Goal: Task Accomplishment & Management: Manage account settings

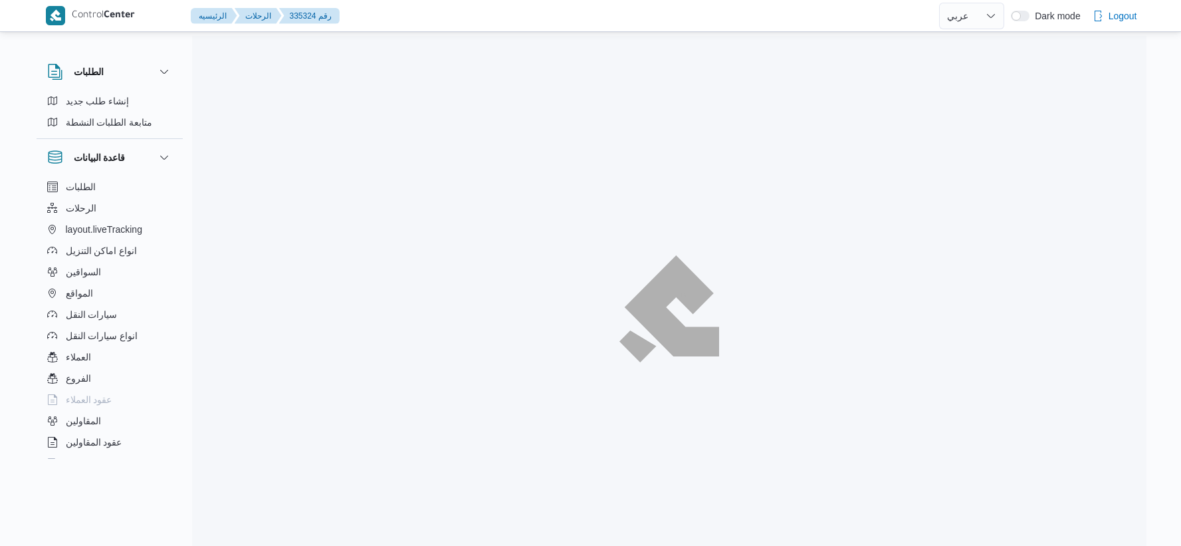
select select "ar"
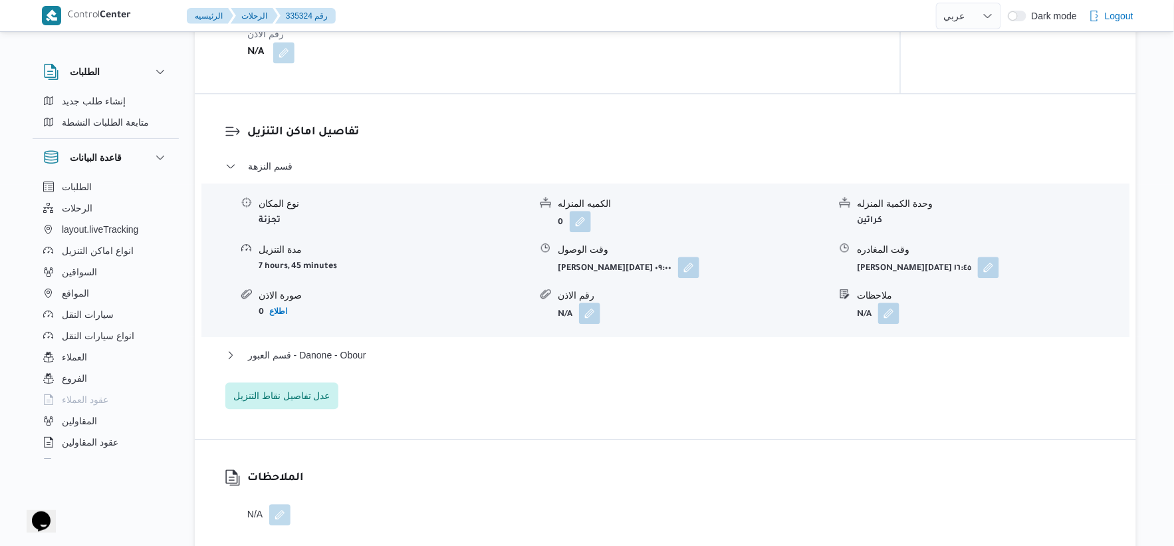
scroll to position [1033, 0]
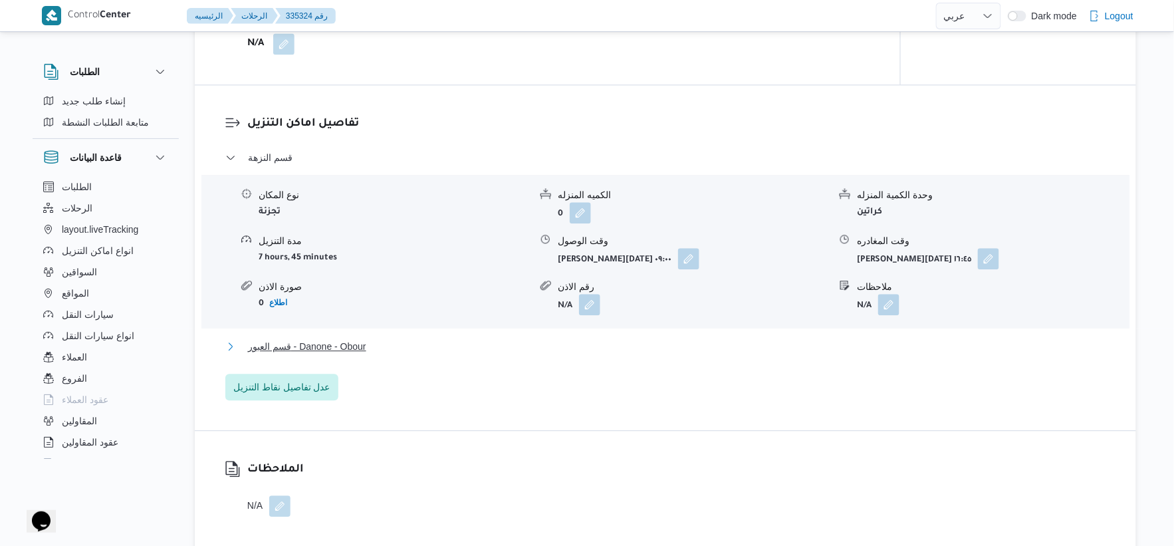
click at [362, 349] on span "قسم العبور - Danone - Obour" at bounding box center [307, 346] width 118 height 16
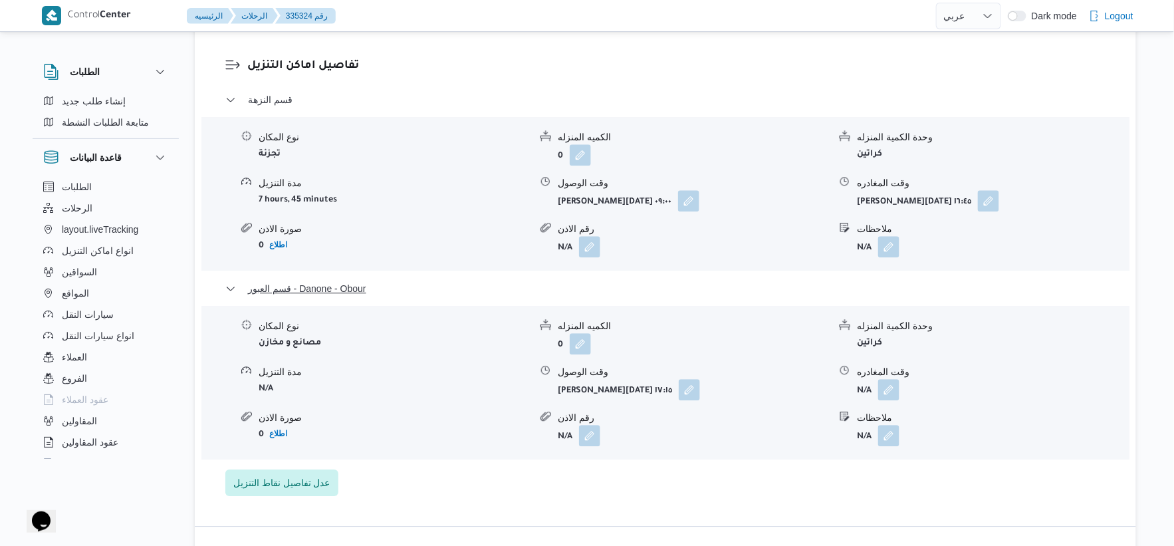
scroll to position [1181, 0]
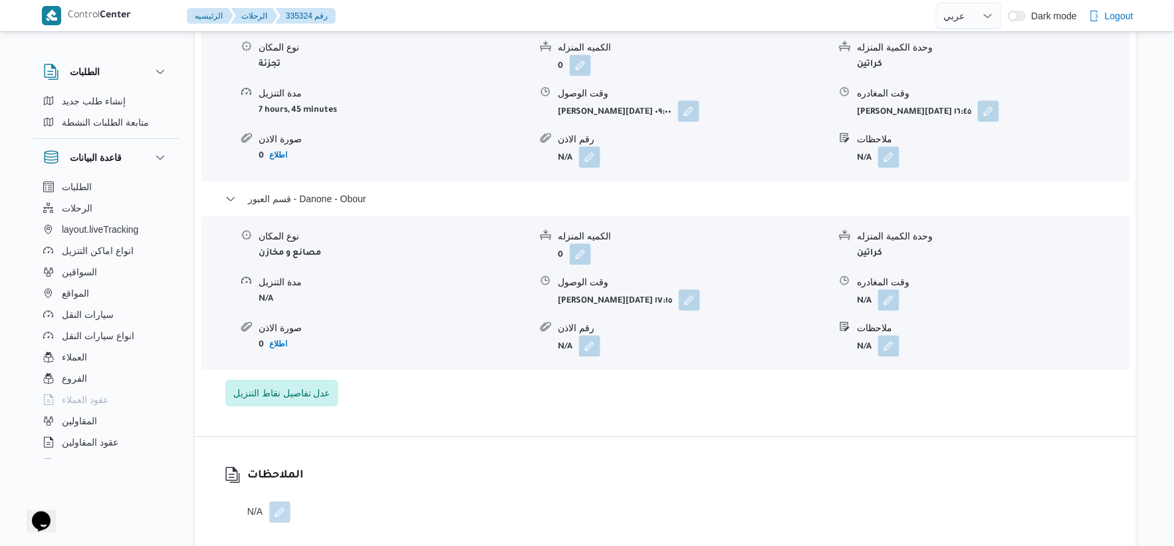
click at [892, 304] on button "button" at bounding box center [888, 299] width 21 height 21
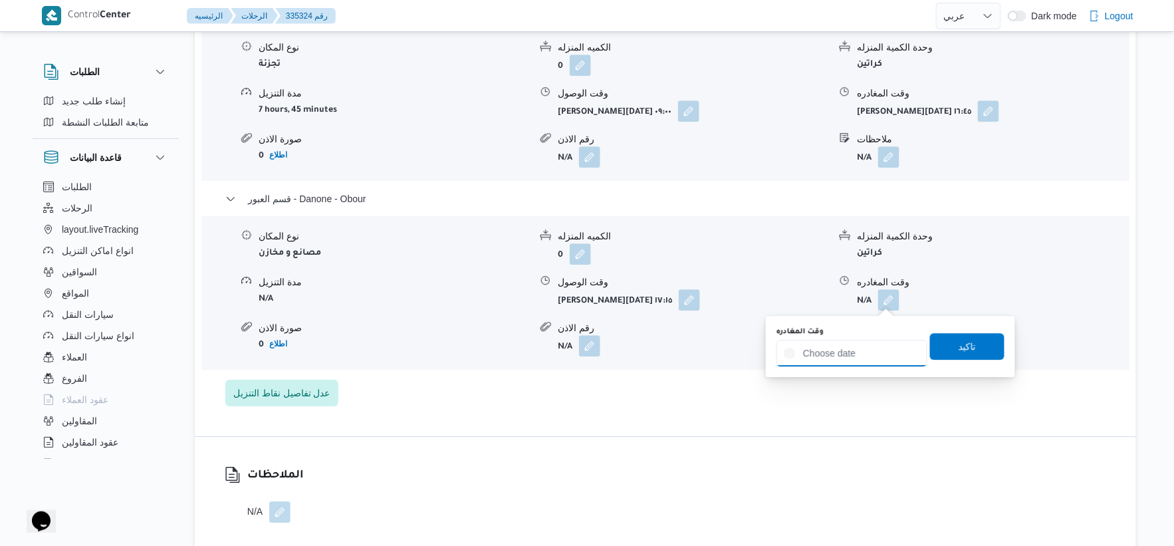
click at [871, 348] on input "وقت المغادره" at bounding box center [851, 353] width 151 height 27
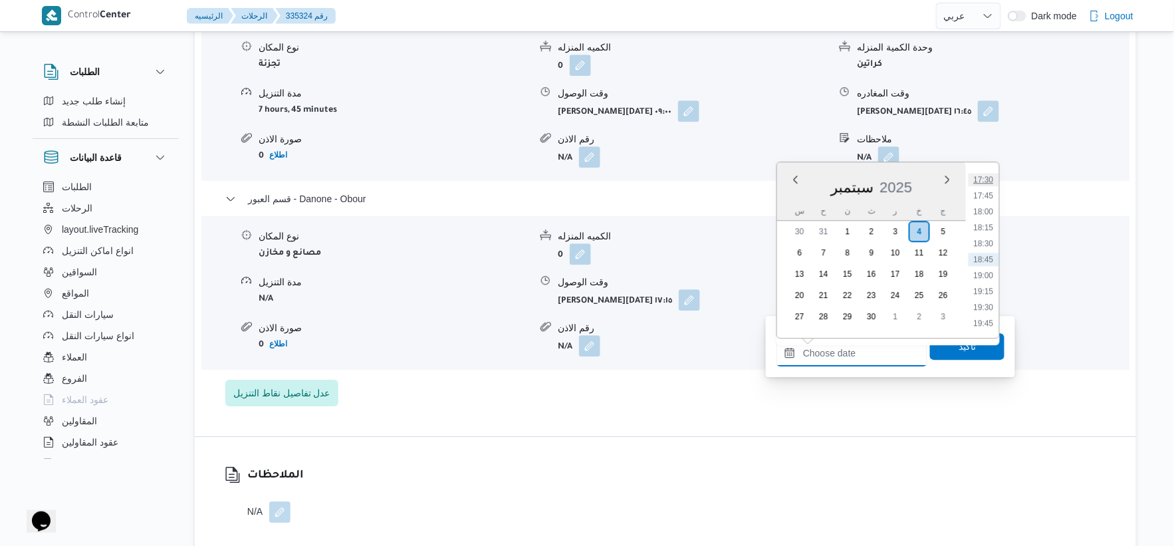
scroll to position [1042, 0]
click at [990, 265] on li "17:45" at bounding box center [983, 269] width 31 height 13
type input "٠٤/٠٩/٢٠٢٥ ١٧:٤٥"
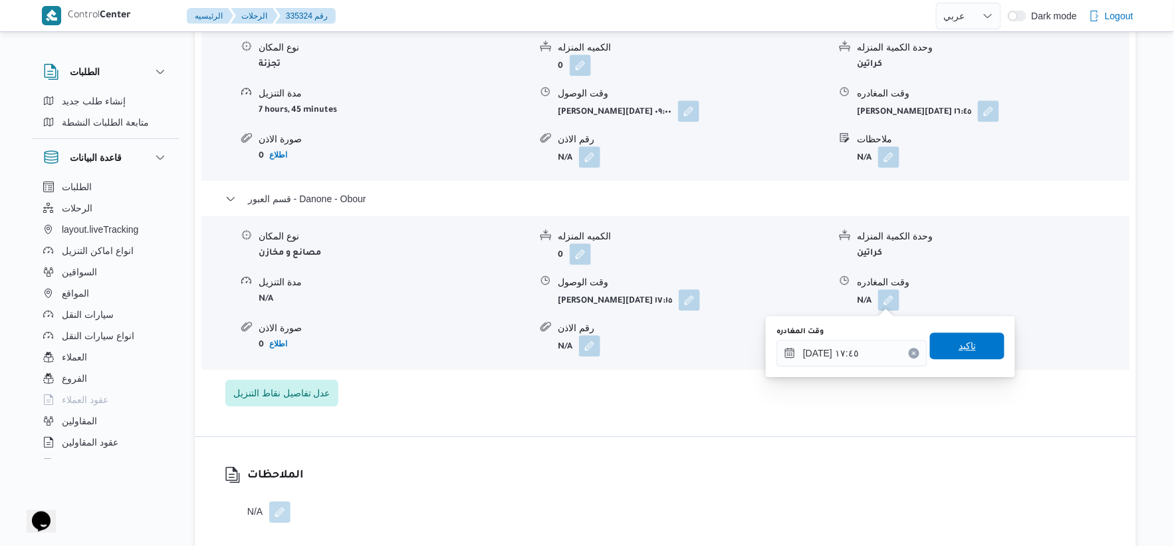
click at [965, 350] on span "تاكيد" at bounding box center [966, 346] width 17 height 16
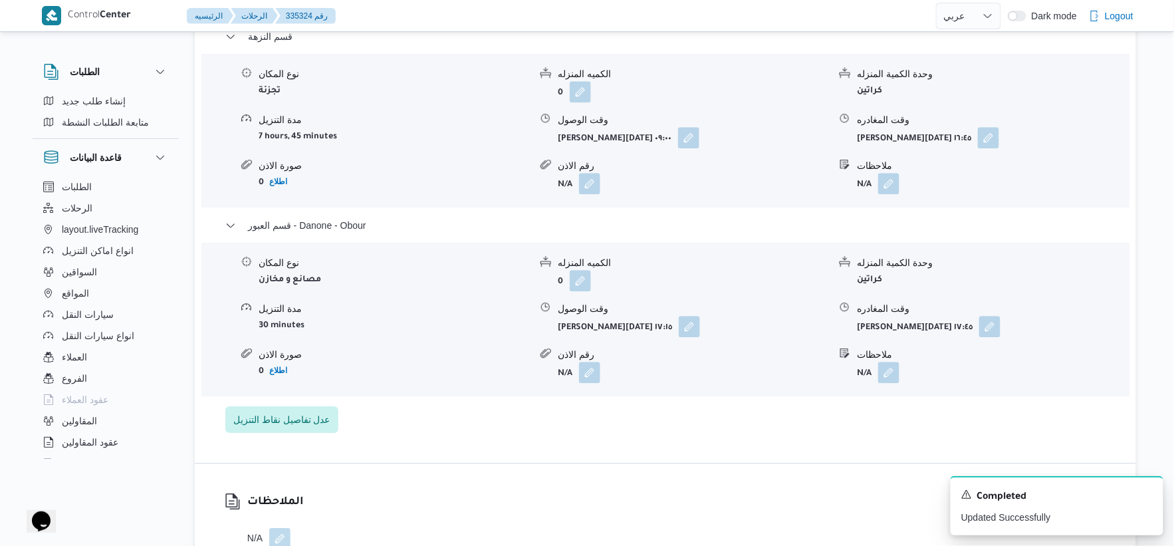
scroll to position [1181, 0]
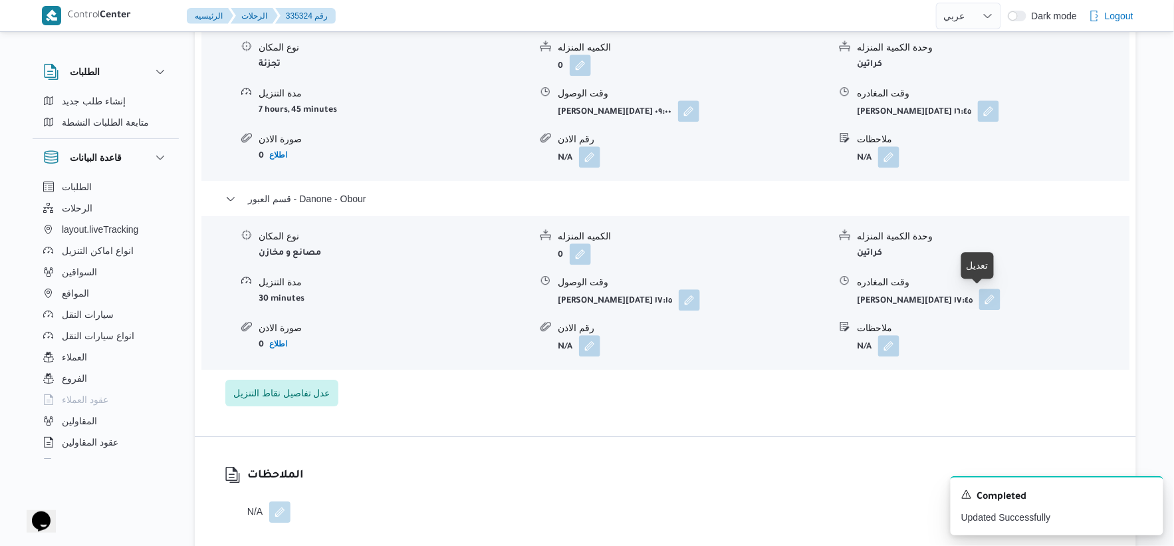
click at [986, 290] on button "button" at bounding box center [989, 298] width 21 height 21
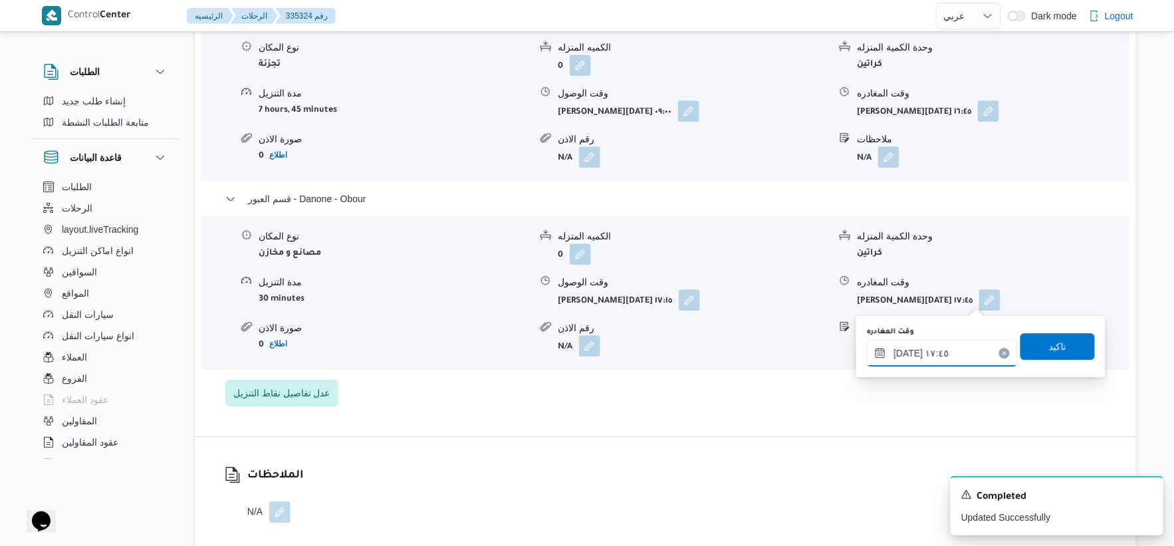
click at [969, 356] on input "[DATE] ١٧:٤٥" at bounding box center [942, 353] width 151 height 27
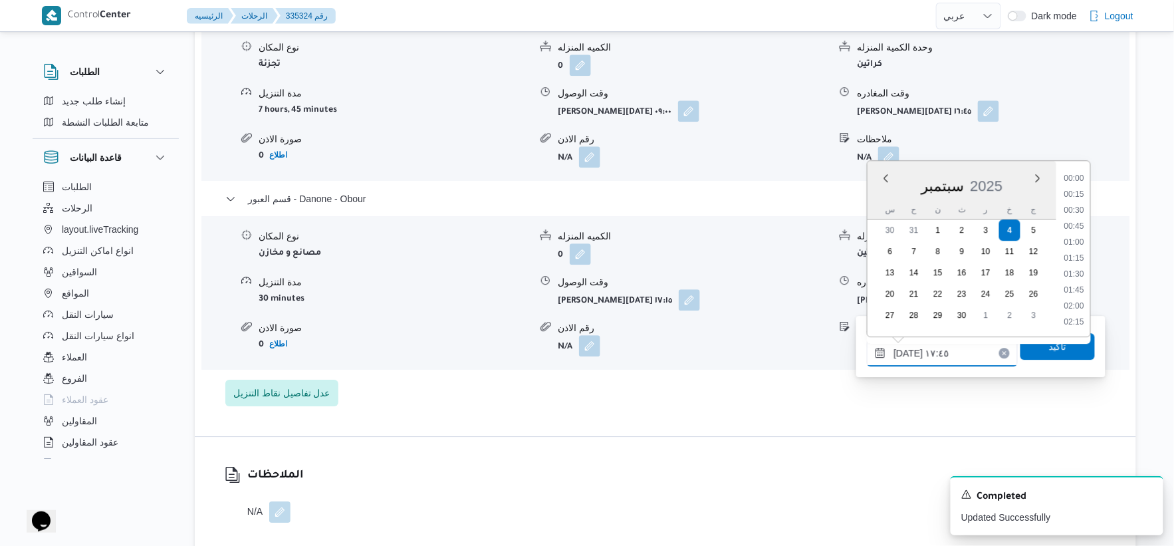
scroll to position [1052, 0]
click at [1079, 271] on li "18:00" at bounding box center [1074, 274] width 31 height 13
type input "٠٤/٠٩/٢٠٢٥ ١٨:٠٠"
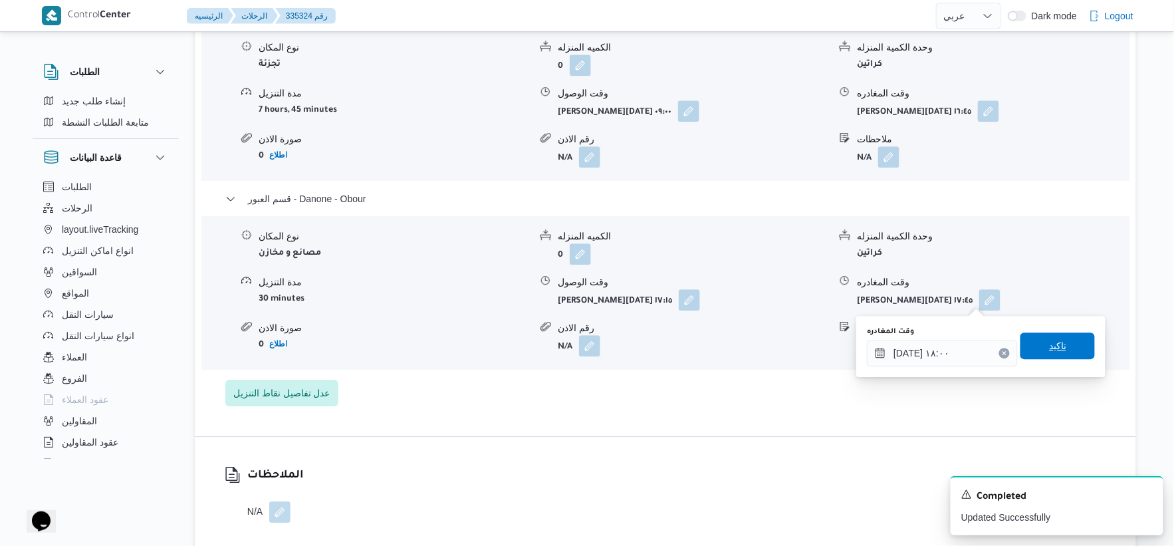
click at [1061, 346] on span "تاكيد" at bounding box center [1057, 345] width 74 height 27
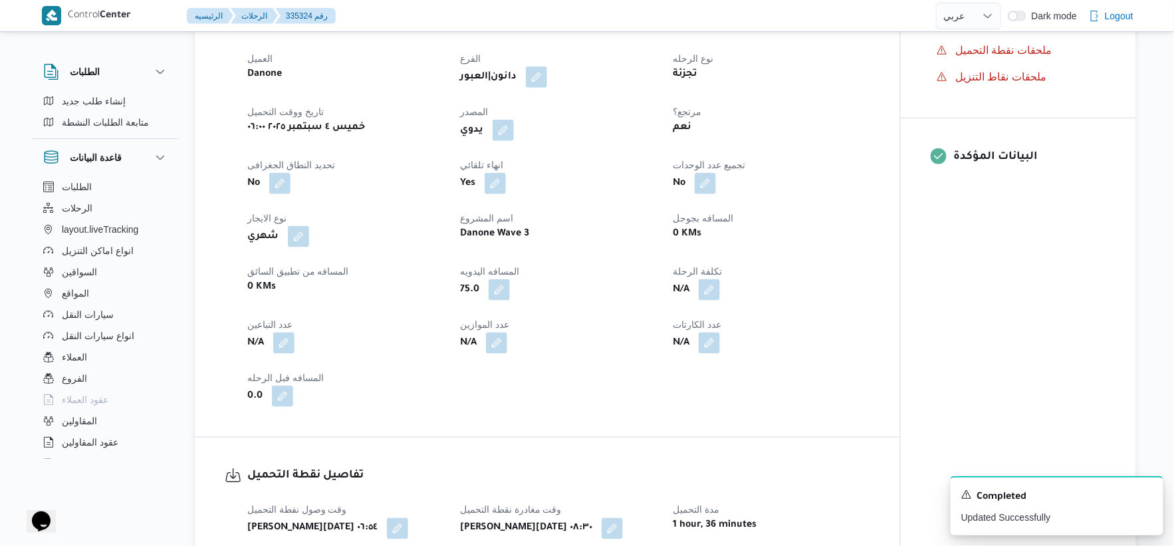
scroll to position [0, 0]
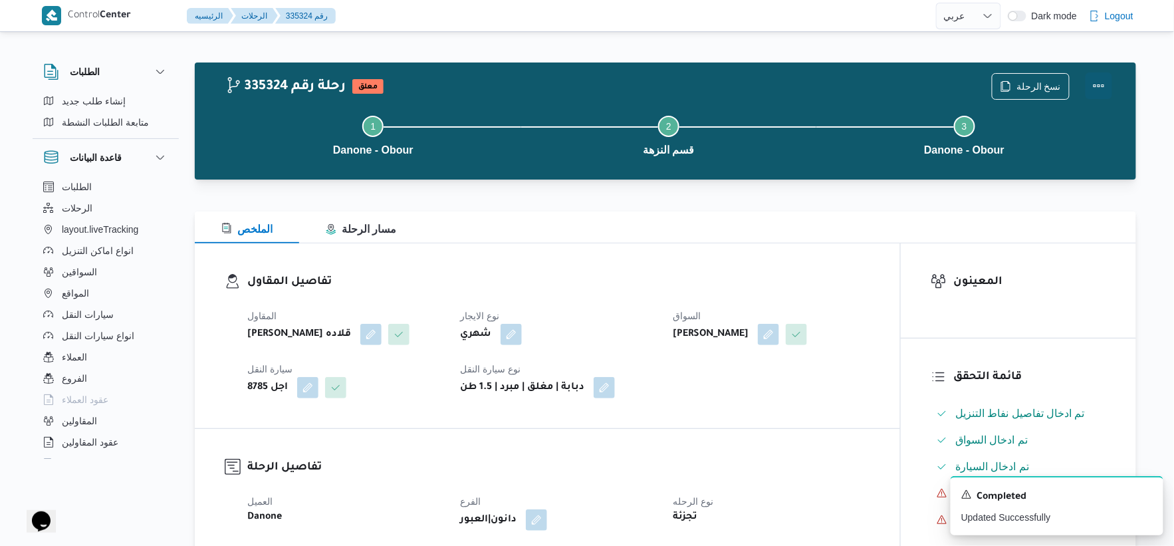
click at [1098, 80] on button "Actions" at bounding box center [1098, 85] width 27 height 27
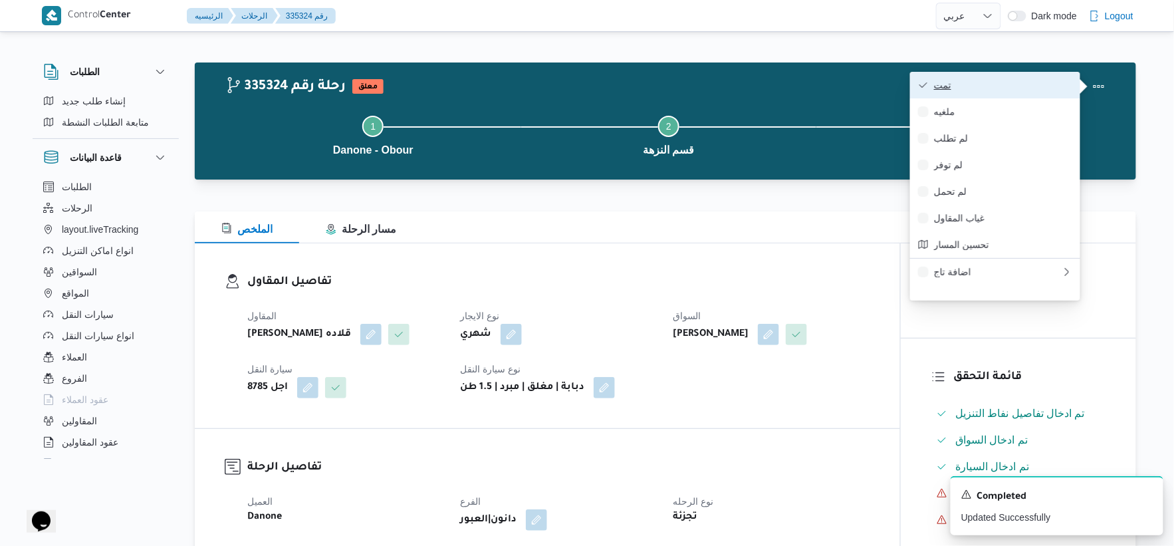
click at [1025, 82] on span "تمت" at bounding box center [1003, 85] width 138 height 11
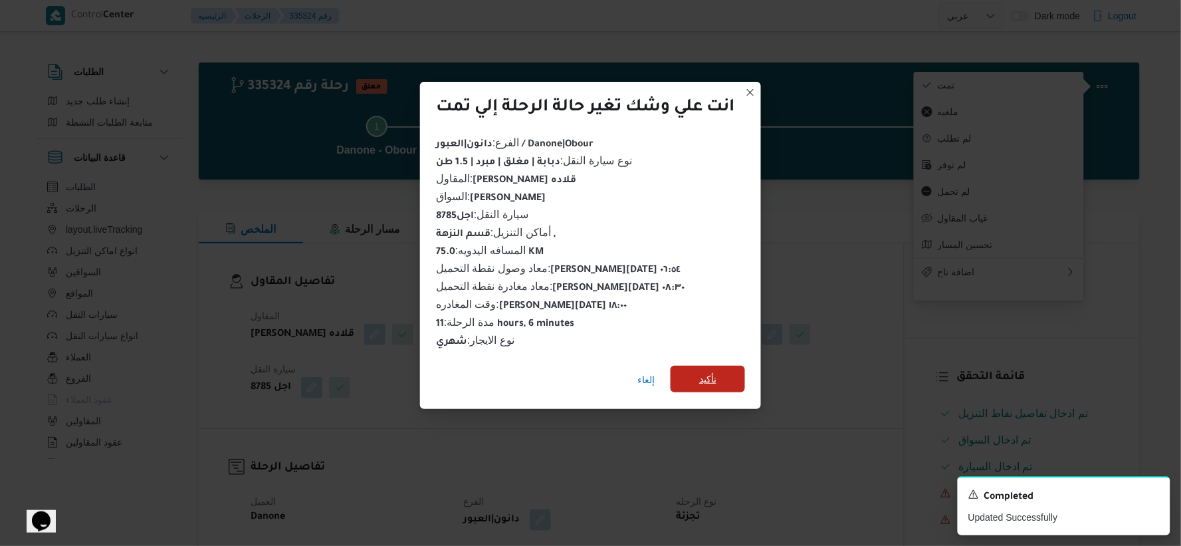
click at [710, 372] on span "تأكيد" at bounding box center [707, 379] width 17 height 16
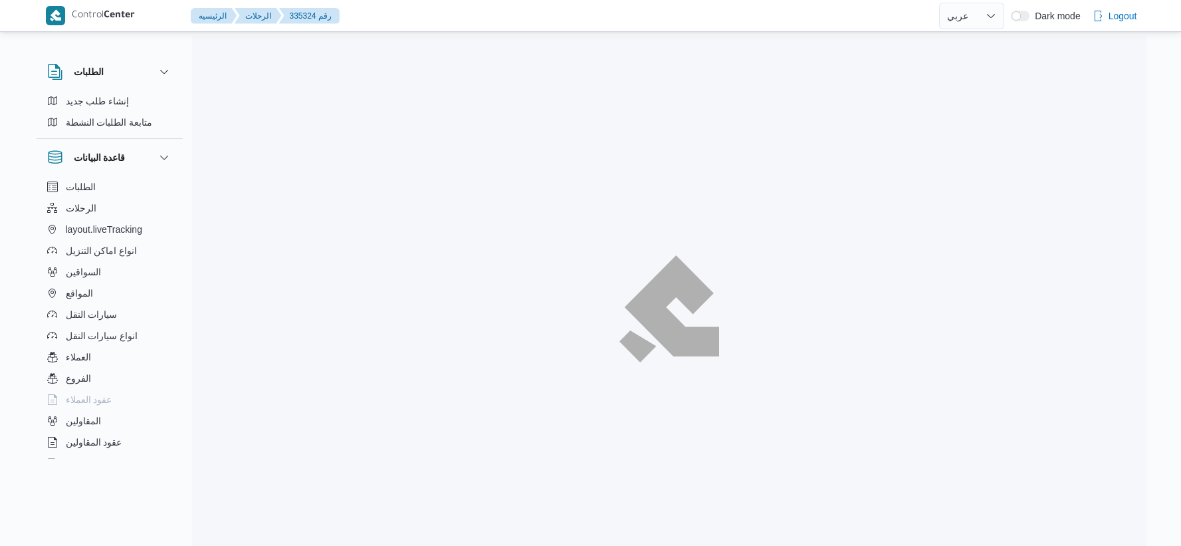
select select "ar"
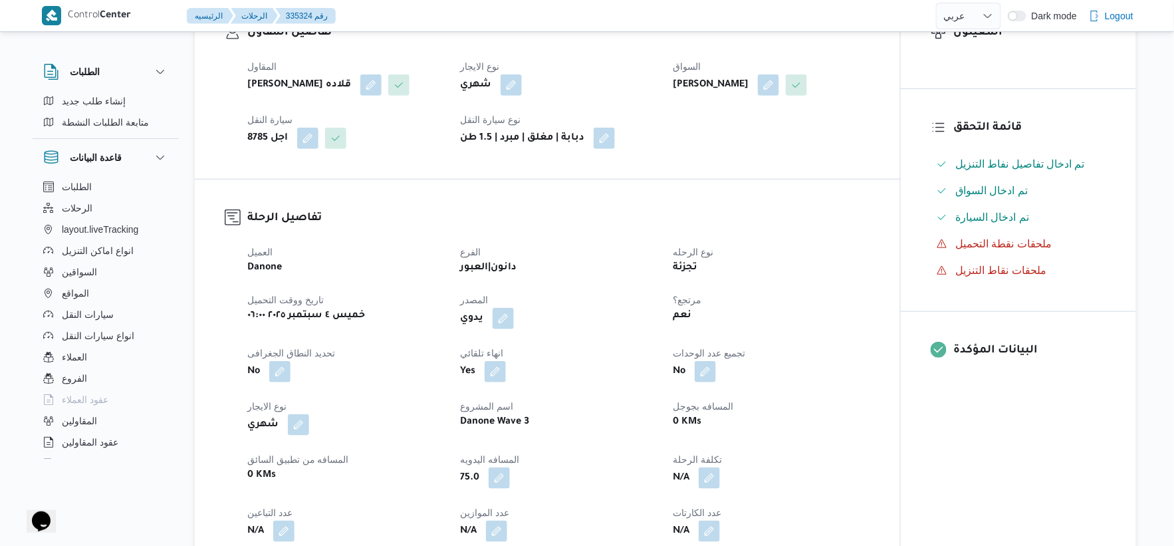
scroll to position [295, 0]
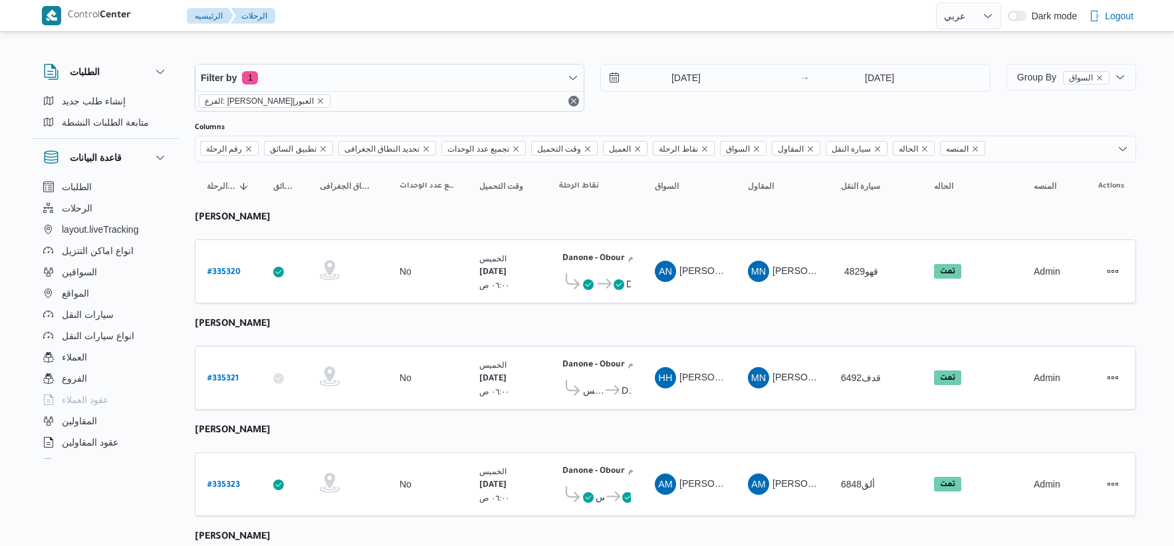
select select "ar"
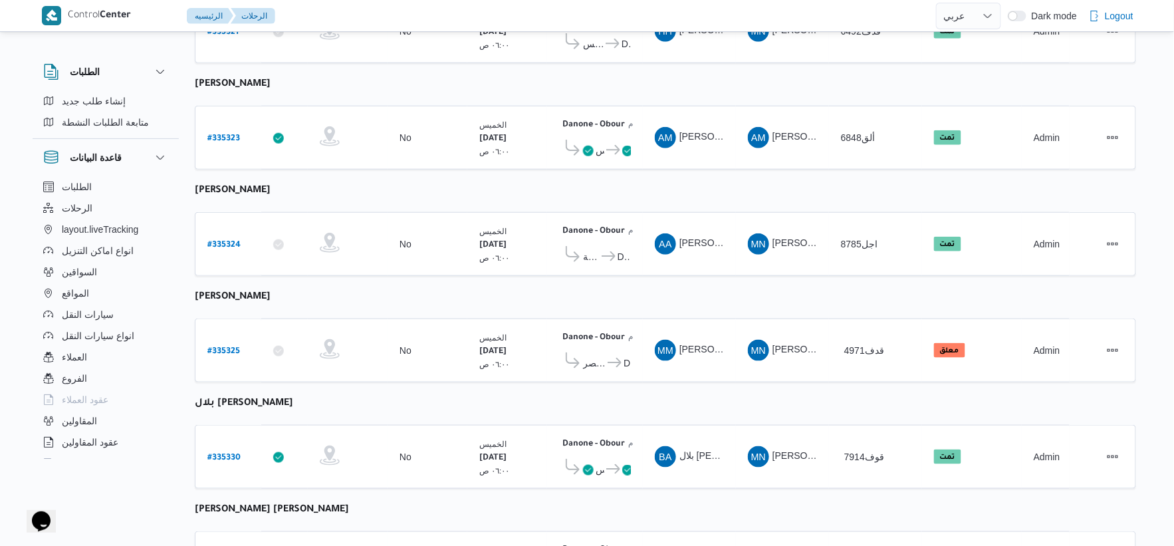
scroll to position [369, 0]
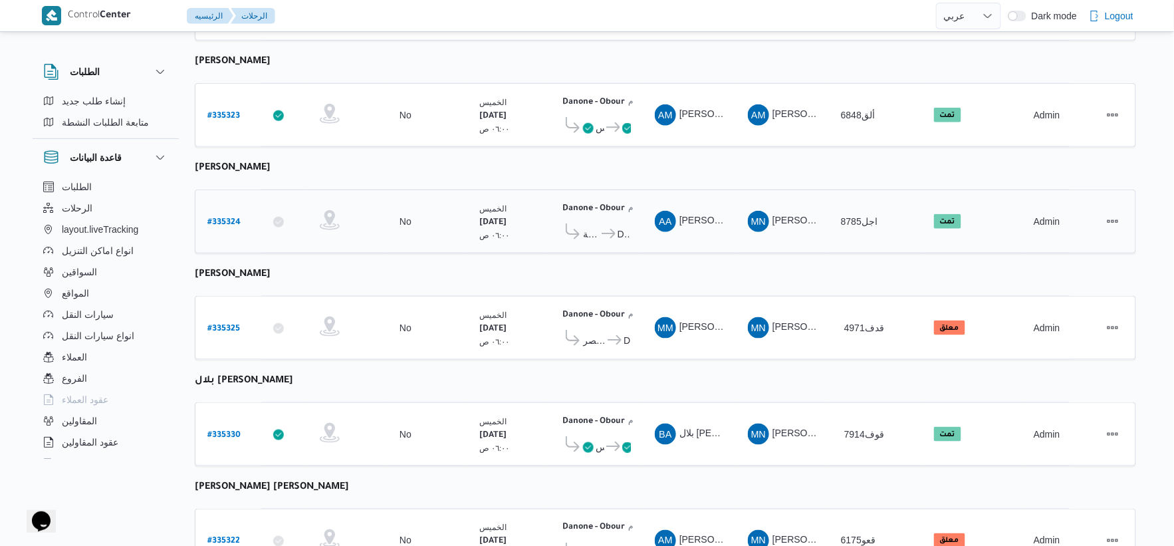
click at [230, 218] on b "# 335324" at bounding box center [223, 222] width 33 height 9
select select "ar"
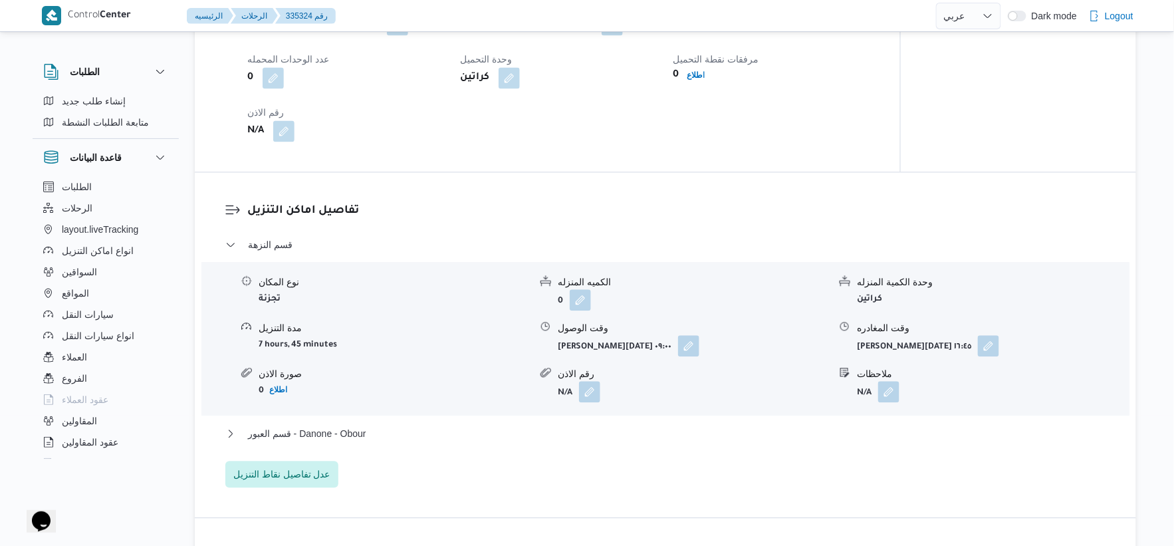
scroll to position [1107, 0]
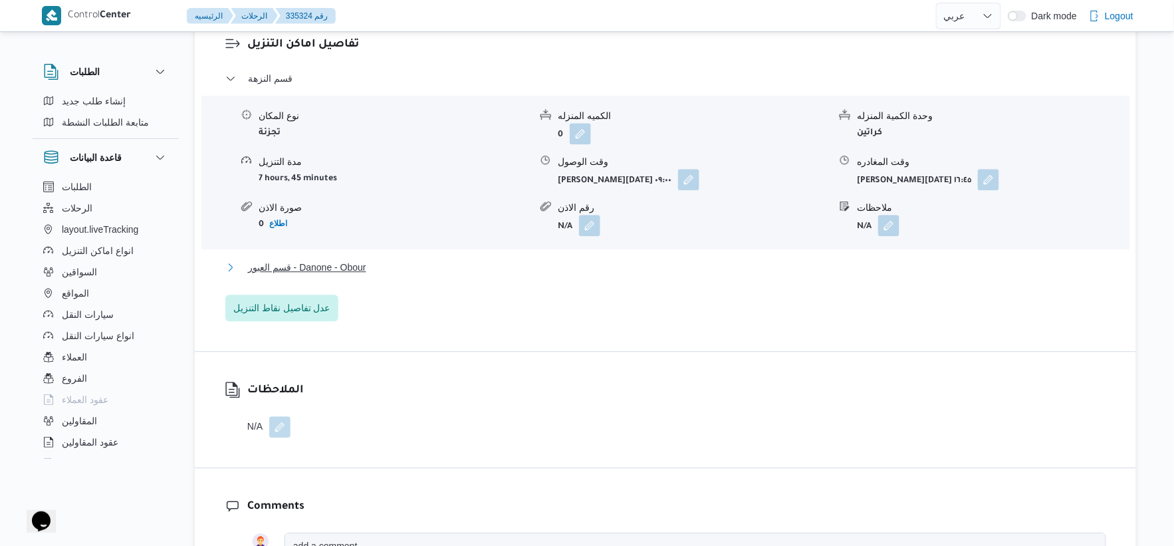
click at [414, 267] on button "قسم العبور - Danone - Obour" at bounding box center [665, 267] width 881 height 16
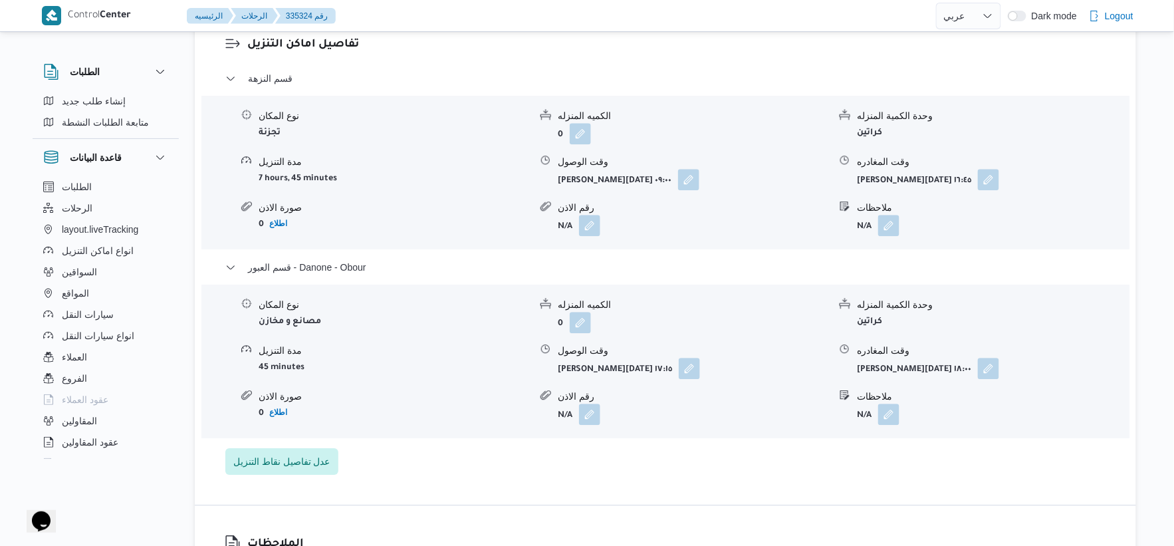
select select "ar"
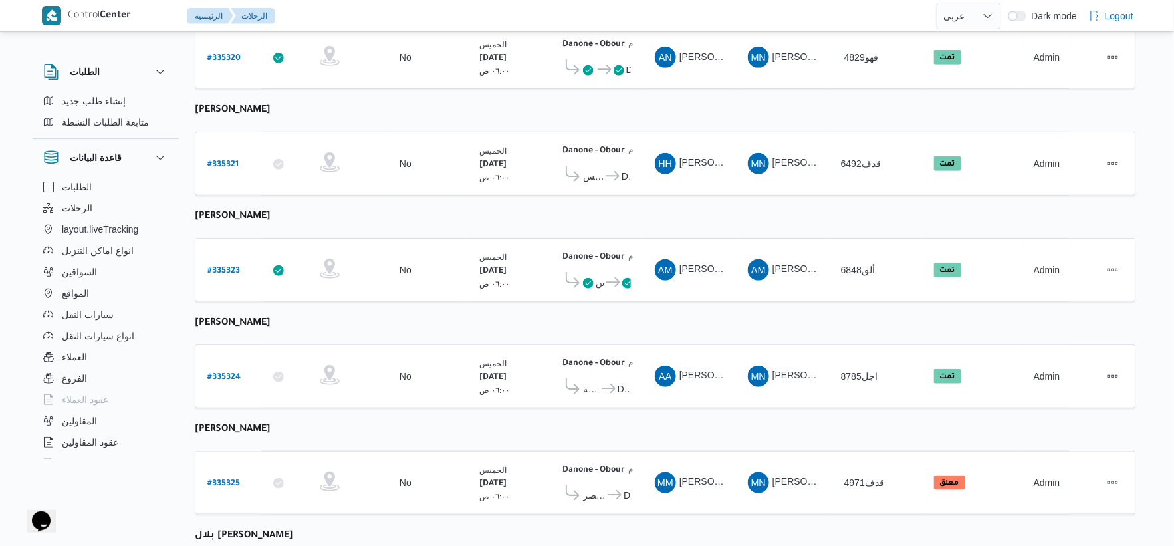
scroll to position [435, 0]
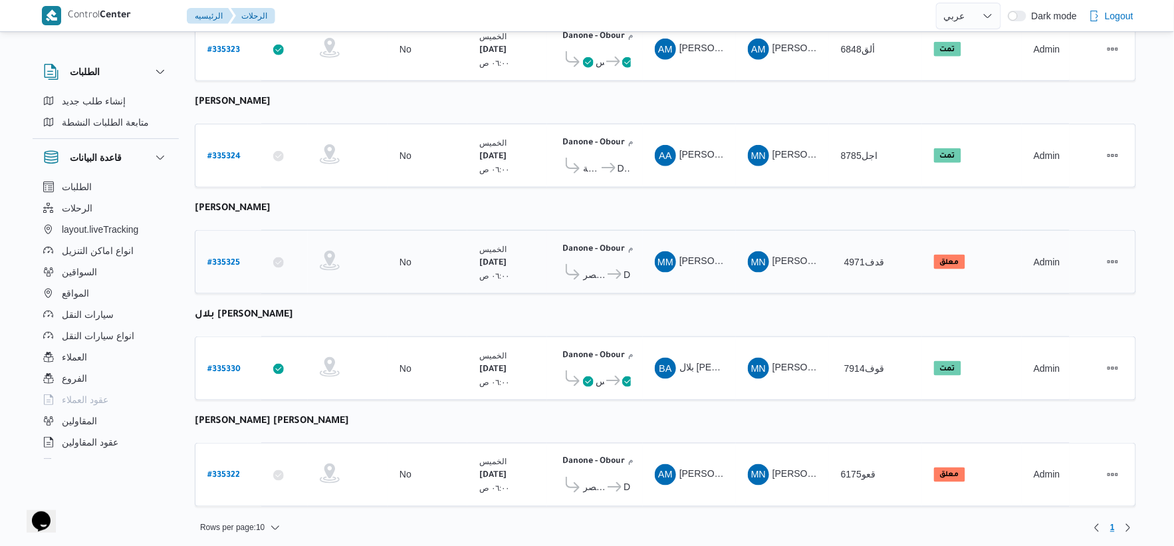
click at [226, 259] on b "# 335325" at bounding box center [223, 263] width 33 height 9
select select "ar"
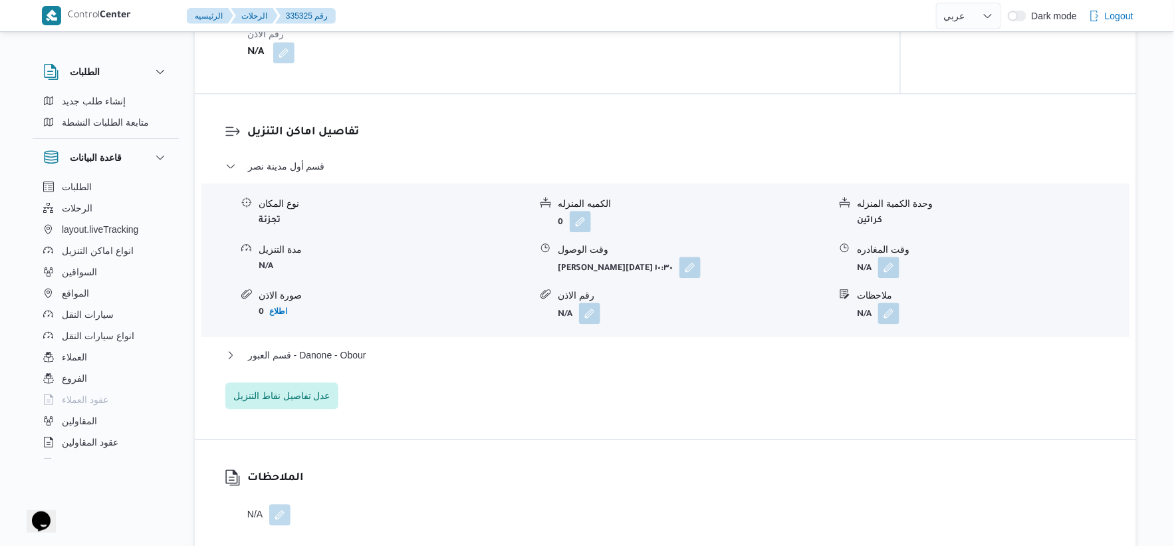
scroll to position [1033, 0]
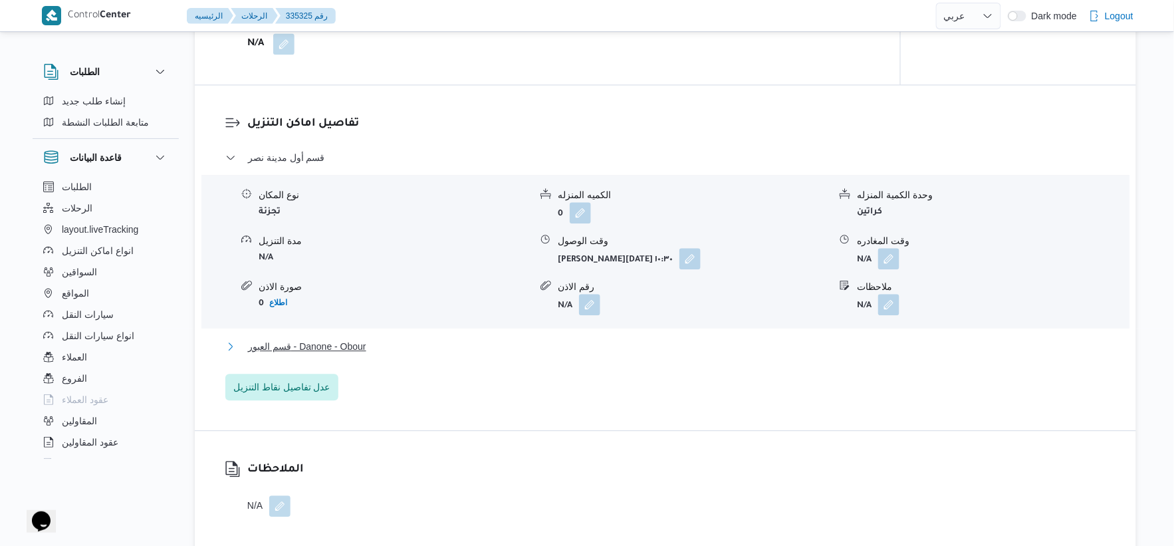
click at [370, 346] on button "قسم العبور - Danone - Obour" at bounding box center [665, 346] width 881 height 16
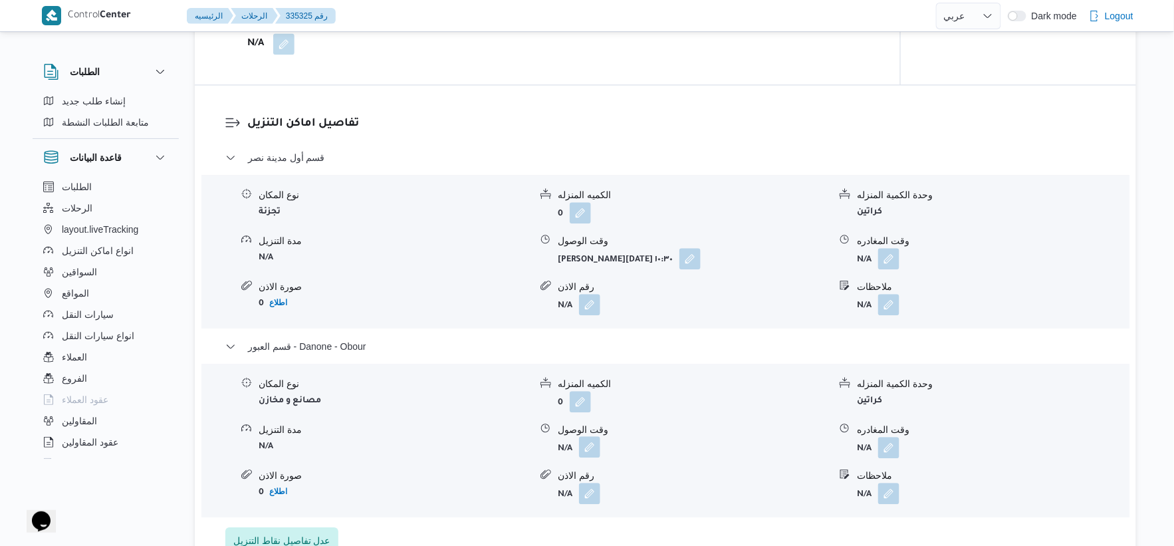
click at [597, 441] on button "button" at bounding box center [589, 446] width 21 height 21
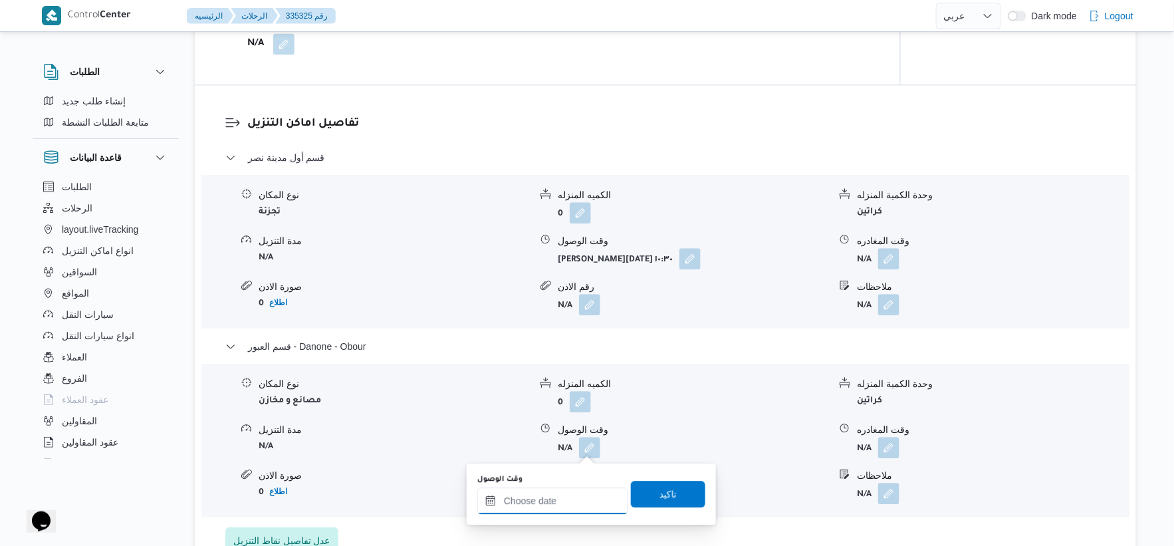
click at [589, 498] on input "وقت الوصول" at bounding box center [552, 500] width 151 height 27
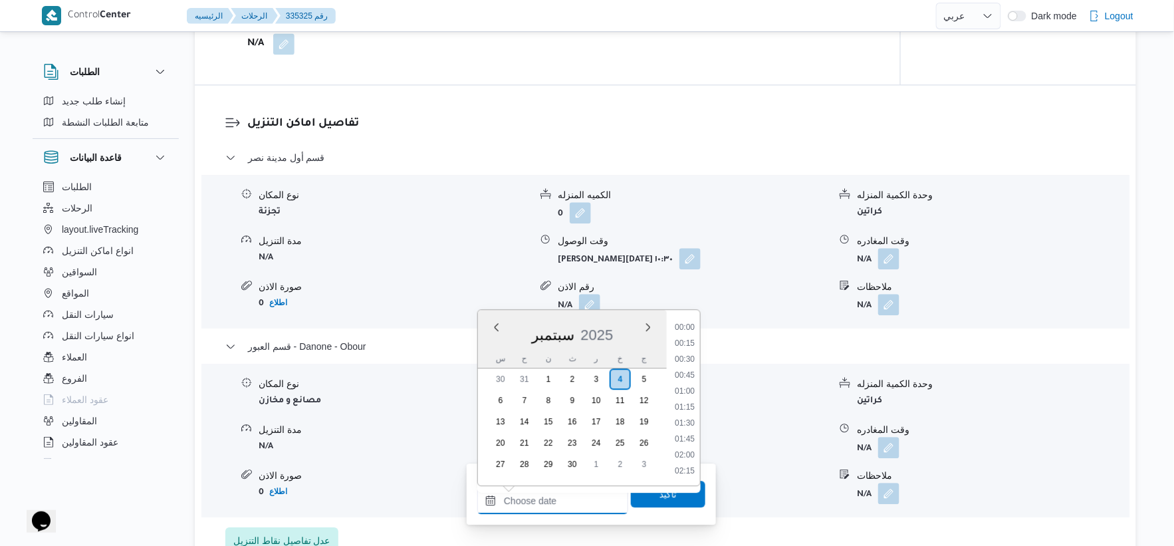
scroll to position [1117, 0]
click at [689, 355] on li "18:00" at bounding box center [684, 358] width 31 height 13
type input "٠٤/٠٩/٢٠٢٥ ١٨:٠٠"
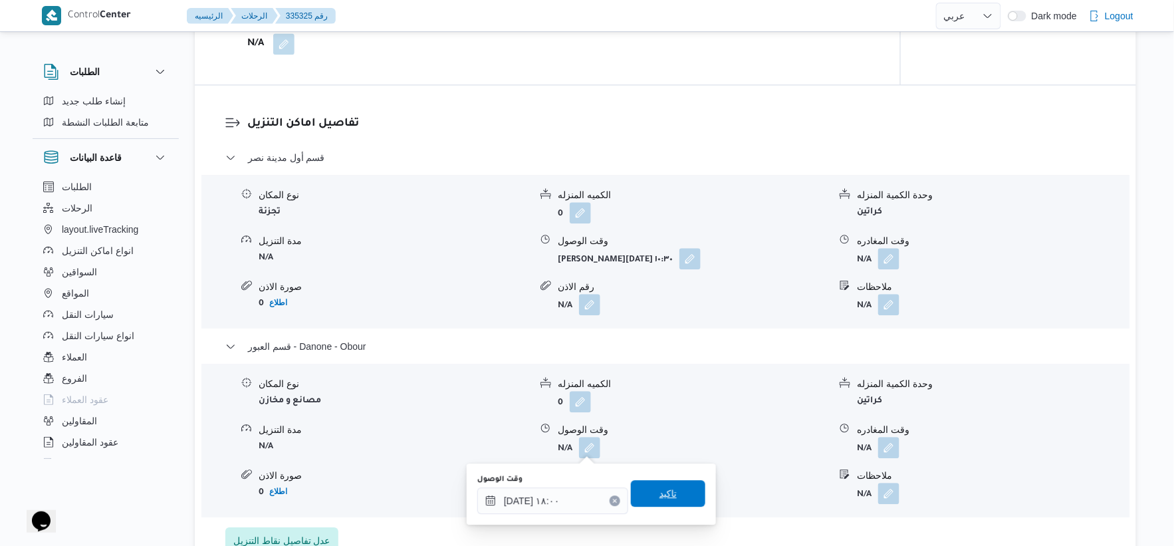
click at [691, 483] on span "تاكيد" at bounding box center [668, 493] width 74 height 27
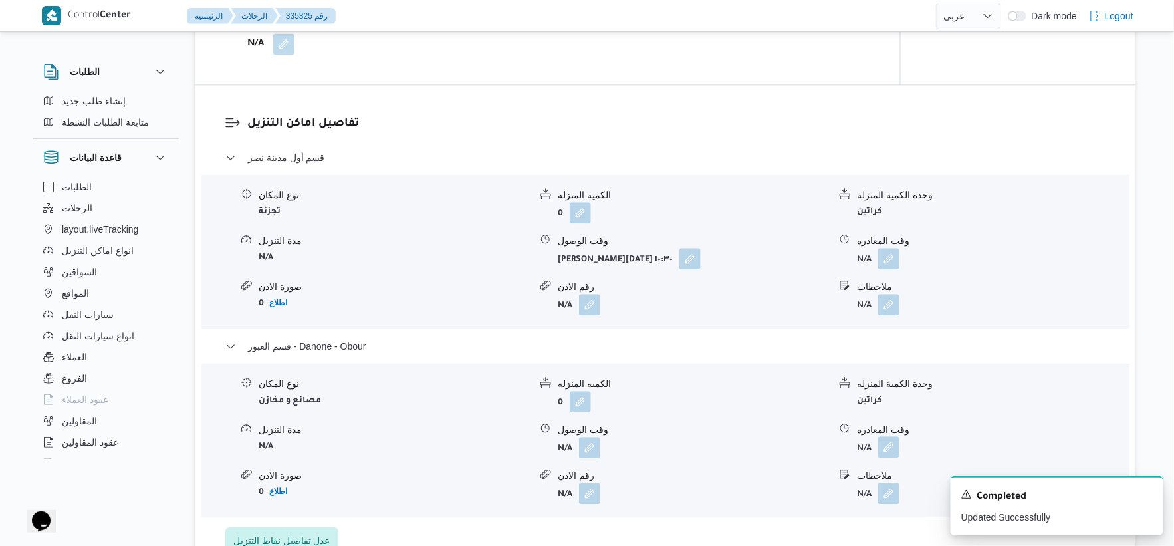
click at [894, 449] on button "button" at bounding box center [888, 446] width 21 height 21
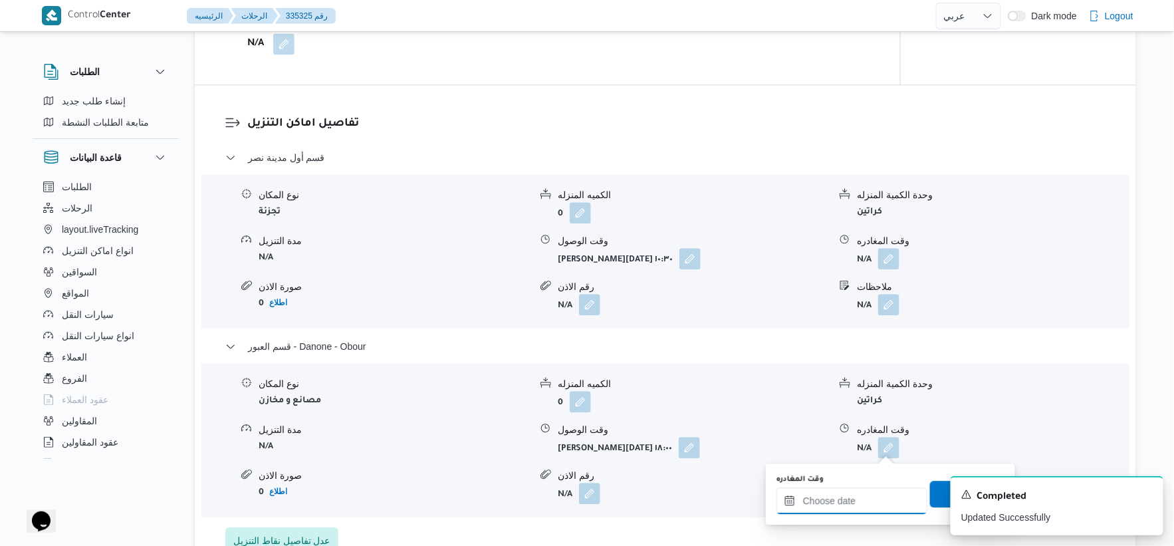
click at [876, 496] on input "وقت المغادره" at bounding box center [851, 500] width 151 height 27
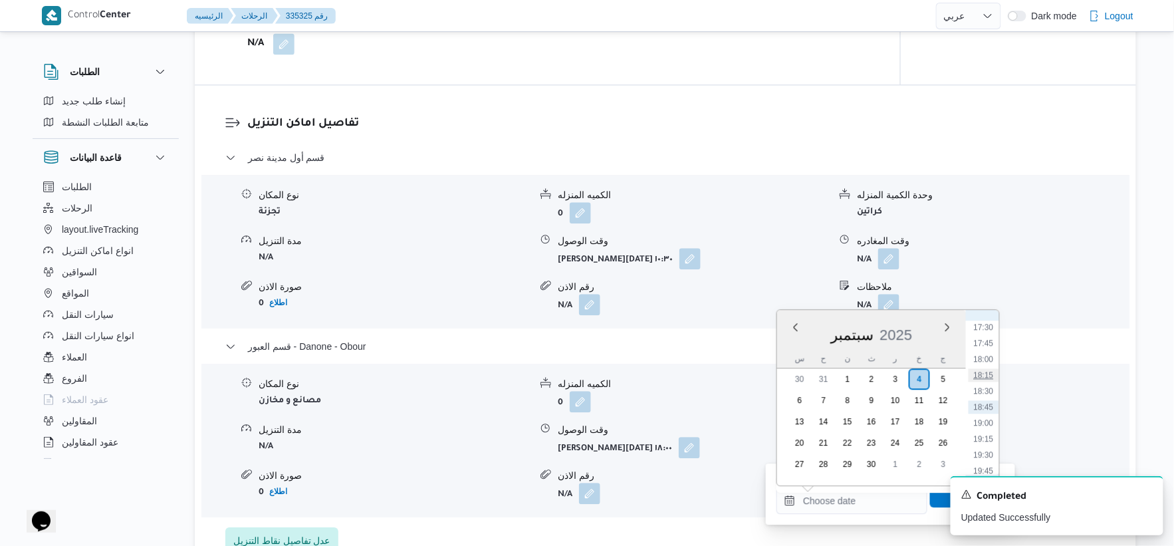
click at [990, 373] on li "18:15" at bounding box center [983, 374] width 31 height 13
type input "٠٤/٠٩/٢٠٢٥ ١٨:١٥"
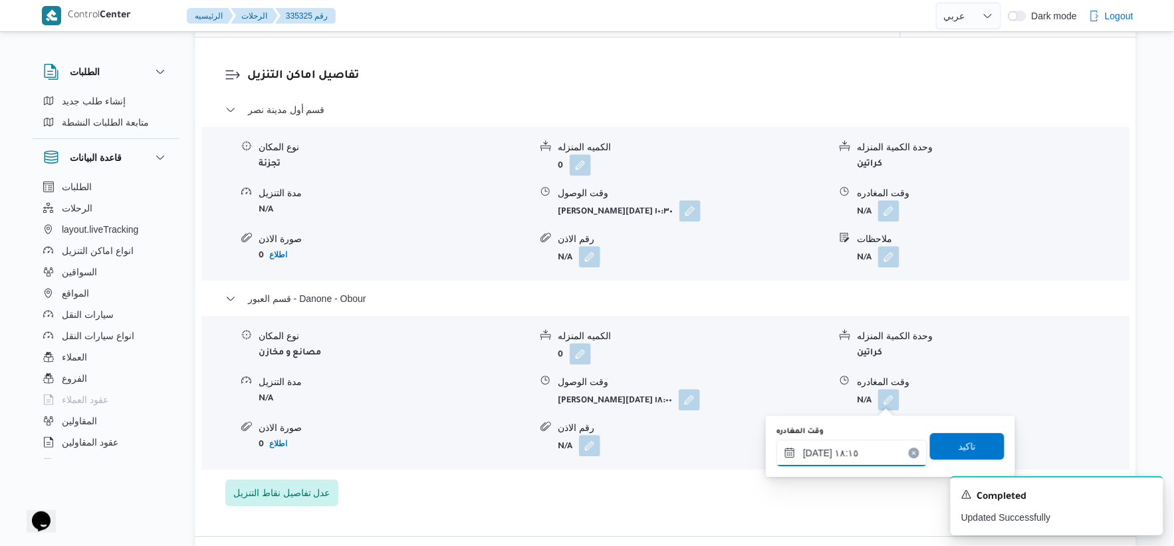
scroll to position [1107, 0]
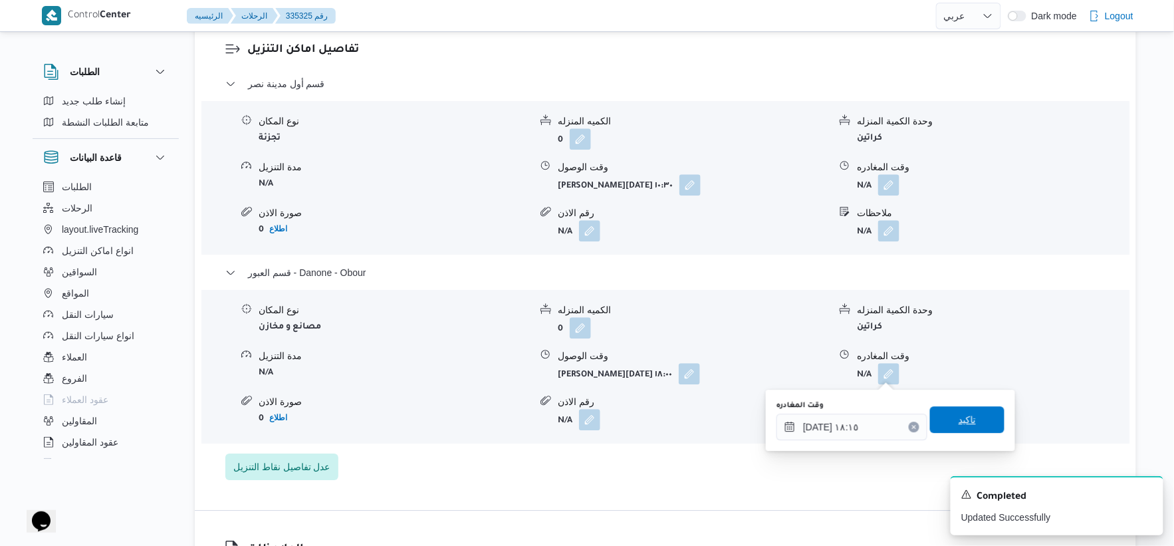
click at [962, 411] on span "تاكيد" at bounding box center [966, 419] width 17 height 16
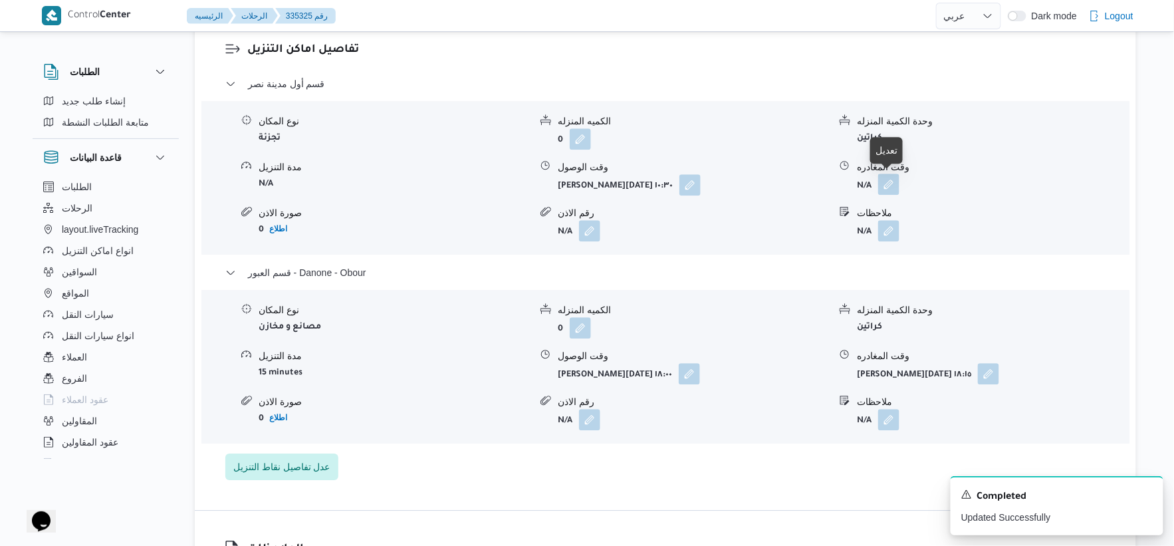
click at [892, 185] on button "button" at bounding box center [888, 183] width 21 height 21
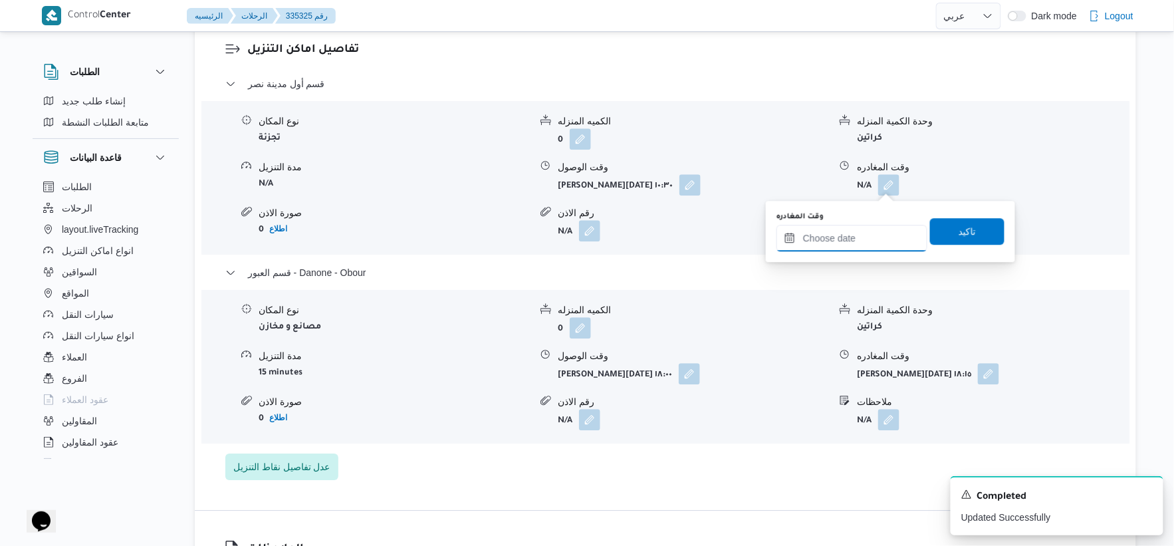
click at [861, 243] on input "وقت المغادره" at bounding box center [851, 238] width 151 height 27
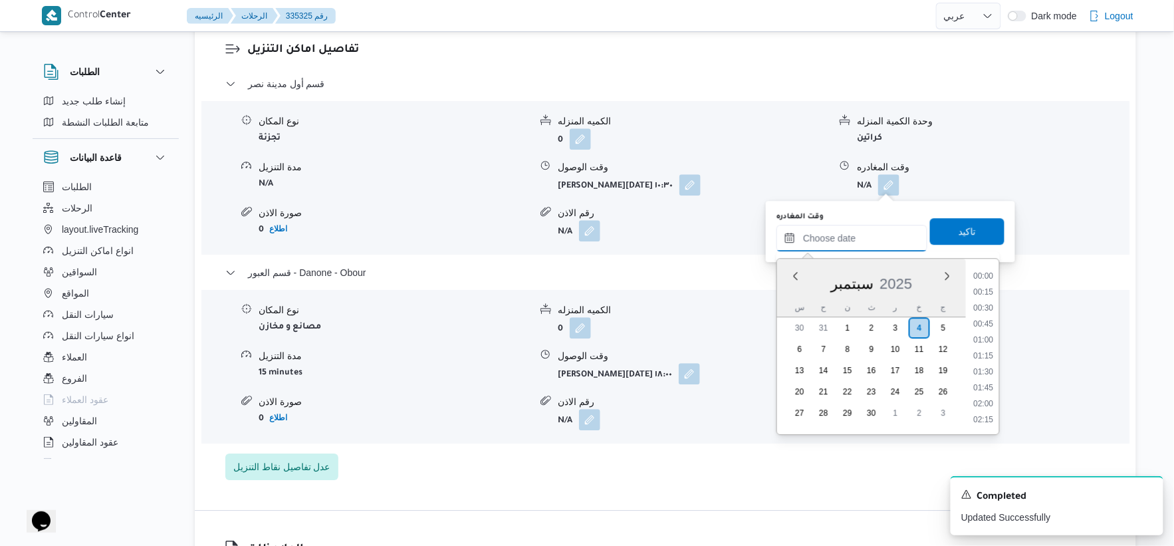
scroll to position [1117, 0]
click at [980, 275] on li "17:30" at bounding box center [983, 275] width 31 height 13
type input "٠٤/٠٩/٢٠٢٥ ١٧:٣٠"
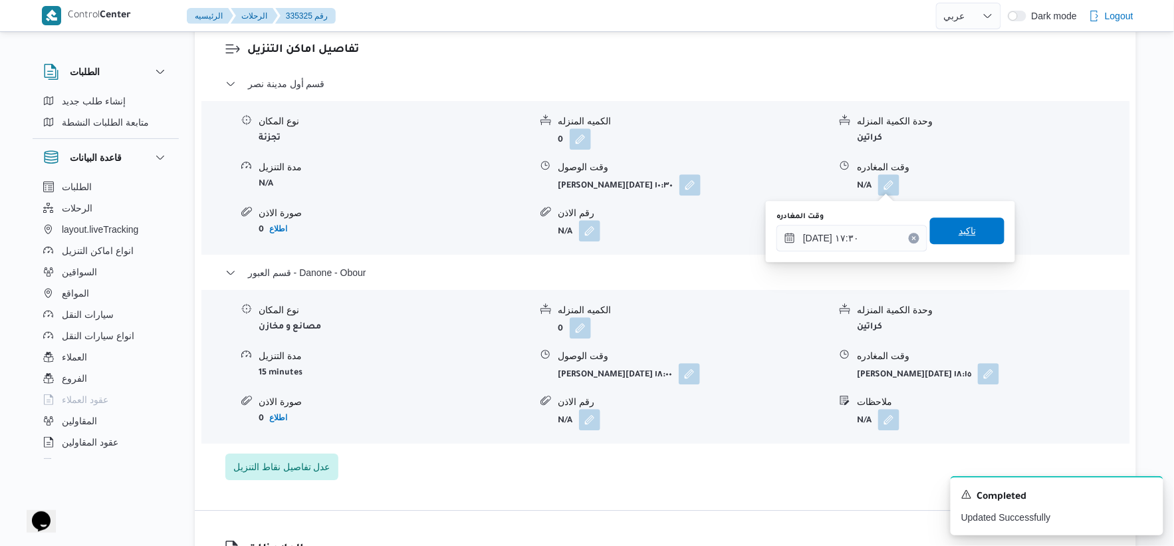
click at [975, 233] on span "تاكيد" at bounding box center [967, 230] width 74 height 27
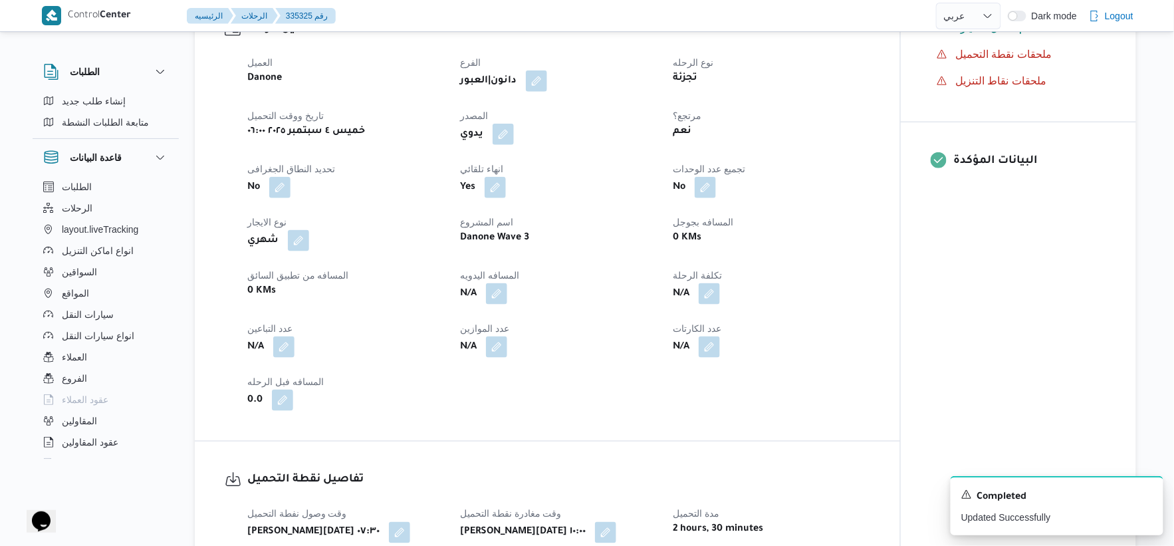
scroll to position [443, 0]
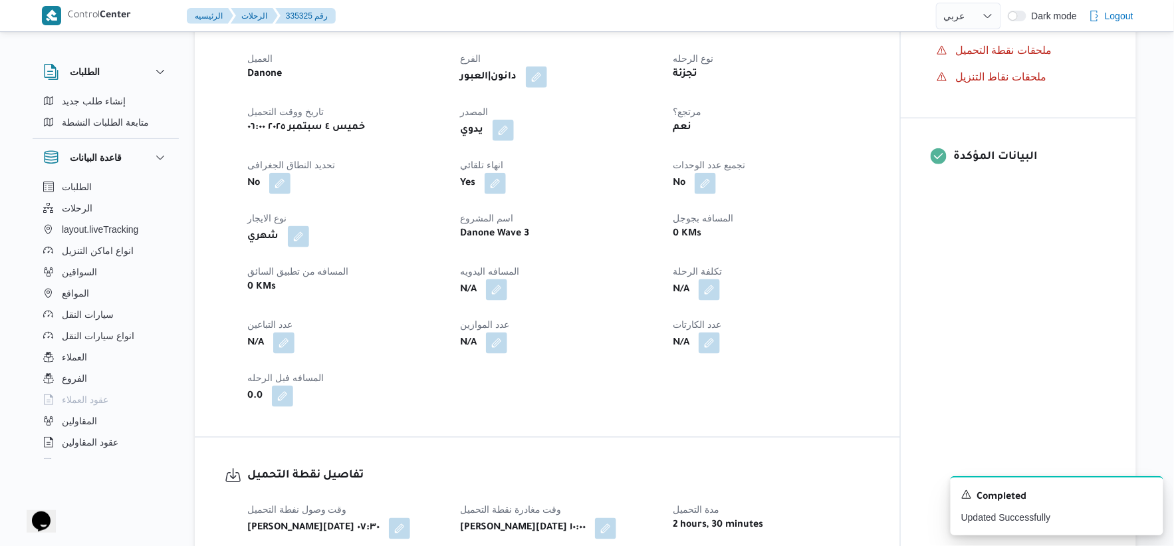
click at [829, 245] on div "المسافه بجوجل 0 KMs" at bounding box center [771, 228] width 197 height 37
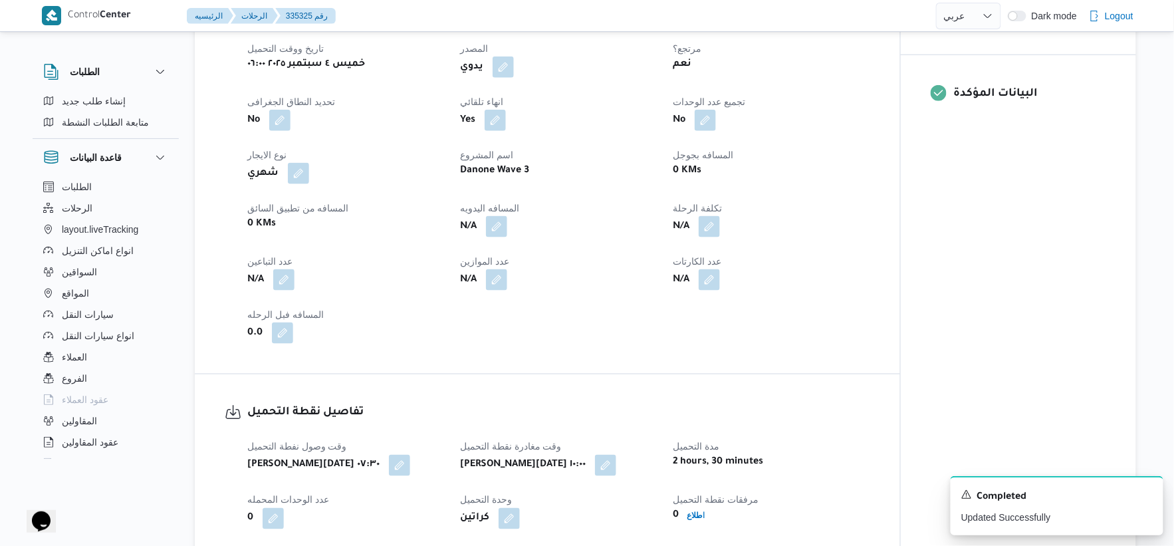
scroll to position [590, 0]
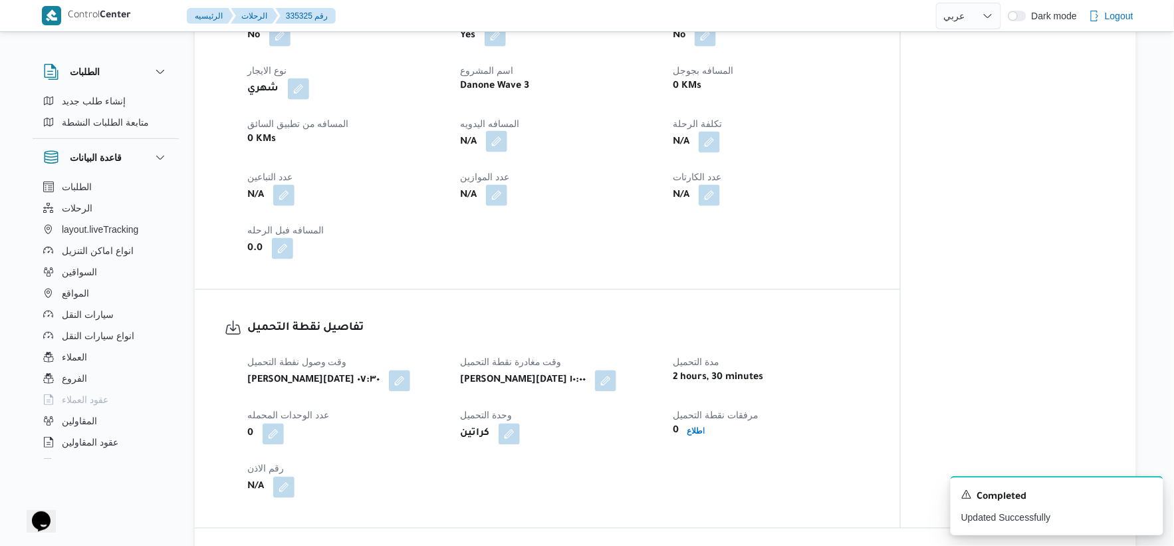
click at [493, 142] on button "button" at bounding box center [496, 141] width 21 height 21
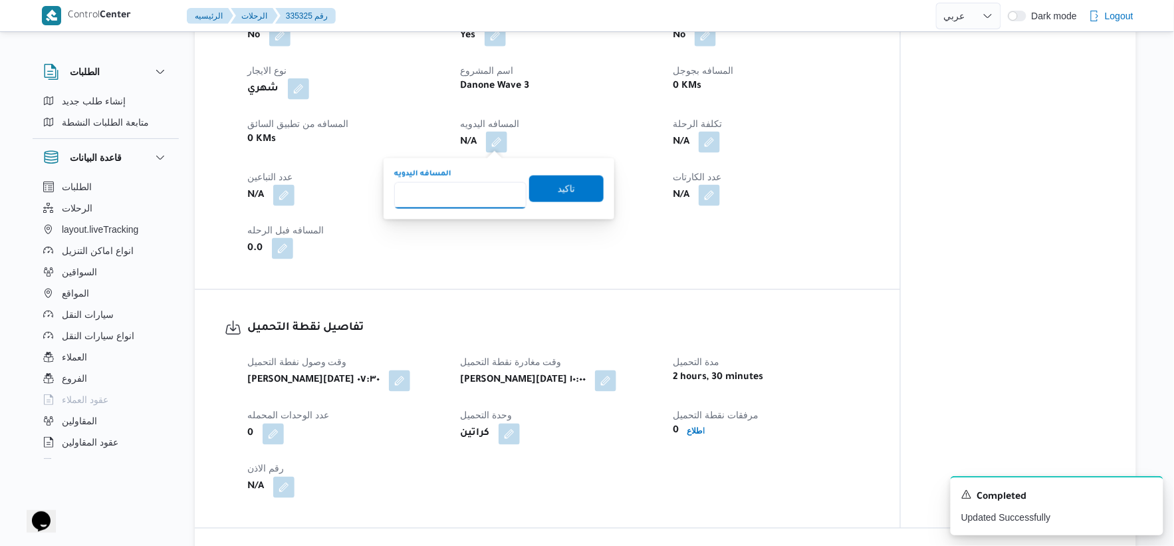
click at [469, 191] on input "المسافه اليدويه" at bounding box center [460, 195] width 132 height 27
type input "80"
click at [582, 175] on span "تاكيد" at bounding box center [566, 188] width 74 height 27
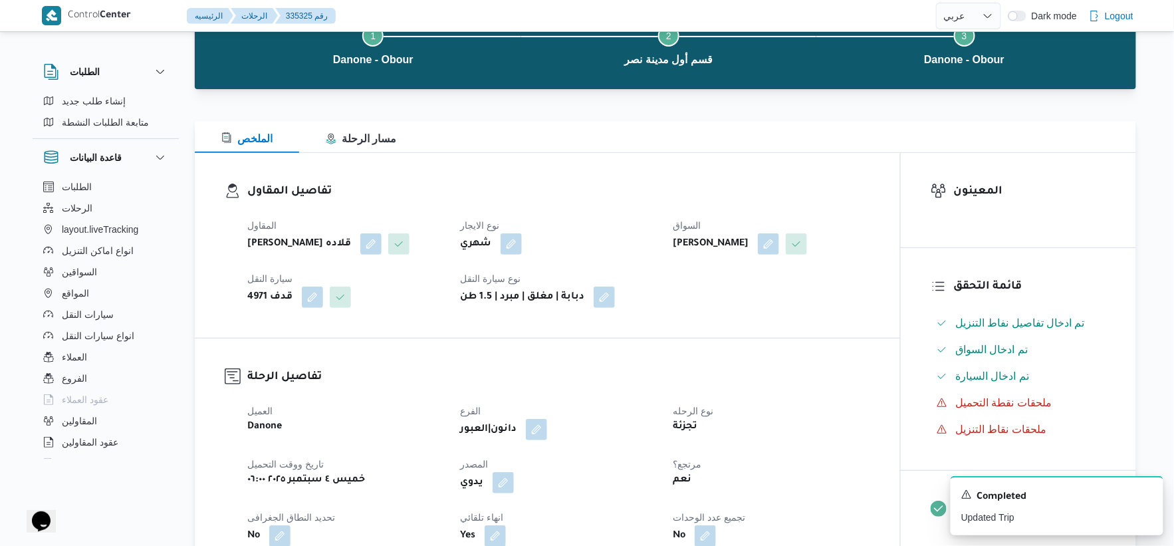
scroll to position [0, 0]
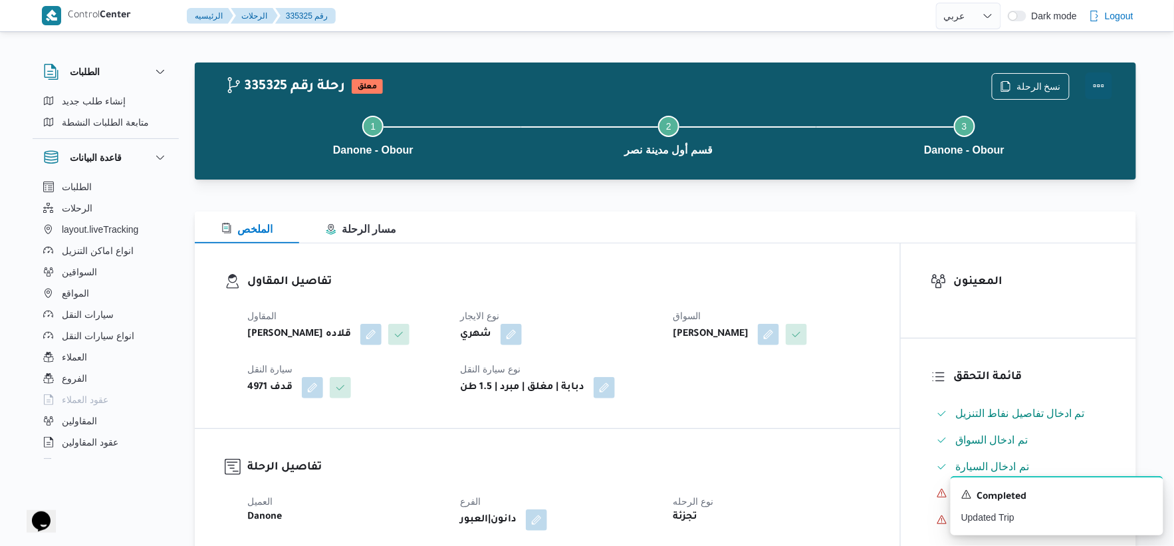
click at [1106, 83] on button "Actions" at bounding box center [1098, 85] width 27 height 27
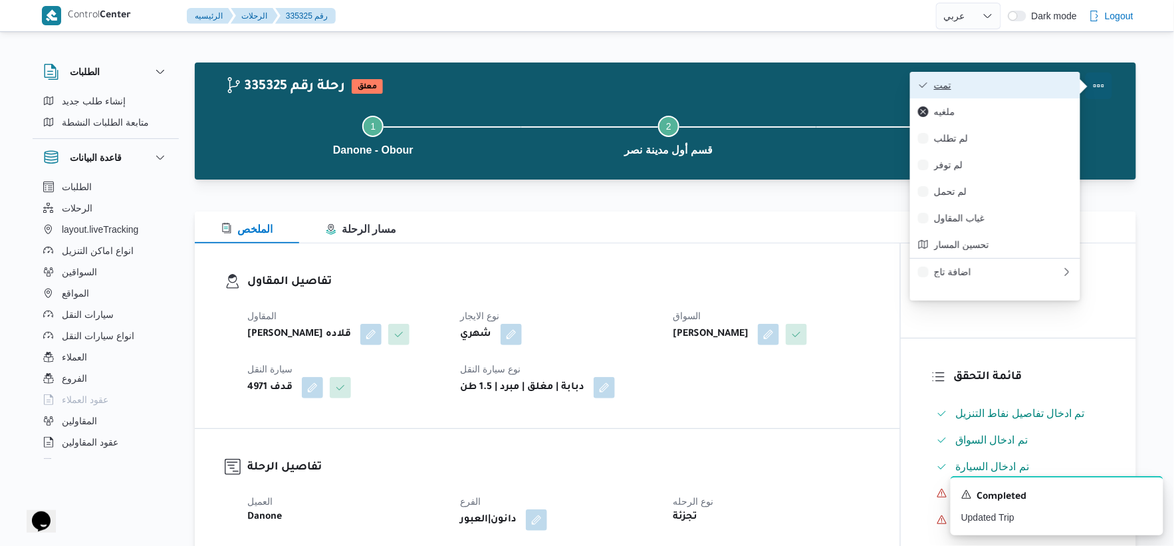
click at [1042, 77] on button "تمت" at bounding box center [995, 85] width 170 height 27
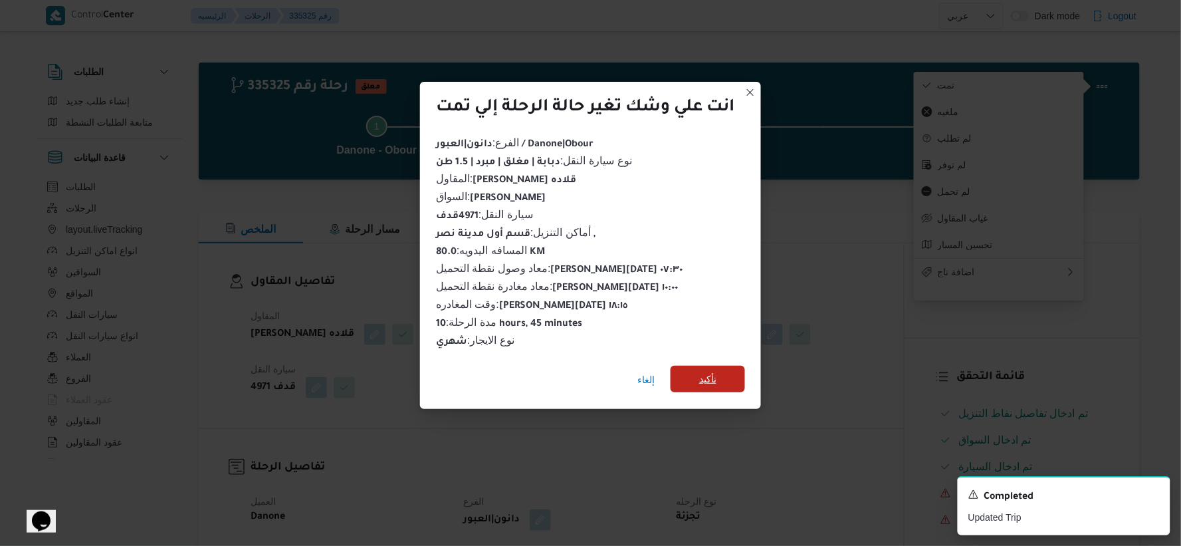
click at [714, 376] on span "تأكيد" at bounding box center [707, 379] width 17 height 16
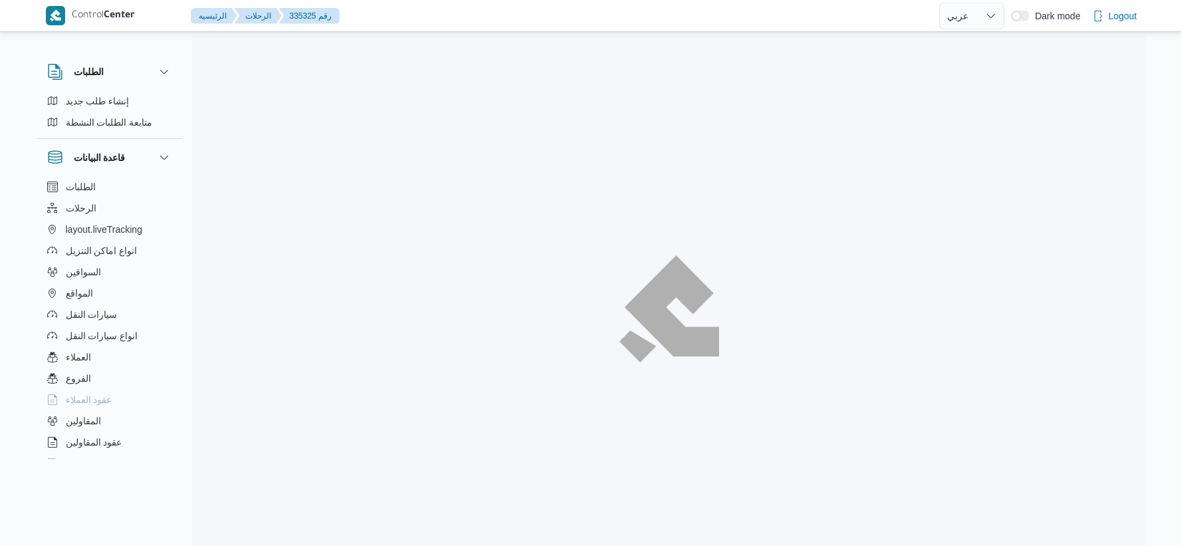
select select "ar"
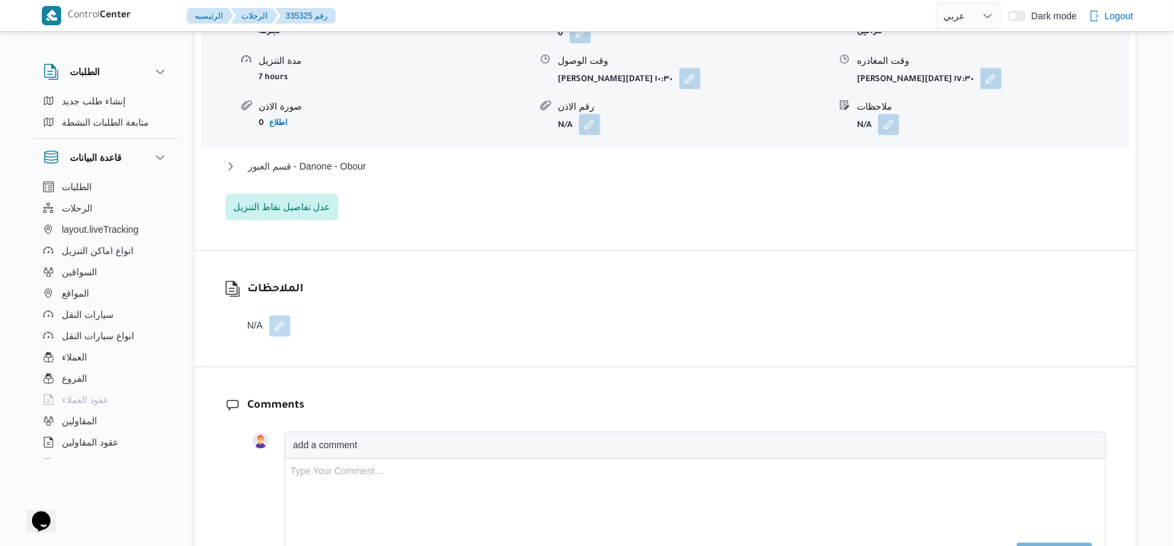
scroll to position [1033, 0]
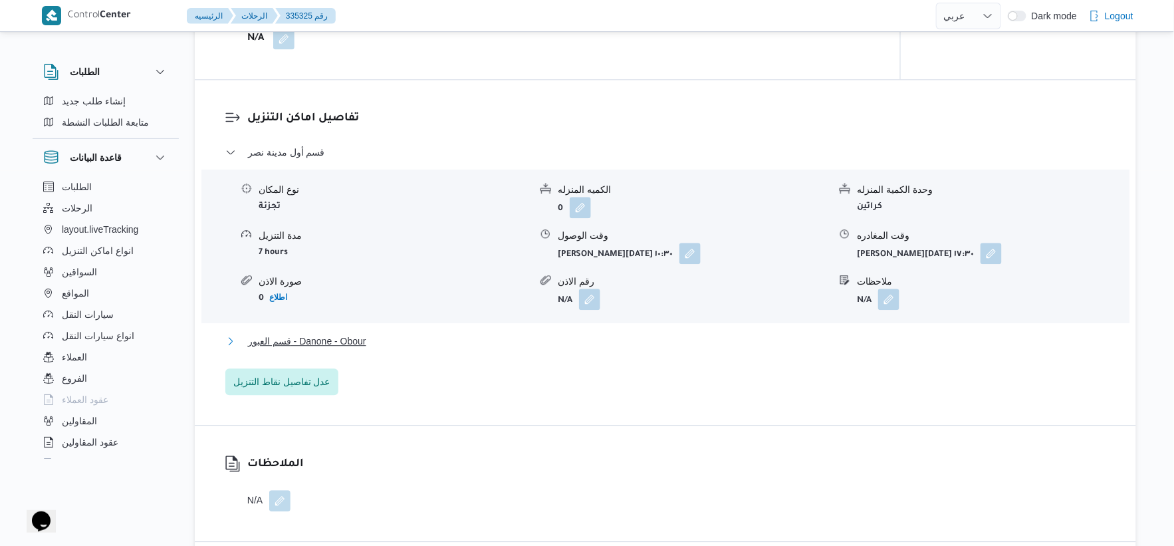
click at [346, 340] on span "قسم العبور - Danone - Obour" at bounding box center [307, 341] width 118 height 16
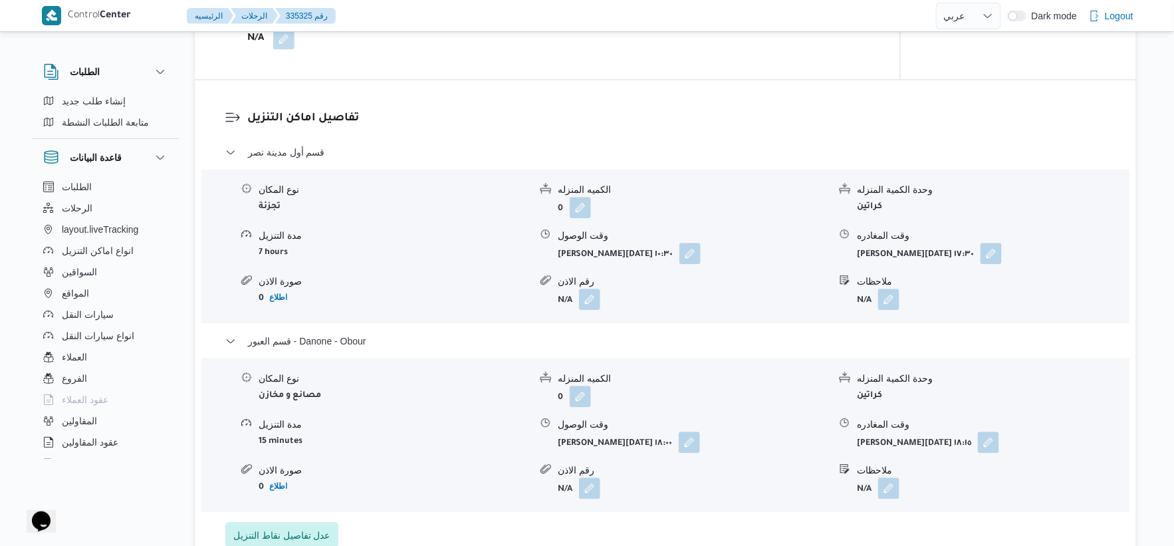
select select "ar"
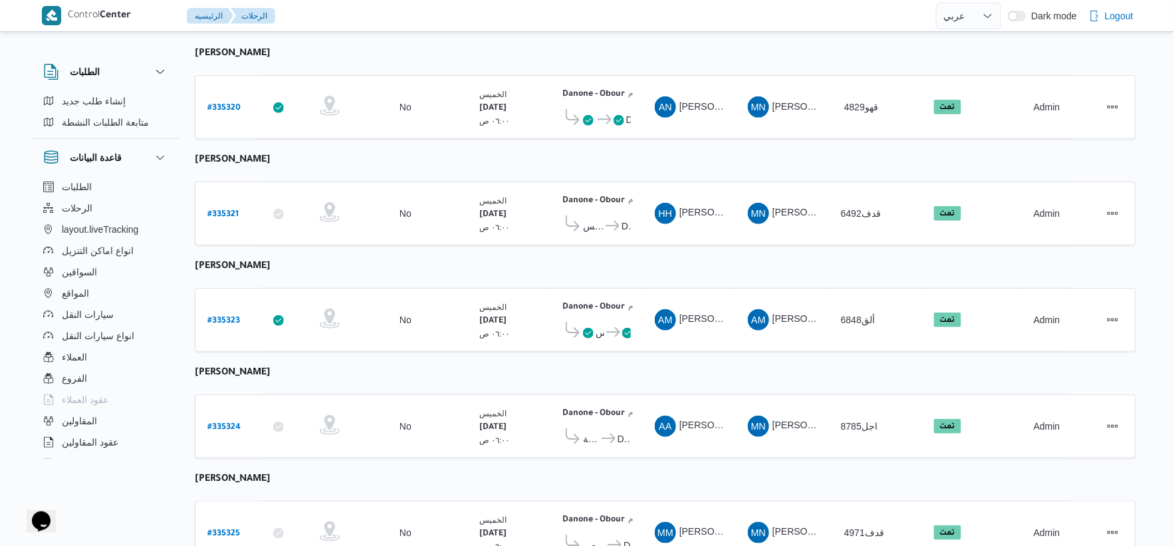
scroll to position [435, 0]
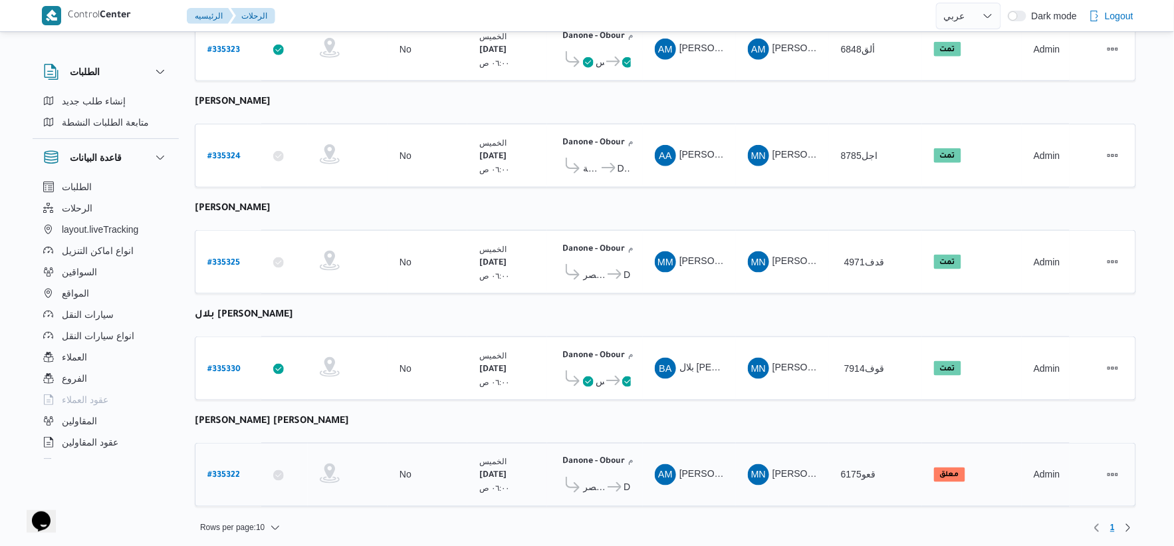
click at [581, 477] on span at bounding box center [571, 487] width 24 height 21
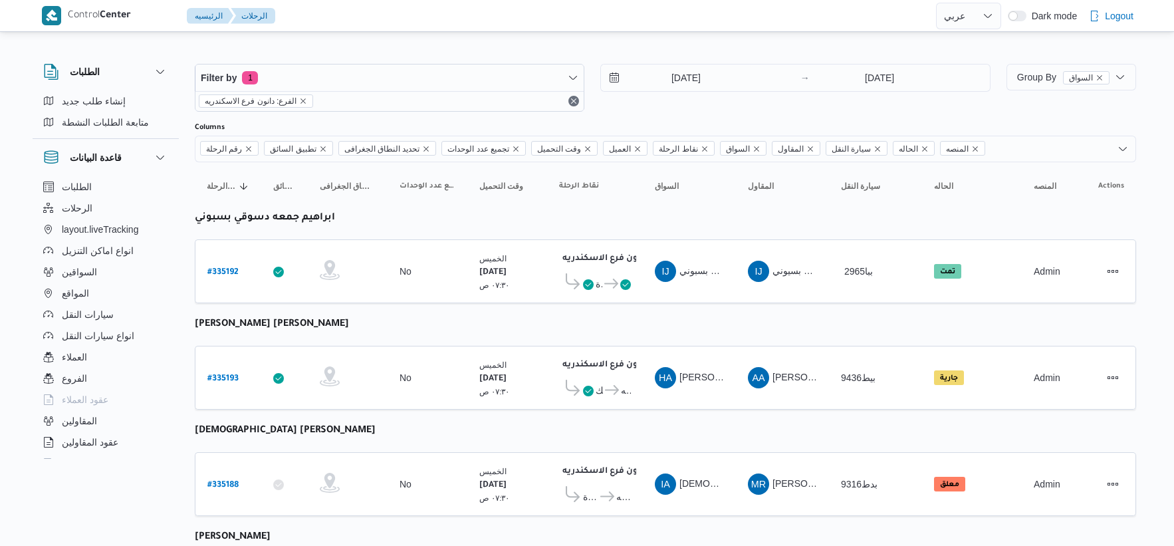
select select "ar"
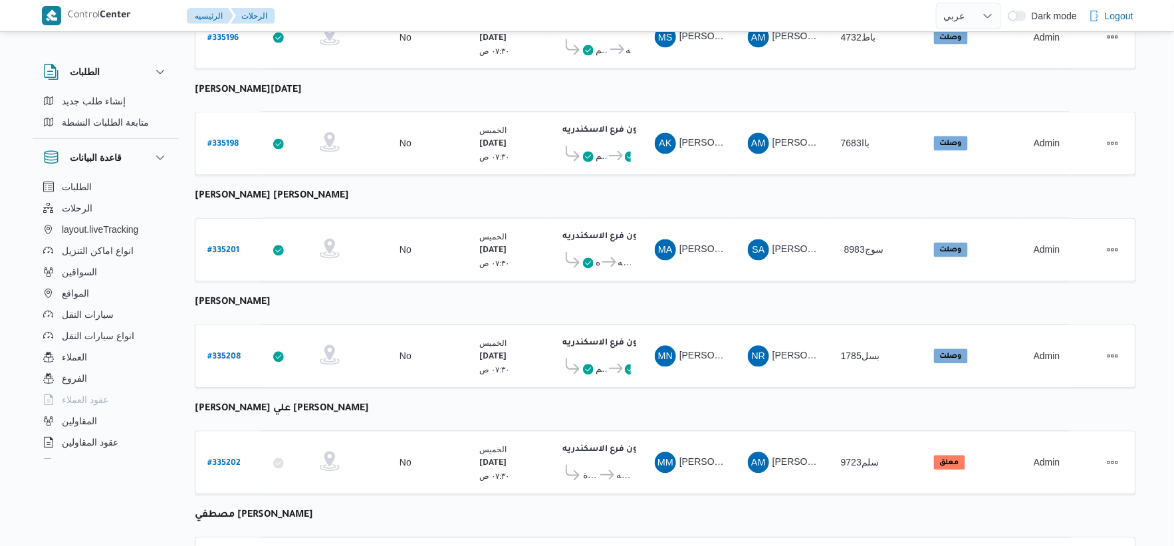
scroll to position [1067, 0]
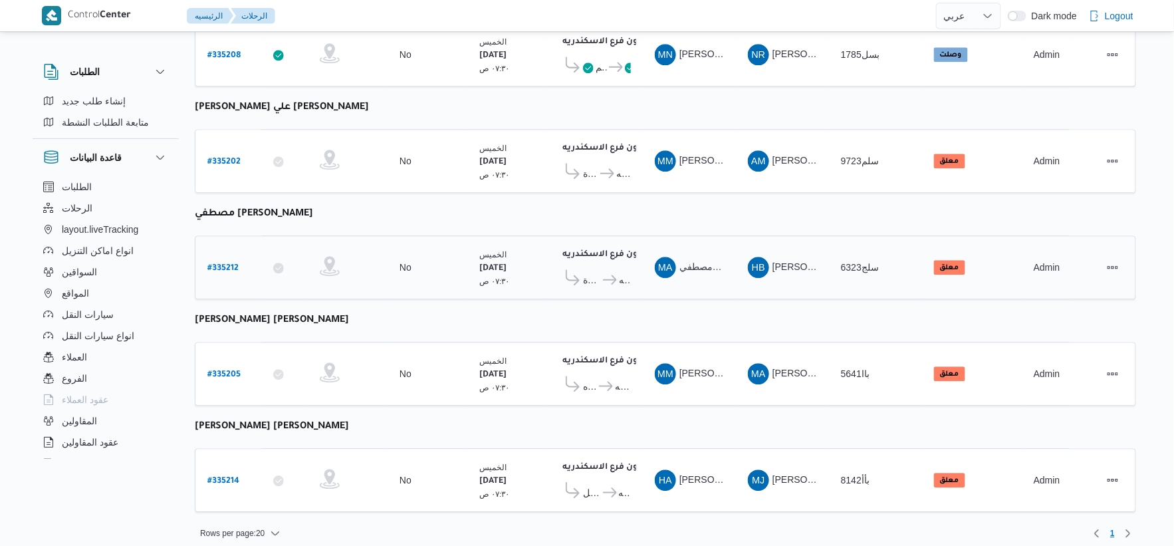
click at [225, 264] on b "# 335212" at bounding box center [222, 268] width 31 height 9
select select "ar"
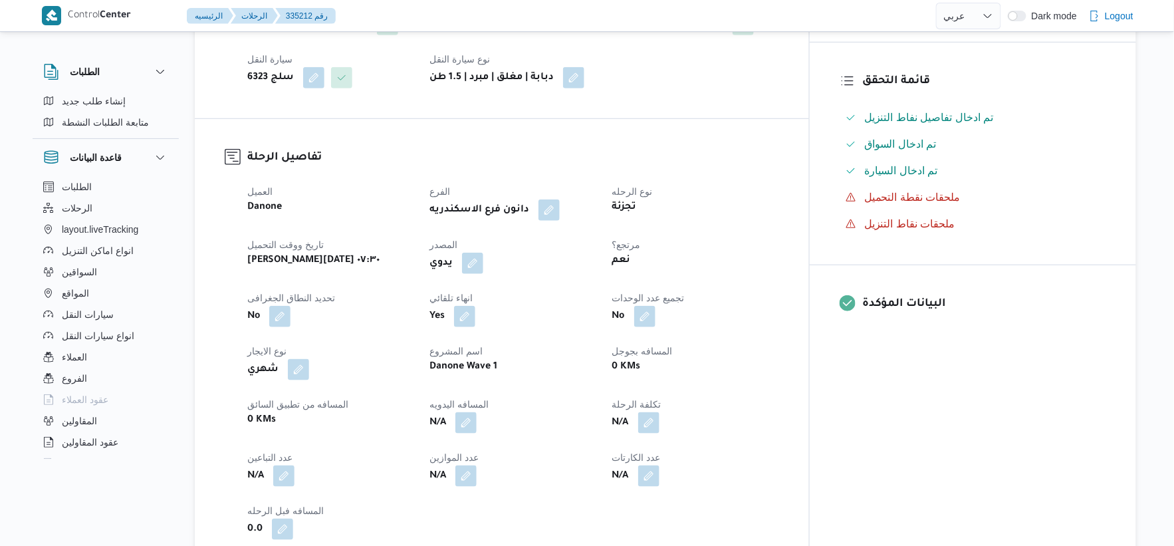
scroll to position [443, 0]
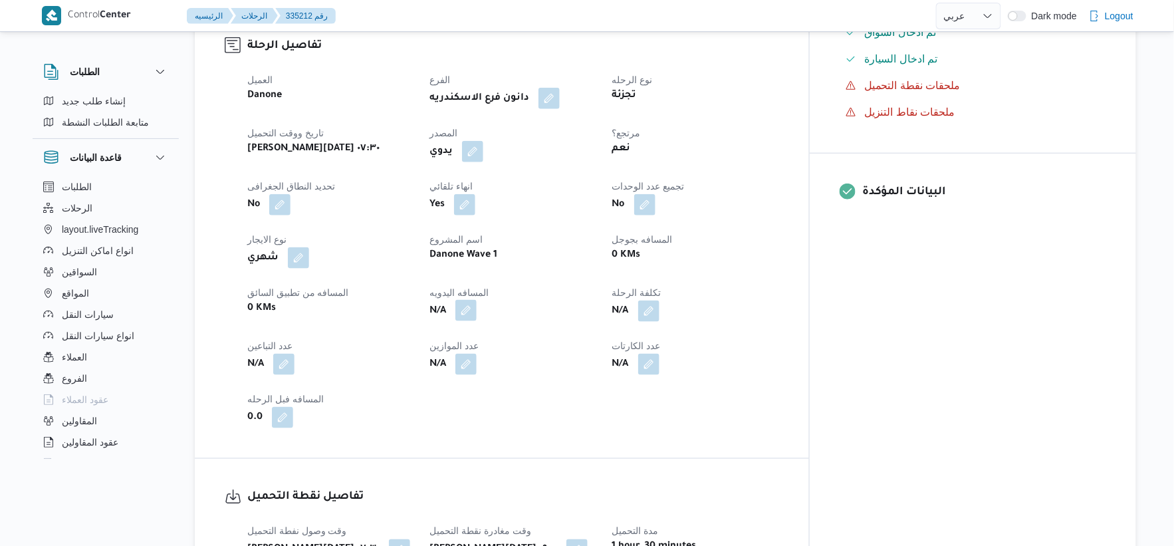
click at [477, 304] on button "button" at bounding box center [465, 310] width 21 height 21
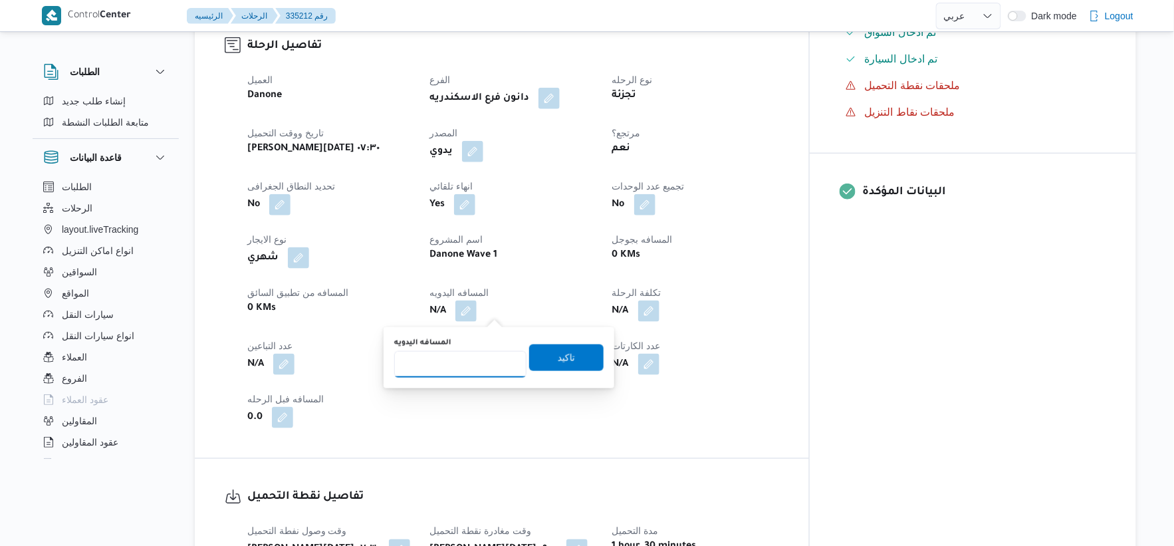
click at [453, 369] on input "المسافه اليدويه" at bounding box center [460, 364] width 132 height 27
type input "82"
click at [576, 361] on span "تاكيد" at bounding box center [566, 357] width 74 height 27
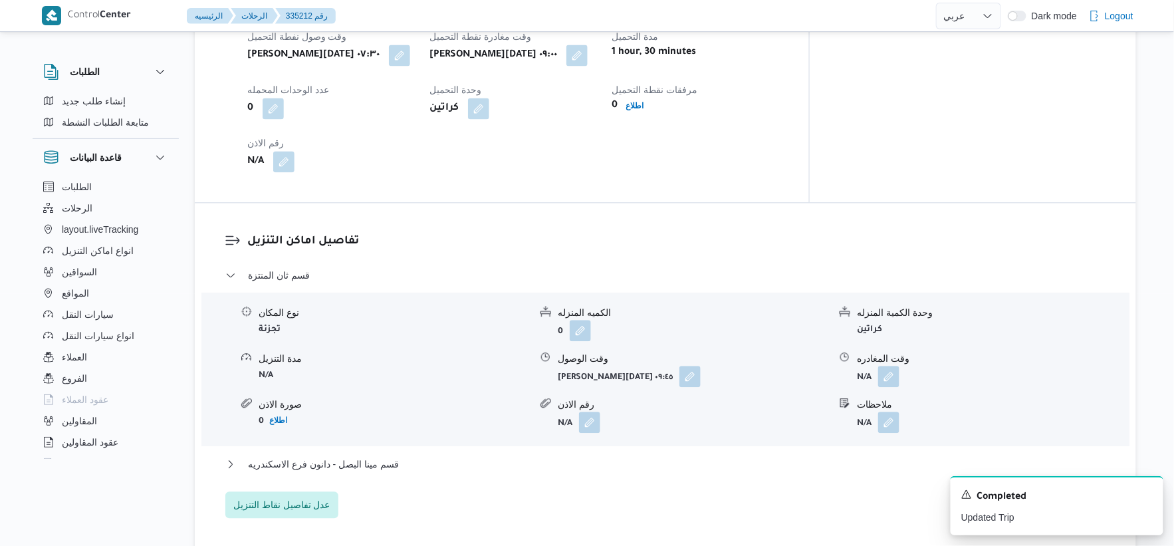
scroll to position [1033, 0]
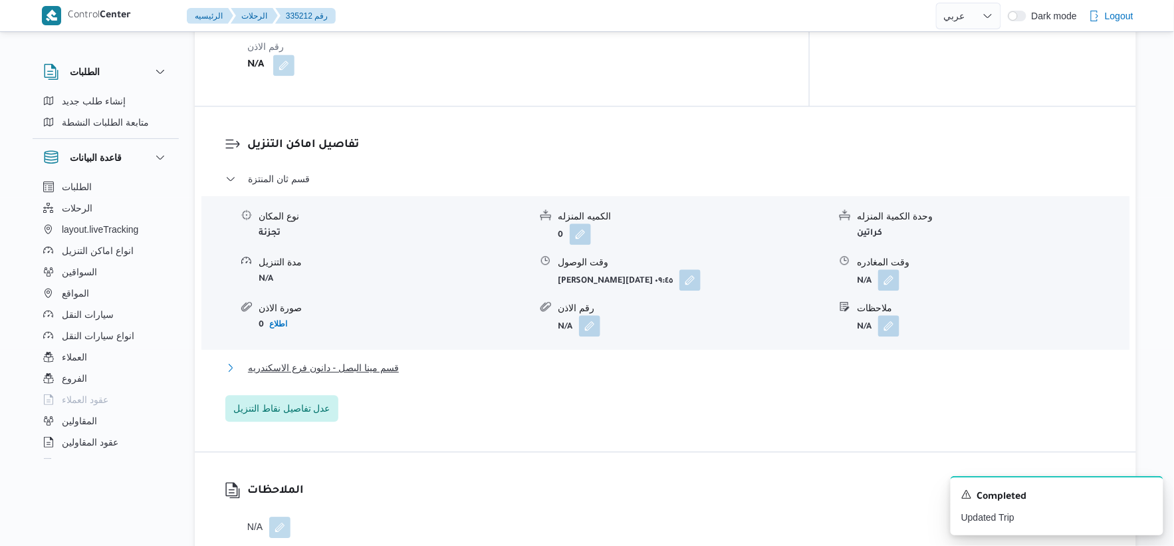
click at [415, 362] on button "قسم مينا البصل - دانون فرع الاسكندريه" at bounding box center [665, 368] width 881 height 16
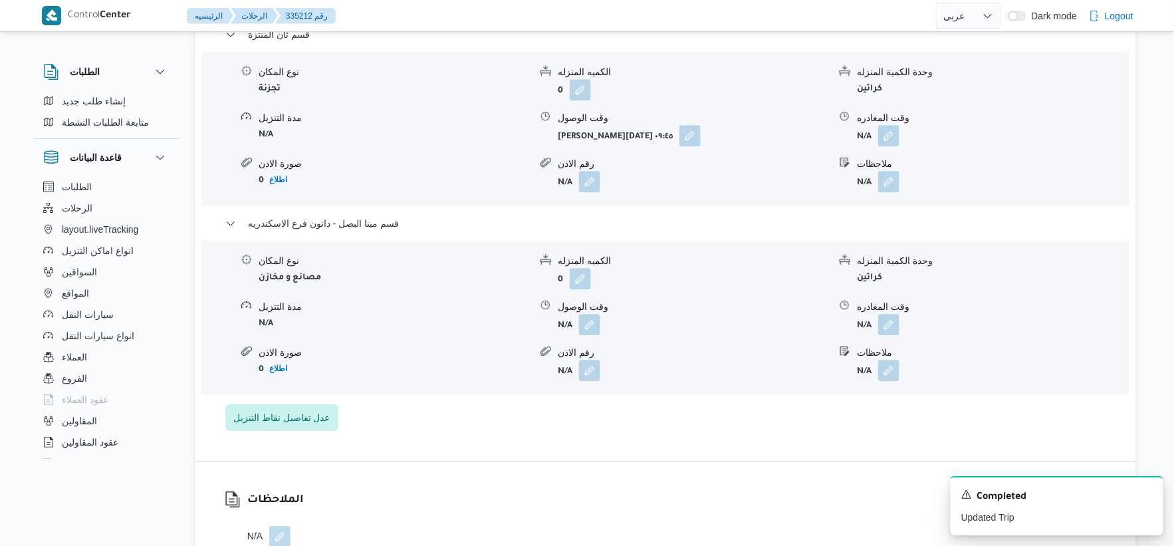
scroll to position [1181, 0]
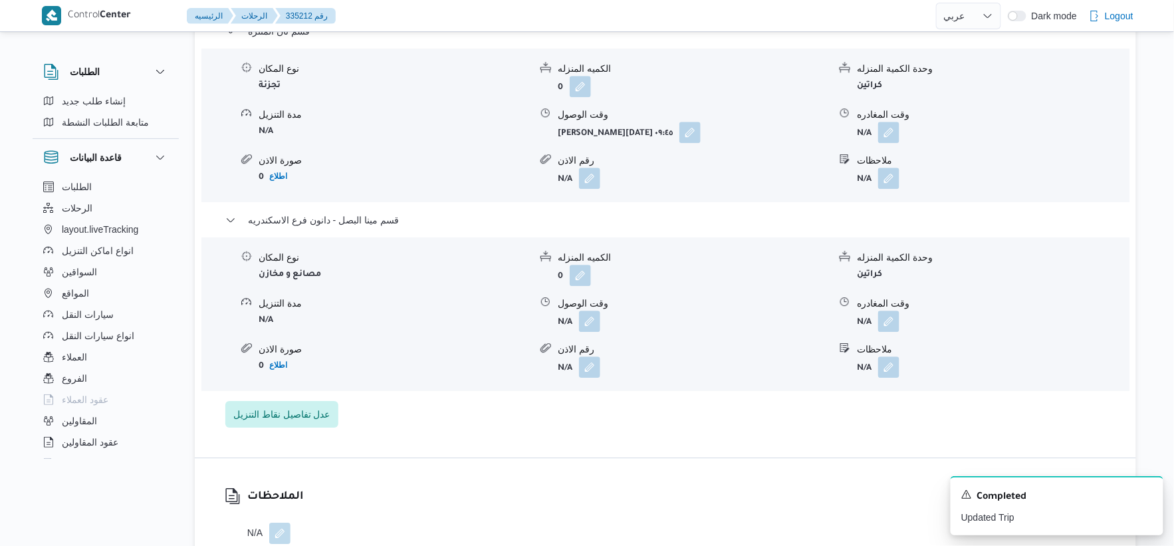
click at [595, 324] on button "button" at bounding box center [589, 320] width 21 height 21
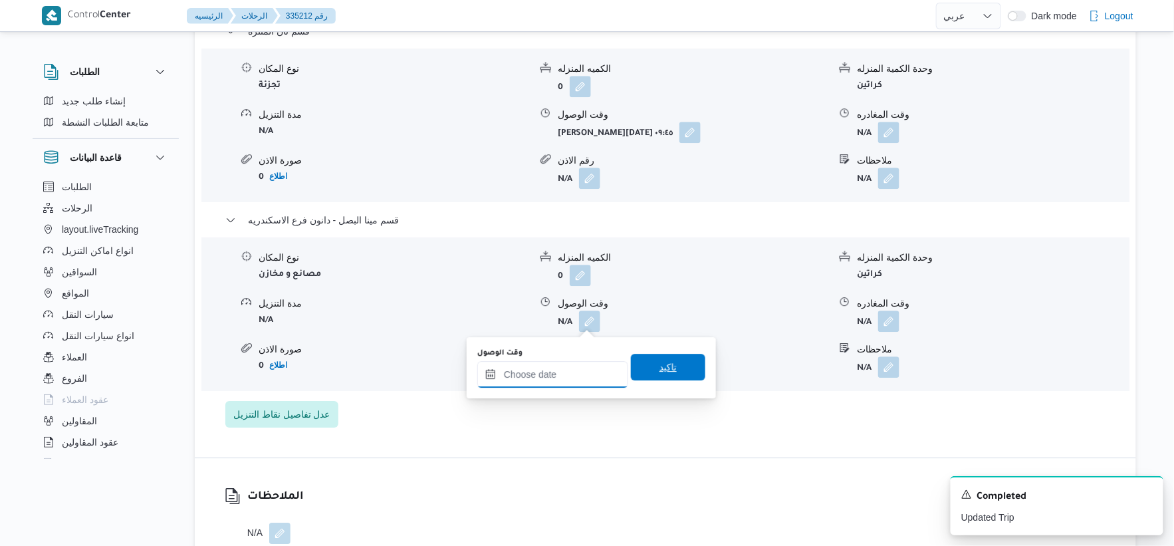
drag, startPoint x: 576, startPoint y: 367, endPoint x: 630, endPoint y: 363, distance: 54.0
click at [576, 367] on input "وقت الوصول" at bounding box center [552, 374] width 151 height 27
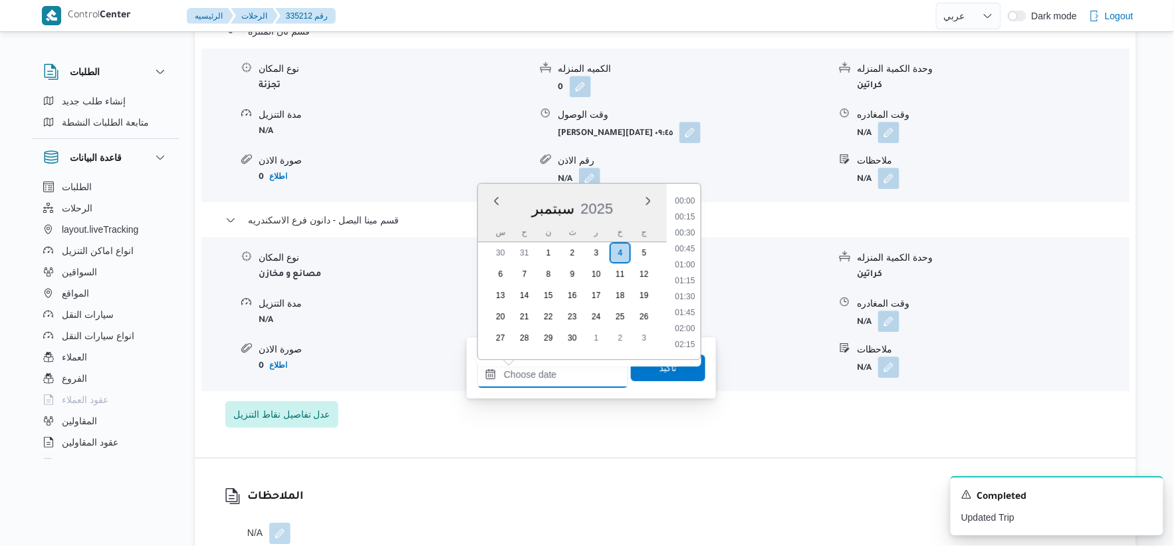
scroll to position [1132, 0]
click at [688, 200] on li "17:45" at bounding box center [684, 200] width 31 height 13
type input "[DATE] ١٧:٤٥"
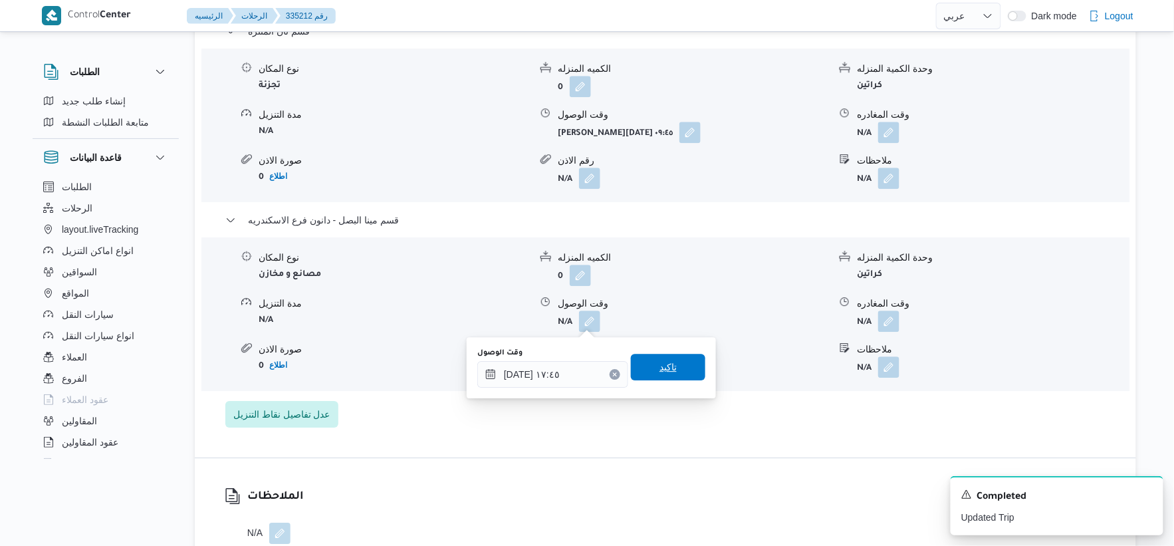
drag, startPoint x: 670, startPoint y: 359, endPoint x: 920, endPoint y: 163, distance: 317.6
click at [671, 359] on span "تاكيد" at bounding box center [668, 367] width 74 height 27
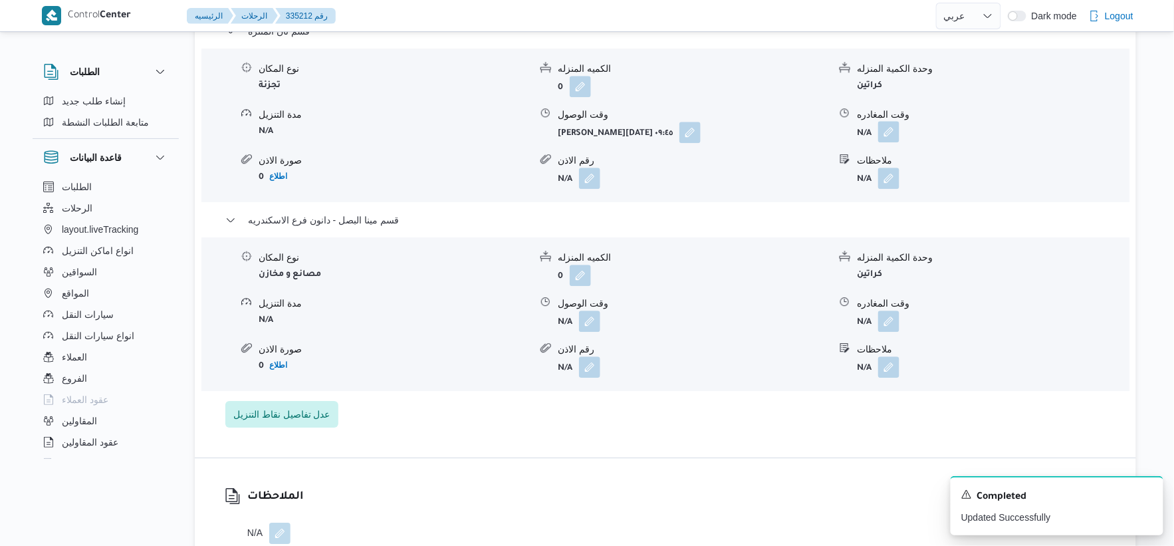
click at [898, 130] on button "button" at bounding box center [888, 131] width 21 height 21
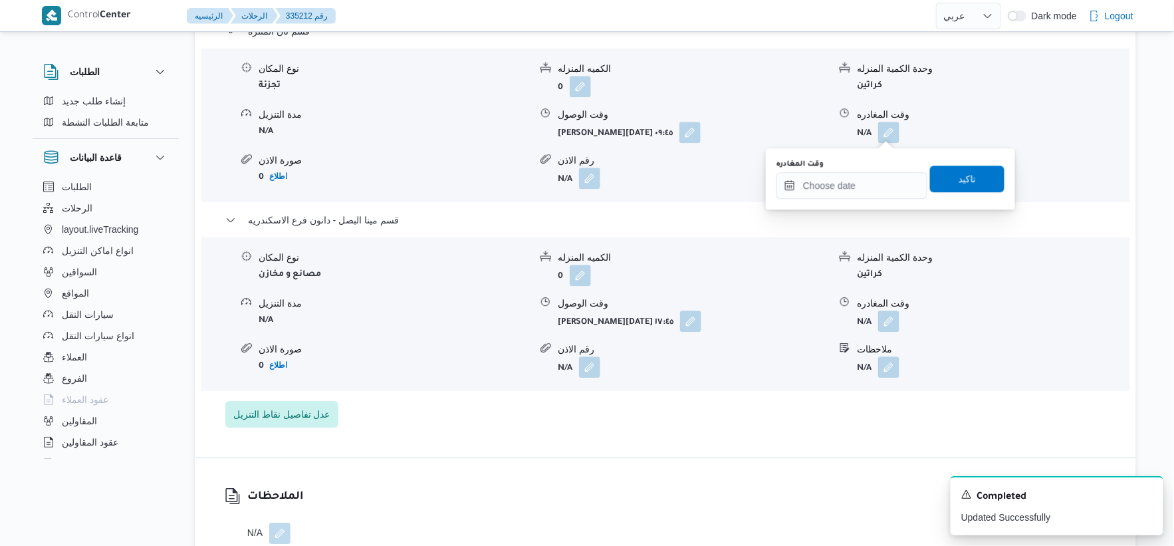
click at [862, 201] on div "You are in a dialog. To close this dialog, hit escape. وقت المغادره تاكيد" at bounding box center [890, 178] width 249 height 61
click at [871, 187] on input "وقت المغادره" at bounding box center [851, 185] width 151 height 27
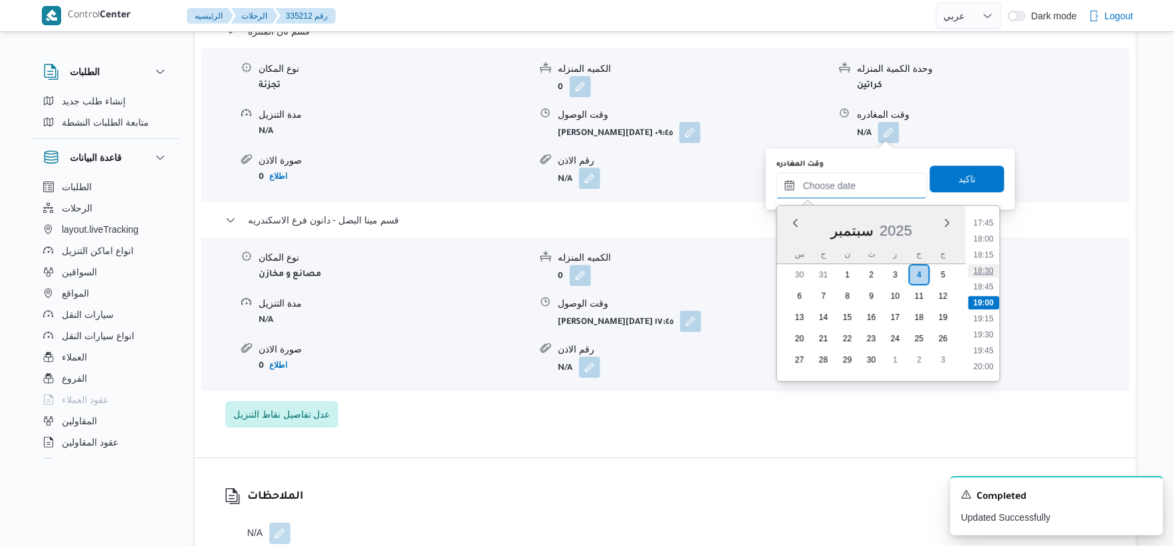
scroll to position [1059, 0]
click at [986, 247] on li "17:00" at bounding box center [983, 248] width 31 height 13
type input "٠٤/٠٩/٢٠٢٥ ١٧:٠٠"
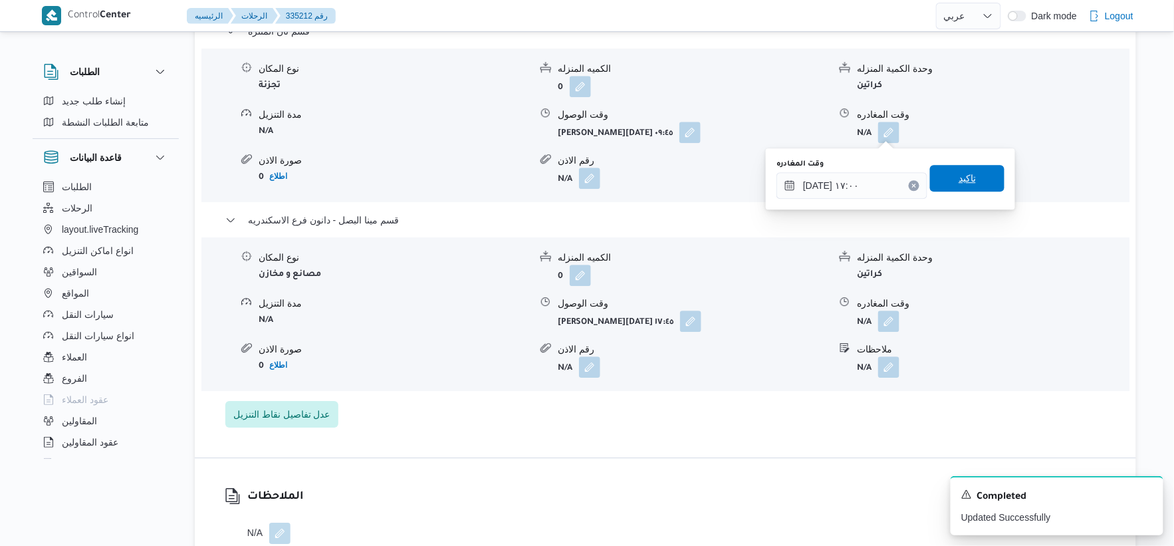
click at [978, 175] on span "تاكيد" at bounding box center [967, 178] width 74 height 27
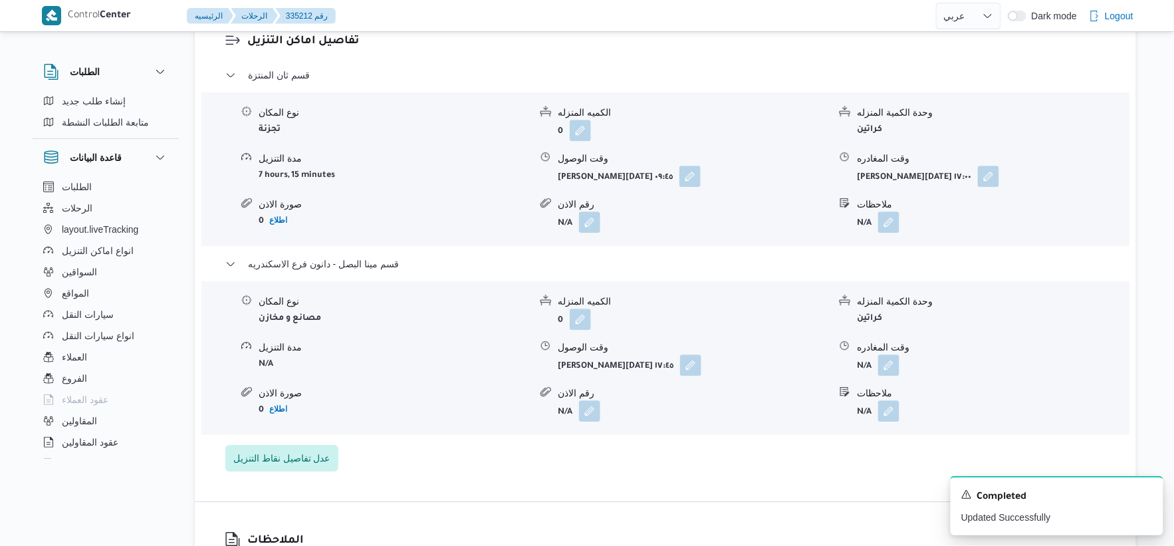
scroll to position [1181, 0]
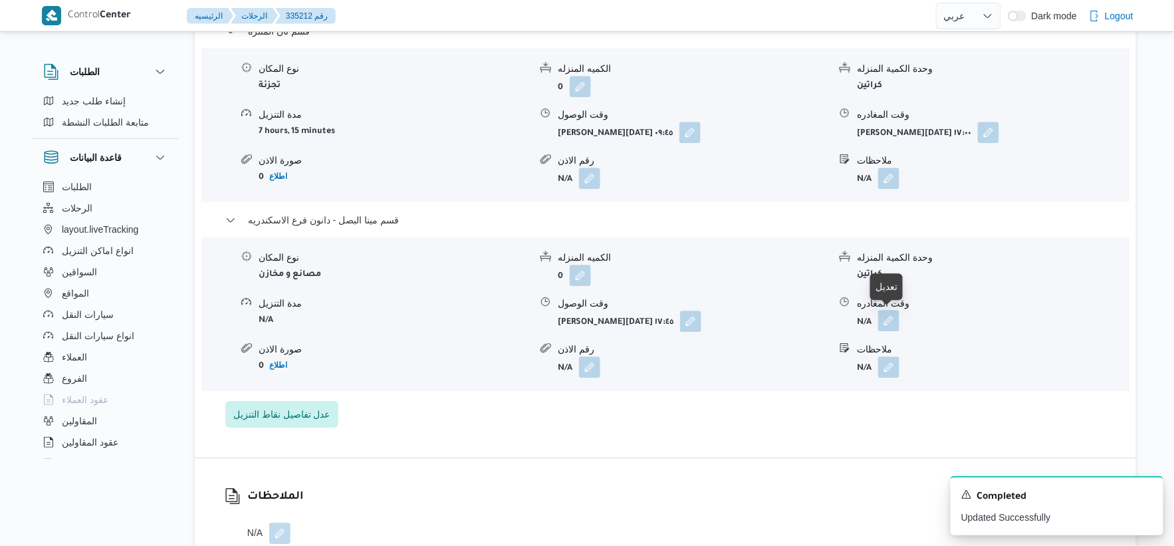
click at [886, 310] on button "button" at bounding box center [888, 320] width 21 height 21
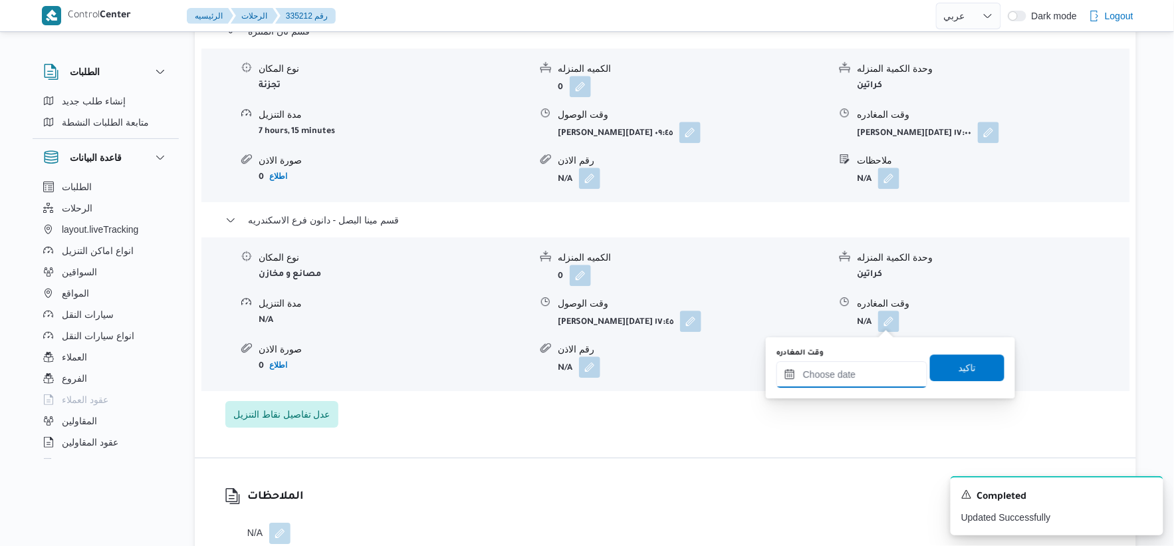
drag, startPoint x: 861, startPoint y: 376, endPoint x: 875, endPoint y: 377, distance: 14.0
click at [861, 376] on input "وقت المغادره" at bounding box center [851, 374] width 151 height 27
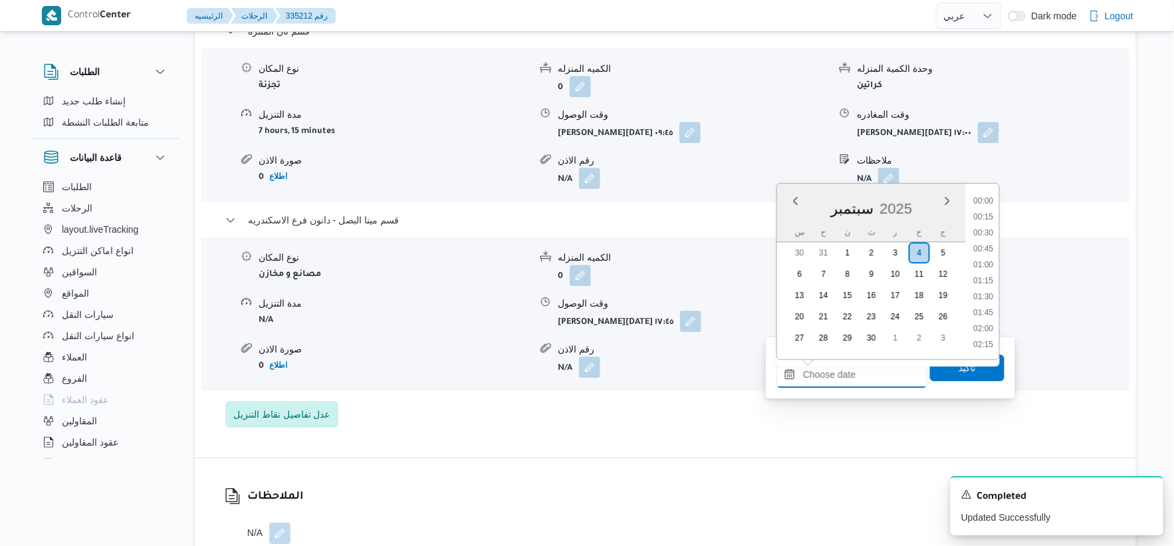
scroll to position [1132, 0]
click at [981, 215] on li "18:00" at bounding box center [983, 216] width 31 height 13
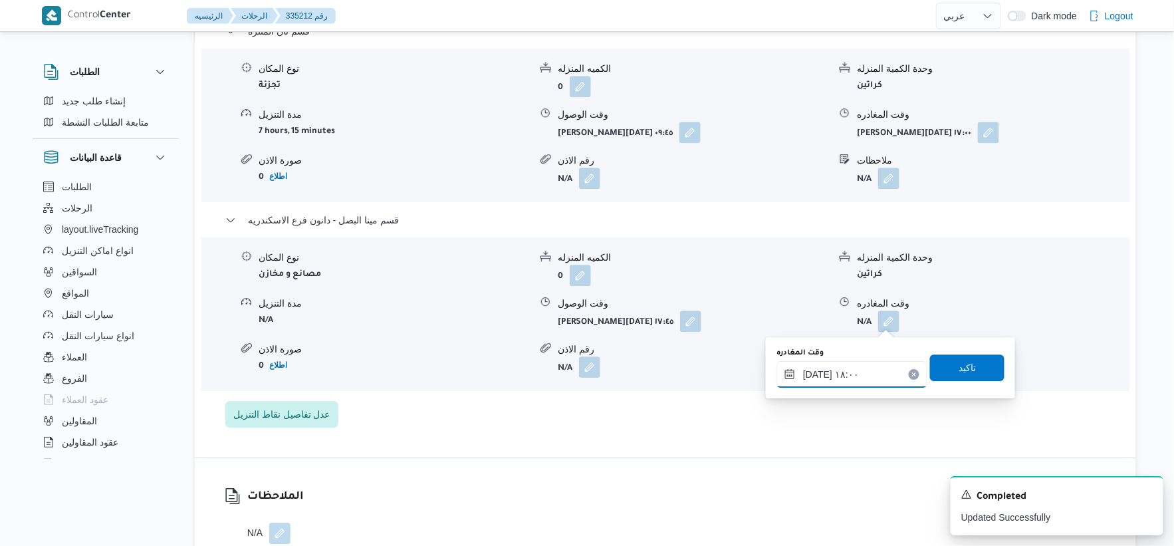
click at [816, 371] on input "٠٤/٠٩/٢٠٢٥ ١٨:٠٠" at bounding box center [851, 374] width 151 height 27
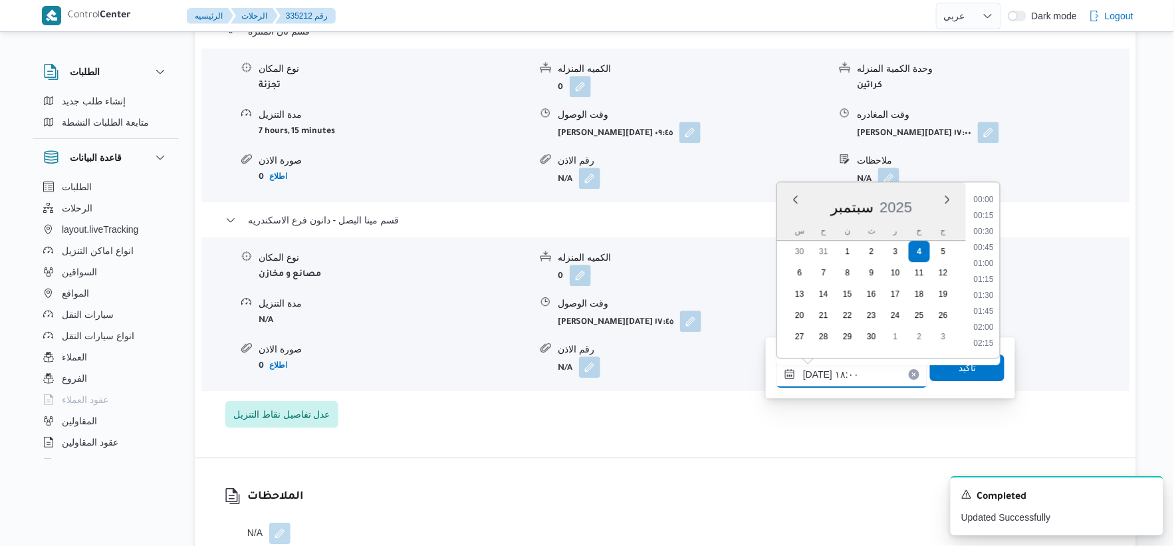
scroll to position [1068, 0]
type input "٠٤/٠٩/٢٠٢٥ ١٨:٢٥"
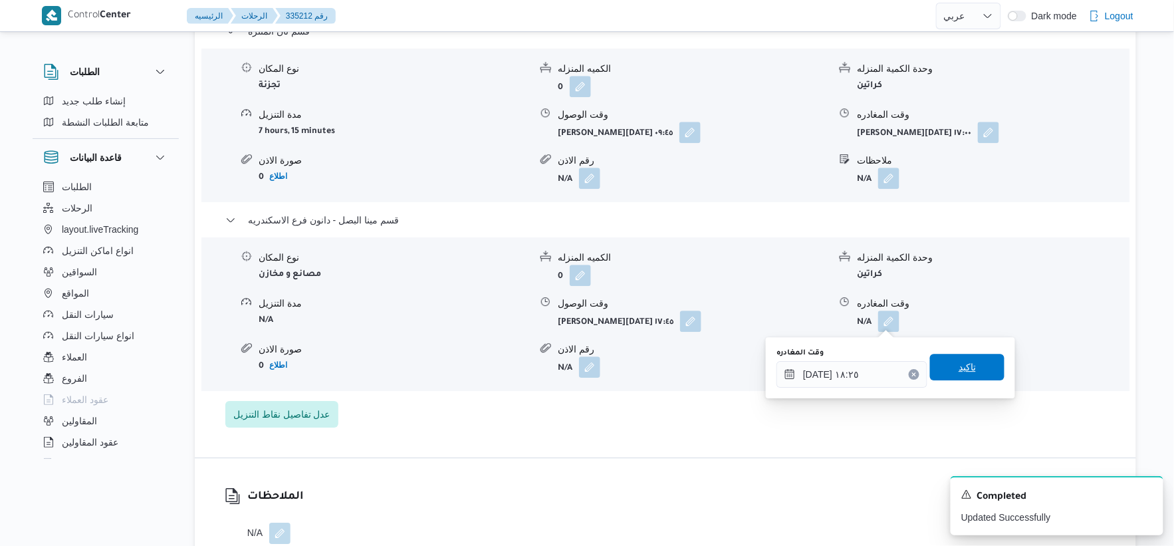
click at [984, 371] on span "تاكيد" at bounding box center [967, 367] width 74 height 27
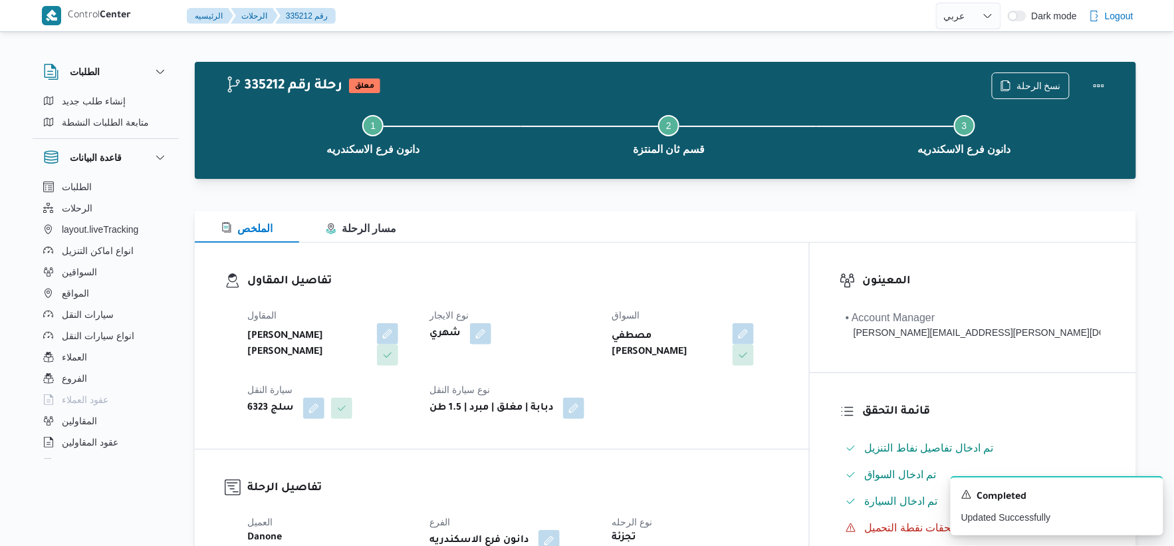
scroll to position [0, 0]
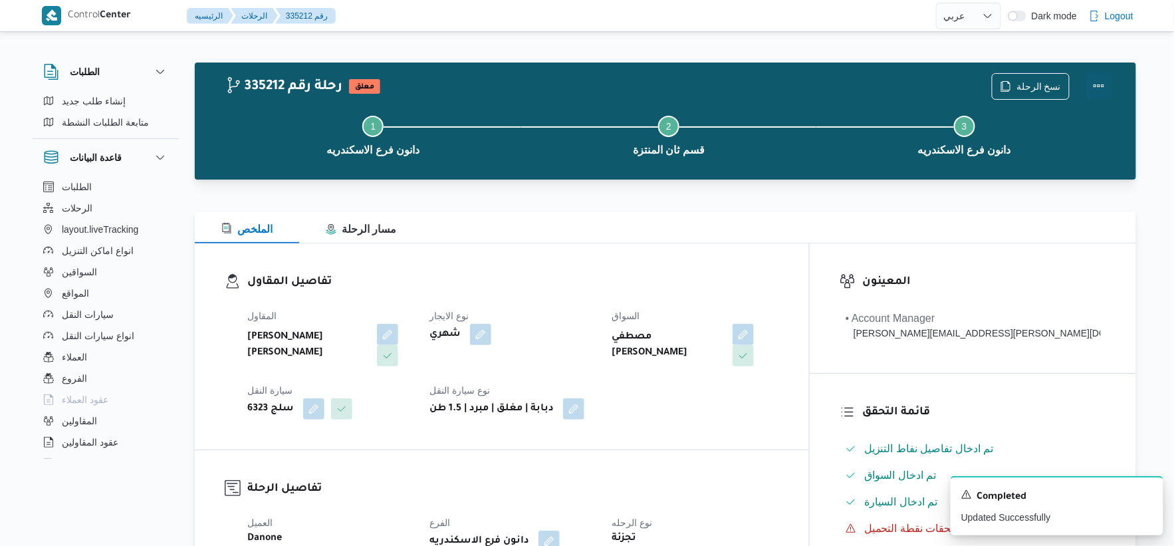
click at [1099, 81] on button "Actions" at bounding box center [1098, 85] width 27 height 27
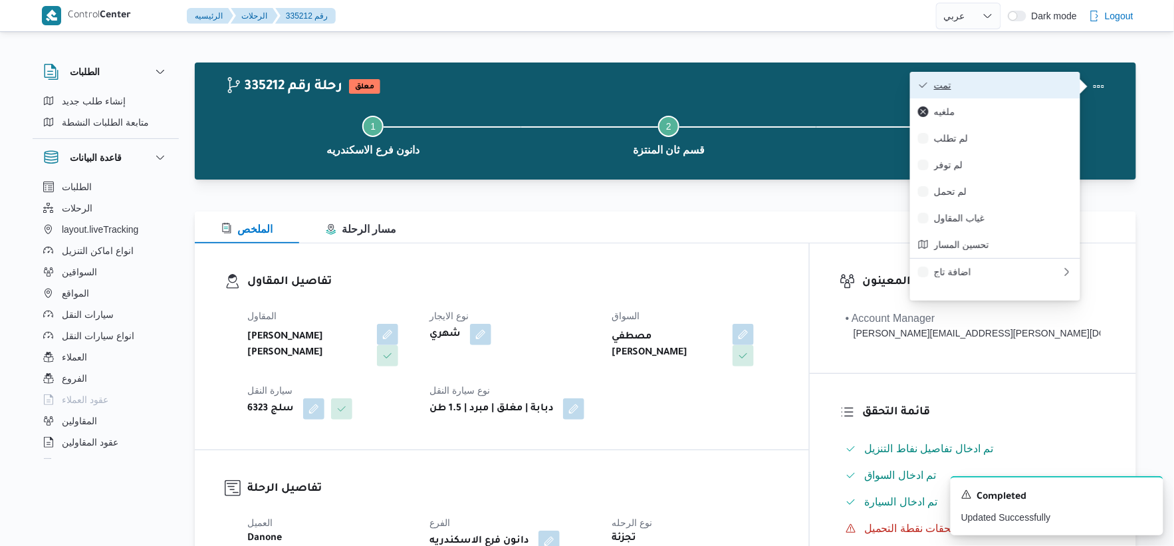
click at [1018, 87] on span "تمت" at bounding box center [1003, 85] width 138 height 11
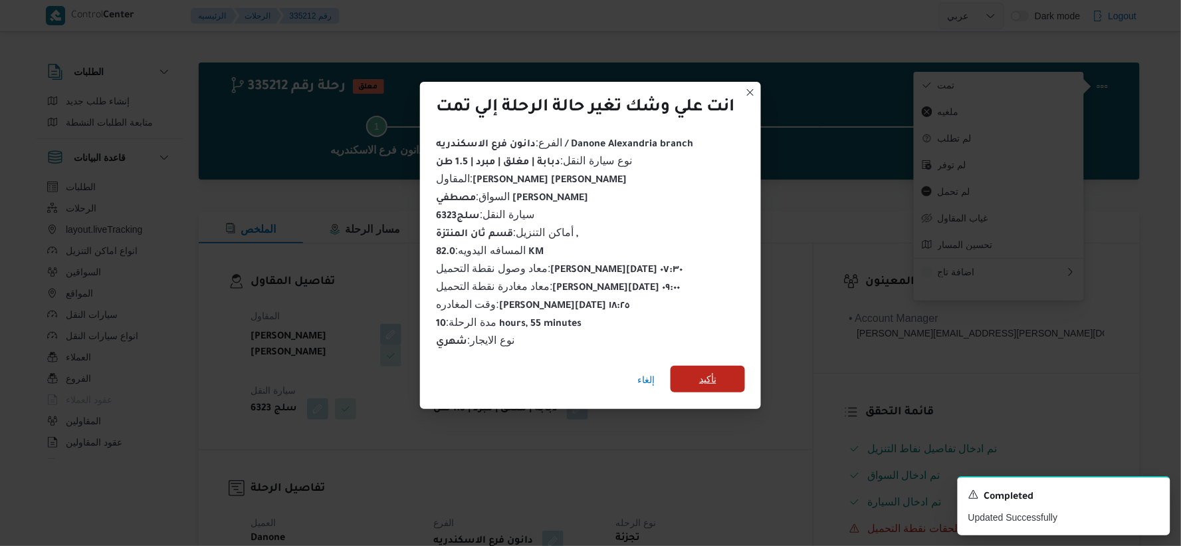
click at [708, 383] on span "تأكيد" at bounding box center [708, 379] width 74 height 27
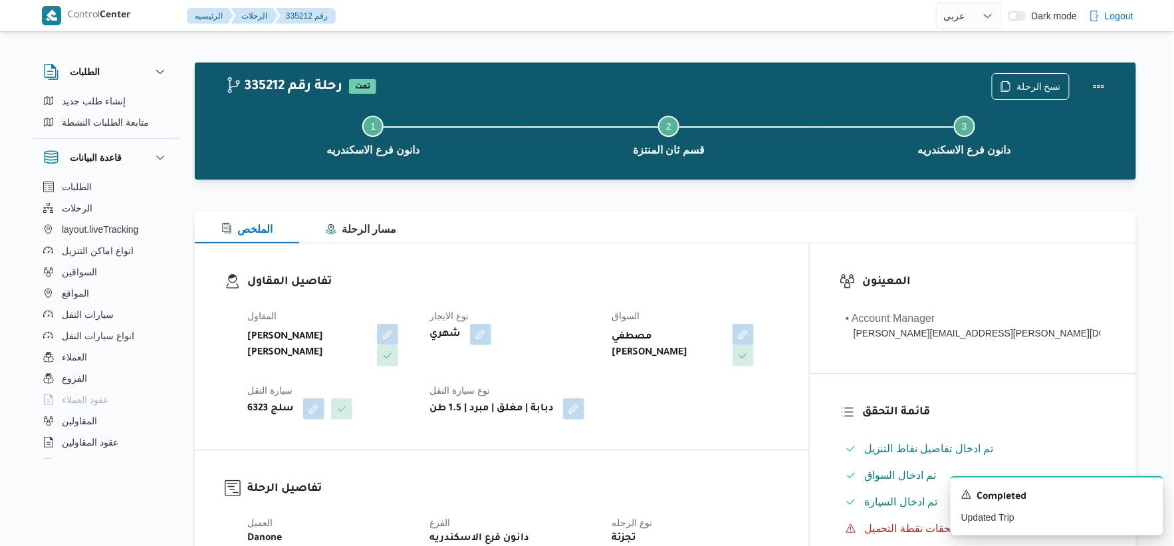
select select "ar"
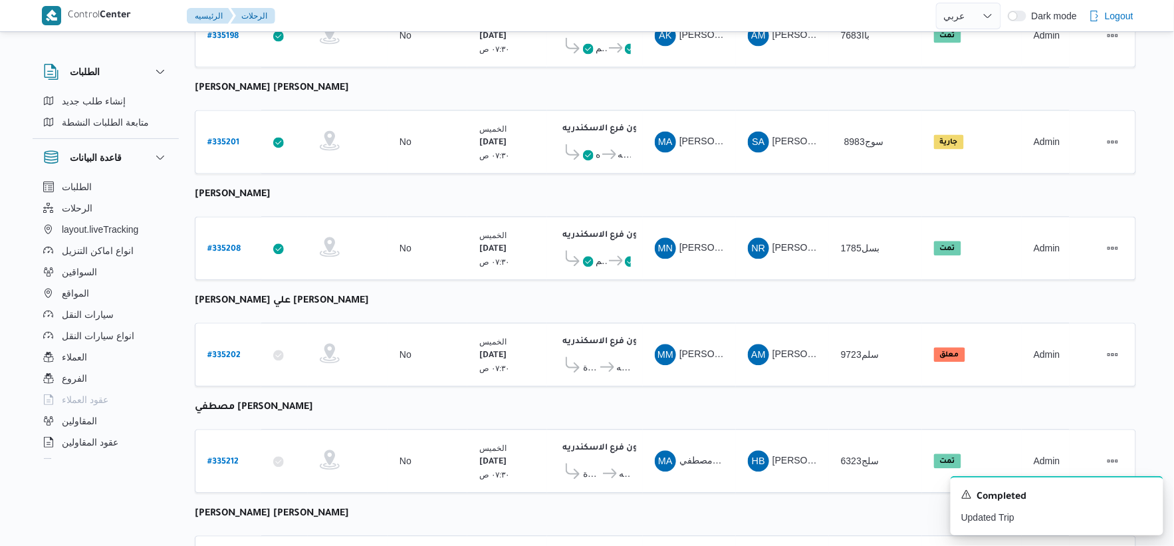
scroll to position [1067, 0]
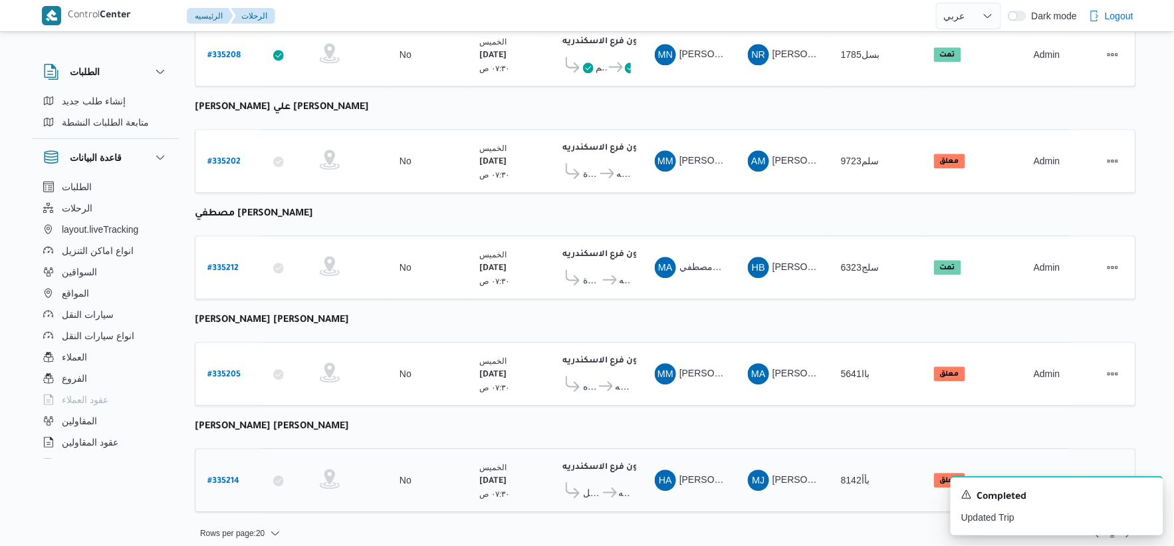
click at [219, 477] on b "# 335214" at bounding box center [223, 481] width 32 height 9
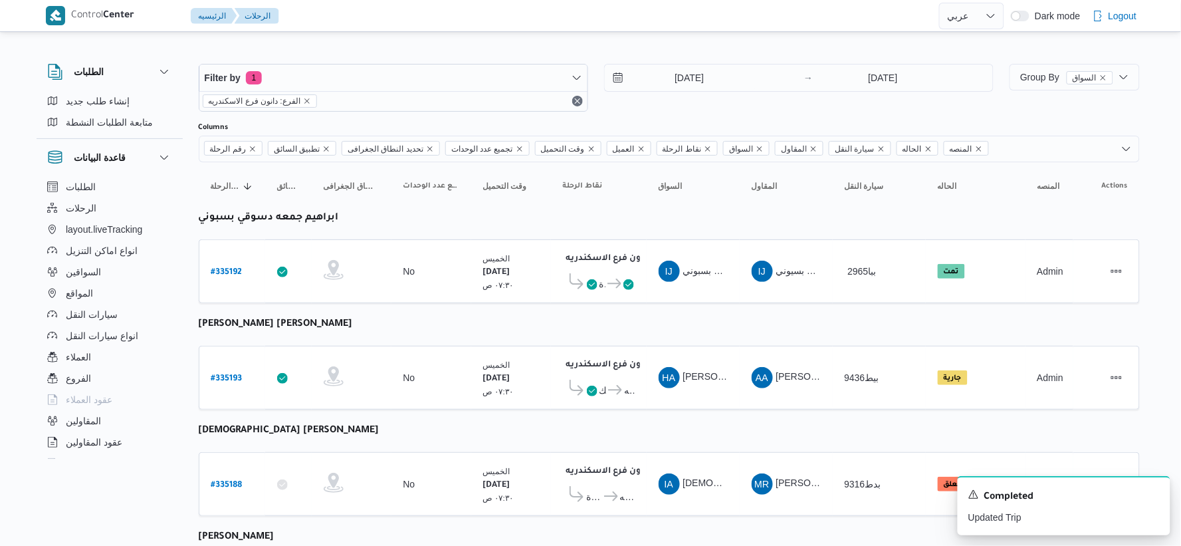
select select "ar"
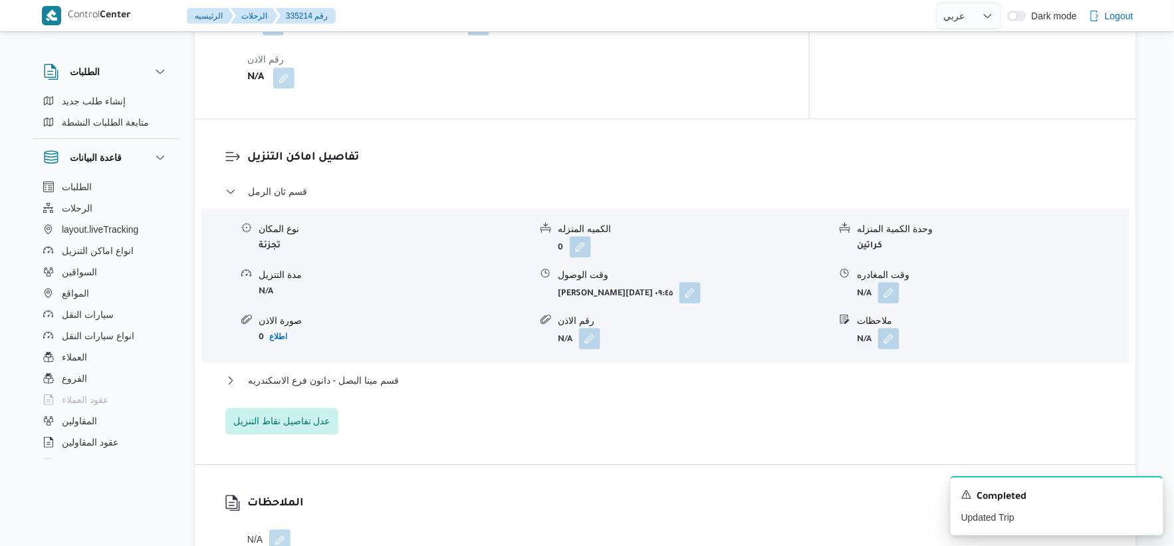
scroll to position [1033, 0]
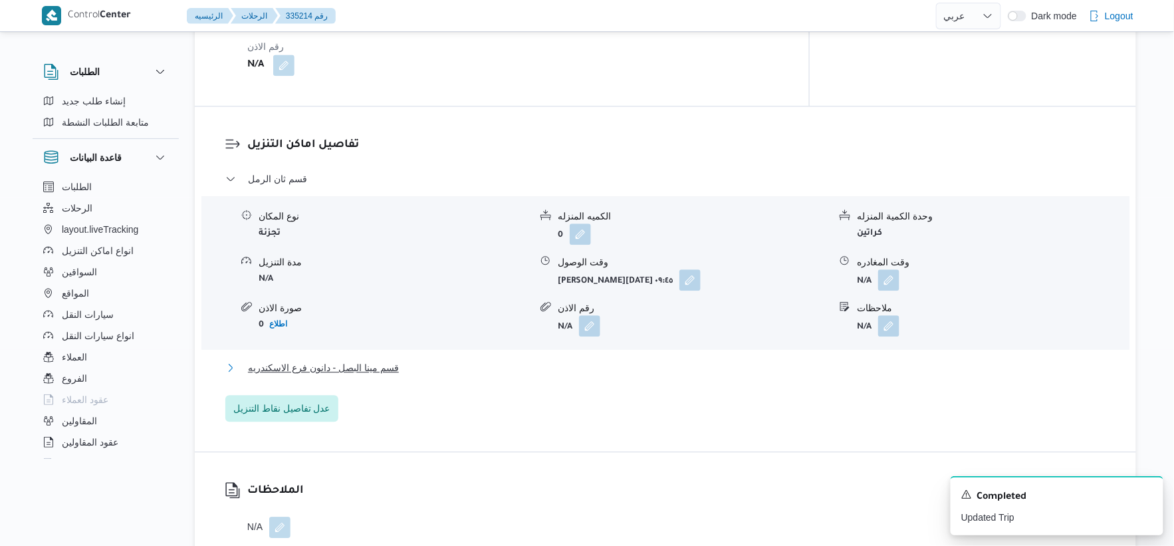
click at [415, 370] on button "قسم مينا البصل - دانون فرع الاسكندريه" at bounding box center [665, 368] width 881 height 16
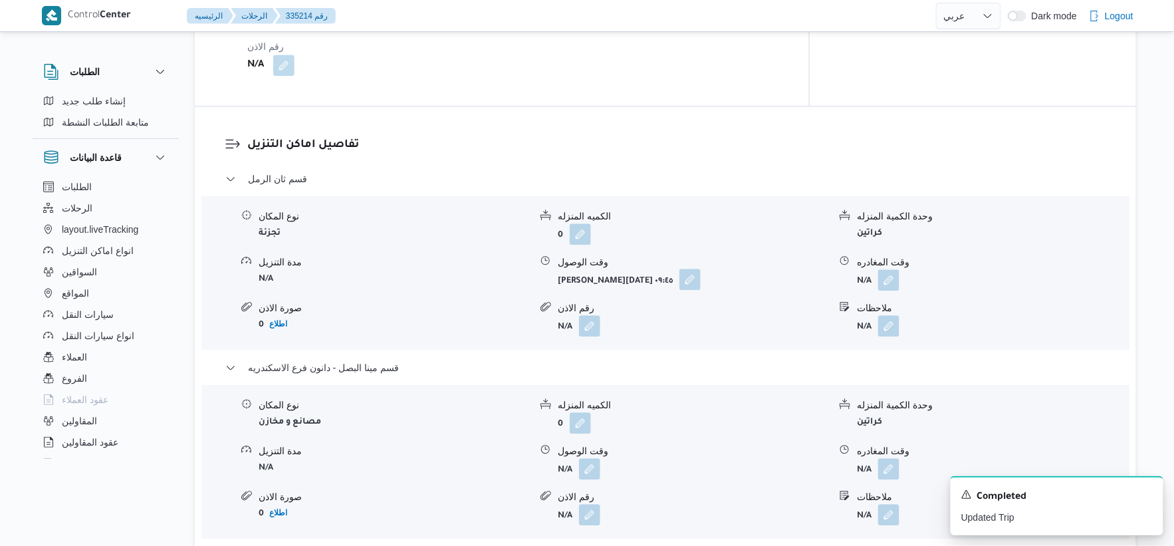
click at [679, 283] on button "button" at bounding box center [689, 279] width 21 height 21
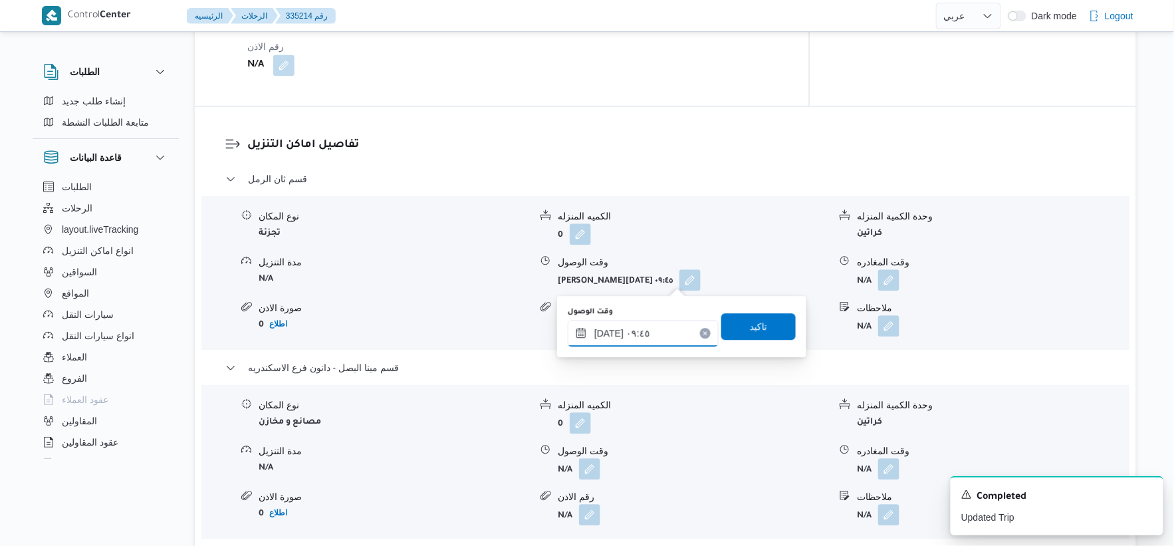
click at [655, 338] on input "٠٤/٠٩/٢٠٢٥ ٠٩:٤٥" at bounding box center [643, 333] width 151 height 27
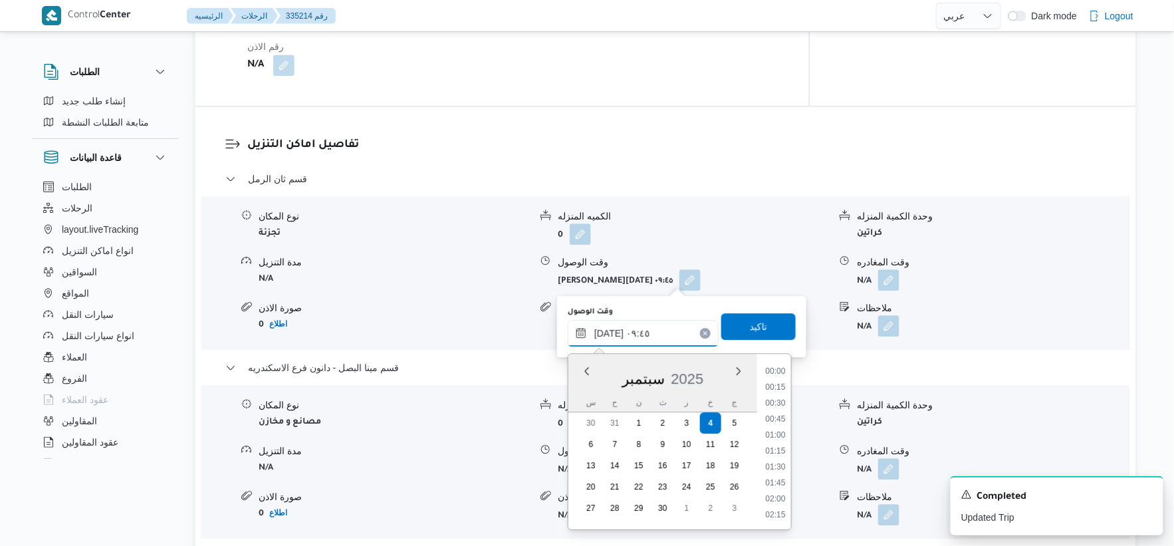
scroll to position [542, 0]
click at [780, 435] on li "09:30" at bounding box center [775, 434] width 31 height 13
type input "٠٤/٠٩/٢٠٢٥ ٠٩:٣٠"
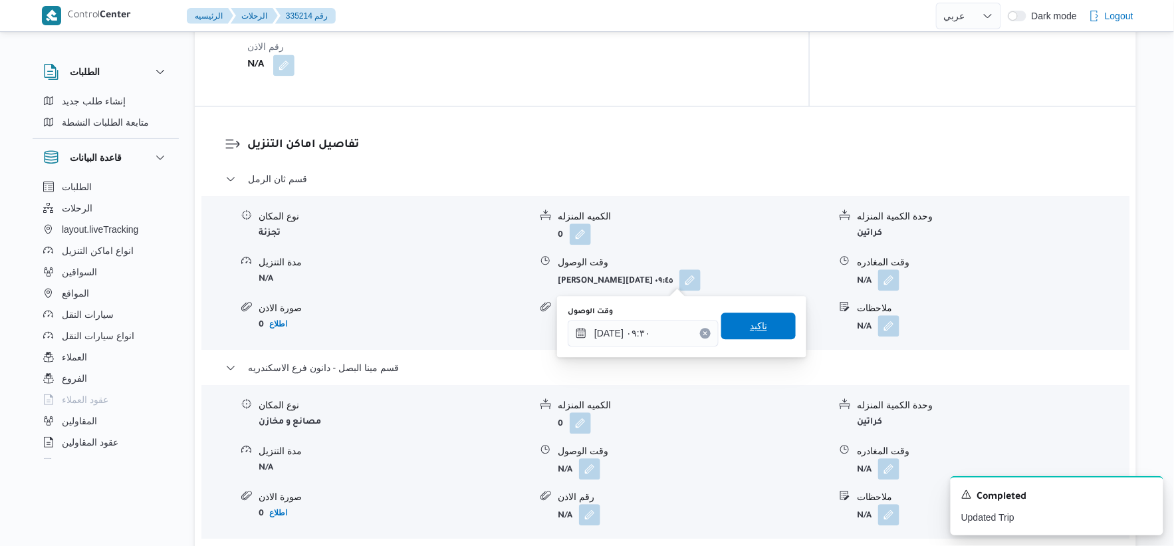
click at [773, 316] on span "تاكيد" at bounding box center [758, 325] width 74 height 27
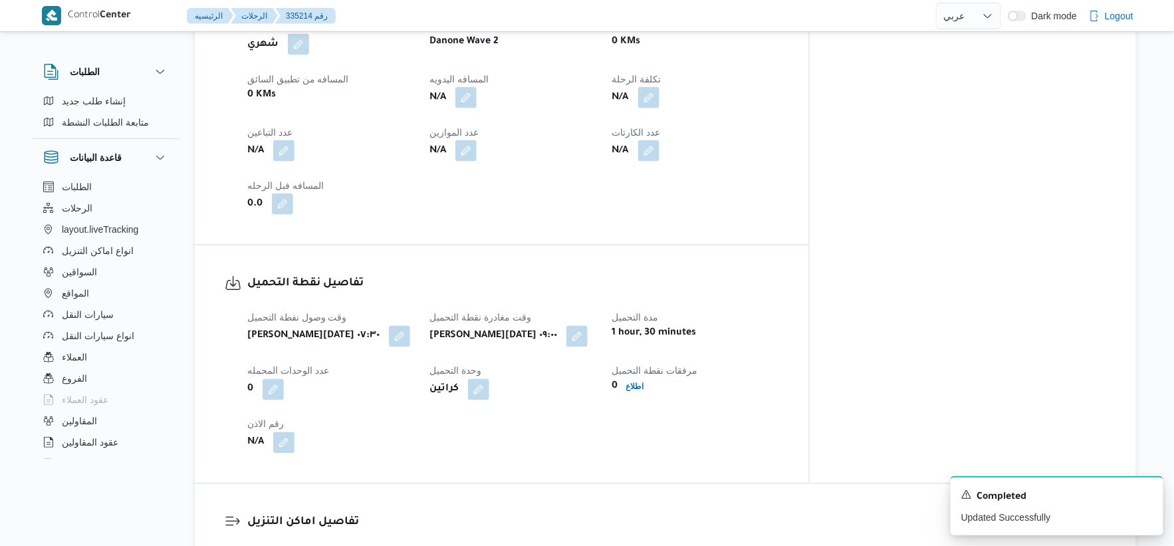
scroll to position [516, 0]
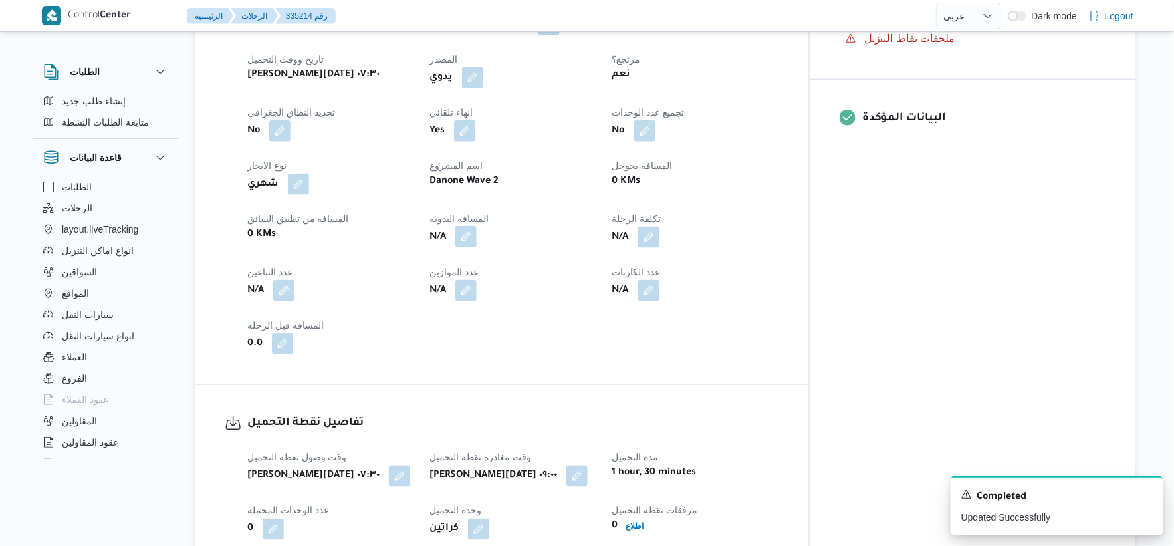
click at [477, 227] on button "button" at bounding box center [465, 236] width 21 height 21
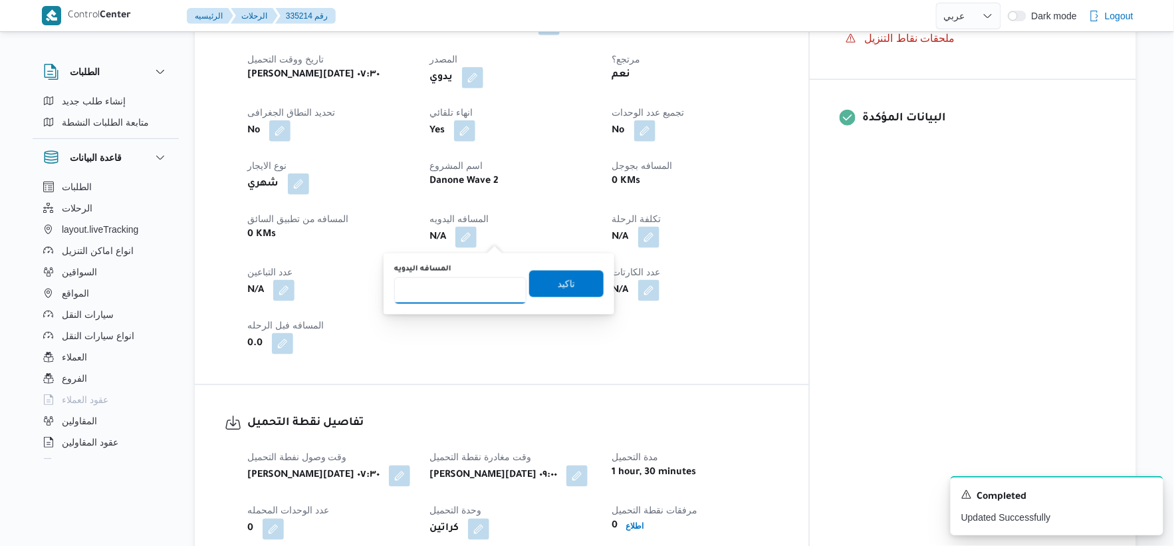
click at [461, 297] on input "المسافه اليدويه" at bounding box center [460, 290] width 132 height 27
type input "52"
click at [556, 270] on span "تاكيد" at bounding box center [566, 283] width 74 height 27
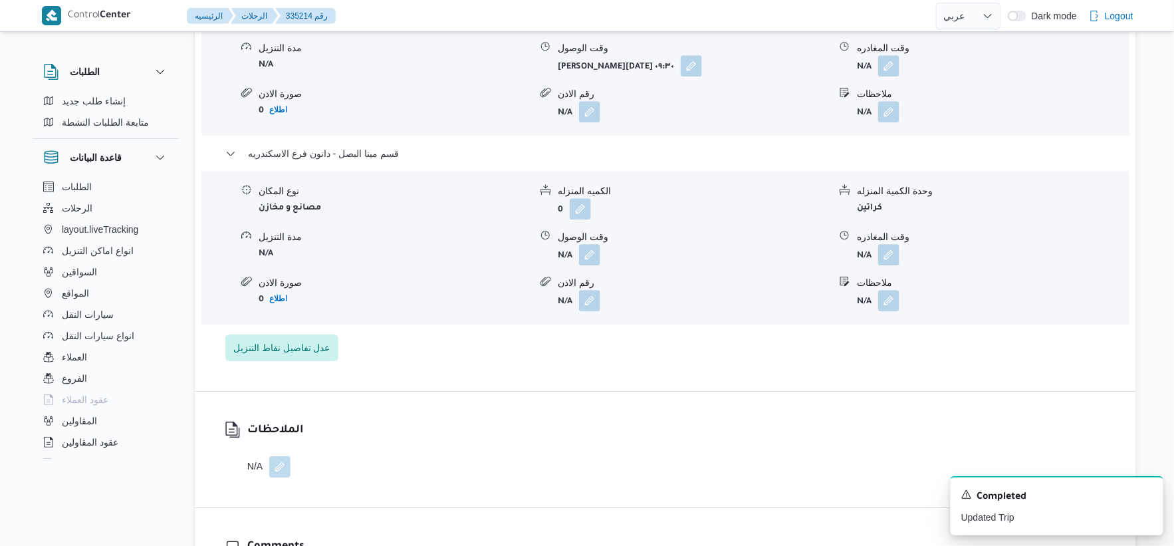
scroll to position [1255, 0]
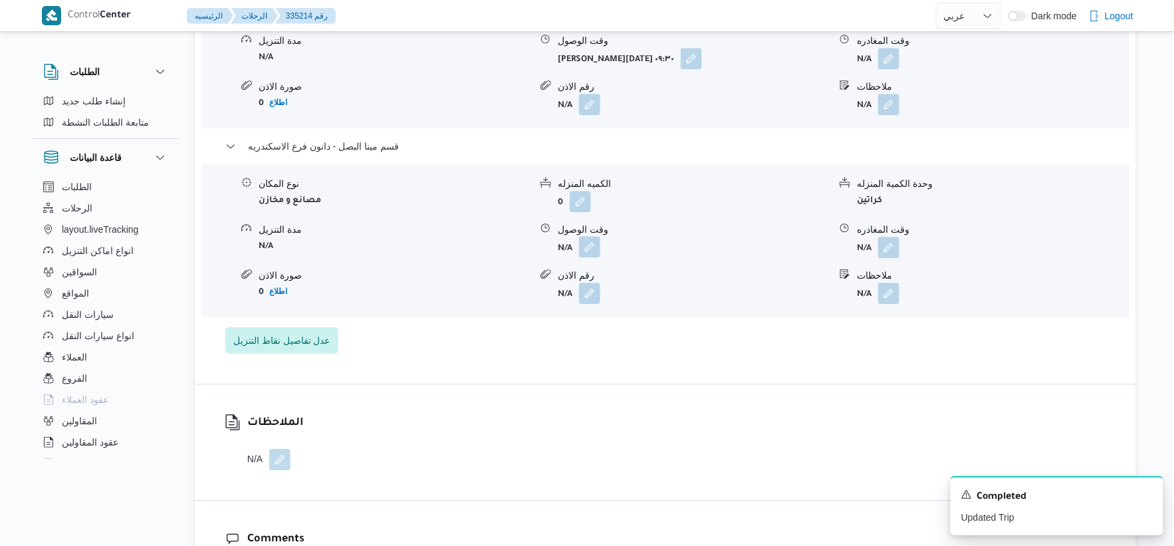
click at [590, 251] on button "button" at bounding box center [589, 246] width 21 height 21
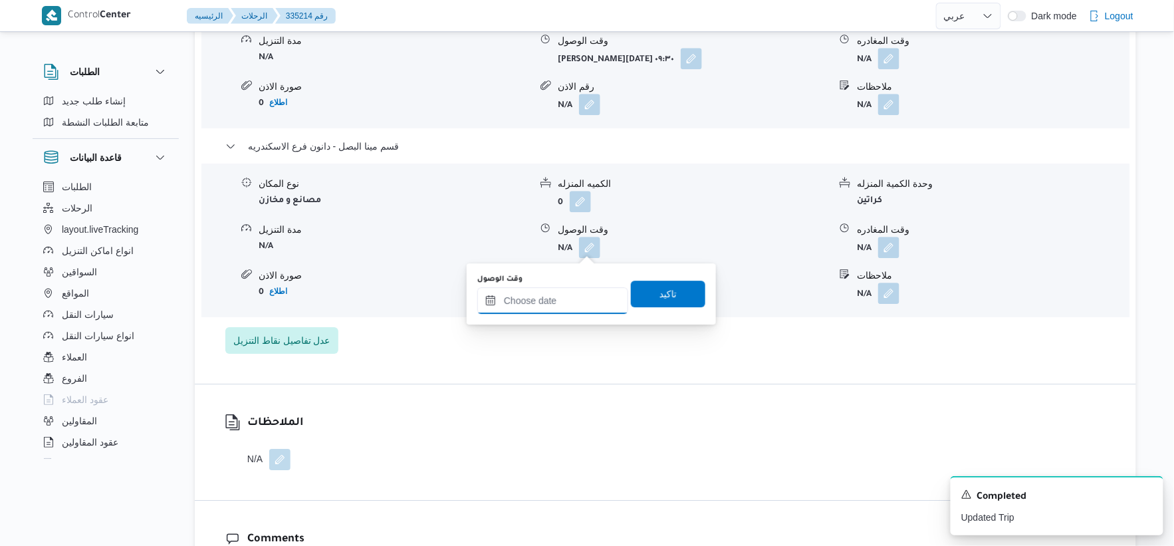
click at [556, 307] on input "وقت الوصول" at bounding box center [552, 300] width 151 height 27
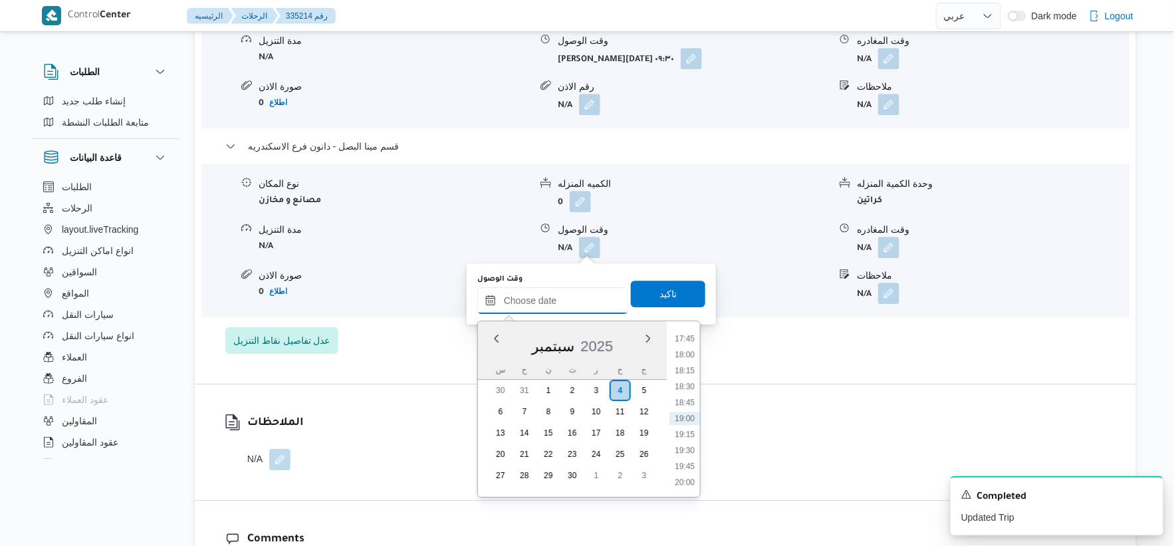
scroll to position [1059, 0]
click at [686, 360] on li "17:00" at bounding box center [684, 364] width 31 height 13
type input "٠٤/٠٩/٢٠٢٥ ١٧:٠٠"
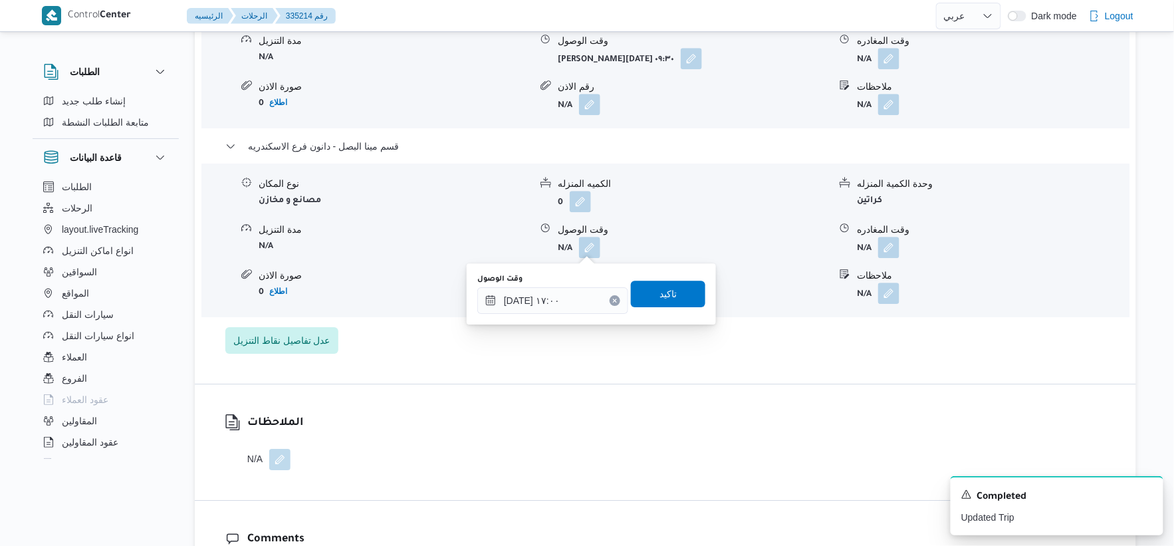
click at [683, 311] on div "وقت الوصول ٠٤/٠٩/٢٠٢٥ ١٧:٠٠ تاكيد" at bounding box center [591, 293] width 231 height 43
click at [678, 290] on span "تاكيد" at bounding box center [668, 293] width 74 height 27
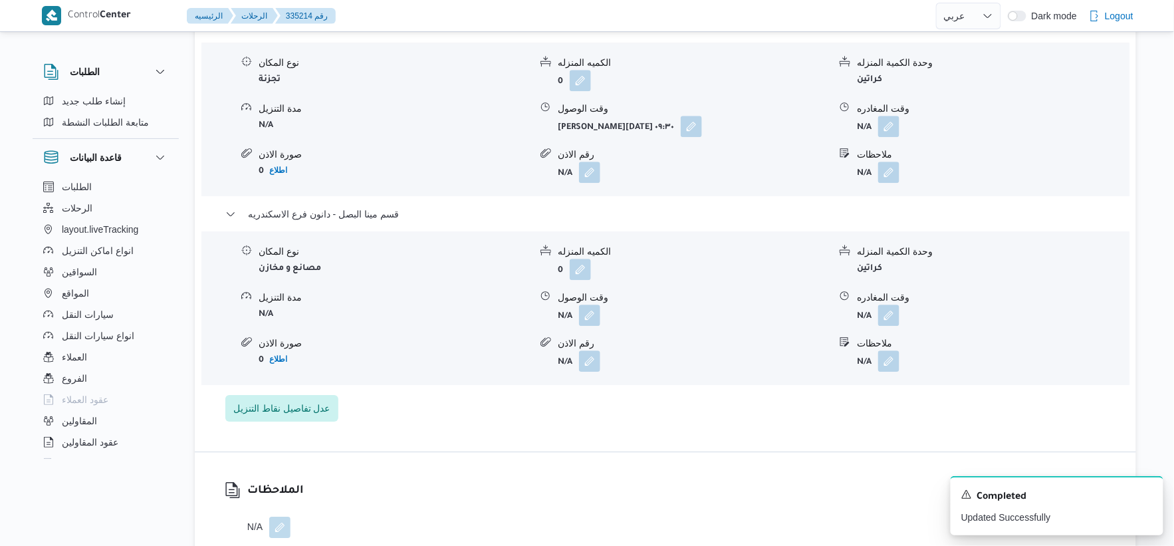
scroll to position [1107, 0]
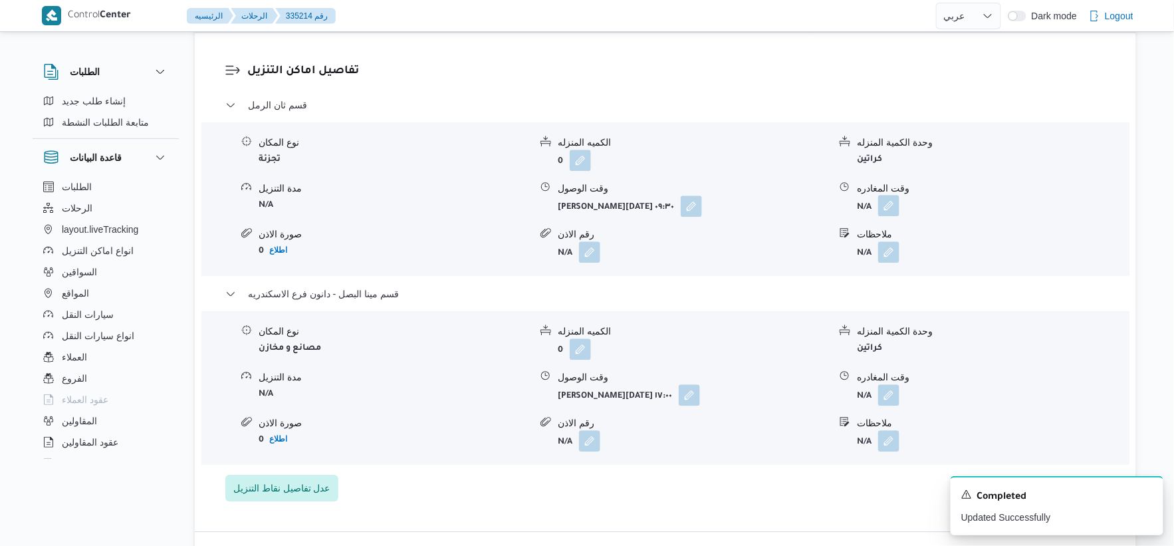
click at [894, 202] on button "button" at bounding box center [888, 205] width 21 height 21
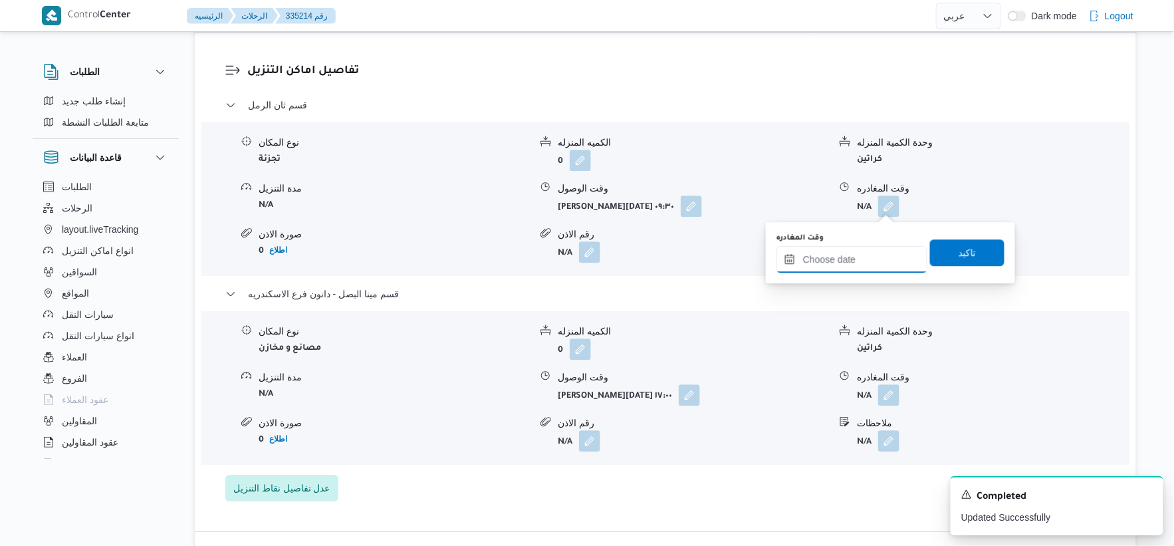
click at [880, 250] on input "وقت المغادره" at bounding box center [851, 259] width 151 height 27
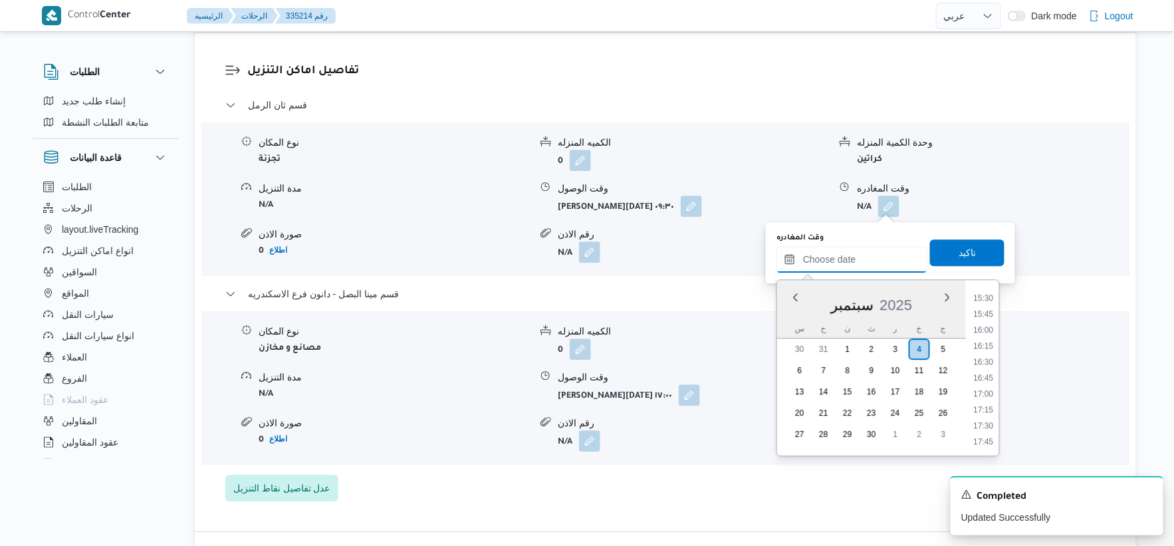
scroll to position [985, 0]
click at [987, 364] on li "16:30" at bounding box center [983, 364] width 31 height 13
type input "٠٤/٠٩/٢٠٢٥ ١٦:٣٠"
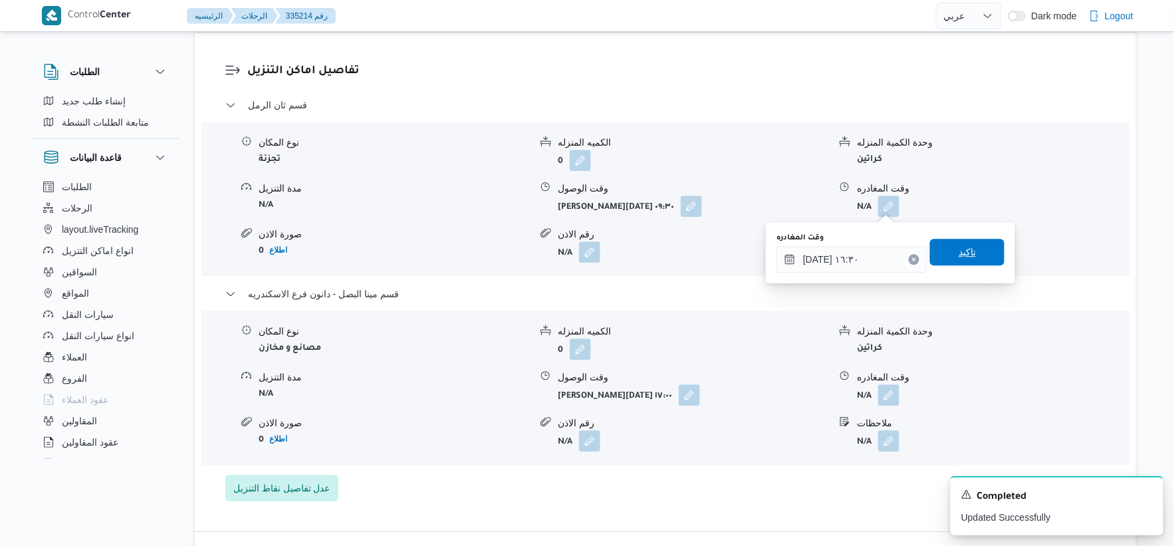
click at [973, 249] on span "تاكيد" at bounding box center [967, 252] width 74 height 27
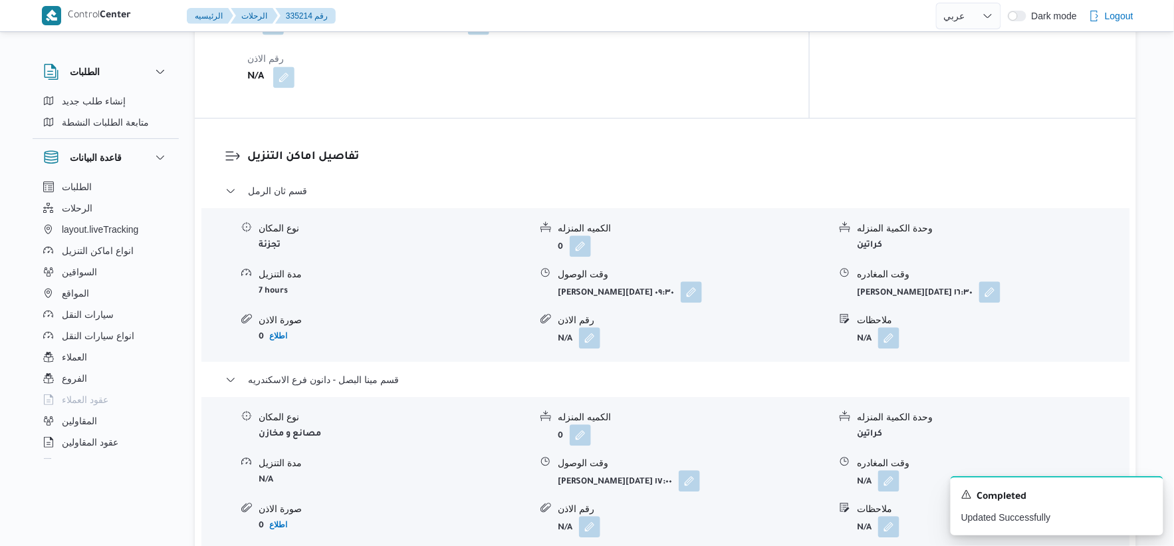
scroll to position [1255, 0]
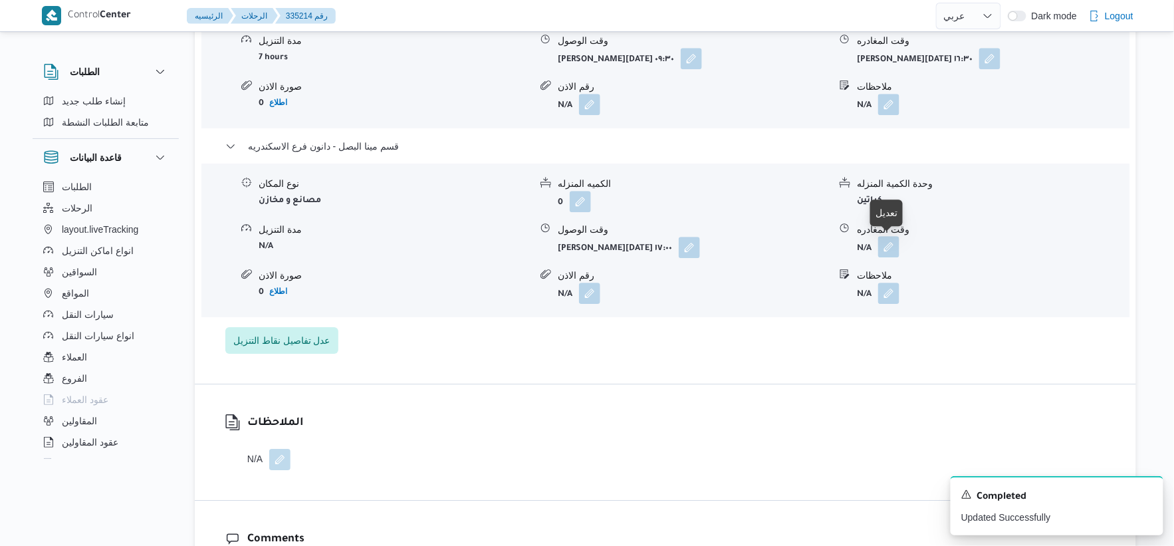
click at [893, 244] on button "button" at bounding box center [888, 246] width 21 height 21
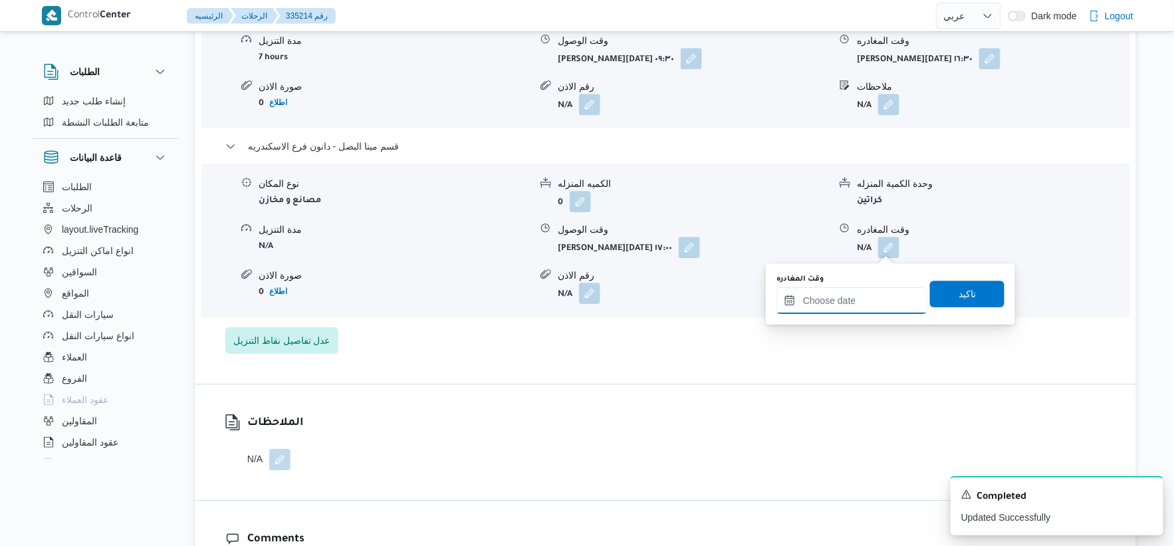
click at [838, 294] on input "وقت المغادره" at bounding box center [851, 300] width 151 height 27
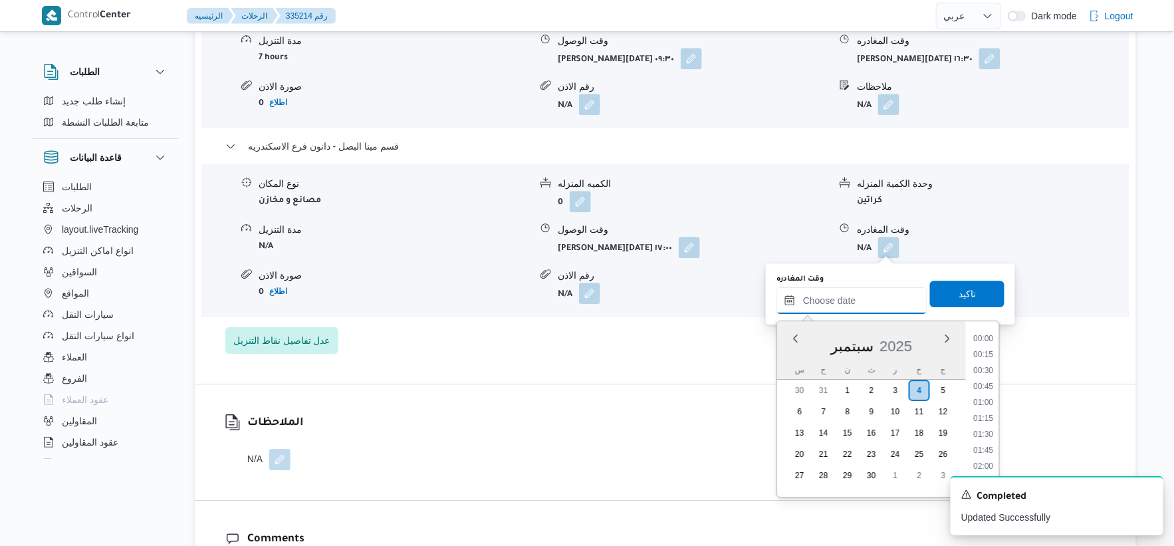
scroll to position [1132, 0]
click at [992, 338] on li "17:45" at bounding box center [983, 338] width 31 height 13
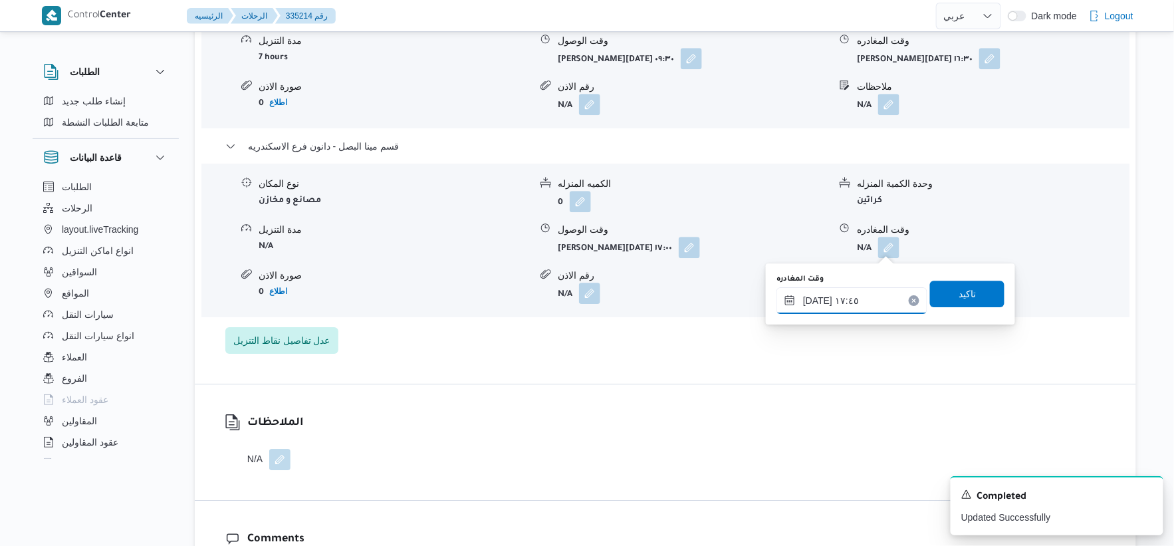
click at [813, 300] on input "٠٤/٠٩/٢٠٢٥ ١٧:٤٥" at bounding box center [851, 300] width 151 height 27
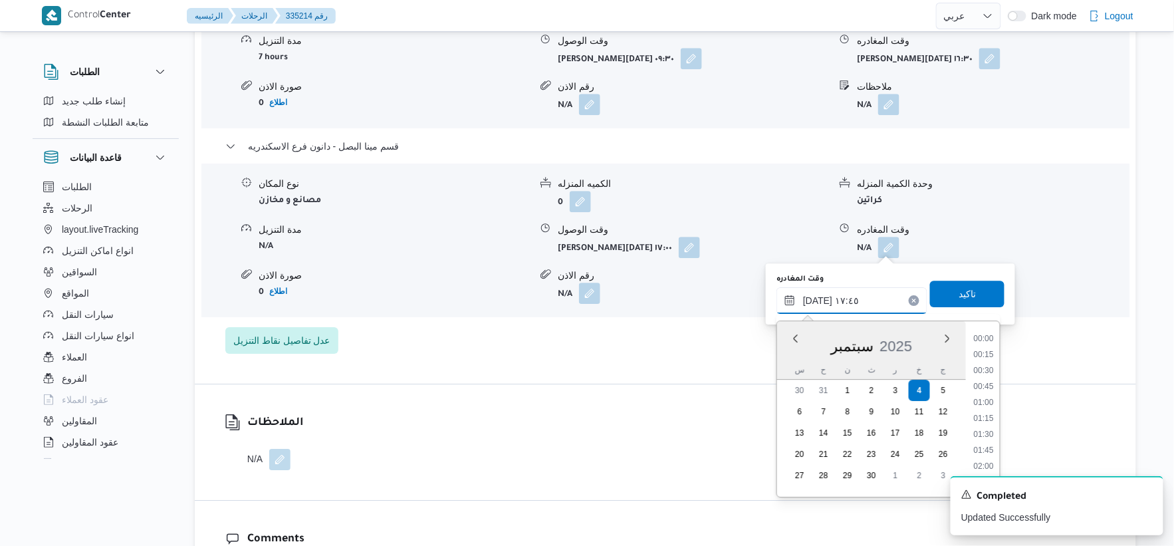
scroll to position [1052, 0]
type input "٠٤/٠٩/٢٠٢٥ ١٧:٣٥"
click at [968, 296] on span "تاكيد" at bounding box center [967, 293] width 74 height 27
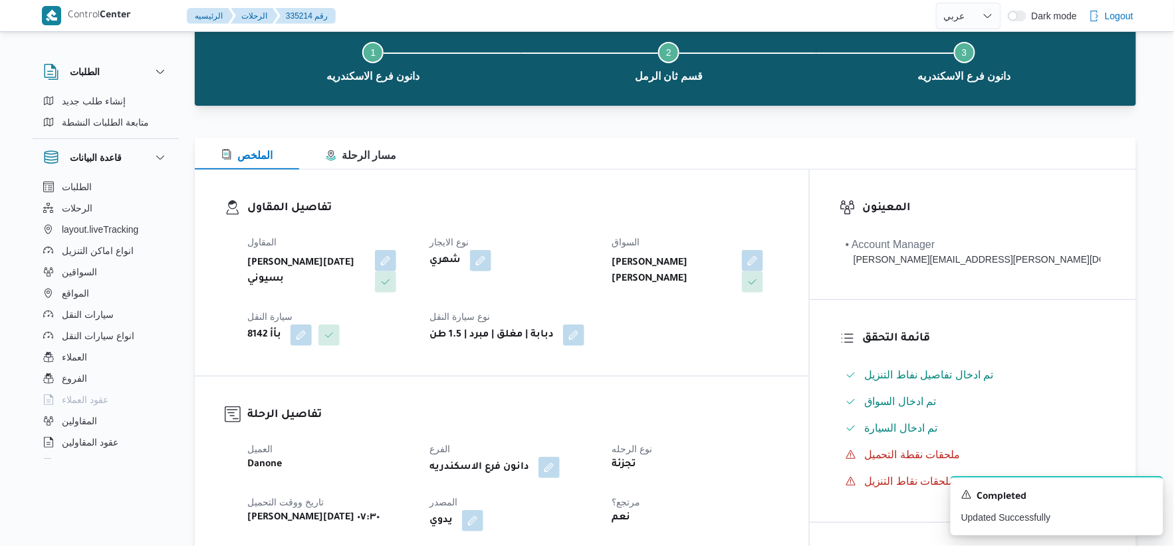
scroll to position [0, 0]
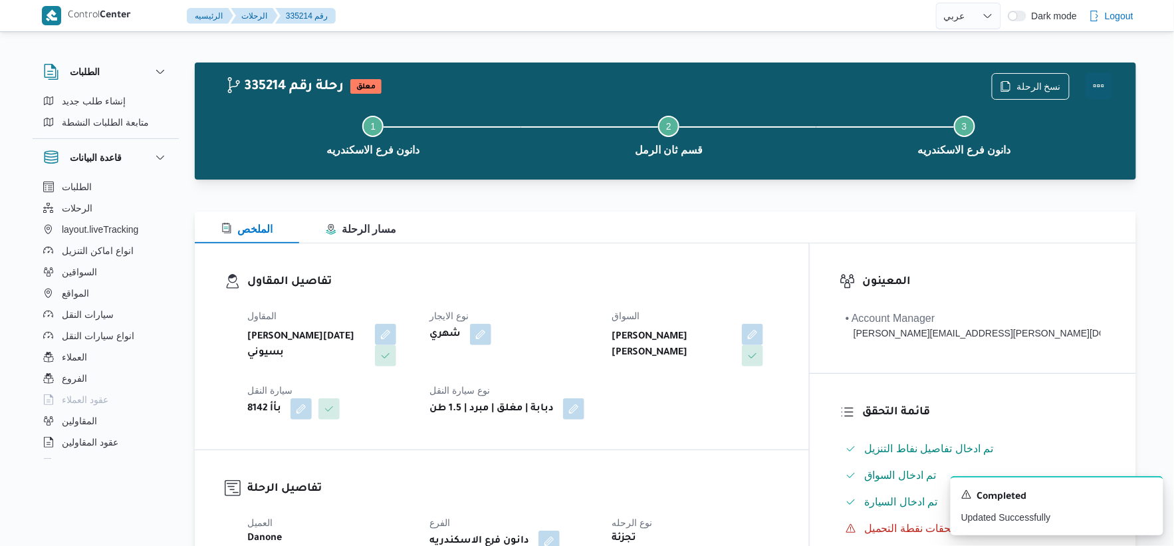
click at [1098, 84] on button "Actions" at bounding box center [1098, 85] width 27 height 27
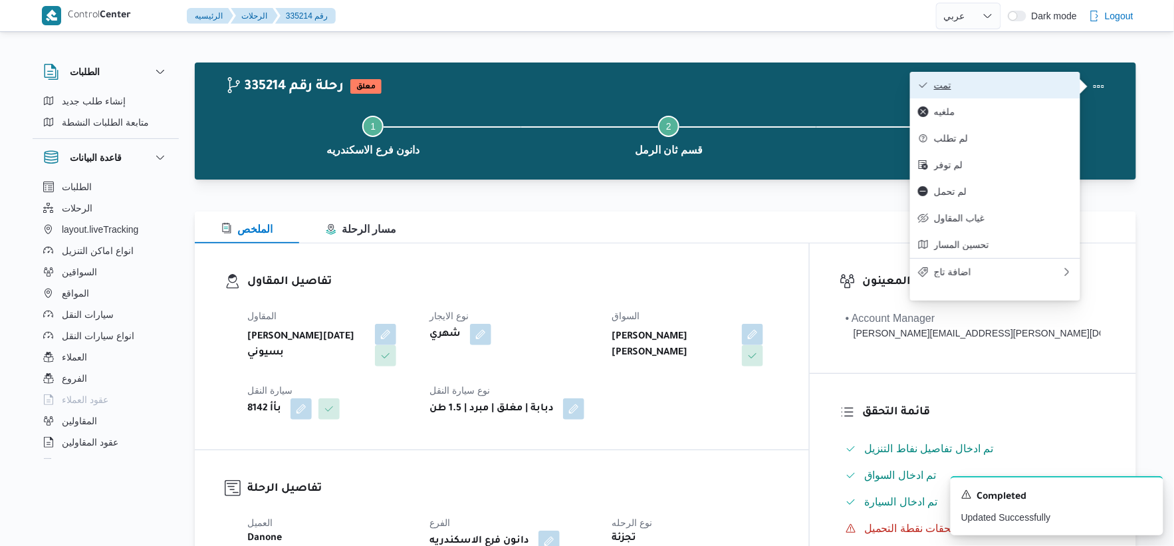
click at [1011, 84] on span "تمت" at bounding box center [1003, 85] width 138 height 11
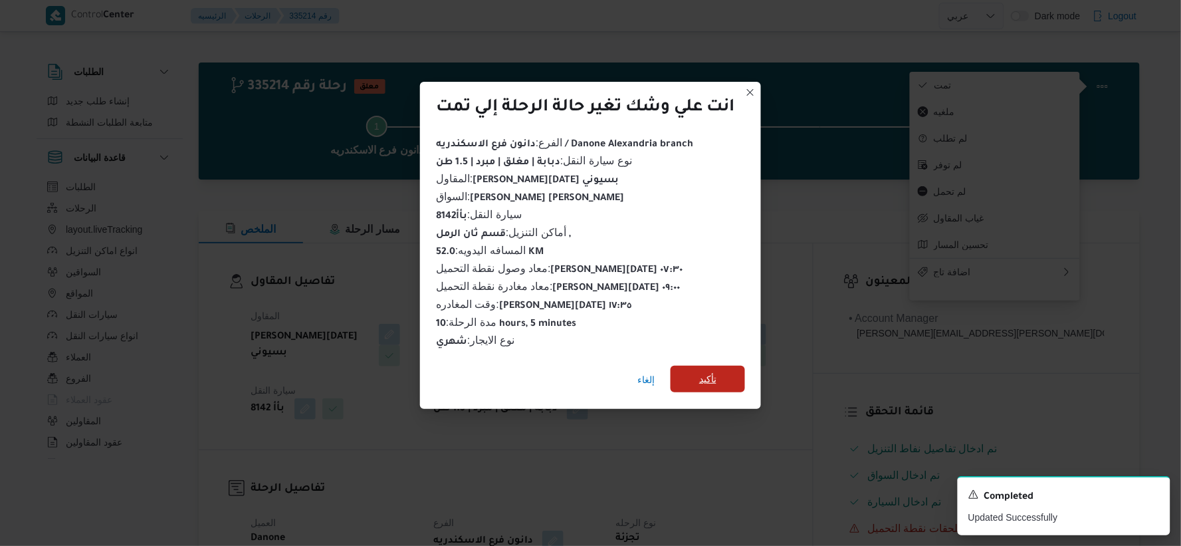
click at [697, 366] on span "تأكيد" at bounding box center [708, 379] width 74 height 27
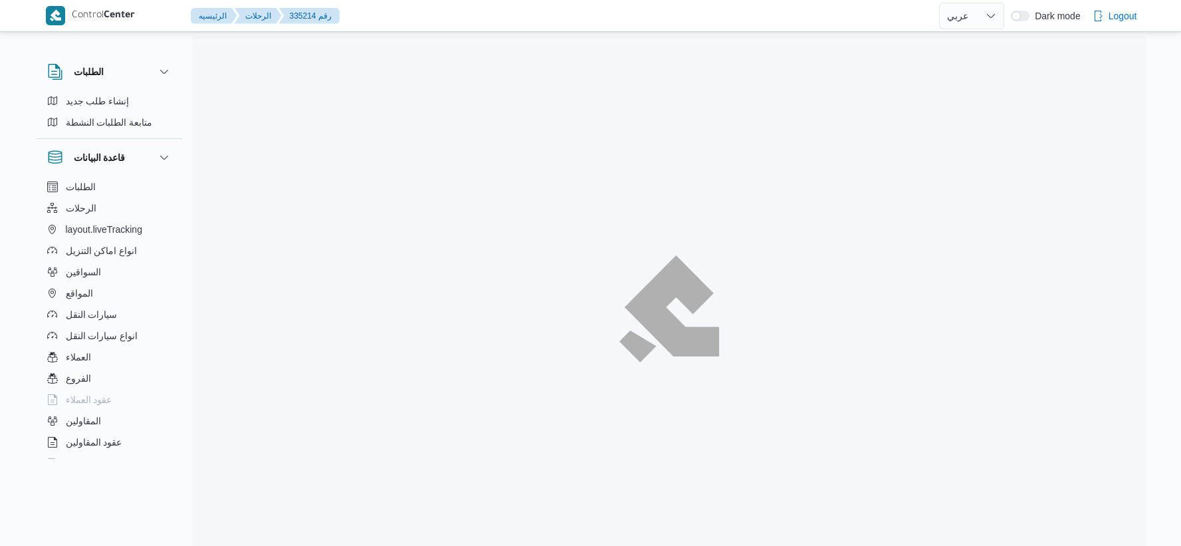
select select "ar"
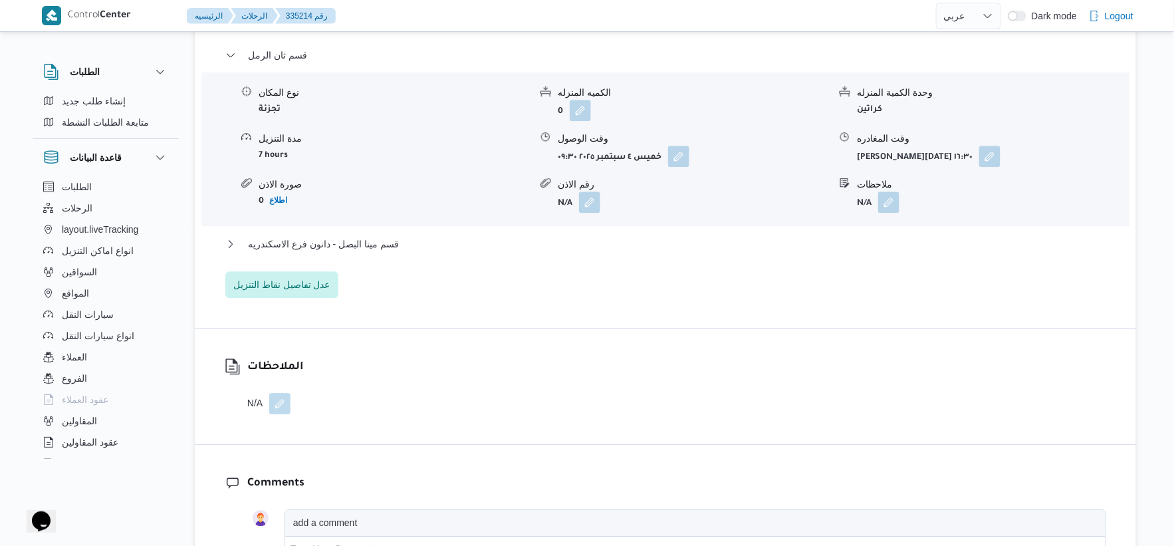
scroll to position [1181, 0]
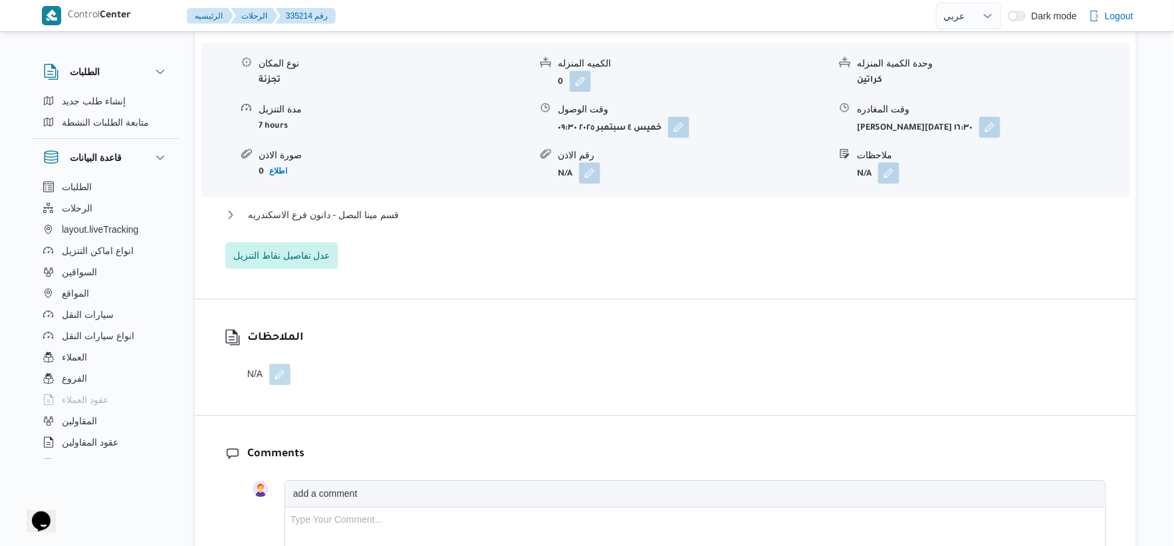
click at [391, 223] on div "قسم مينا البصل - دانون فرع الاسكندريه" at bounding box center [665, 219] width 881 height 25
click at [397, 217] on span "قسم مينا البصل - دانون فرع الاسكندريه" at bounding box center [323, 215] width 151 height 16
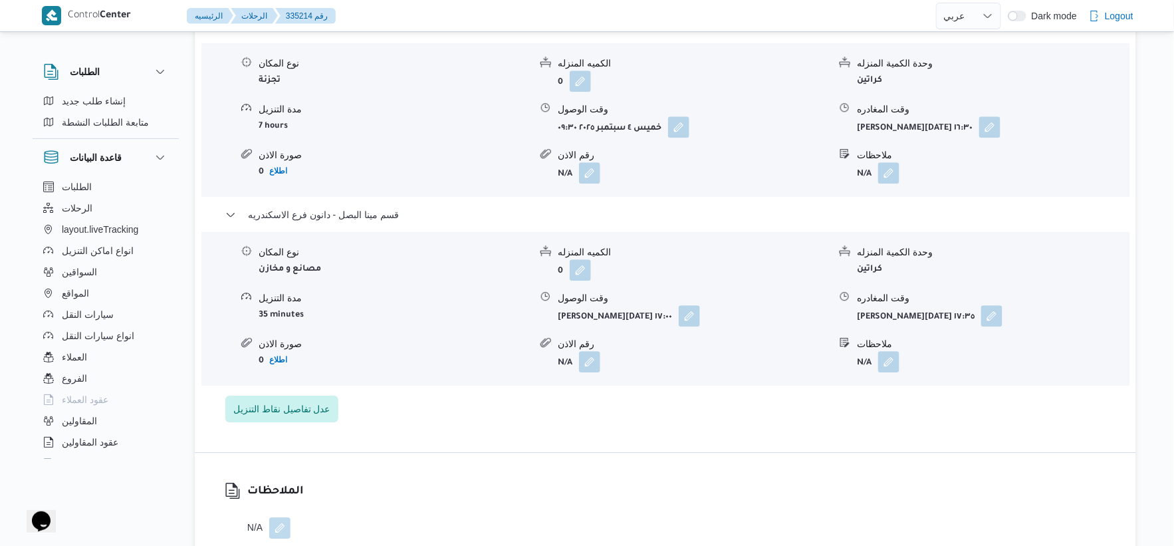
select select "ar"
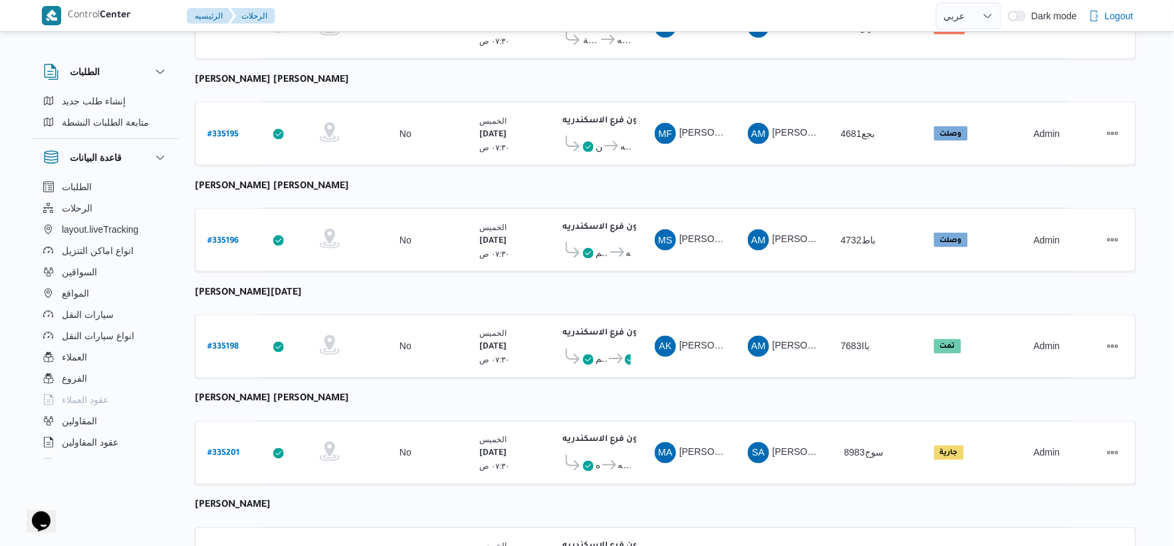
scroll to position [550, 0]
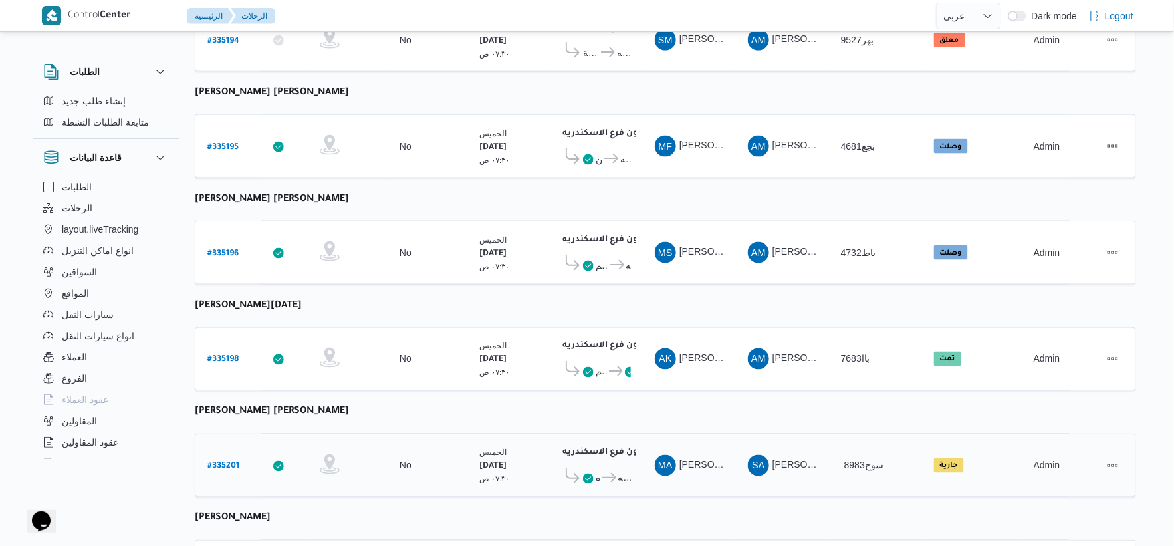
click at [226, 462] on b "# 335201" at bounding box center [223, 466] width 32 height 9
select select "ar"
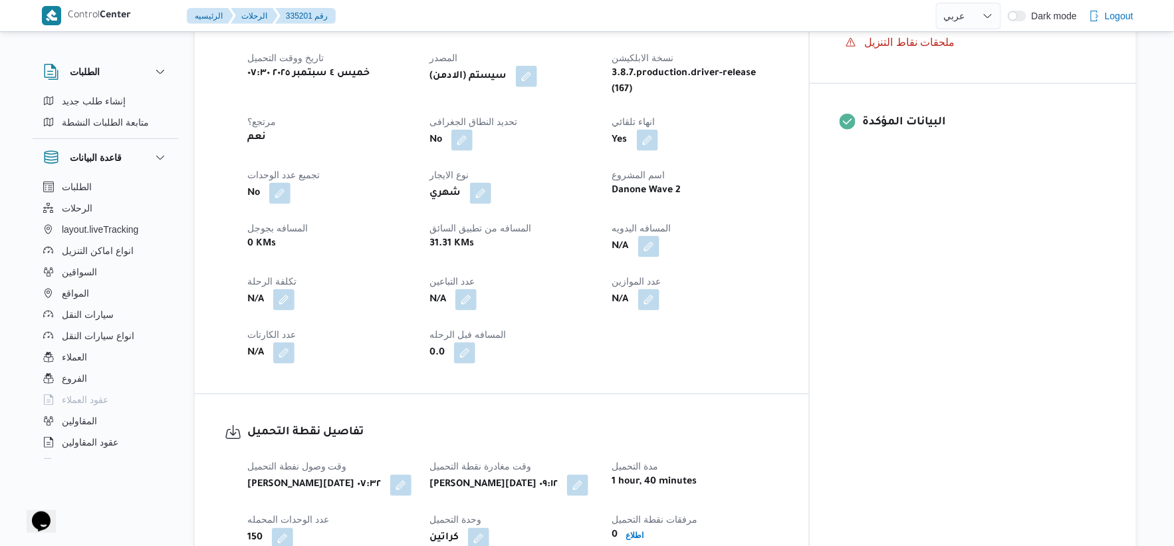
scroll to position [477, 0]
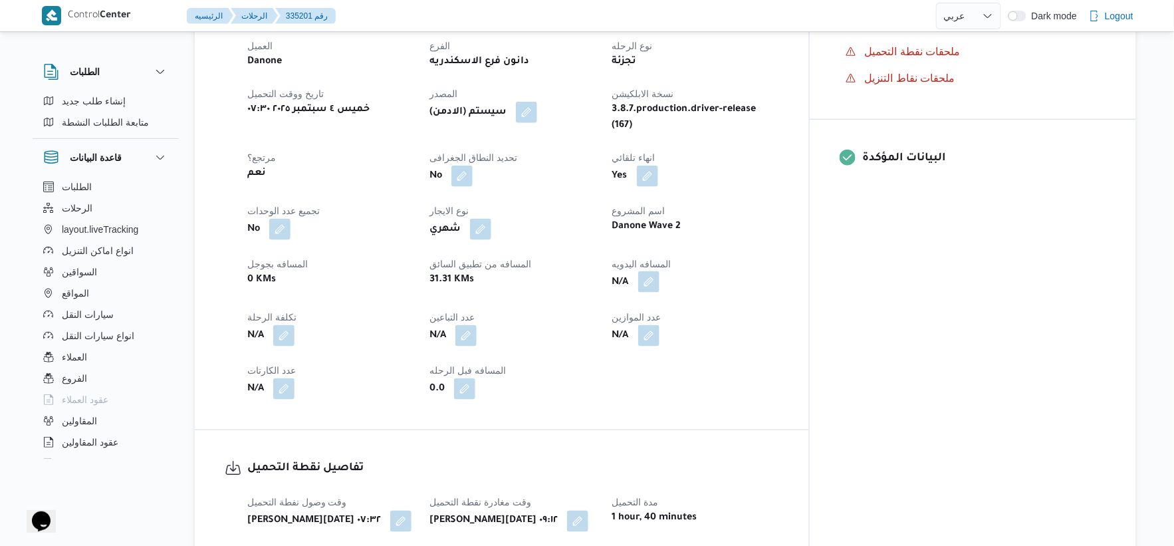
click at [659, 271] on button "button" at bounding box center [648, 281] width 21 height 21
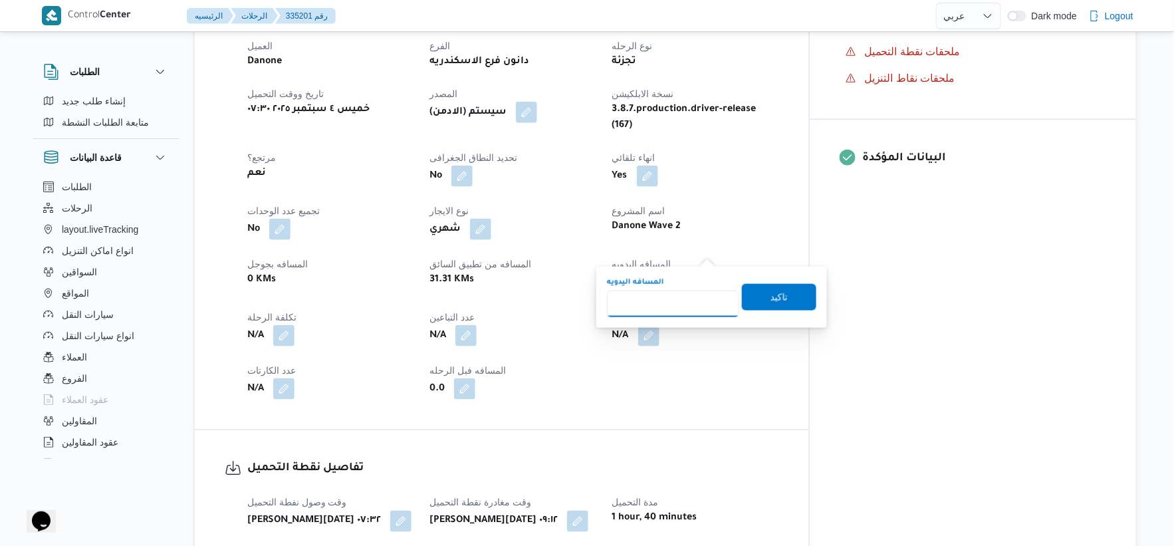
click at [673, 298] on input "المسافه اليدويه" at bounding box center [673, 303] width 132 height 27
type input "43"
click at [780, 288] on span "تاكيد" at bounding box center [779, 296] width 74 height 27
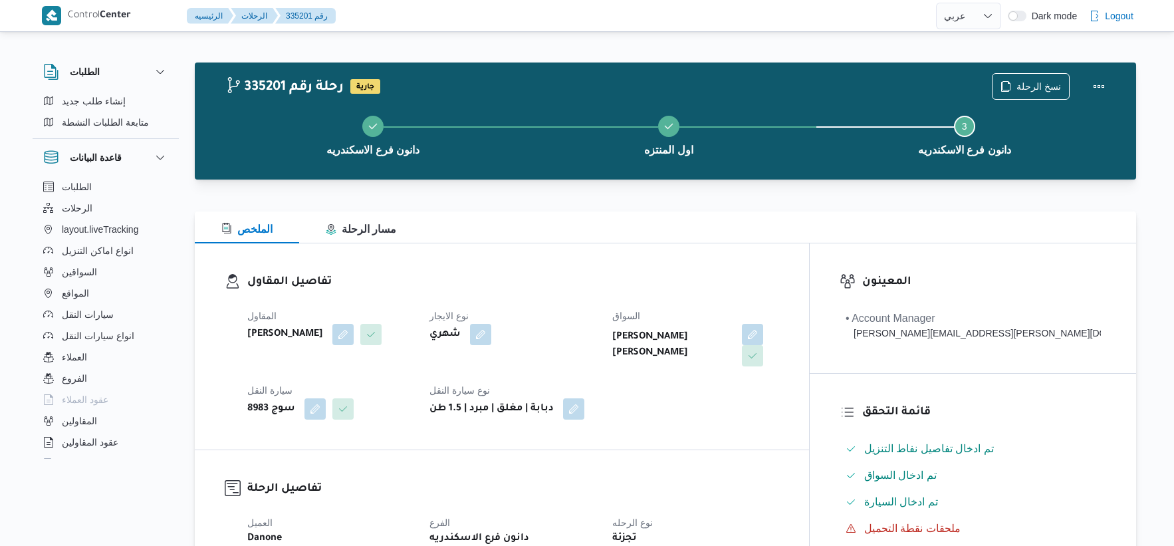
select select "ar"
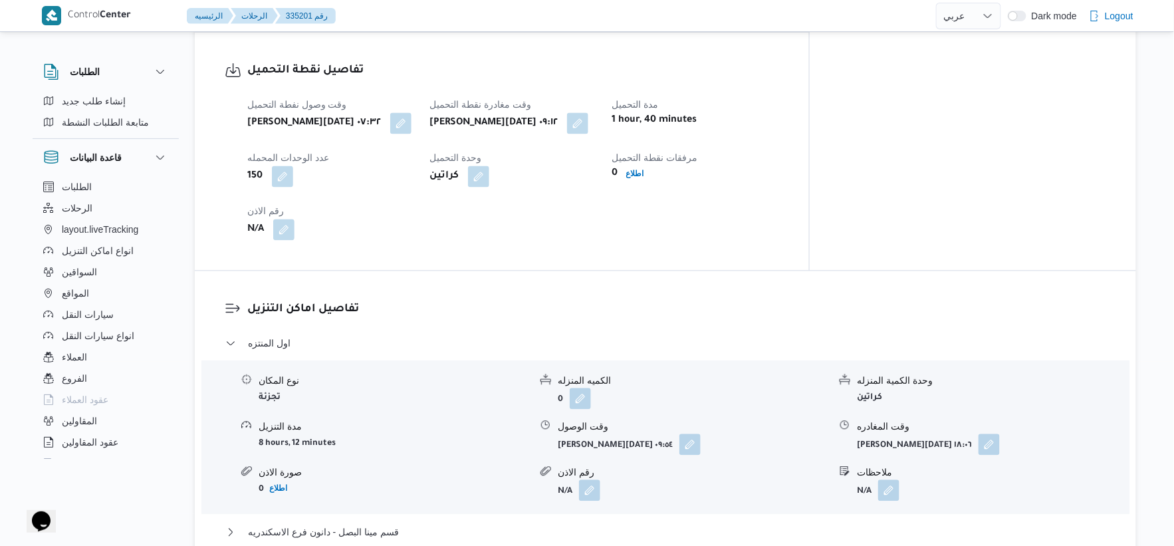
scroll to position [922, 0]
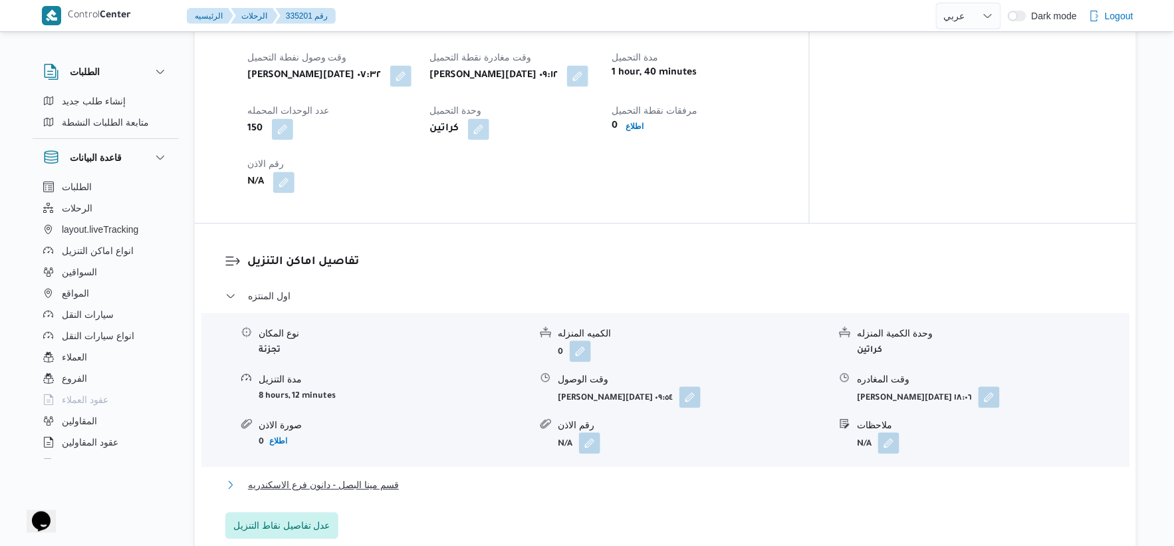
click at [413, 477] on button "قسم مينا البصل - دانون فرع الاسكندريه" at bounding box center [665, 485] width 881 height 16
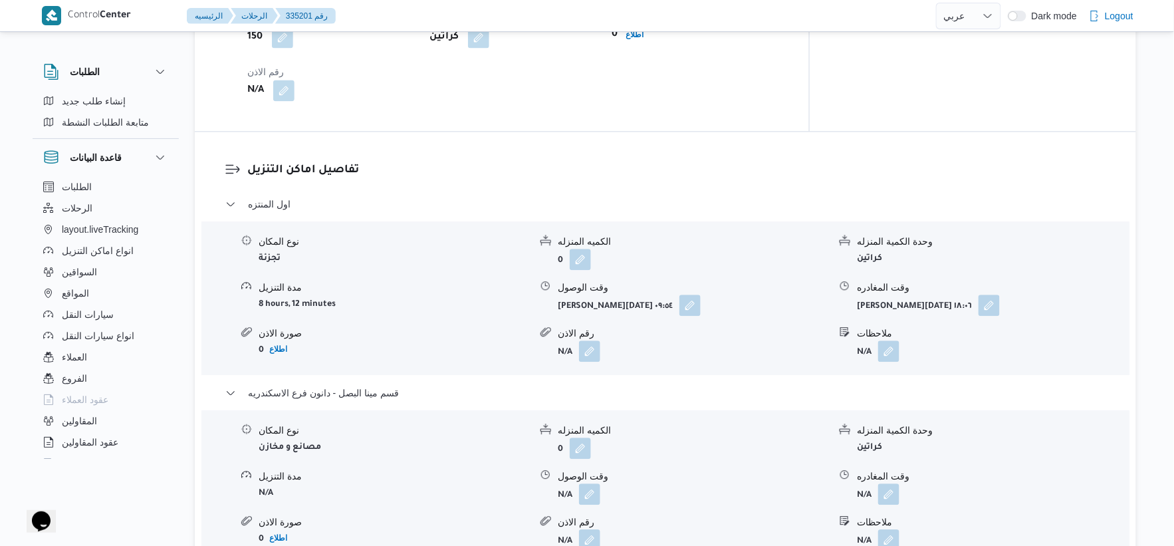
scroll to position [1070, 0]
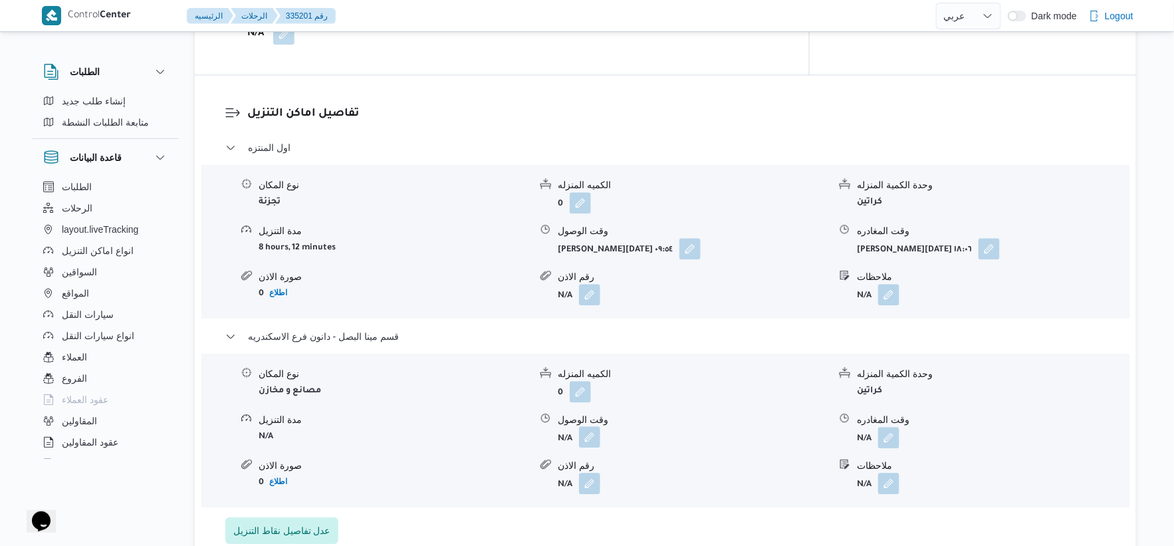
click at [593, 426] on button "button" at bounding box center [589, 436] width 21 height 21
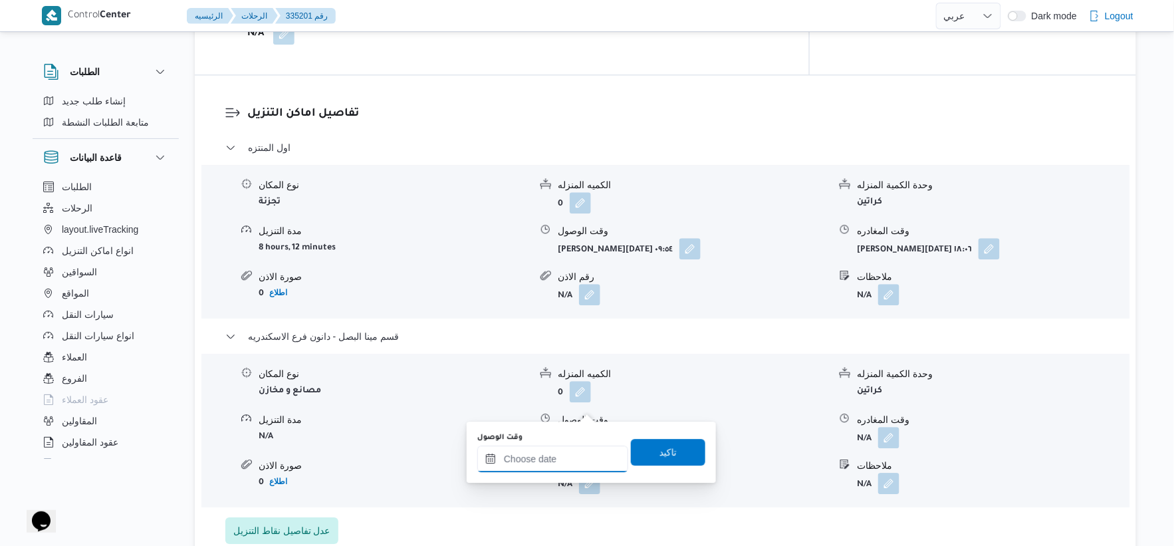
click at [578, 455] on input "وقت الوصول" at bounding box center [552, 458] width 151 height 27
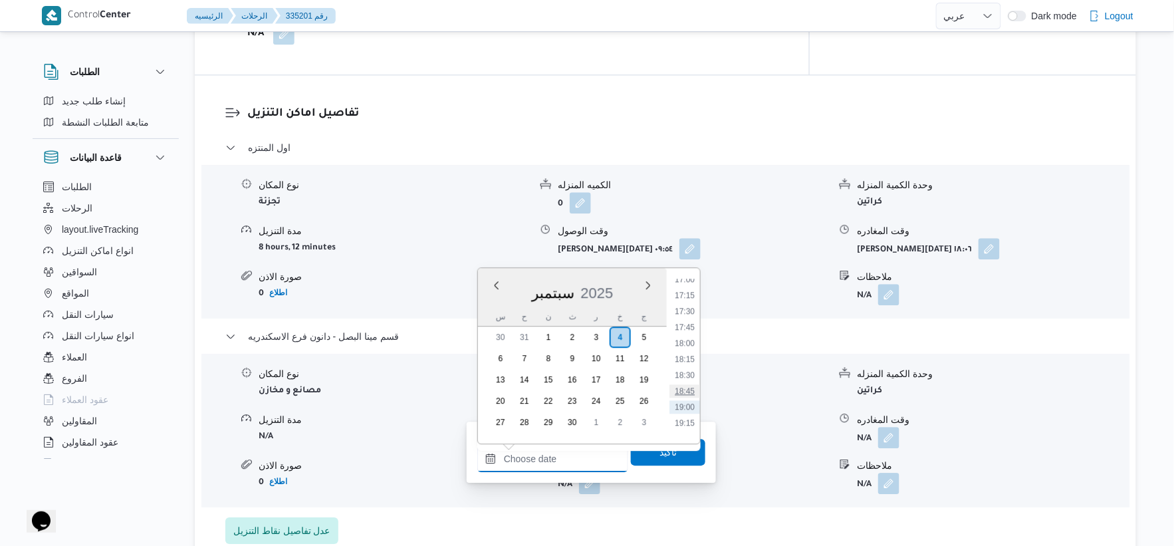
scroll to position [1059, 0]
click at [694, 338] on li "17:30" at bounding box center [684, 342] width 31 height 13
type input "[DATE] ١٧:٣٠"
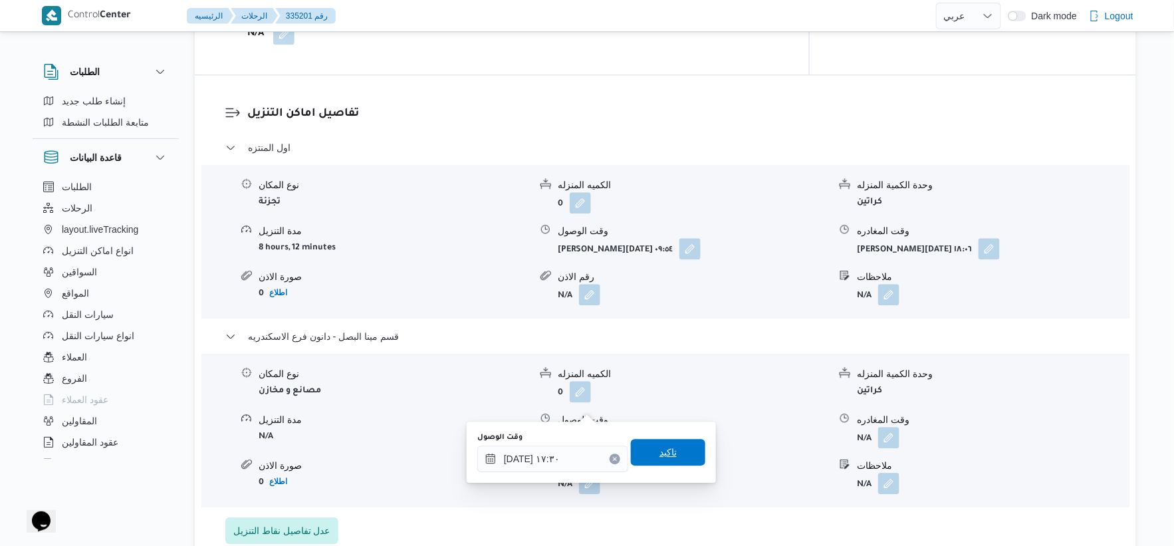
drag, startPoint x: 672, startPoint y: 442, endPoint x: 687, endPoint y: 442, distance: 15.3
click at [671, 442] on span "تاكيد" at bounding box center [668, 452] width 74 height 27
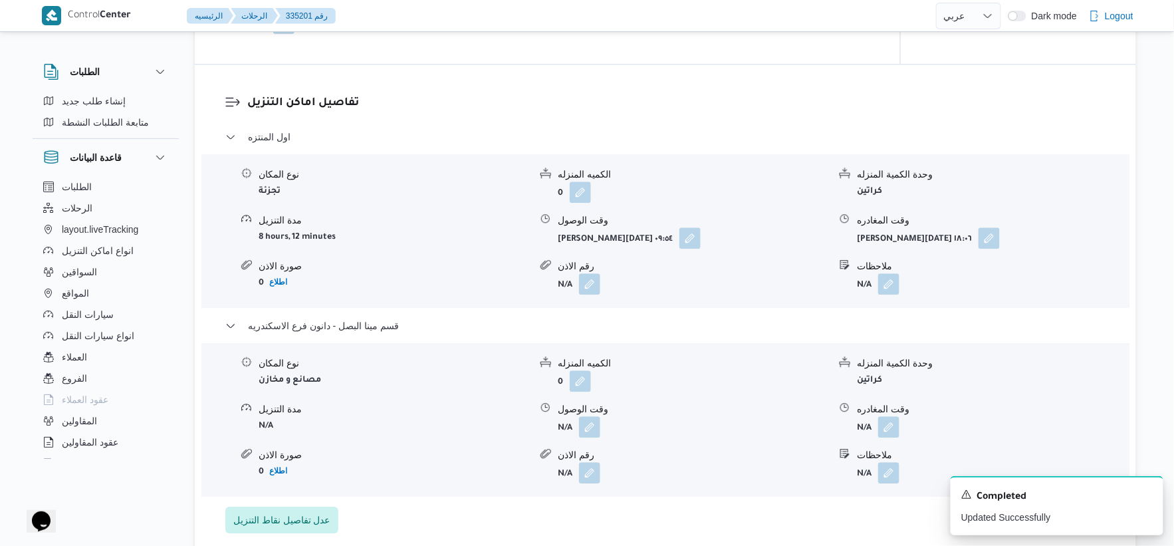
scroll to position [1144, 0]
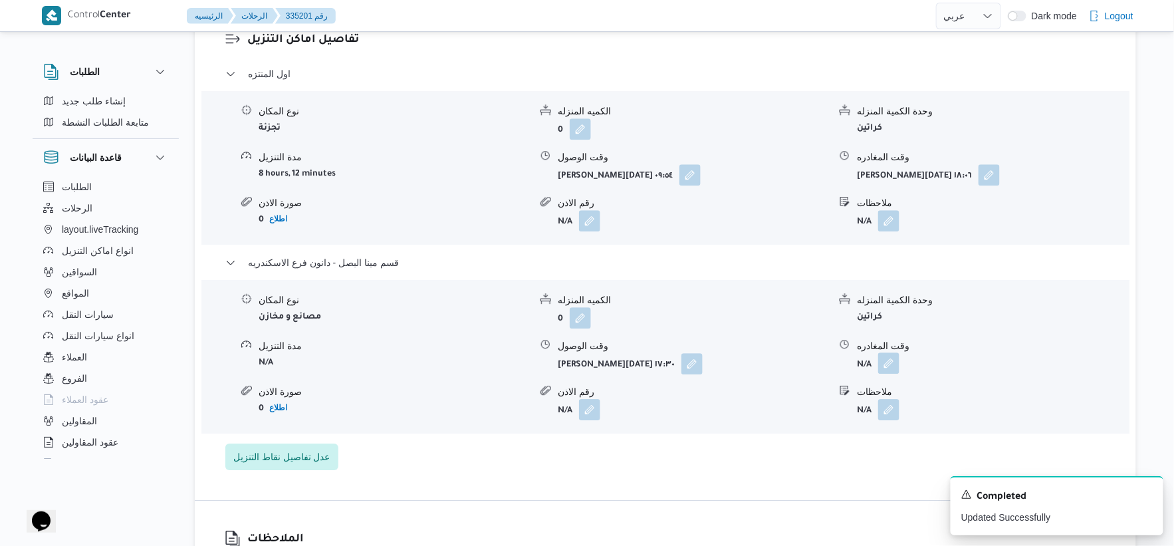
click at [896, 352] on button "button" at bounding box center [888, 362] width 21 height 21
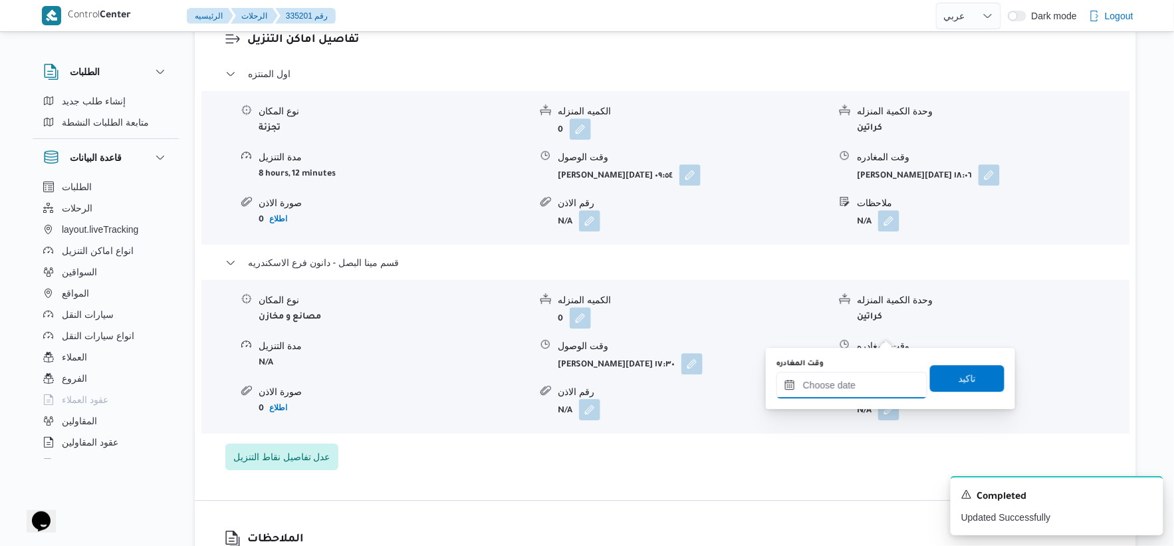
click at [882, 382] on input "وقت المغادره" at bounding box center [851, 385] width 151 height 27
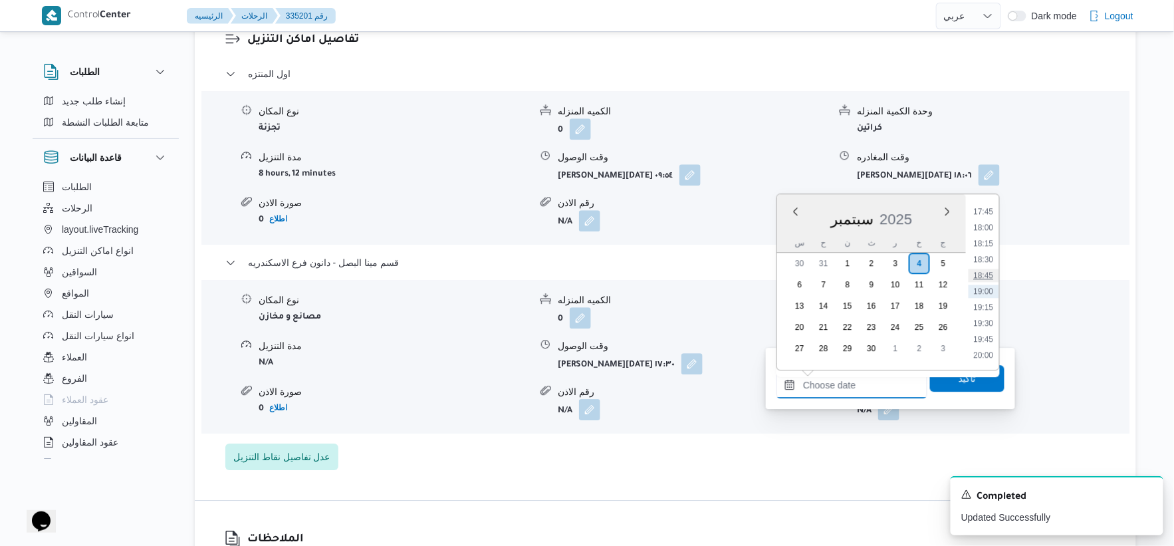
scroll to position [1059, 0]
click at [988, 330] on li "18:30" at bounding box center [983, 332] width 31 height 13
click at [815, 385] on input "[DATE] ١٨:٣٠" at bounding box center [851, 385] width 151 height 27
click at [815, 385] on input "٠٤/٠٩/٢٠٢٥ ١٨:٣٠" at bounding box center [851, 385] width 151 height 27
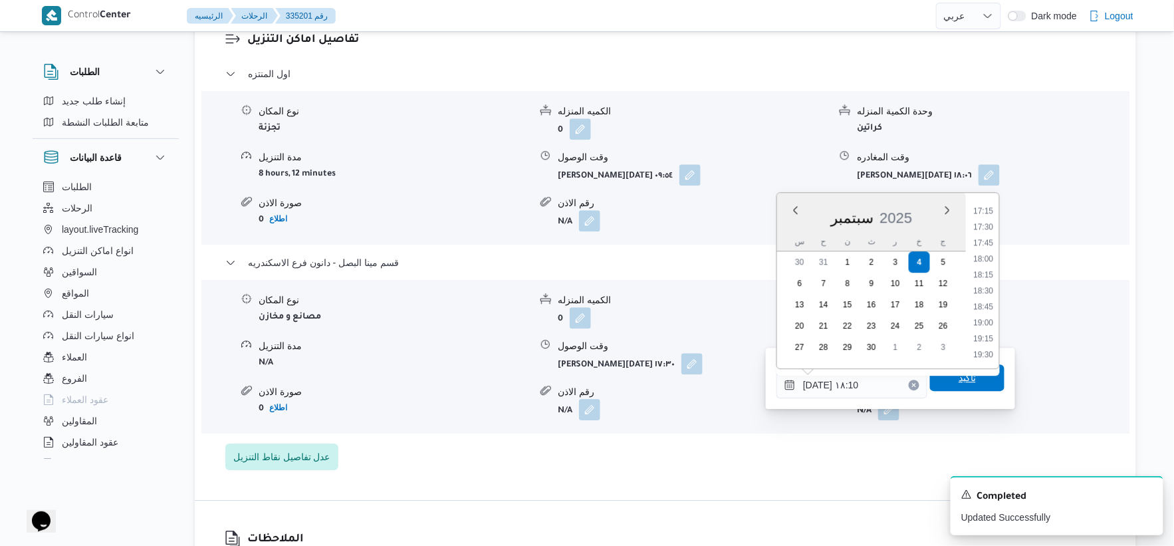
type input "٠٤/٠٩/٢٠٢٥ ١٨:١٠"
click at [948, 379] on span "تاكيد" at bounding box center [967, 377] width 74 height 27
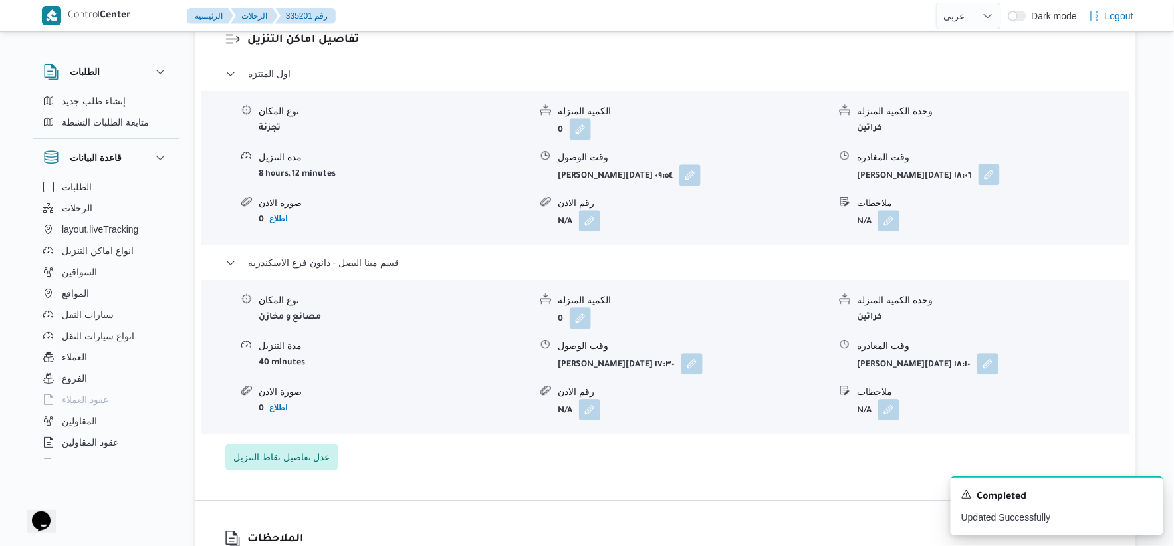
click at [980, 163] on button "button" at bounding box center [988, 173] width 21 height 21
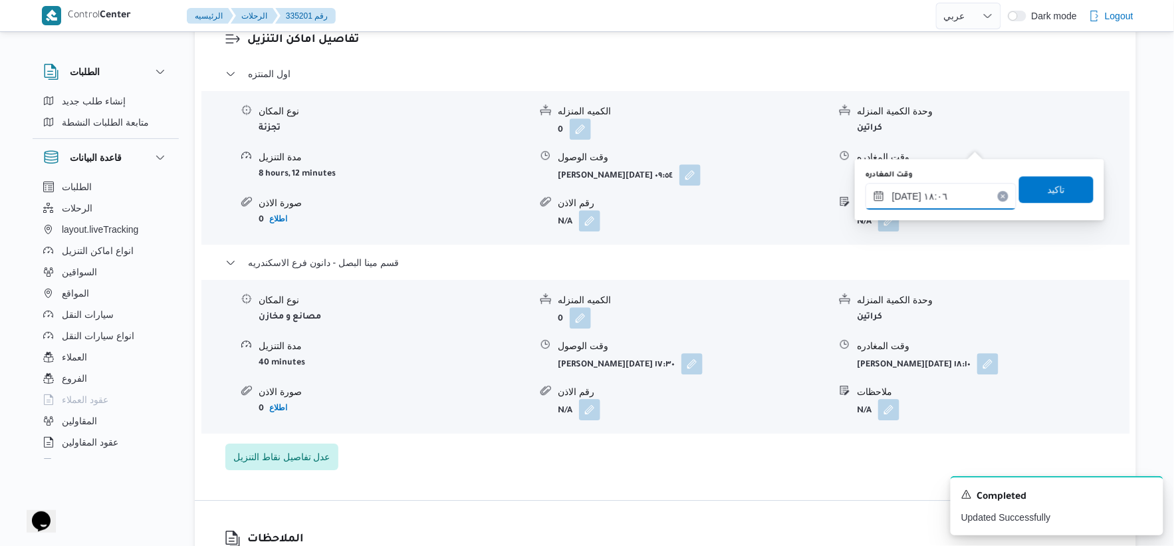
click at [948, 188] on input "٠٤/٠٩/٢٠٢٥ ١٨:٠٦" at bounding box center [940, 196] width 151 height 27
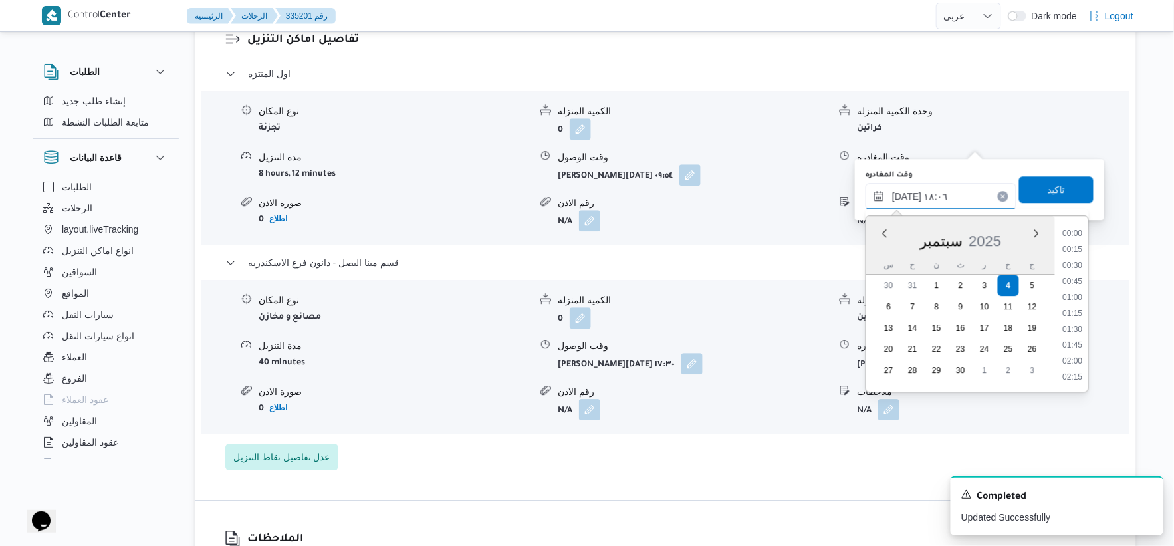
scroll to position [1068, 0]
click at [1077, 243] on li "17:00" at bounding box center [1072, 249] width 31 height 13
type input "٠٤/٠٩/٢٠٢٥ ١٧:٠٠"
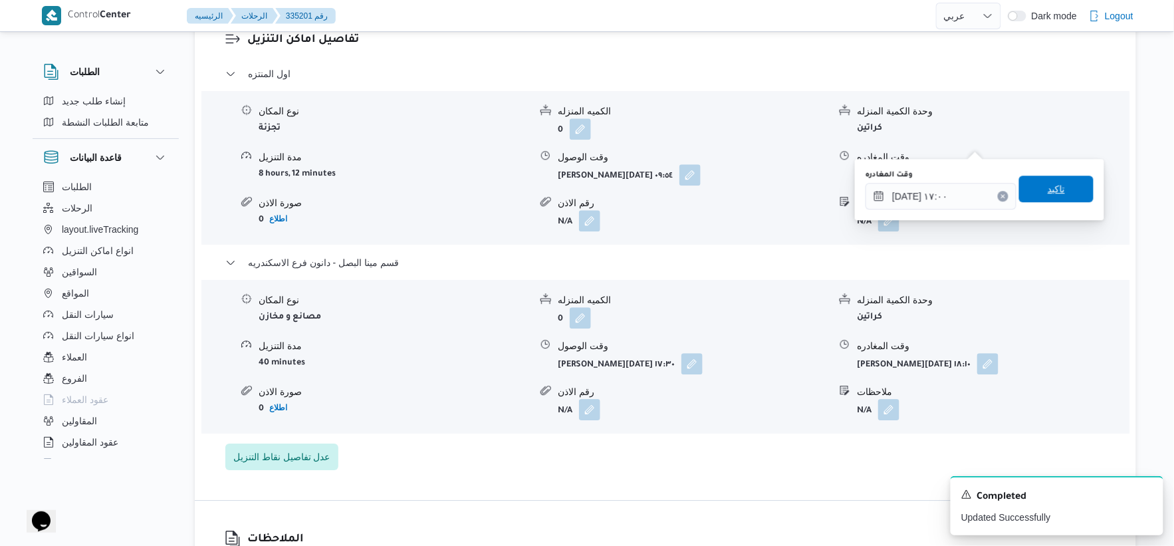
click at [1067, 187] on span "تاكيد" at bounding box center [1056, 188] width 74 height 27
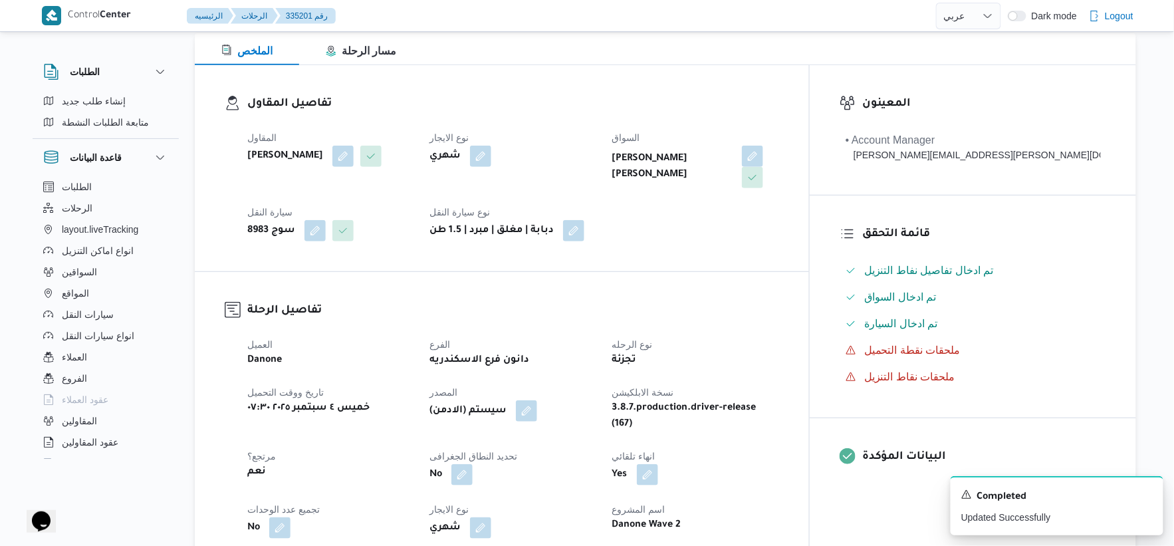
scroll to position [0, 0]
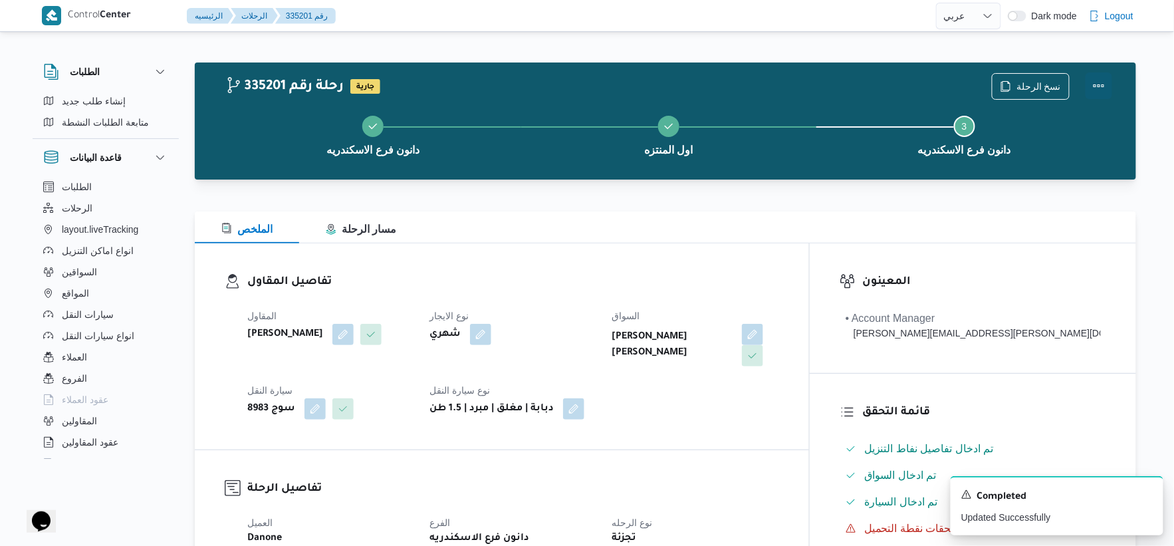
click at [1102, 80] on button "Actions" at bounding box center [1098, 85] width 27 height 27
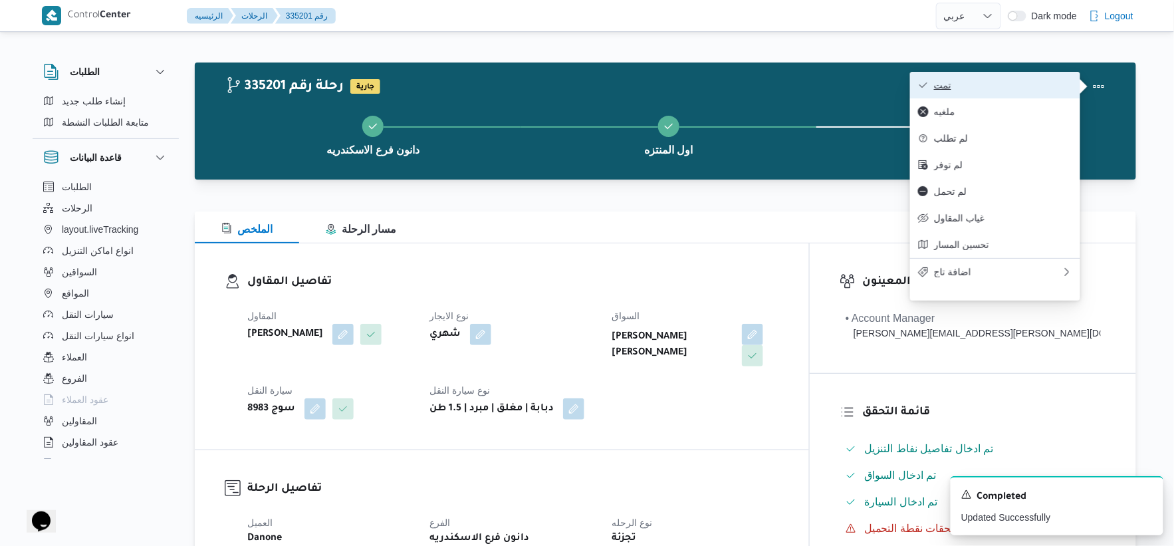
click at [1041, 77] on button "تمت" at bounding box center [995, 85] width 170 height 27
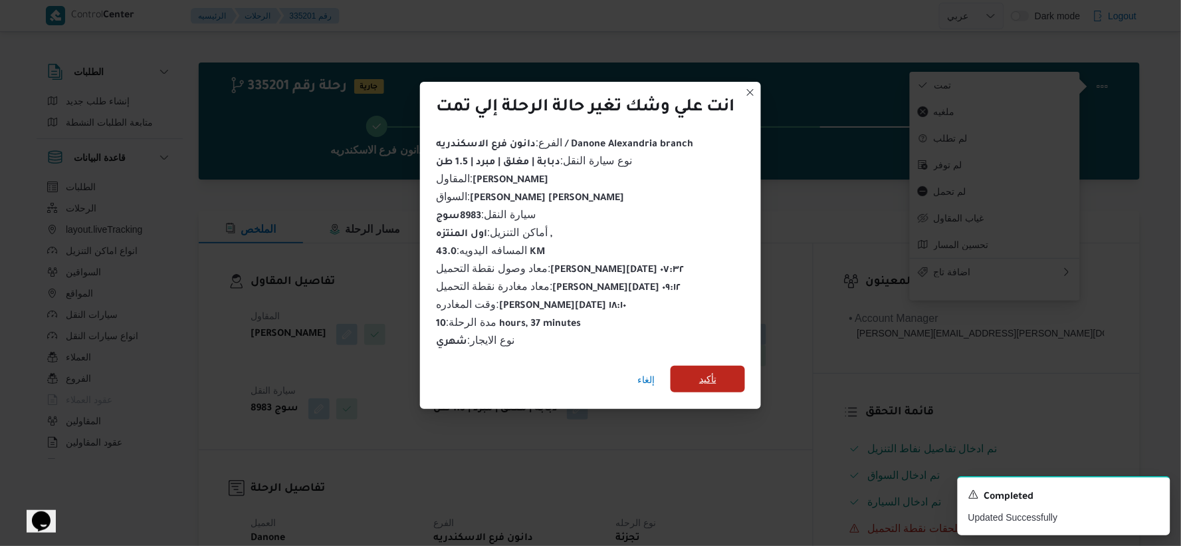
click at [731, 366] on span "تأكيد" at bounding box center [708, 379] width 74 height 27
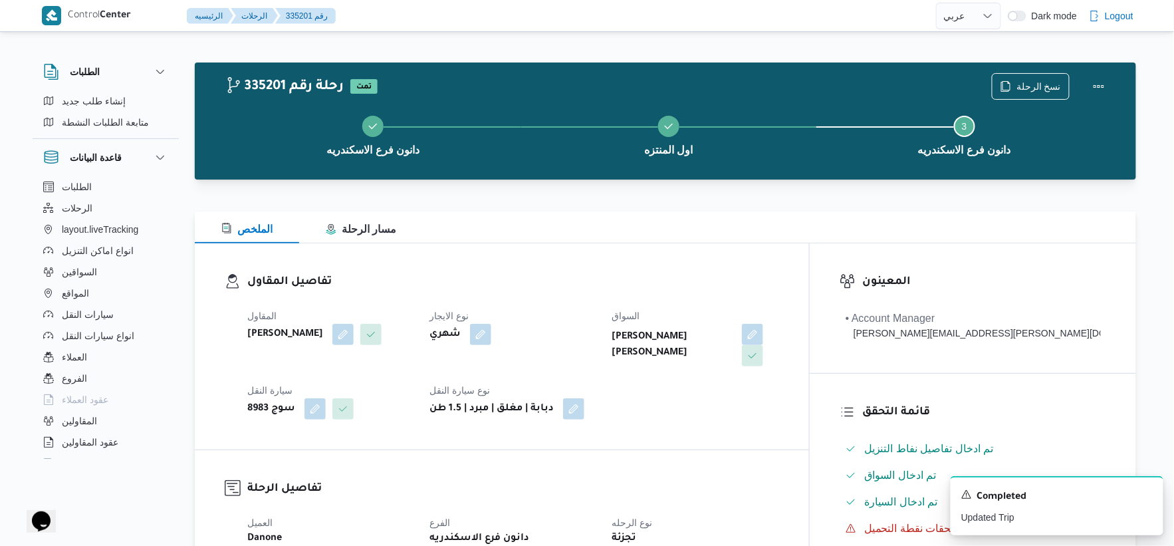
click at [607, 282] on h3 "تفاصيل المقاول" at bounding box center [513, 282] width 532 height 18
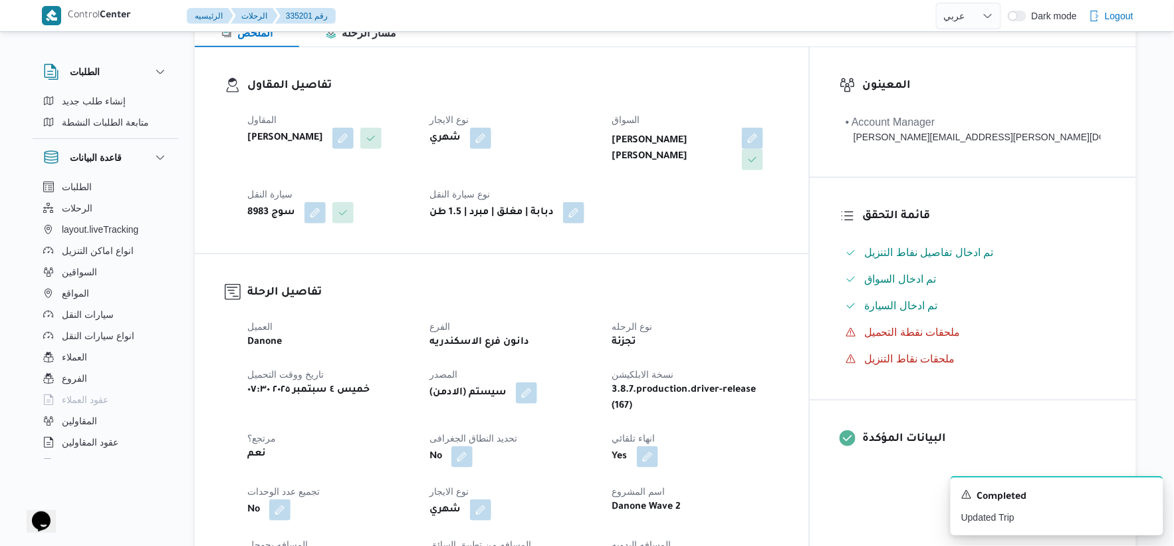
scroll to position [443, 0]
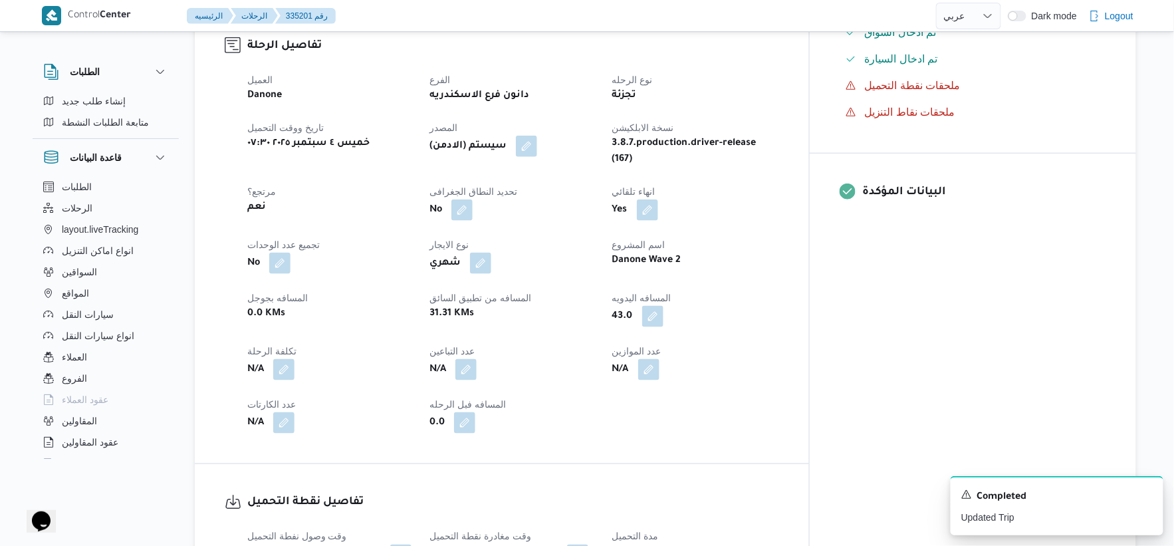
select select "ar"
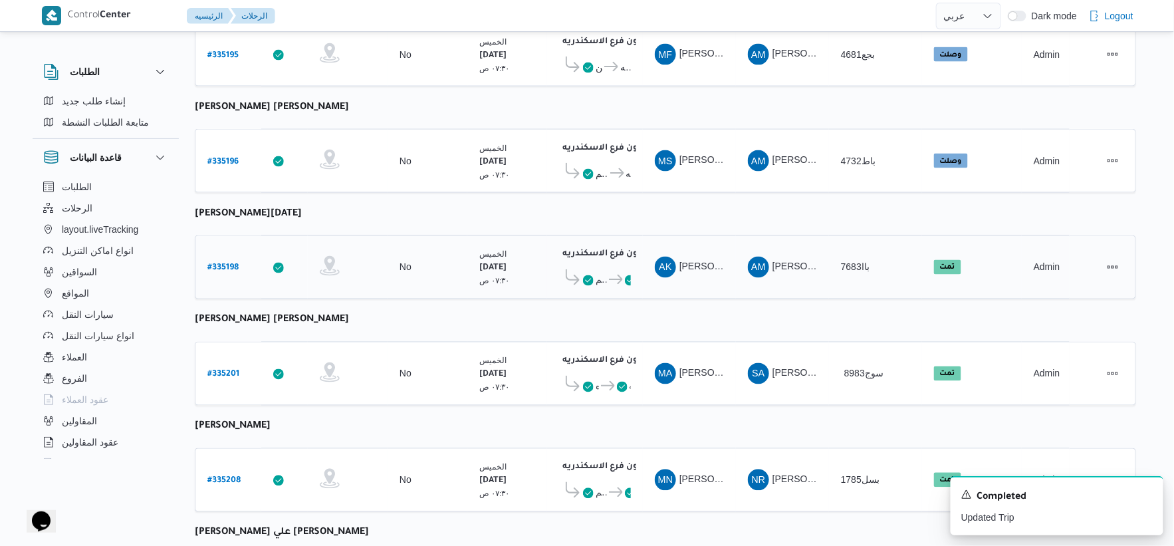
scroll to position [625, 0]
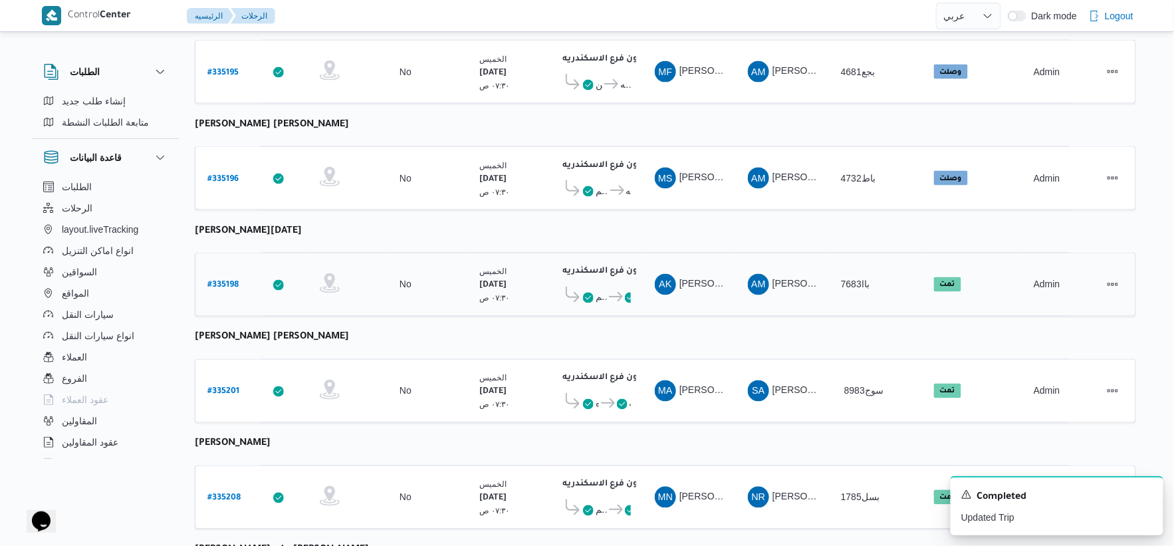
click at [233, 281] on b "# 335198" at bounding box center [222, 285] width 31 height 9
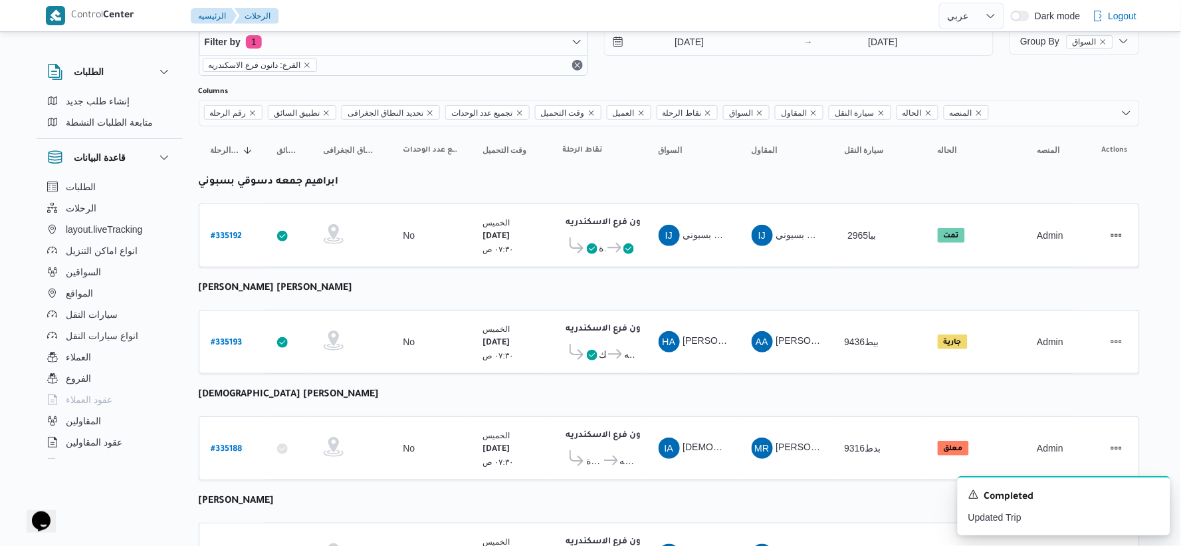
select select "ar"
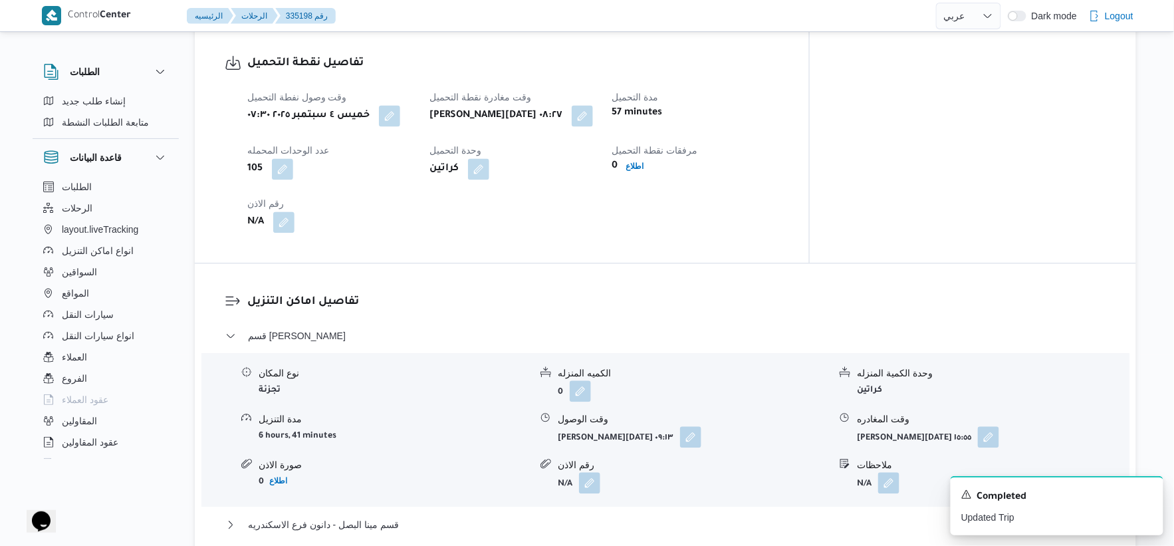
scroll to position [920, 0]
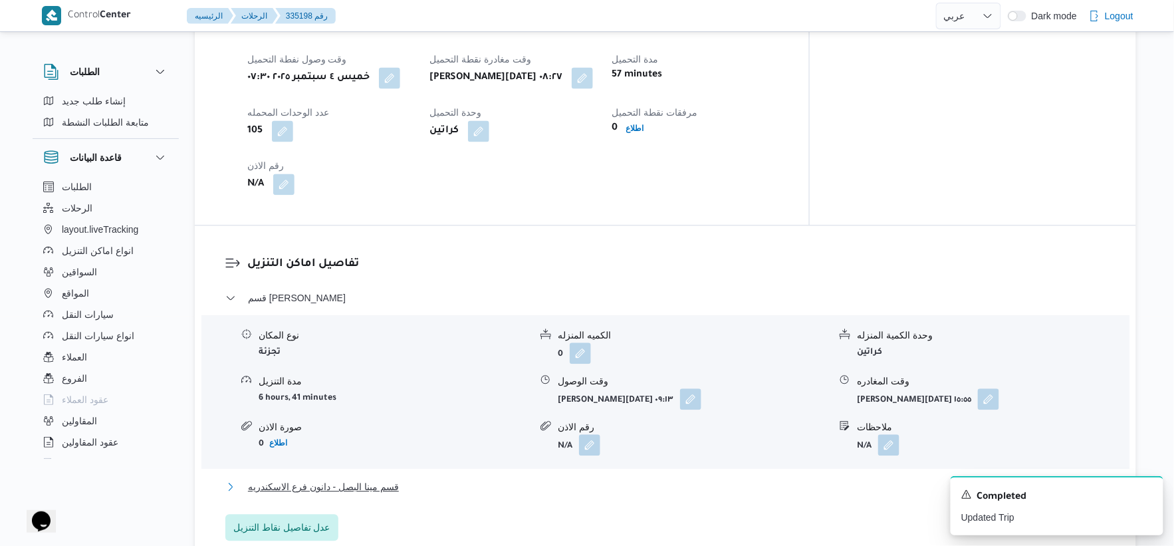
click at [399, 480] on button "قسم مينا البصل - دانون فرع الاسكندريه" at bounding box center [665, 487] width 881 height 16
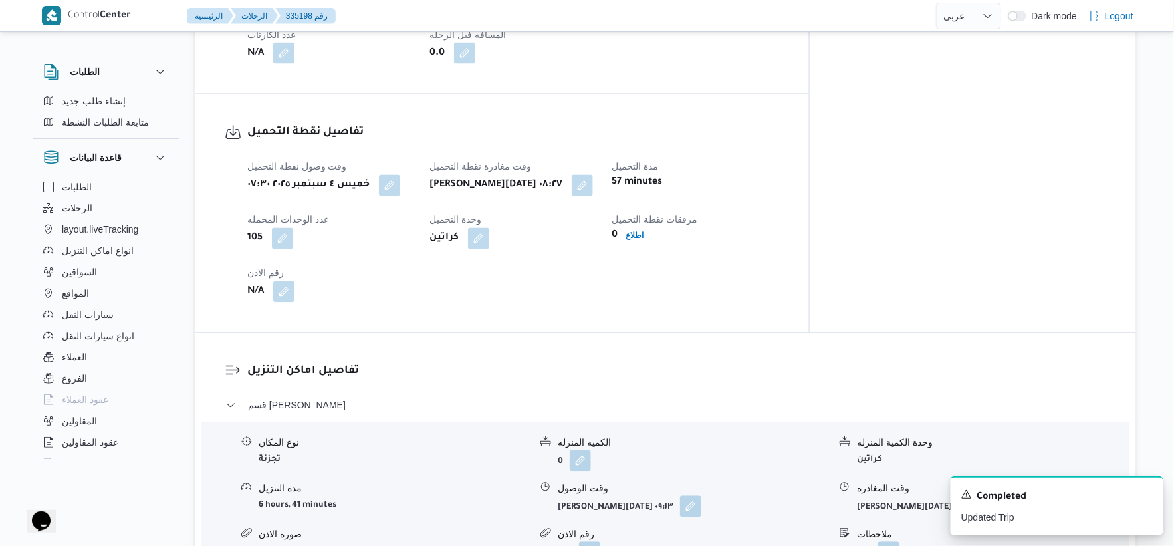
scroll to position [516, 0]
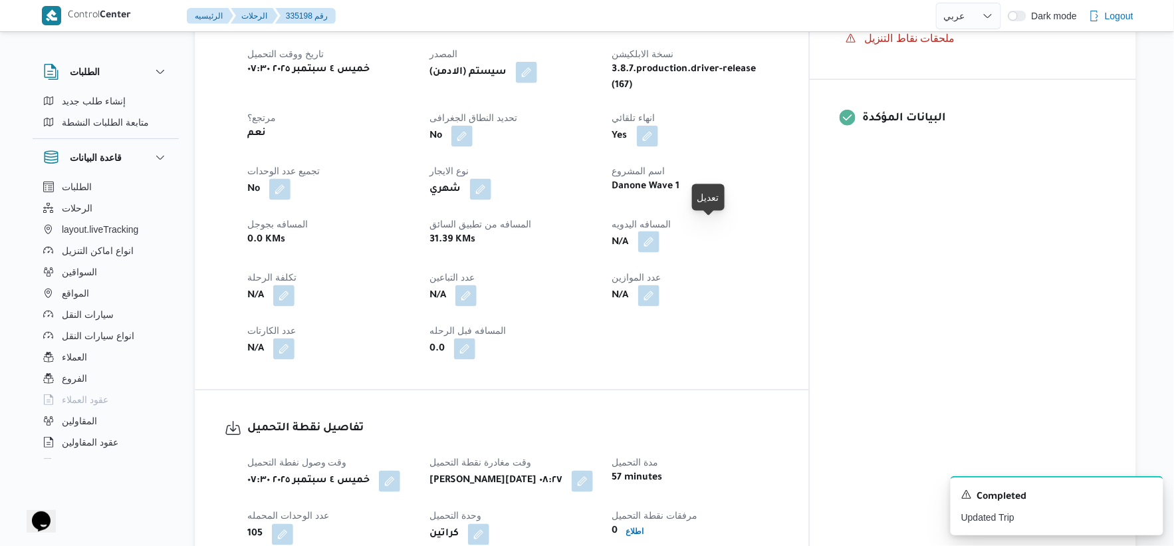
click at [659, 231] on button "button" at bounding box center [648, 241] width 21 height 21
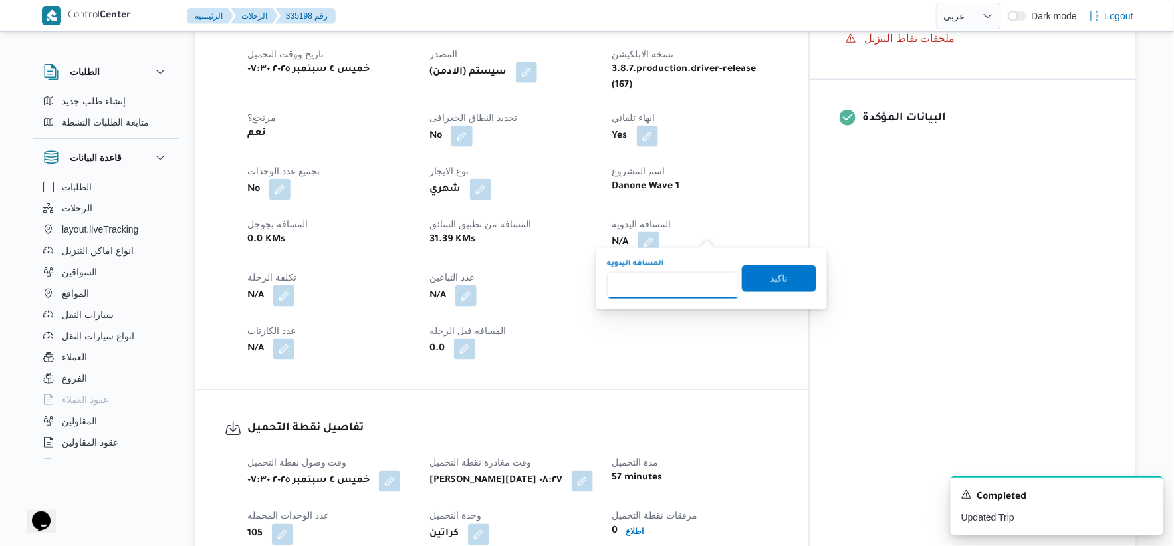
click at [667, 282] on input "المسافه اليدويه" at bounding box center [673, 285] width 132 height 27
type input "31"
click at [775, 273] on span "تاكيد" at bounding box center [778, 278] width 17 height 16
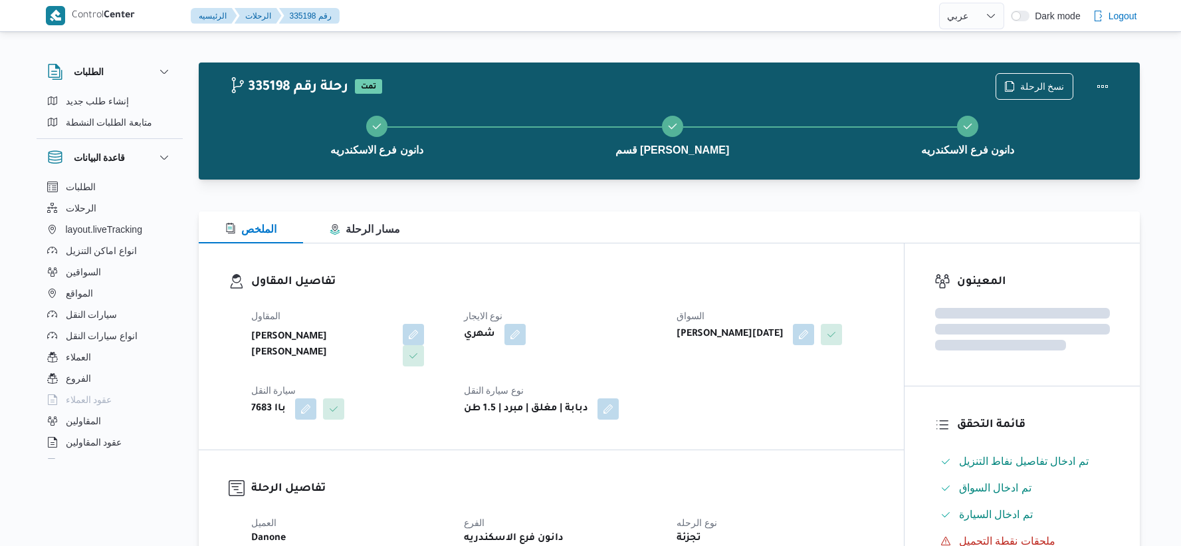
select select "ar"
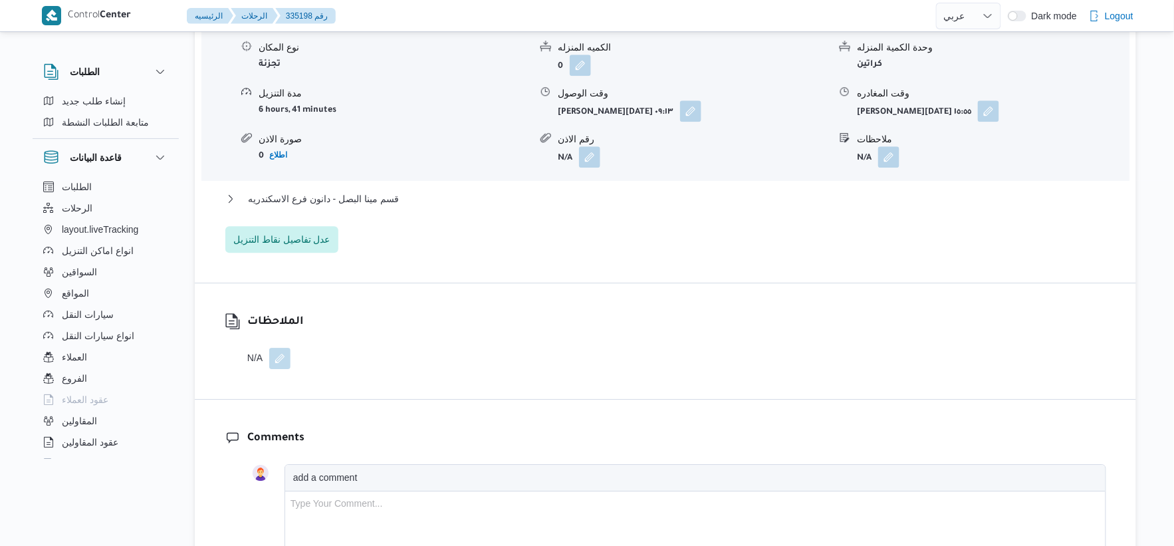
scroll to position [1218, 0]
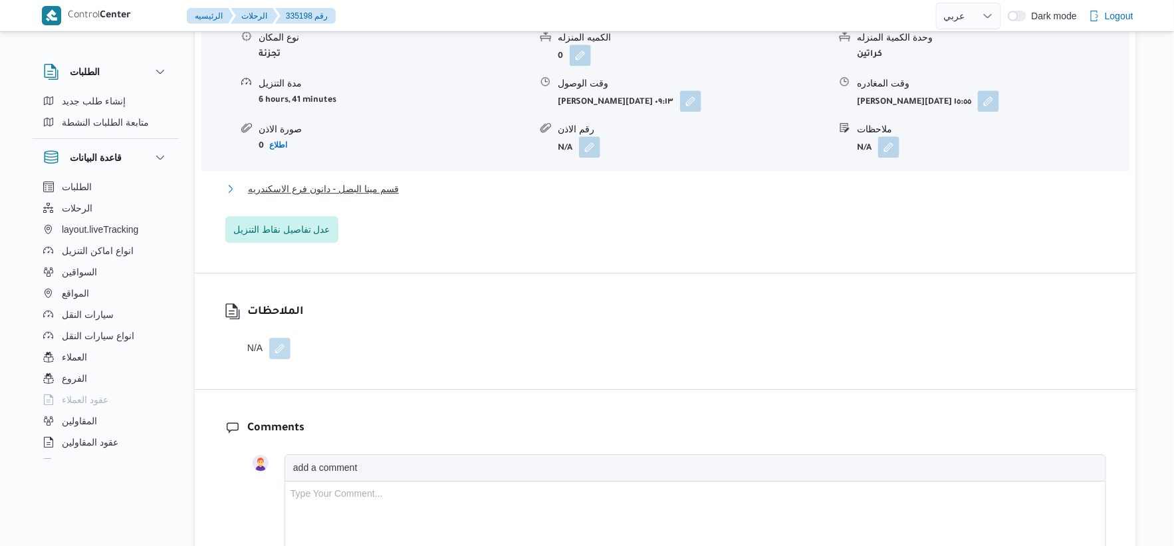
click at [401, 182] on button "قسم مينا البصل - دانون فرع الاسكندريه" at bounding box center [665, 189] width 881 height 16
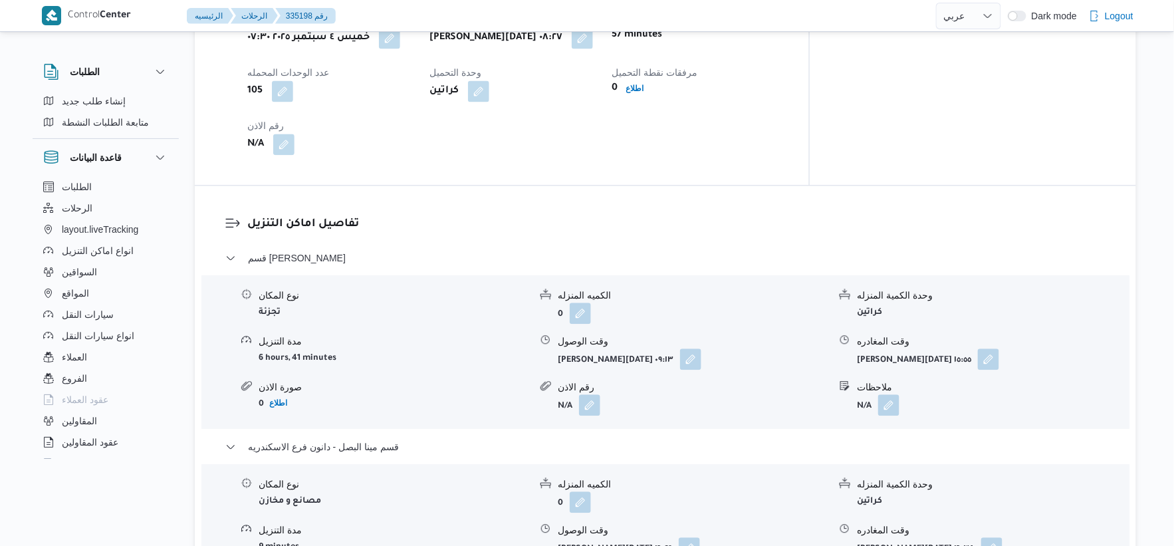
scroll to position [516, 0]
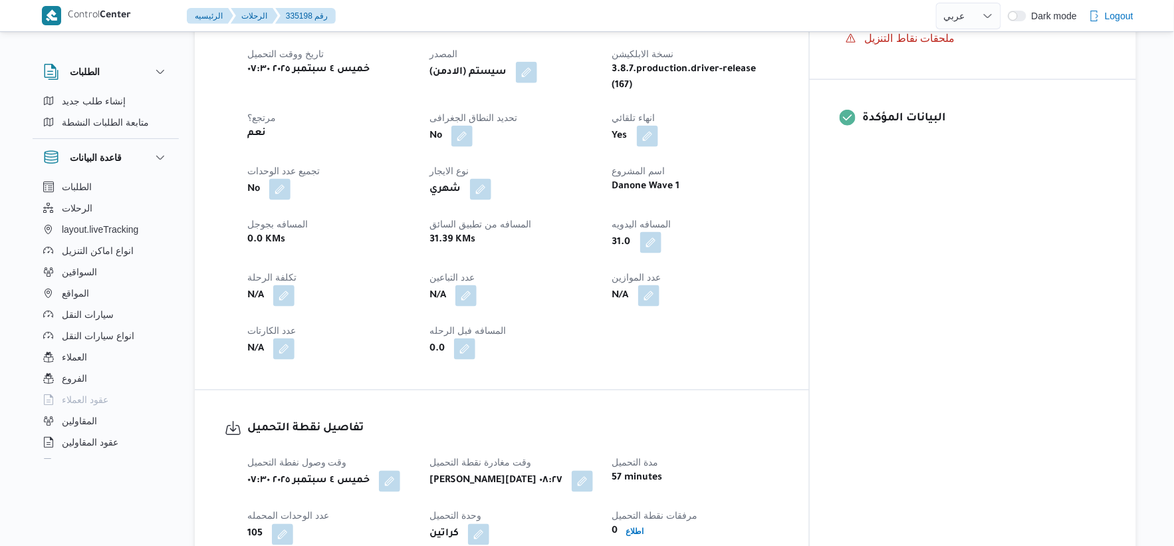
select select "ar"
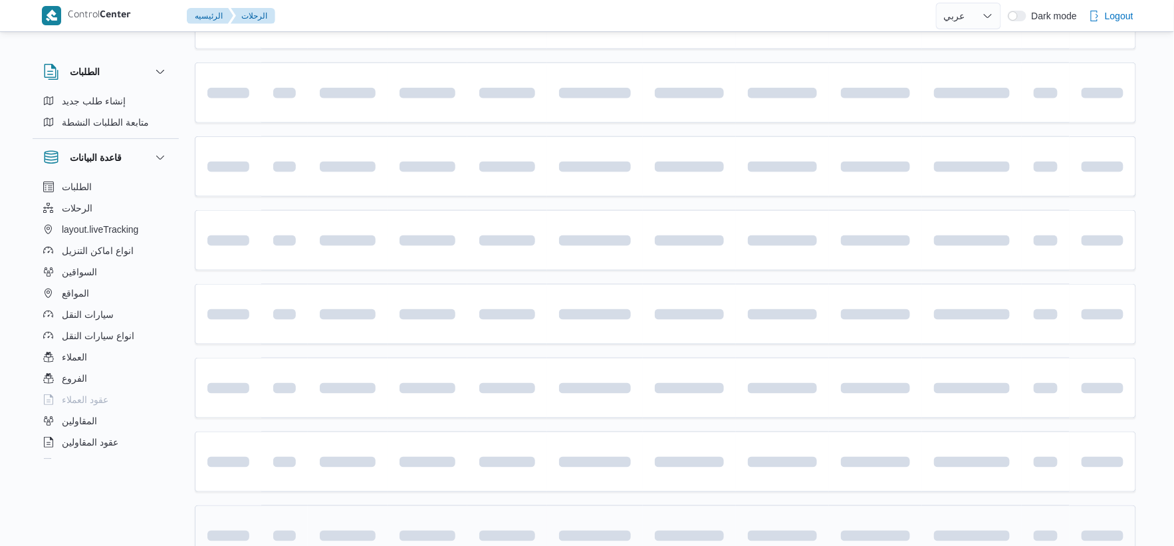
scroll to position [625, 0]
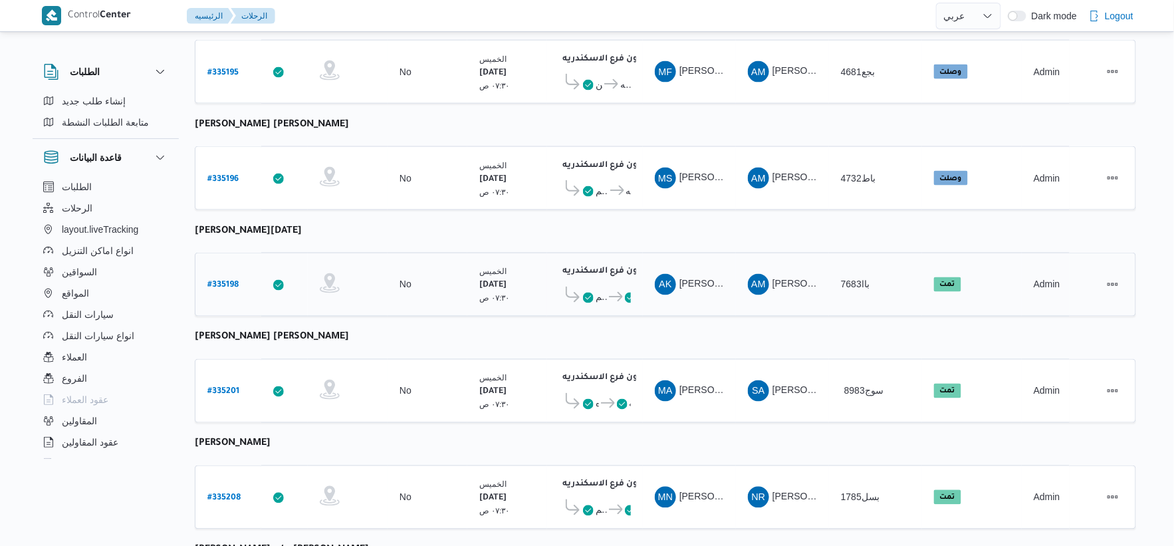
click at [230, 281] on b "# 335198" at bounding box center [222, 285] width 31 height 9
select select "ar"
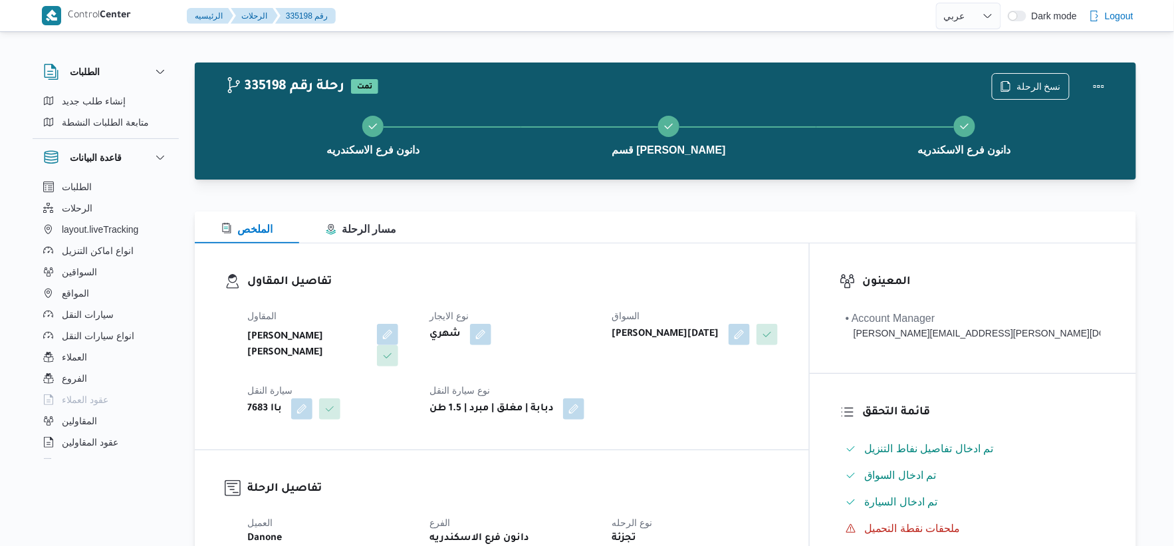
select select "ar"
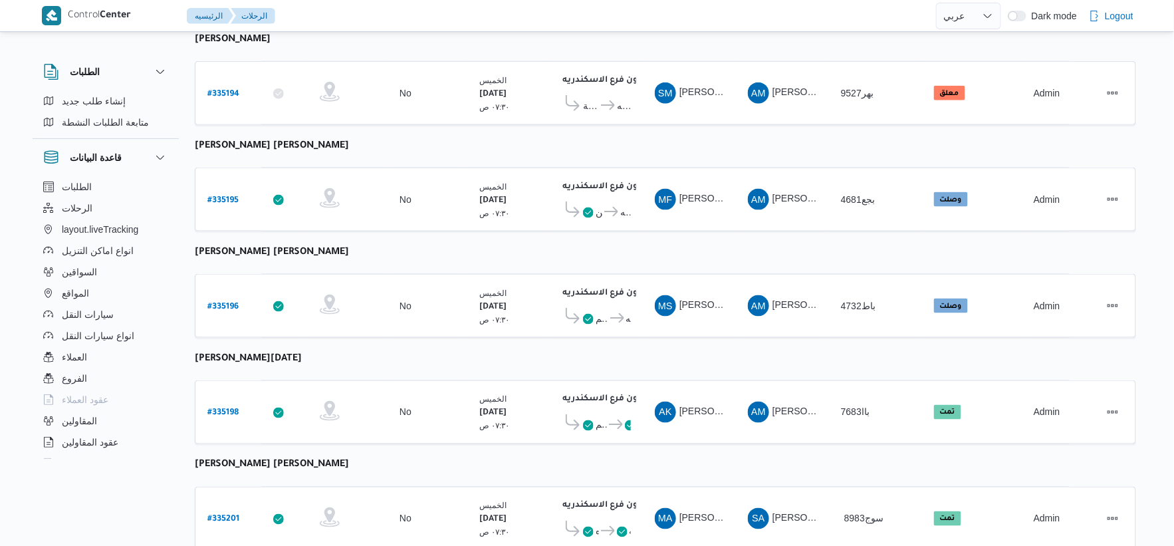
scroll to position [516, 0]
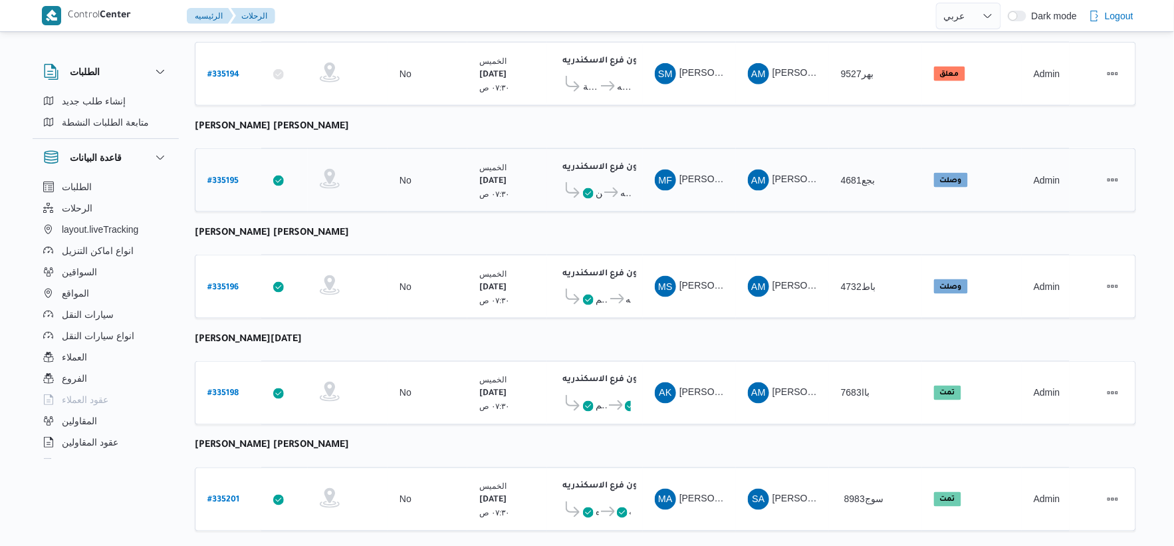
click at [231, 171] on link "# 335195" at bounding box center [222, 180] width 31 height 18
select select "ar"
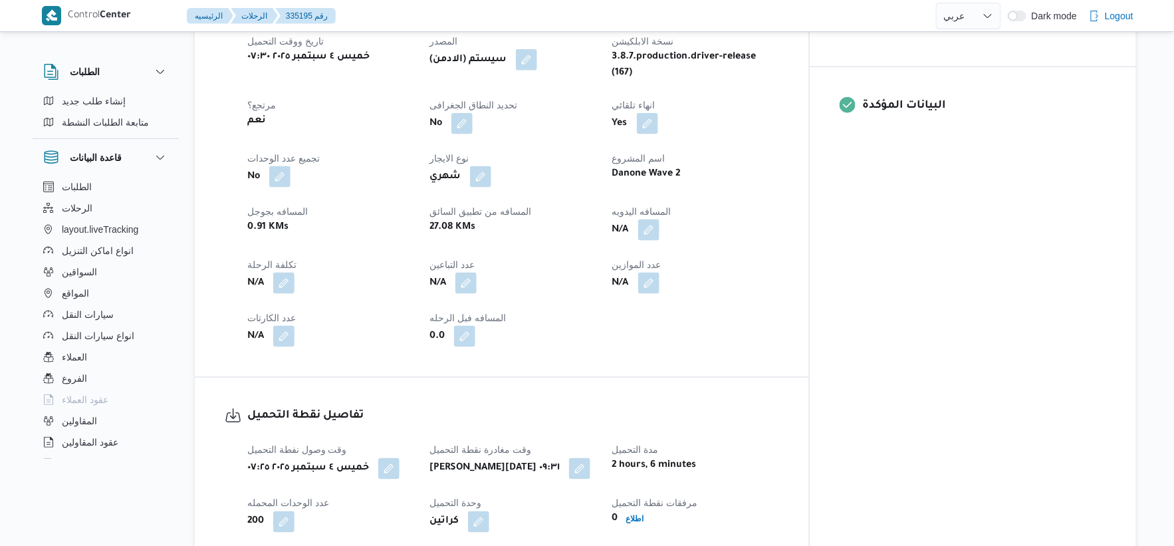
scroll to position [516, 0]
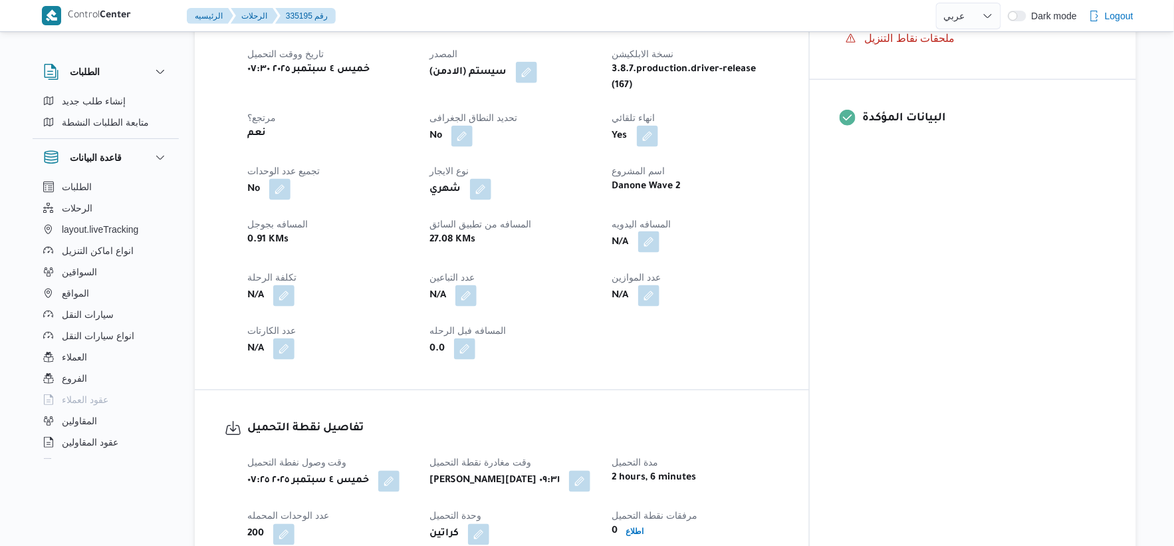
click at [659, 231] on button "button" at bounding box center [648, 241] width 21 height 21
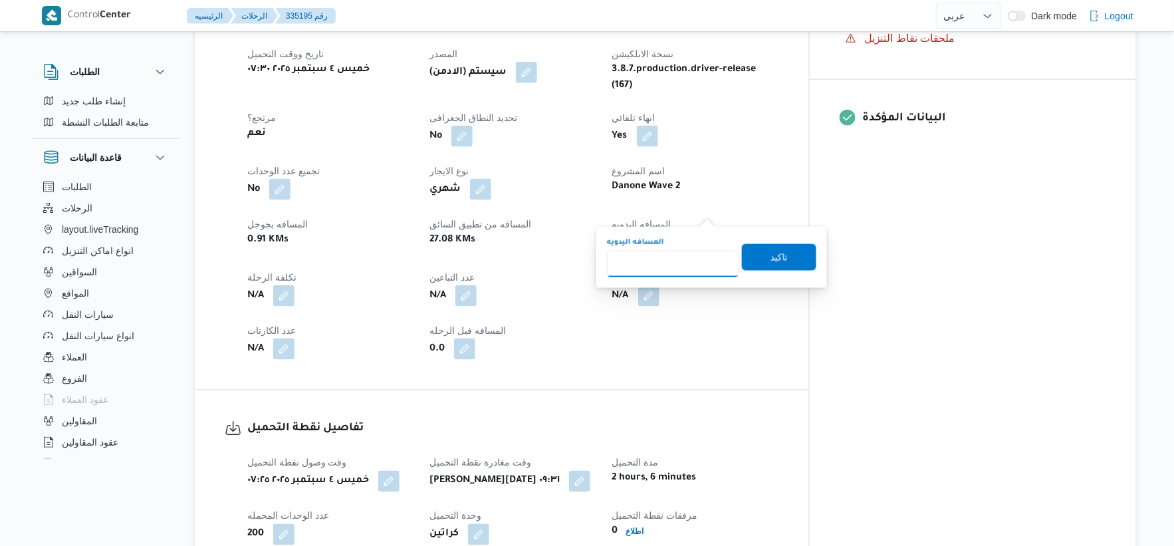
click at [667, 251] on input "المسافه اليدويه" at bounding box center [673, 264] width 132 height 27
type input "28"
click at [782, 251] on span "تاكيد" at bounding box center [779, 256] width 74 height 27
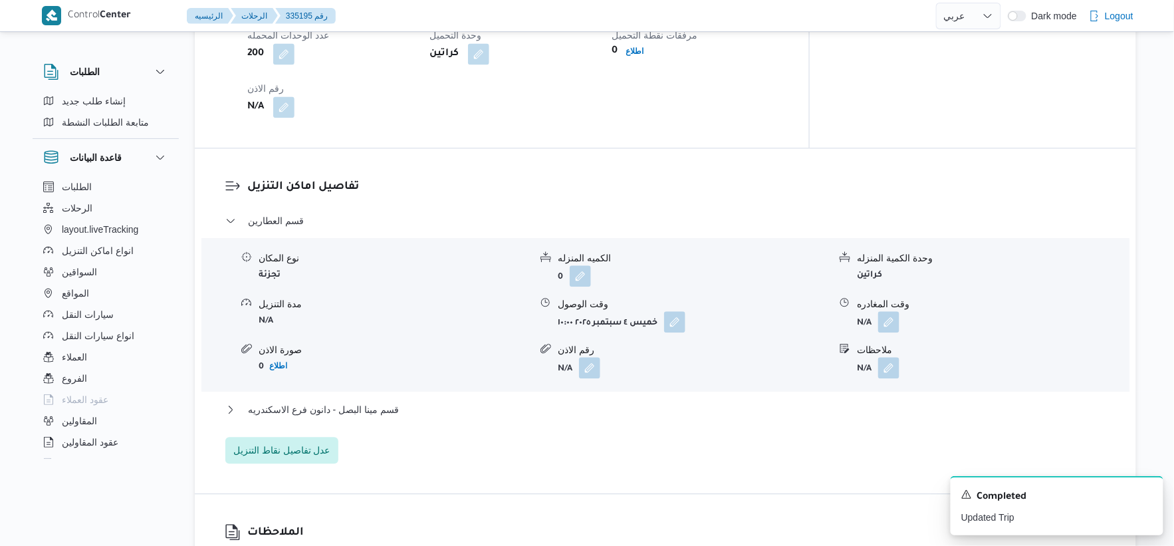
scroll to position [1033, 0]
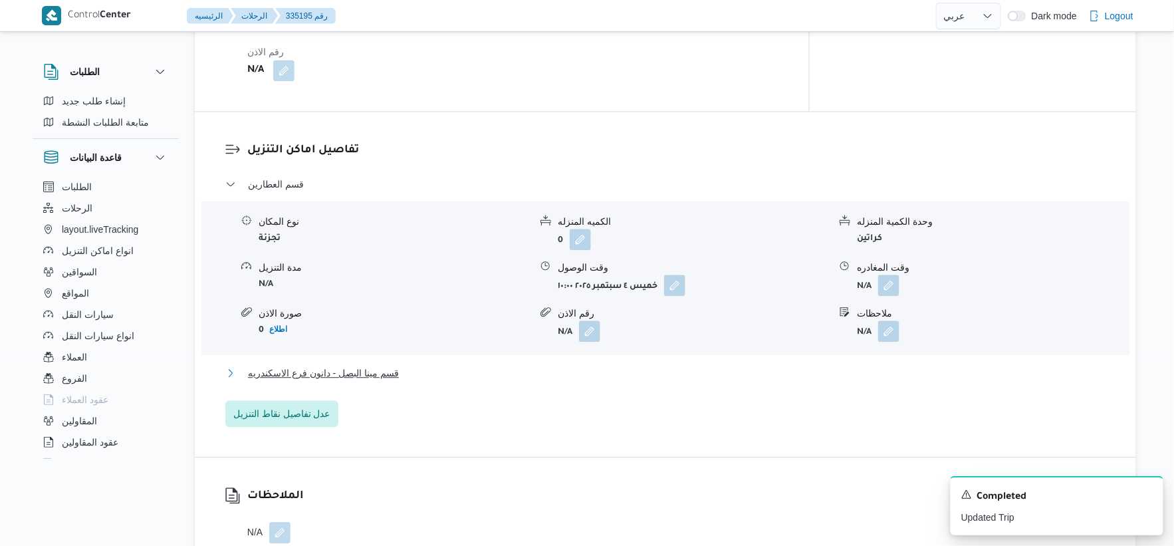
click at [429, 365] on button "قسم مينا البصل - دانون فرع الاسكندريه" at bounding box center [665, 373] width 881 height 16
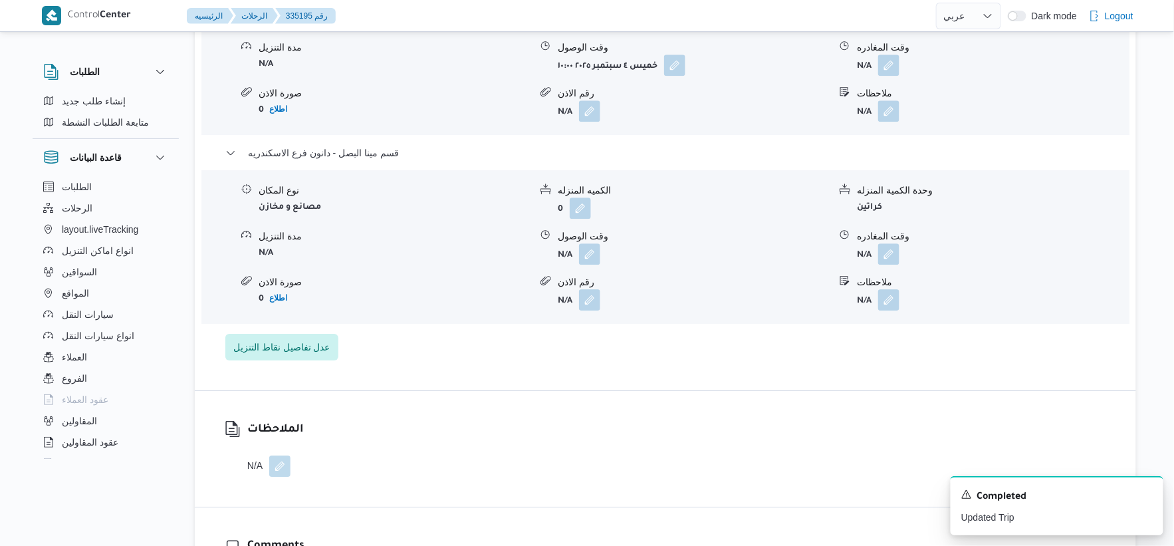
scroll to position [1255, 0]
click at [599, 241] on button "button" at bounding box center [589, 251] width 21 height 21
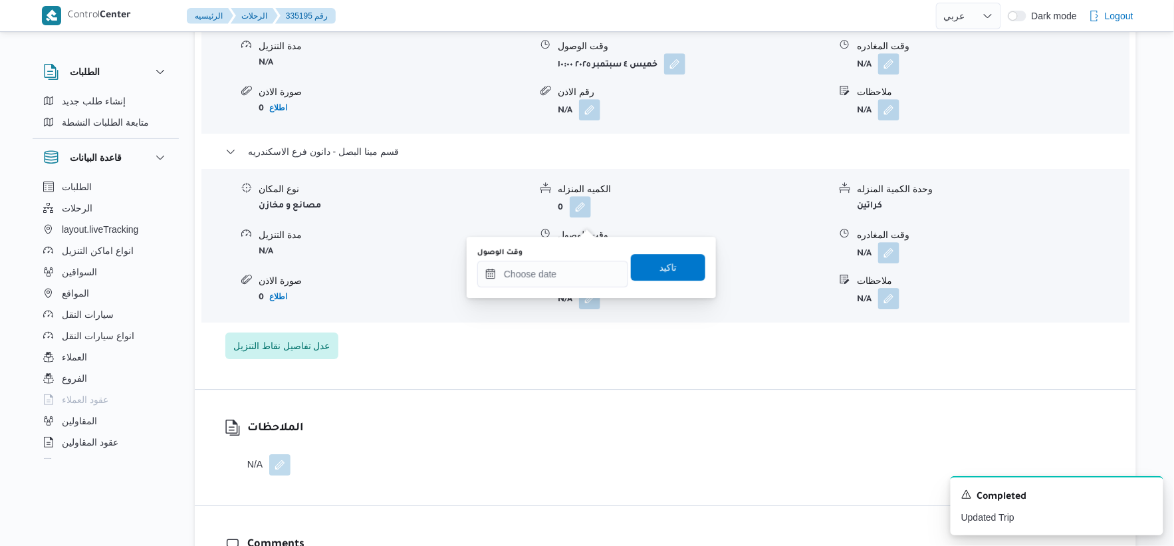
click at [566, 287] on div "You are in a dialog. To close this dialog, hit escape. وقت الوصول تاكيد" at bounding box center [591, 267] width 249 height 61
click at [568, 274] on input "وقت الوصول" at bounding box center [552, 274] width 151 height 27
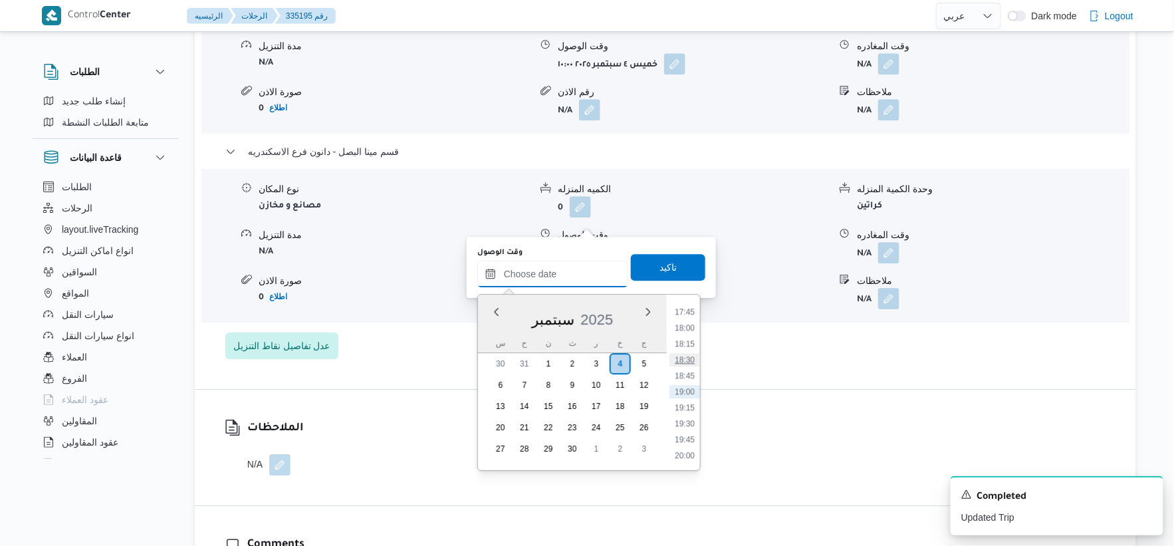
scroll to position [1059, 0]
click at [683, 320] on li "16:45" at bounding box center [684, 321] width 31 height 13
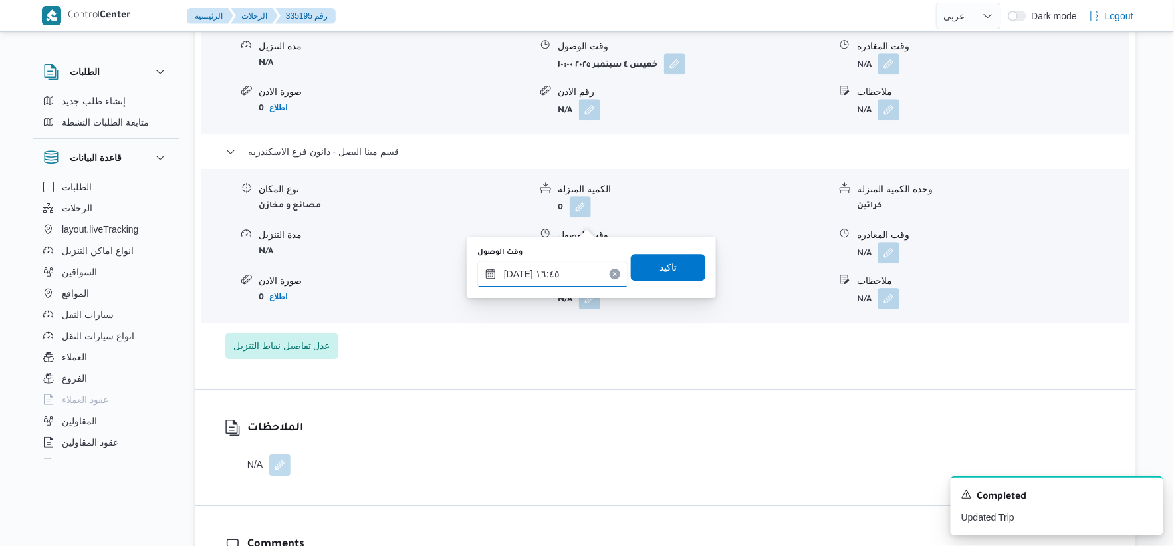
click at [516, 273] on input "٠٤/٠٩/٢٠٢٥ ١٦:٤٥" at bounding box center [552, 274] width 151 height 27
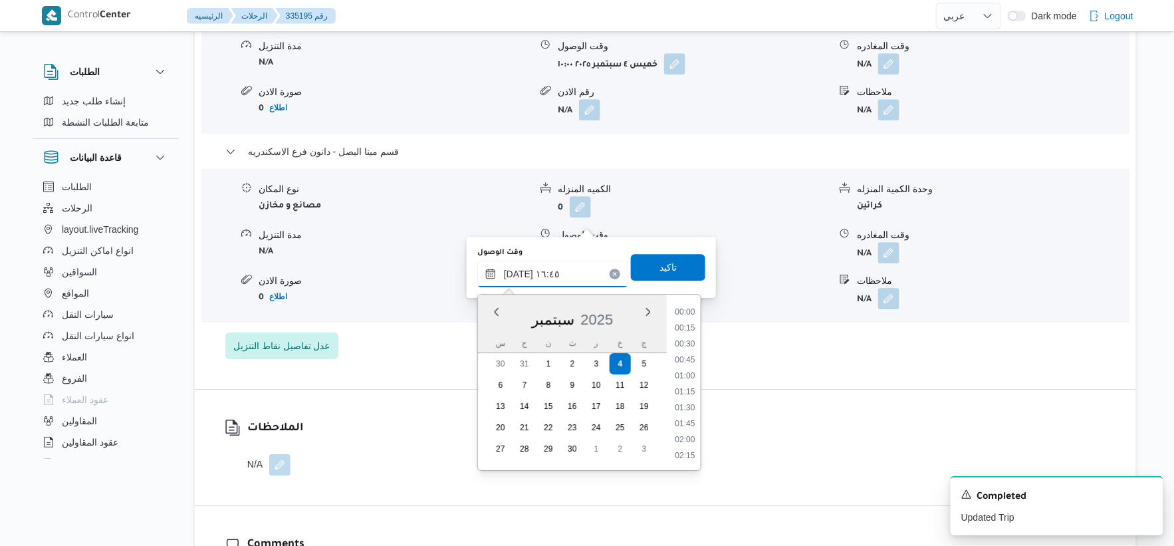
click at [516, 273] on input "٠٤/٠٩/٢٠٢٥ ١٦:٤٥" at bounding box center [552, 274] width 151 height 27
type input "٠٤/٠٩/٢٠٢٥ ١٦:١٠"
click at [667, 266] on span "تاكيد" at bounding box center [667, 267] width 17 height 16
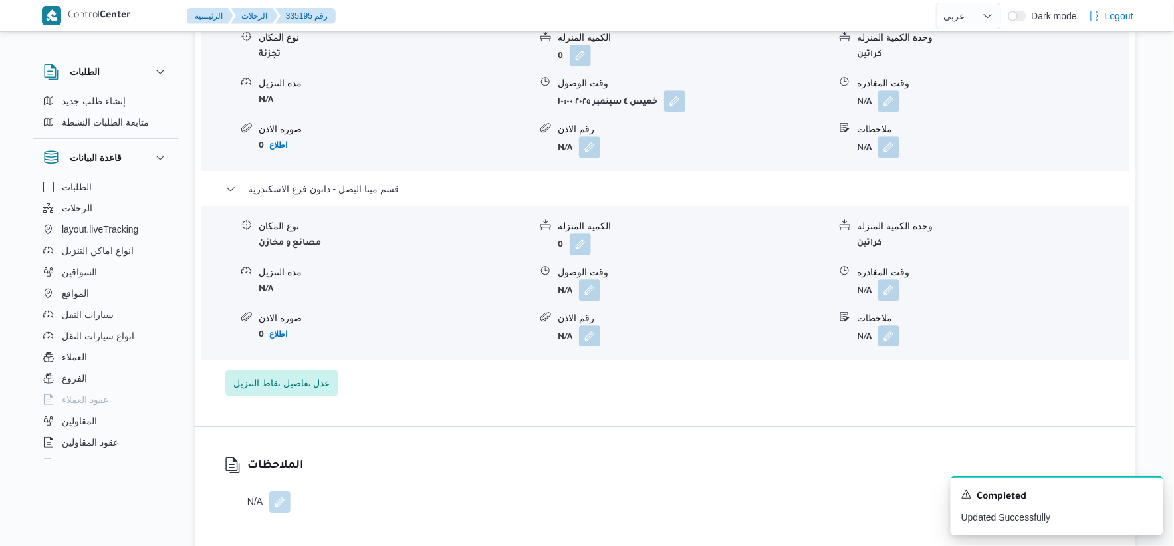
scroll to position [1107, 0]
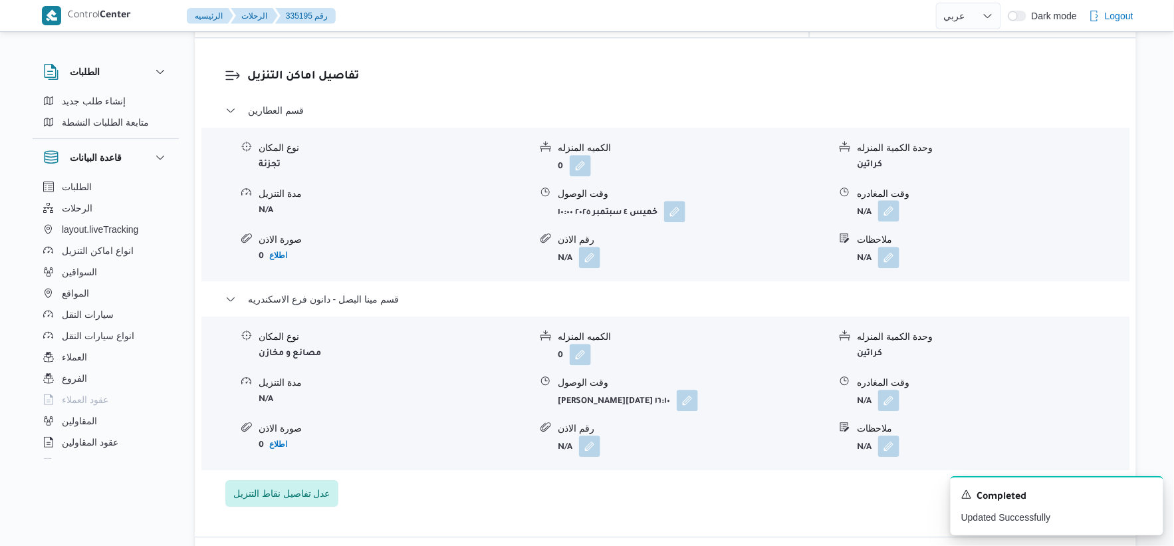
click at [879, 200] on button "button" at bounding box center [888, 210] width 21 height 21
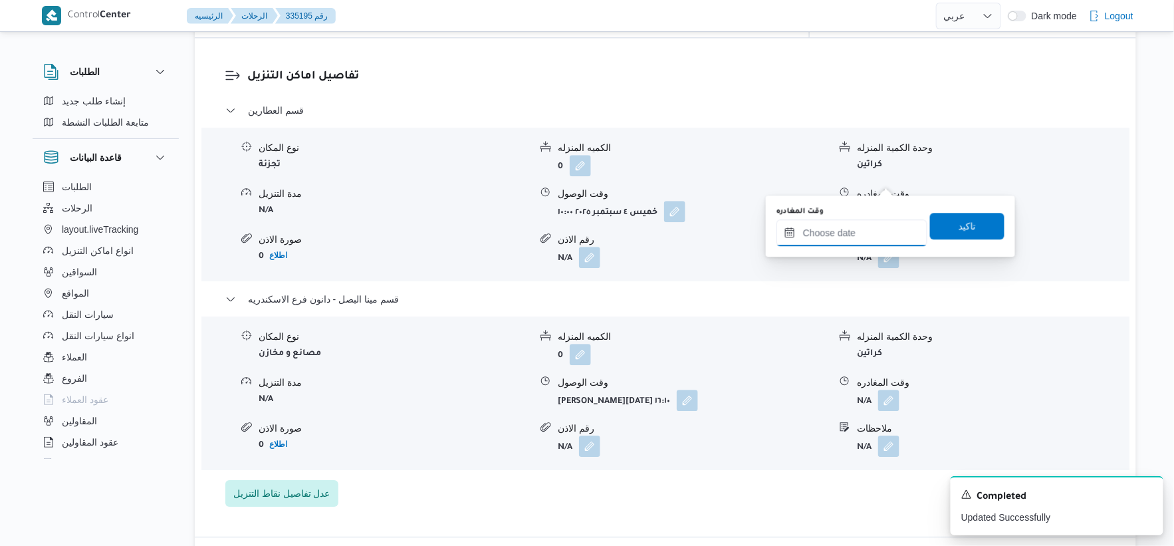
click at [877, 223] on input "وقت المغادره" at bounding box center [851, 232] width 151 height 27
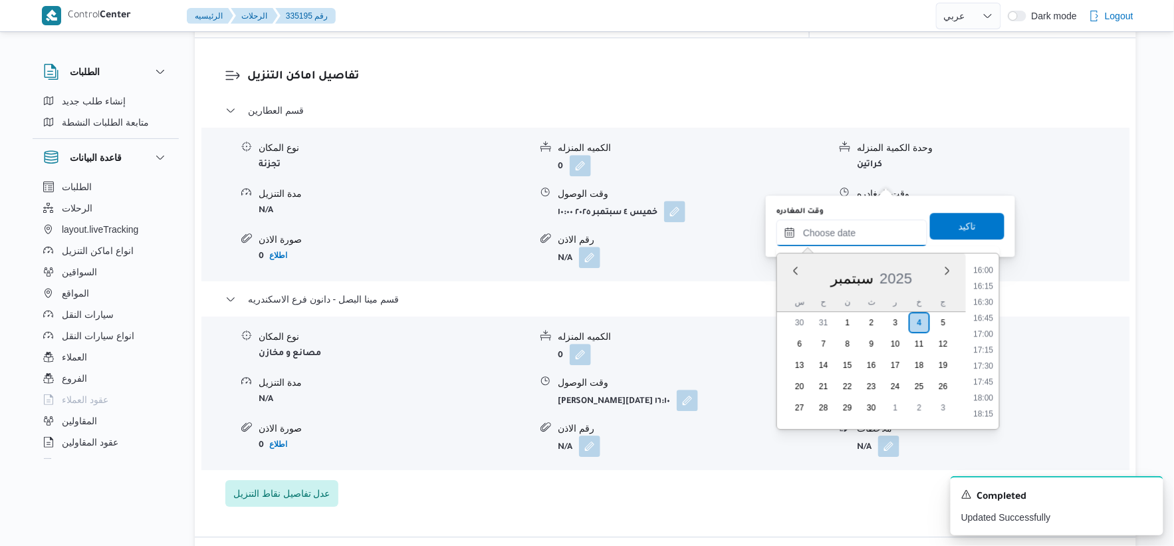
scroll to position [985, 0]
click at [986, 300] on li "16:00" at bounding box center [983, 306] width 31 height 13
type input "٠٤/٠٩/٢٠٢٥ ١٦:٠٠"
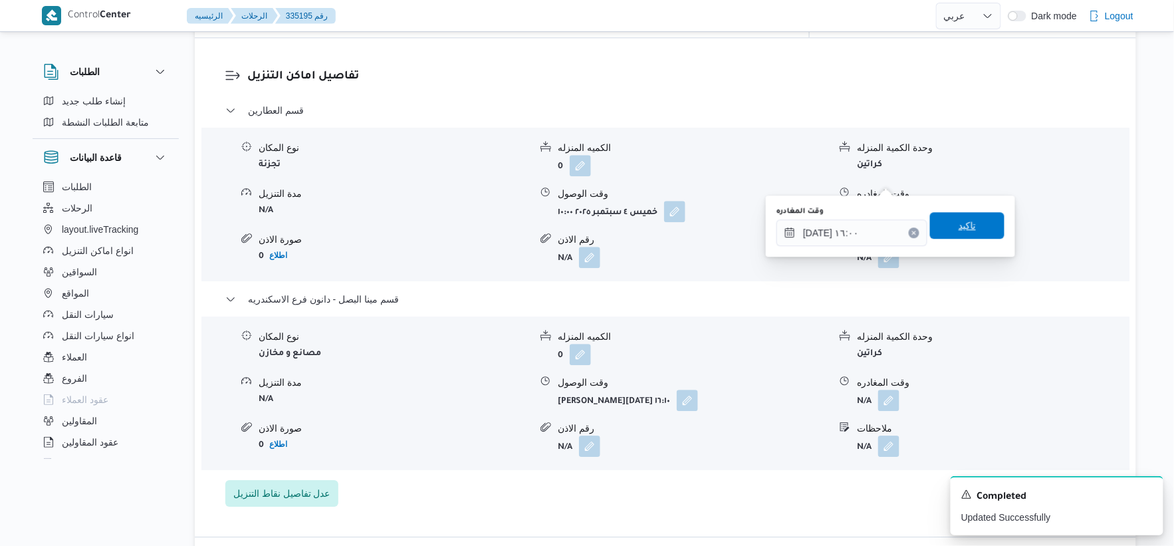
click at [988, 226] on span "تاكيد" at bounding box center [967, 225] width 74 height 27
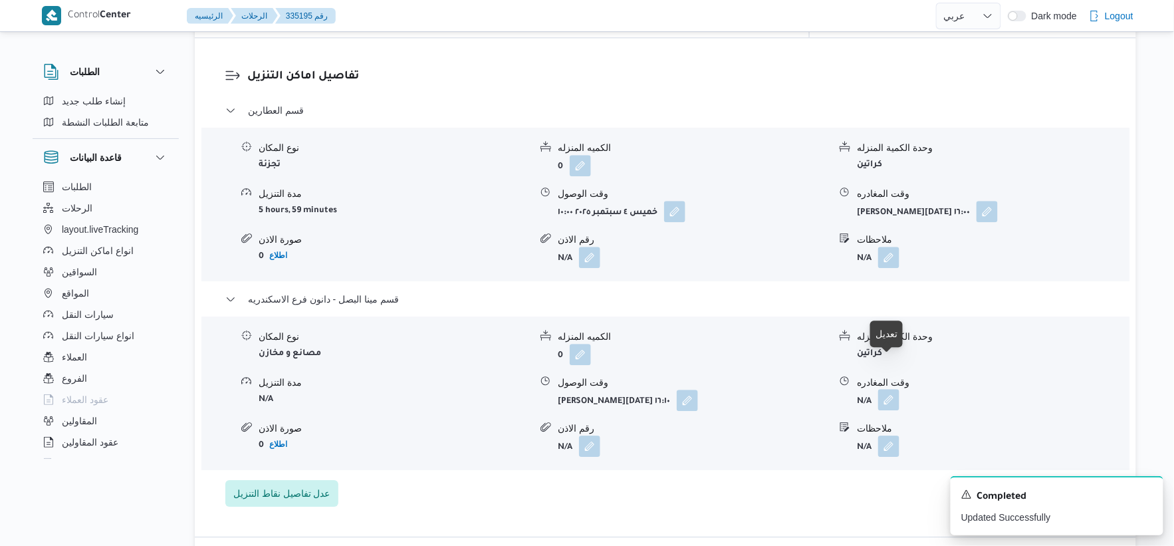
click at [893, 389] on button "button" at bounding box center [888, 399] width 21 height 21
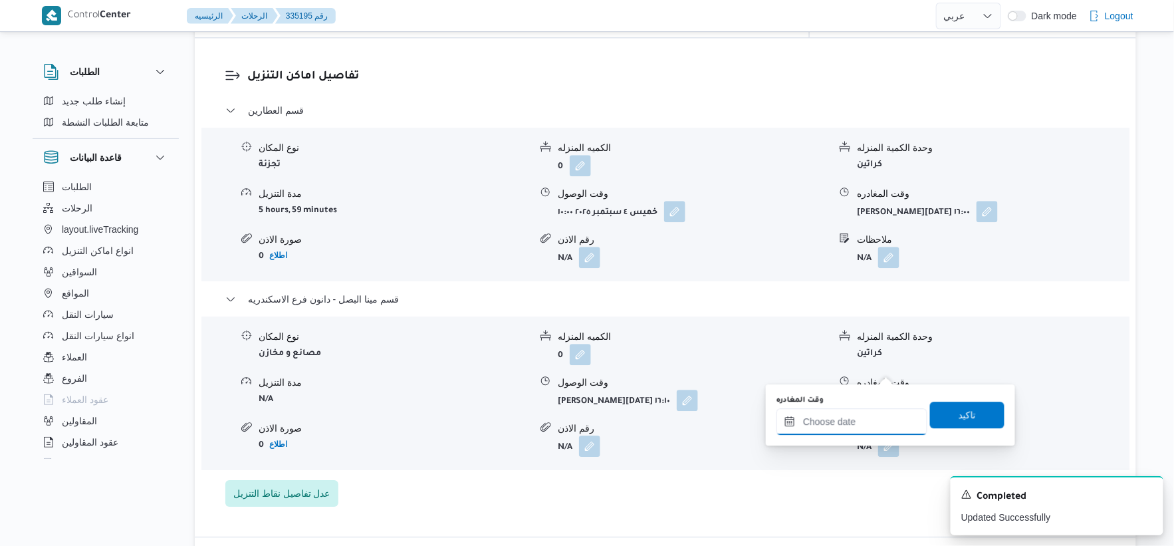
click at [863, 419] on input "وقت المغادره" at bounding box center [851, 421] width 151 height 27
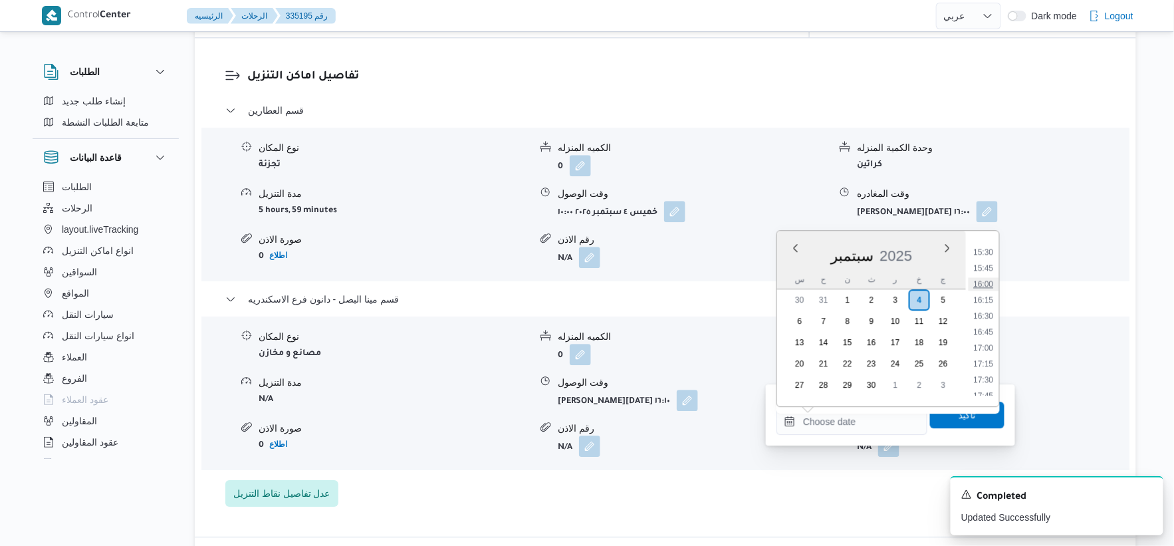
click at [997, 284] on li "16:00" at bounding box center [983, 283] width 31 height 13
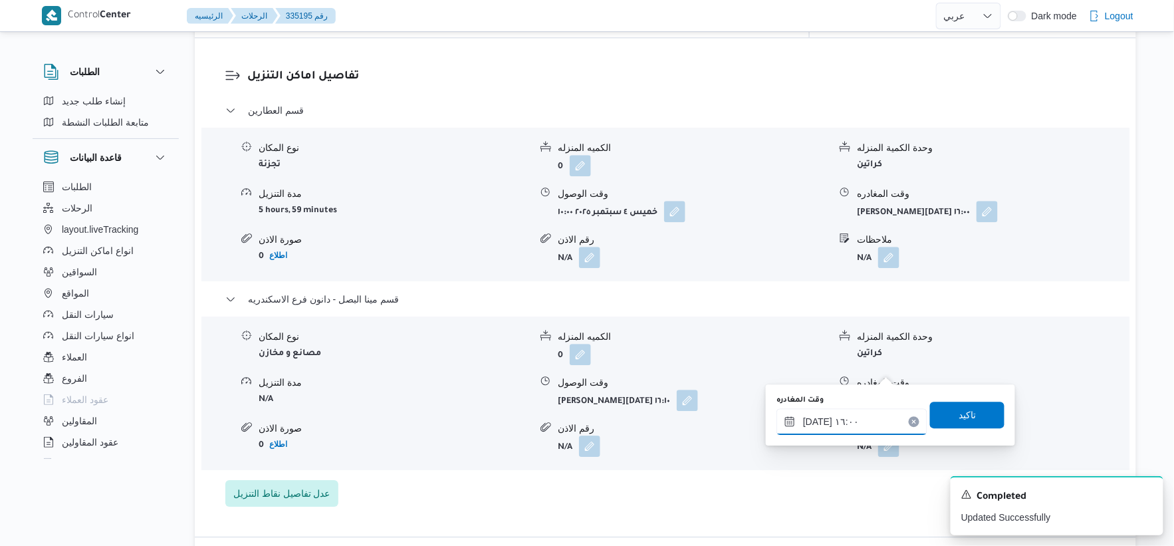
click at [813, 419] on input "٠٤/٠٩/٢٠٢٥ ١٦:٠٠" at bounding box center [851, 421] width 151 height 27
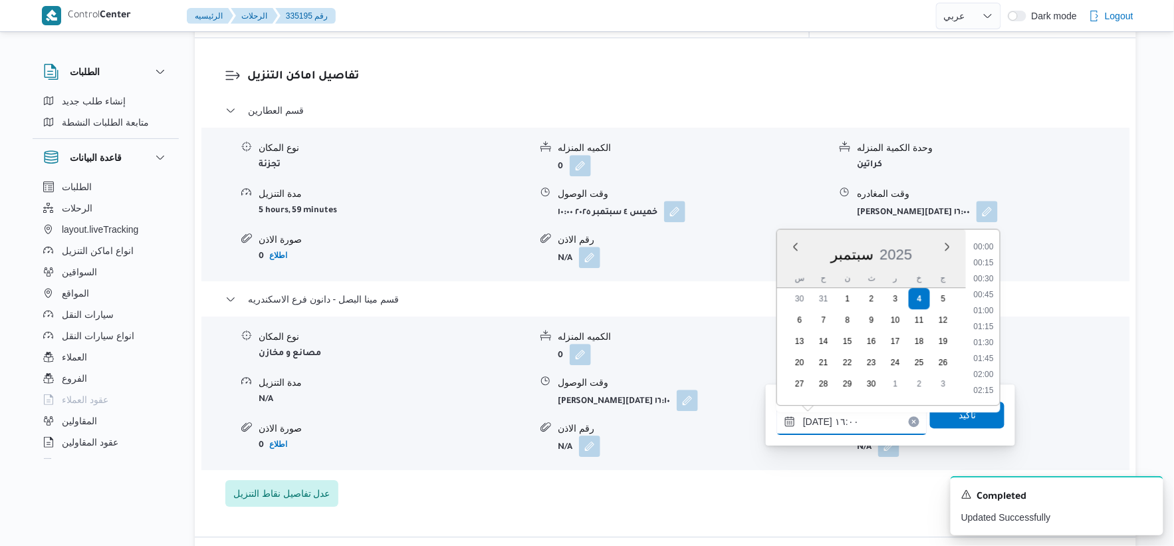
scroll to position [940, 0]
type input "٠٤/٠٩/٢٠٢٥ ١٦:٣٥"
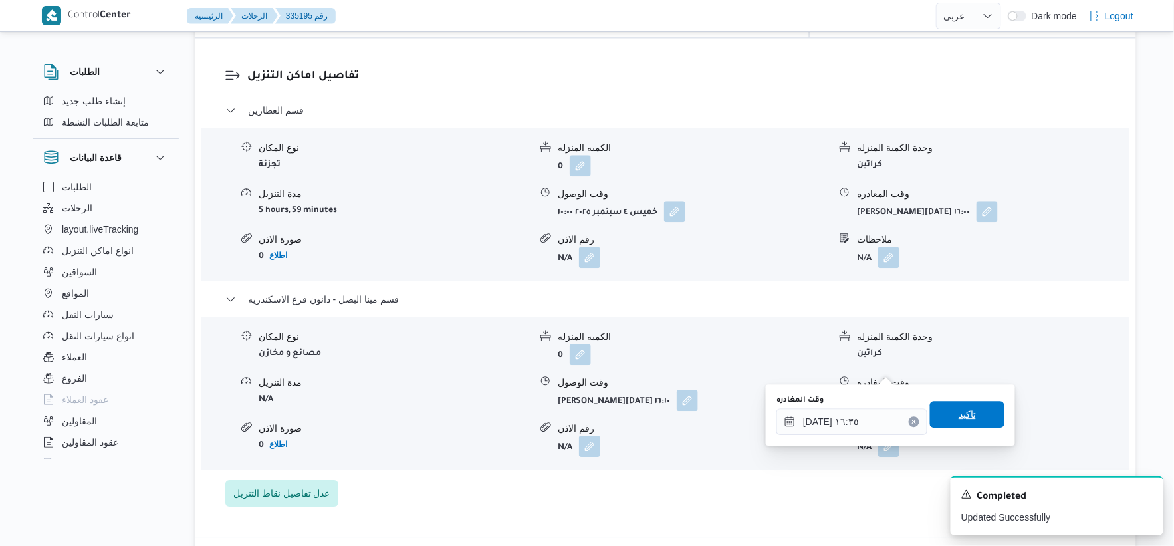
click at [961, 414] on span "تاكيد" at bounding box center [966, 414] width 17 height 16
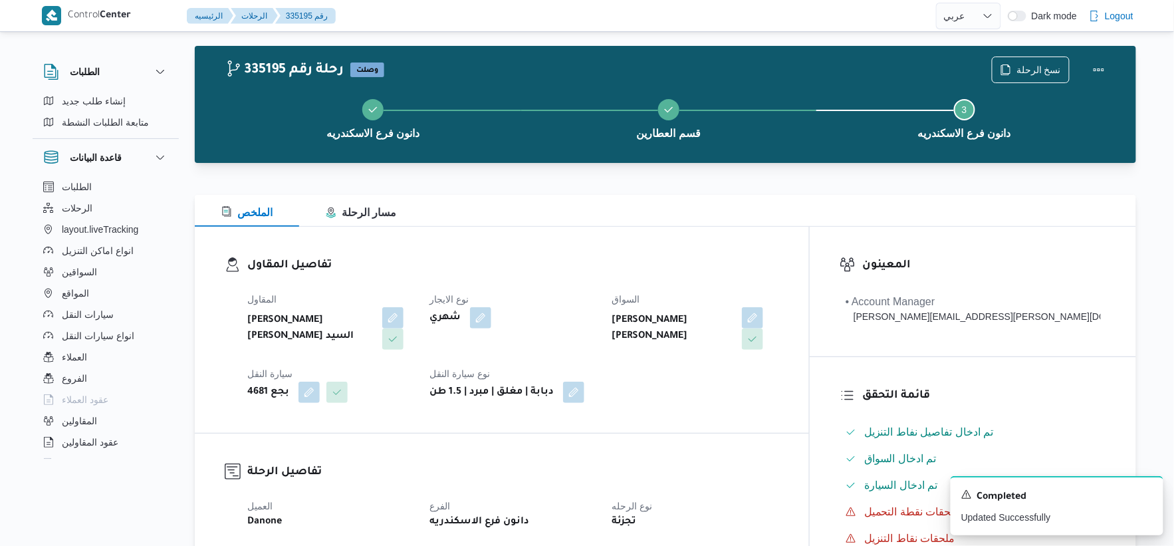
scroll to position [0, 0]
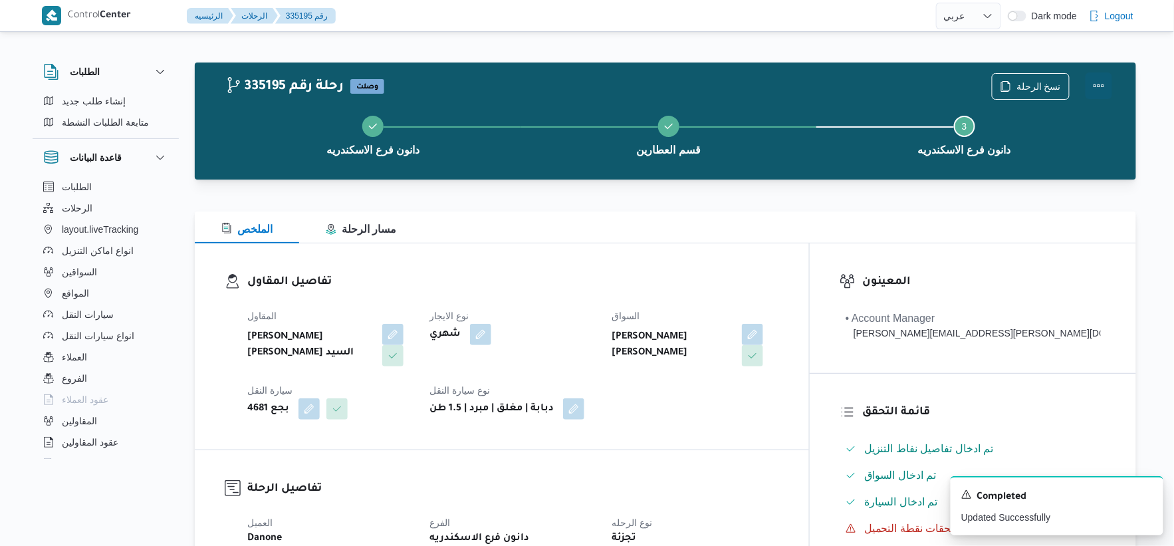
click at [1104, 83] on button "Actions" at bounding box center [1098, 85] width 27 height 27
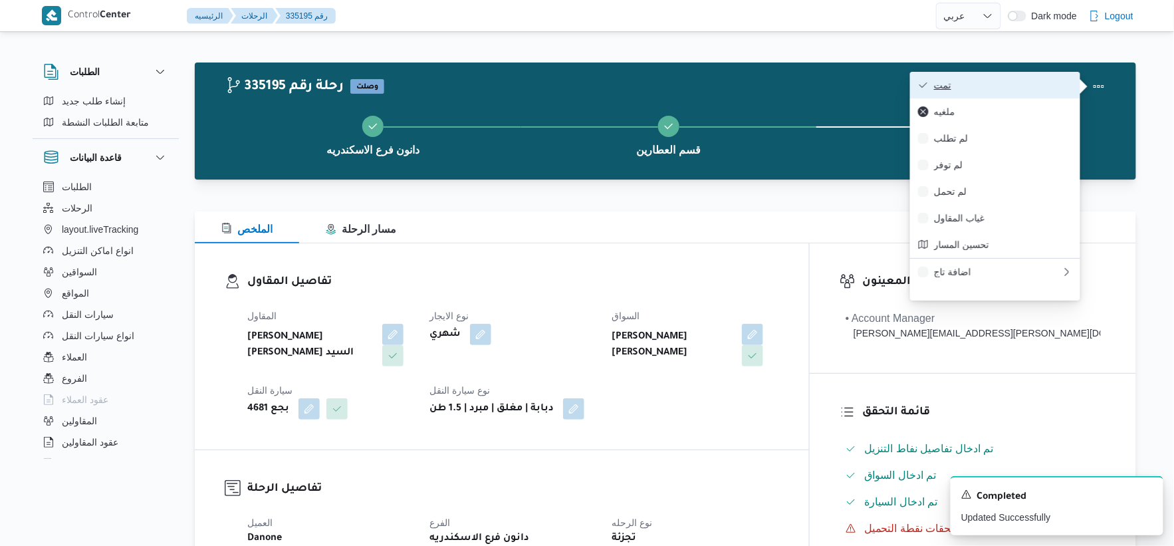
click at [986, 86] on span "تمت" at bounding box center [1003, 85] width 138 height 11
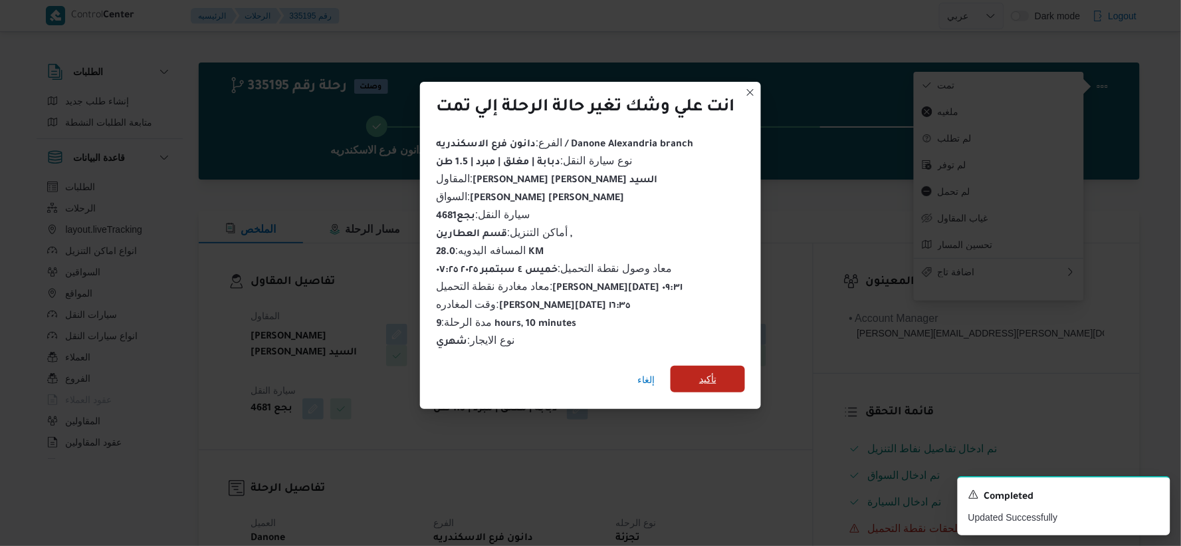
click at [716, 371] on span "تأكيد" at bounding box center [707, 379] width 17 height 16
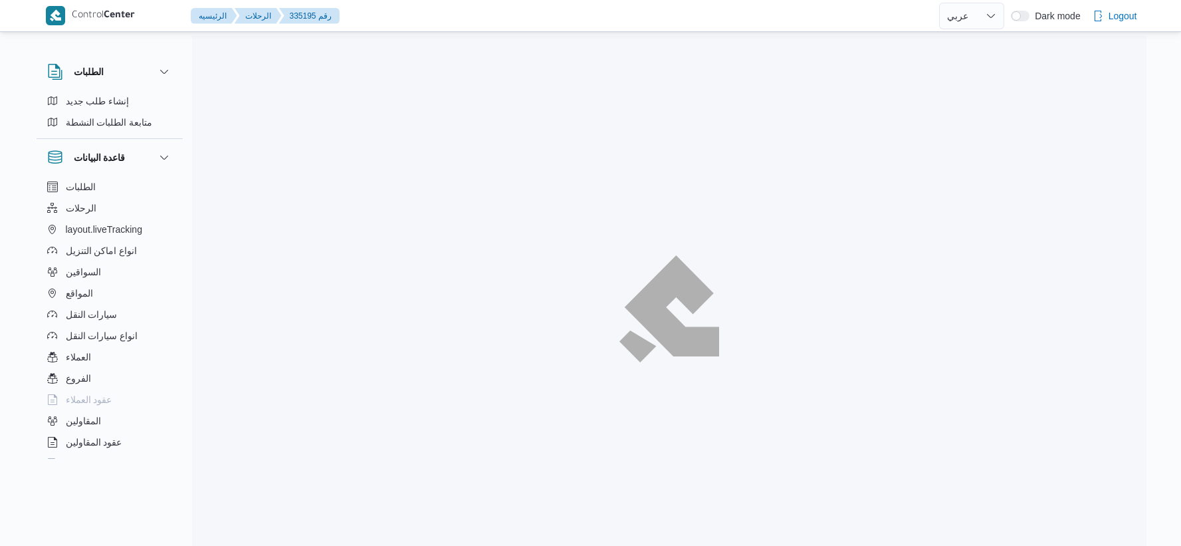
select select "ar"
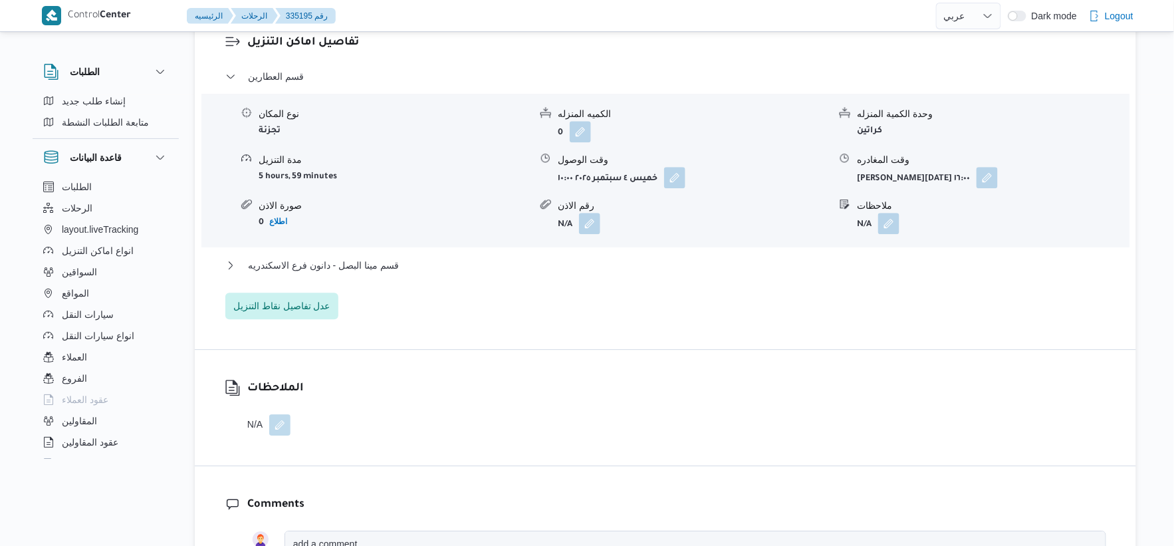
scroll to position [1181, 0]
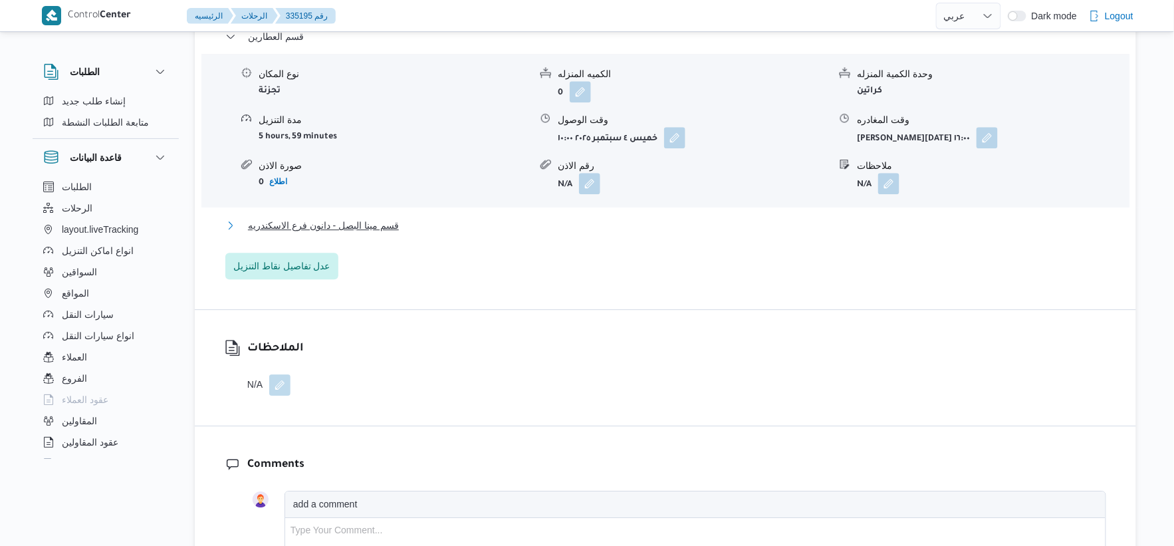
click at [408, 217] on button "قسم مينا البصل - دانون فرع الاسكندريه" at bounding box center [665, 225] width 881 height 16
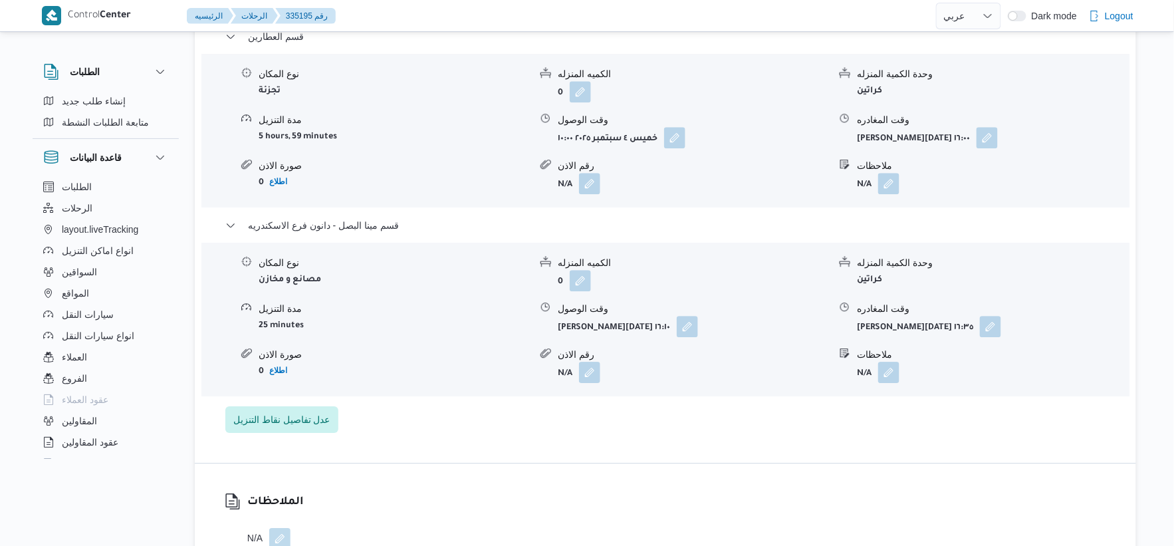
select select "ar"
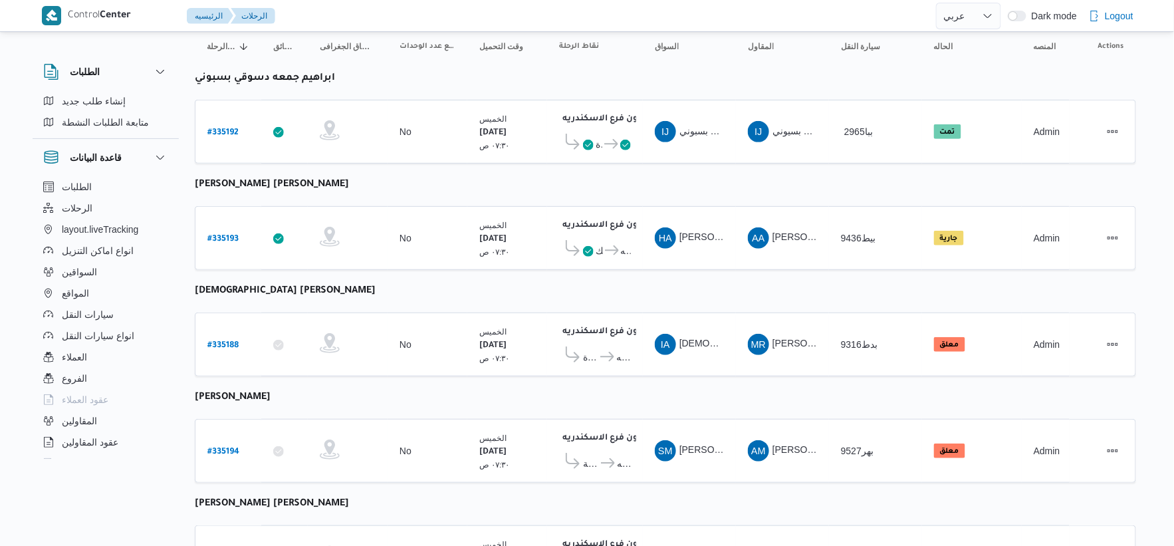
scroll to position [108, 0]
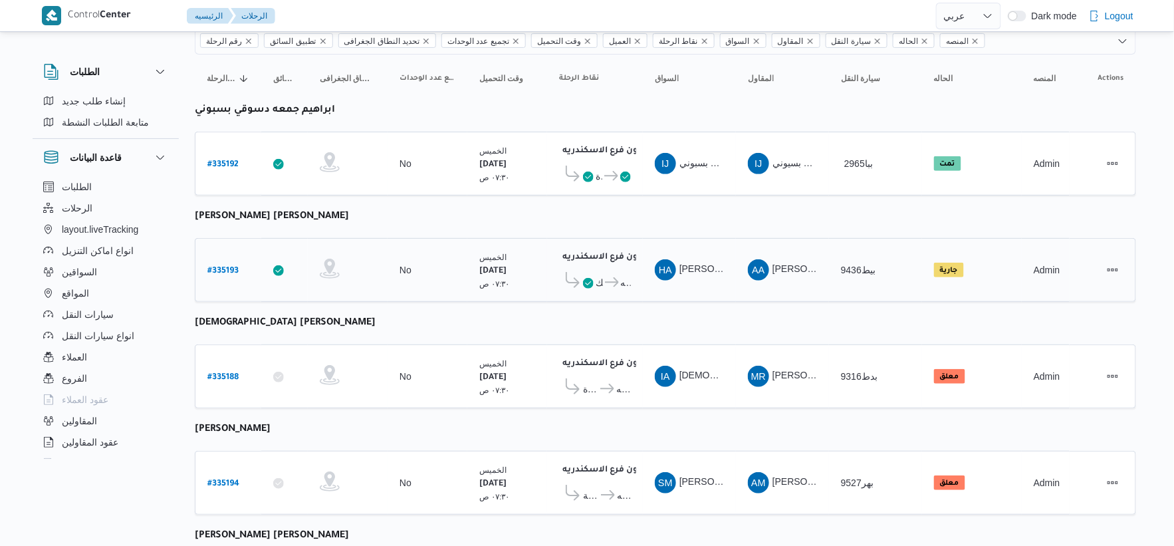
click at [221, 269] on b "# 335193" at bounding box center [222, 271] width 31 height 9
select select "ar"
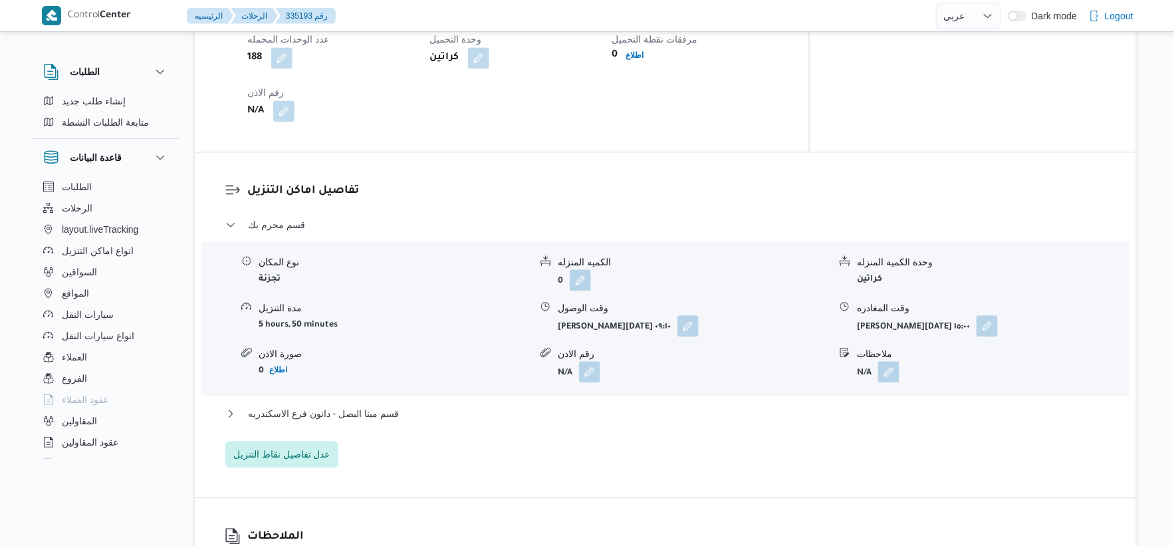
scroll to position [1033, 0]
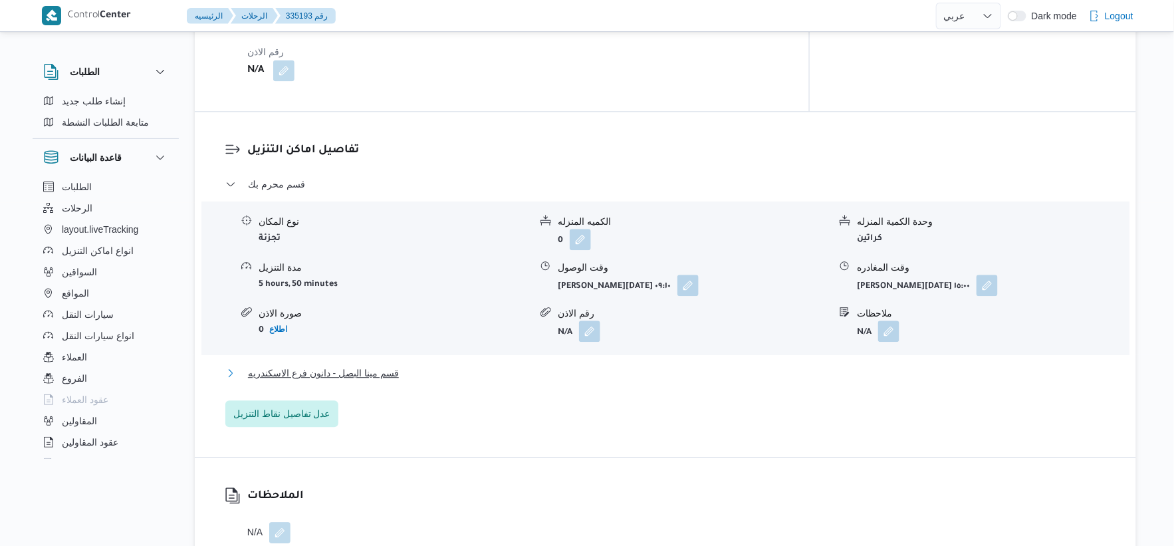
click at [350, 365] on span "قسم مينا البصل - دانون فرع الاسكندريه" at bounding box center [323, 373] width 151 height 16
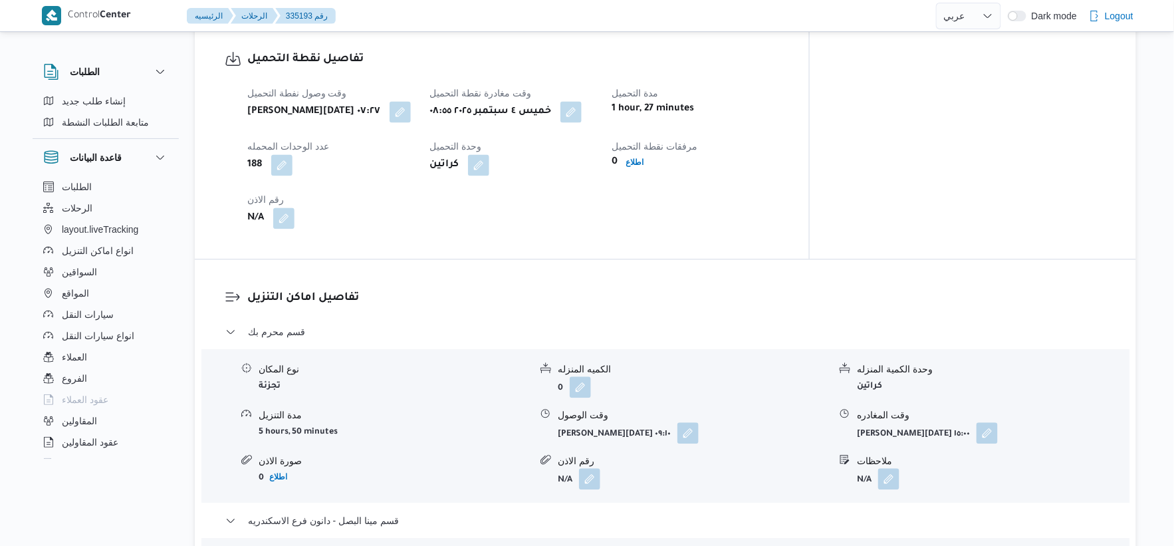
scroll to position [516, 0]
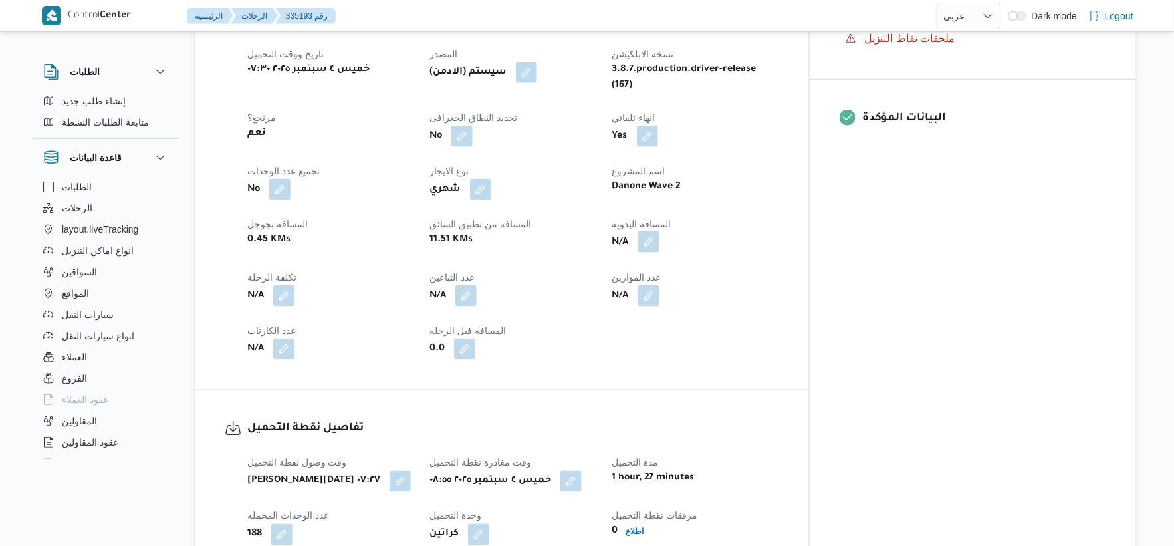
click at [659, 231] on button "button" at bounding box center [648, 241] width 21 height 21
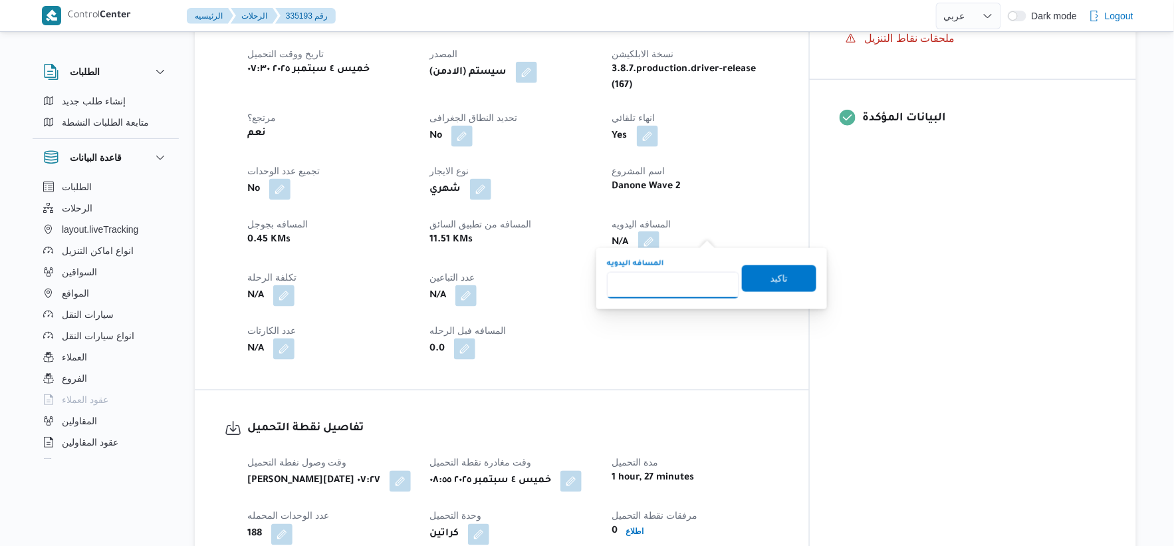
click at [669, 288] on input "المسافه اليدويه" at bounding box center [673, 285] width 132 height 27
type input "15"
click at [781, 281] on span "تاكيد" at bounding box center [779, 278] width 74 height 27
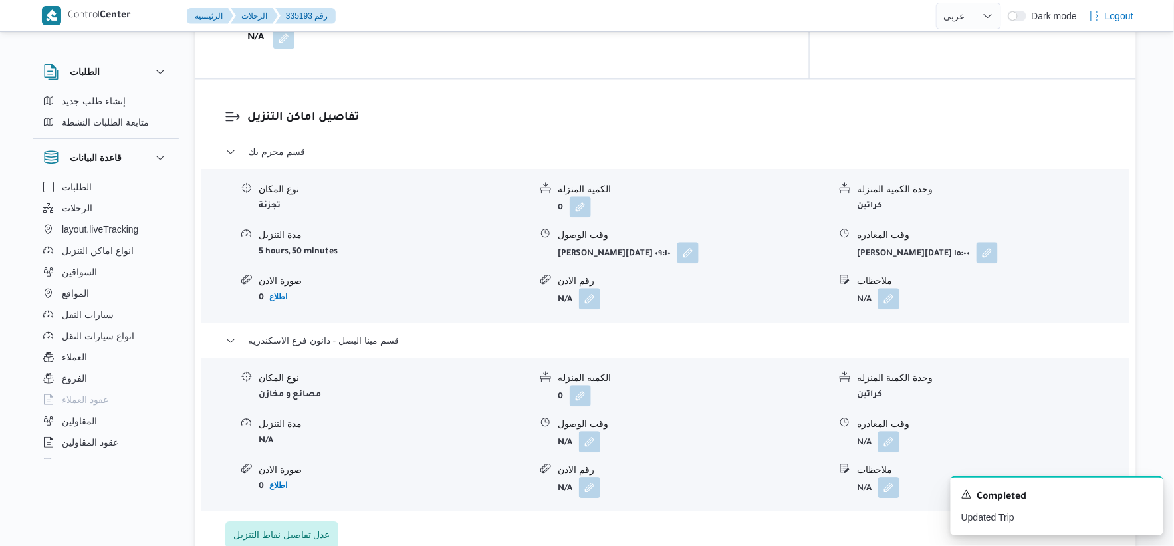
scroll to position [1107, 0]
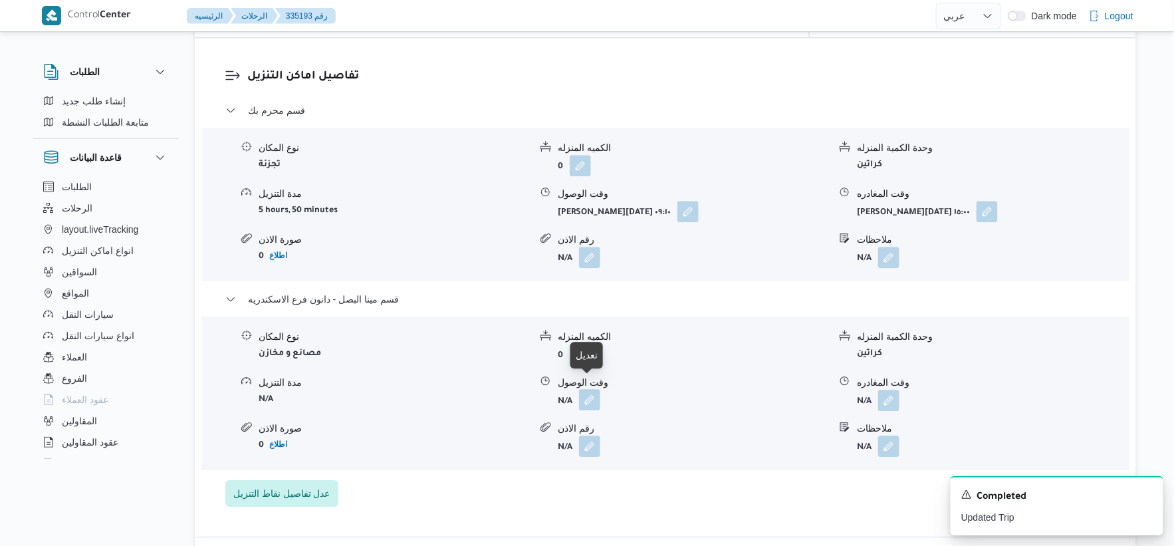
click at [585, 389] on button "button" at bounding box center [589, 399] width 21 height 21
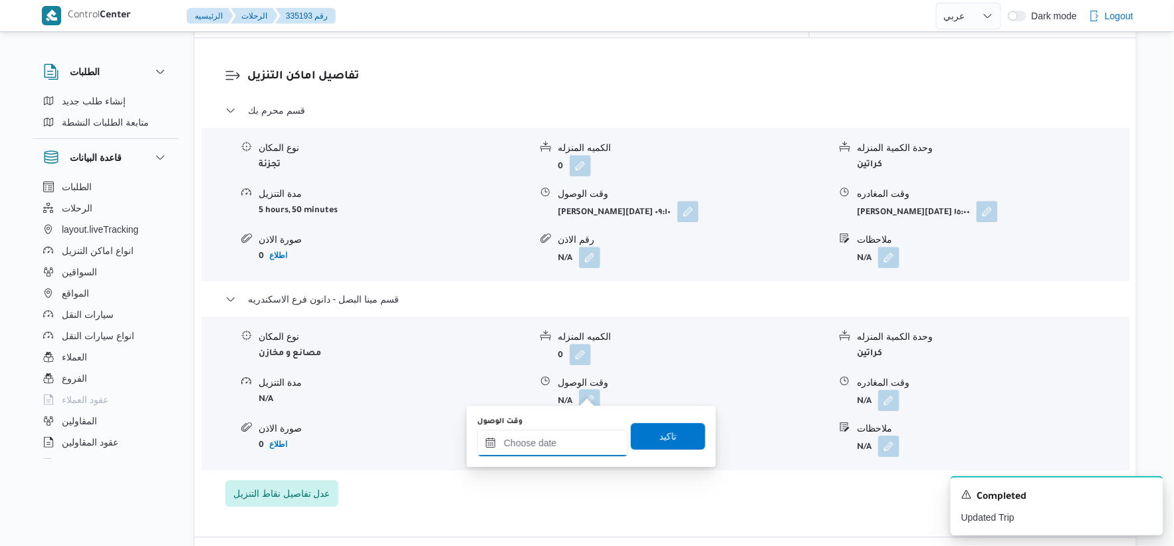
drag, startPoint x: 585, startPoint y: 395, endPoint x: 581, endPoint y: 441, distance: 46.0
click at [572, 447] on input "وقت الوصول" at bounding box center [552, 442] width 151 height 27
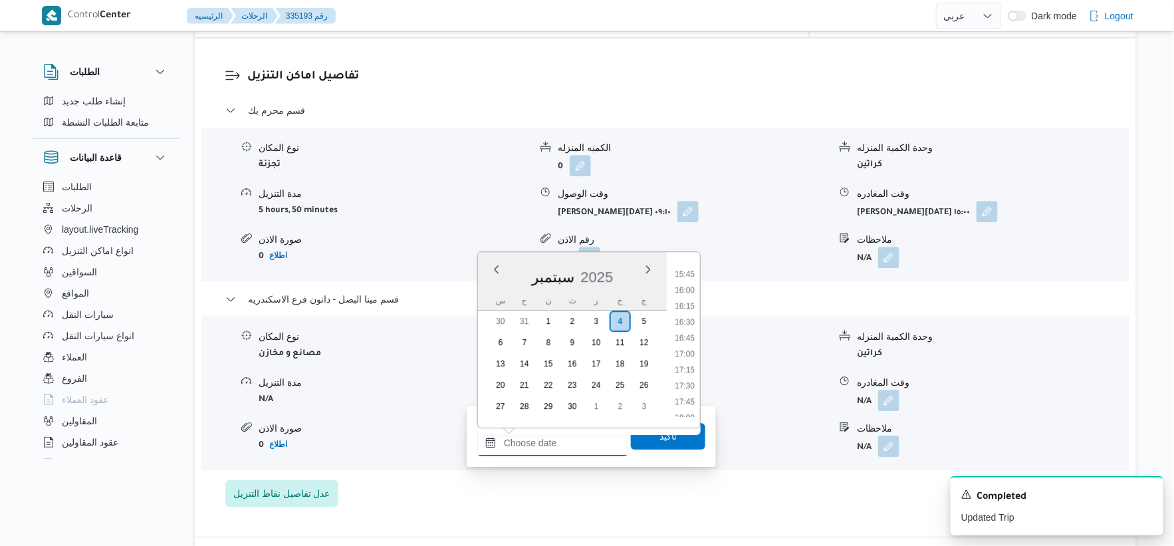
scroll to position [926, 0]
click at [692, 281] on li "14:45" at bounding box center [684, 283] width 31 height 13
type input "٠٤/٠٩/٢٠٢٥ ١٤:٤٥"
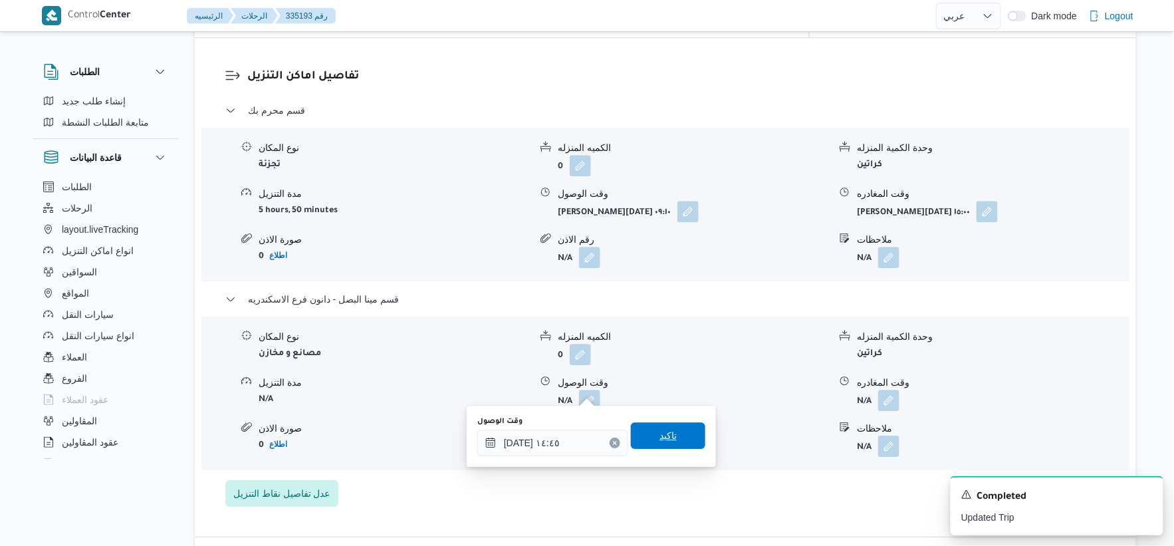
click at [671, 429] on span "تاكيد" at bounding box center [668, 435] width 74 height 27
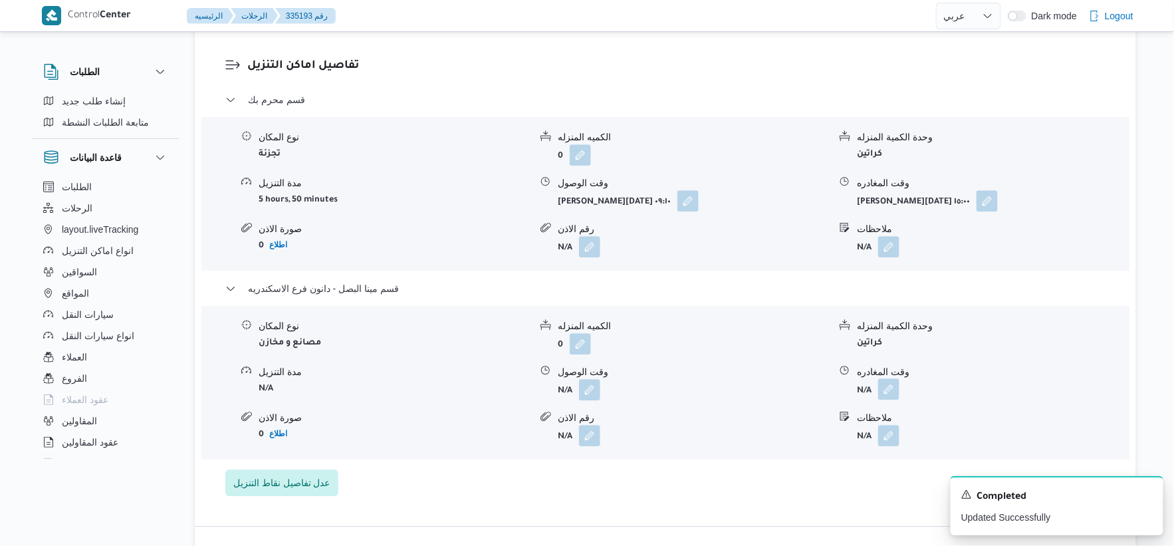
click at [895, 384] on button "button" at bounding box center [888, 388] width 21 height 21
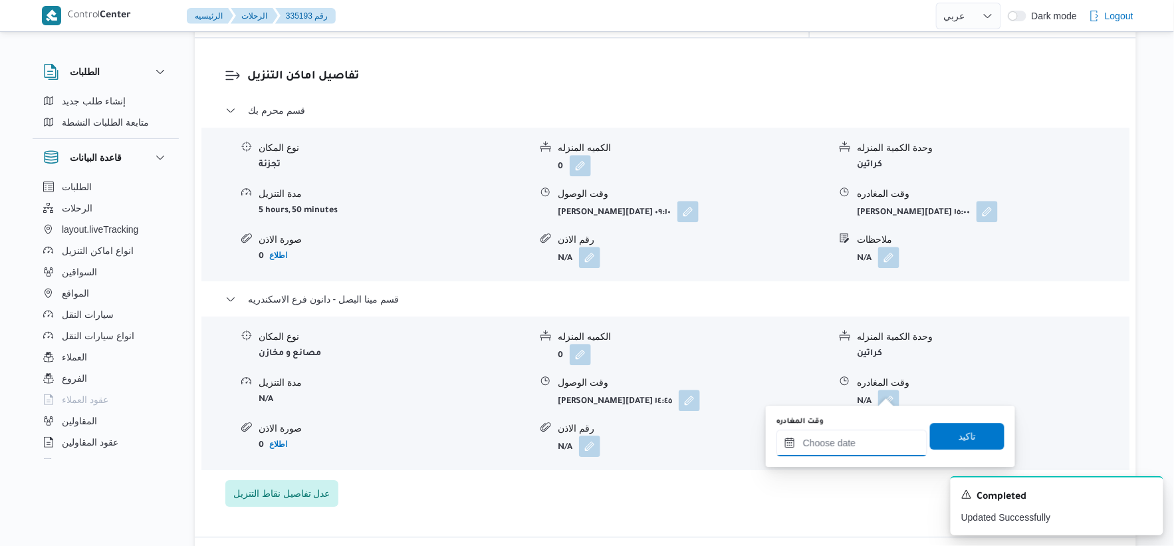
drag, startPoint x: 877, startPoint y: 437, endPoint x: 902, endPoint y: 433, distance: 25.0
click at [881, 437] on input "وقت المغادره" at bounding box center [851, 442] width 151 height 27
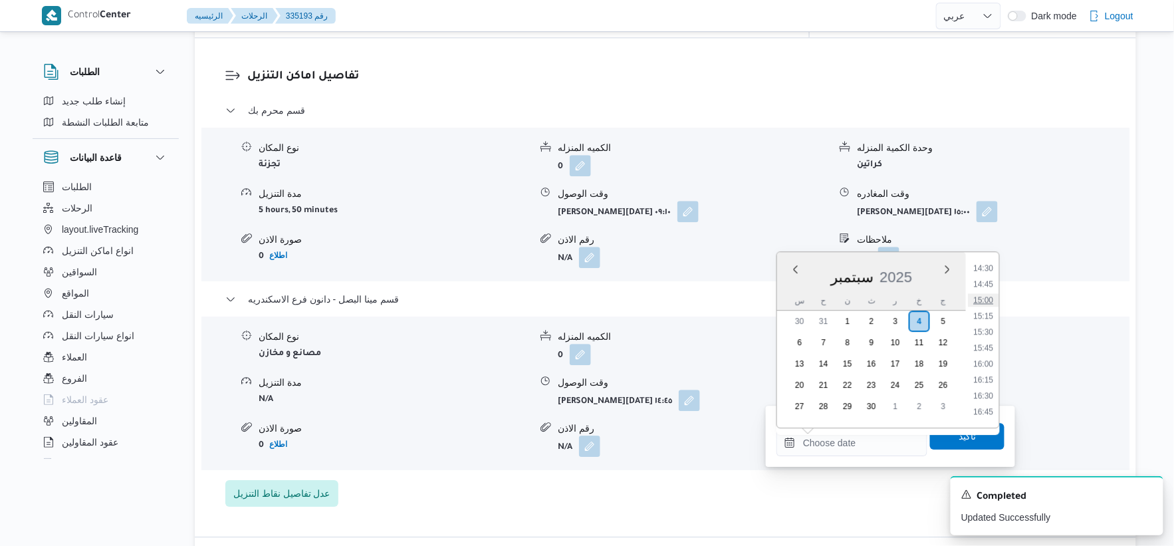
click at [987, 300] on li "15:00" at bounding box center [983, 299] width 31 height 13
type input "٠٤/٠٩/٢٠٢٥ ١٥:٠٠"
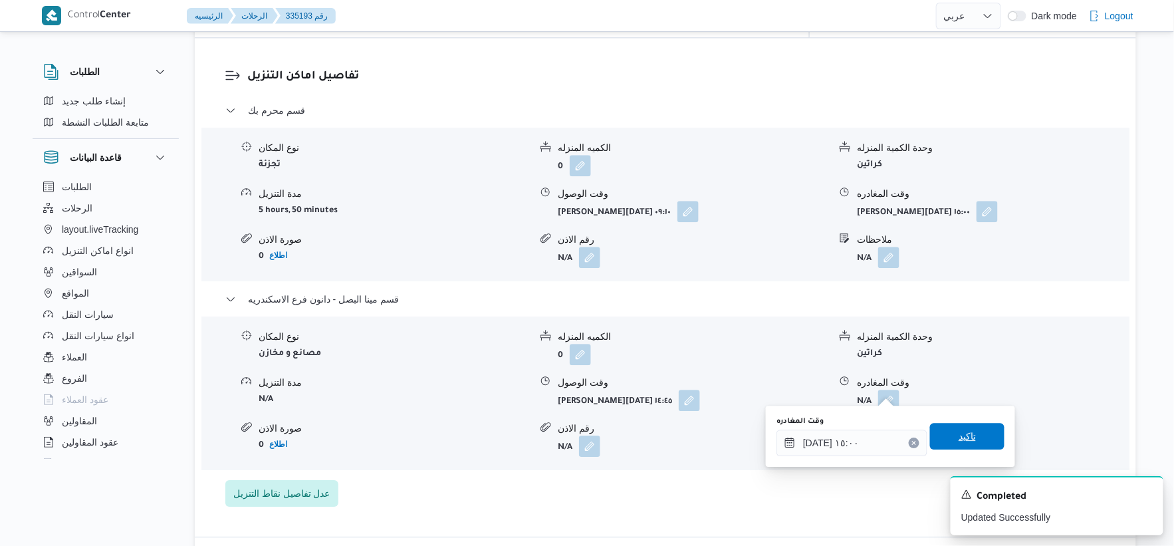
drag, startPoint x: 975, startPoint y: 437, endPoint x: 1000, endPoint y: 223, distance: 215.4
click at [974, 437] on span "تاكيد" at bounding box center [967, 436] width 74 height 27
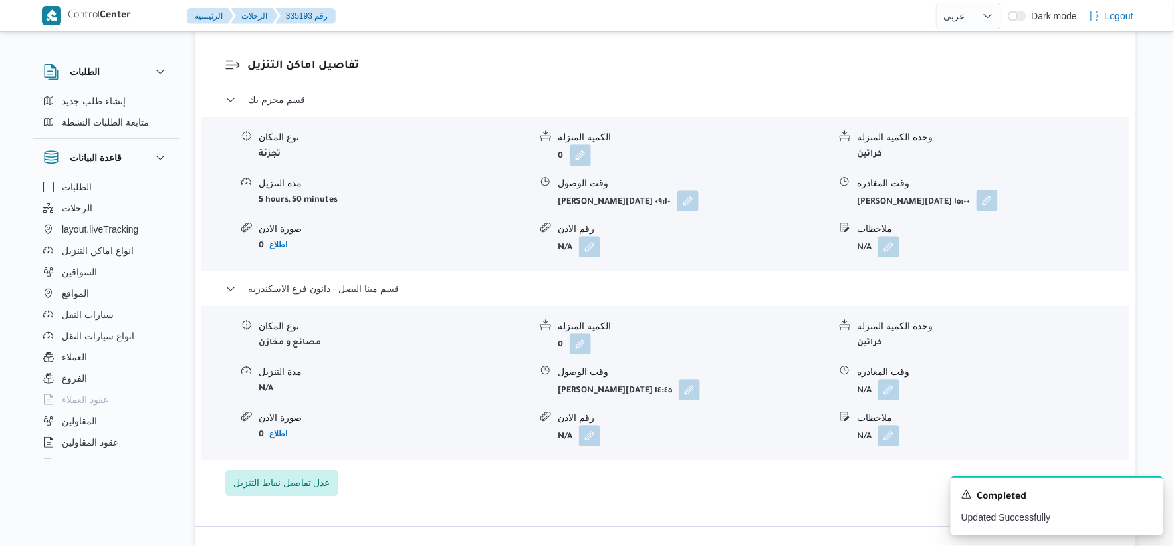
click at [976, 197] on button "button" at bounding box center [986, 199] width 21 height 21
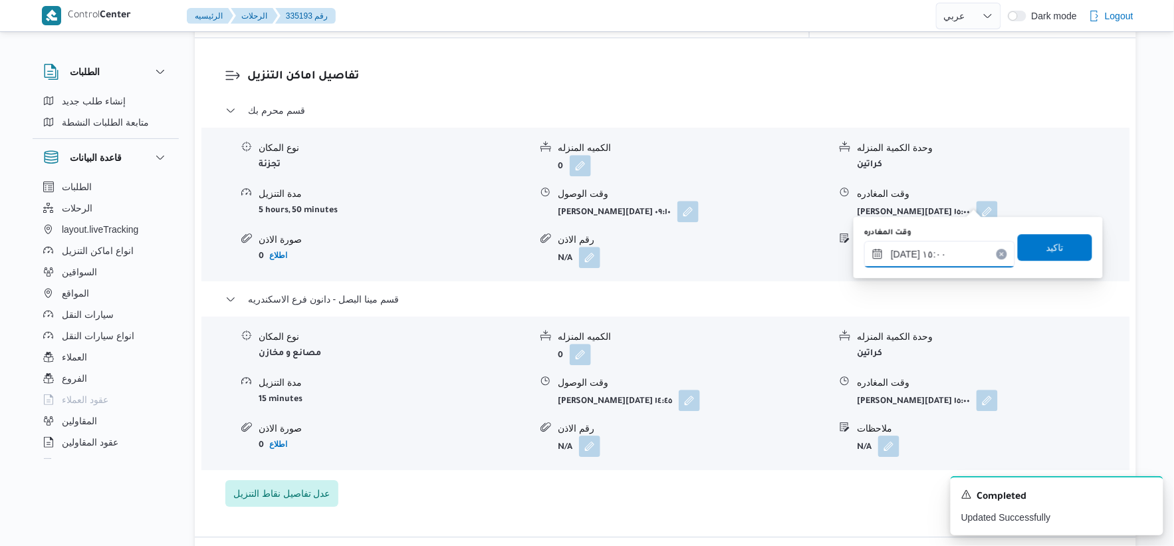
click at [958, 247] on input "٠٤/٠٩/٢٠٢٥ ١٥:٠٠" at bounding box center [939, 254] width 151 height 27
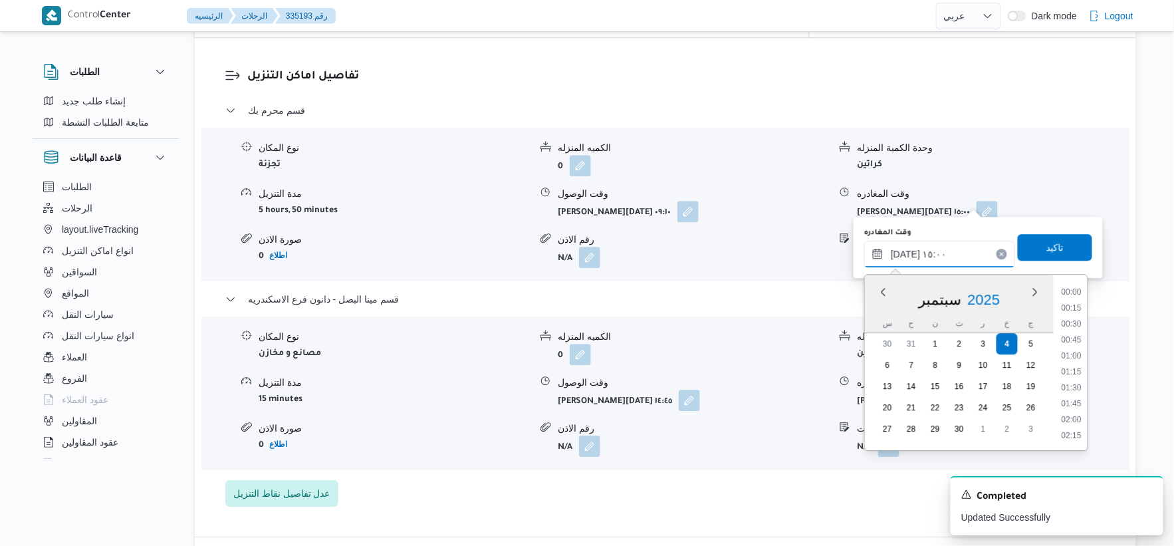
scroll to position [877, 0]
click at [1077, 335] on li "14:30" at bounding box center [1072, 339] width 31 height 13
type input "٠٤/٠٩/٢٠٢٥ ١٤:٣٠"
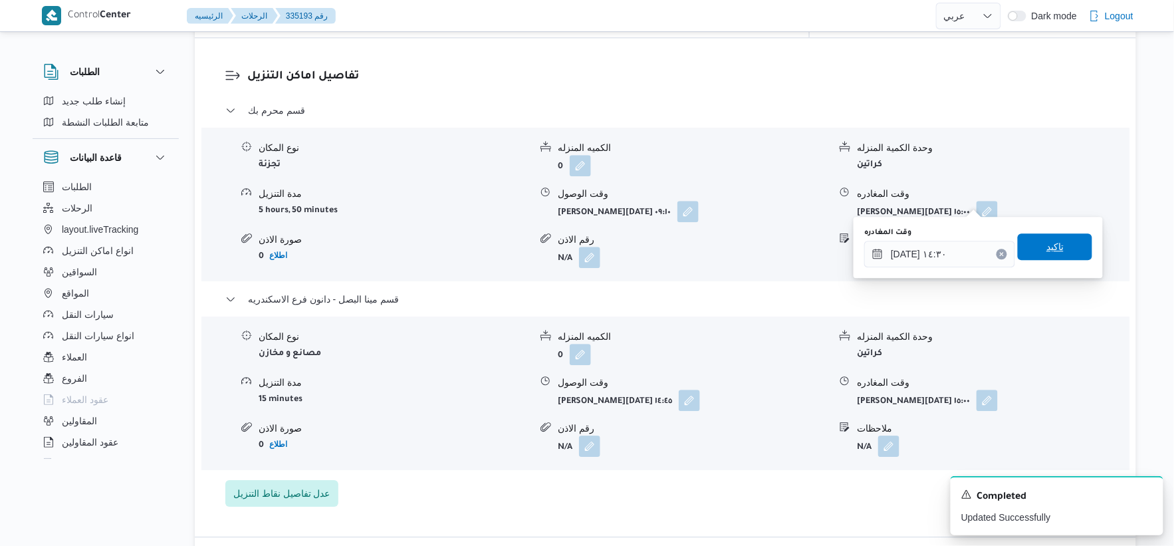
click at [1055, 241] on span "تاكيد" at bounding box center [1054, 247] width 17 height 16
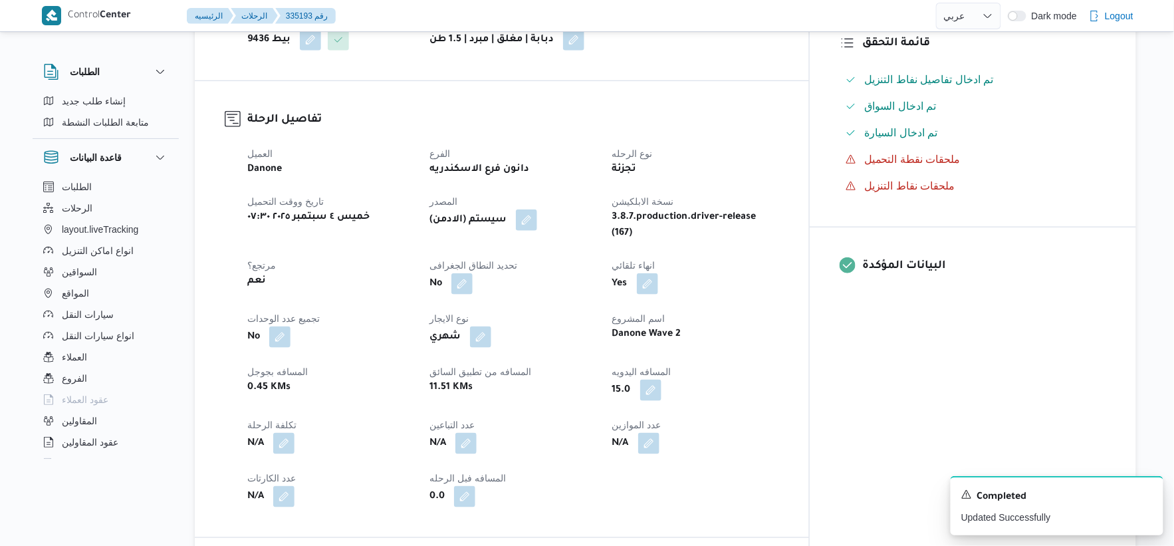
scroll to position [0, 0]
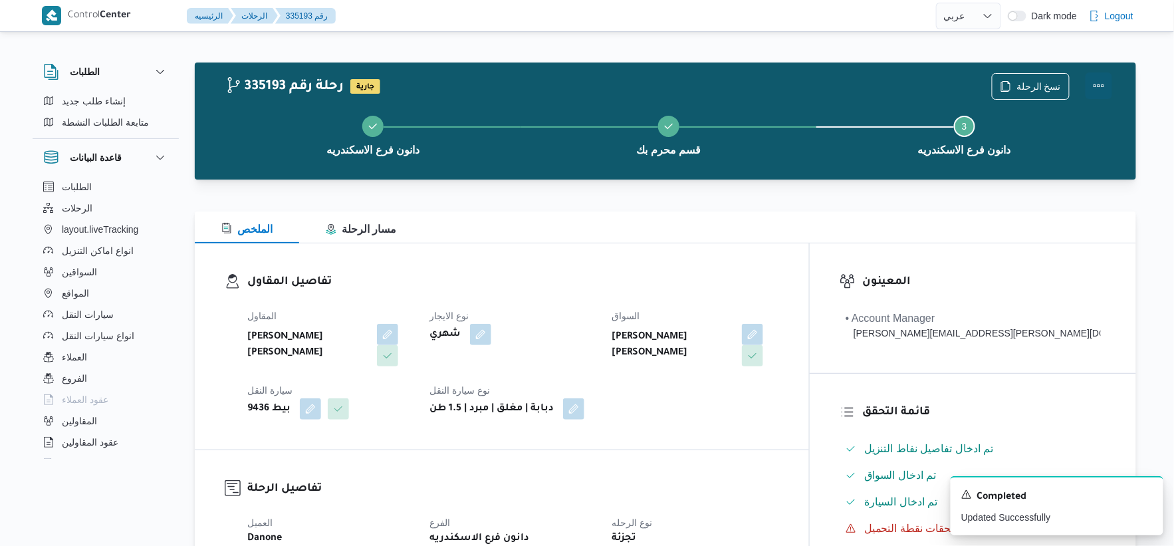
click at [1094, 84] on button "Actions" at bounding box center [1098, 85] width 27 height 27
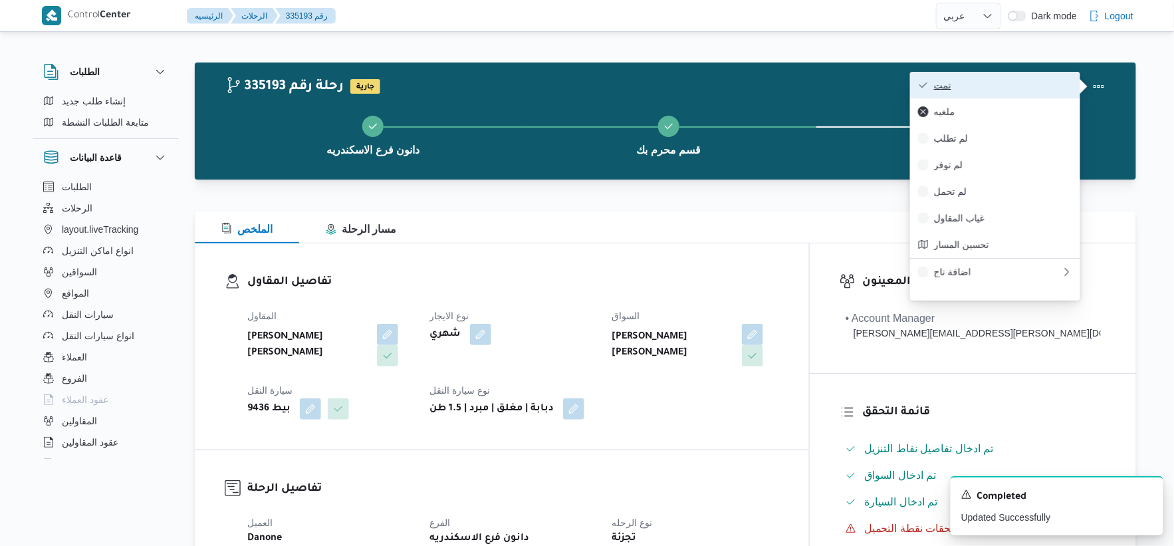
click at [1022, 82] on span "تمت" at bounding box center [1003, 85] width 138 height 11
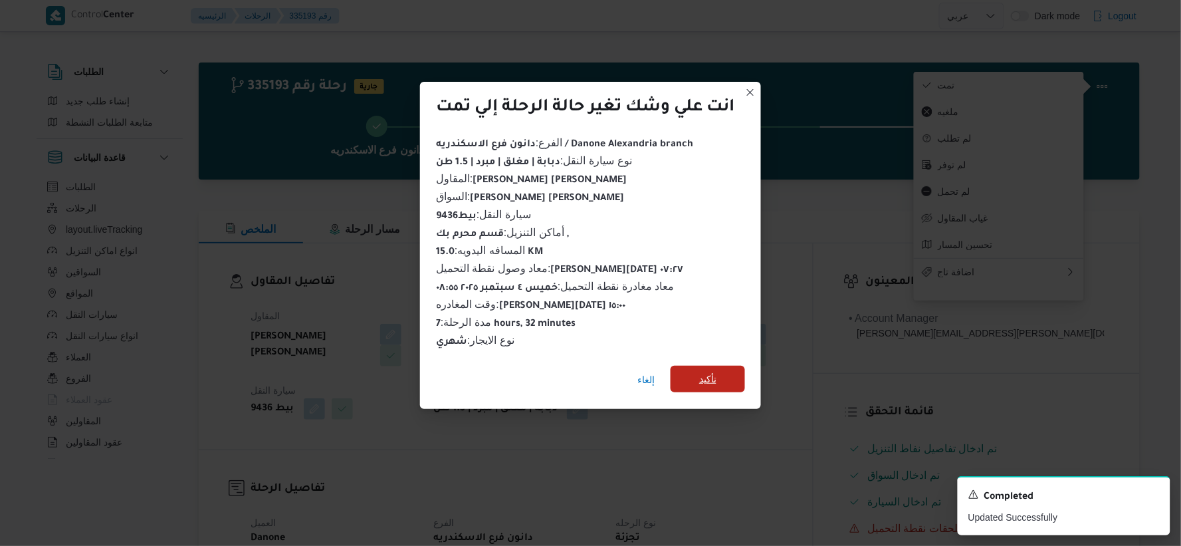
click at [716, 371] on span "تأكيد" at bounding box center [707, 379] width 17 height 16
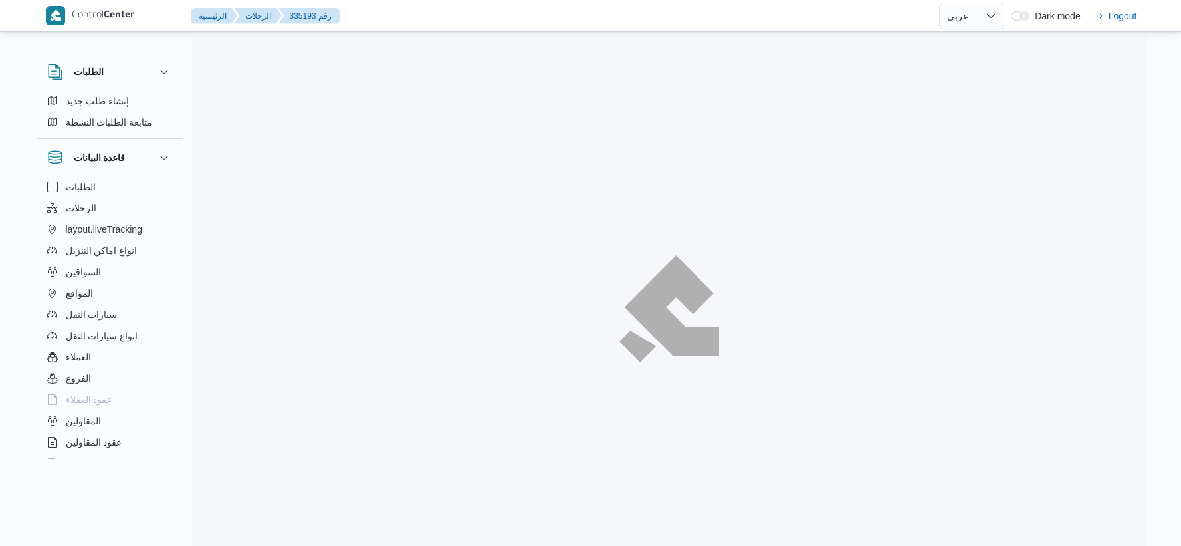
select select "ar"
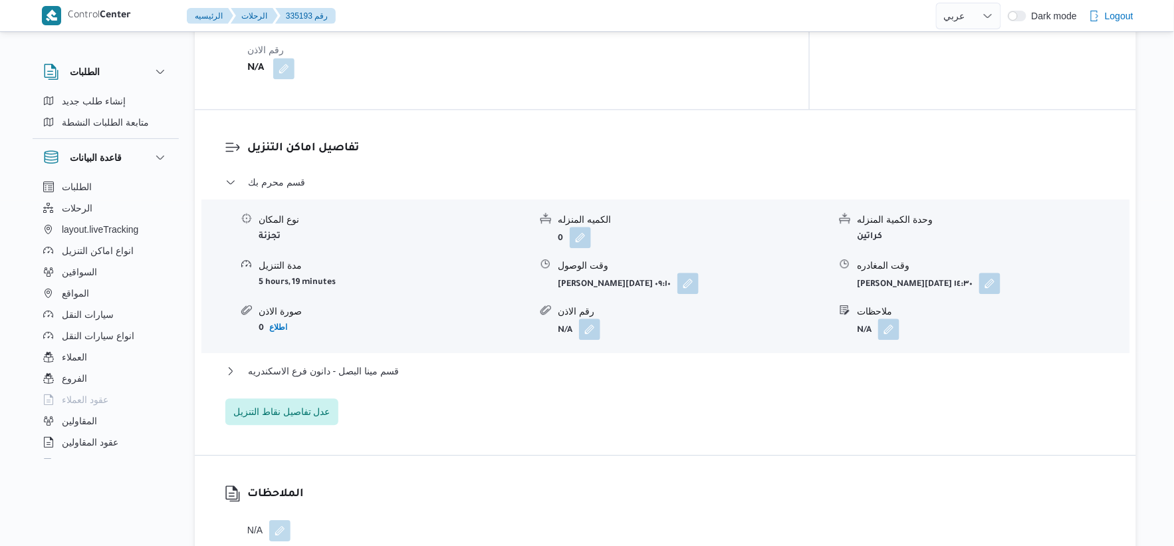
scroll to position [1107, 0]
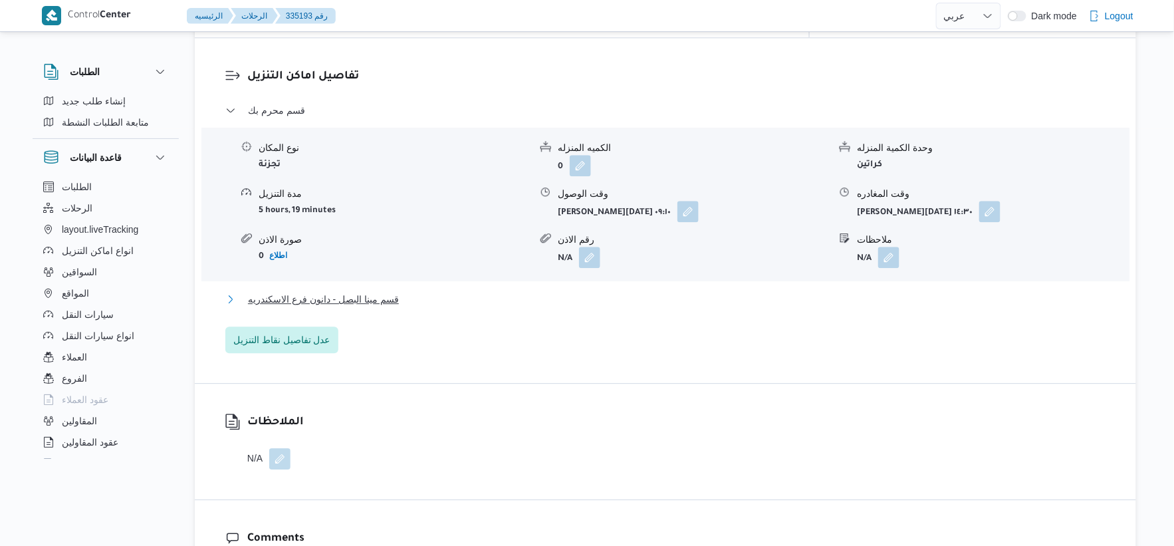
click at [413, 291] on button "قسم مينا البصل - دانون فرع الاسكندريه" at bounding box center [665, 299] width 881 height 16
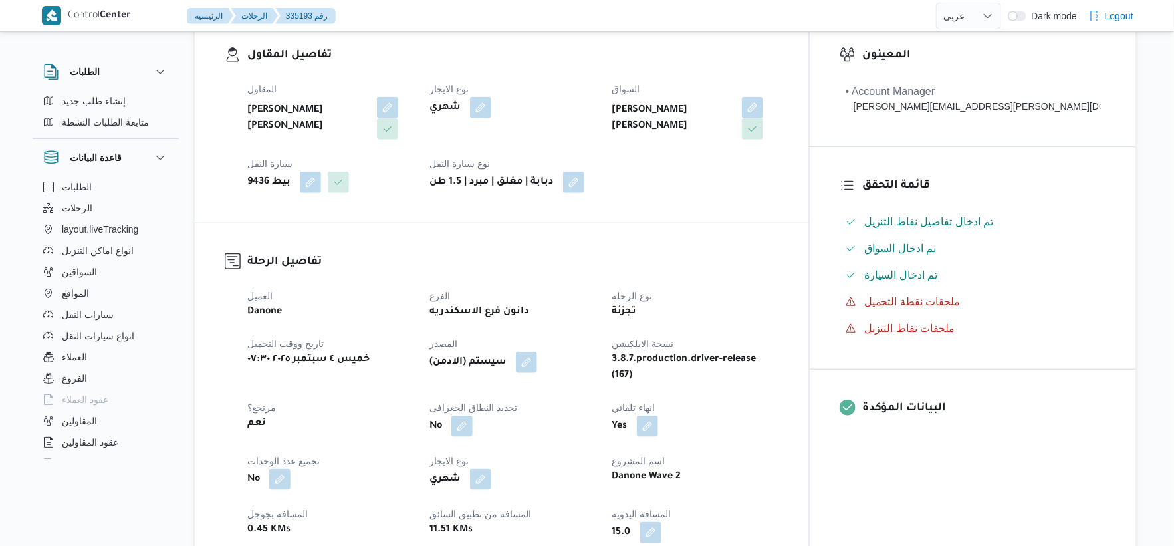
scroll to position [516, 0]
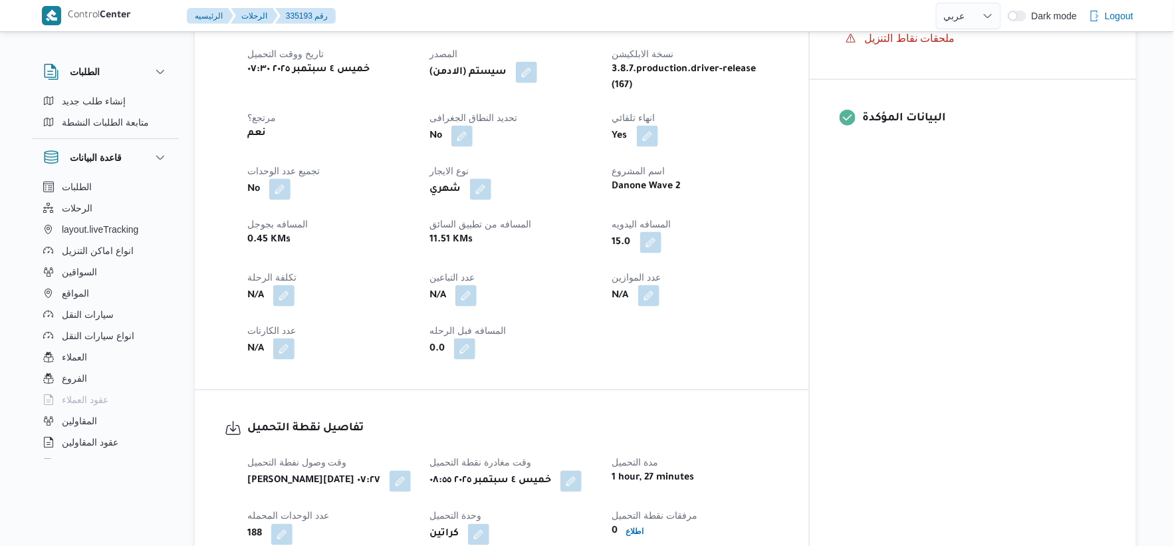
select select "ar"
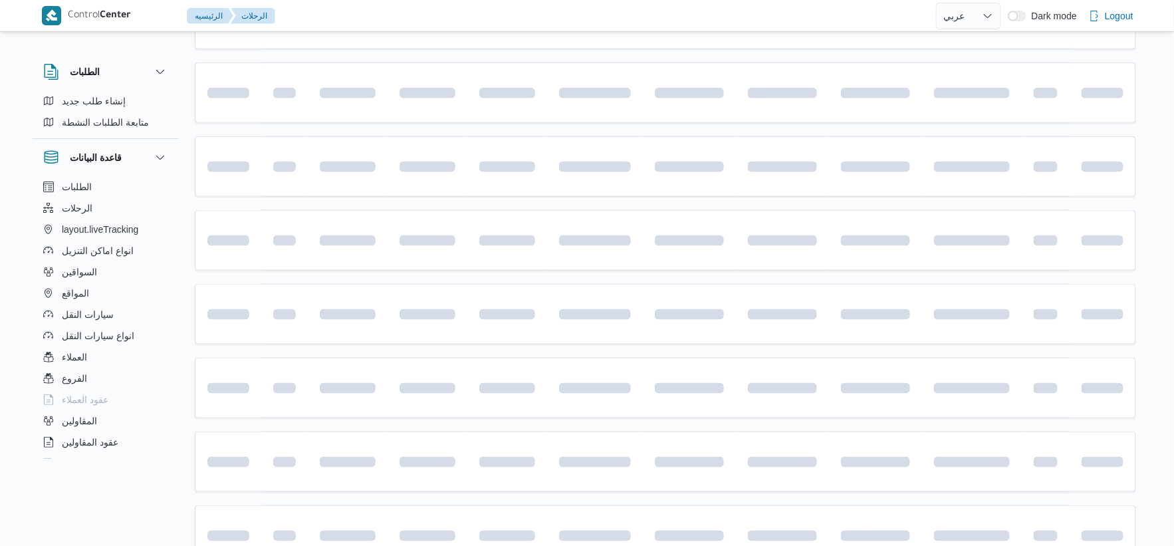
scroll to position [108, 0]
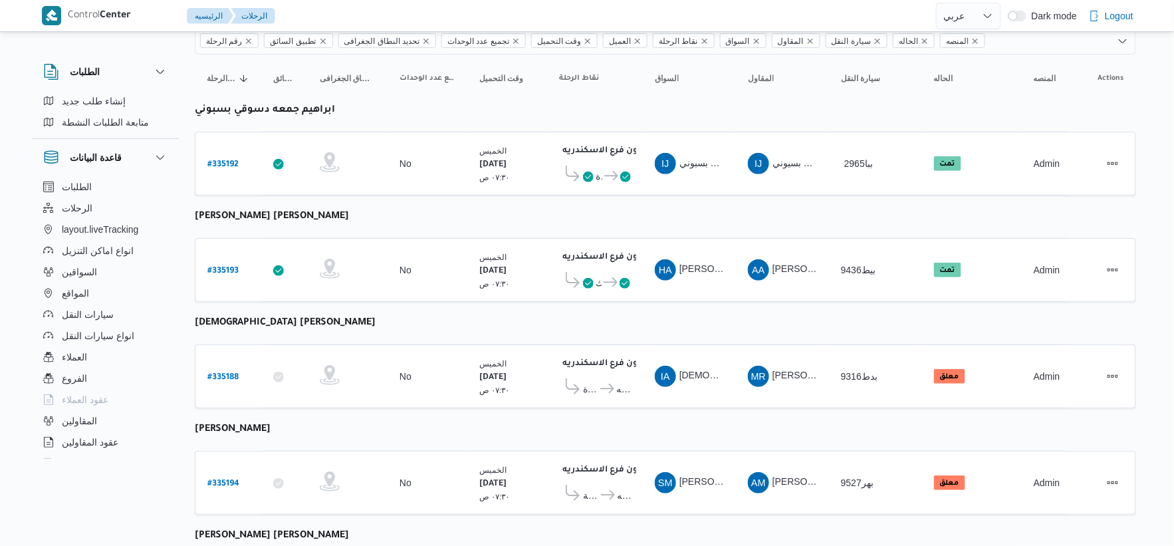
select select "ar"
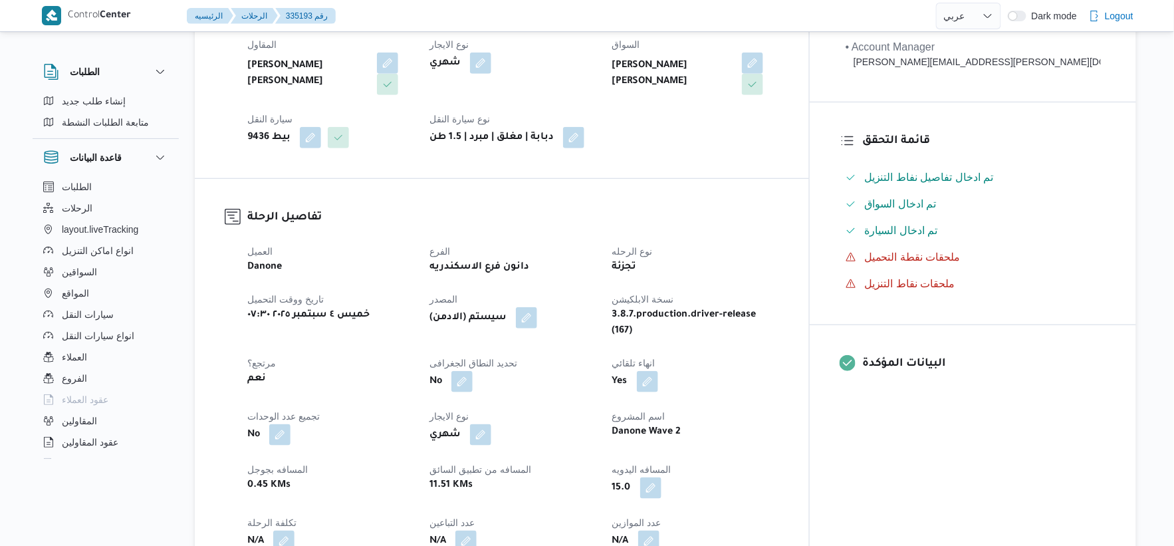
scroll to position [477, 0]
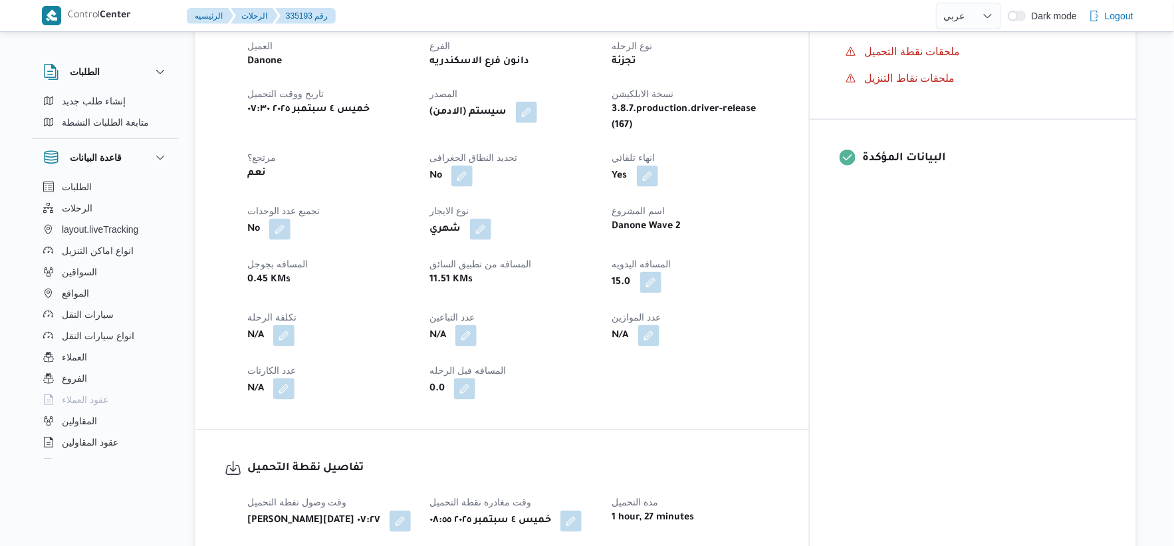
select select "ar"
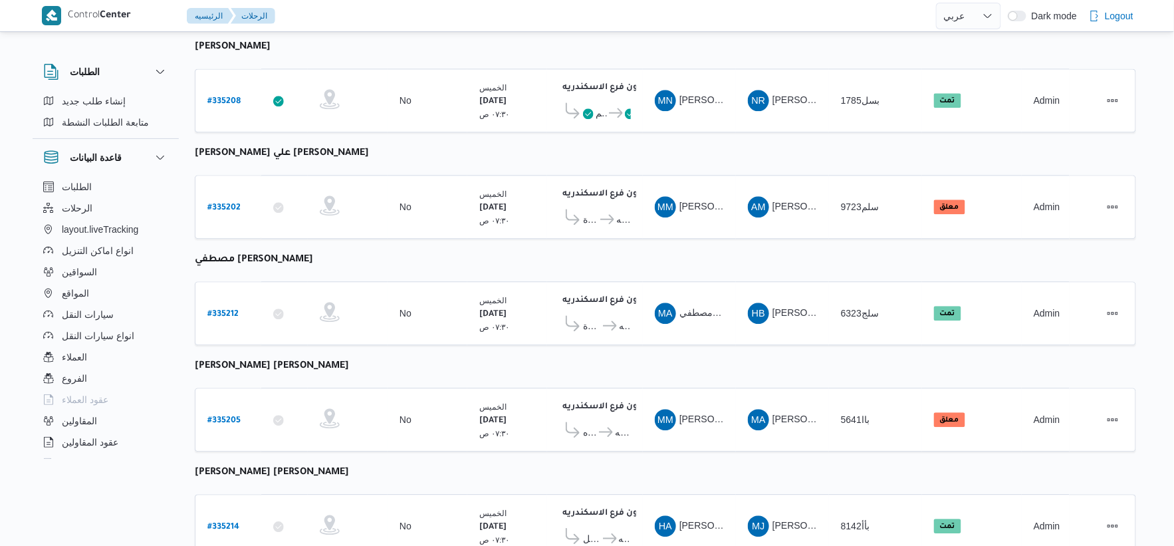
scroll to position [1067, 0]
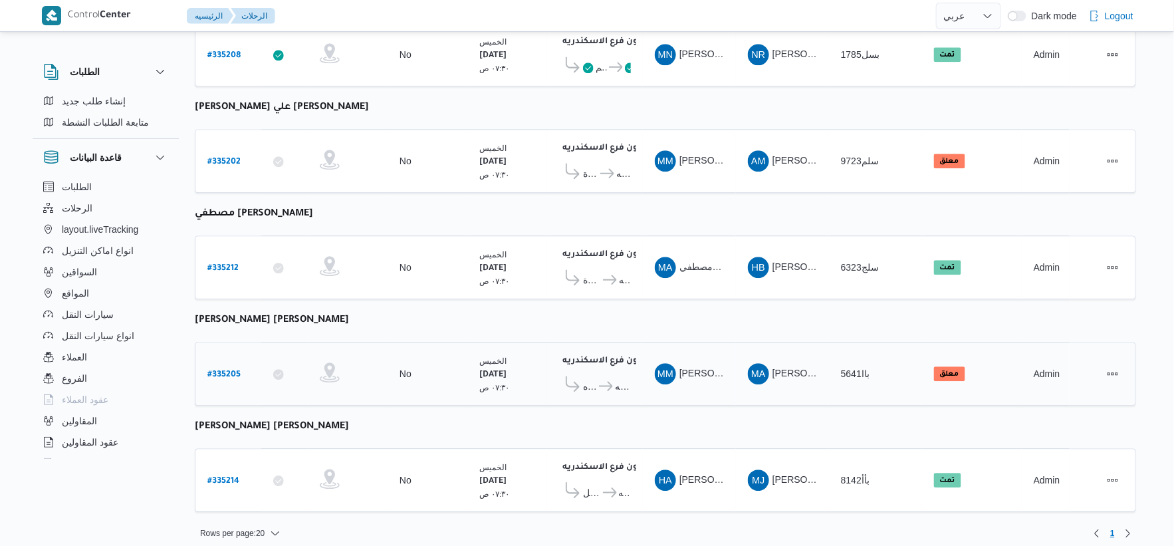
click at [231, 370] on b "# 335205" at bounding box center [223, 374] width 33 height 9
select select "ar"
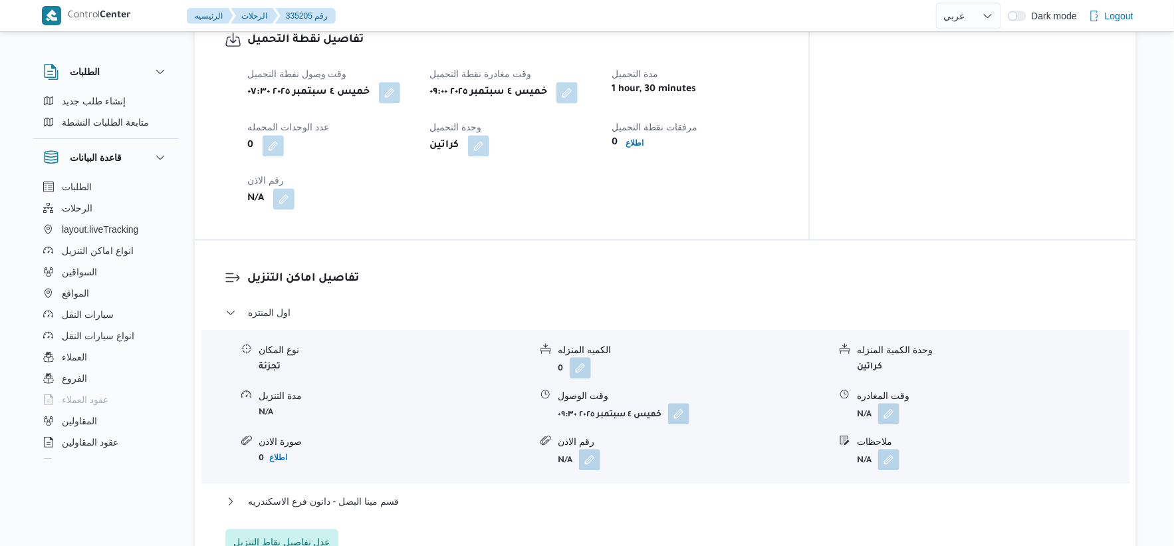
scroll to position [812, 0]
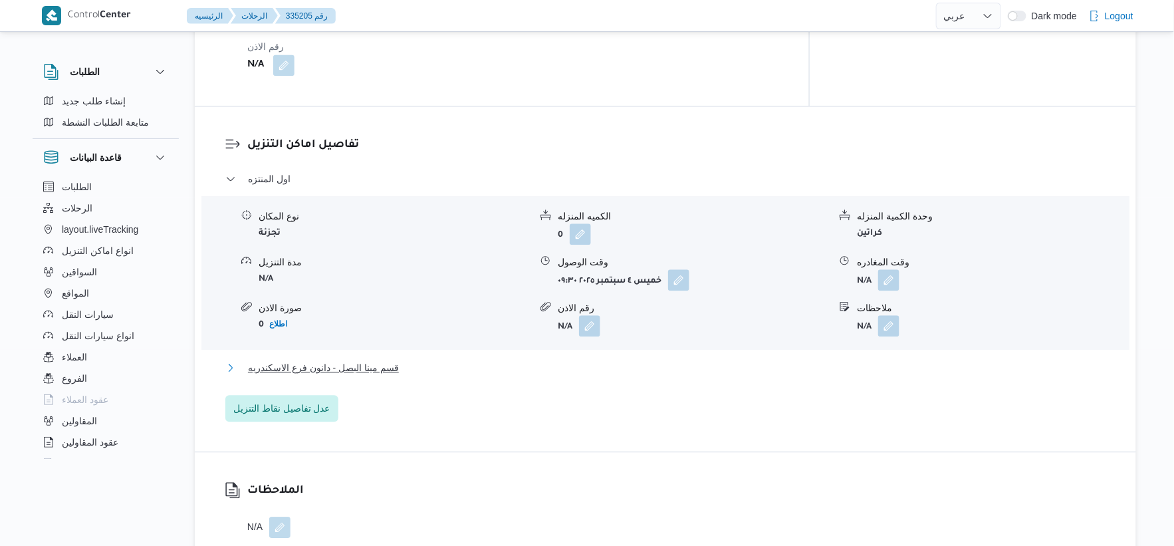
click at [363, 364] on span "قسم مينا البصل - دانون فرع الاسكندريه" at bounding box center [323, 368] width 151 height 16
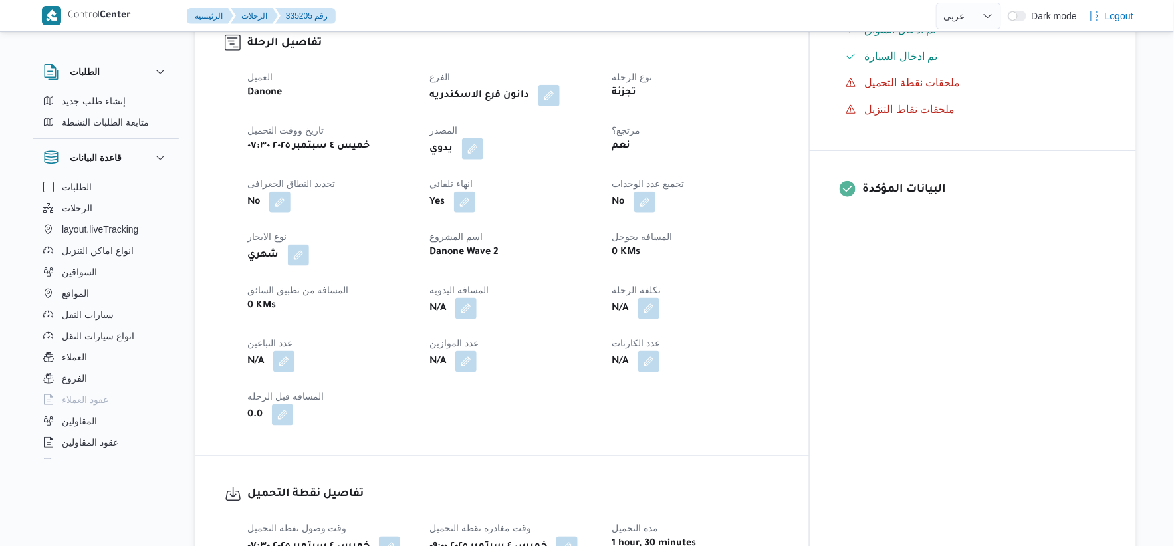
scroll to position [443, 0]
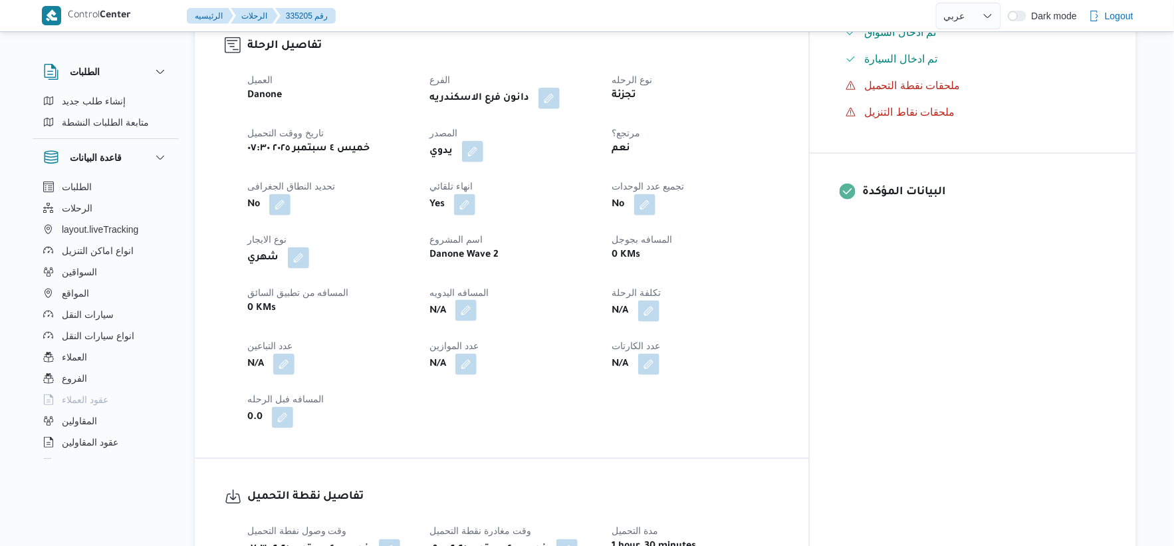
click at [477, 309] on button "button" at bounding box center [465, 310] width 21 height 21
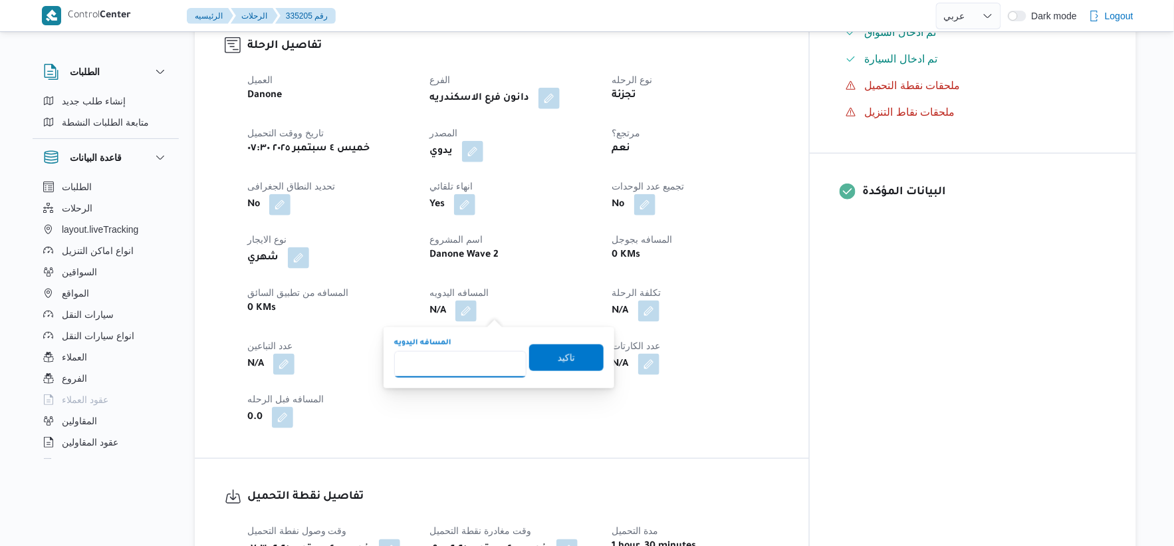
click at [460, 372] on input "المسافه اليدويه" at bounding box center [460, 364] width 132 height 27
type input "69"
click at [560, 364] on span "تاكيد" at bounding box center [566, 357] width 74 height 27
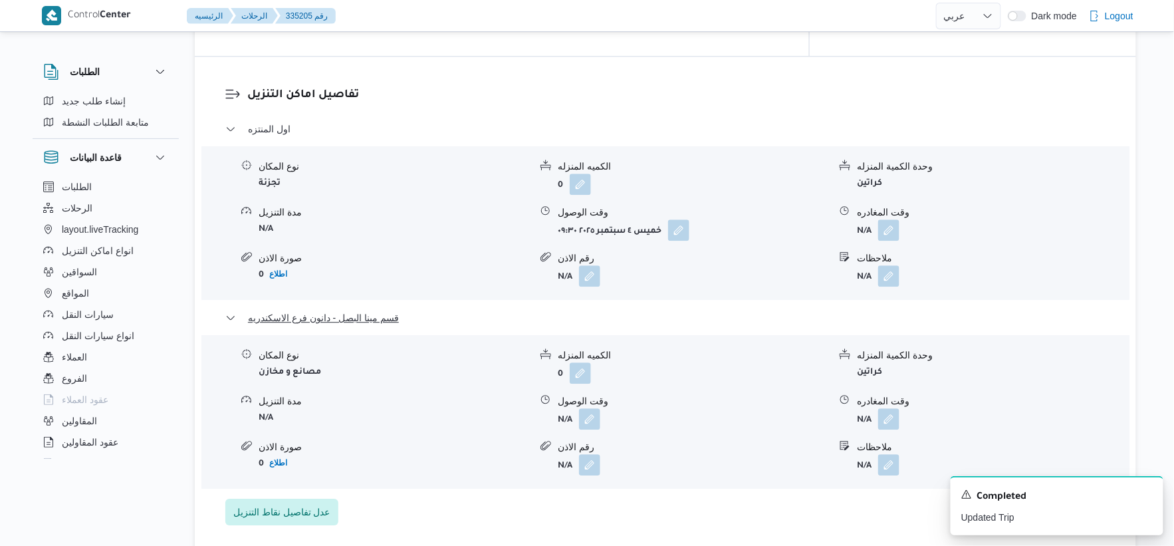
scroll to position [1107, 0]
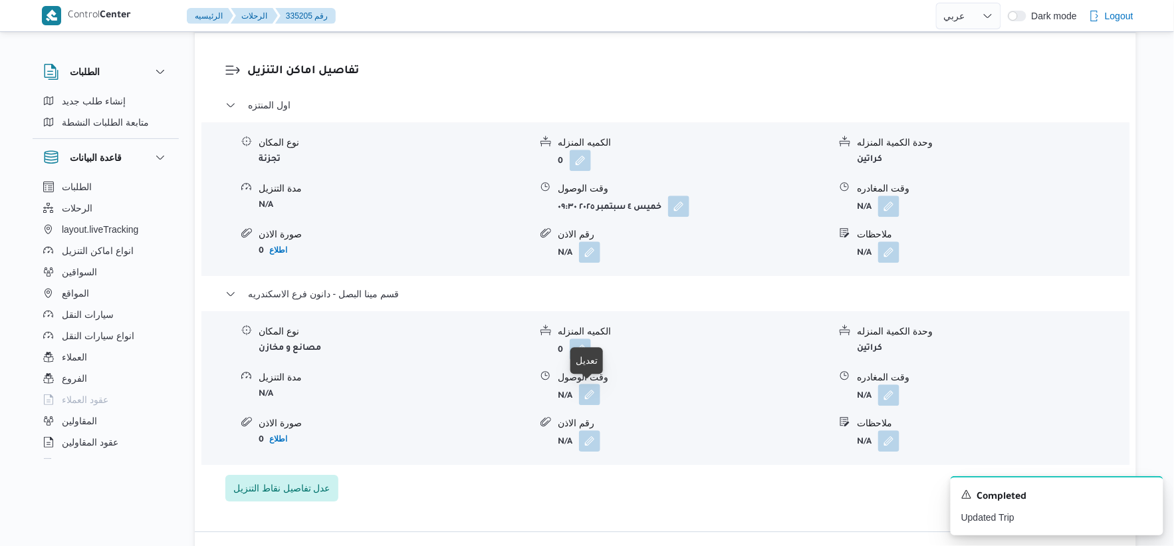
click at [588, 392] on button "button" at bounding box center [589, 393] width 21 height 21
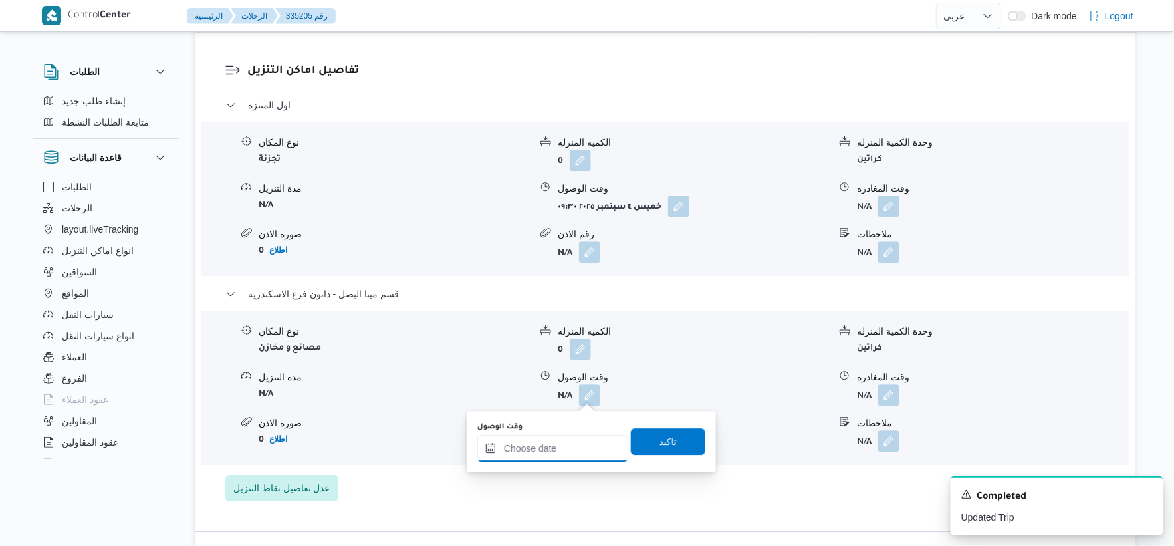
click at [570, 449] on input "وقت الوصول" at bounding box center [552, 448] width 151 height 27
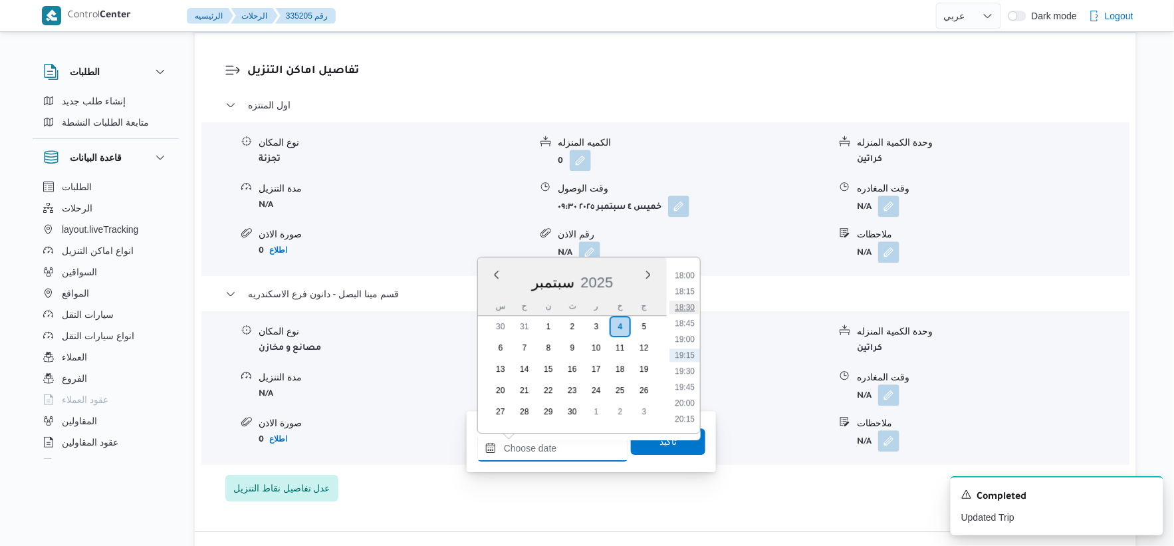
scroll to position [1074, 0]
click at [688, 333] on li "17:45" at bounding box center [684, 332] width 31 height 13
type input "٠٤/٠٩/٢٠٢٥ ١٧:٤٥"
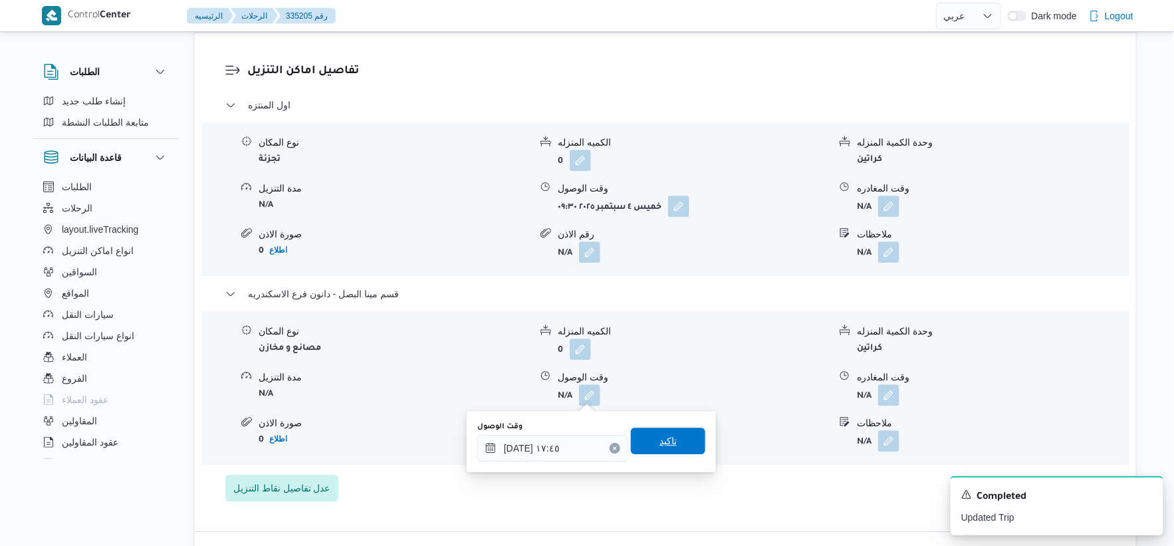
click at [687, 435] on span "تاكيد" at bounding box center [668, 440] width 74 height 27
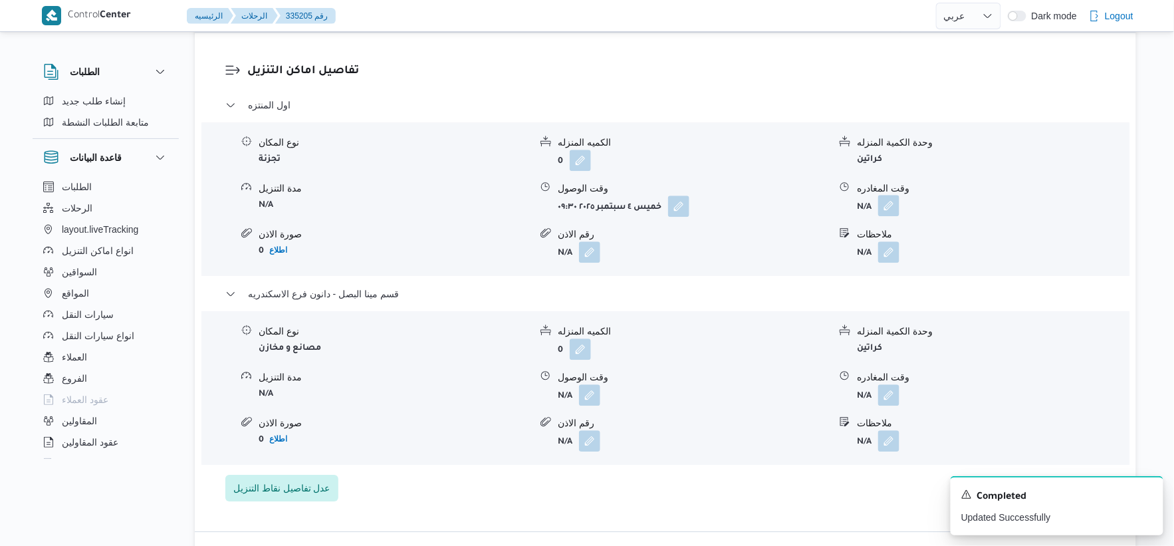
drag, startPoint x: 889, startPoint y: 197, endPoint x: 887, endPoint y: 211, distance: 14.8
click at [889, 196] on button "button" at bounding box center [888, 205] width 21 height 21
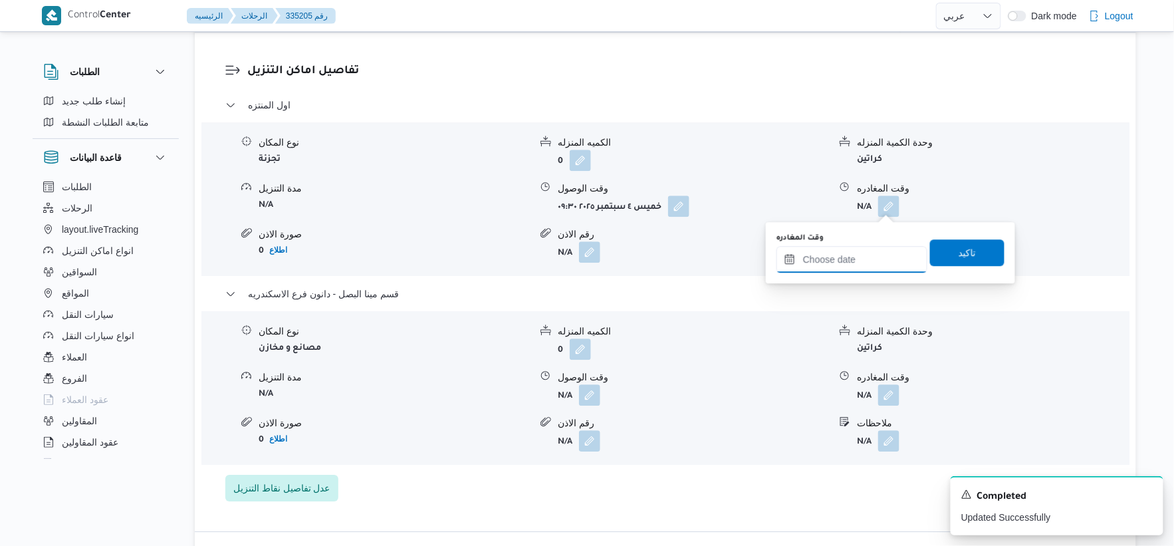
click at [876, 263] on input "وقت المغادره" at bounding box center [851, 259] width 151 height 27
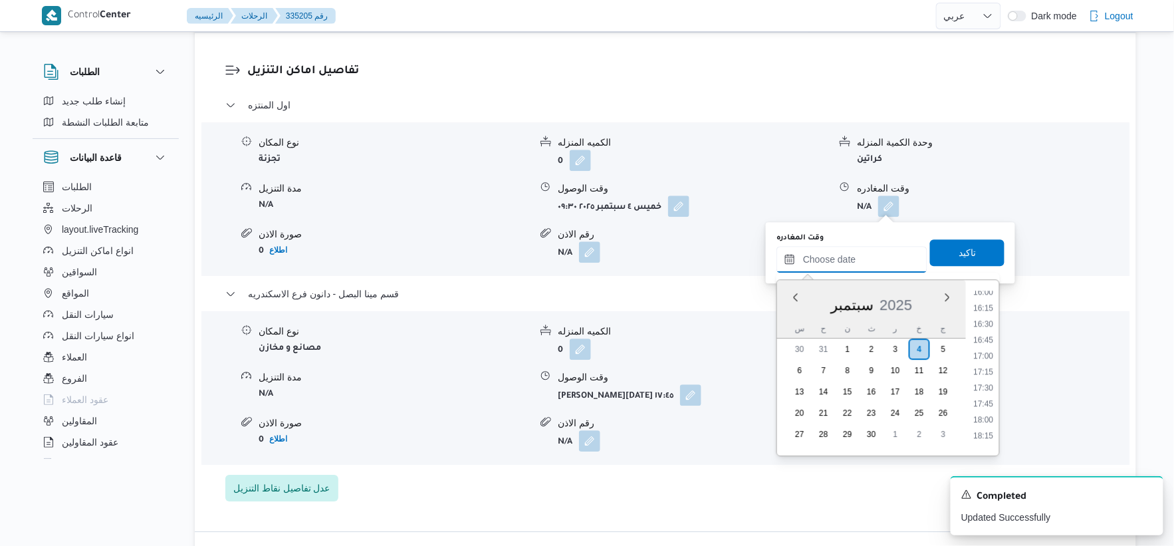
scroll to position [1000, 0]
click at [982, 379] on li "17:00" at bounding box center [983, 381] width 31 height 13
type input "٠٤/٠٩/٢٠٢٥ ١٧:٠٠"
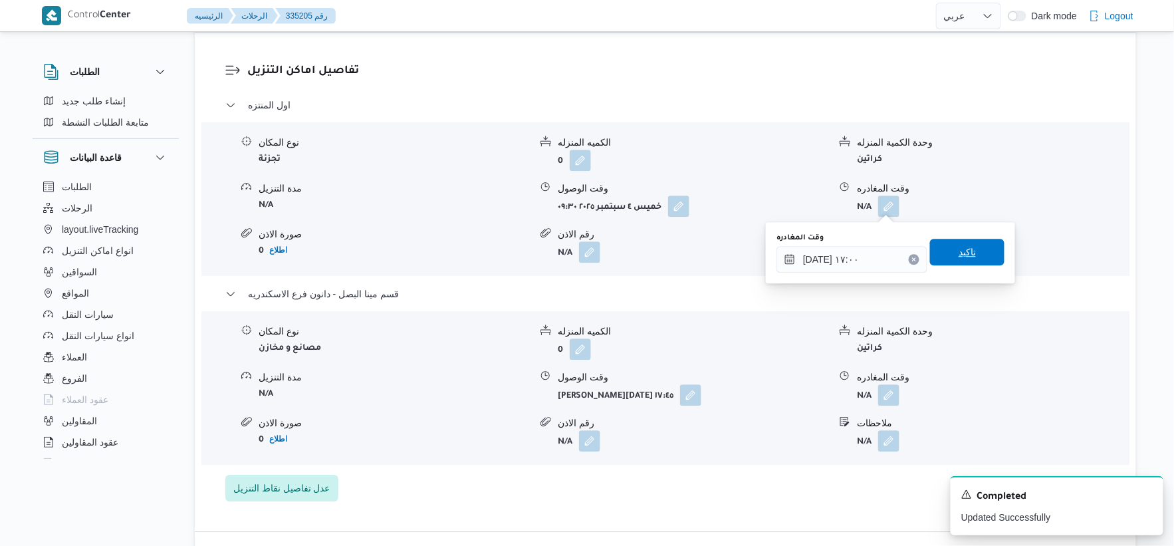
click at [966, 253] on span "تاكيد" at bounding box center [966, 252] width 17 height 16
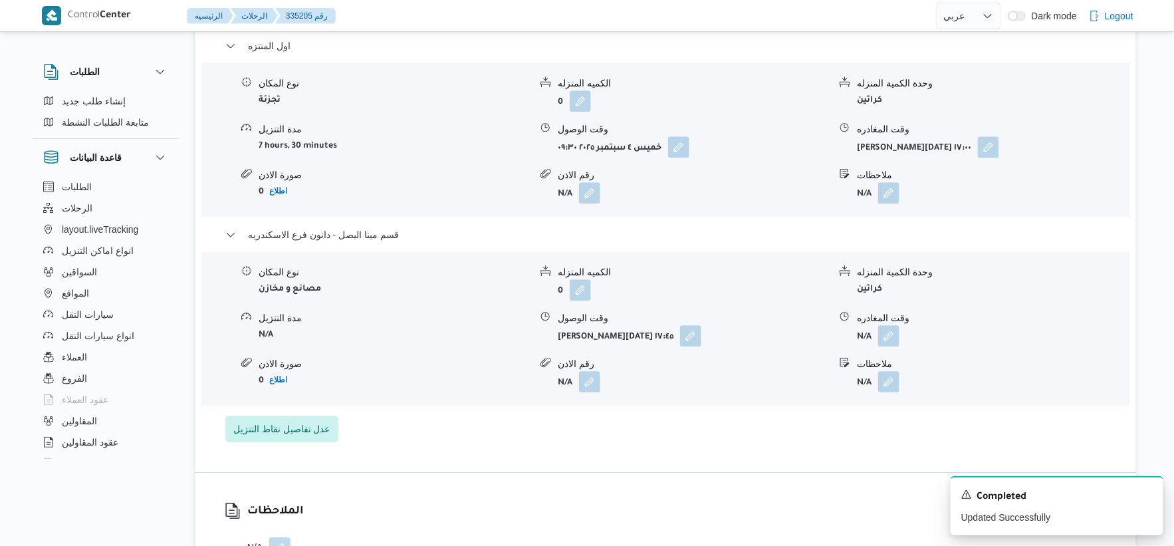
scroll to position [1181, 0]
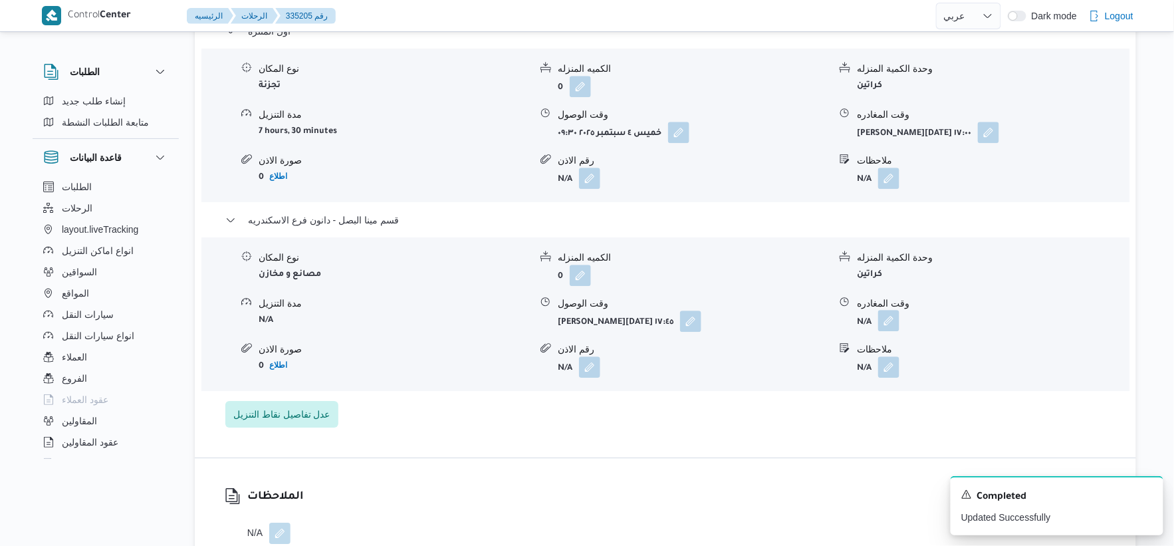
click at [881, 319] on button "button" at bounding box center [888, 320] width 21 height 21
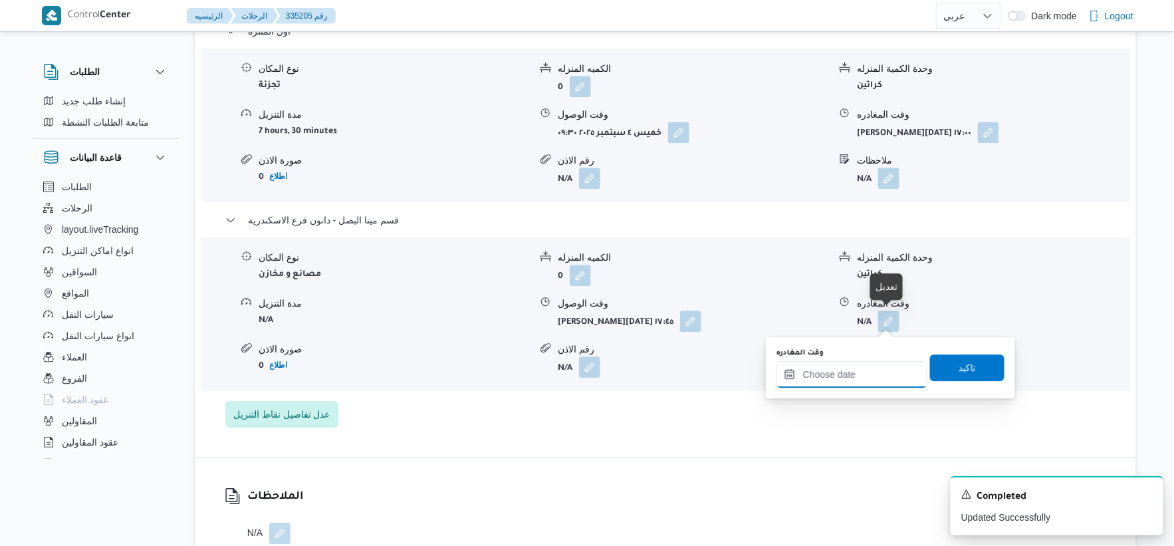
click at [864, 372] on input "وقت المغادره" at bounding box center [851, 374] width 151 height 27
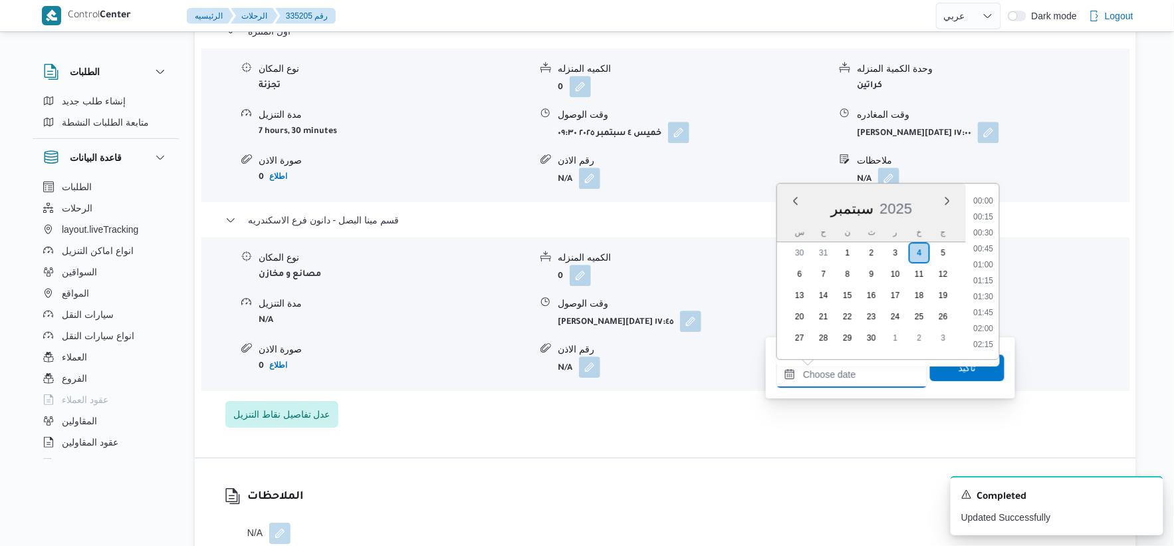
scroll to position [1148, 0]
click at [988, 227] on li "18:30" at bounding box center [983, 233] width 31 height 13
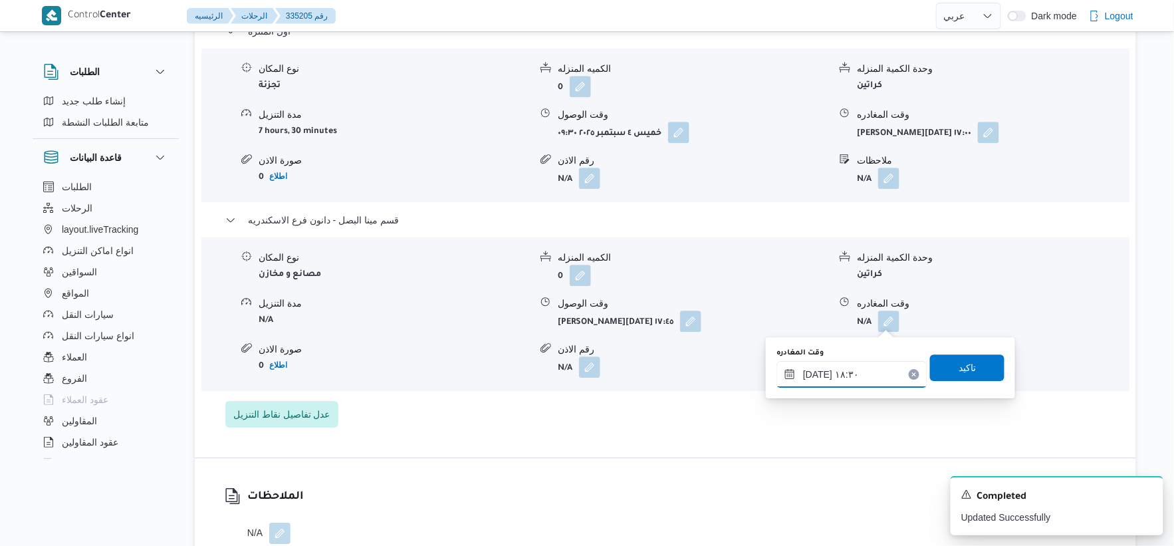
click at [815, 371] on input "٠٤/٠٩/٢٠٢٥ ١٨:٣٠" at bounding box center [851, 374] width 151 height 27
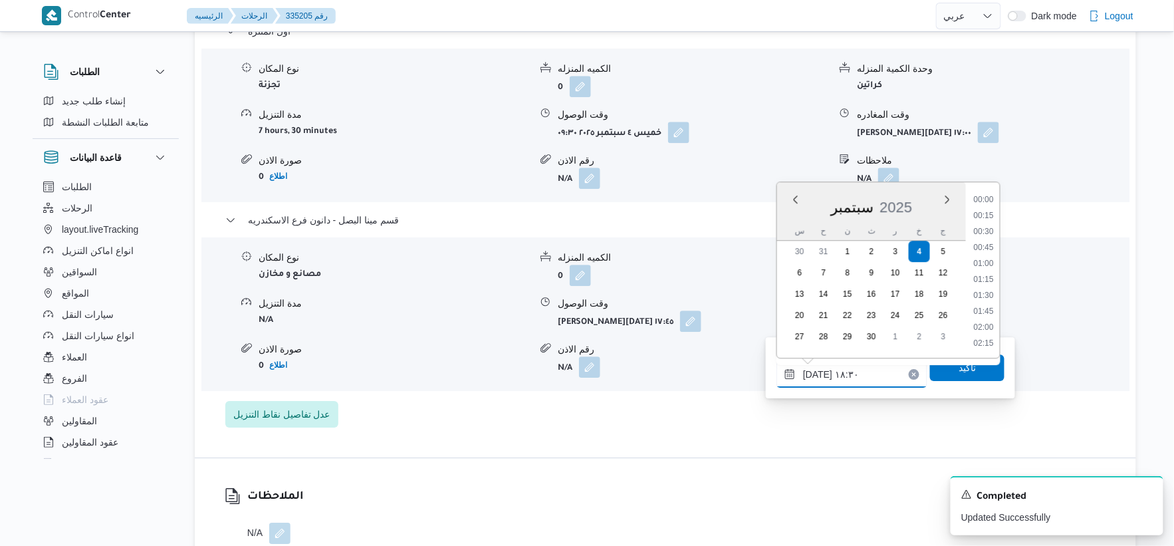
click at [815, 371] on input "٠٤/٠٩/٢٠٢٥ ١٨:٣٠" at bounding box center [851, 374] width 151 height 27
type input "٠٤/٠٩/٢٠٢٥ ١٨:٢٠"
click at [958, 362] on span "تاكيد" at bounding box center [966, 367] width 17 height 16
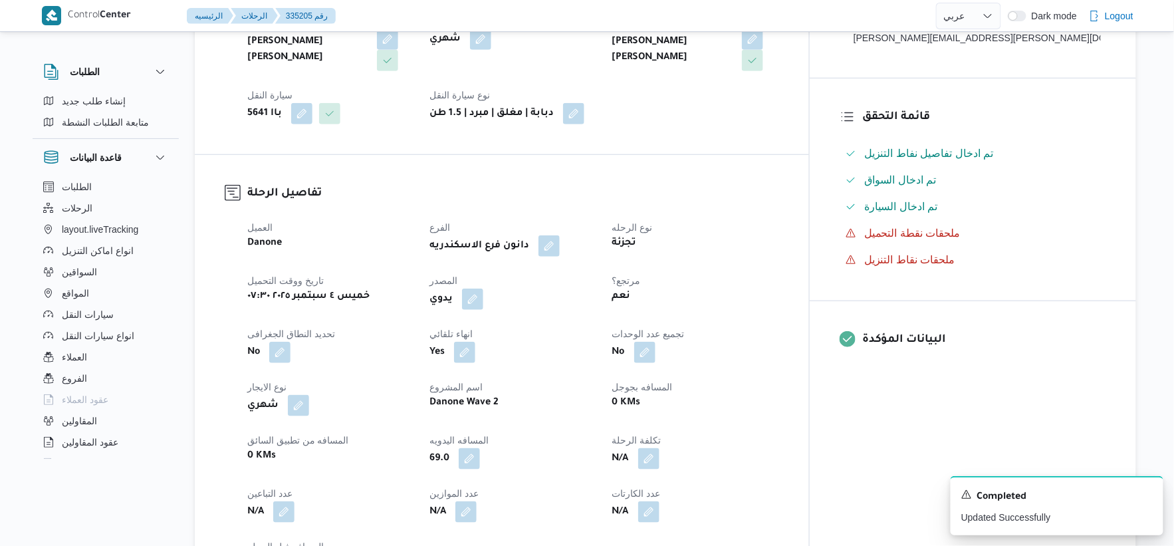
scroll to position [0, 0]
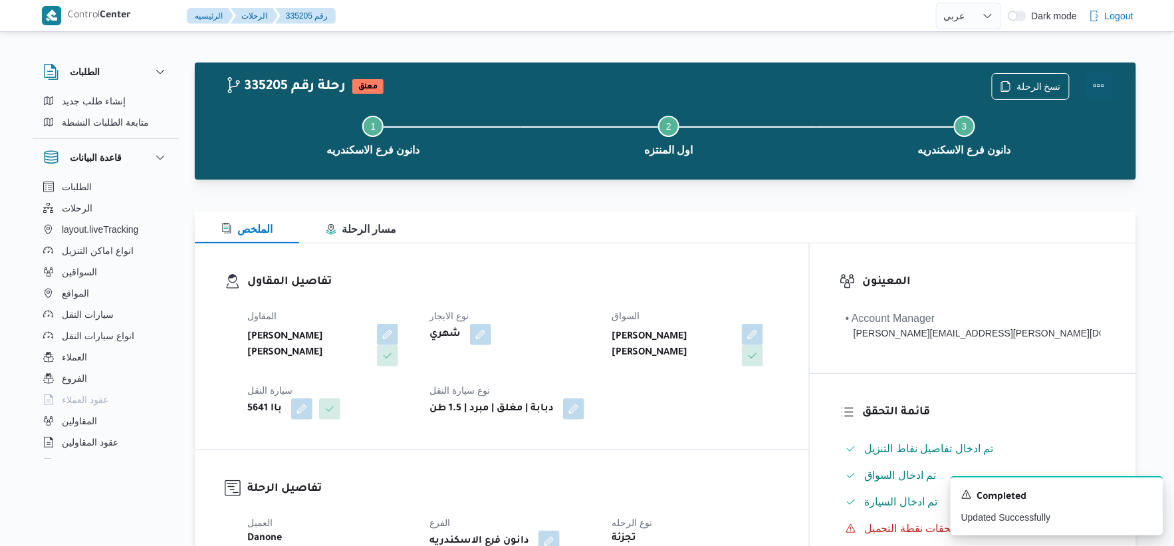
click at [1104, 86] on button "Actions" at bounding box center [1098, 85] width 27 height 27
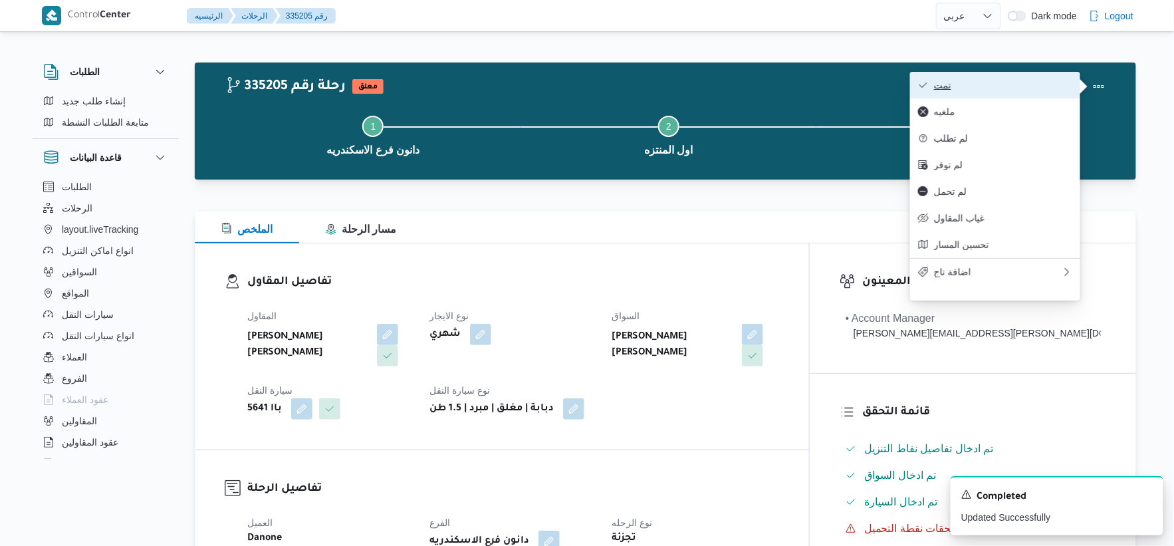
click at [1010, 85] on span "تمت" at bounding box center [1003, 85] width 138 height 11
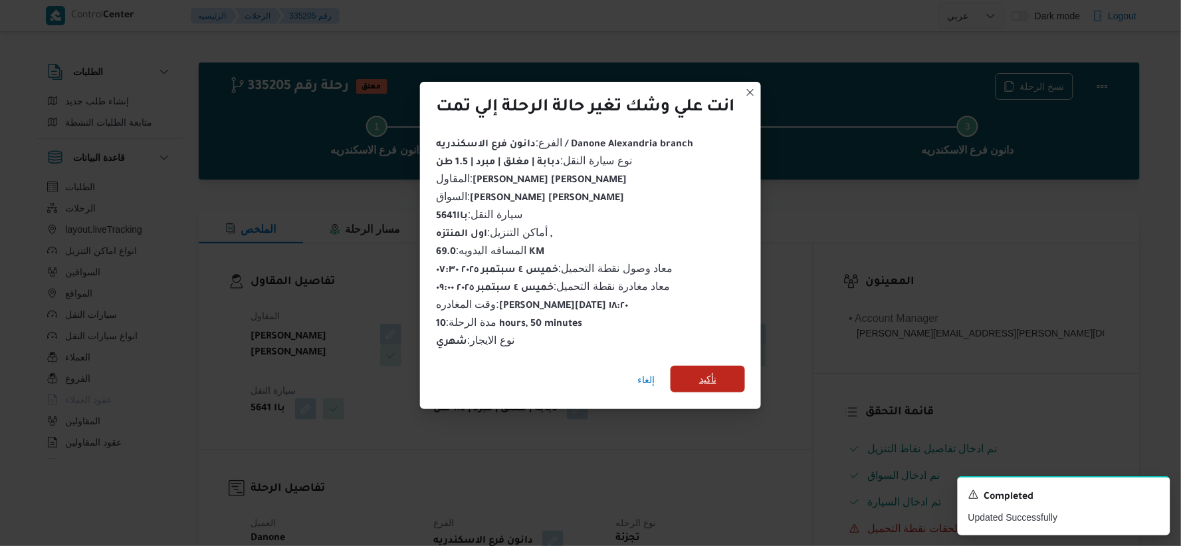
click at [715, 375] on span "تأكيد" at bounding box center [707, 379] width 17 height 16
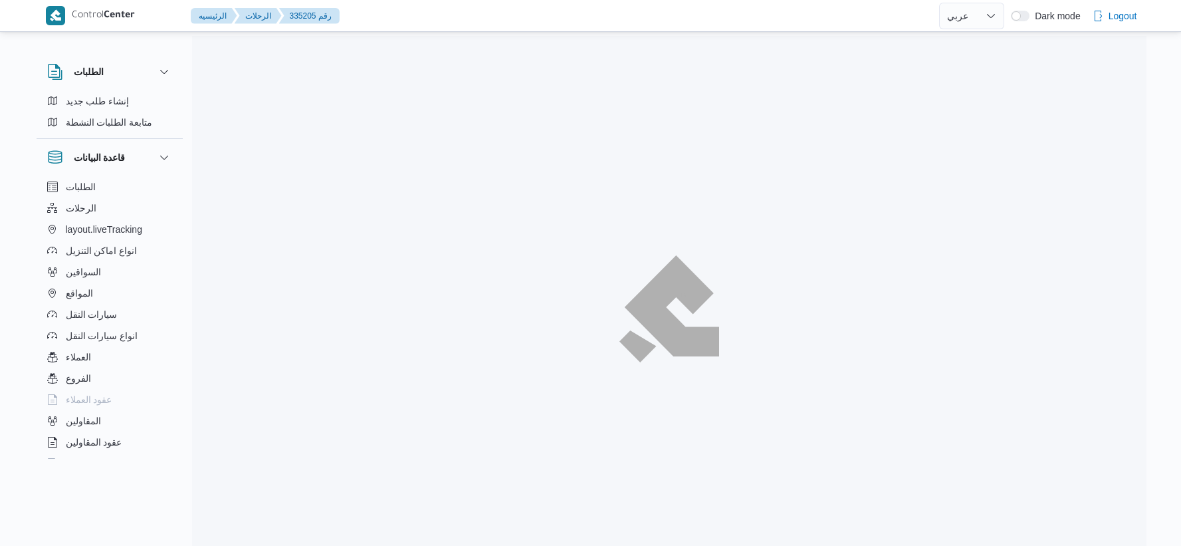
select select "ar"
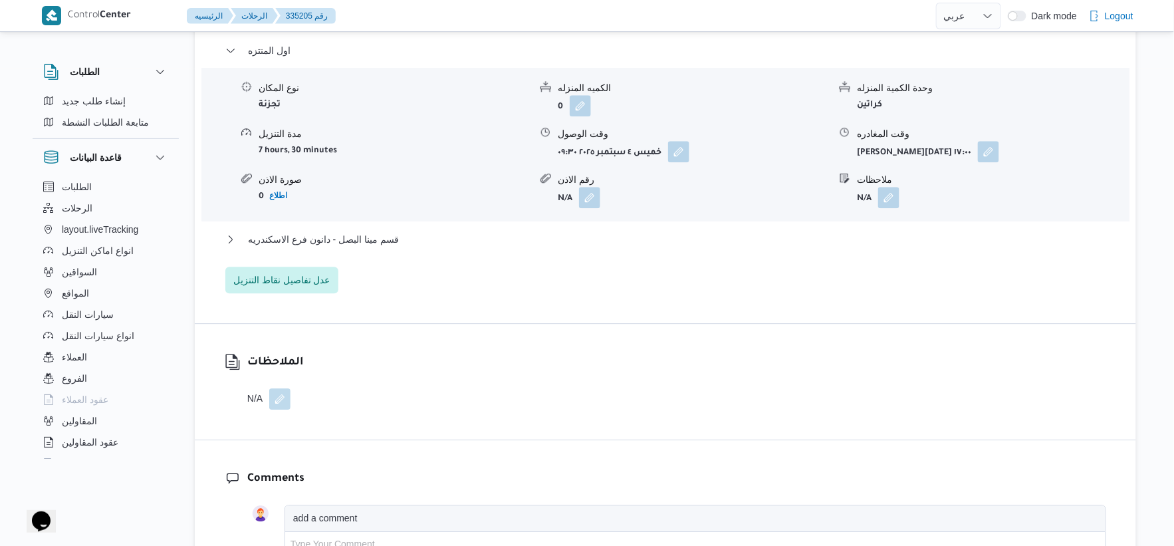
scroll to position [1181, 0]
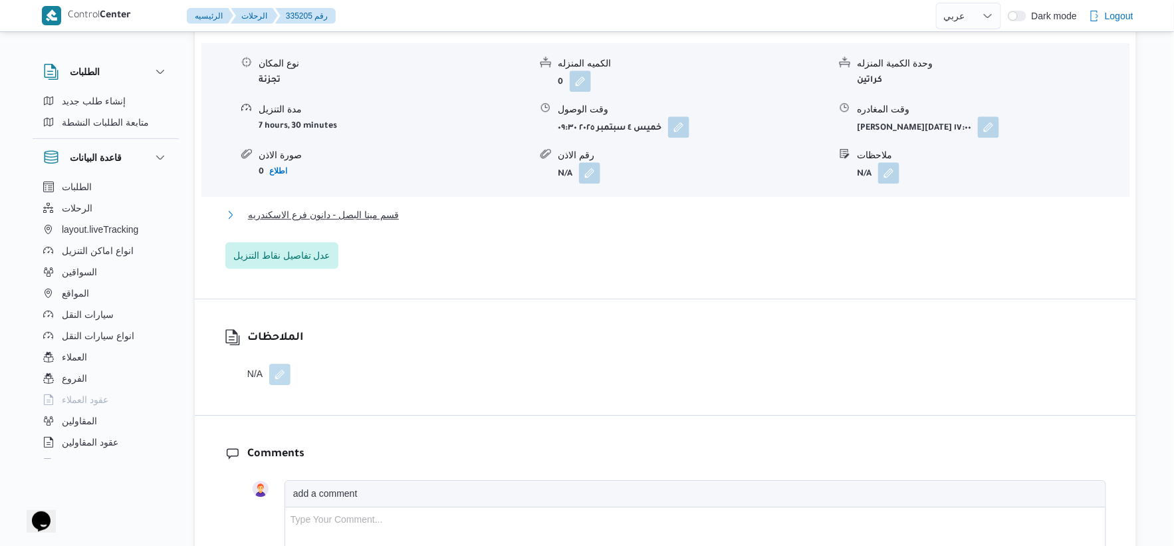
click at [372, 215] on span "قسم مينا البصل - دانون فرع الاسكندريه" at bounding box center [323, 215] width 151 height 16
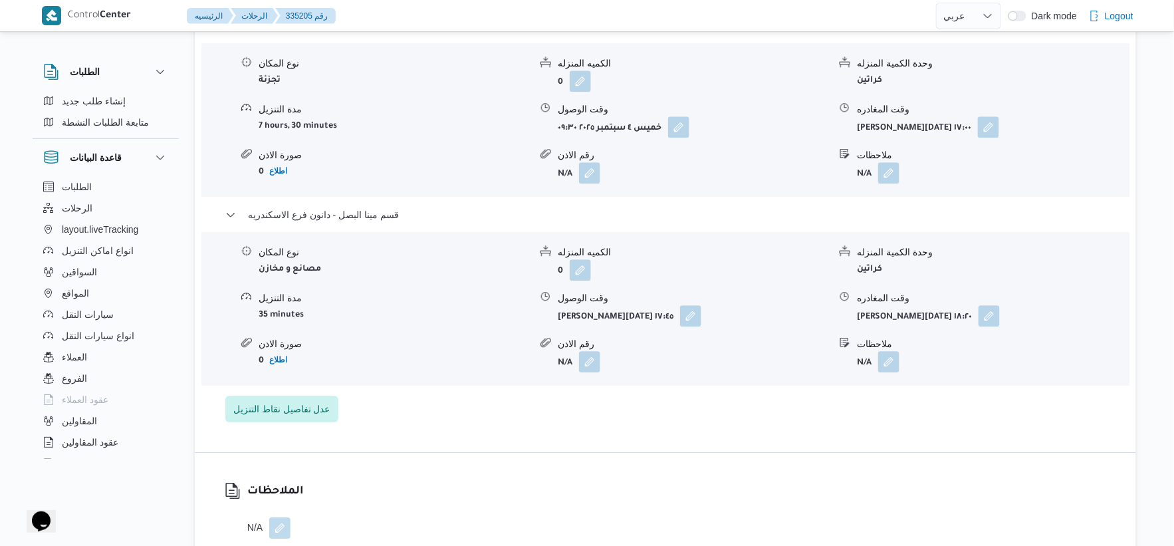
select select "ar"
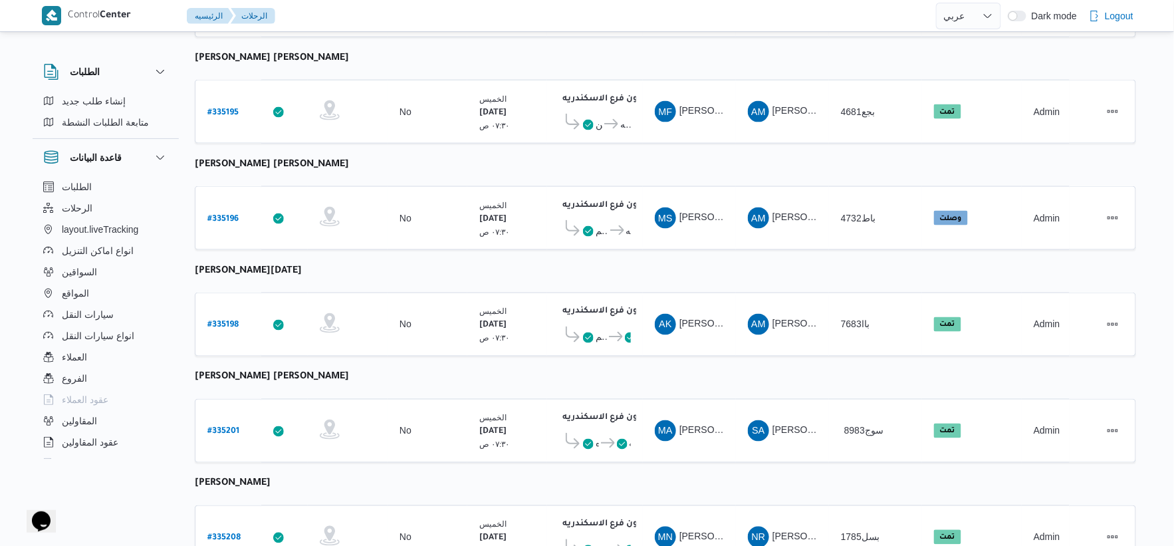
scroll to position [550, 0]
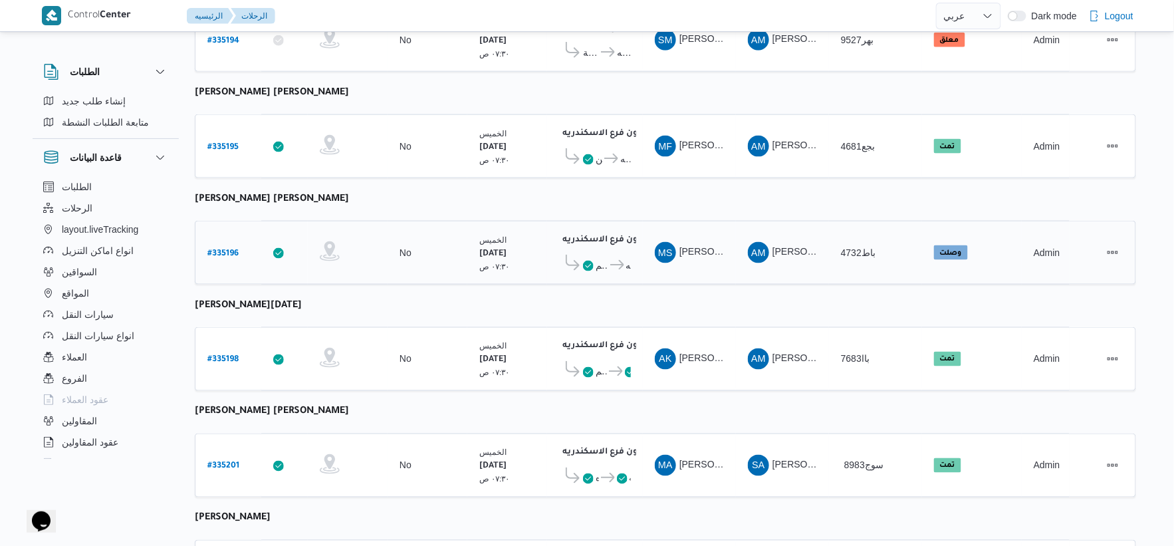
click at [228, 249] on b "# 335196" at bounding box center [222, 253] width 31 height 9
select select "ar"
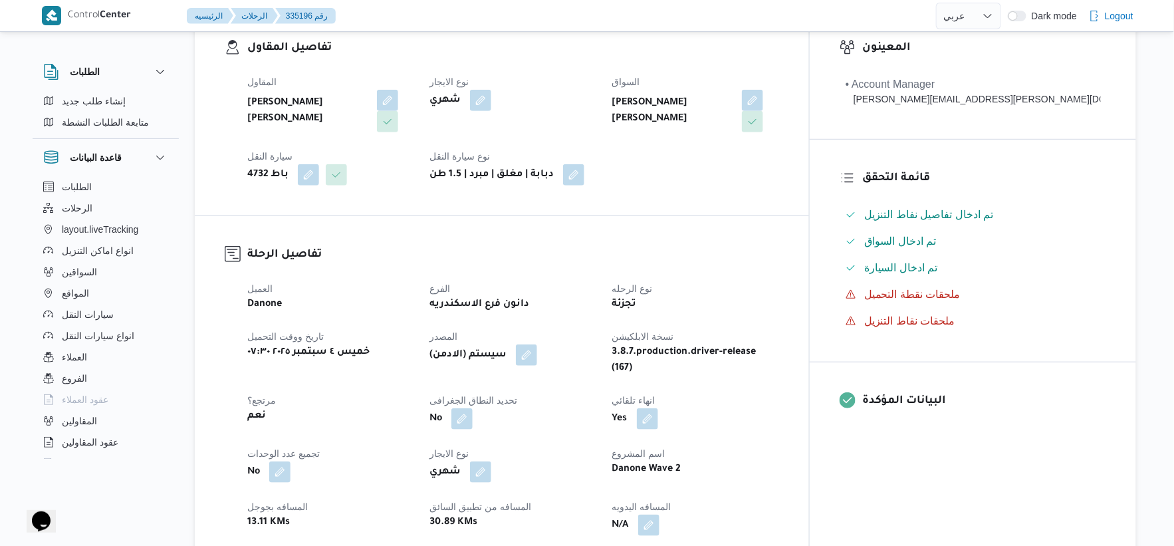
scroll to position [516, 0]
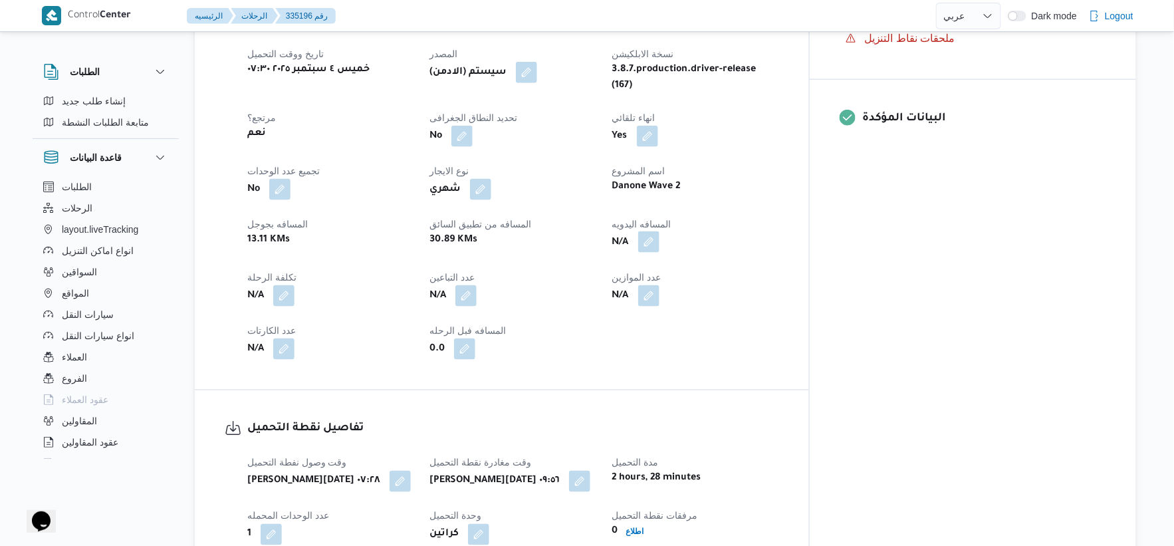
click at [659, 234] on button "button" at bounding box center [648, 241] width 21 height 21
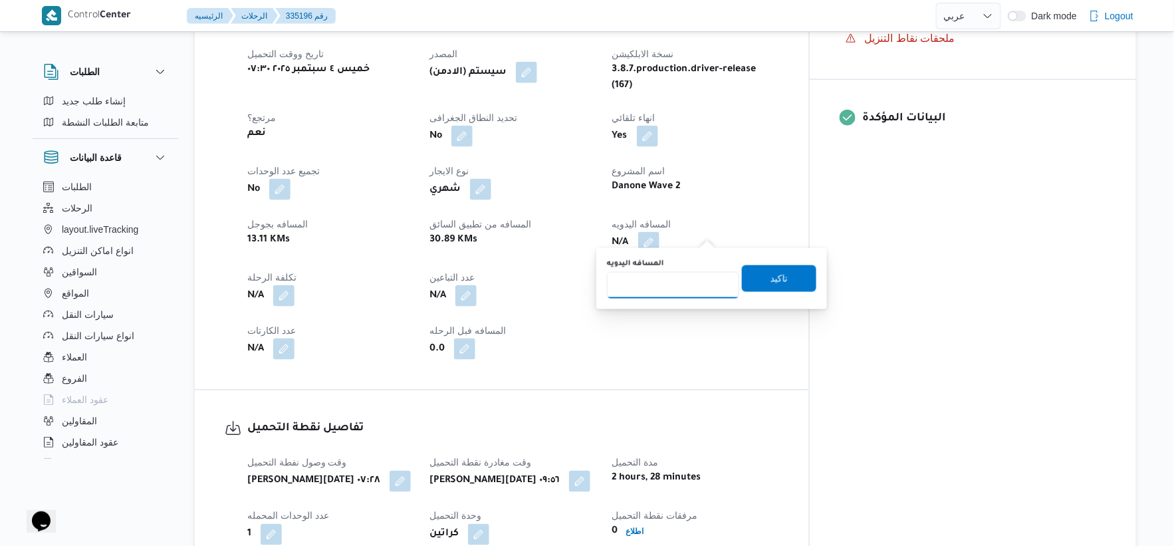
click at [669, 287] on input "المسافه اليدويه" at bounding box center [673, 285] width 132 height 27
type input "39"
click at [783, 278] on span "تاكيد" at bounding box center [779, 278] width 74 height 27
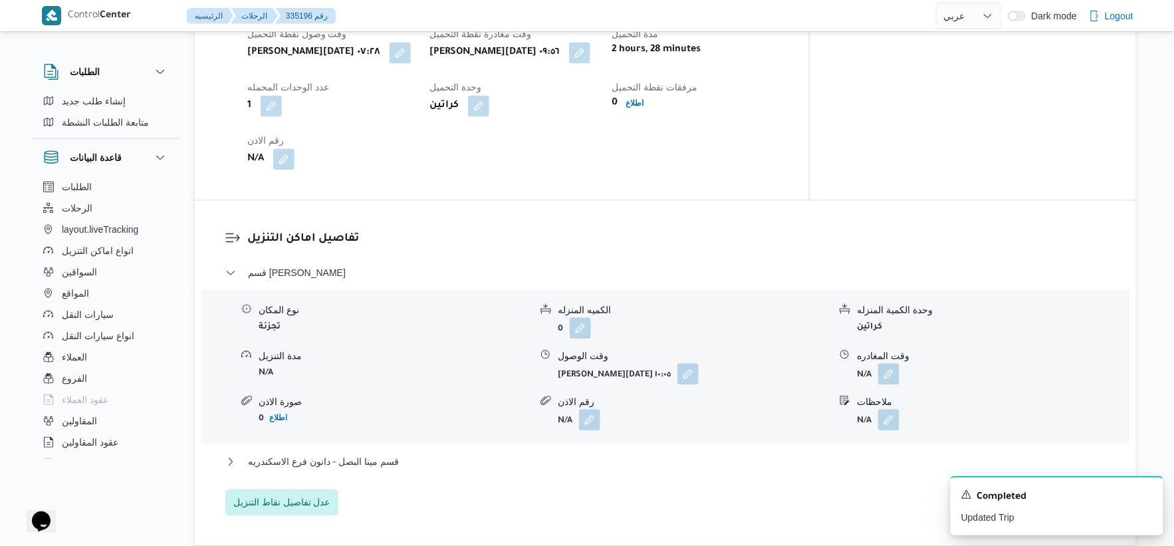
scroll to position [960, 0]
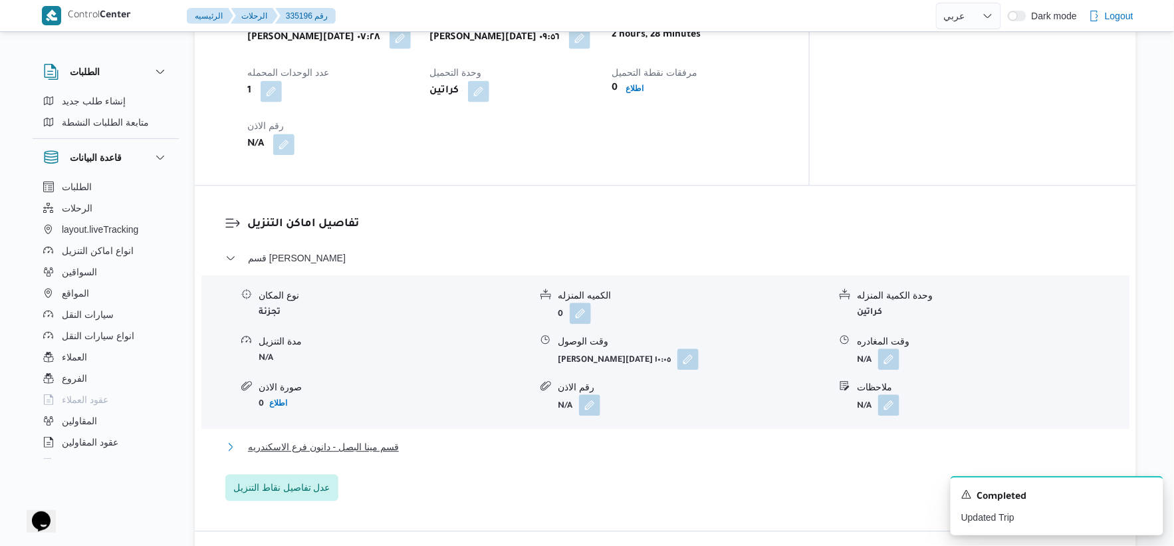
click at [386, 439] on span "قسم مينا البصل - دانون فرع الاسكندريه" at bounding box center [323, 447] width 151 height 16
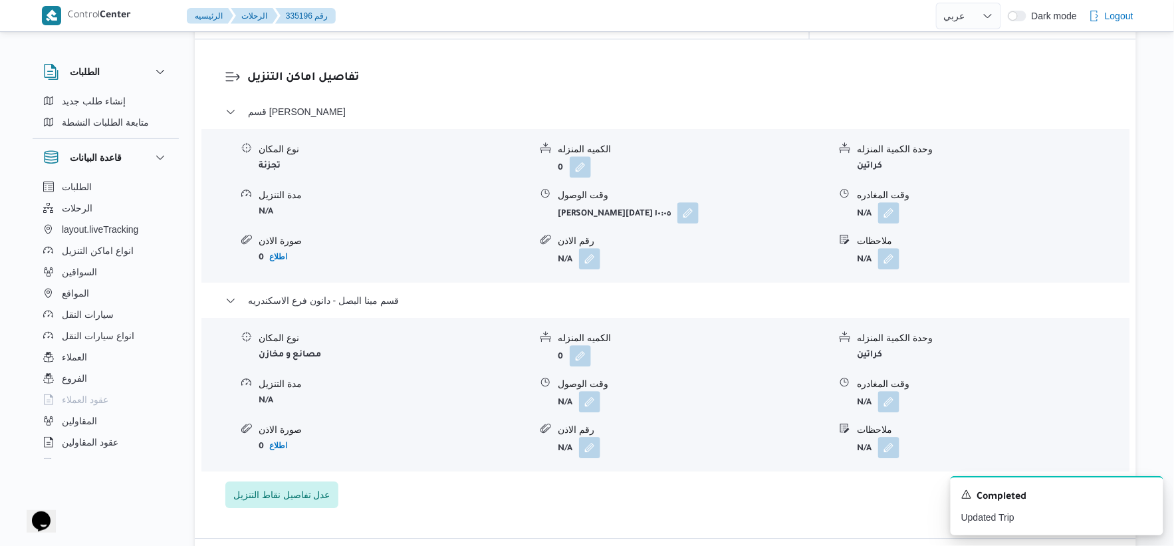
scroll to position [1107, 0]
click at [592, 389] on button "button" at bounding box center [589, 399] width 21 height 21
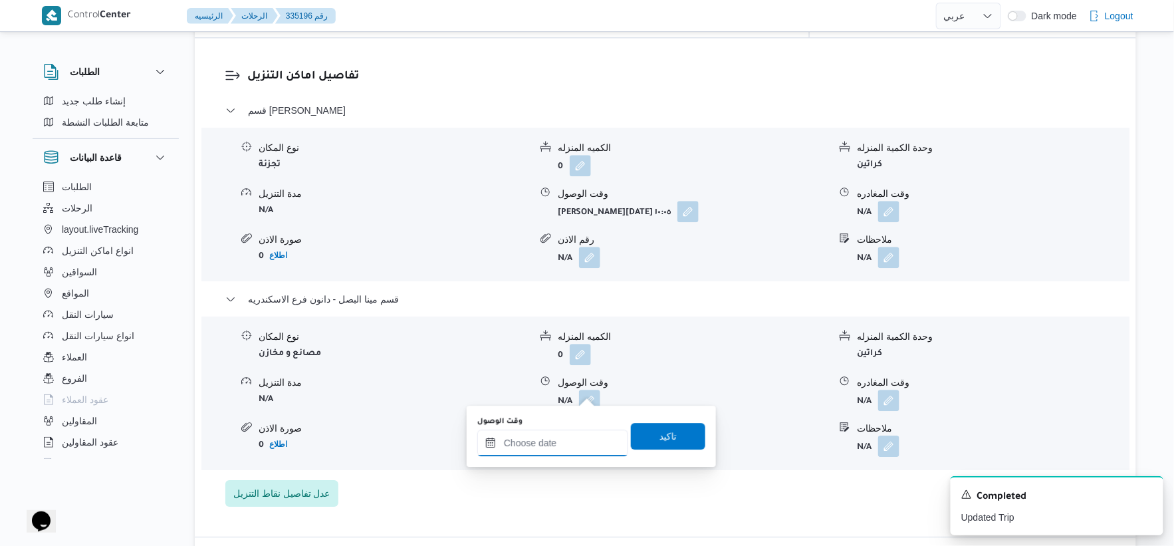
drag, startPoint x: 558, startPoint y: 444, endPoint x: 599, endPoint y: 430, distance: 43.5
click at [560, 444] on input "وقت الوصول" at bounding box center [552, 442] width 151 height 27
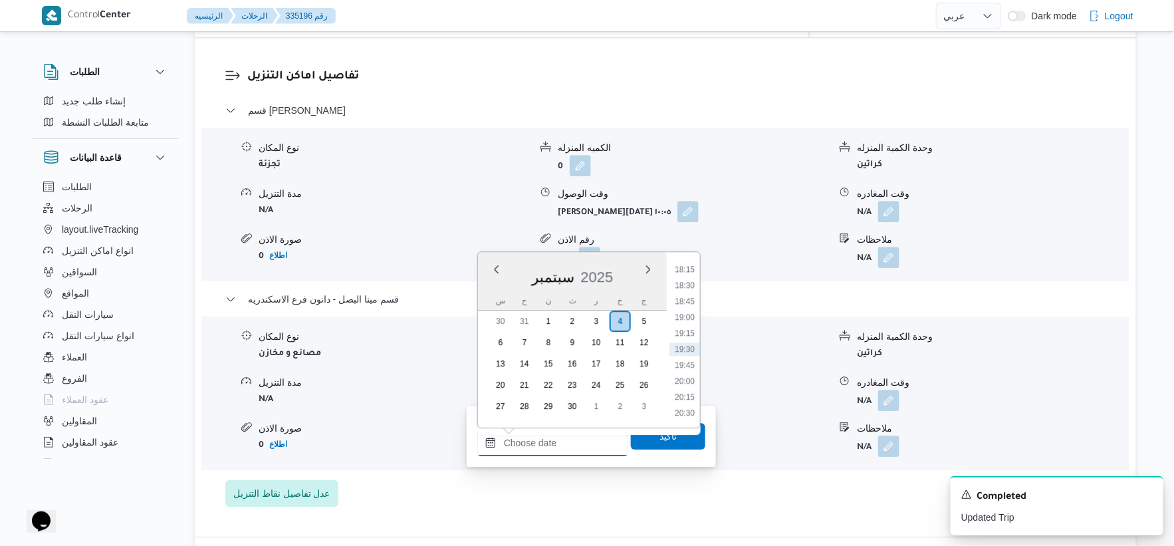
scroll to position [1091, 0]
click at [690, 290] on li "17:30" at bounding box center [684, 294] width 31 height 13
type input "٠٤/٠٩/٢٠٢٥ ١٧:٣٠"
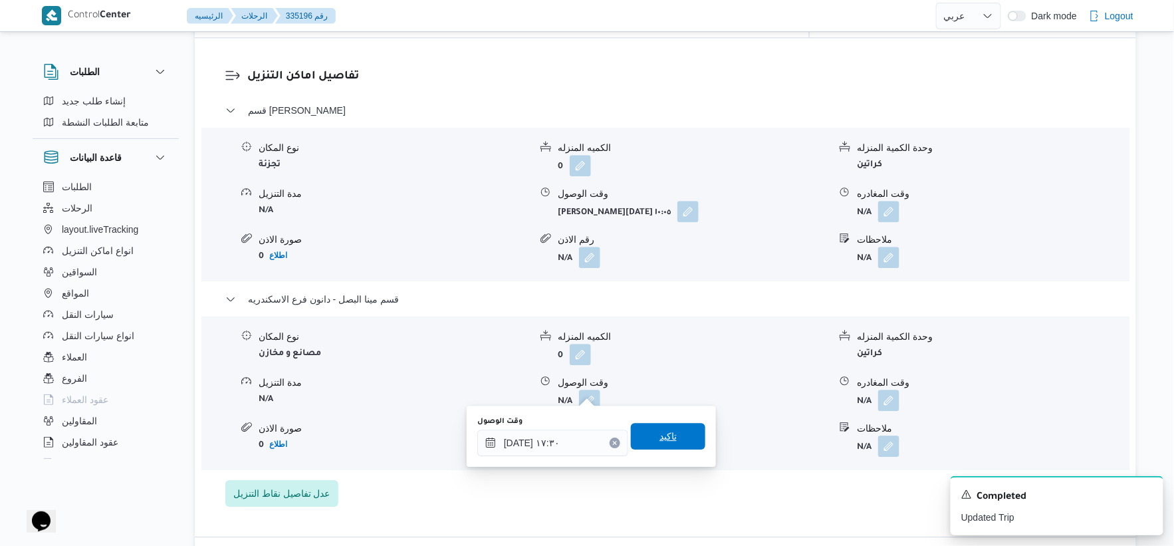
drag, startPoint x: 667, startPoint y: 428, endPoint x: 724, endPoint y: 421, distance: 58.2
click at [669, 429] on span "تاكيد" at bounding box center [668, 436] width 74 height 27
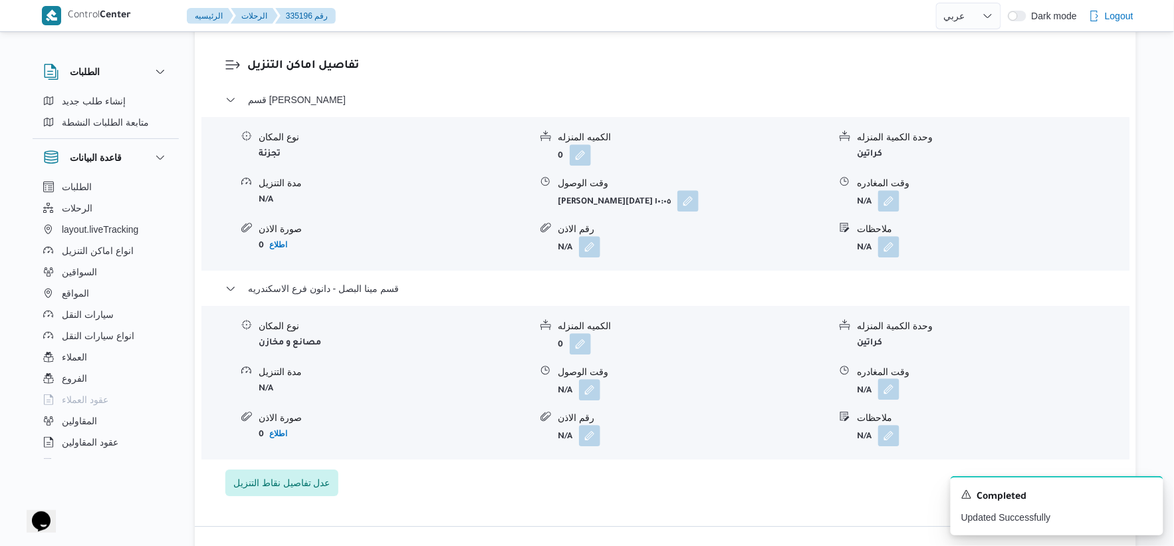
click at [896, 380] on button "button" at bounding box center [888, 388] width 21 height 21
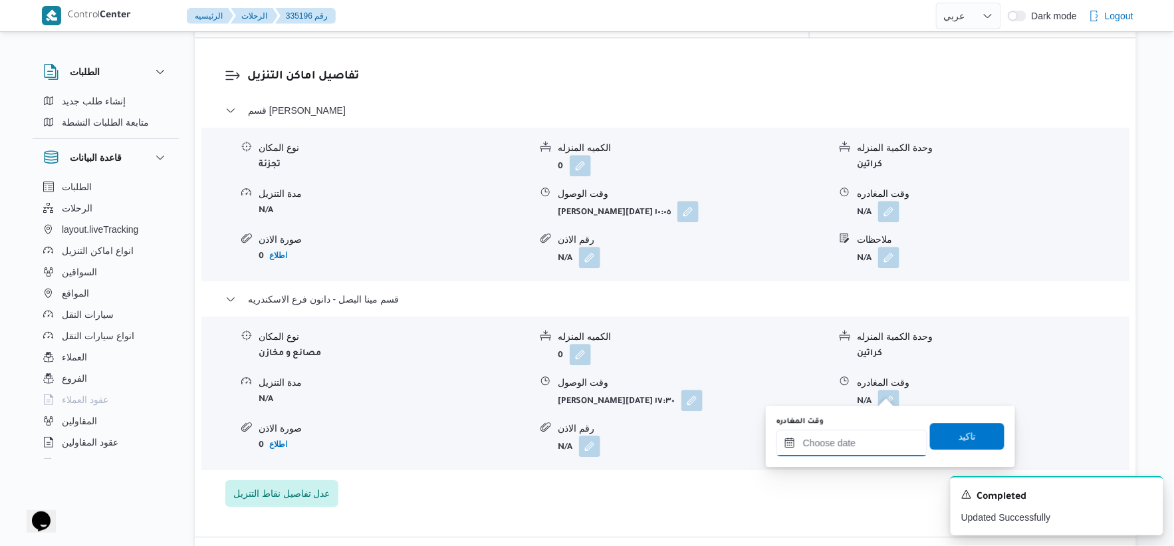
drag, startPoint x: 883, startPoint y: 432, endPoint x: 894, endPoint y: 429, distance: 11.8
click at [883, 432] on input "وقت المغادره" at bounding box center [851, 442] width 151 height 27
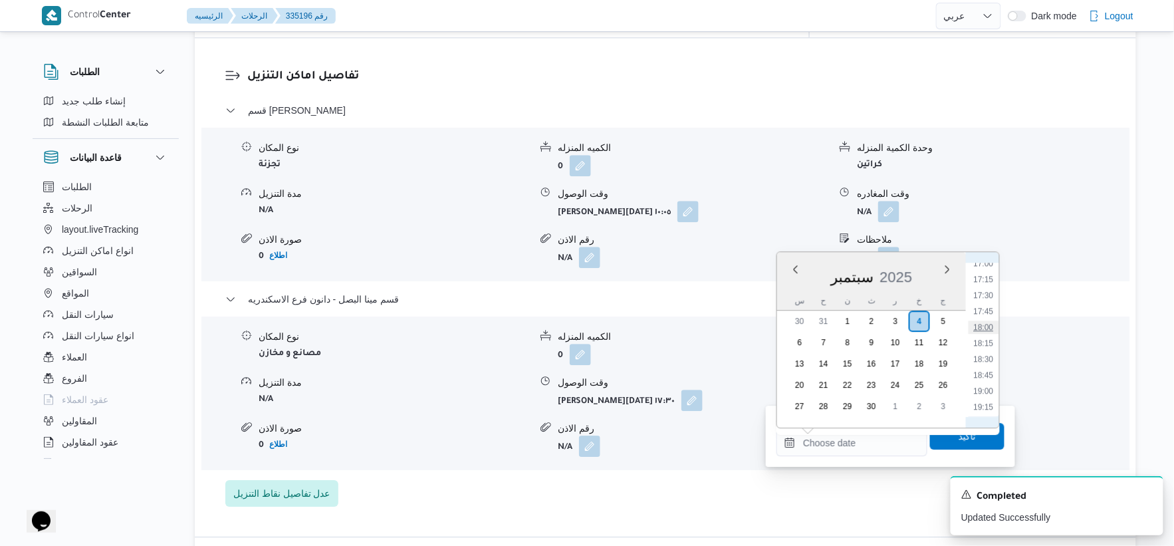
click at [984, 320] on li "18:00" at bounding box center [983, 326] width 31 height 13
type input "٠٤/٠٩/٢٠٢٥ ١٨:٠٠"
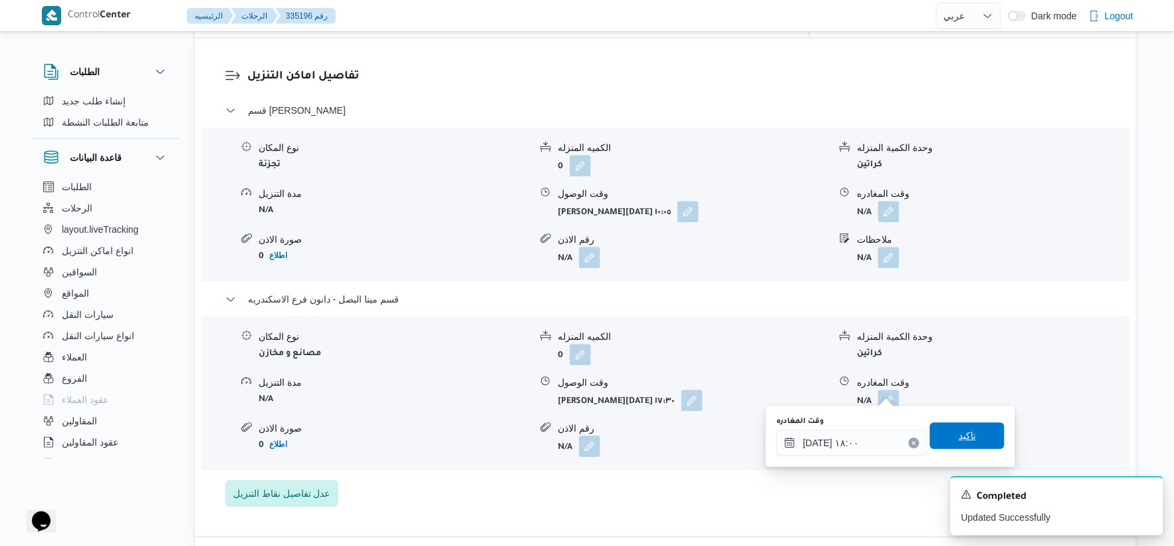
click at [972, 426] on span "تاكيد" at bounding box center [967, 435] width 74 height 27
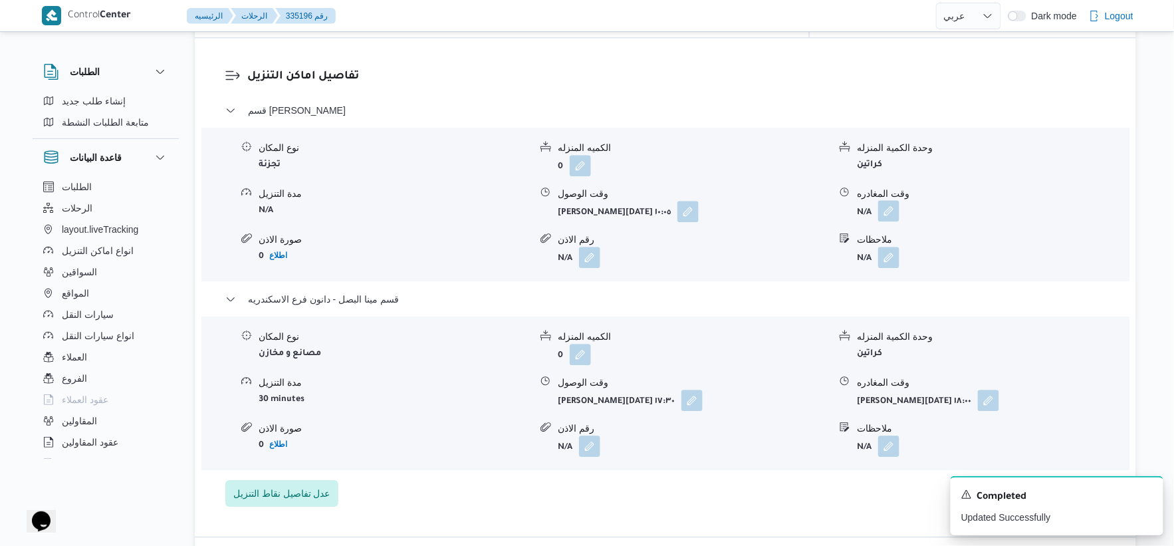
click at [893, 200] on button "button" at bounding box center [888, 210] width 21 height 21
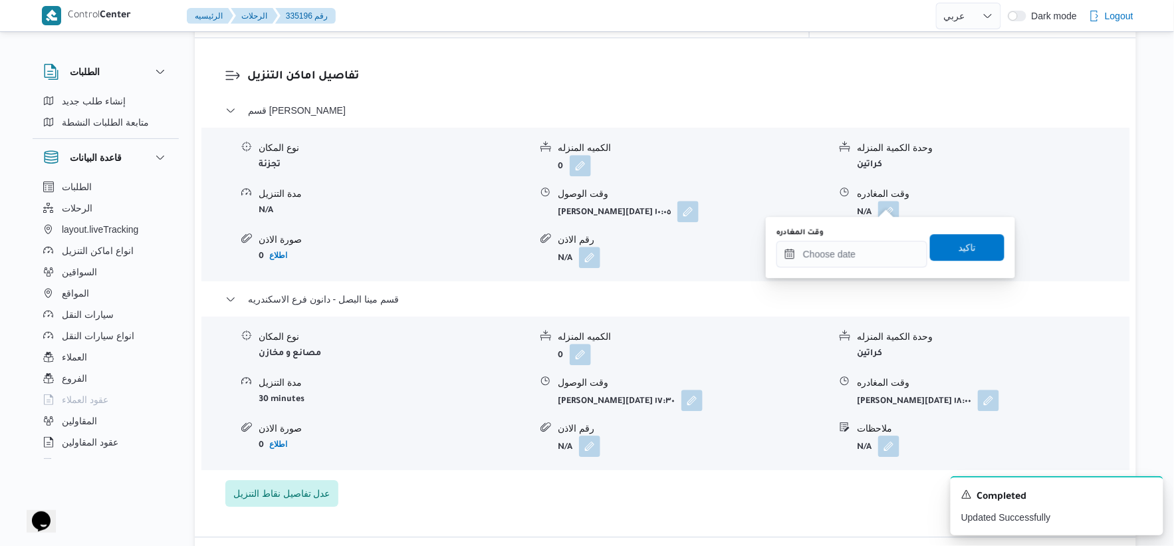
click at [864, 237] on div "وقت المغادره" at bounding box center [851, 232] width 151 height 11
click at [859, 258] on input "وقت المغادره" at bounding box center [851, 254] width 151 height 27
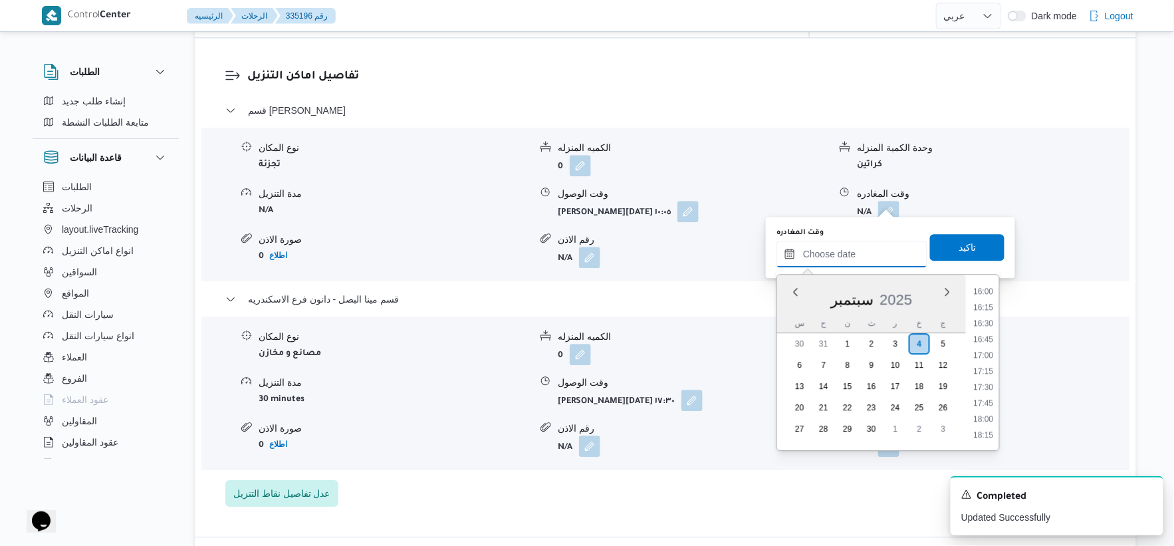
scroll to position [1017, 0]
click at [992, 353] on li "17:00" at bounding box center [983, 359] width 31 height 13
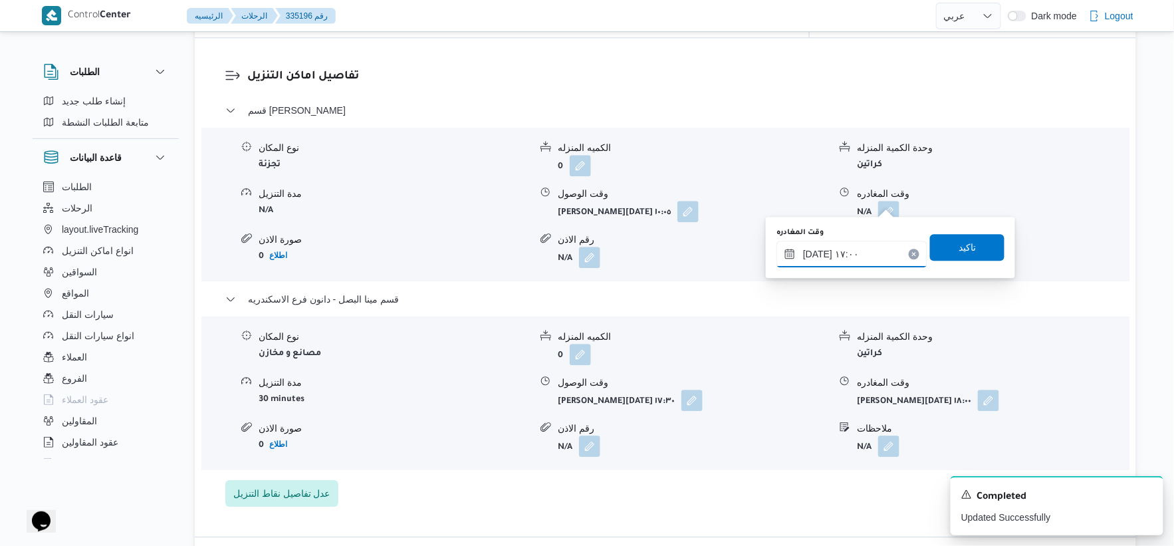
type input "٠٤/٠٩/٢٠٢٥ ١٧:٠٠"
click at [965, 247] on span "تاكيد" at bounding box center [966, 247] width 17 height 16
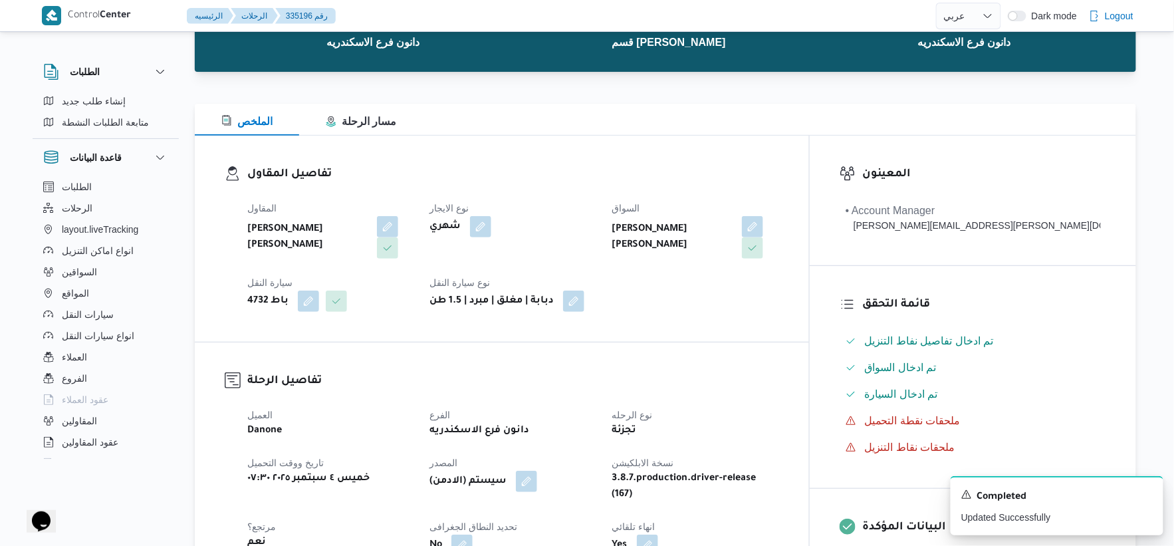
scroll to position [0, 0]
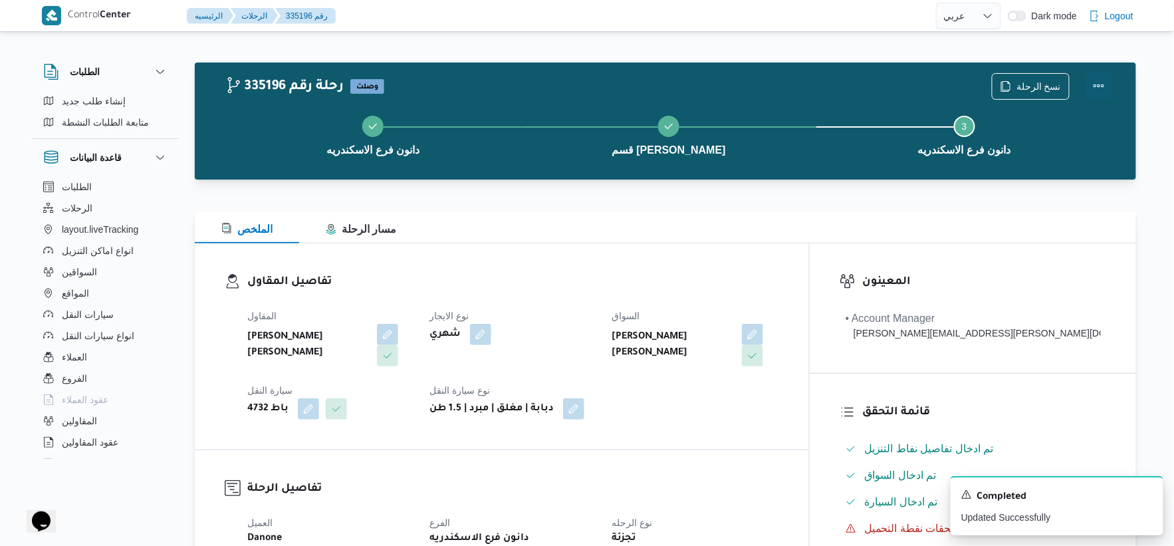
click at [1094, 86] on button "Actions" at bounding box center [1098, 85] width 27 height 27
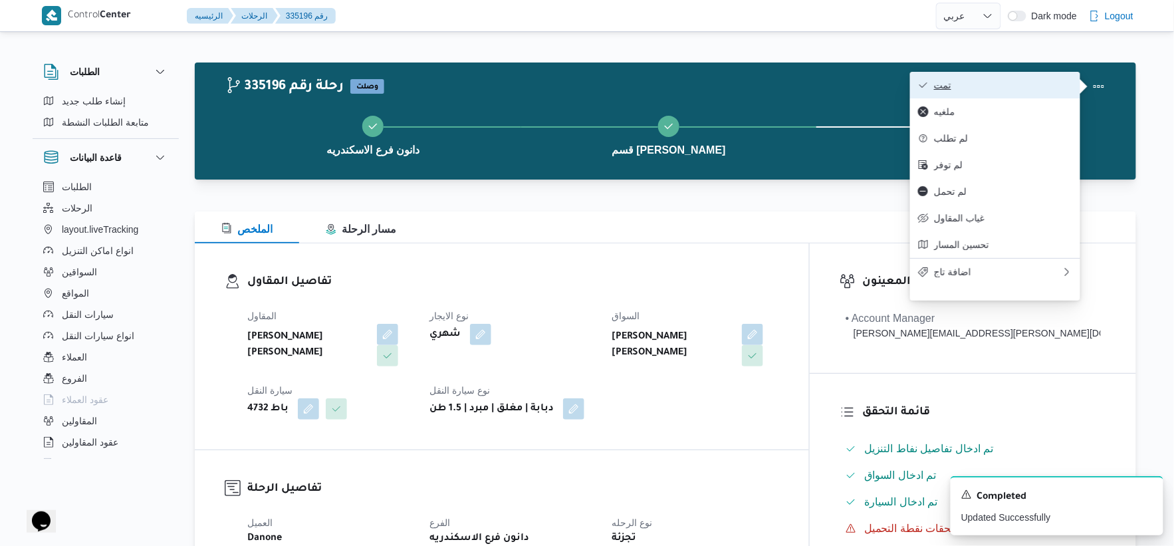
click at [1027, 80] on span "تمت" at bounding box center [1003, 85] width 138 height 11
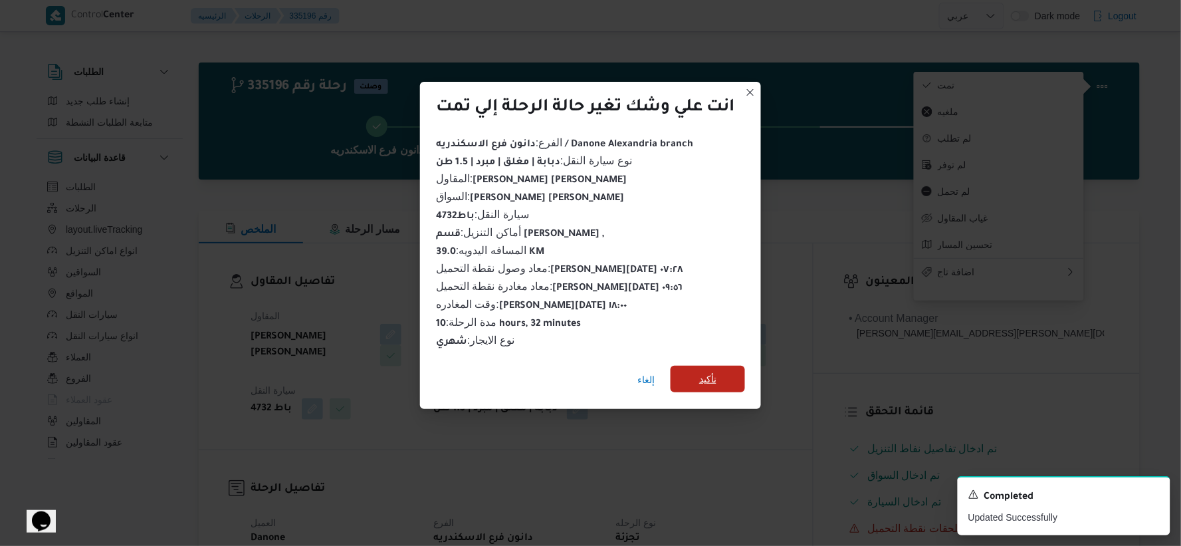
click at [703, 371] on span "تأكيد" at bounding box center [707, 379] width 17 height 16
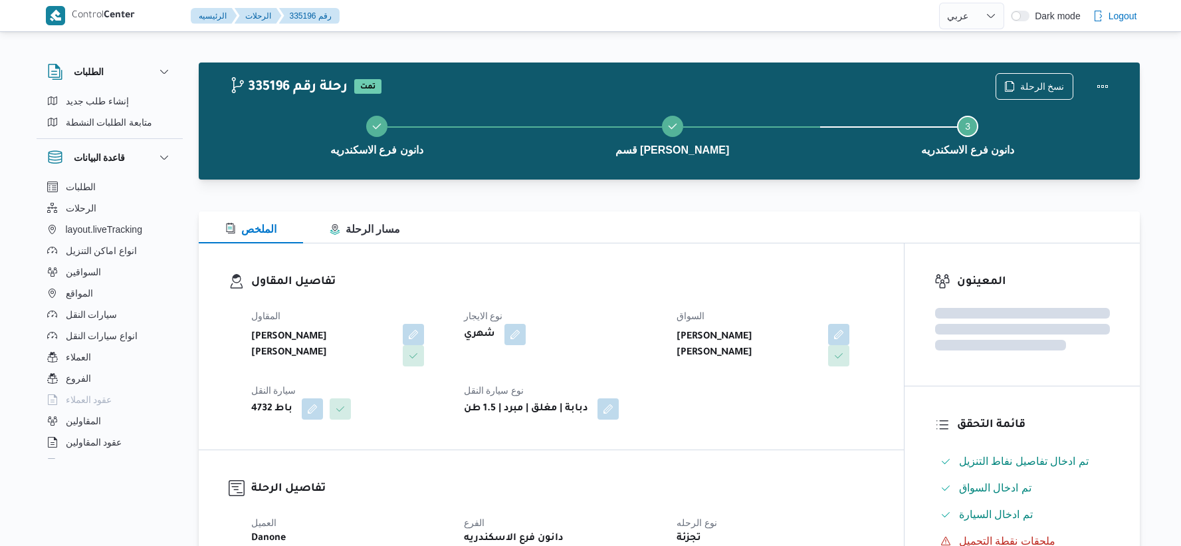
select select "ar"
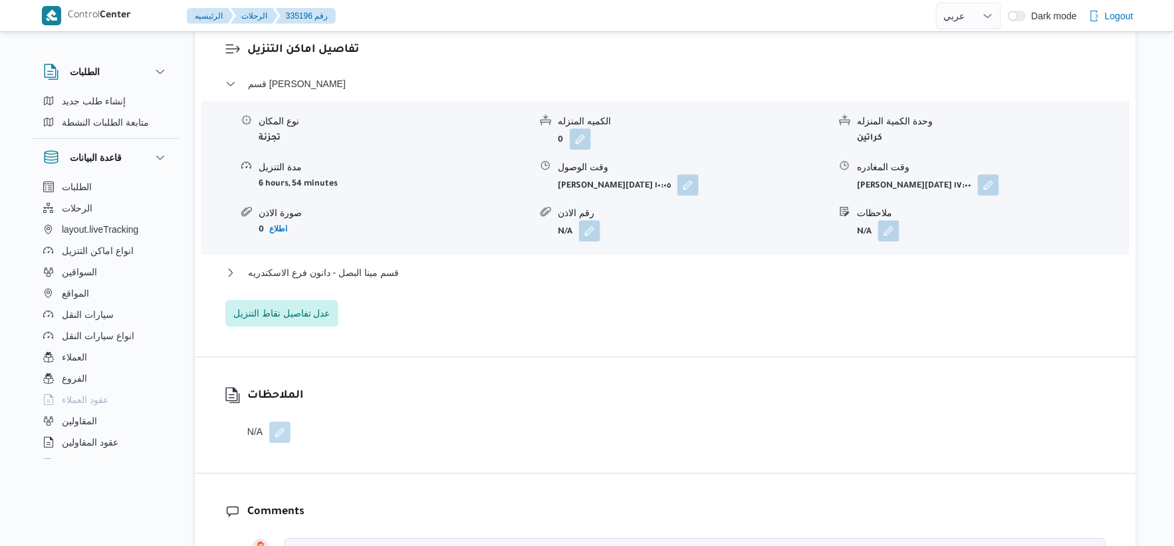
scroll to position [1181, 0]
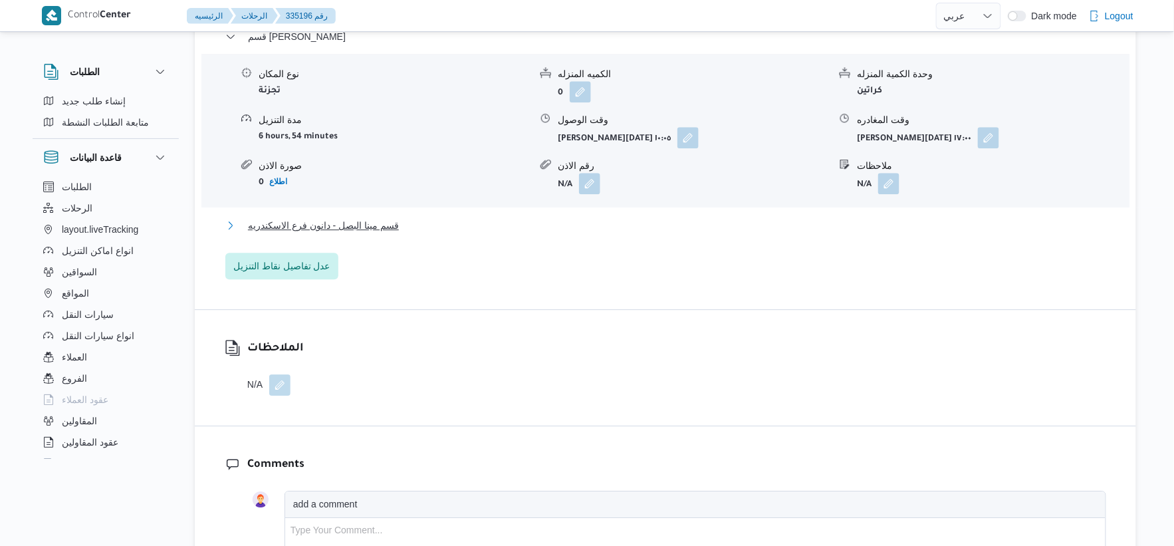
click at [401, 217] on button "قسم مينا البصل - دانون فرع الاسكندريه" at bounding box center [665, 225] width 881 height 16
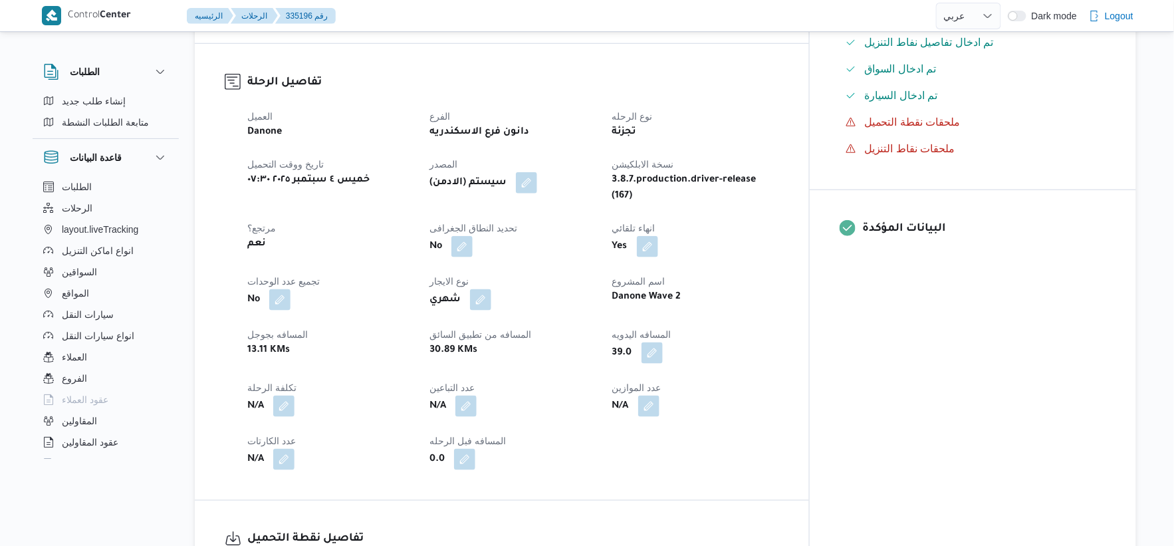
scroll to position [443, 0]
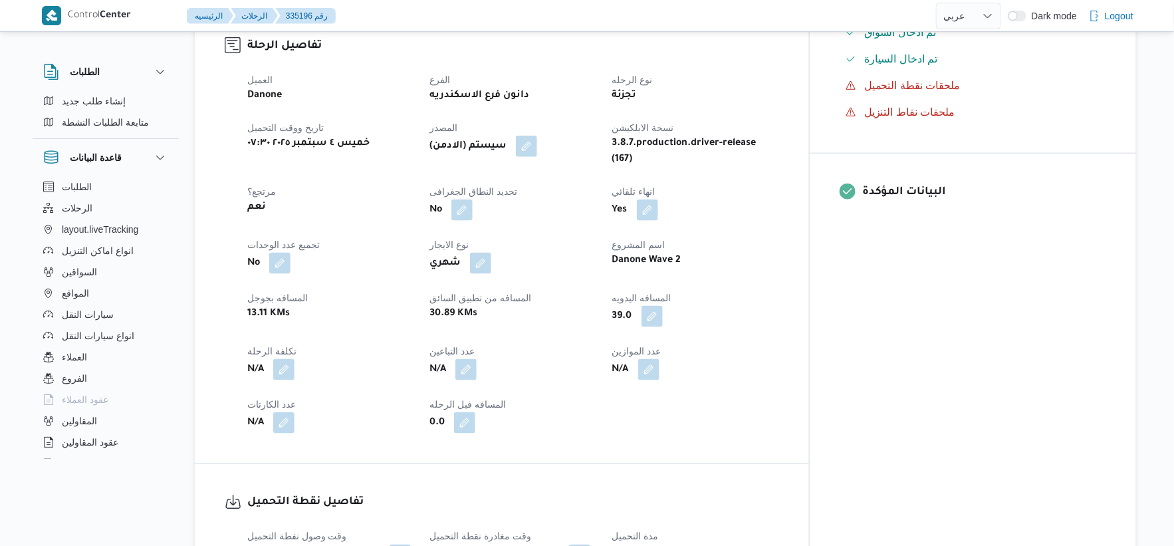
select select "ar"
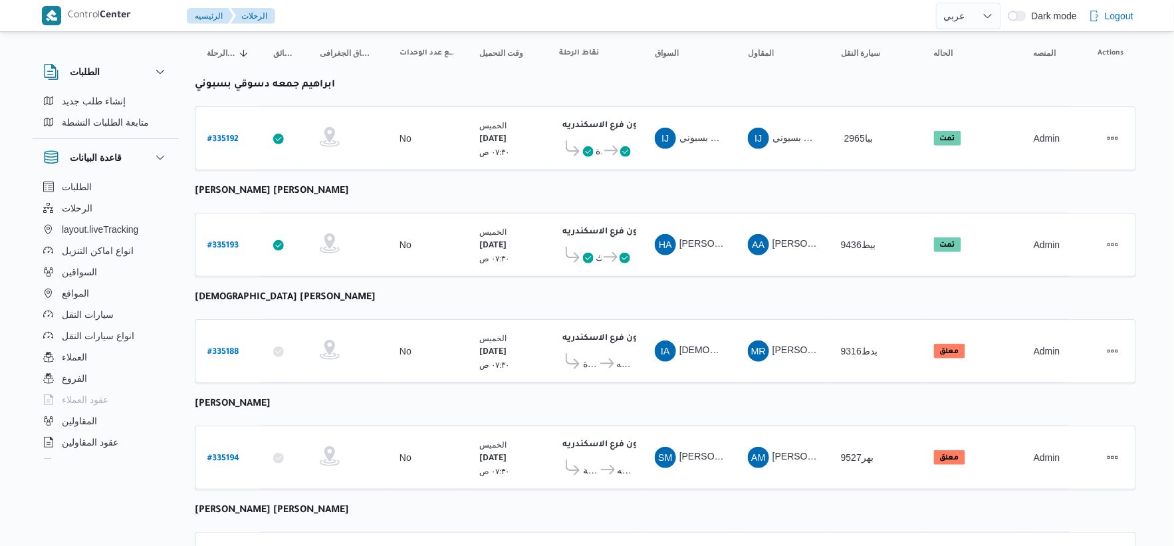
scroll to position [108, 0]
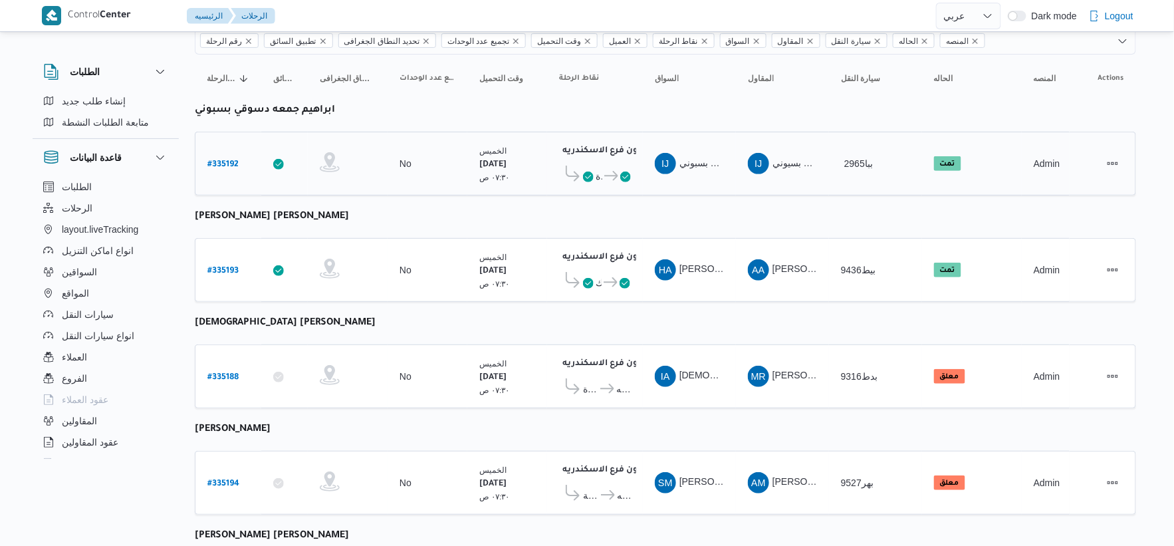
click at [224, 160] on b "# 335192" at bounding box center [222, 164] width 31 height 9
select select "ar"
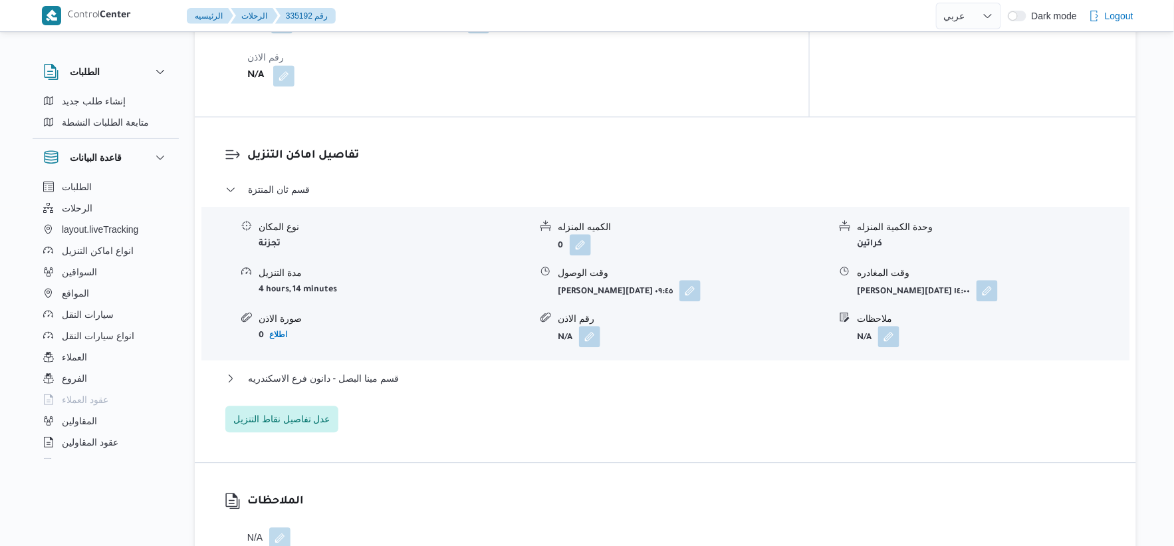
scroll to position [1033, 0]
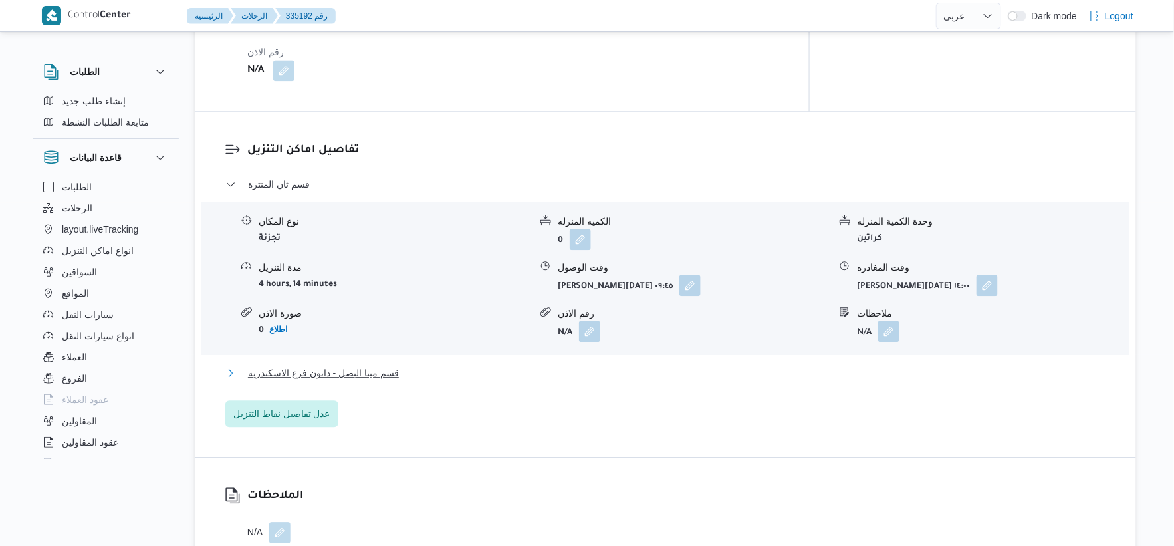
click at [383, 365] on span "قسم مينا البصل - دانون فرع الاسكندريه" at bounding box center [323, 373] width 151 height 16
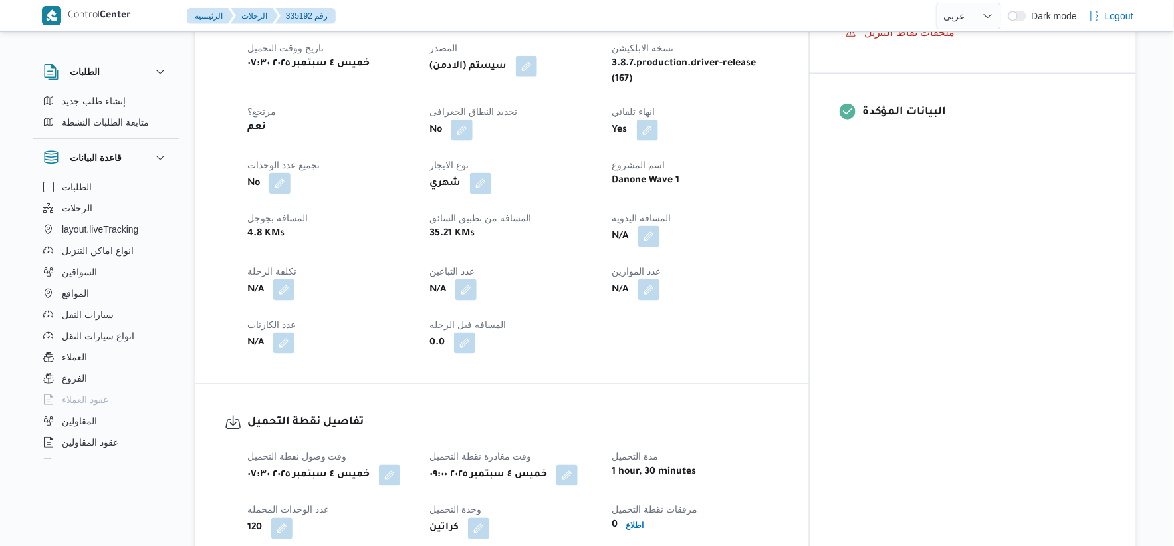
scroll to position [516, 0]
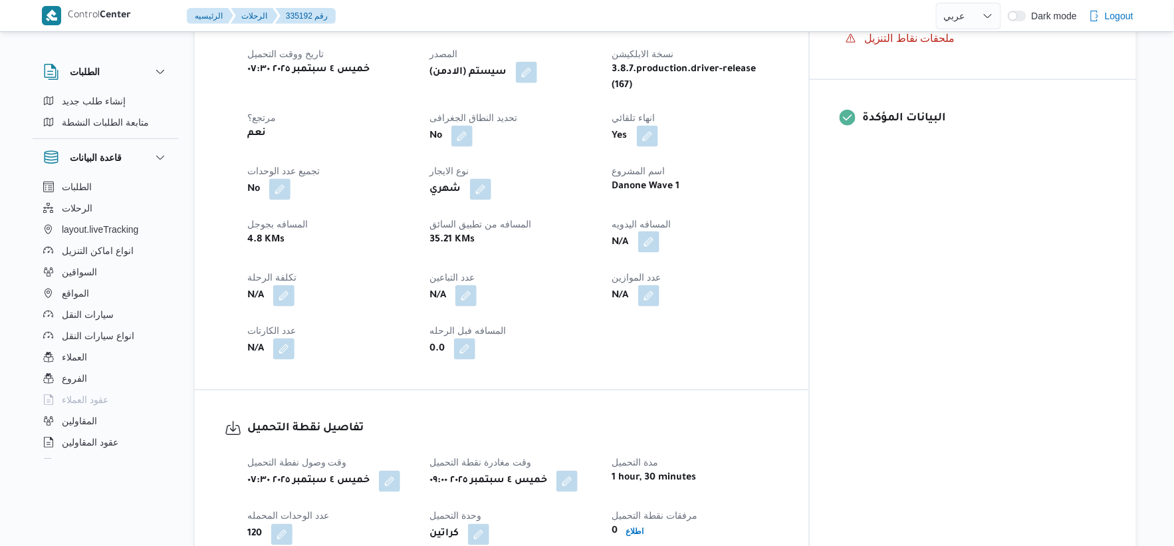
click at [659, 235] on button "button" at bounding box center [648, 241] width 21 height 21
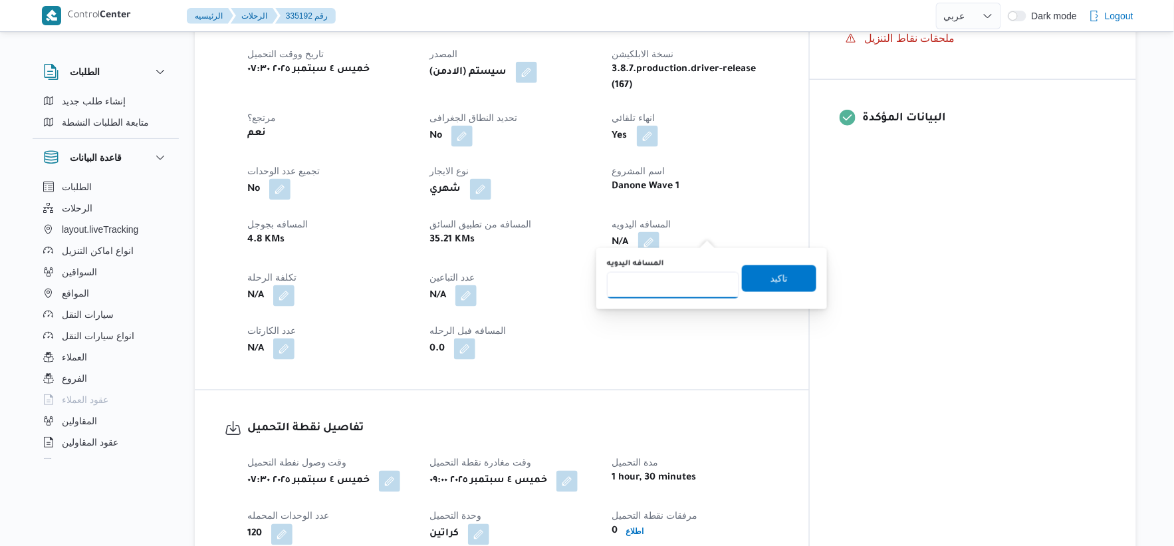
click at [659, 289] on input "المسافه اليدويه" at bounding box center [673, 285] width 132 height 27
type input "38"
click at [788, 279] on span "تاكيد" at bounding box center [779, 278] width 74 height 27
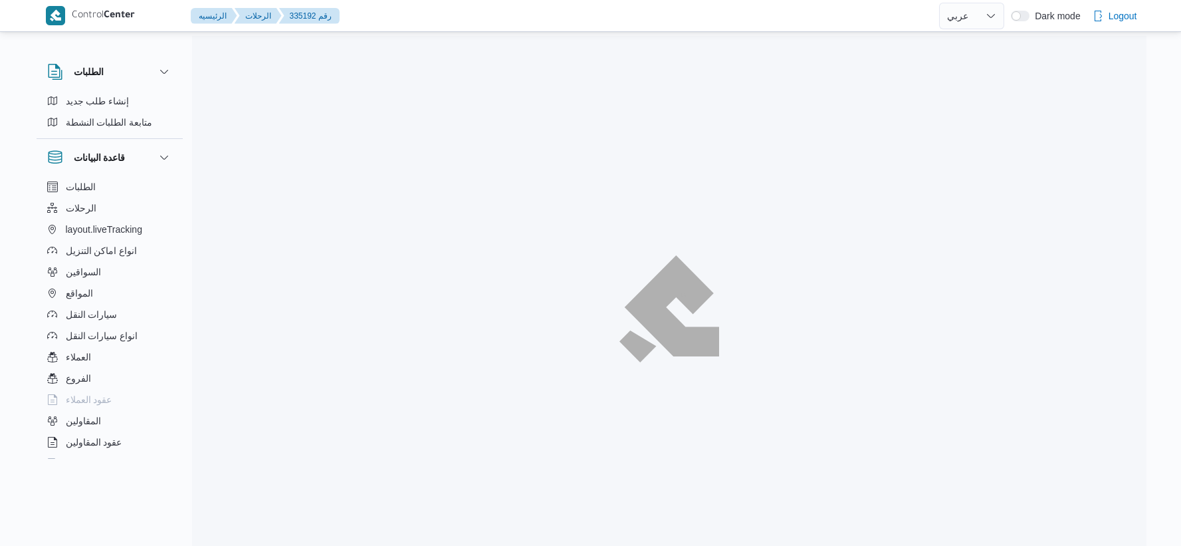
select select "ar"
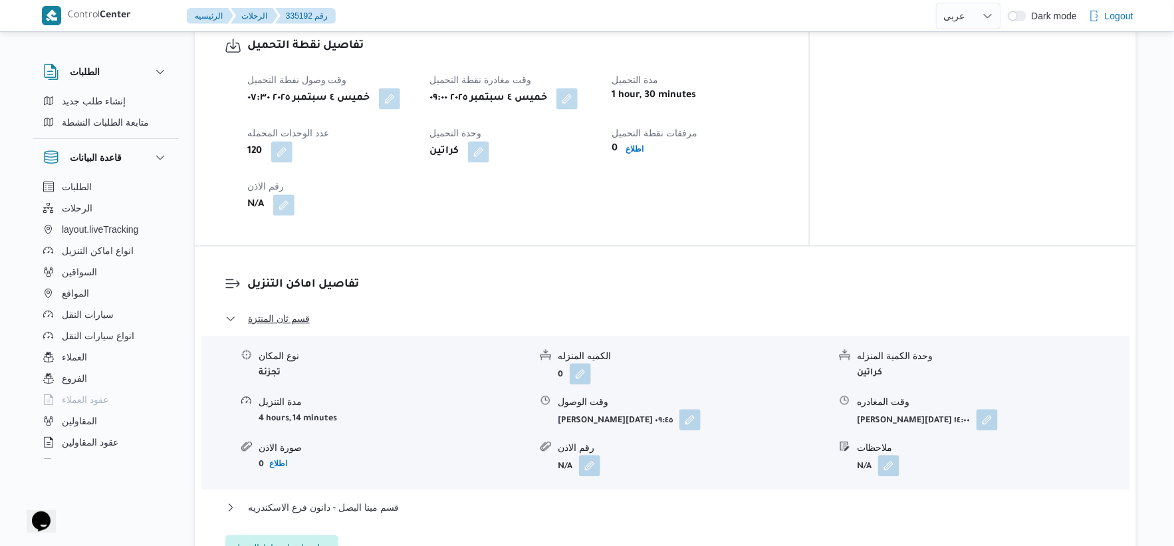
scroll to position [996, 0]
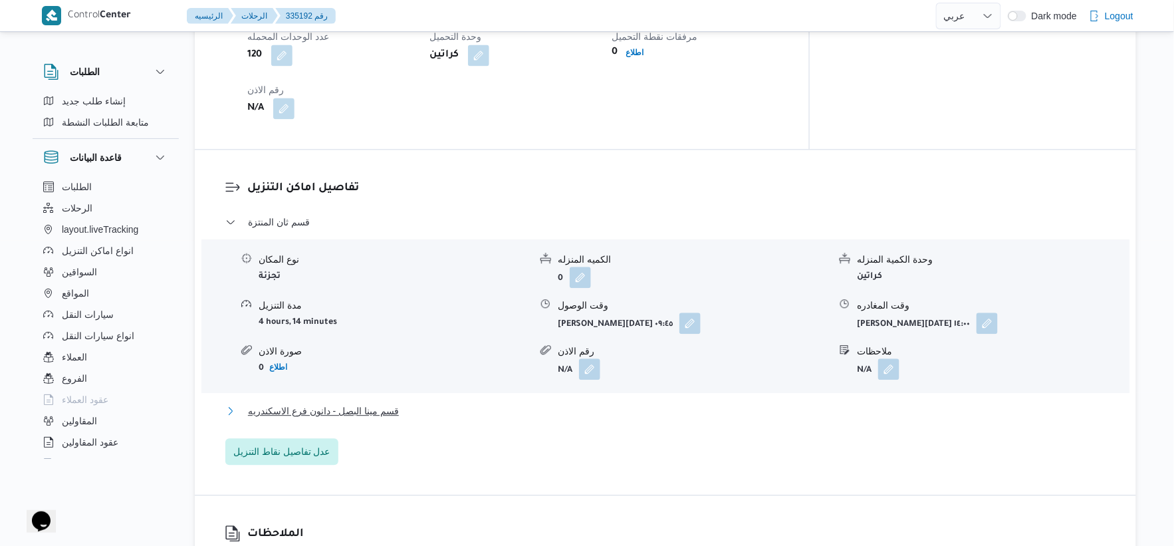
click at [408, 403] on button "قسم مينا البصل - دانون فرع الاسكندريه" at bounding box center [665, 411] width 881 height 16
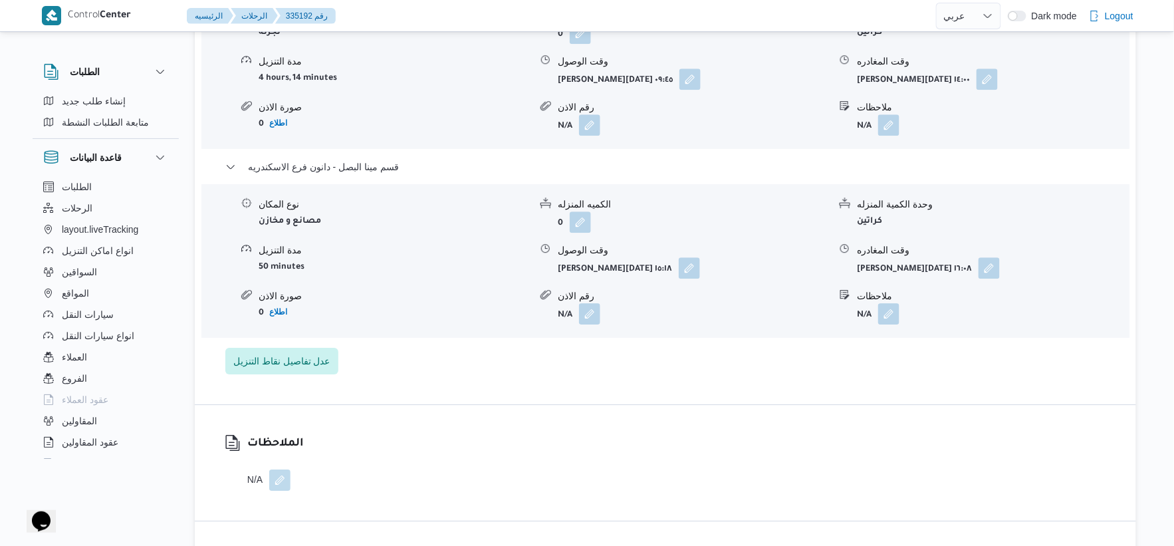
scroll to position [1329, 0]
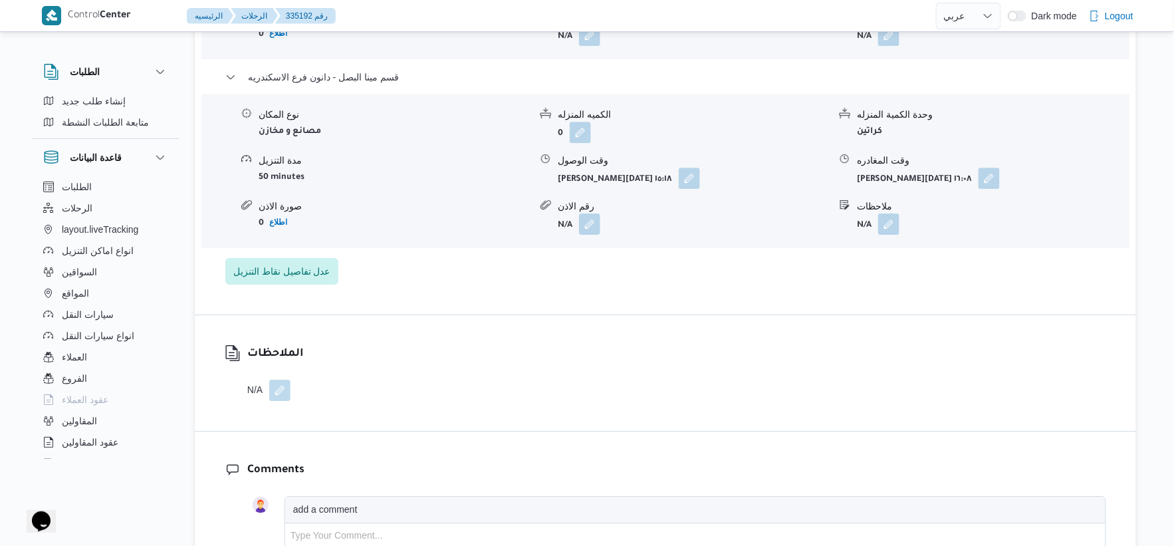
select select "ar"
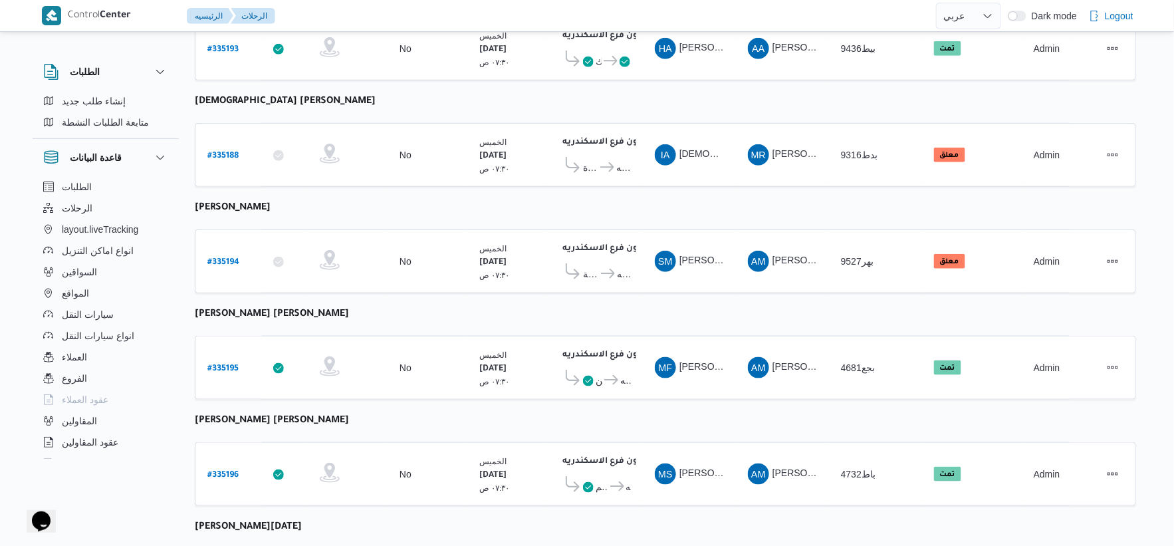
scroll to position [255, 0]
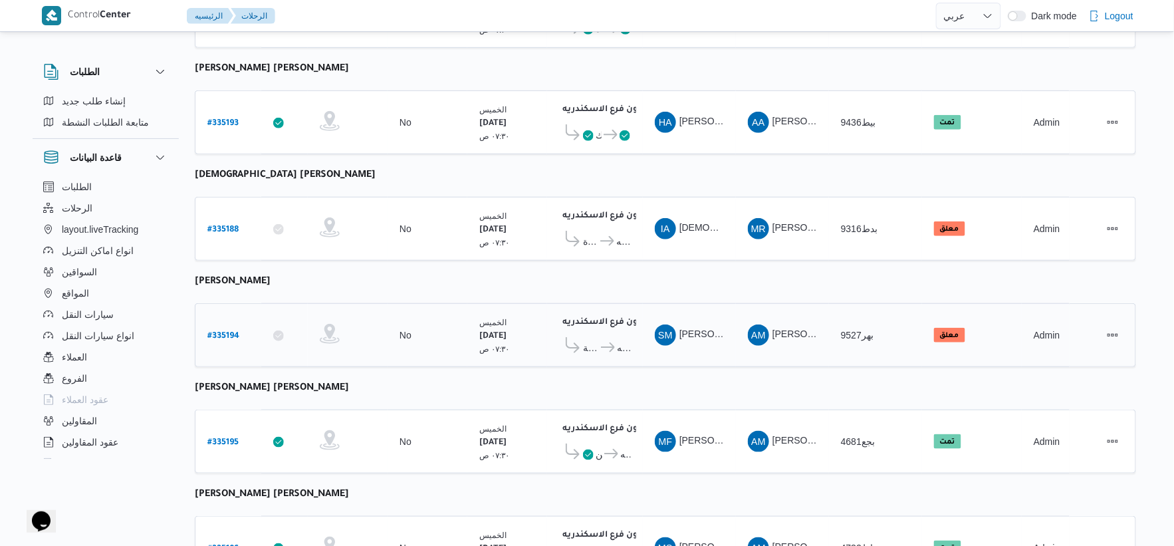
click at [218, 332] on b "# 335194" at bounding box center [223, 336] width 32 height 9
select select "ar"
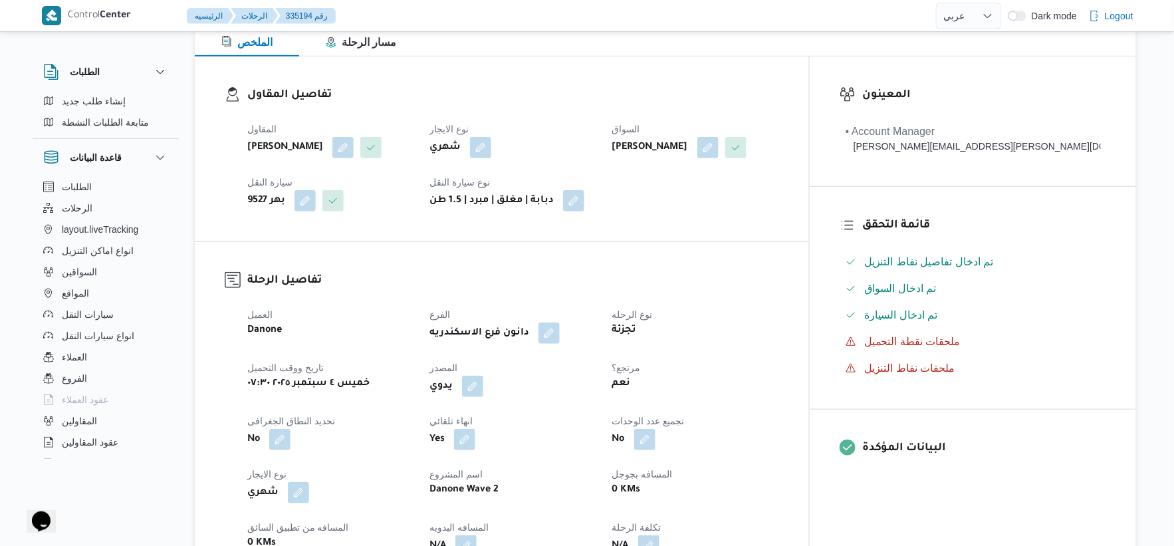
scroll to position [516, 0]
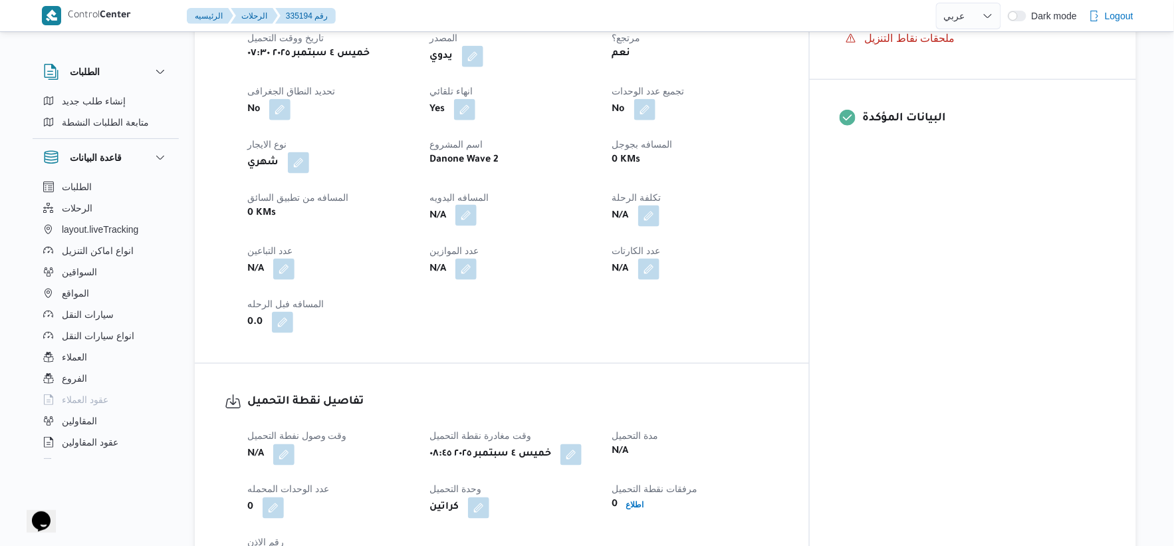
click at [477, 213] on button "button" at bounding box center [465, 215] width 21 height 21
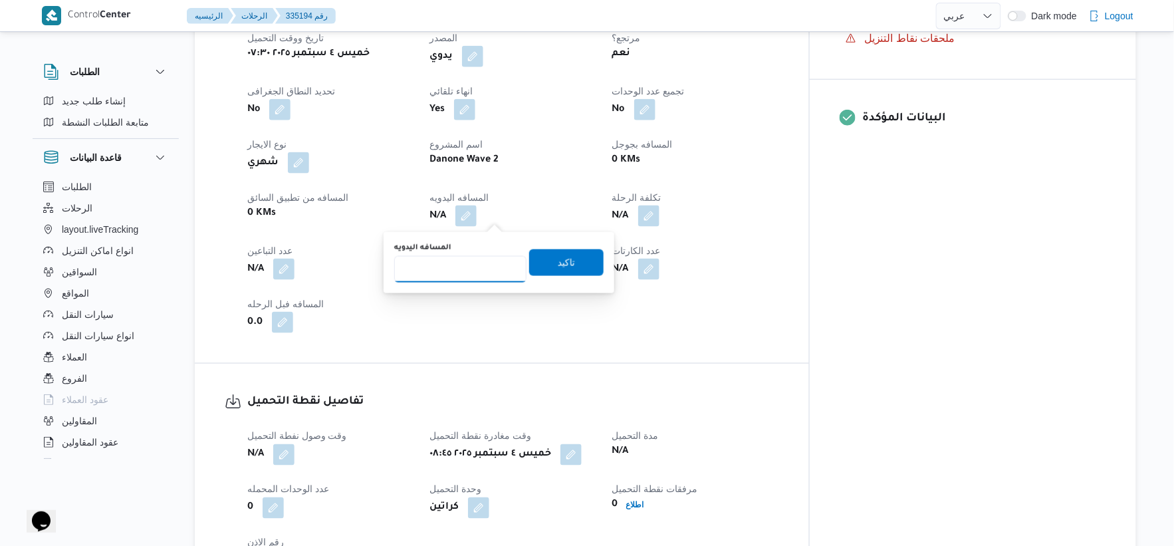
click at [472, 263] on input "المسافه اليدويه" at bounding box center [460, 269] width 132 height 27
type input "26"
click at [561, 255] on span "تاكيد" at bounding box center [566, 262] width 17 height 16
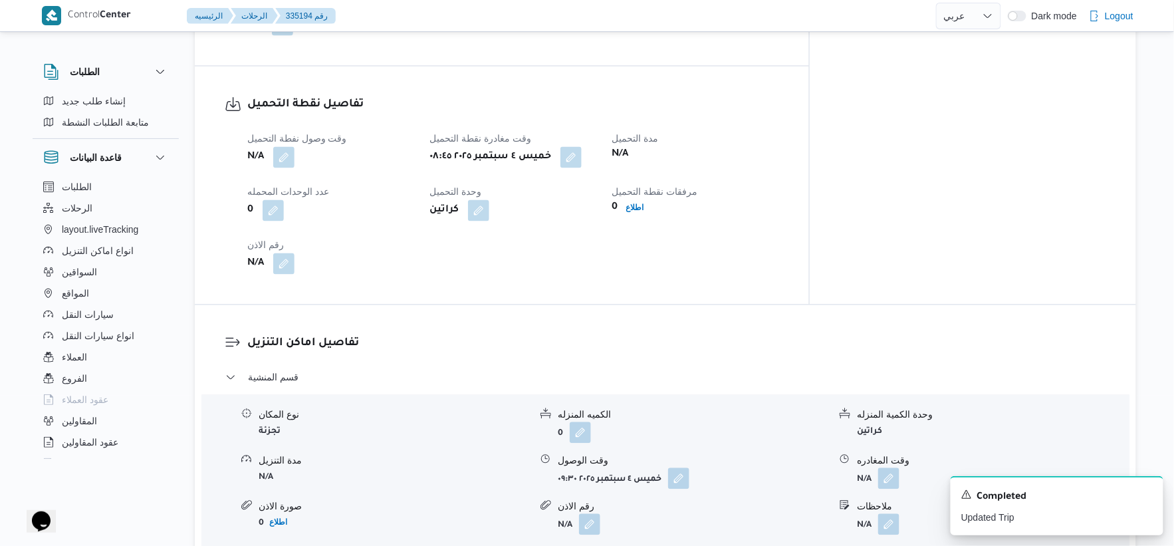
scroll to position [812, 0]
click at [271, 167] on span at bounding box center [281, 158] width 28 height 21
click at [278, 162] on button "button" at bounding box center [283, 158] width 21 height 21
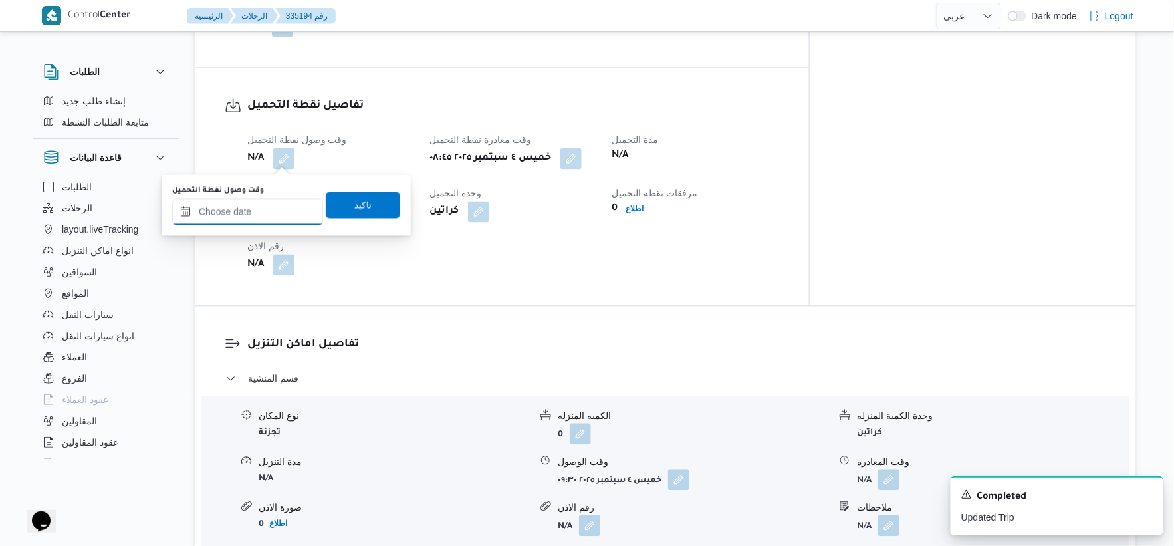
click at [265, 209] on input "وقت وصول نفطة التحميل" at bounding box center [247, 212] width 151 height 27
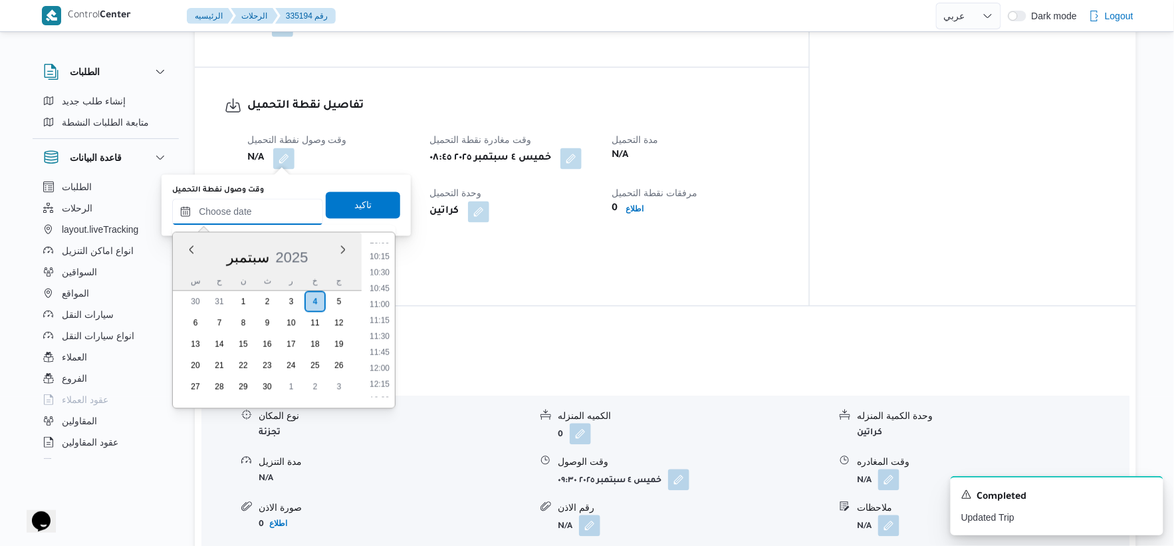
scroll to position [426, 0]
click at [379, 284] on li "07:15" at bounding box center [379, 286] width 31 height 13
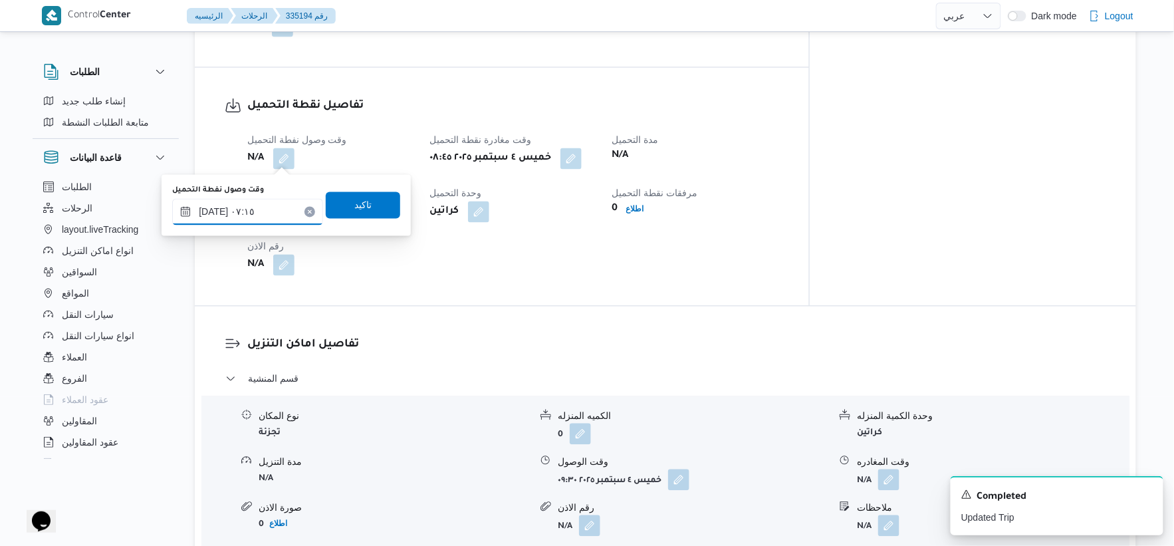
click at [208, 211] on input "٠٤/٠٩/٢٠٢٥ ٠٧:١٥" at bounding box center [247, 212] width 151 height 27
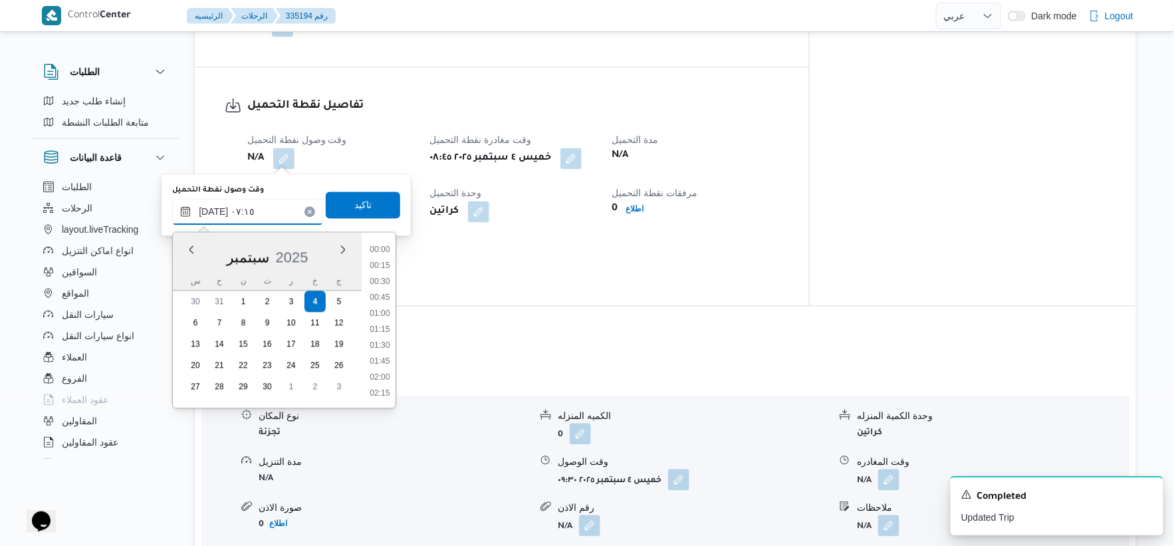
click at [208, 211] on input "٠٤/٠٩/٢٠٢٥ ٠٧:١٥" at bounding box center [247, 212] width 151 height 27
click at [213, 210] on input "٠٤/٠٩/٢٠٢٥ ٠٧:١٥" at bounding box center [247, 212] width 151 height 27
type input "٠٤/٠٩/٢٠٢٥ ٠٧:٢٨"
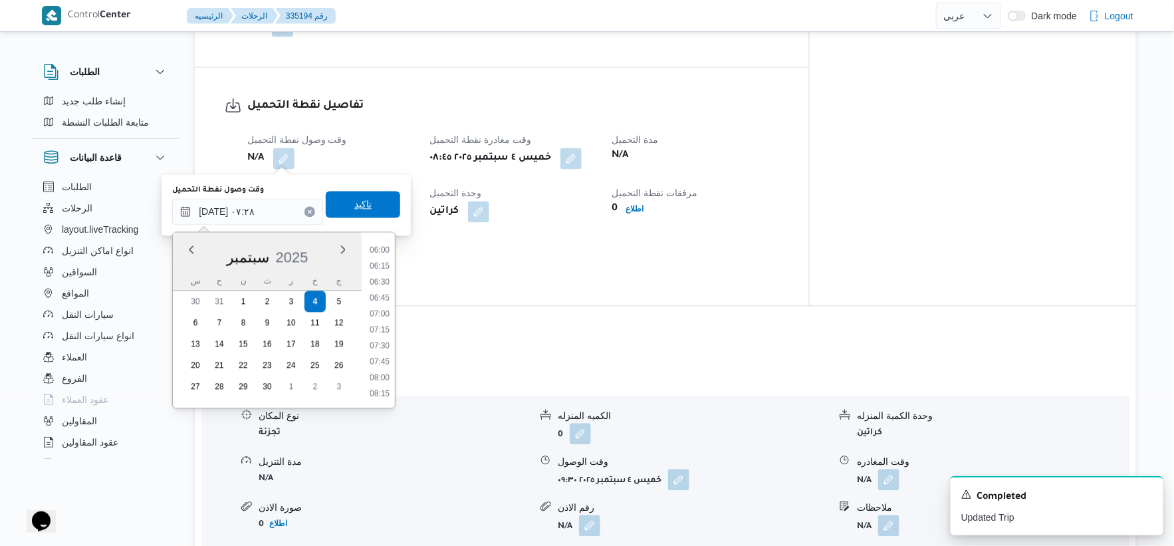
click at [362, 196] on span "تاكيد" at bounding box center [363, 204] width 74 height 27
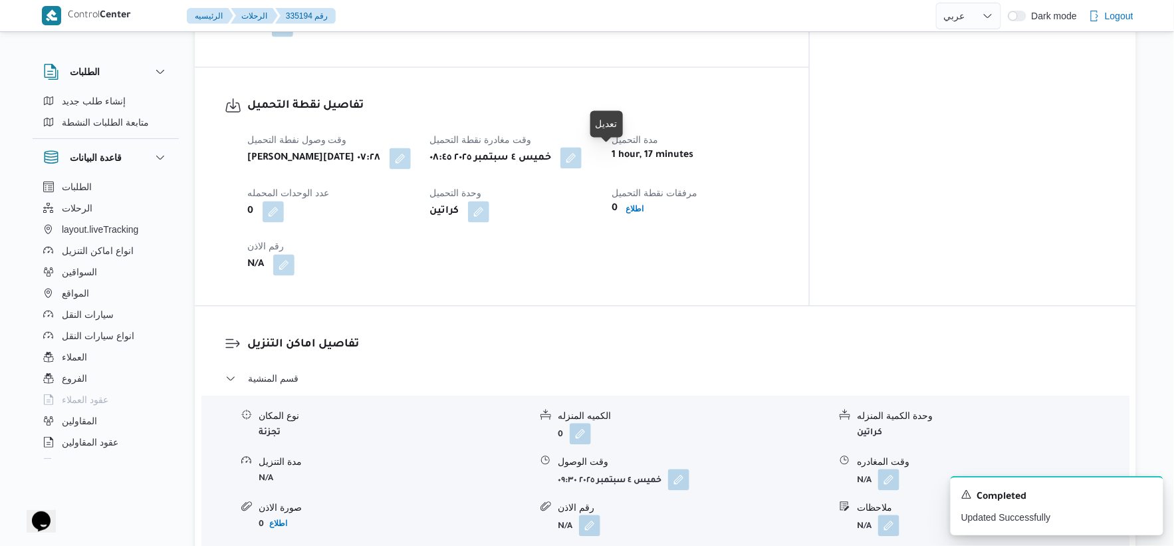
click at [582, 156] on button "button" at bounding box center [570, 158] width 21 height 21
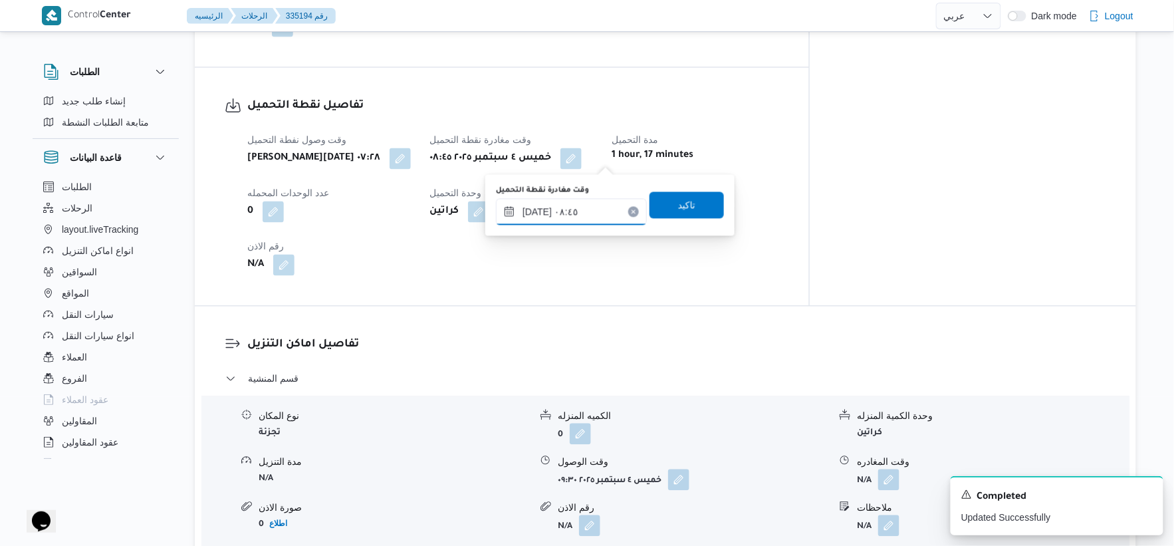
click at [594, 213] on input "٠٤/٠٩/٢٠٢٥ ٠٨:٤٥" at bounding box center [571, 212] width 151 height 27
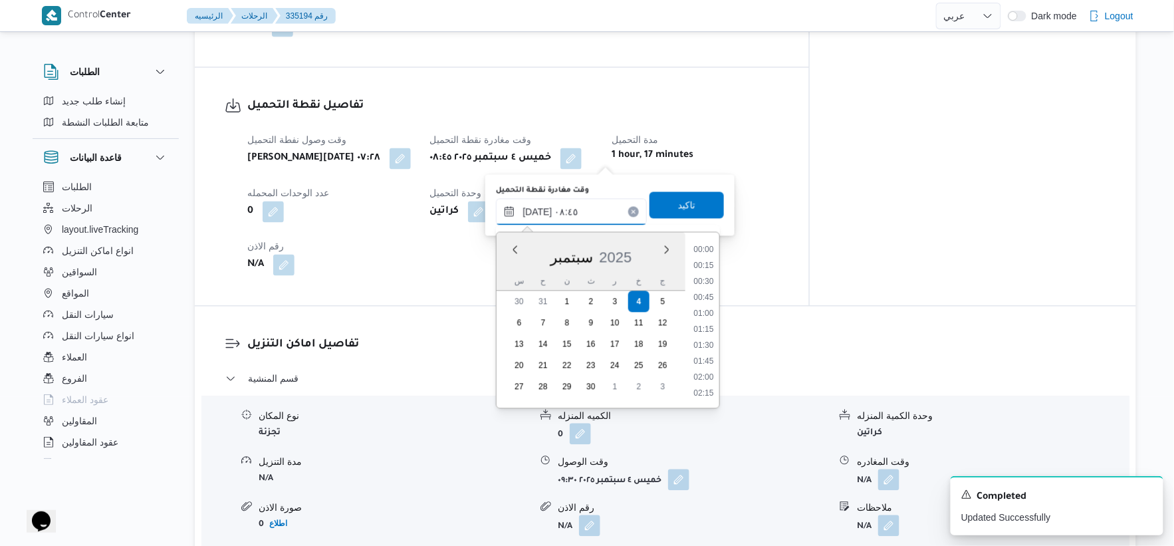
scroll to position [479, 0]
click at [702, 343] on li "09:00" at bounding box center [704, 345] width 31 height 13
type input "٠٤/٠٩/٢٠٢٥ ٠٩:٠٠"
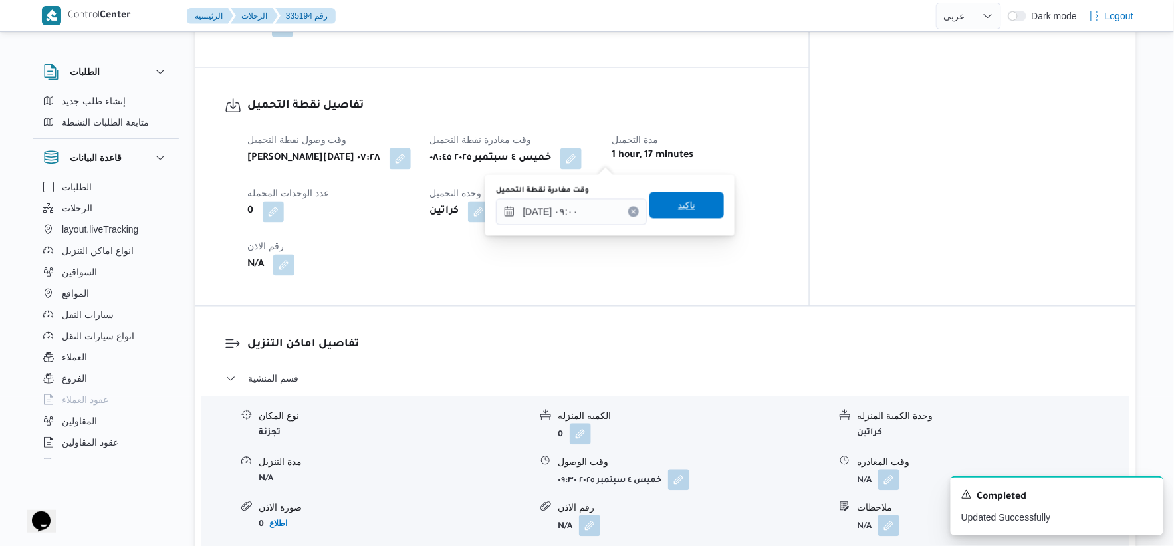
click at [689, 202] on span "تاكيد" at bounding box center [686, 205] width 74 height 27
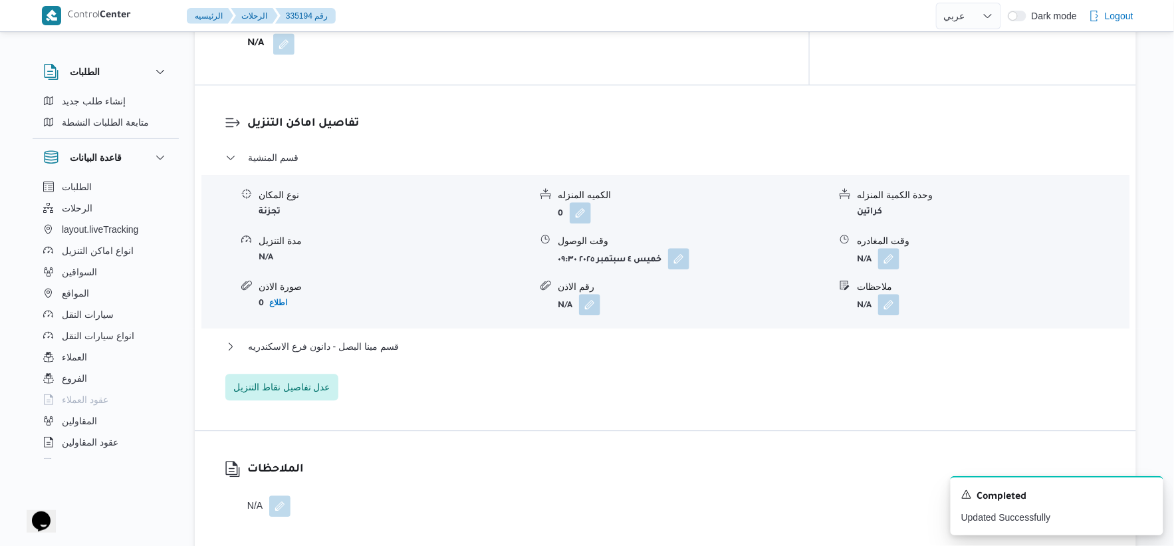
scroll to position [1181, 0]
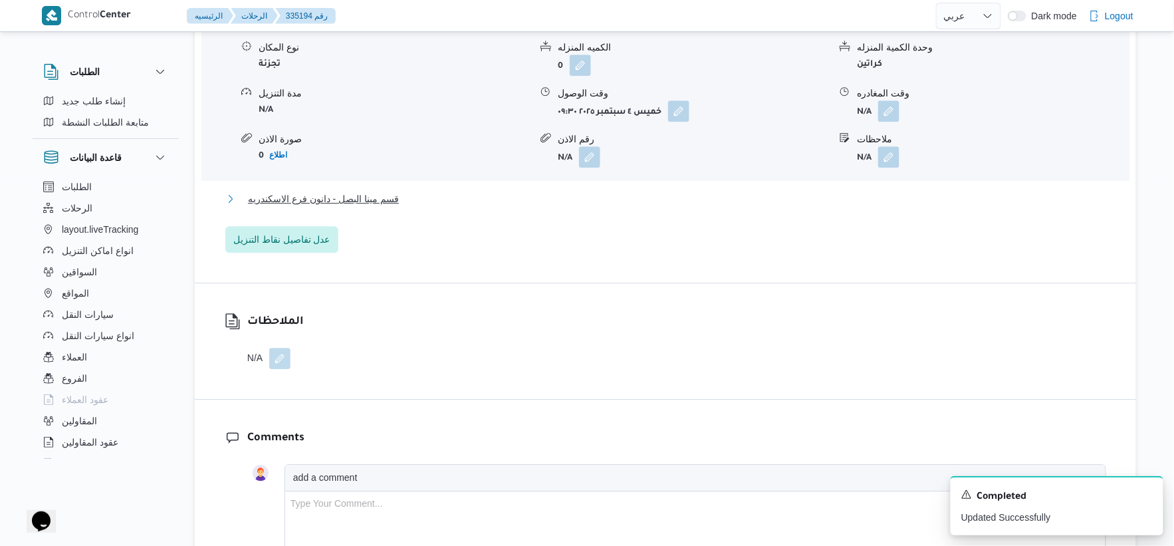
drag, startPoint x: 429, startPoint y: 193, endPoint x: 441, endPoint y: 209, distance: 19.4
click at [429, 193] on button "قسم مينا البصل - دانون فرع الاسكندريه" at bounding box center [665, 199] width 881 height 16
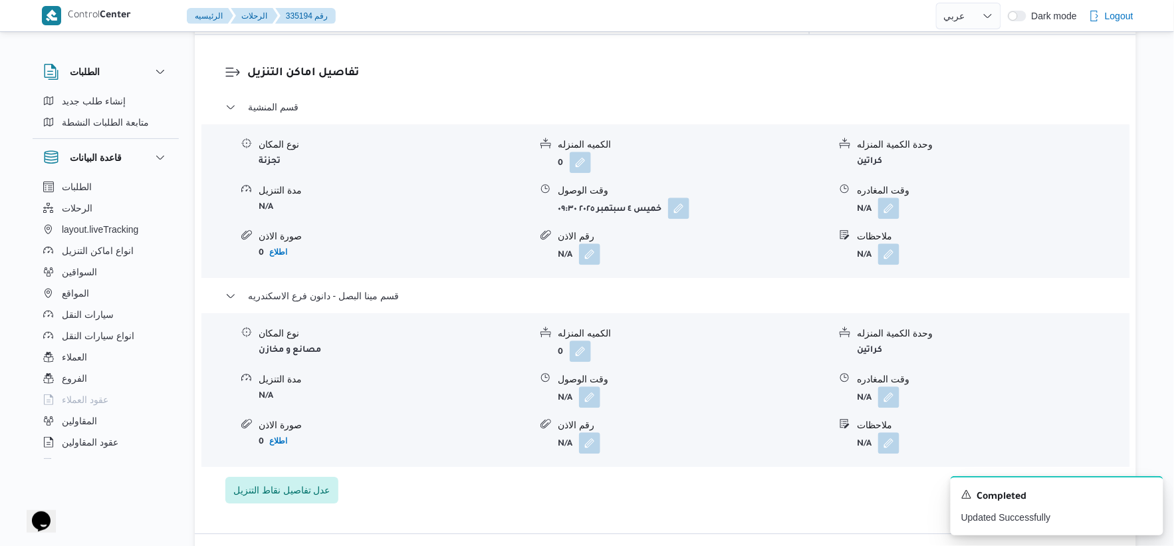
scroll to position [1107, 0]
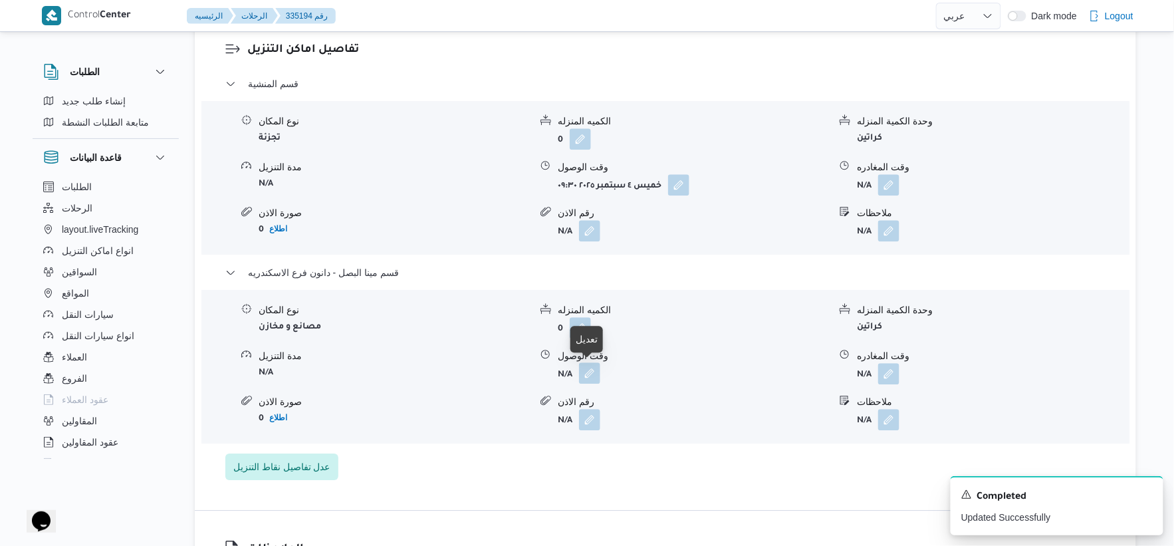
click at [586, 373] on button "button" at bounding box center [589, 372] width 21 height 21
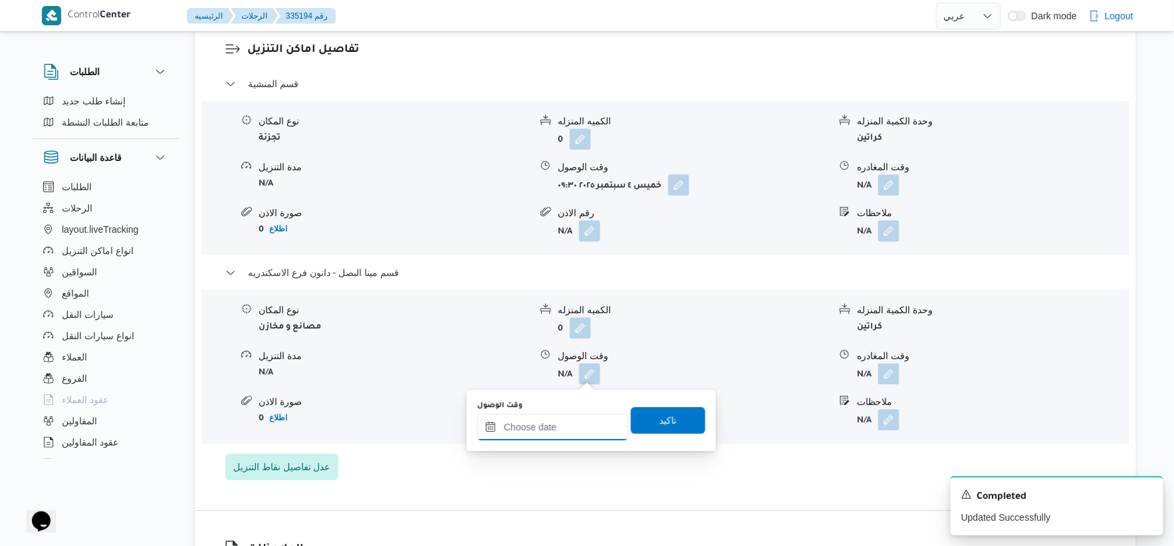
click at [567, 432] on input "وقت الوصول" at bounding box center [552, 426] width 151 height 27
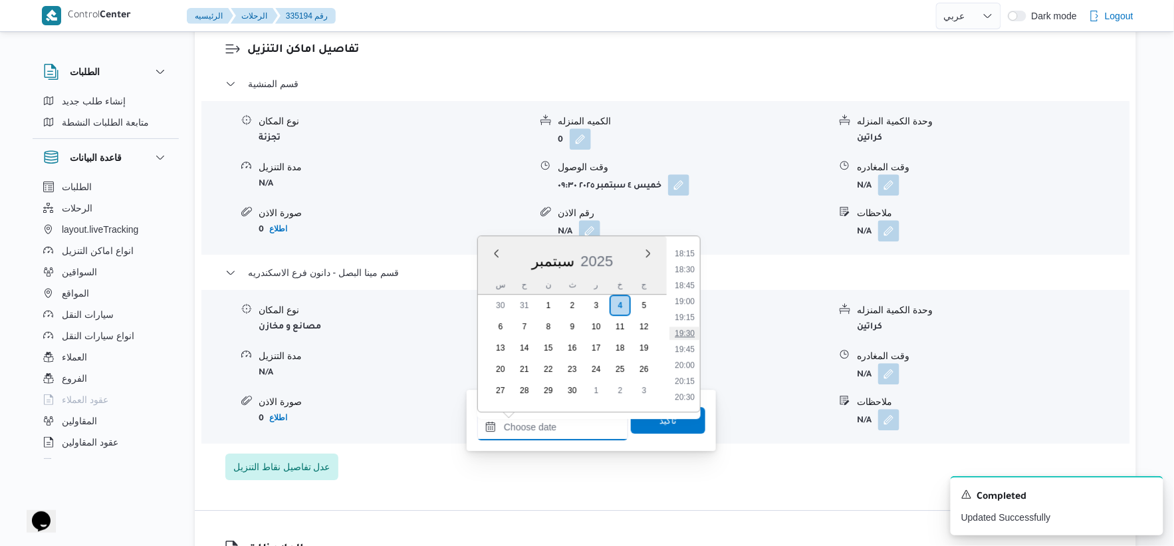
scroll to position [1091, 0]
click at [693, 310] on li "18:00" at bounding box center [684, 310] width 31 height 13
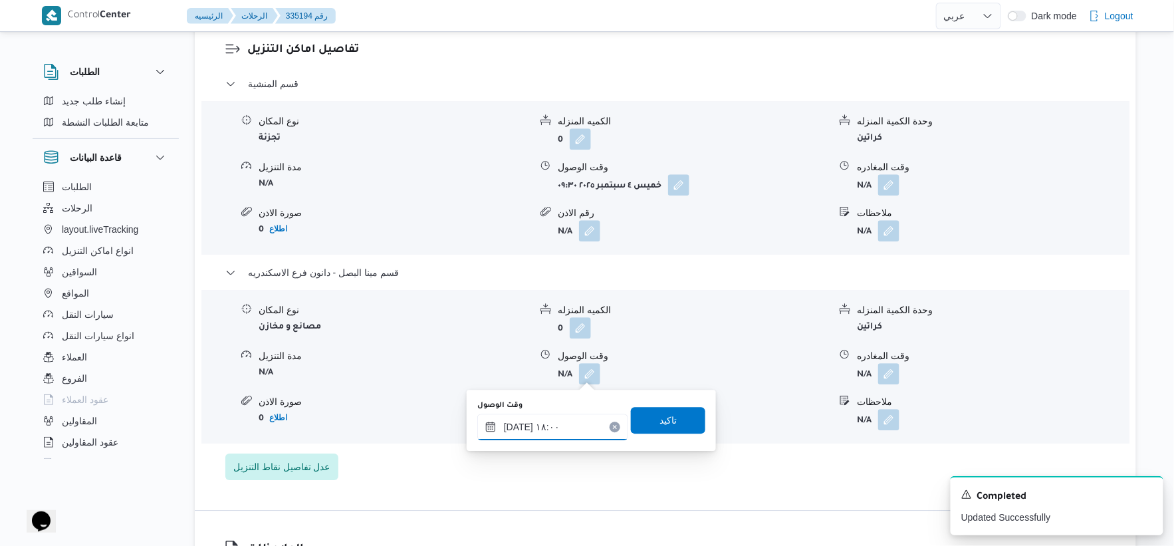
click at [516, 423] on input "٠٤/٠٩/٢٠٢٥ ١٨:٠٠" at bounding box center [552, 426] width 151 height 27
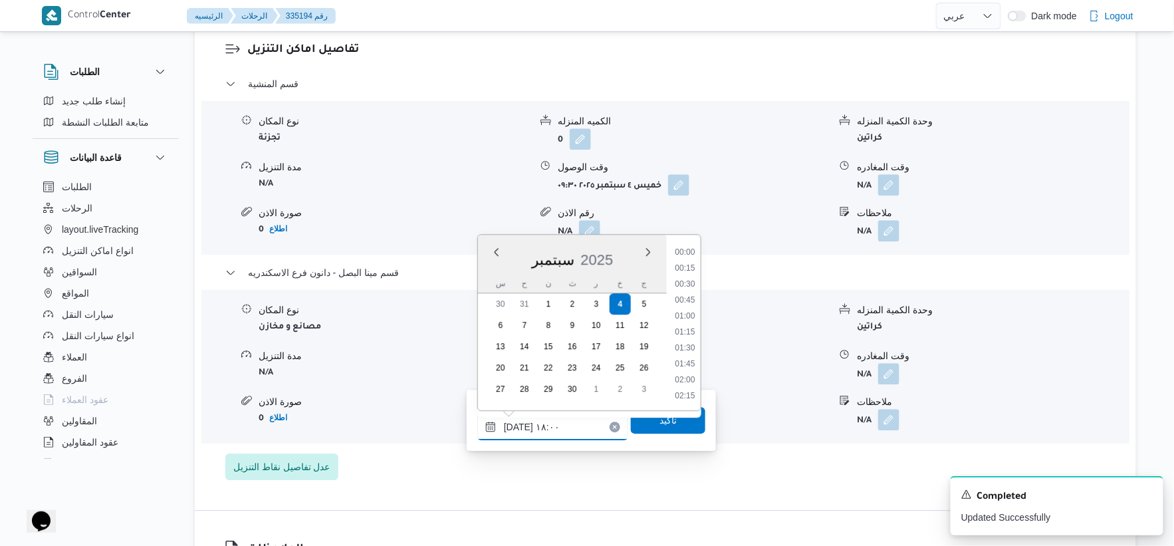
click at [516, 423] on input "٠٤/٠٩/٢٠٢٥ ١٨:٠٠" at bounding box center [552, 426] width 151 height 27
type input "٠٤/٠٩/٢٠٢٥ ١٨:١٠"
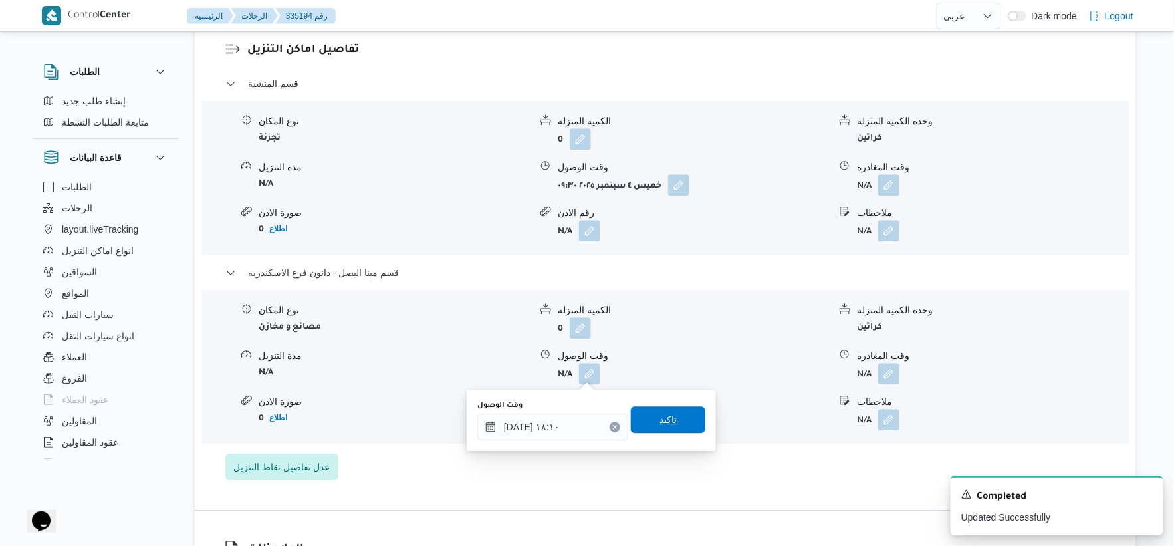
click at [661, 417] on span "تاكيد" at bounding box center [667, 419] width 17 height 16
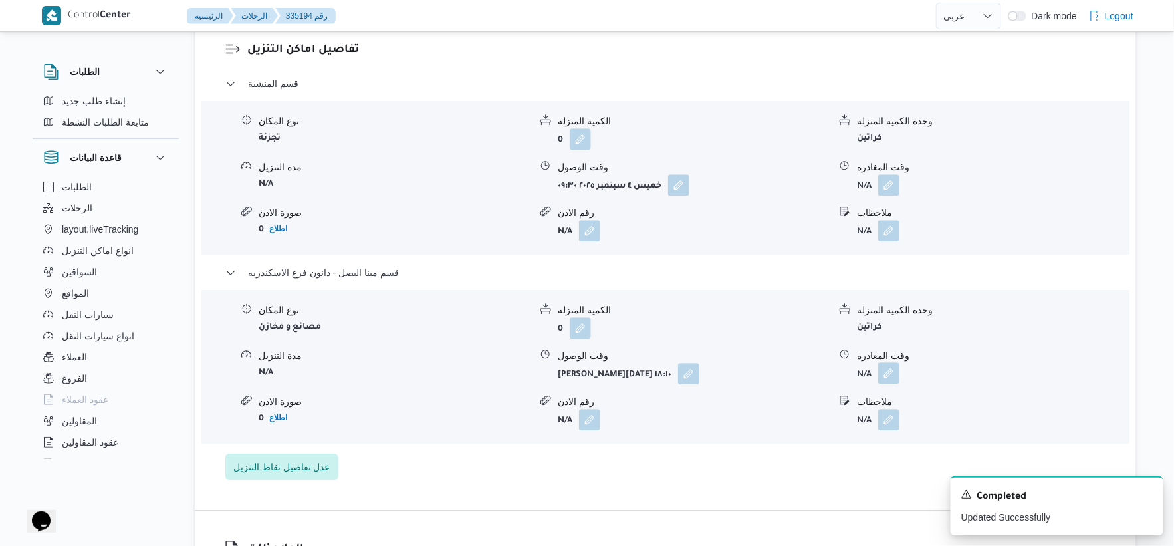
click at [896, 374] on button "button" at bounding box center [888, 372] width 21 height 21
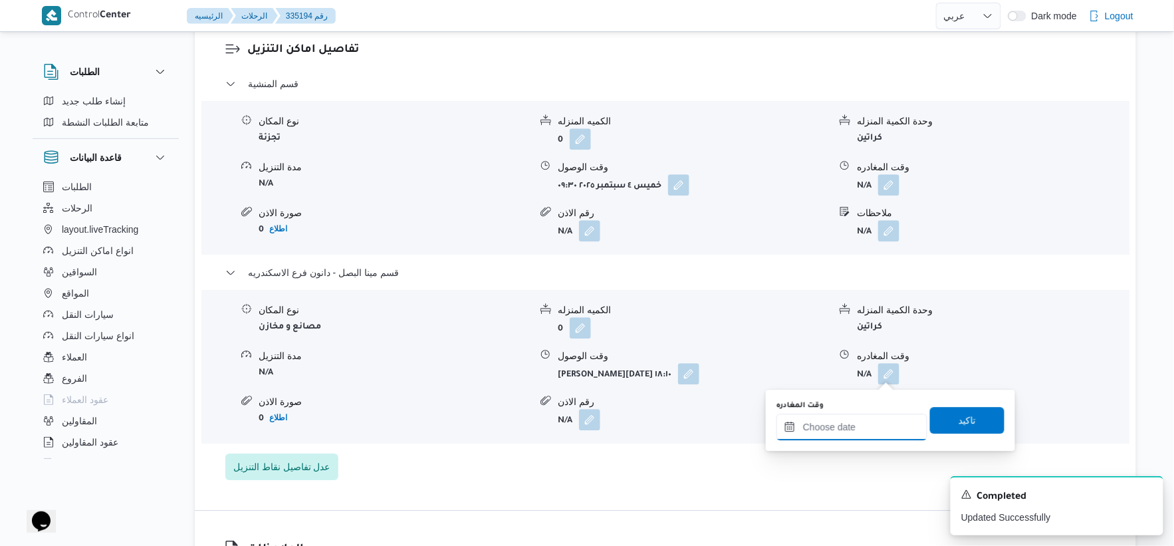
drag, startPoint x: 896, startPoint y: 379, endPoint x: 892, endPoint y: 413, distance: 34.8
click at [869, 428] on input "وقت المغادره" at bounding box center [851, 426] width 151 height 27
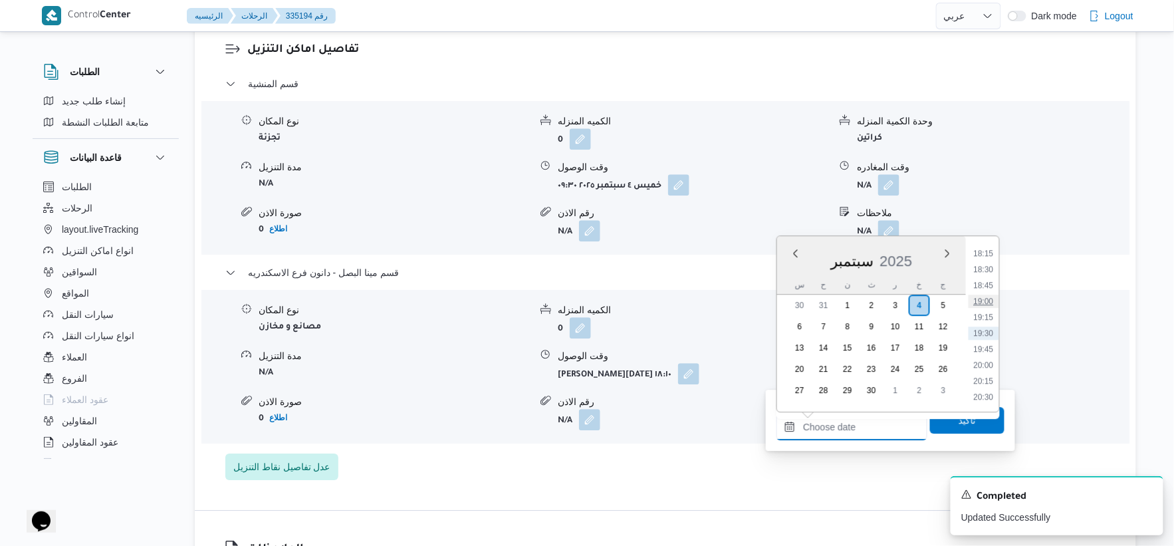
scroll to position [1091, 0]
click at [989, 352] on li "18:45" at bounding box center [983, 358] width 31 height 13
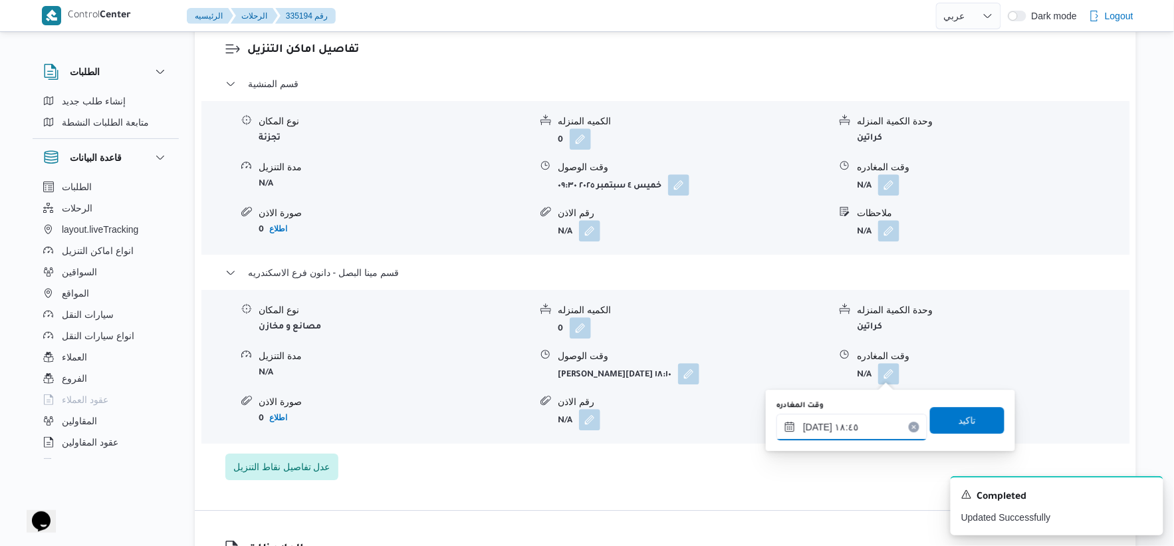
click at [813, 425] on input "٠٤/٠٩/٢٠٢٥ ١٨:٤٥" at bounding box center [851, 426] width 151 height 27
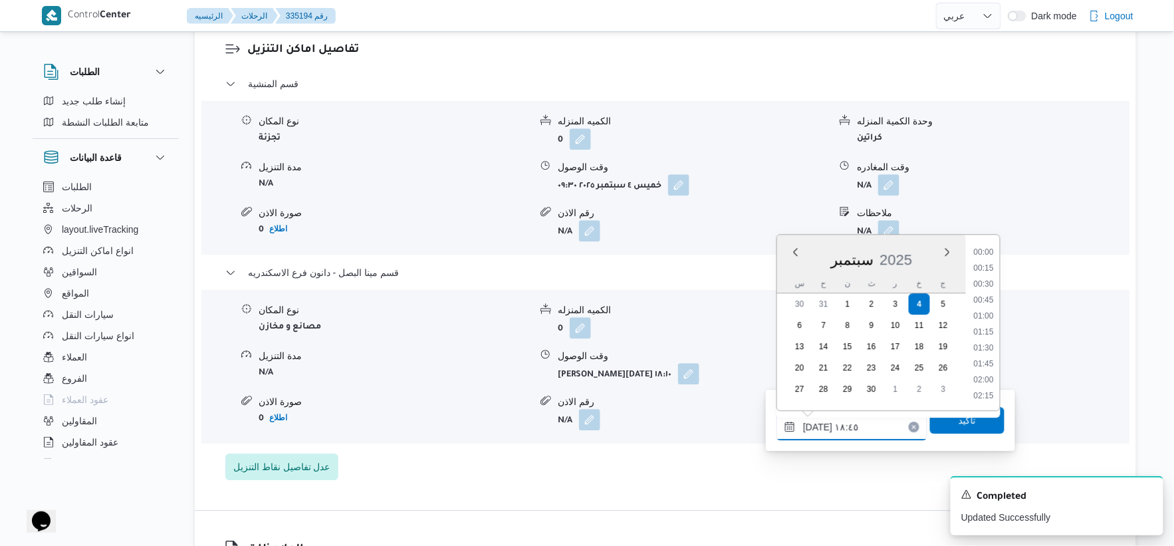
click at [813, 425] on input "٠٤/٠٩/٢٠٢٥ ١٨:٤٥" at bounding box center [851, 426] width 151 height 27
type input "٠٤/٠٩/٢٠٢٥ ١٨:٣٧"
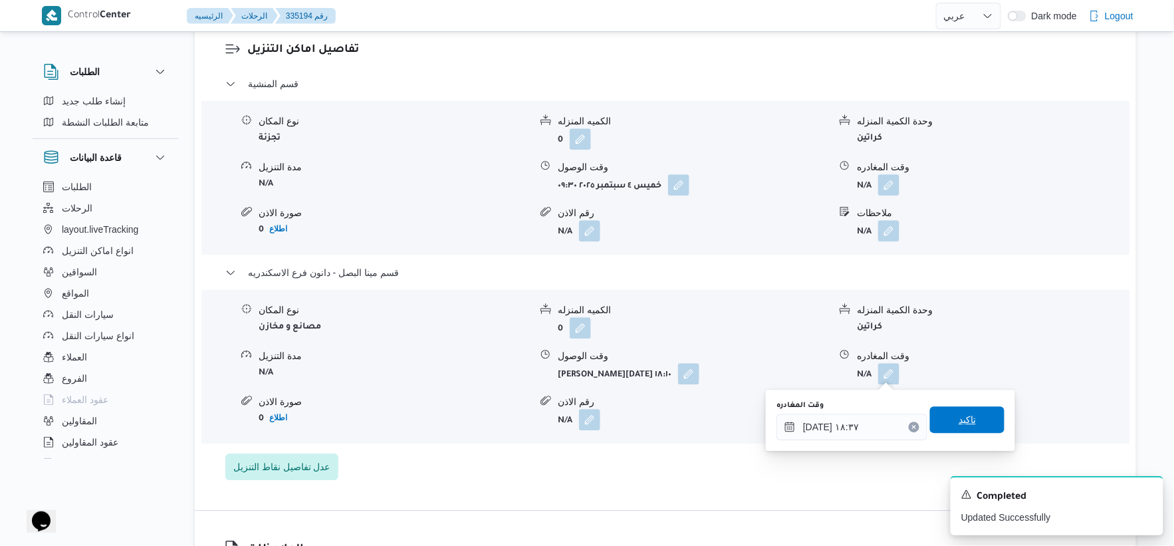
click at [986, 423] on span "تاكيد" at bounding box center [967, 419] width 74 height 27
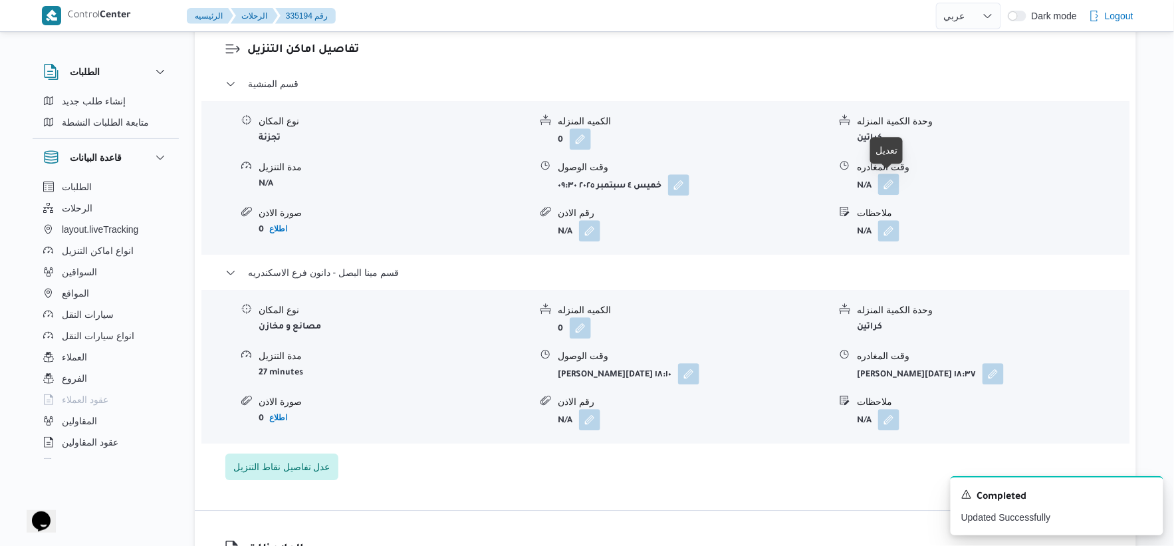
click at [893, 182] on button "button" at bounding box center [888, 183] width 21 height 21
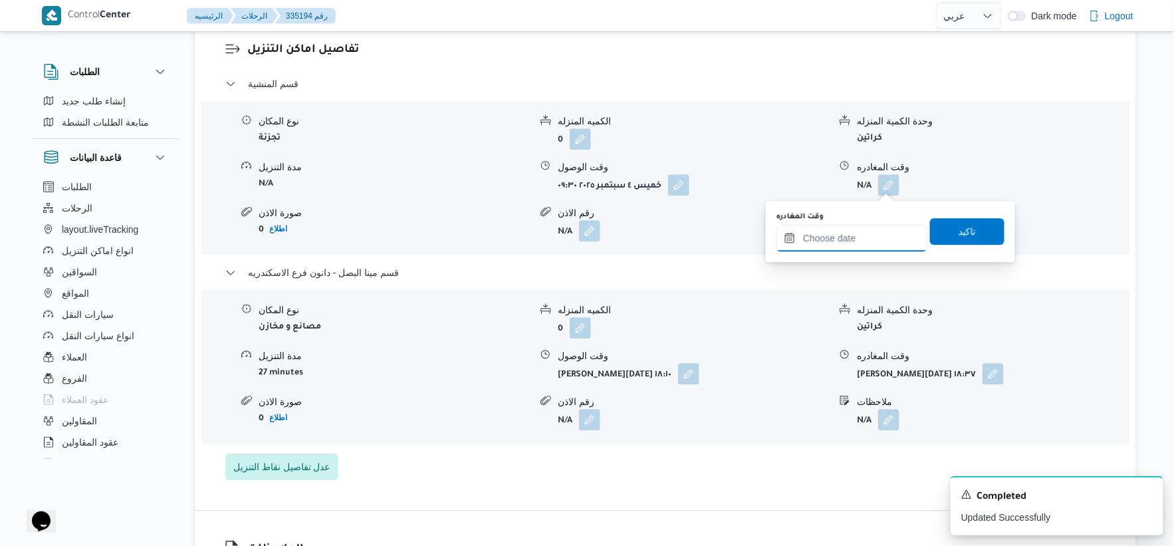
click at [866, 233] on input "وقت المغادره" at bounding box center [851, 238] width 151 height 27
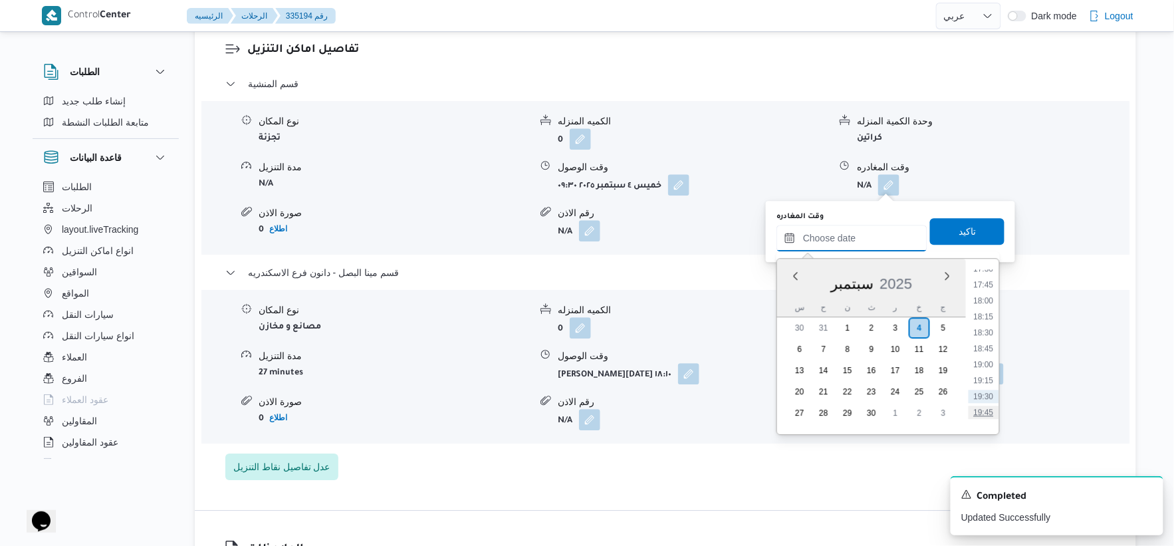
scroll to position [1091, 0]
click at [986, 316] on li "17:45" at bounding box center [983, 317] width 31 height 13
type input "٠٤/٠٩/٢٠٢٥ ١٧:٤٥"
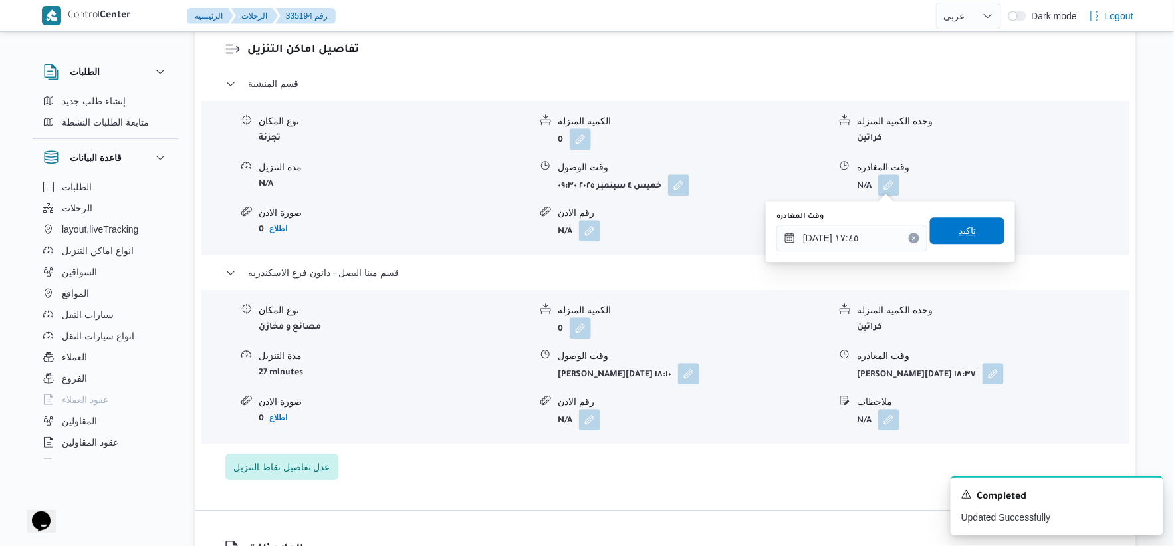
click at [982, 237] on span "تاكيد" at bounding box center [967, 230] width 74 height 27
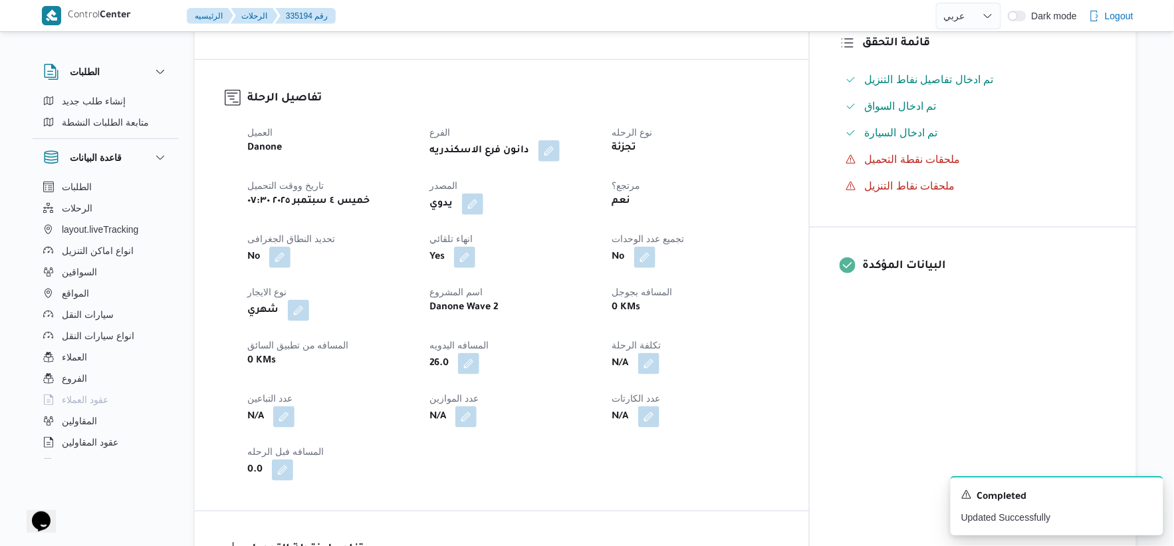
scroll to position [0, 0]
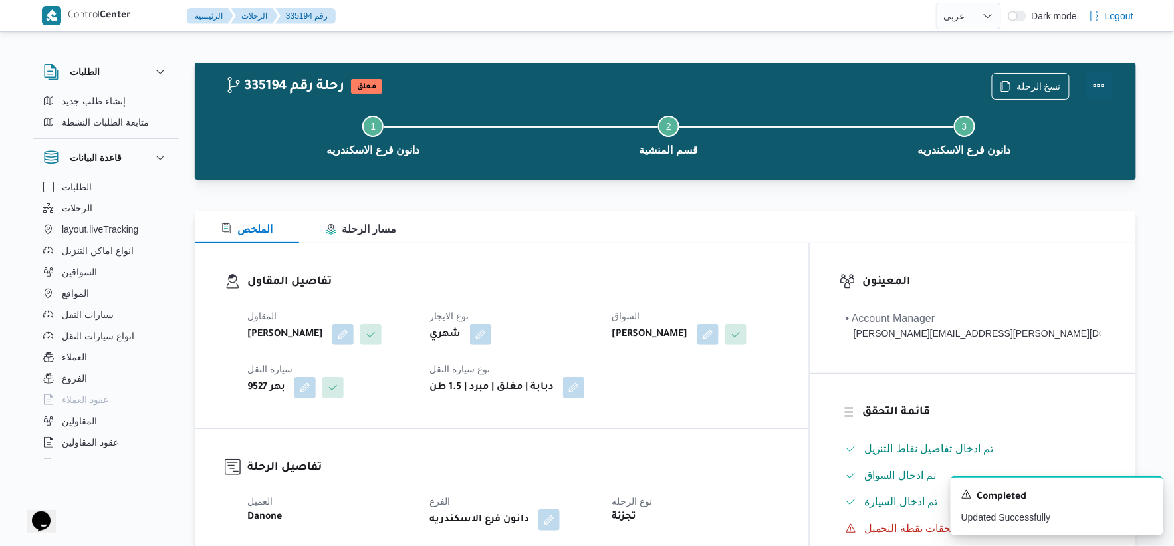
click at [1100, 84] on button "Actions" at bounding box center [1098, 85] width 27 height 27
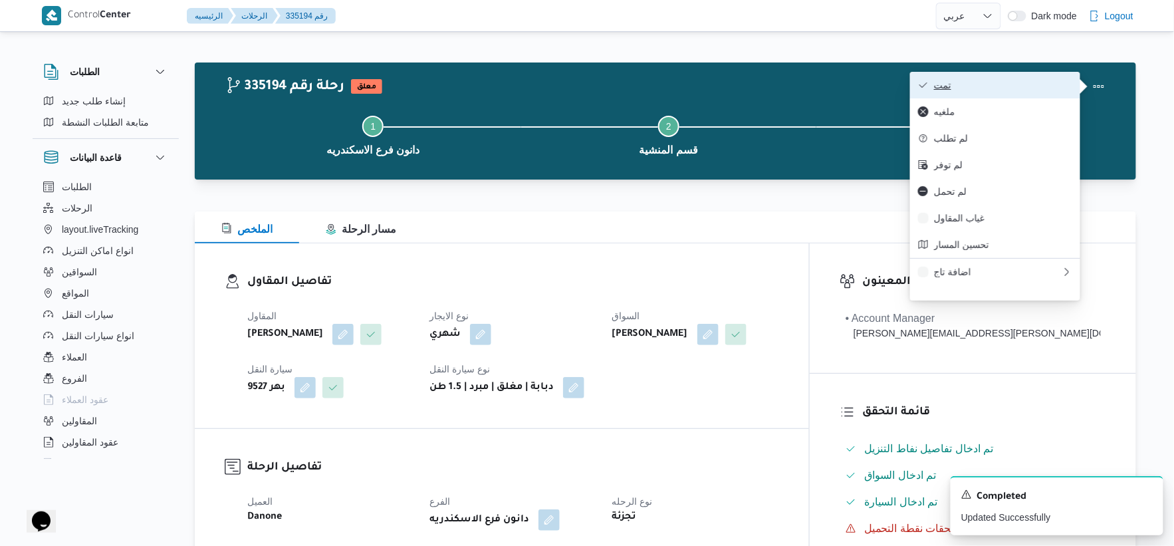
click at [1022, 85] on span "تمت" at bounding box center [1003, 85] width 138 height 11
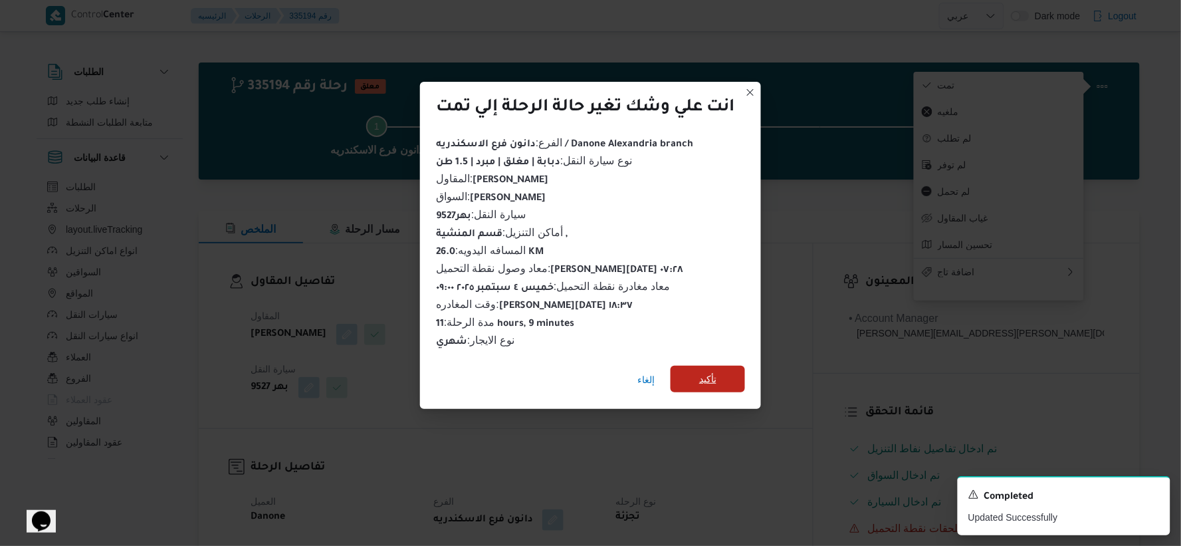
click at [728, 366] on span "تأكيد" at bounding box center [708, 379] width 74 height 27
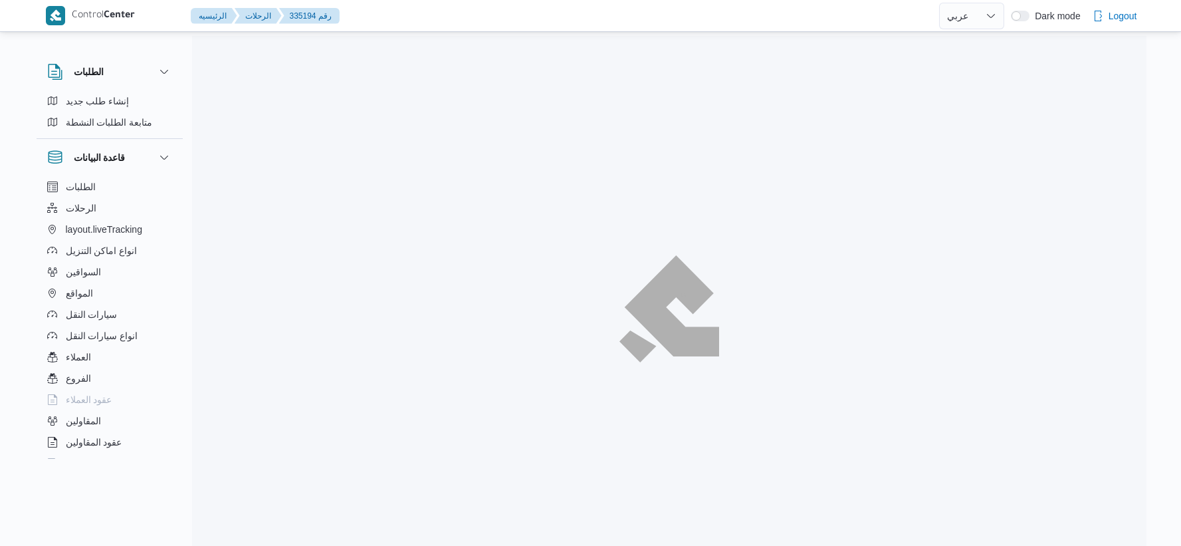
select select "ar"
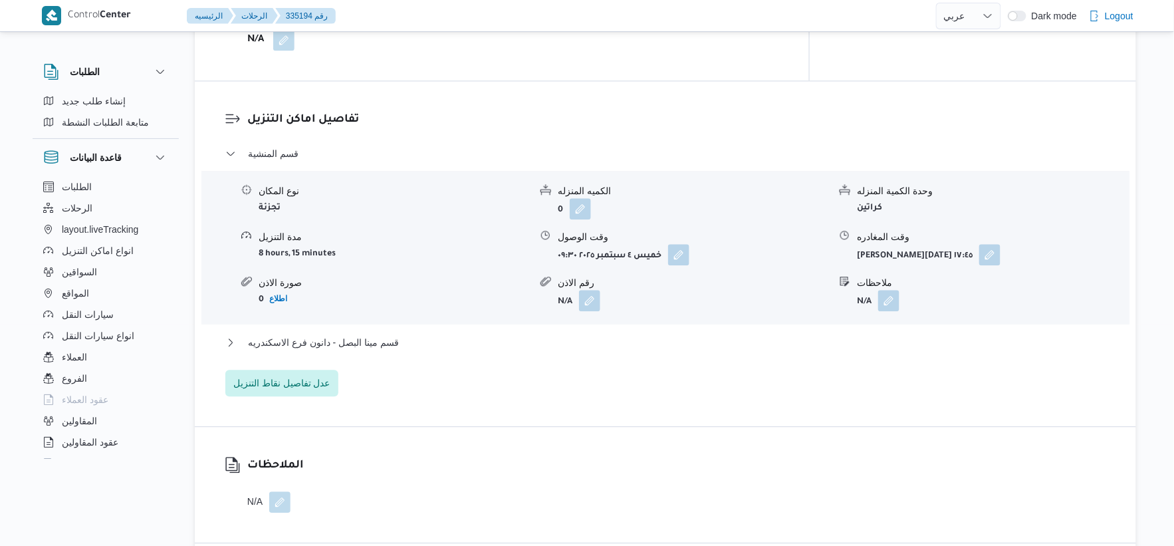
scroll to position [1033, 0]
click at [389, 340] on span "قسم مينا البصل - دانون فرع الاسكندريه" at bounding box center [323, 341] width 151 height 16
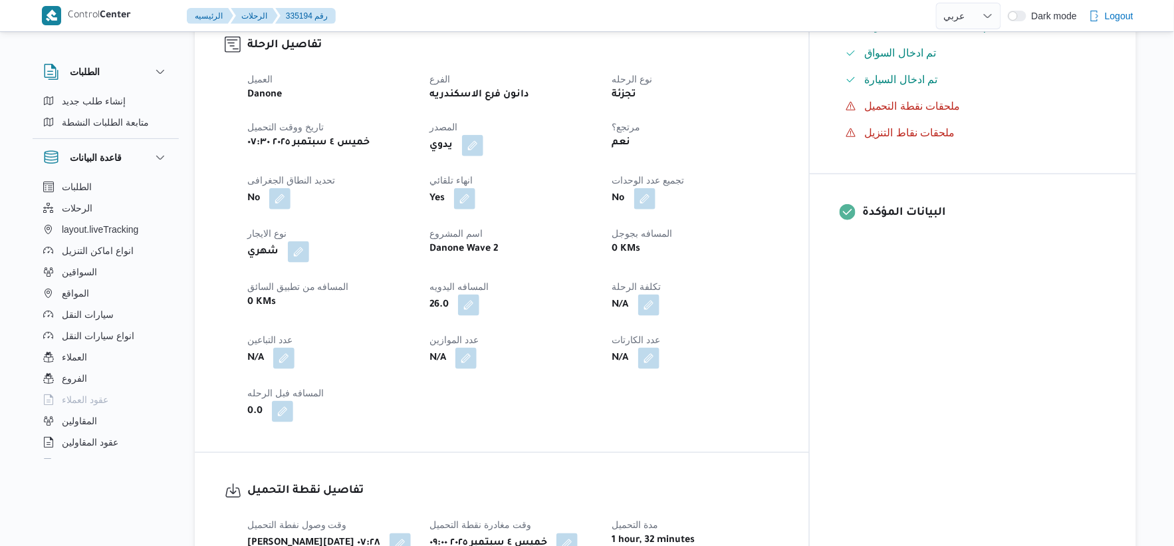
scroll to position [443, 0]
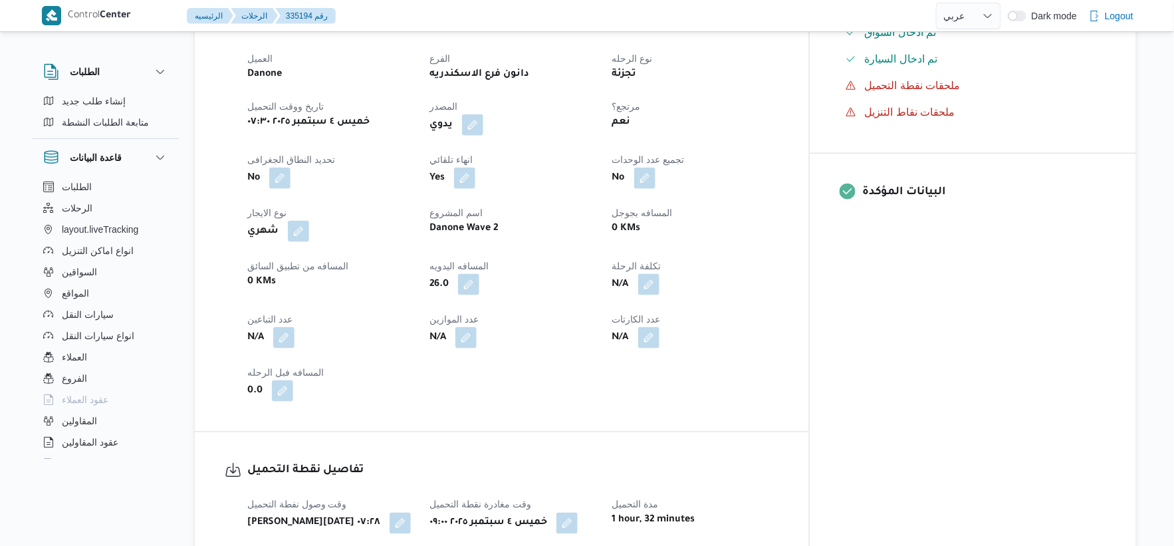
select select "ar"
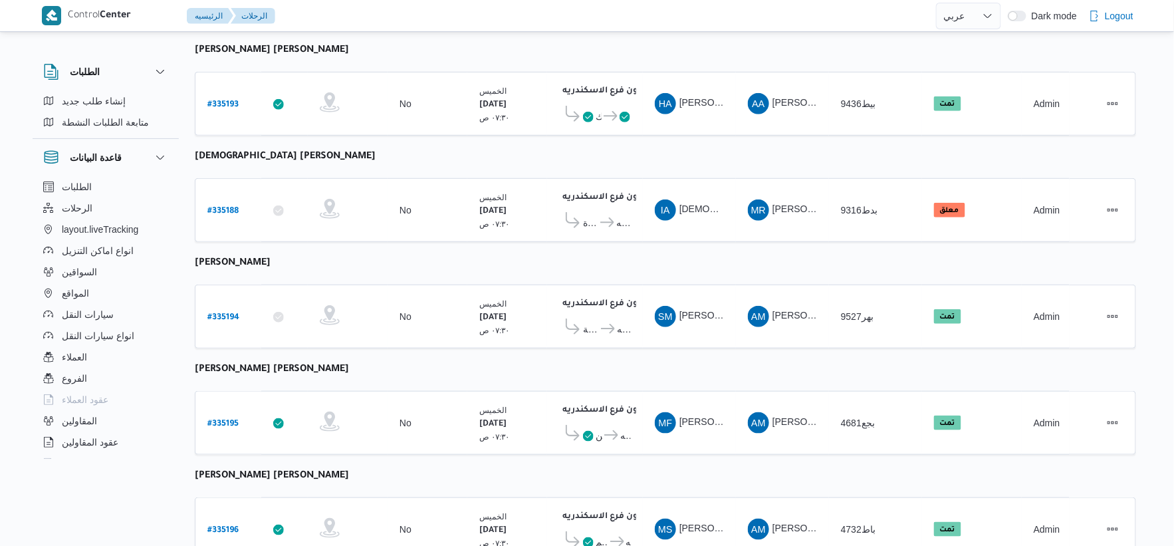
scroll to position [255, 0]
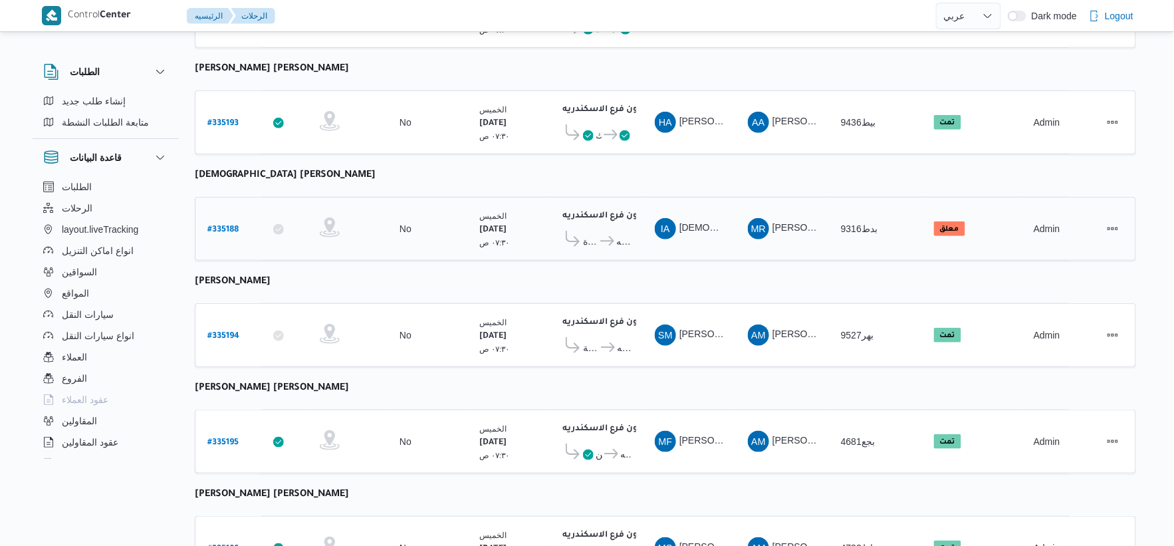
click at [229, 225] on b "# 335188" at bounding box center [222, 229] width 31 height 9
select select "ar"
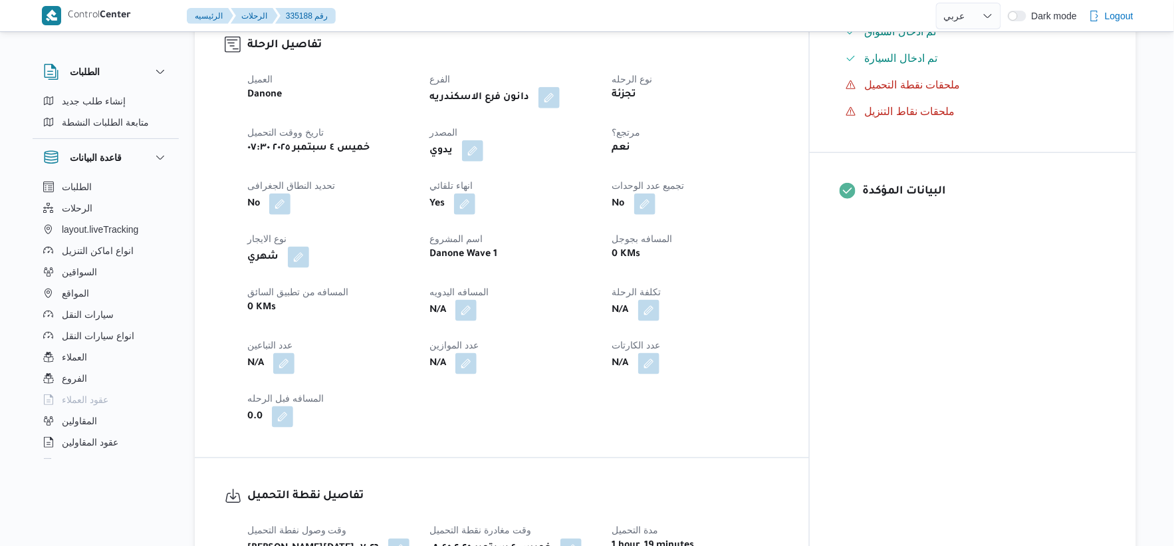
scroll to position [443, 0]
click at [477, 309] on button "button" at bounding box center [465, 310] width 21 height 21
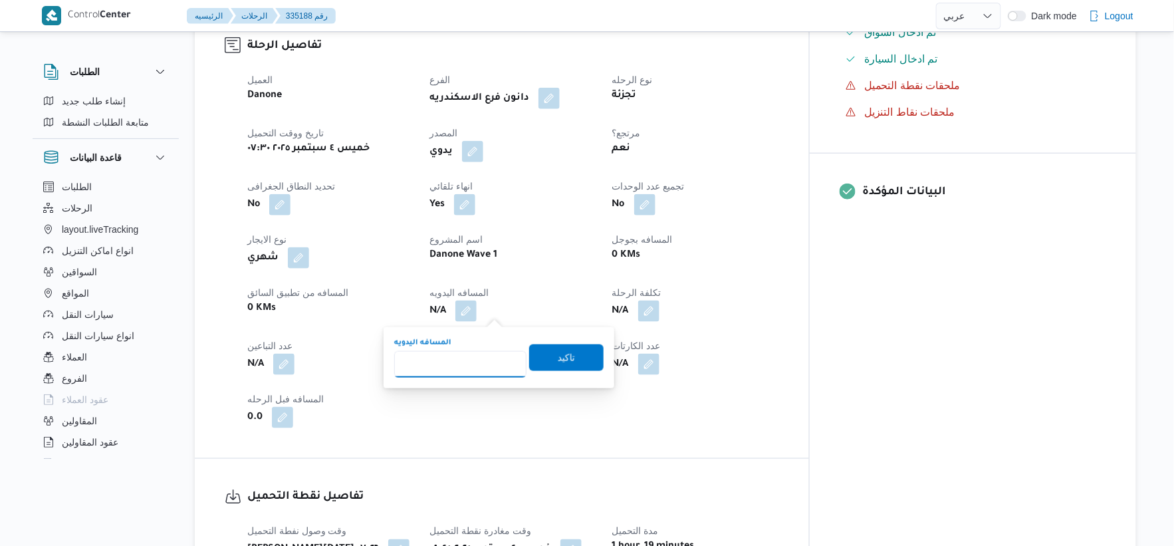
click at [447, 372] on input "المسافه اليدويه" at bounding box center [460, 364] width 132 height 27
type input "63"
click at [545, 351] on span "تاكيد" at bounding box center [566, 357] width 74 height 27
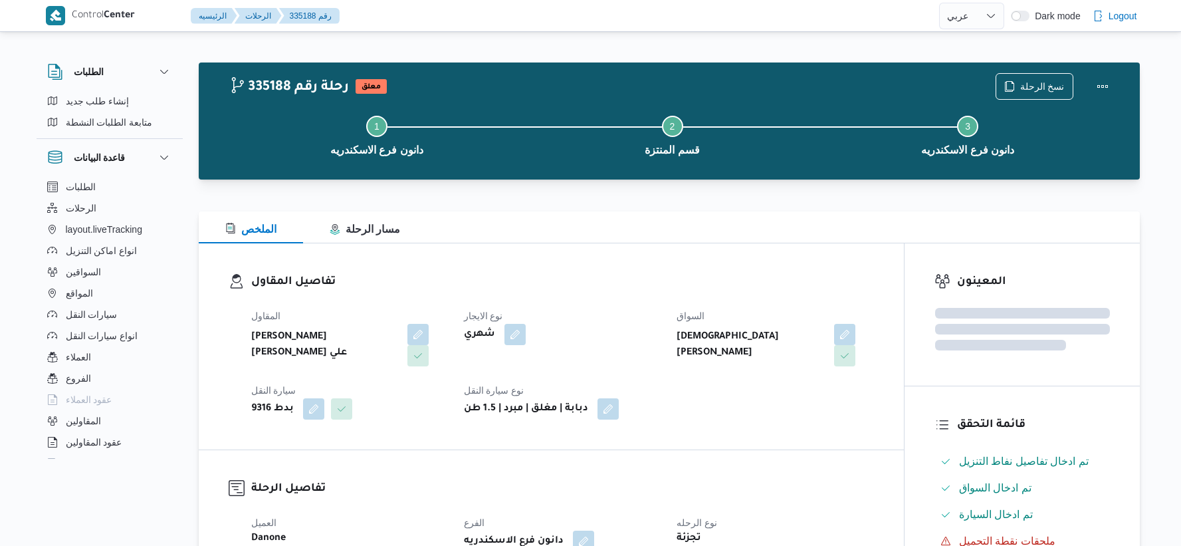
select select "ar"
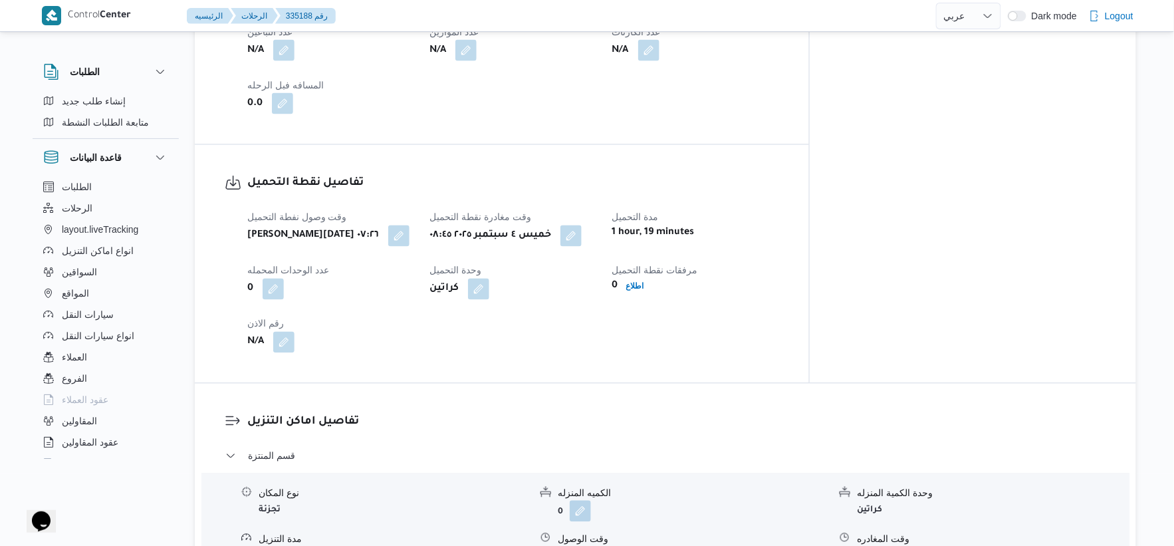
scroll to position [996, 0]
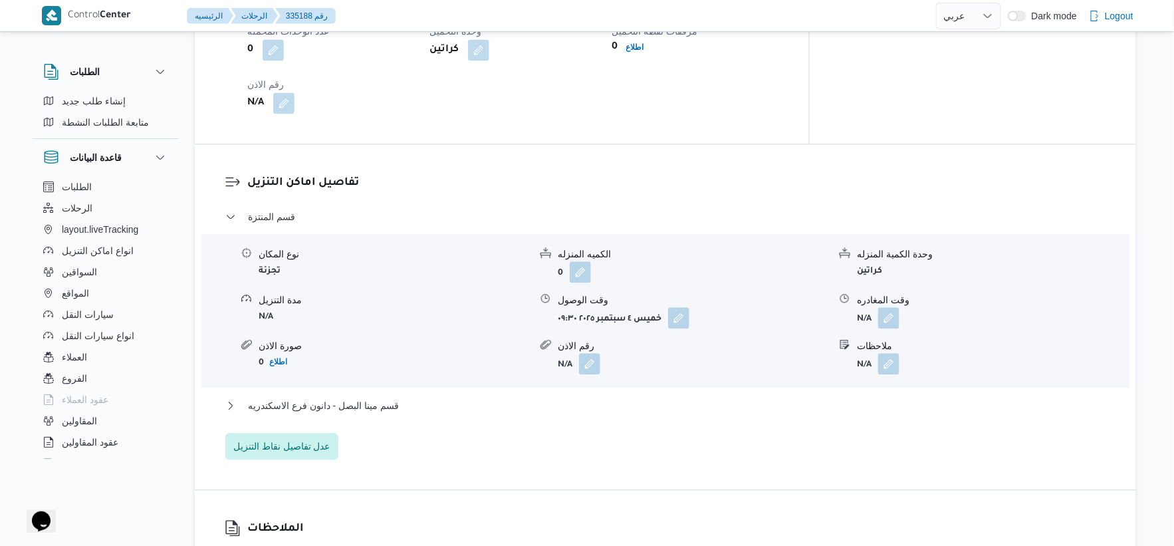
click at [409, 413] on div "قسم مينا البصل - دانون فرع الاسكندريه" at bounding box center [665, 409] width 881 height 25
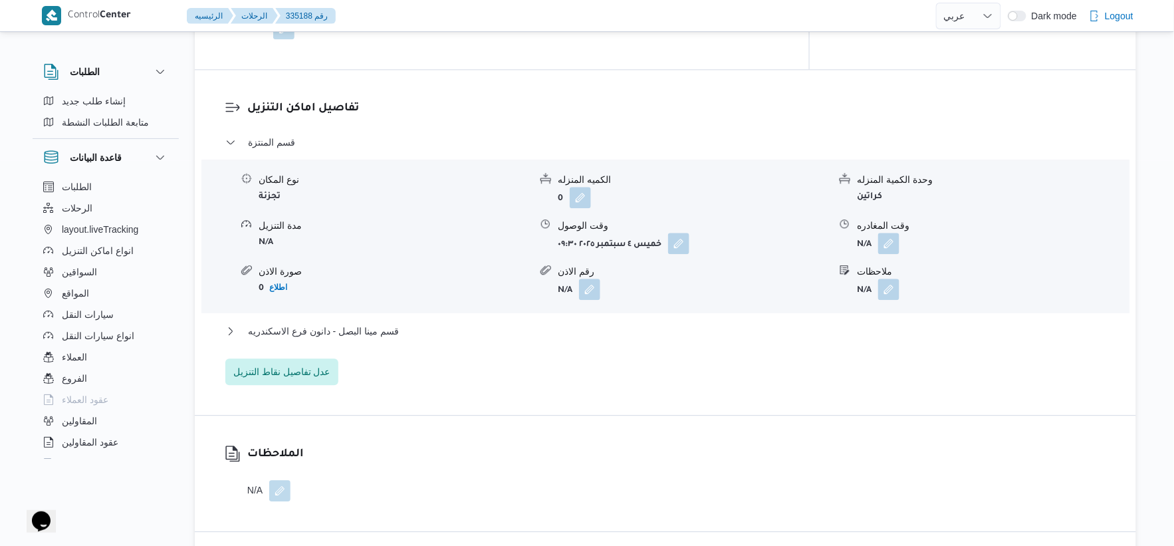
click at [399, 342] on div "قسم مينا البصل - دانون فرع الاسكندريه" at bounding box center [665, 335] width 881 height 25
click at [409, 328] on button "قسم مينا البصل - دانون فرع الاسكندريه" at bounding box center [665, 331] width 881 height 16
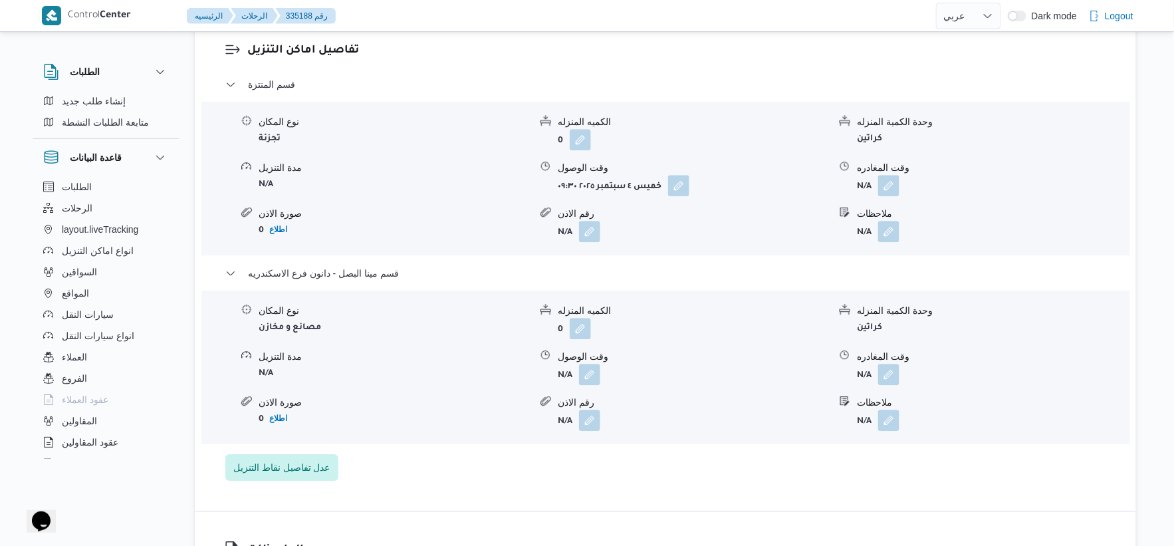
scroll to position [1144, 0]
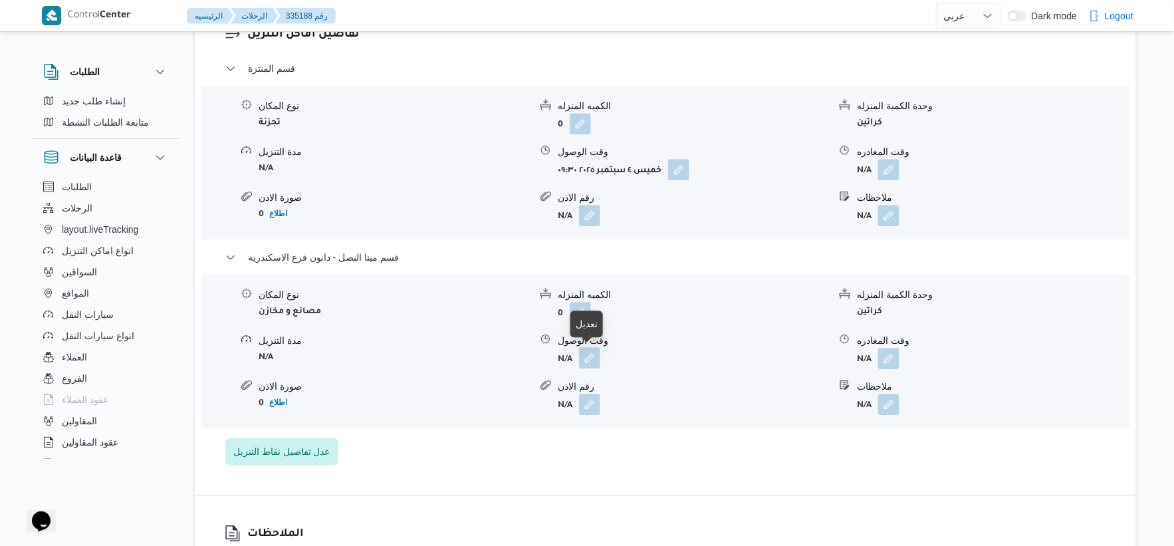
click at [586, 350] on button "button" at bounding box center [589, 357] width 21 height 21
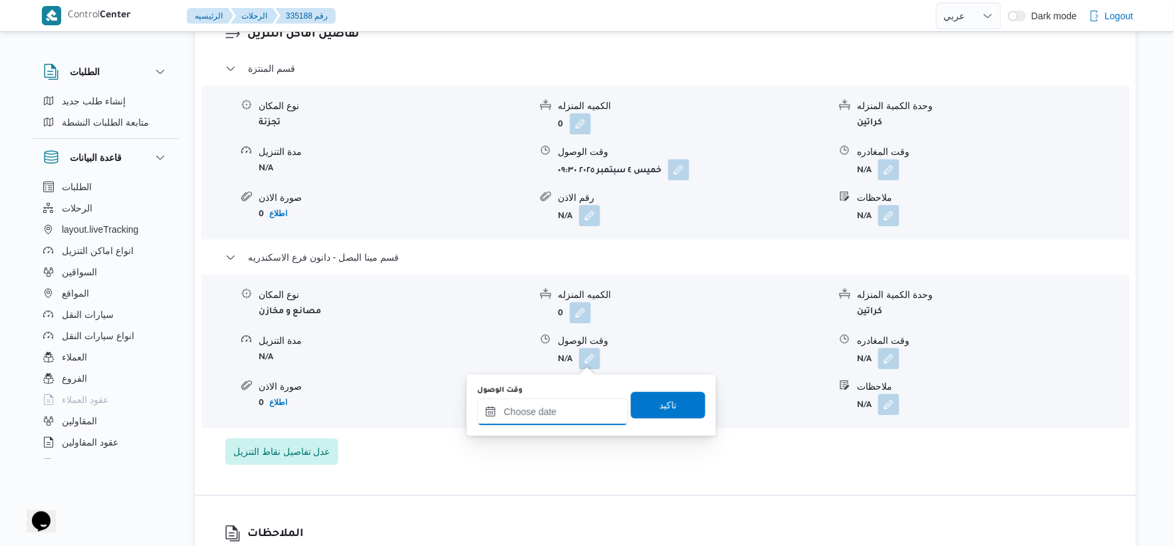
click at [561, 409] on input "وقت الوصول" at bounding box center [552, 411] width 151 height 27
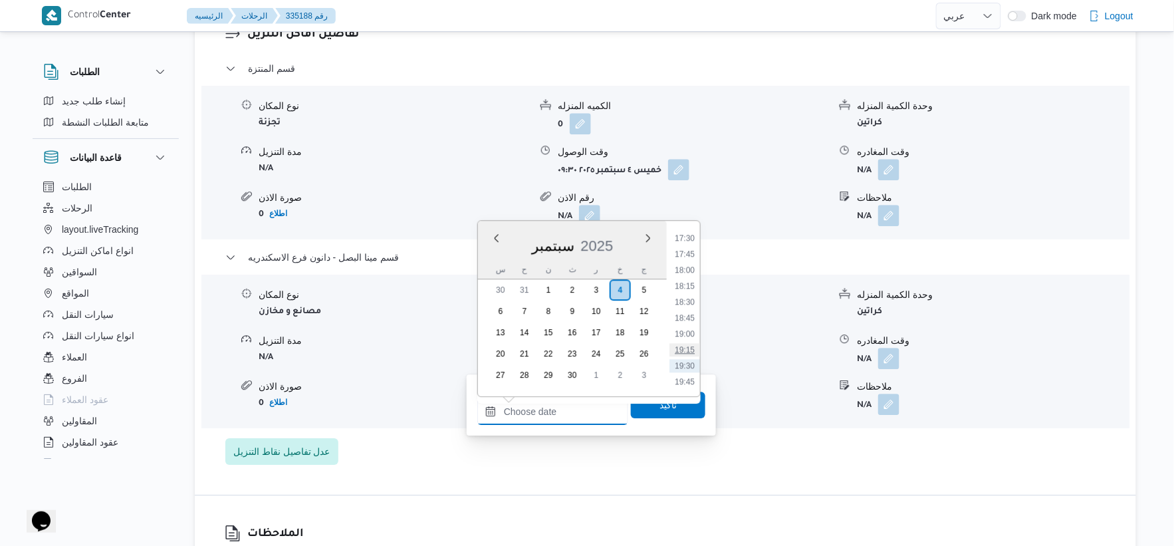
scroll to position [1091, 0]
click at [689, 326] on li "18:30" at bounding box center [684, 327] width 31 height 13
type input "٠٤/٠٩/٢٠٢٥ ١٨:٣٠"
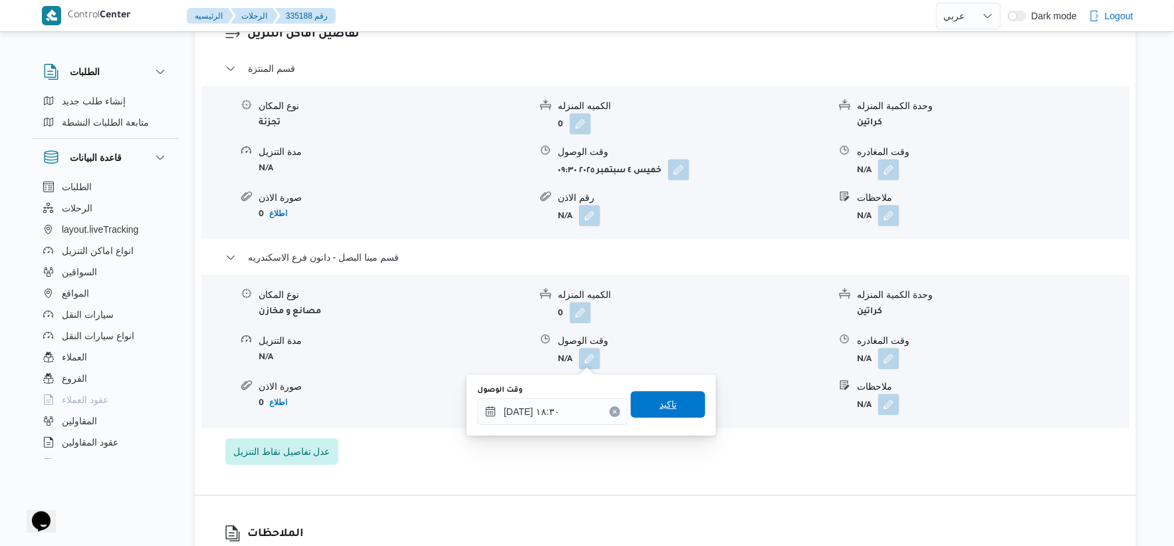
click at [669, 414] on span "تاكيد" at bounding box center [668, 404] width 74 height 27
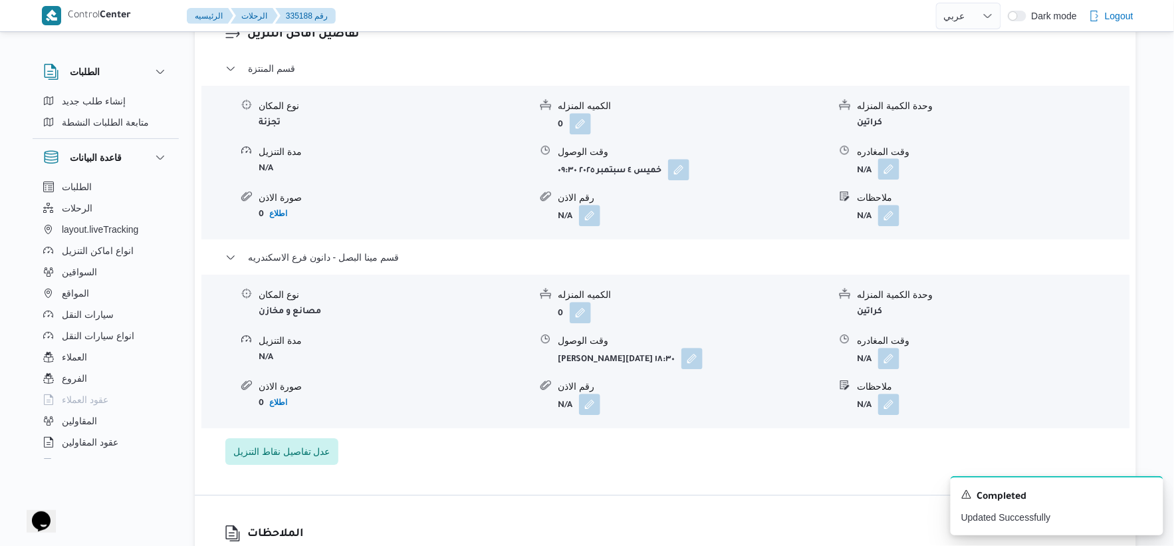
click at [892, 175] on button "button" at bounding box center [888, 168] width 21 height 21
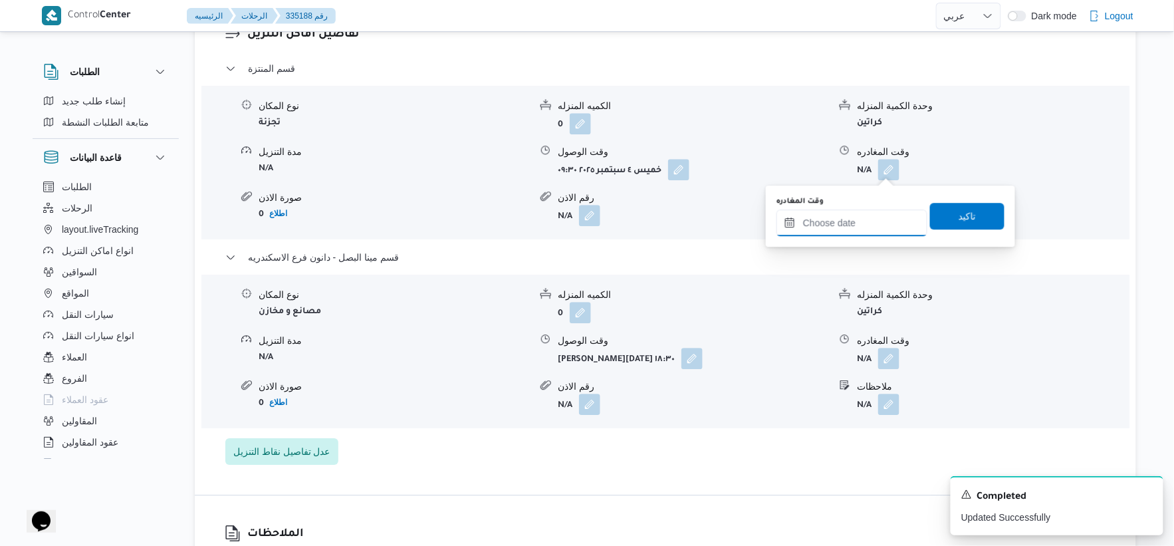
click at [871, 225] on input "وقت المغادره" at bounding box center [851, 222] width 151 height 27
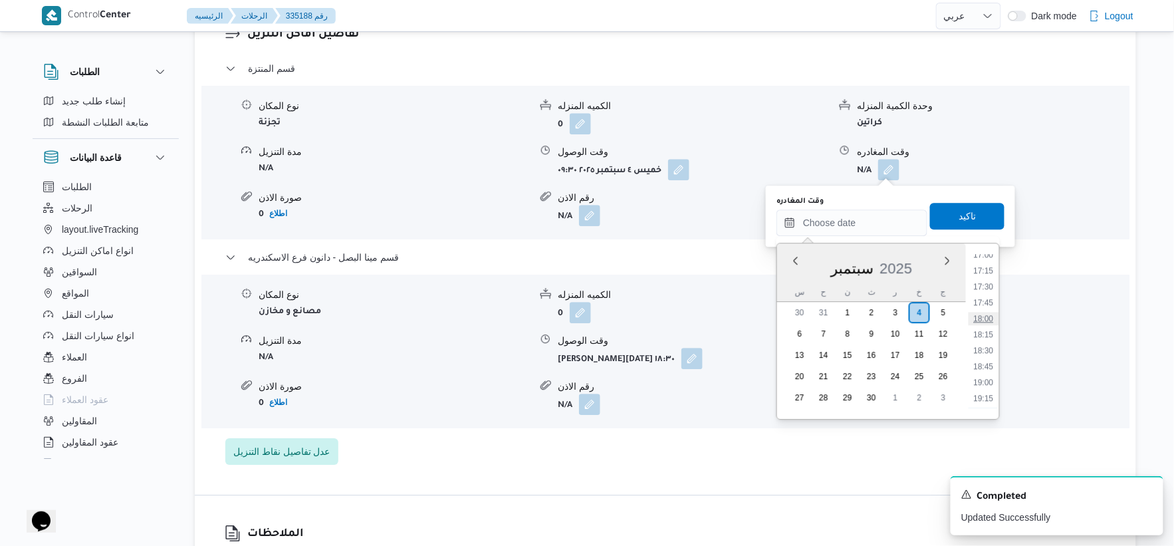
click at [984, 319] on li "18:00" at bounding box center [983, 318] width 31 height 13
type input "[DATE] ١٨:٠٠"
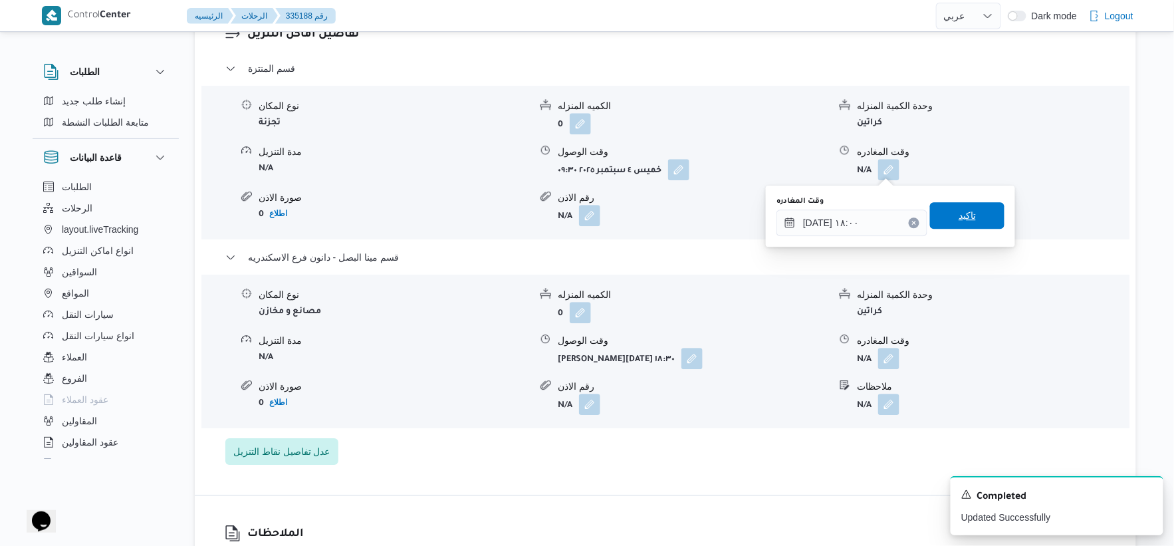
click at [964, 207] on span "تاكيد" at bounding box center [967, 215] width 74 height 27
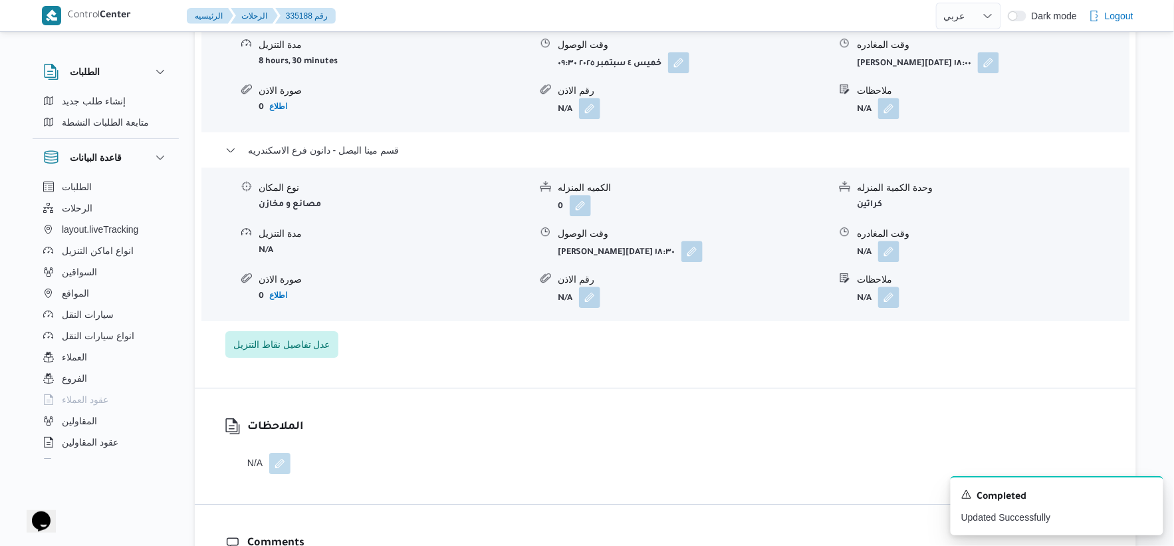
scroll to position [1291, 0]
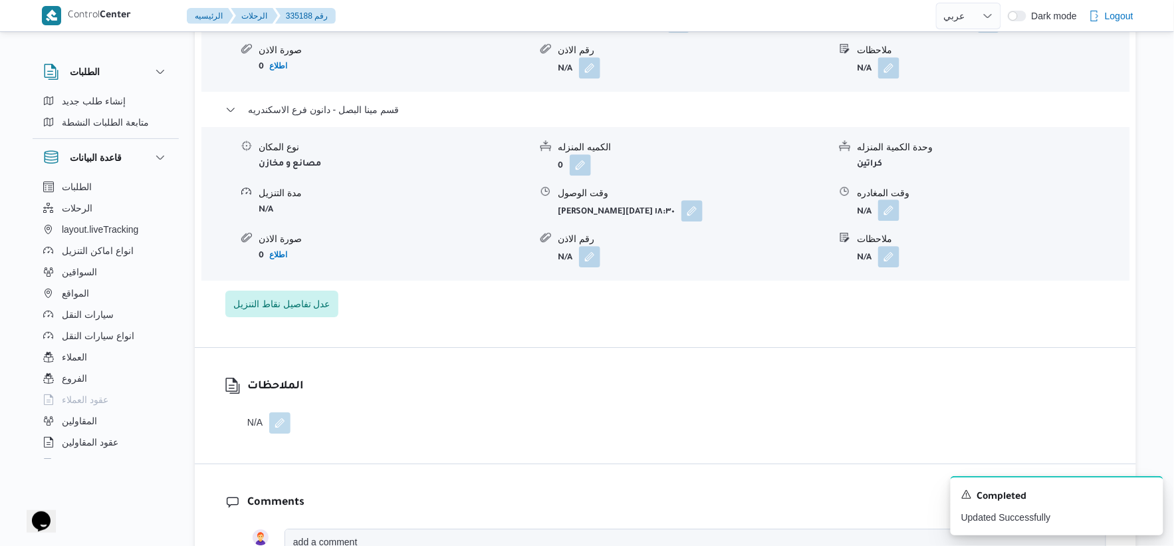
click at [881, 206] on button "button" at bounding box center [888, 209] width 21 height 21
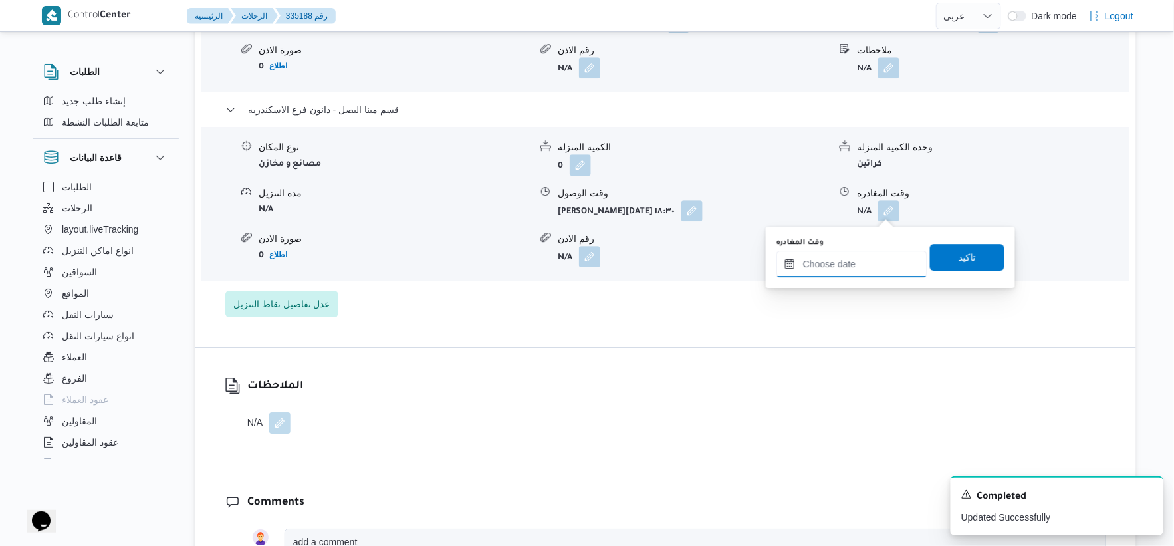
click at [849, 262] on input "وقت المغادره" at bounding box center [851, 264] width 151 height 27
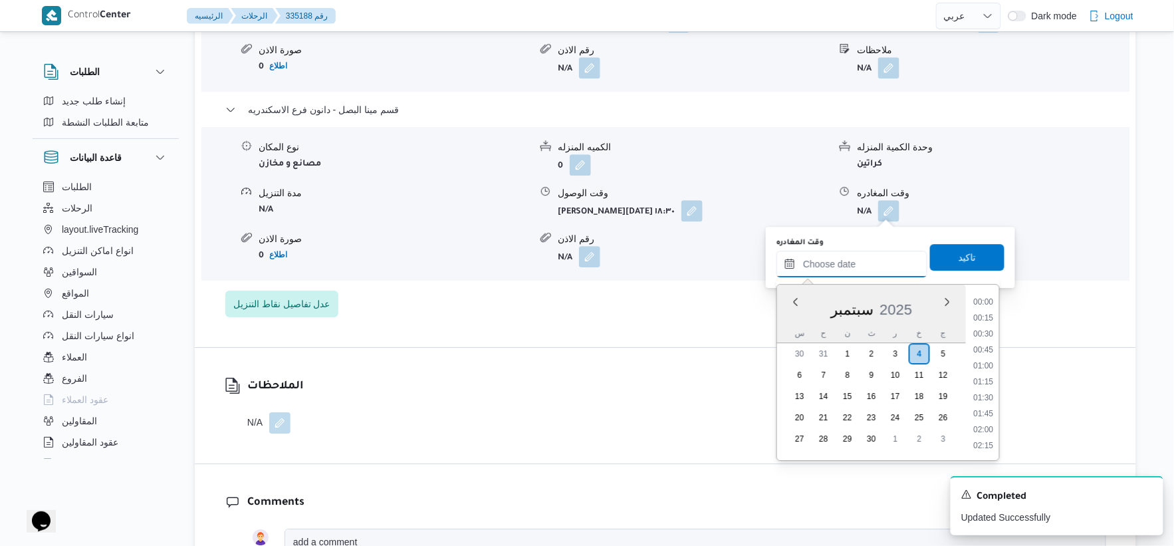
scroll to position [1164, 0]
click at [981, 307] on ul "00:00 00:15 00:30 00:45 01:00 01:15 01:30 01:45 02:00 02:15 02:30 02:45 03:00 0…" at bounding box center [983, 372] width 31 height 154
click at [986, 312] on li "18:30" at bounding box center [983, 317] width 31 height 13
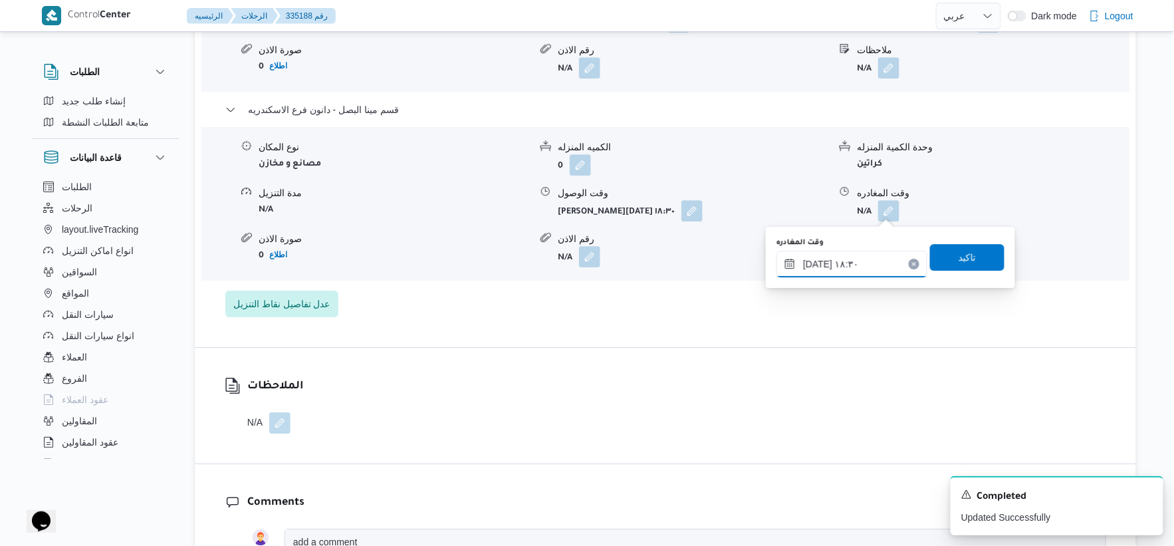
click at [817, 263] on input "٠٤/٠٩/٢٠٢٥ ١٨:٣٠" at bounding box center [851, 264] width 151 height 27
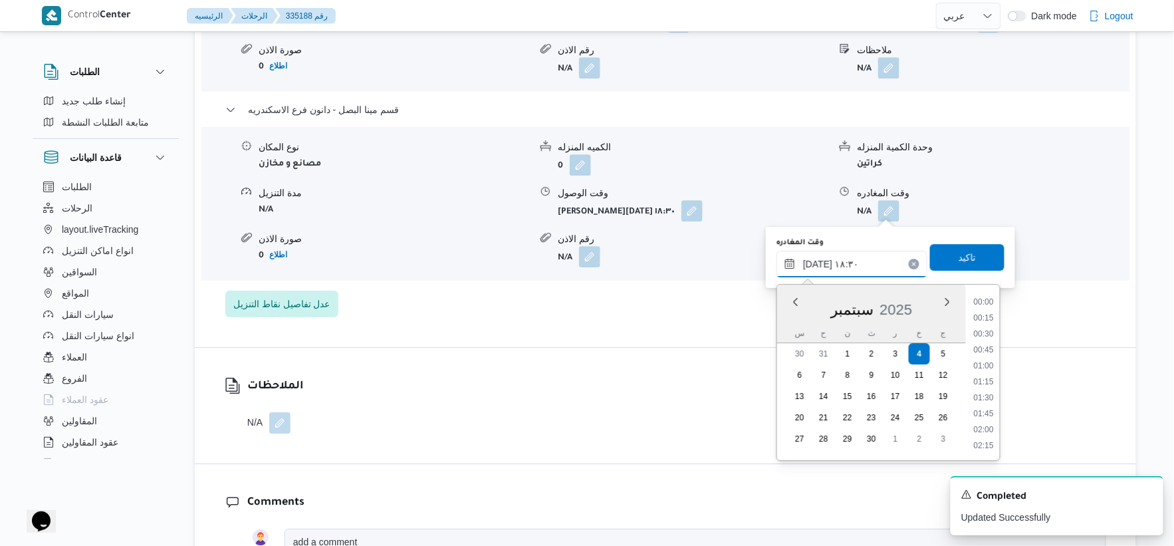
click at [817, 263] on input "٠٤/٠٩/٢٠٢٥ ١٨:٣٠" at bounding box center [851, 264] width 151 height 27
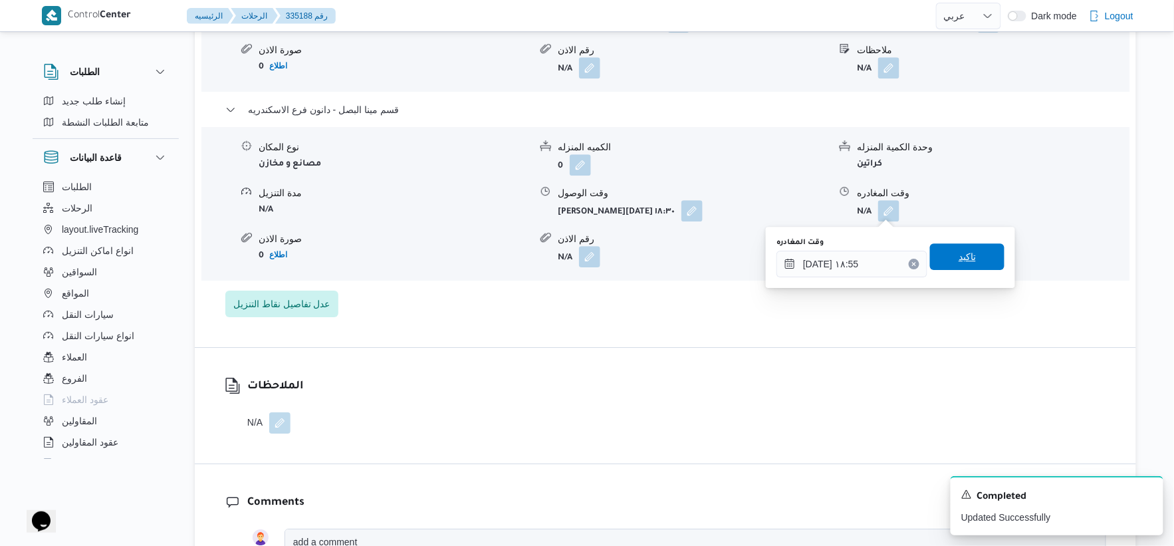
type input "٠٤/٠٩/٢٠٢٥ ١٨:٥٥"
click at [982, 255] on span "تاكيد" at bounding box center [967, 256] width 74 height 27
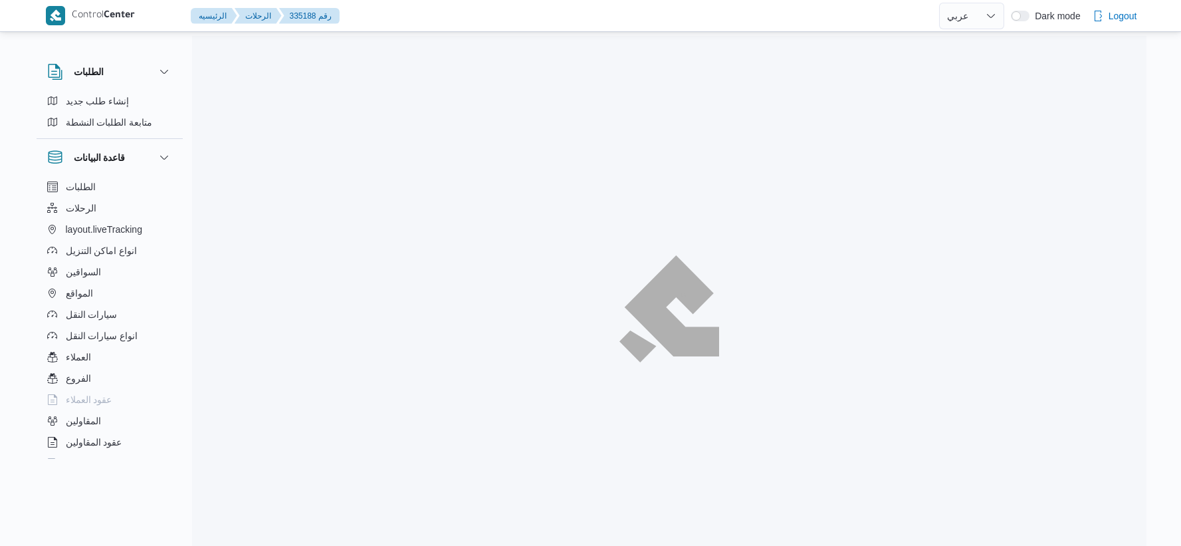
select select "ar"
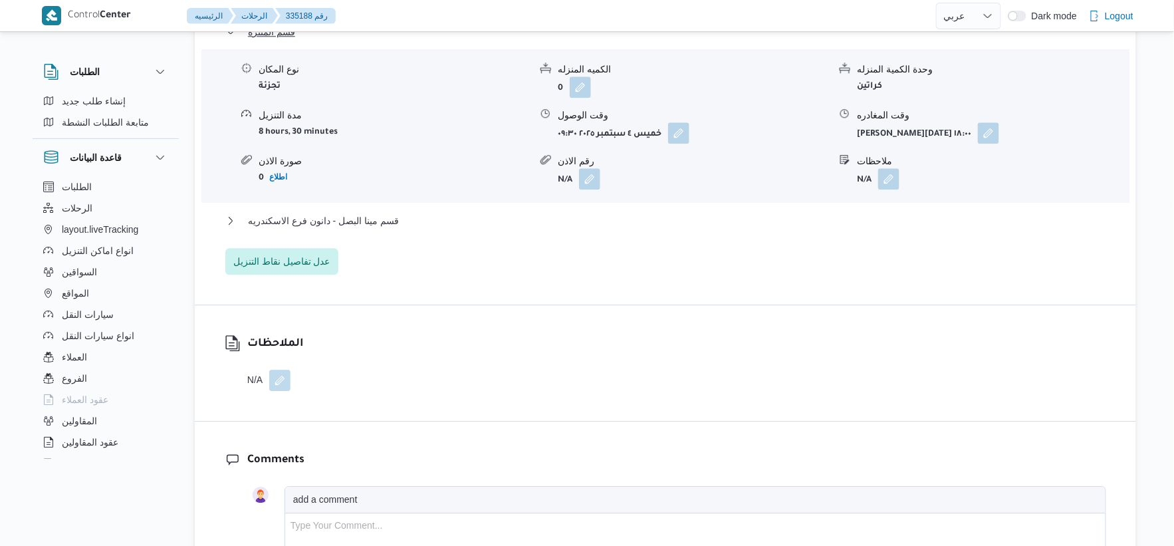
scroll to position [1181, 0]
click at [401, 218] on button "قسم مينا البصل - دانون فرع الاسكندريه" at bounding box center [665, 220] width 881 height 16
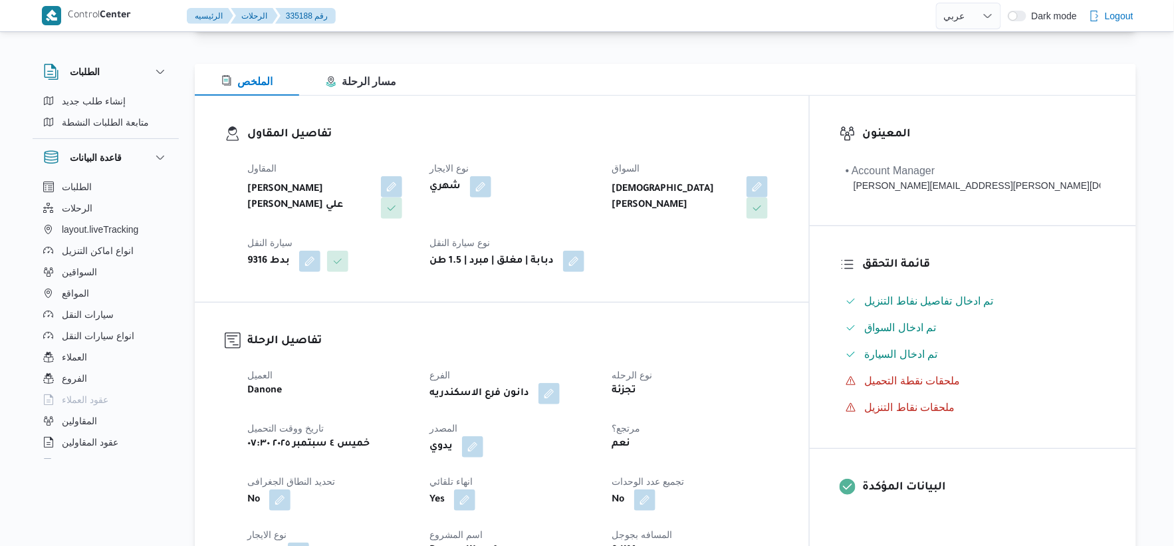
scroll to position [0, 0]
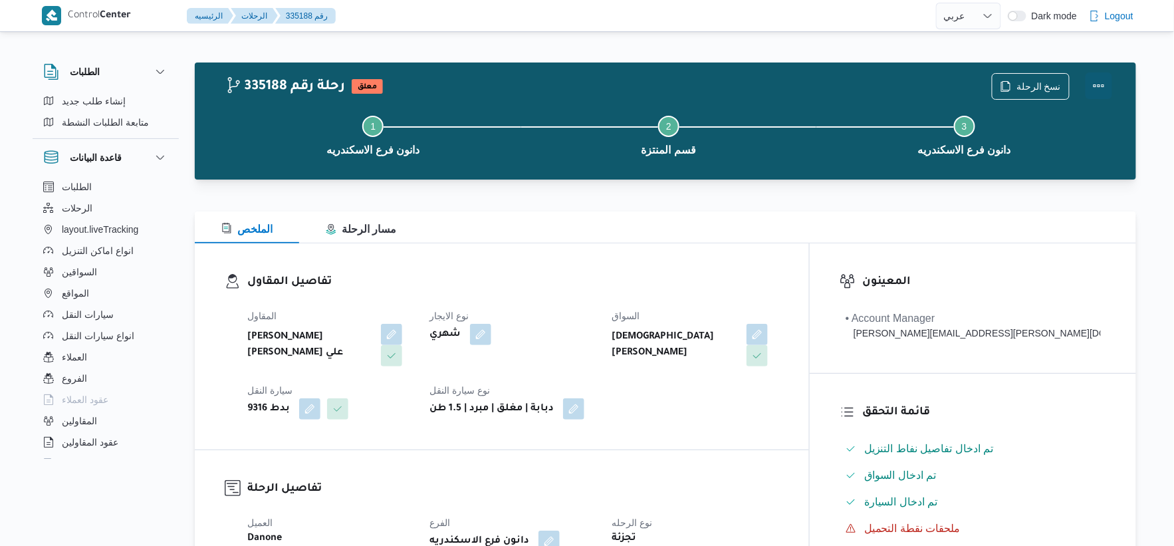
click at [1095, 82] on button "Actions" at bounding box center [1098, 85] width 27 height 27
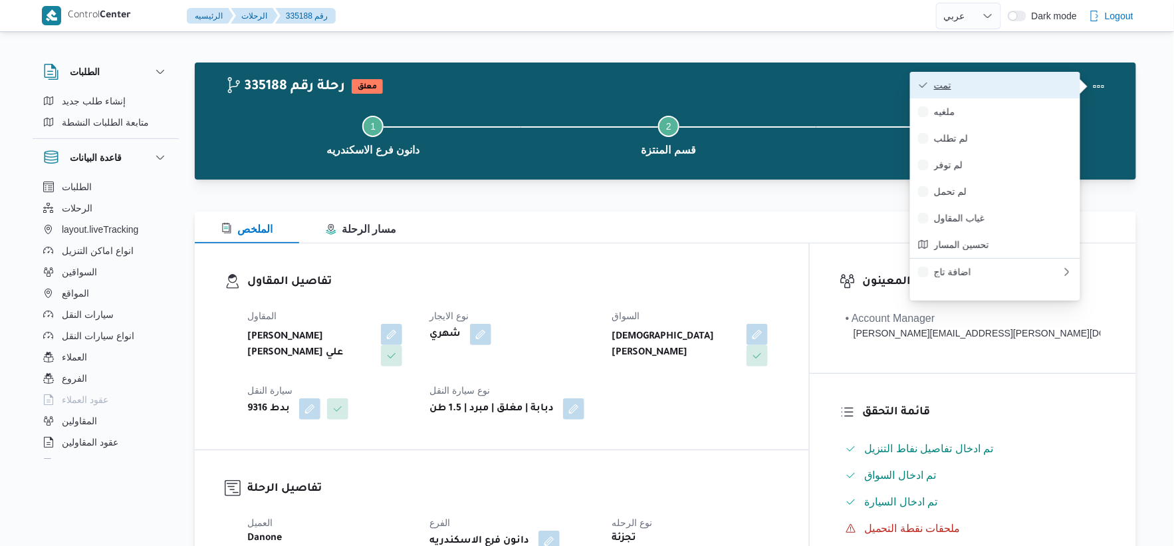
click at [1008, 83] on span "تمت" at bounding box center [1003, 85] width 138 height 11
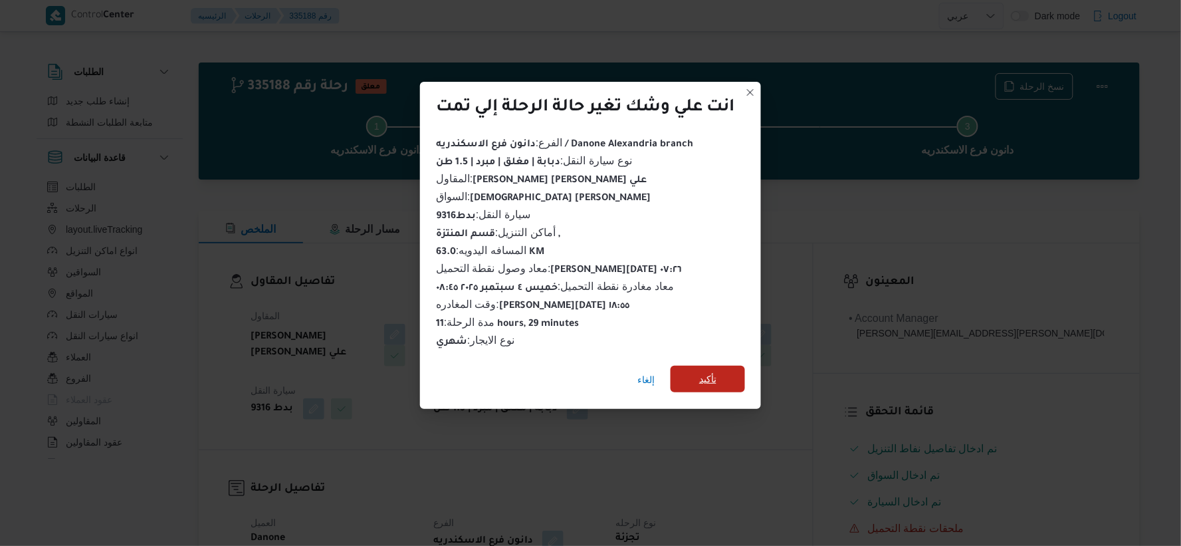
click at [745, 366] on span "تأكيد" at bounding box center [708, 379] width 74 height 27
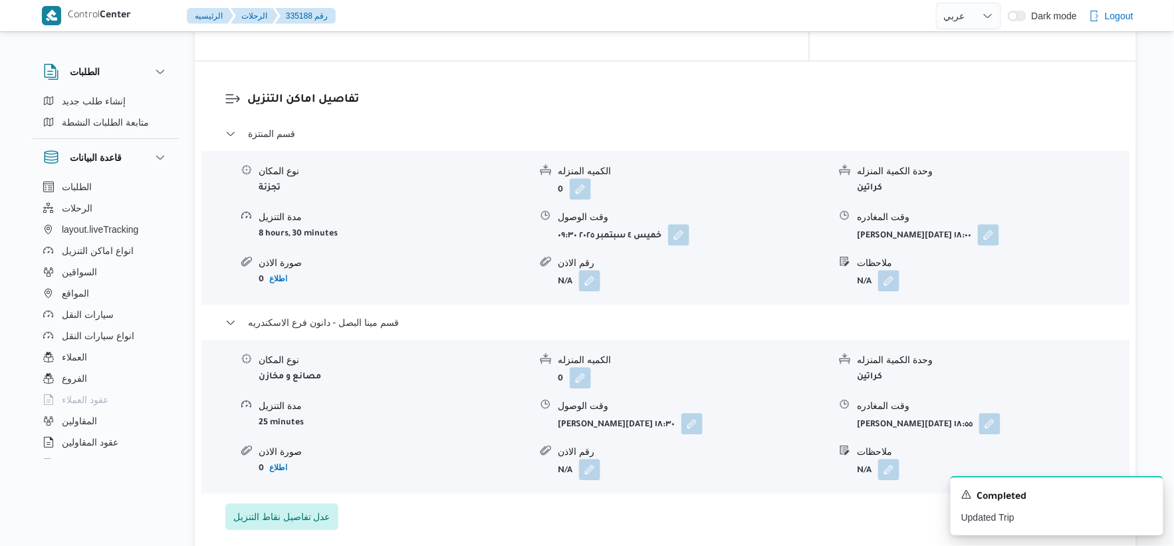
scroll to position [1107, 0]
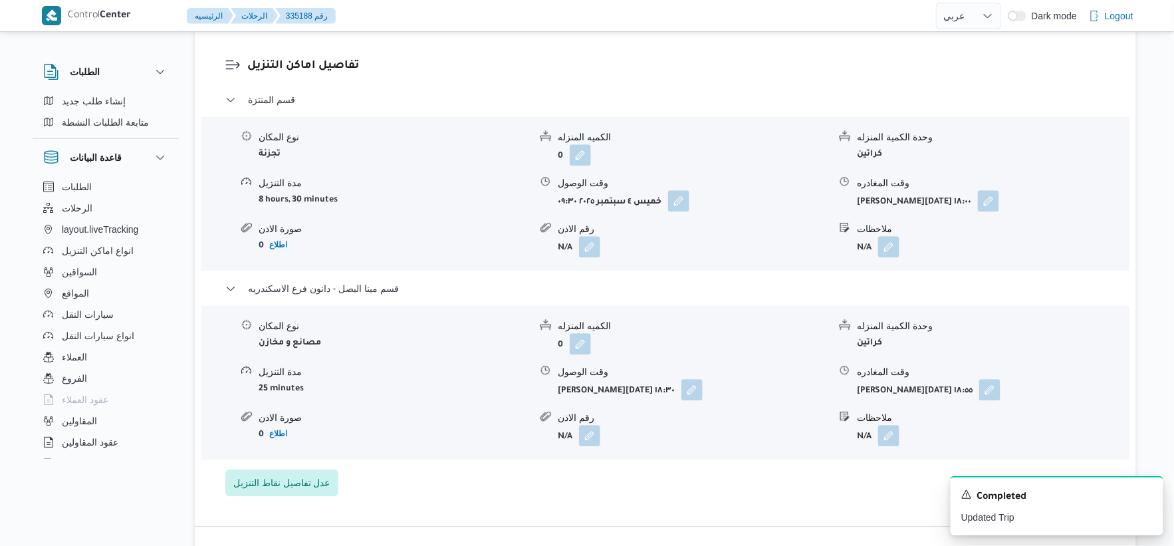
select select "ar"
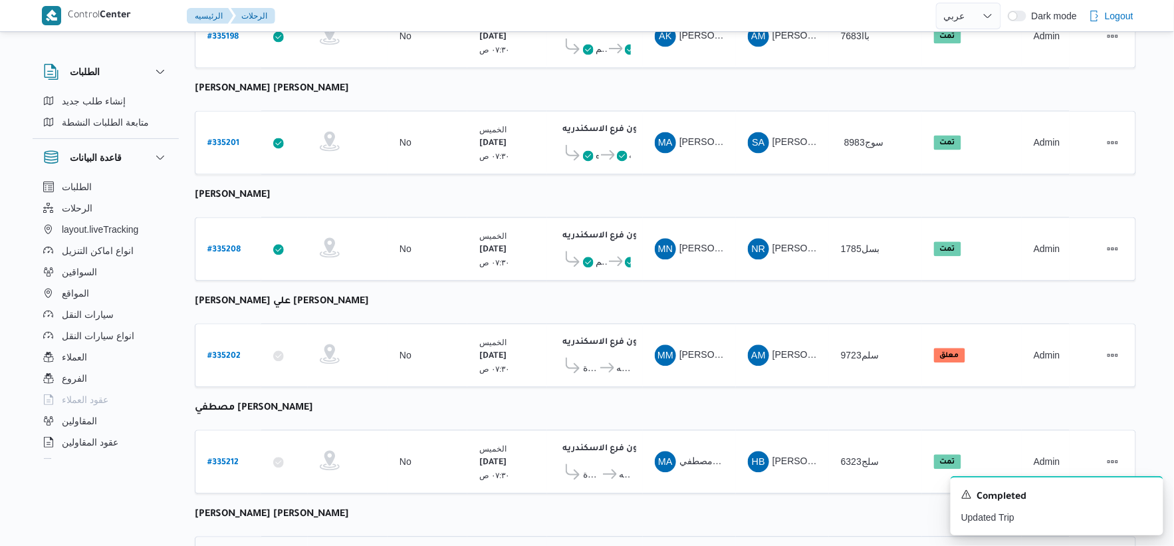
scroll to position [846, 0]
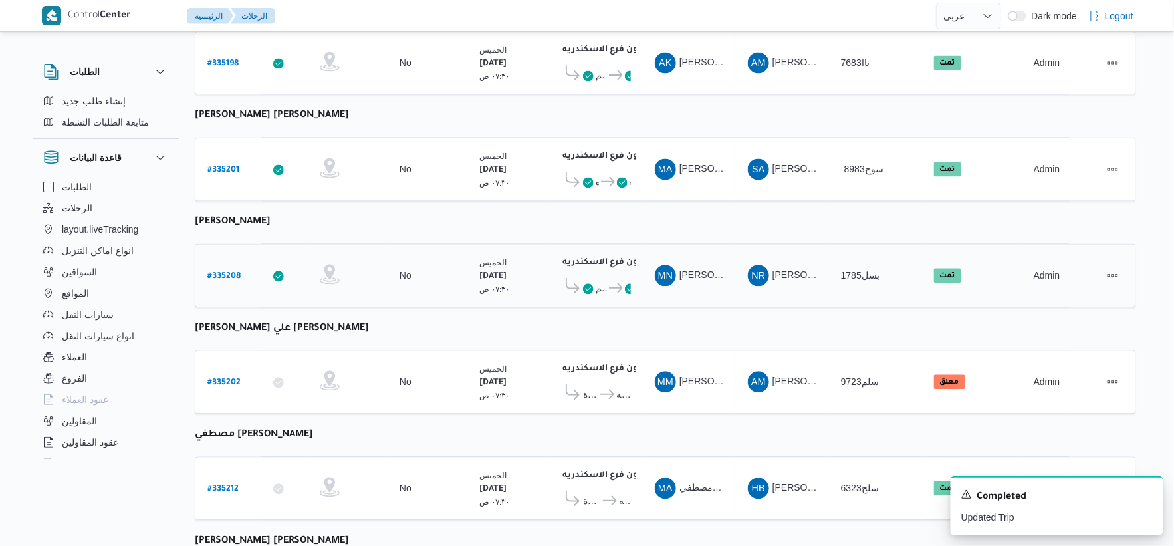
click at [230, 272] on b "# 335208" at bounding box center [223, 276] width 33 height 9
select select "ar"
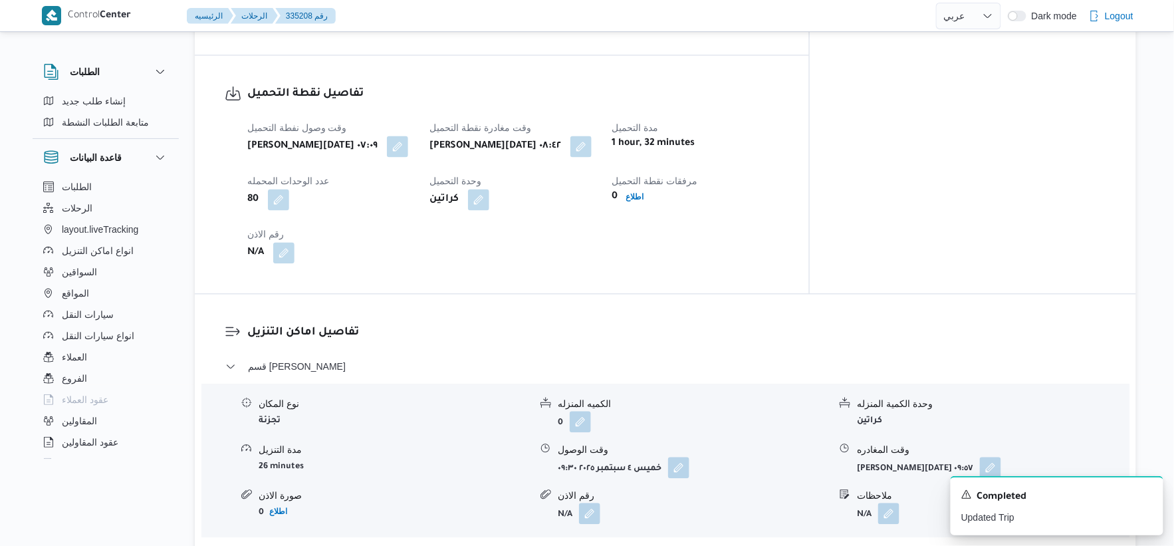
scroll to position [994, 0]
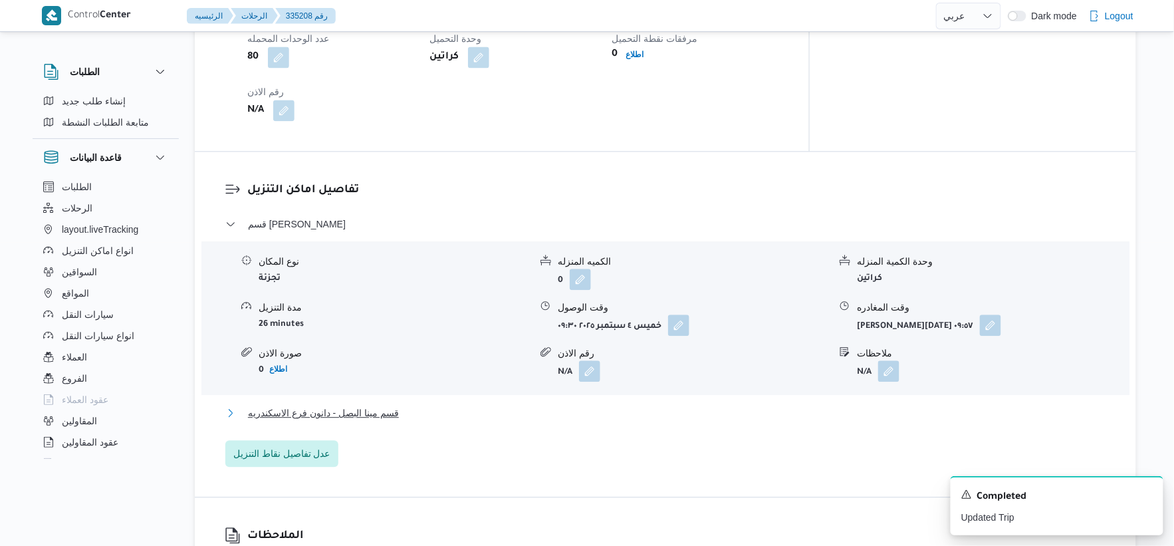
click at [391, 405] on span "قسم مينا البصل - دانون فرع الاسكندريه" at bounding box center [323, 413] width 151 height 16
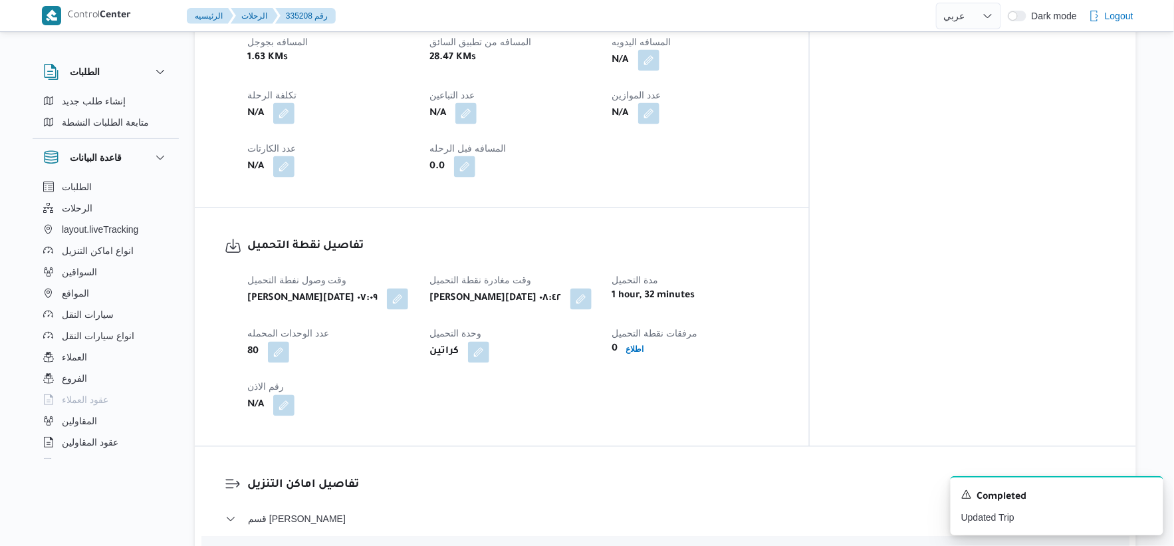
scroll to position [477, 0]
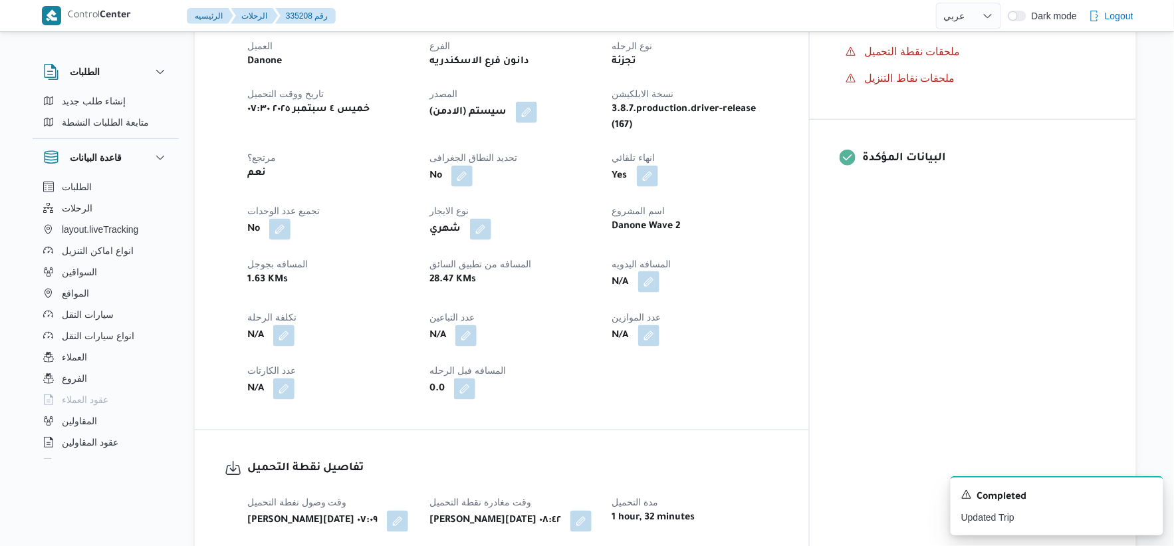
click at [659, 271] on button "button" at bounding box center [648, 281] width 21 height 21
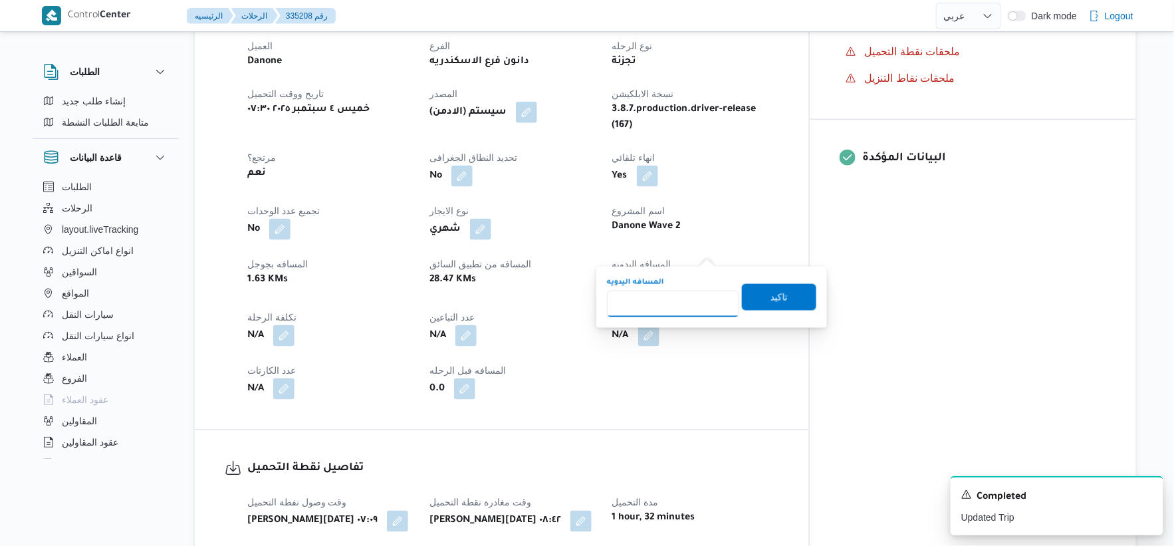
click at [677, 307] on input "المسافه اليدويه" at bounding box center [673, 303] width 132 height 27
type input "31"
click at [782, 296] on span "تاكيد" at bounding box center [779, 296] width 74 height 27
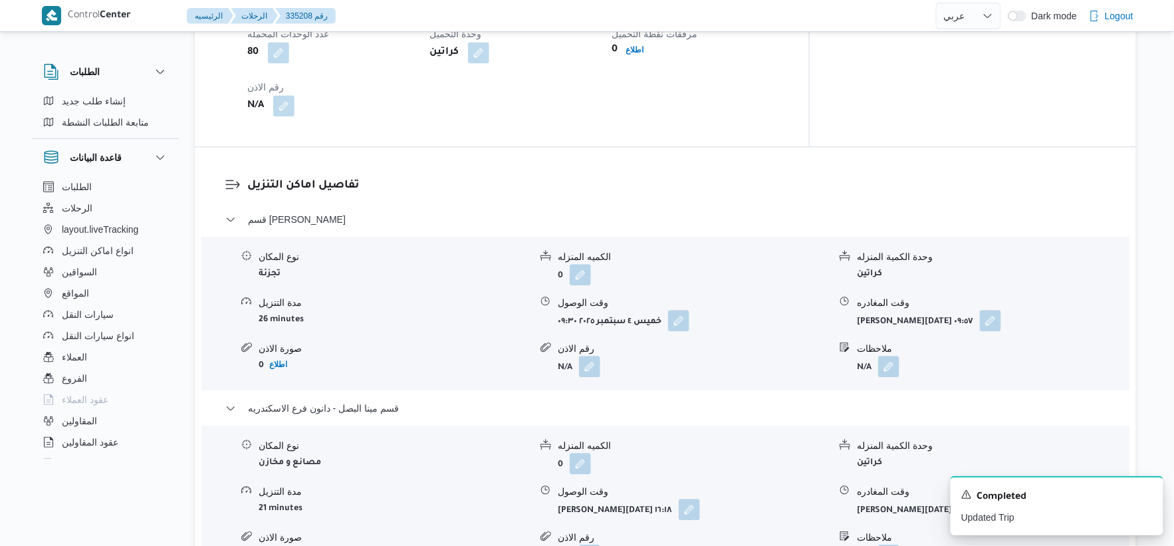
scroll to position [1181, 0]
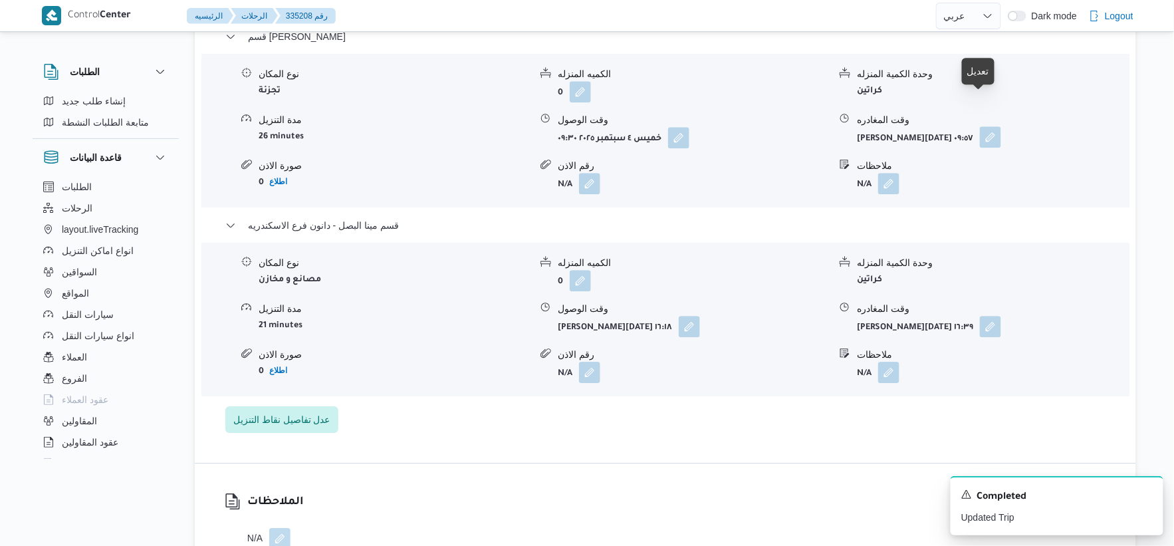
click at [980, 126] on button "button" at bounding box center [990, 136] width 21 height 21
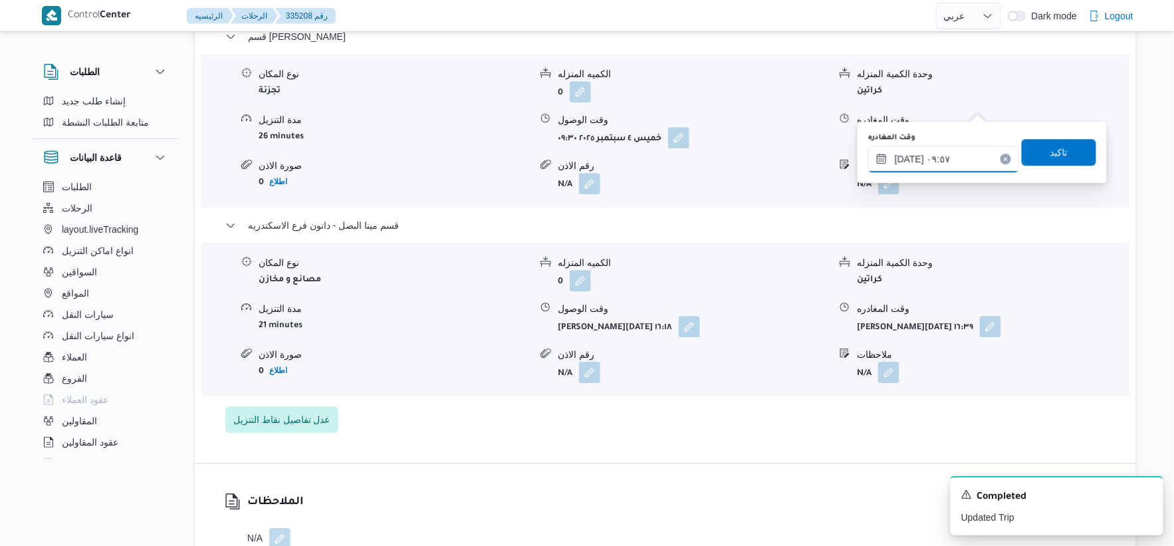
click at [946, 158] on input "٠٤/٠٩/٢٠٢٥ ٠٩:٥٧" at bounding box center [943, 159] width 151 height 27
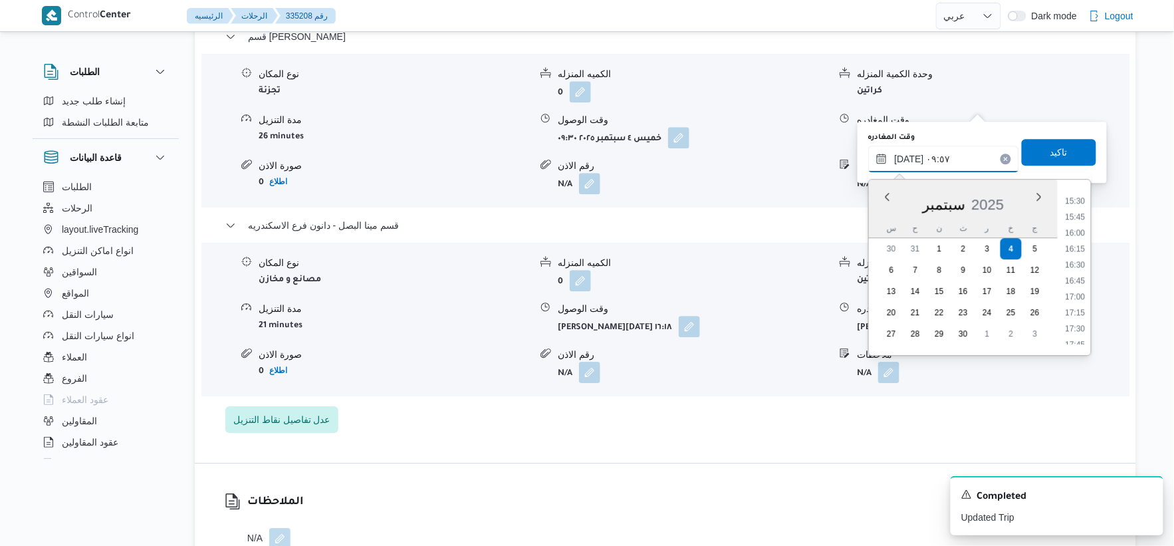
scroll to position [986, 0]
click at [1074, 229] on li "16:00" at bounding box center [1075, 231] width 31 height 13
type input "٠٤/٠٩/٢٠٢٥ ١٦:٠٠"
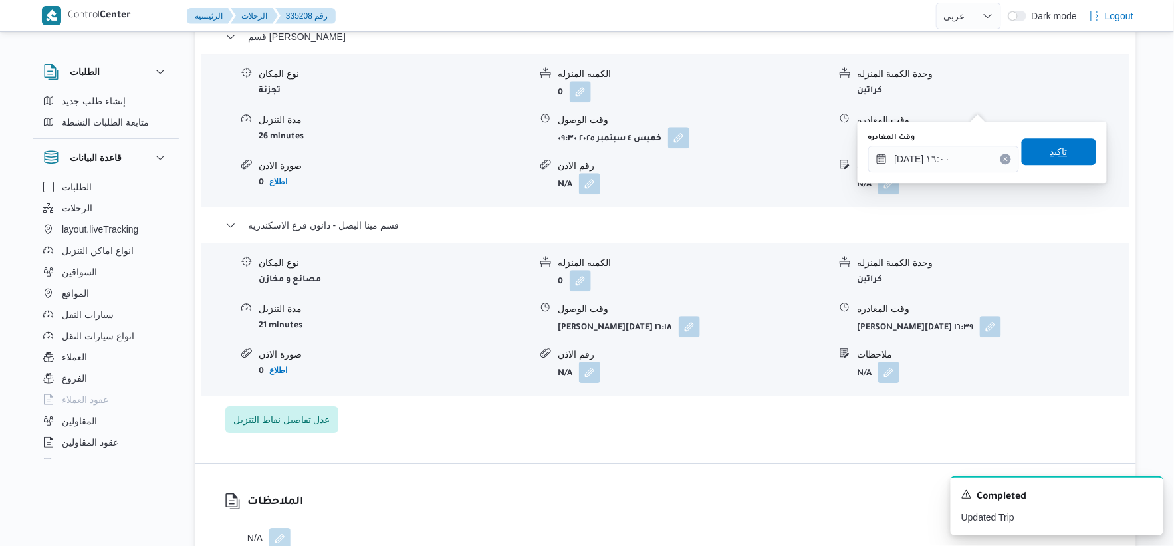
click at [1070, 153] on span "تاكيد" at bounding box center [1059, 151] width 74 height 27
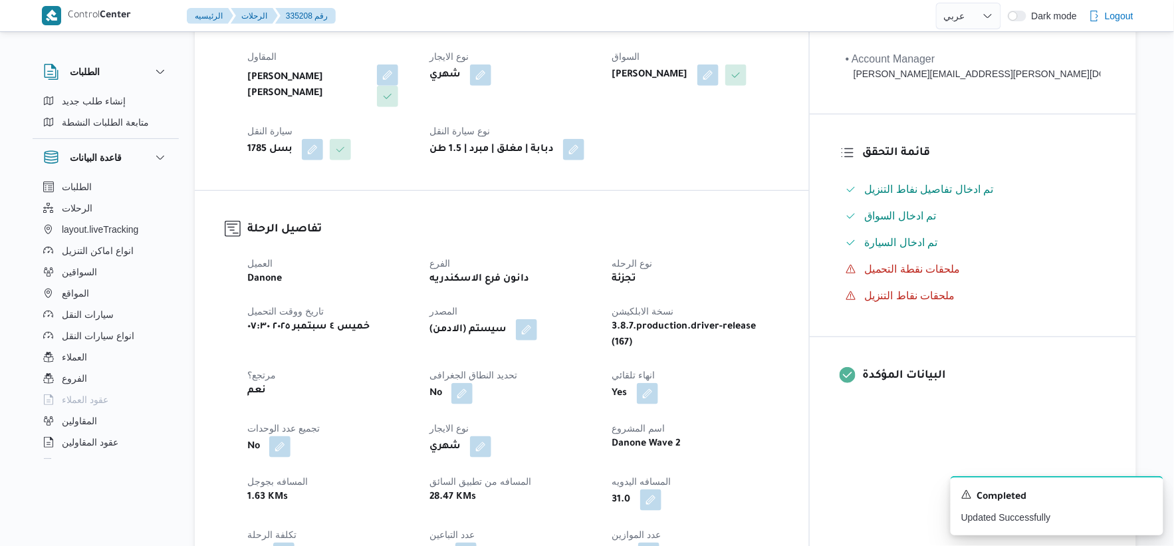
scroll to position [516, 0]
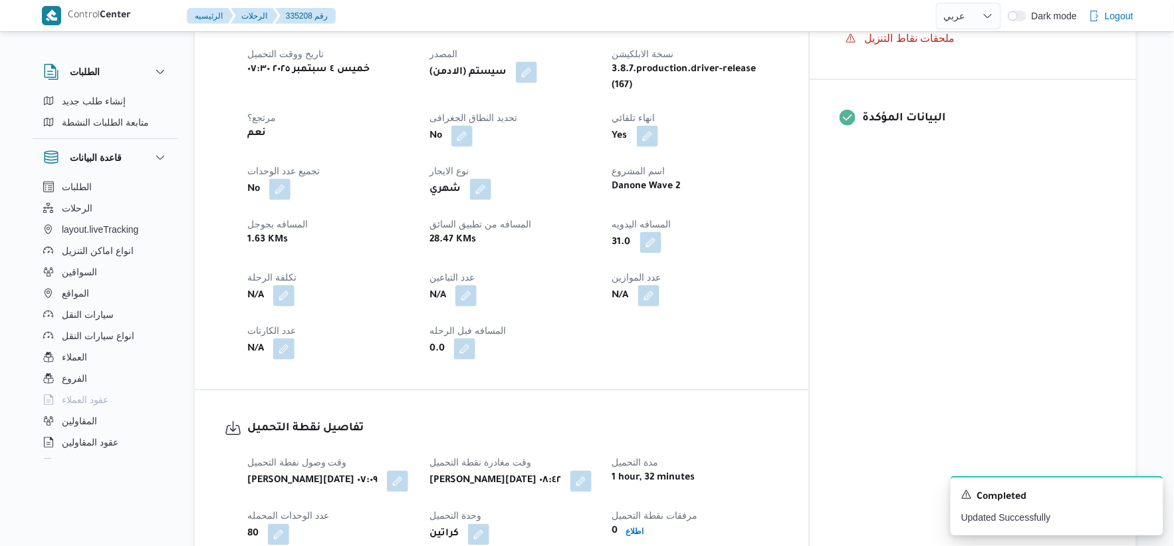
select select "ar"
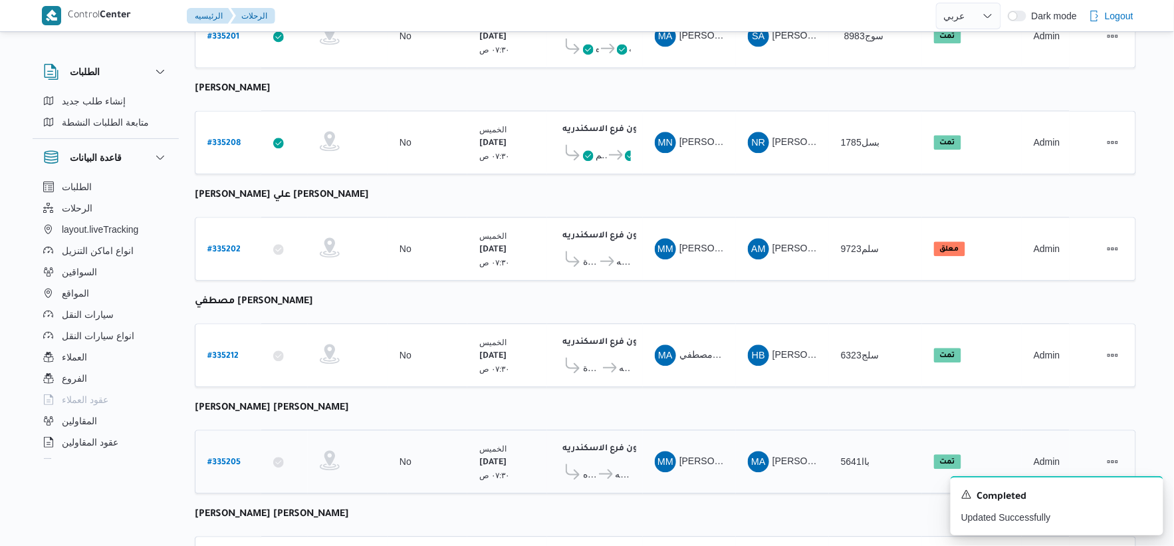
scroll to position [1067, 0]
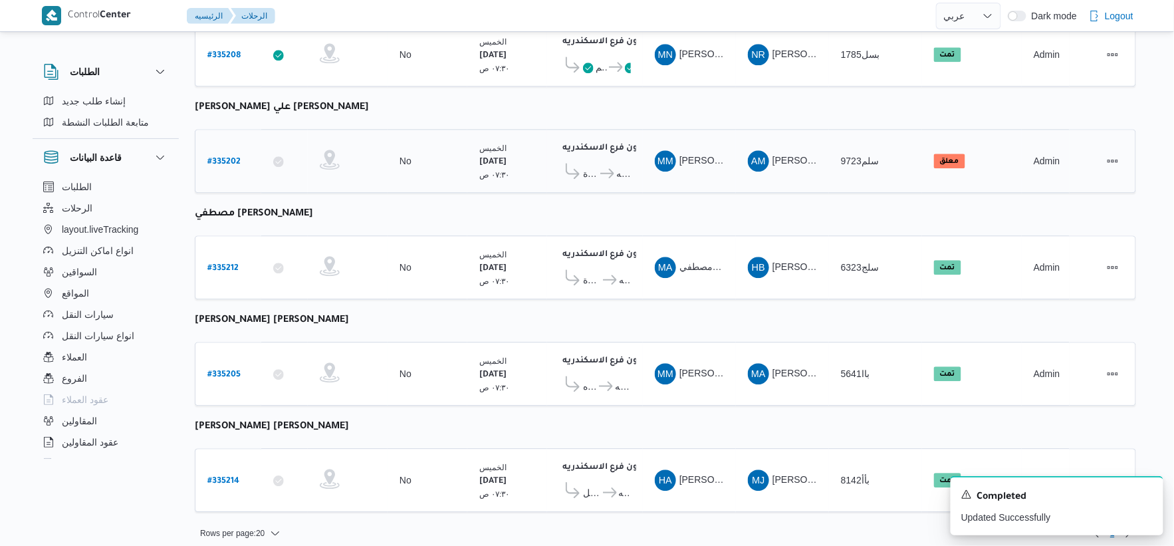
click at [221, 158] on b "# 335202" at bounding box center [223, 162] width 33 height 9
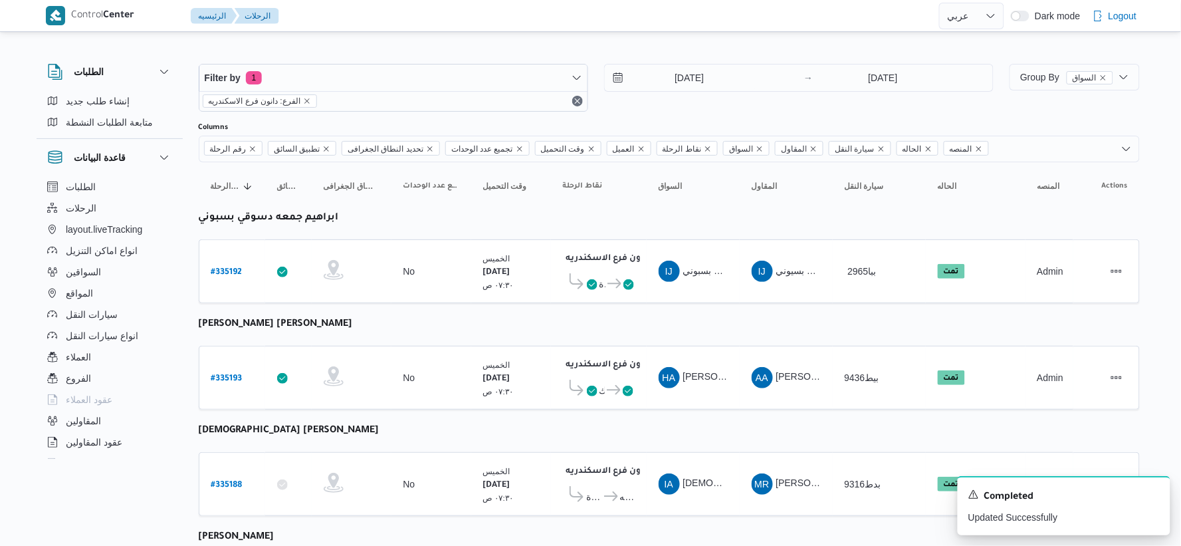
select select "ar"
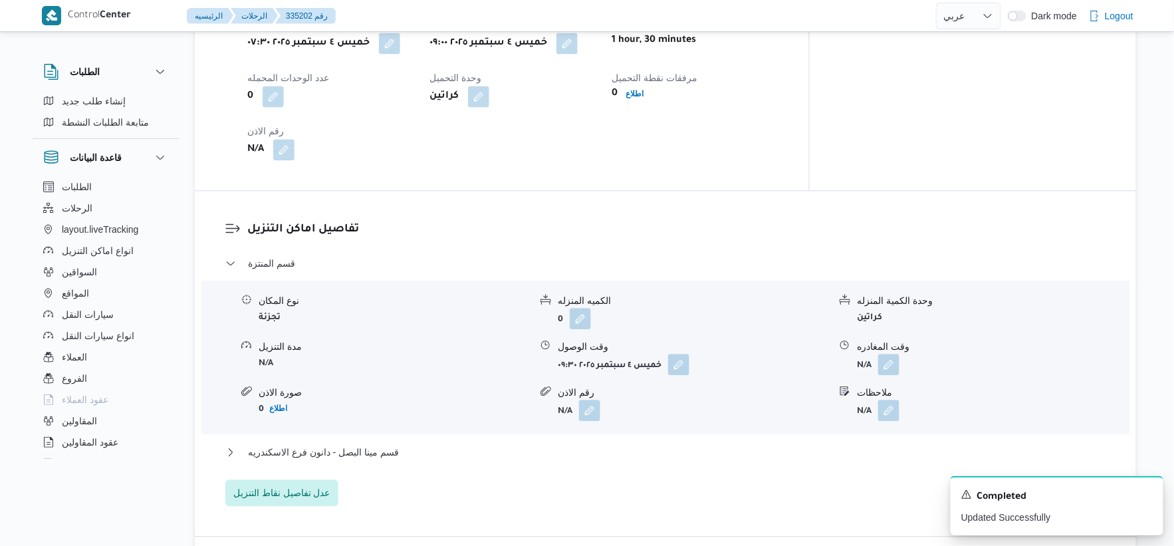
scroll to position [1107, 0]
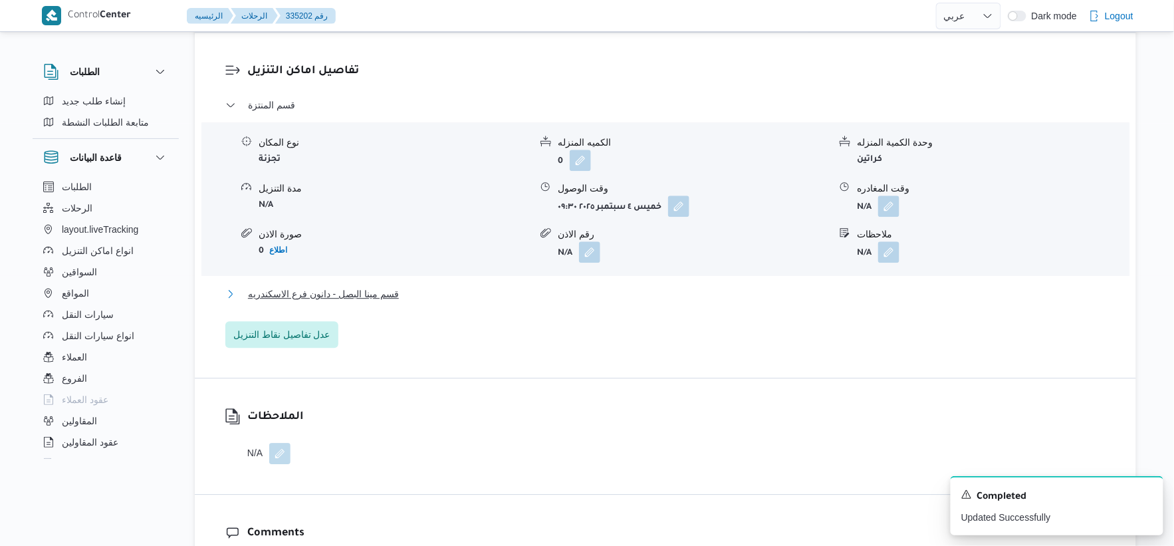
click at [415, 296] on button "قسم مينا البصل - دانون فرع الاسكندريه" at bounding box center [665, 294] width 881 height 16
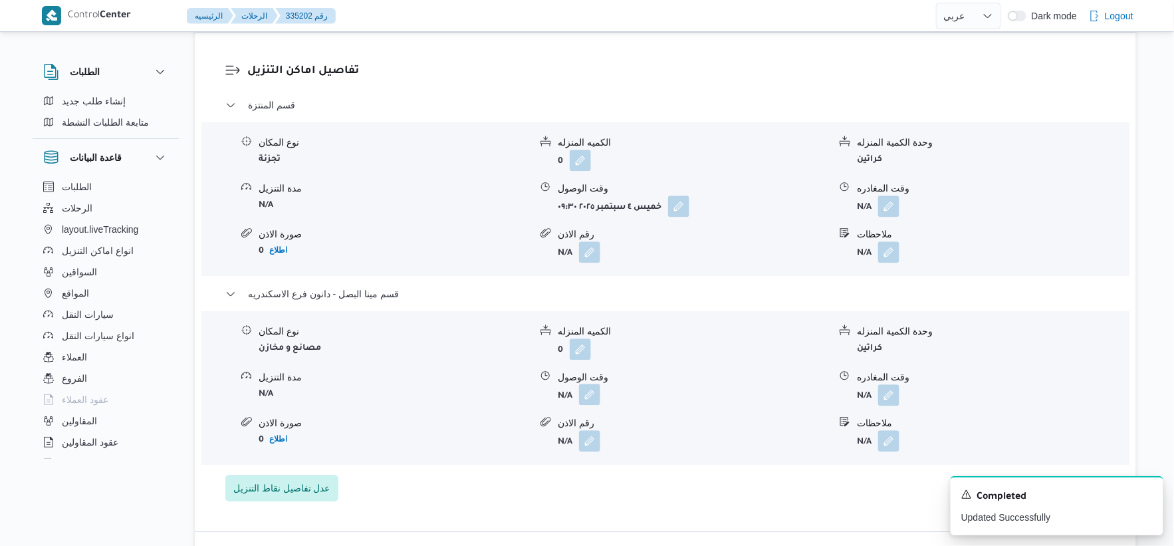
click at [593, 391] on button "button" at bounding box center [589, 393] width 21 height 21
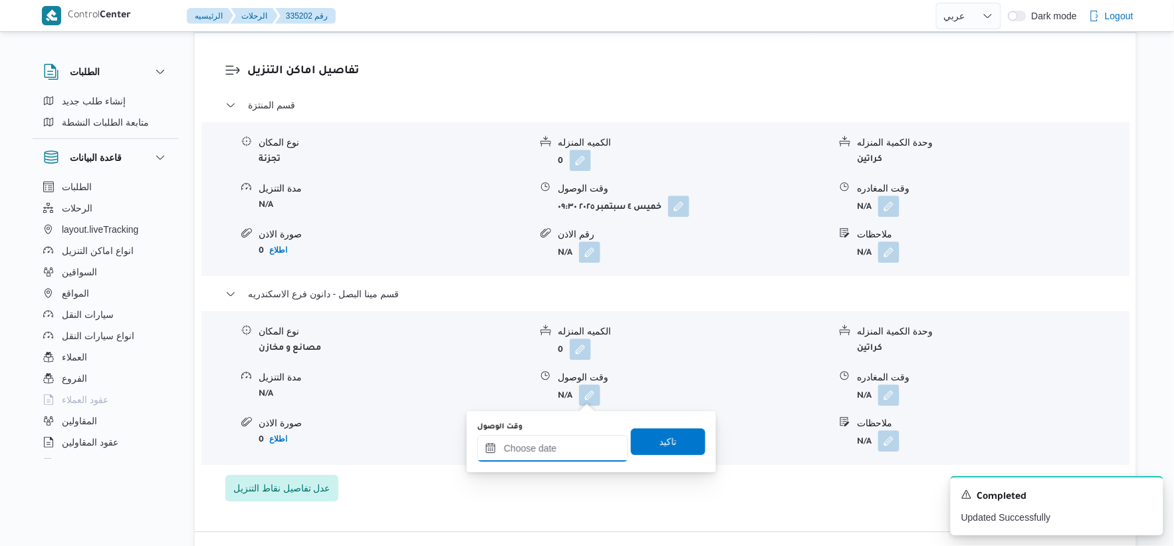
drag, startPoint x: 572, startPoint y: 441, endPoint x: 587, endPoint y: 435, distance: 16.2
click at [572, 441] on input "وقت الوصول" at bounding box center [552, 448] width 151 height 27
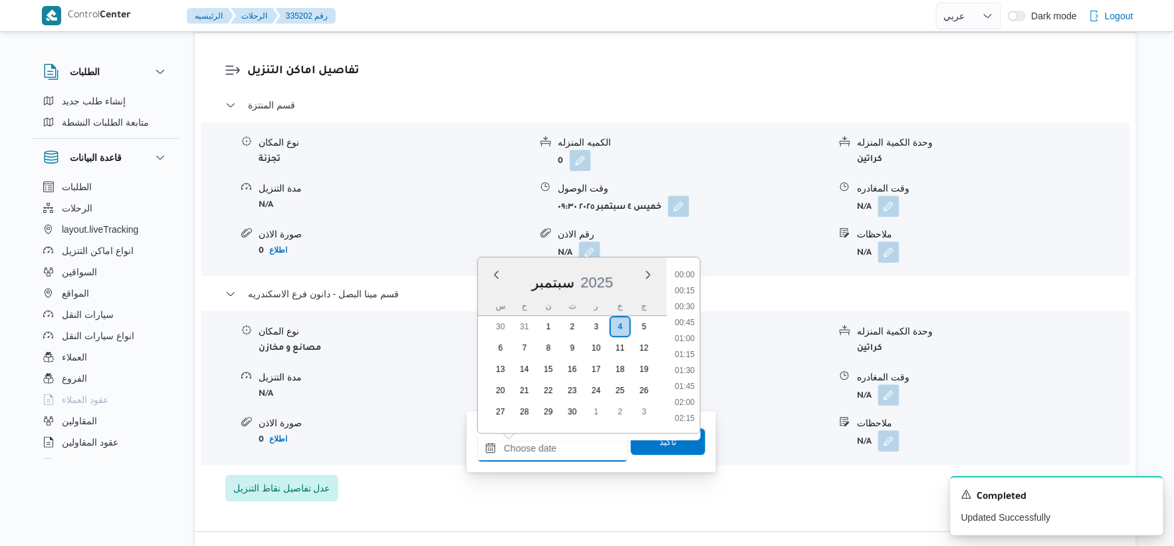
scroll to position [1164, 0]
click at [688, 318] on li "19:00" at bounding box center [684, 322] width 31 height 13
type input "٠٤/٠٩/٢٠٢٥ ١٩:٠٠"
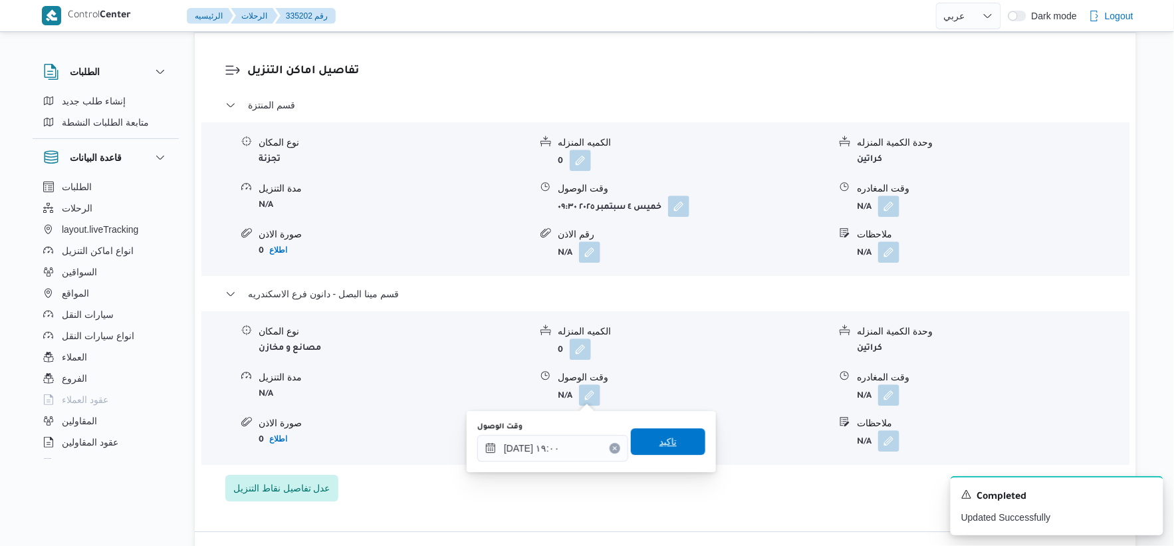
drag, startPoint x: 674, startPoint y: 444, endPoint x: 743, endPoint y: 422, distance: 72.5
click at [675, 444] on span "تاكيد" at bounding box center [668, 441] width 74 height 27
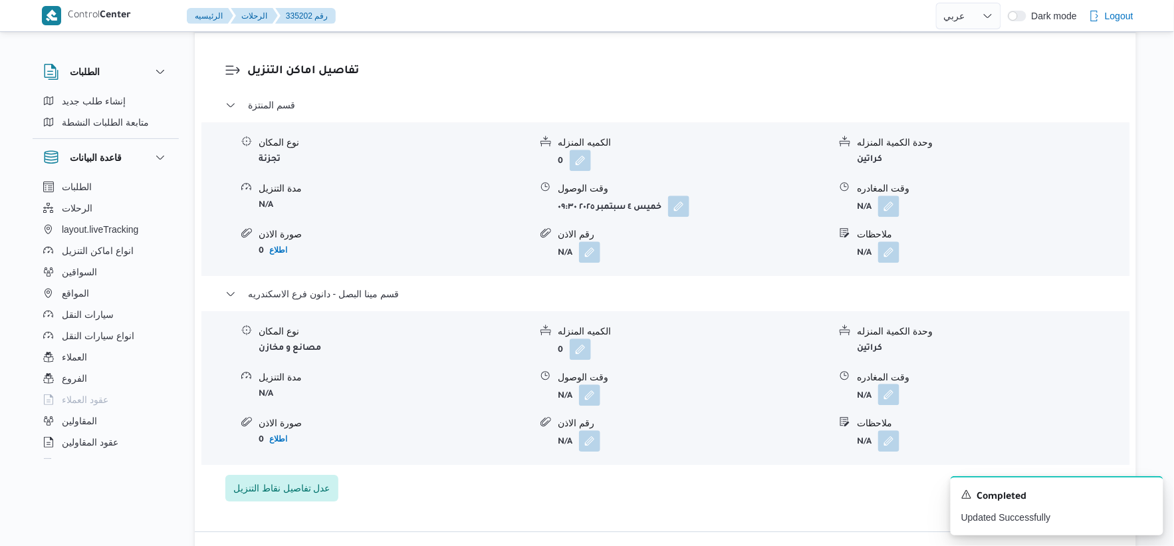
click at [895, 394] on button "button" at bounding box center [888, 393] width 21 height 21
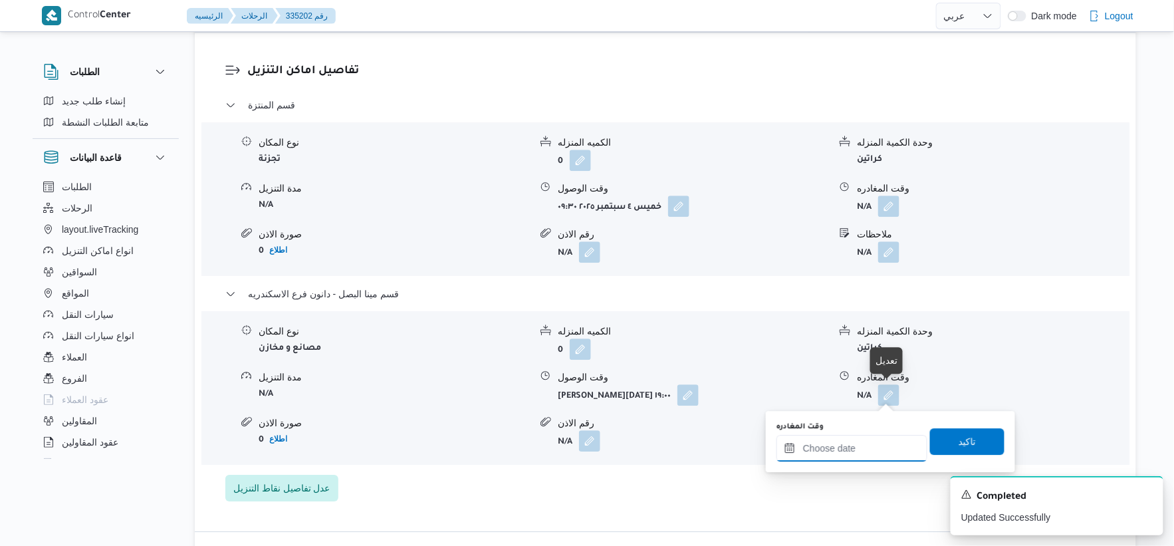
click at [881, 447] on input "وقت المغادره" at bounding box center [851, 448] width 151 height 27
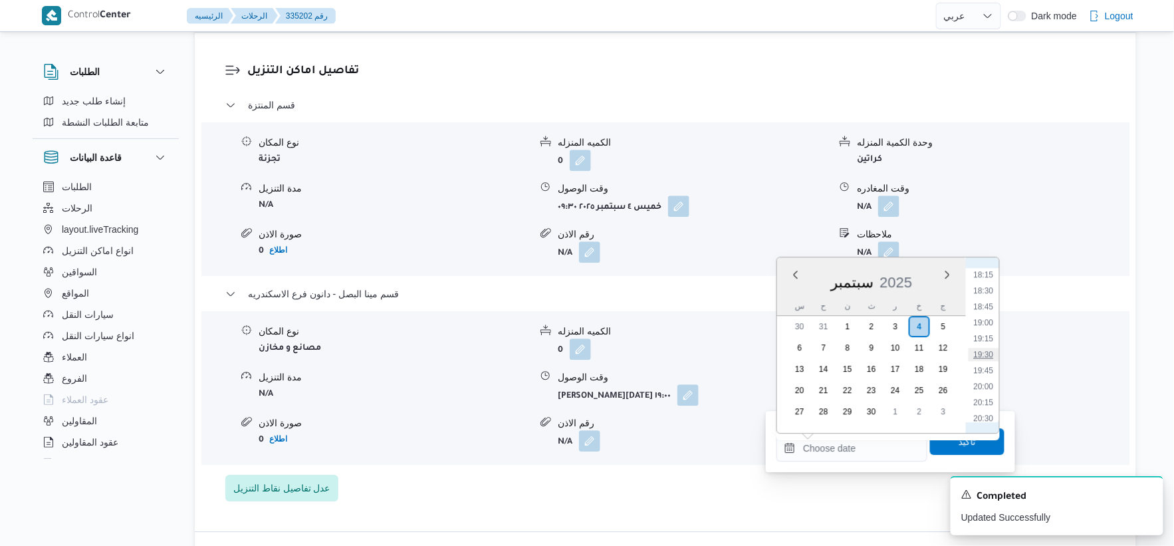
click at [986, 353] on li "19:30" at bounding box center [983, 354] width 31 height 13
type input "٠٤/٠٩/٢٠٢٥ ١٩:٣٠"
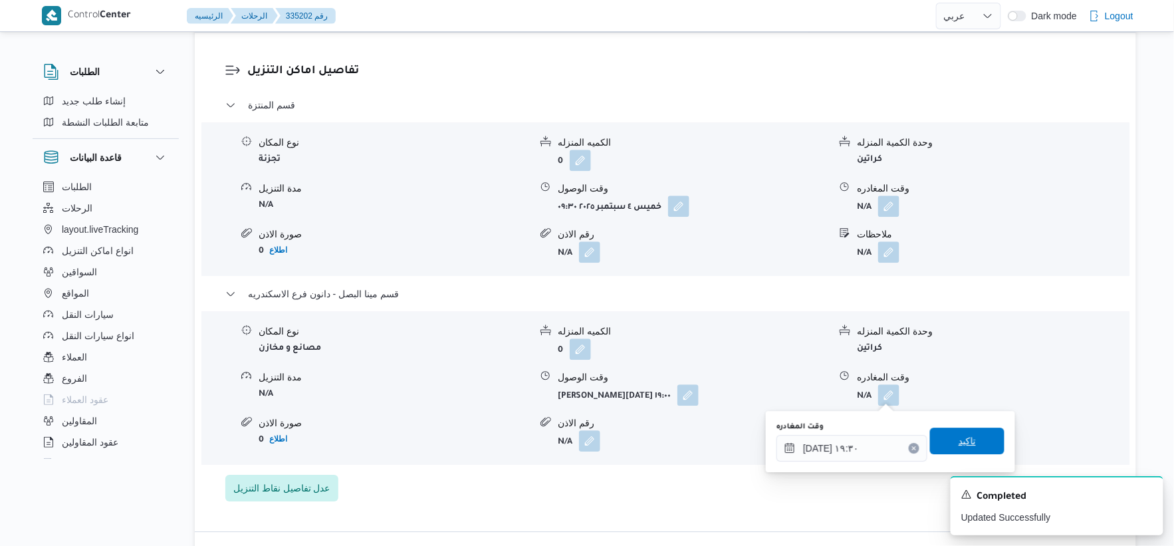
click at [968, 440] on span "تاكيد" at bounding box center [967, 440] width 74 height 27
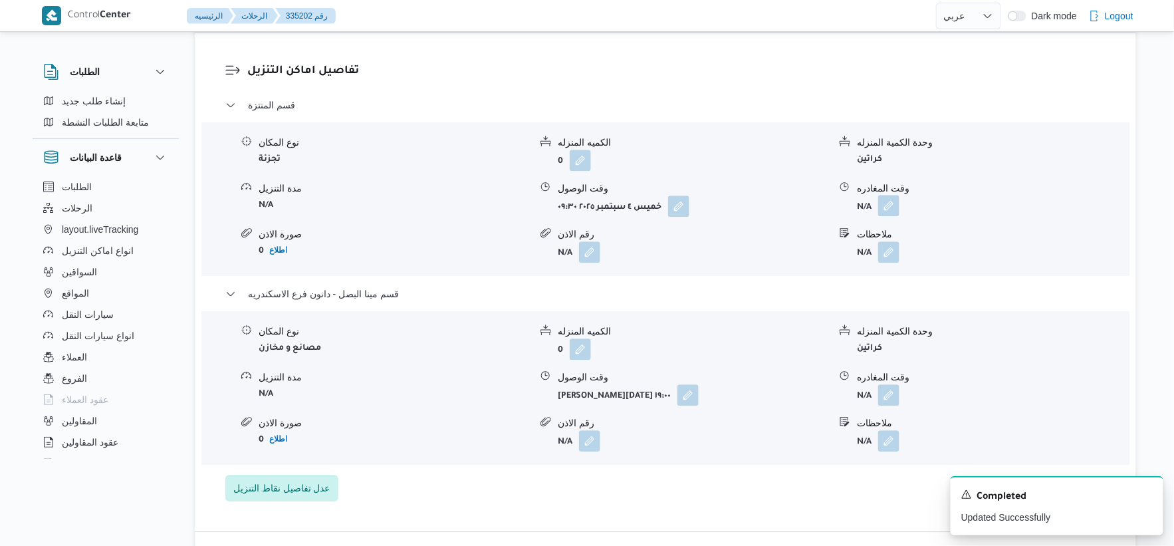
click at [887, 204] on button "button" at bounding box center [888, 205] width 21 height 21
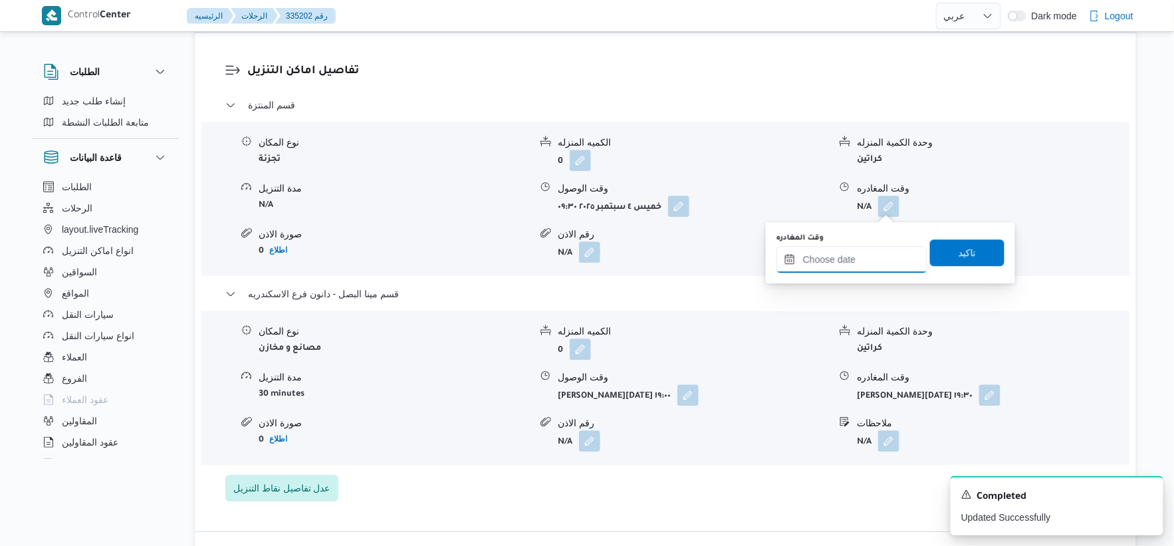
click at [873, 267] on input "وقت المغادره" at bounding box center [851, 259] width 151 height 27
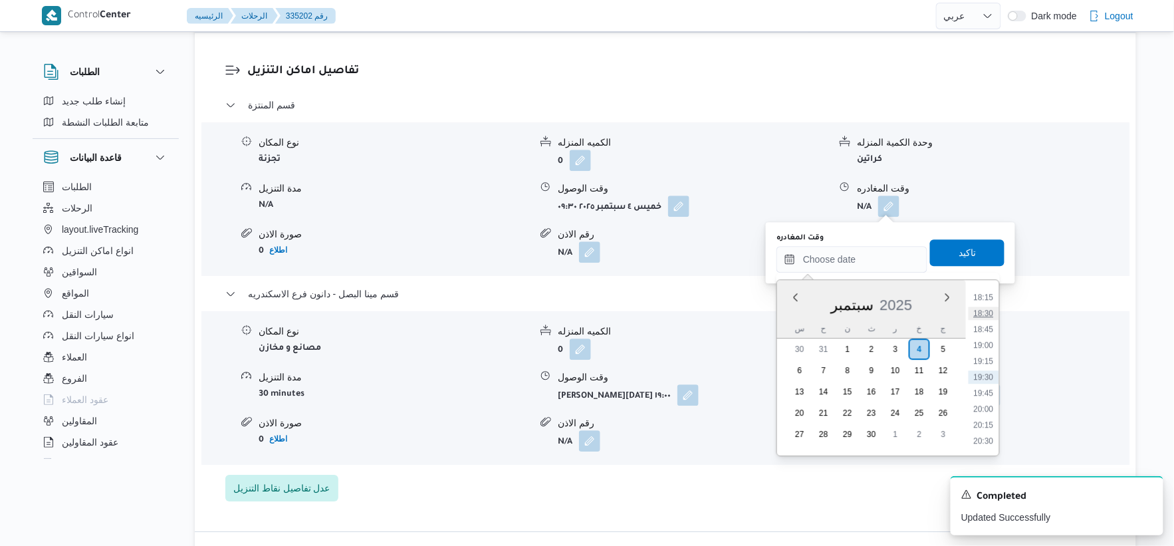
click at [988, 312] on li "18:30" at bounding box center [983, 312] width 31 height 13
type input "[DATE] ١٨:٣٠"
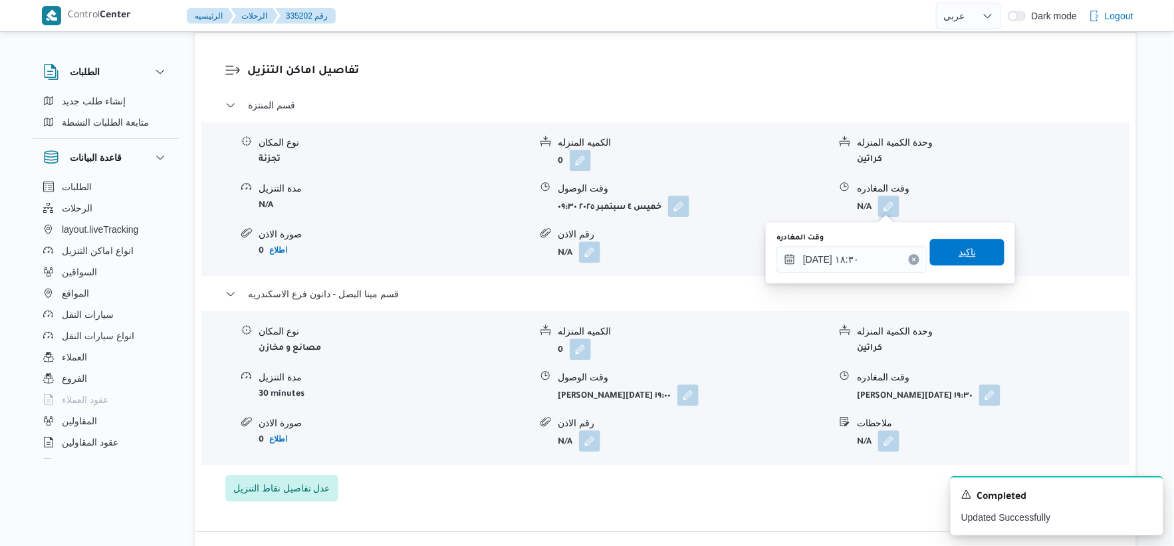
click at [967, 251] on span "تاكيد" at bounding box center [966, 252] width 17 height 16
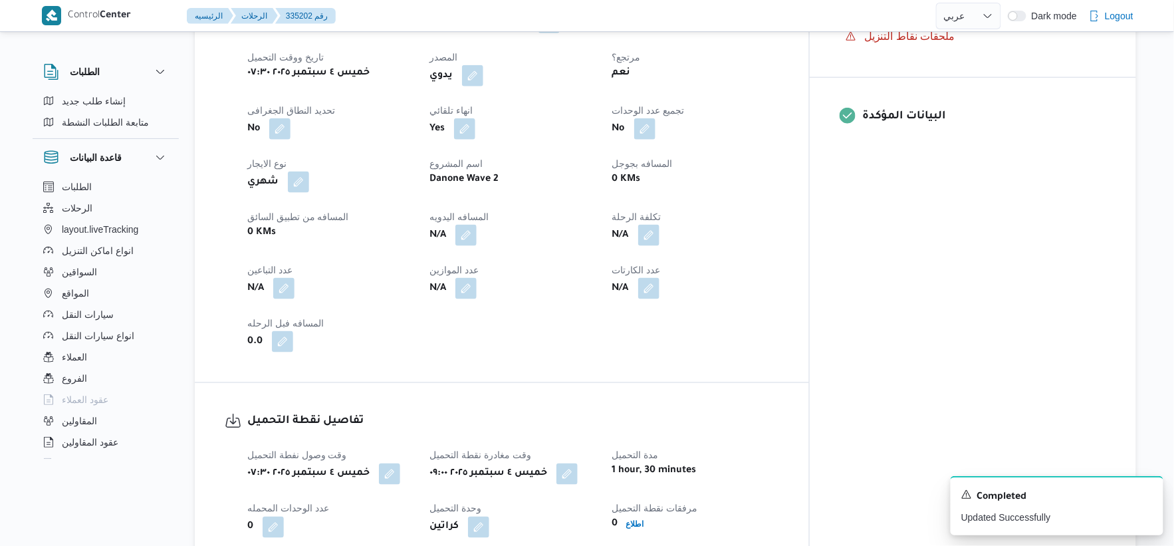
scroll to position [516, 0]
click at [477, 229] on button "button" at bounding box center [465, 236] width 21 height 21
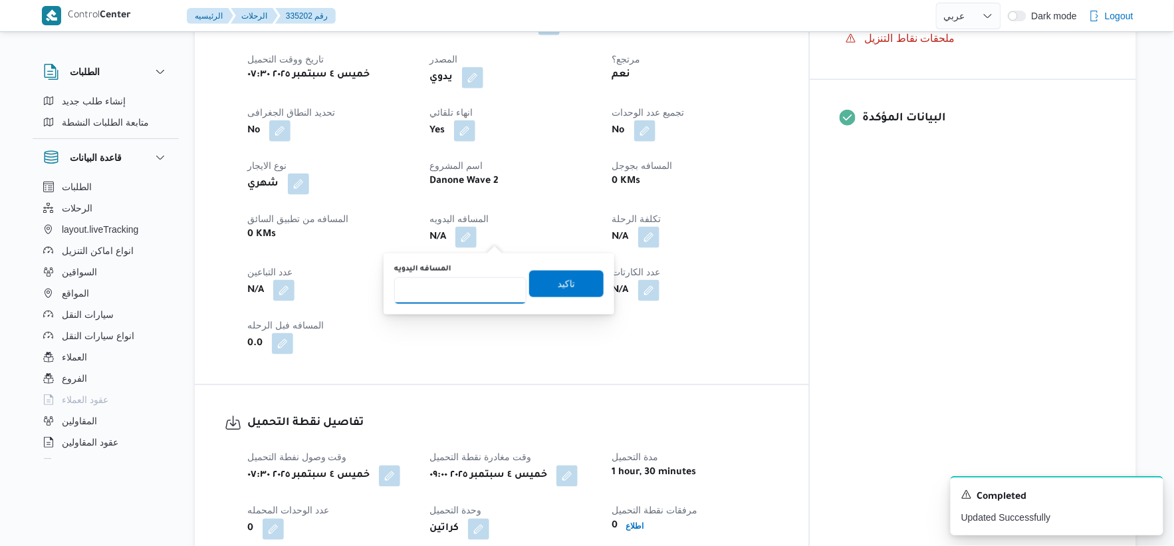
click at [471, 280] on input "المسافه اليدويه" at bounding box center [460, 290] width 132 height 27
type input "48"
click at [566, 282] on span "تاكيد" at bounding box center [566, 283] width 17 height 16
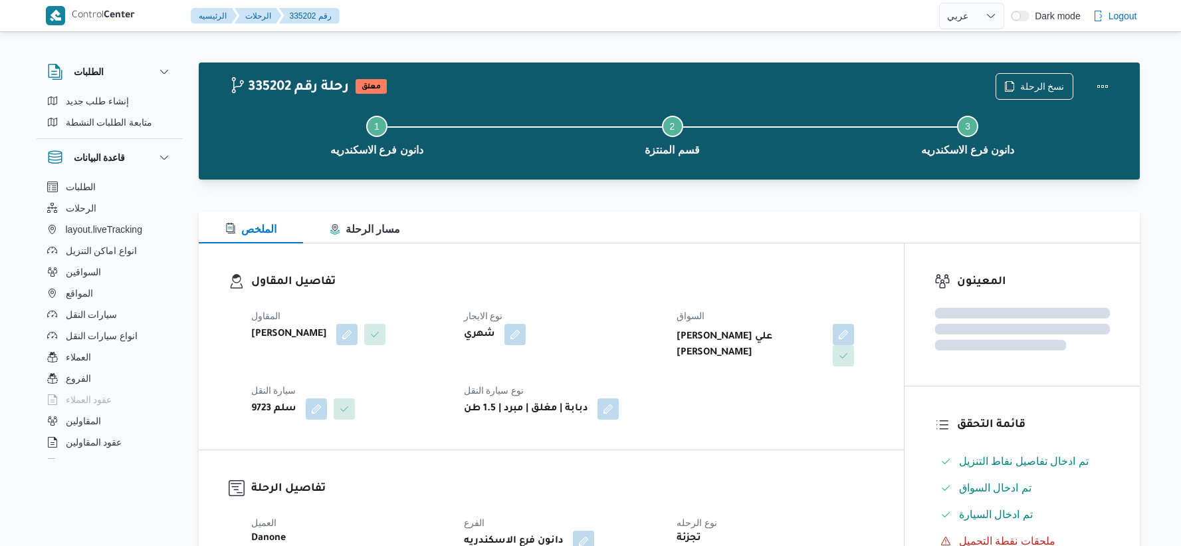
select select "ar"
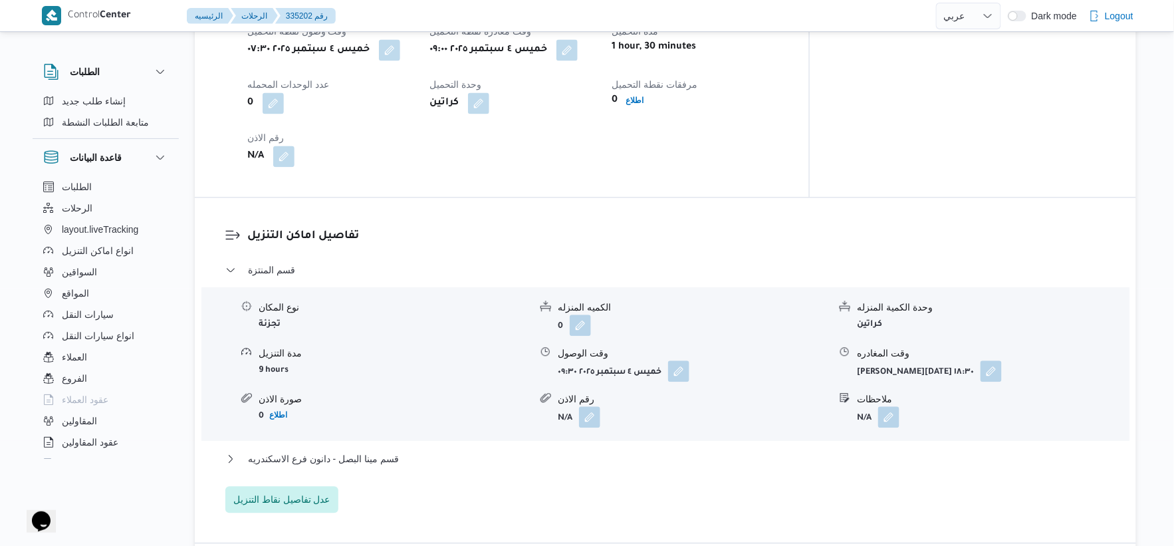
scroll to position [1144, 0]
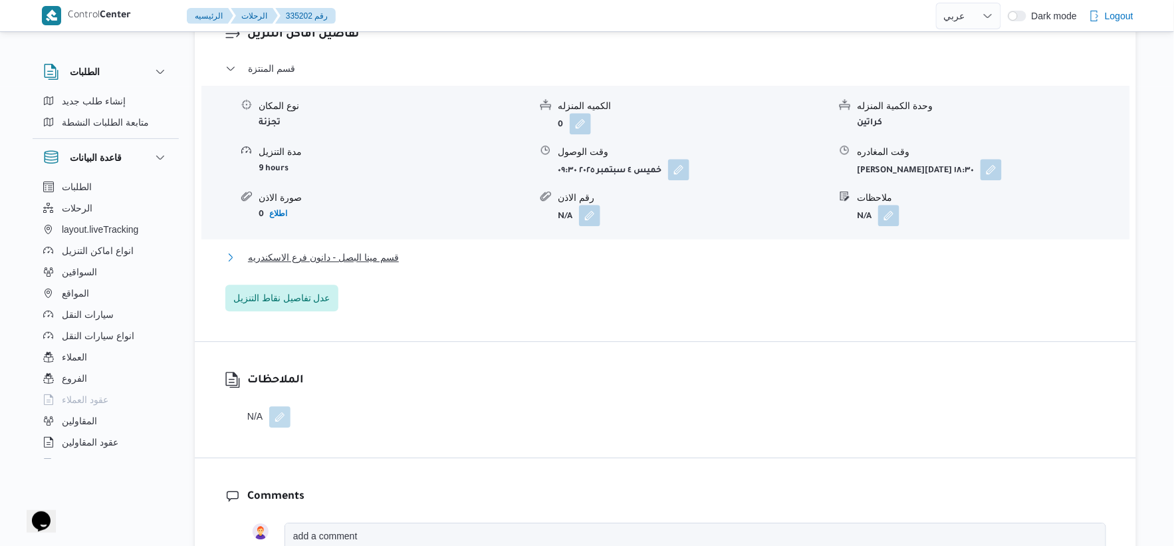
click at [411, 258] on button "قسم مينا البصل - دانون فرع الاسكندريه" at bounding box center [665, 257] width 881 height 16
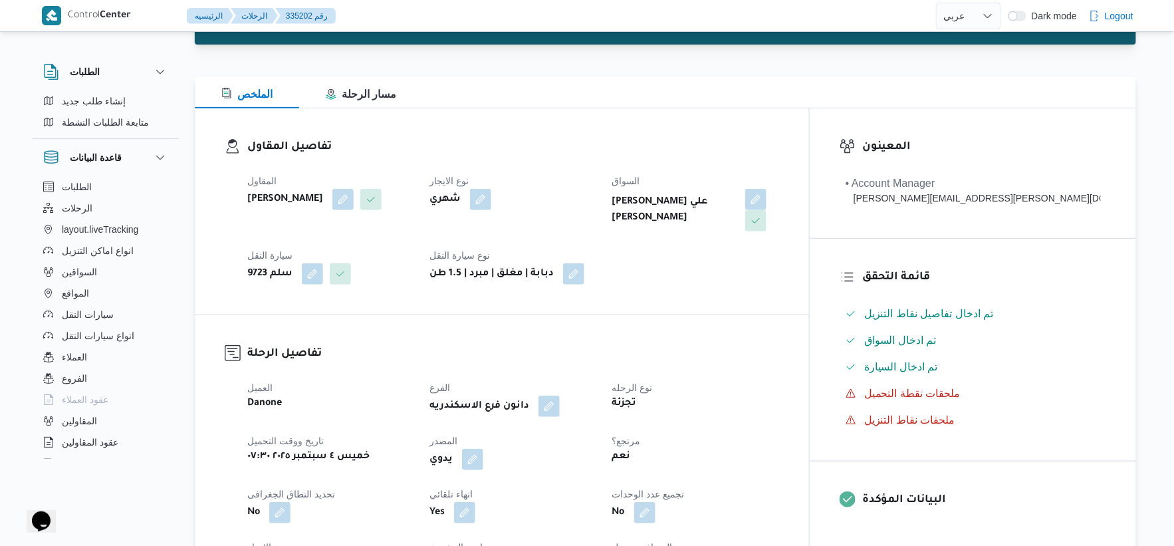
scroll to position [36, 0]
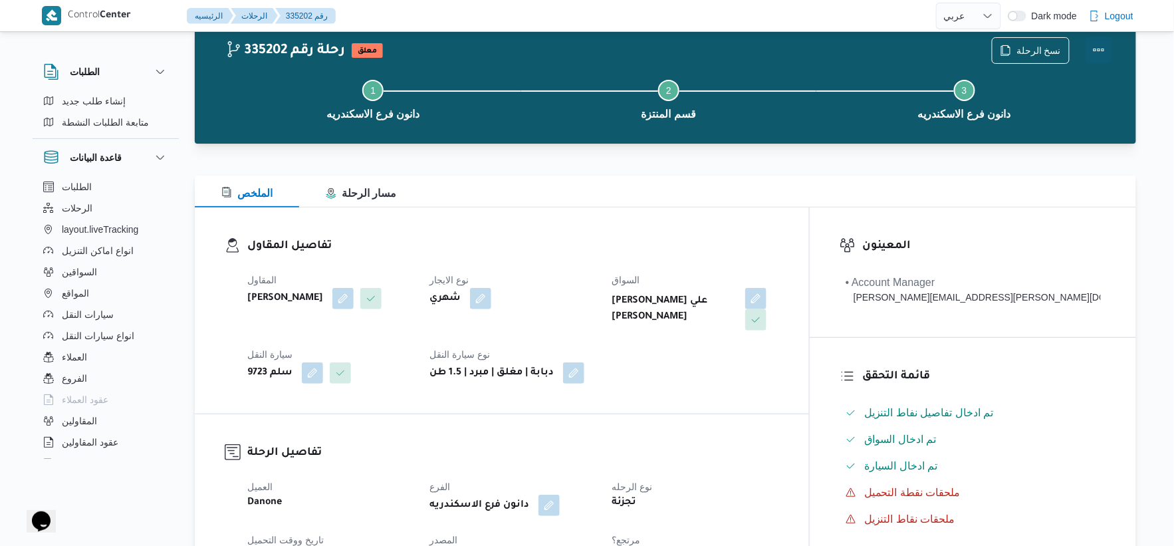
click at [1100, 48] on button "Actions" at bounding box center [1098, 50] width 27 height 27
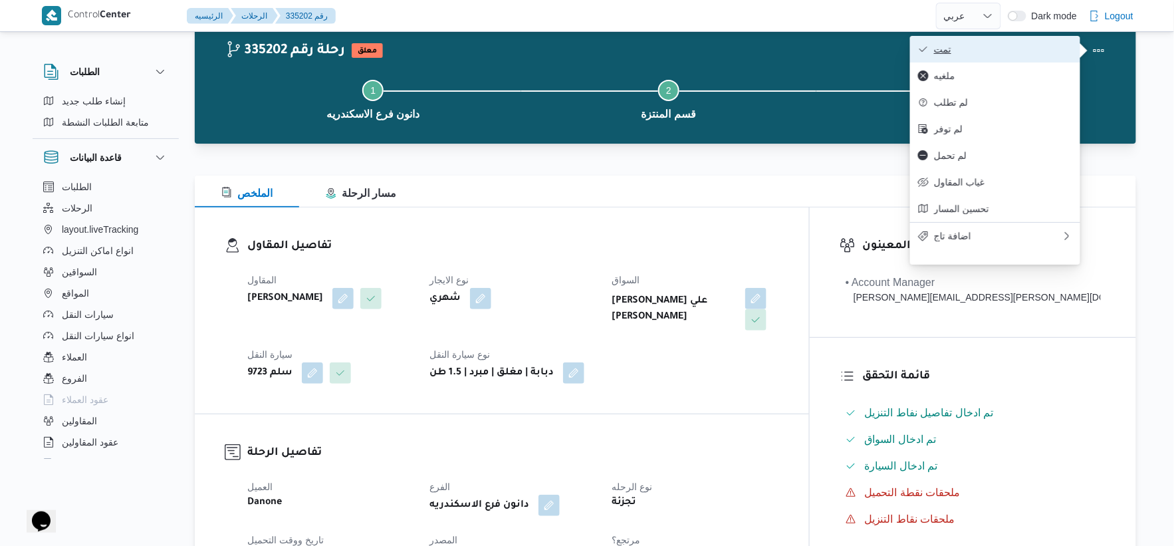
click at [982, 45] on span "تمت" at bounding box center [1003, 49] width 138 height 11
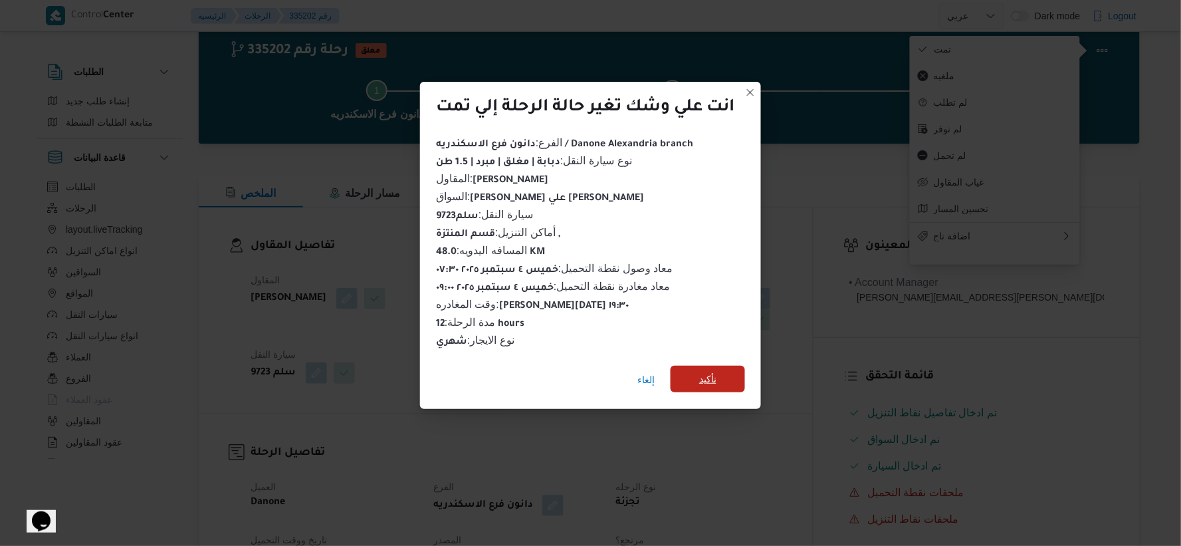
click at [729, 368] on span "تأكيد" at bounding box center [708, 379] width 74 height 27
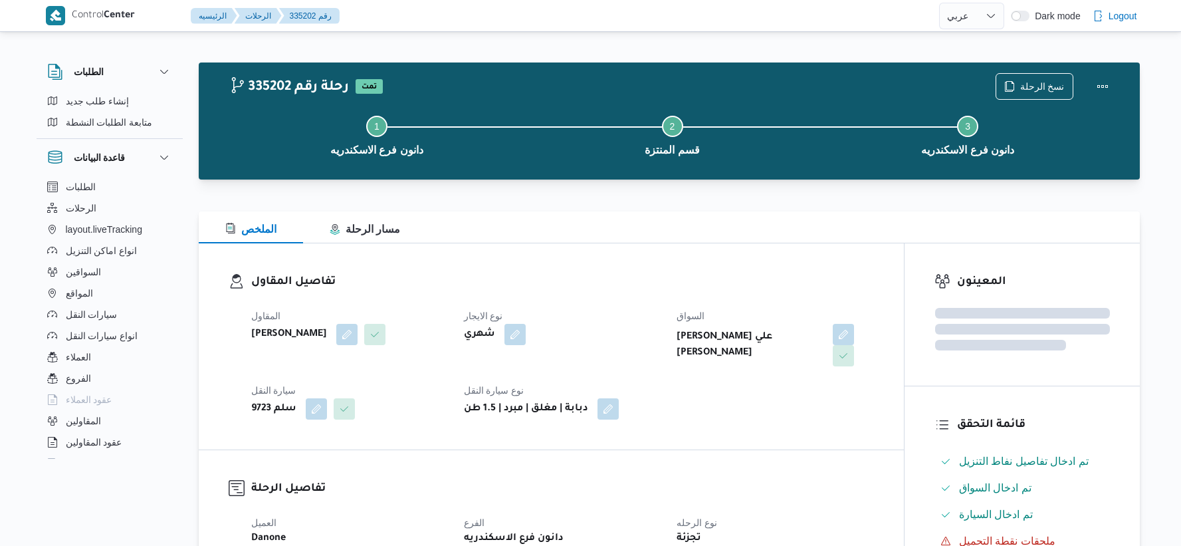
select select "ar"
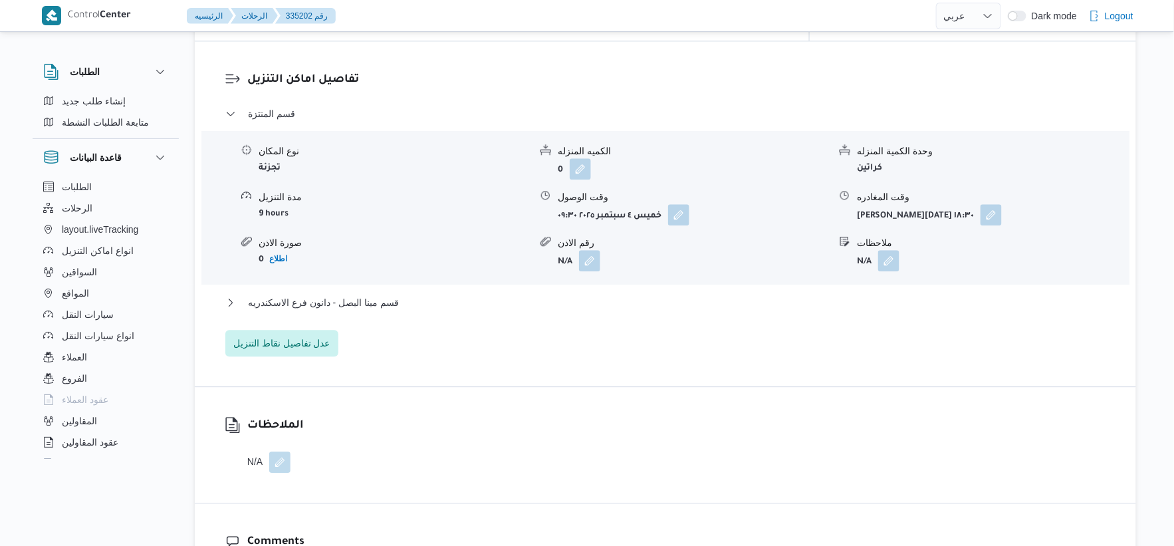
scroll to position [1107, 0]
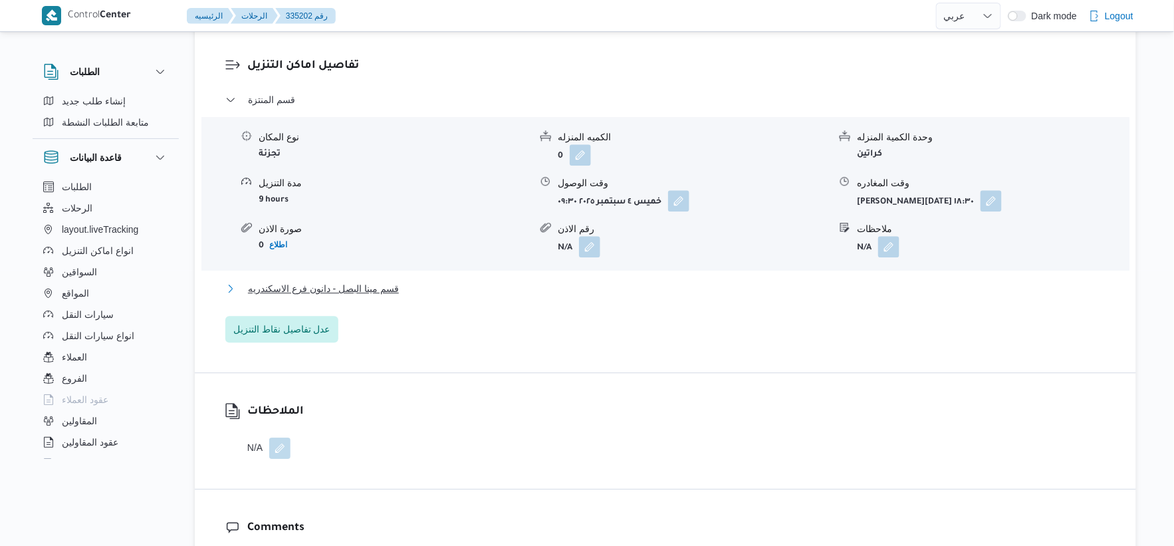
click at [374, 282] on span "قسم مينا البصل - دانون فرع الاسكندريه" at bounding box center [323, 288] width 151 height 16
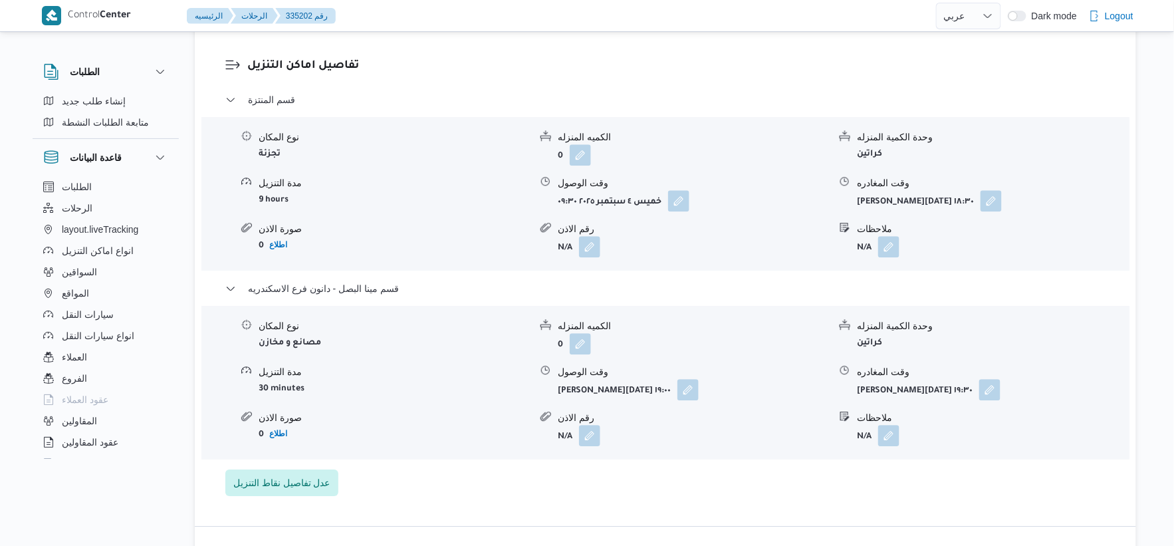
select select "ar"
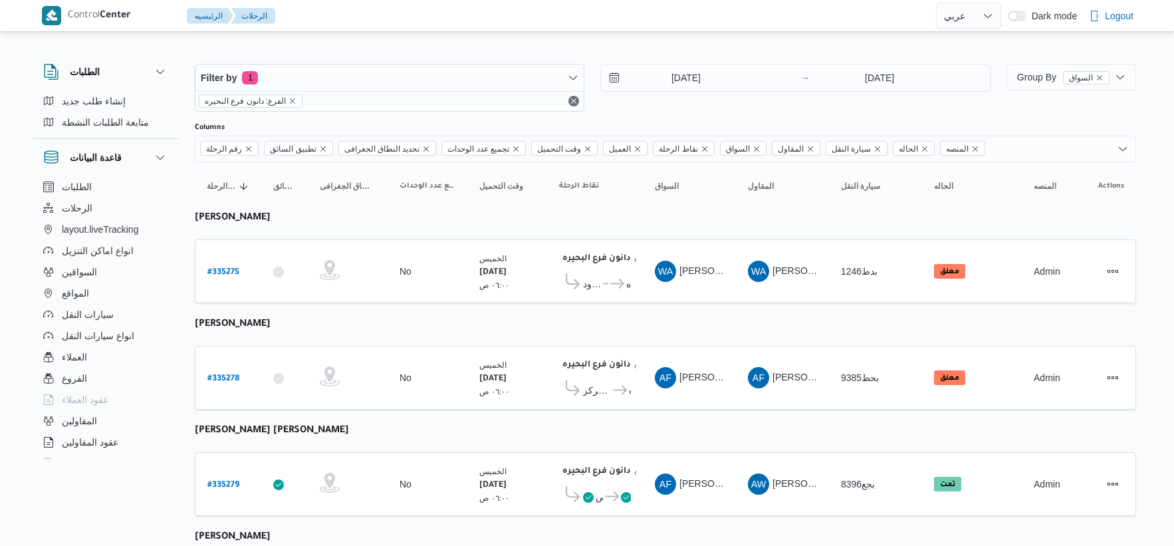
select select "ar"
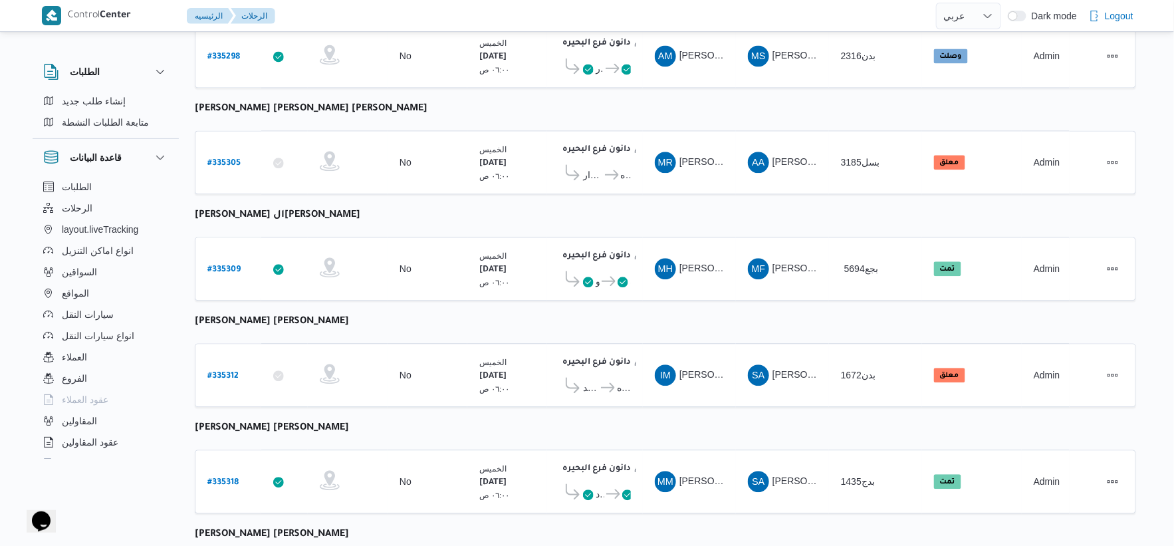
scroll to position [1033, 0]
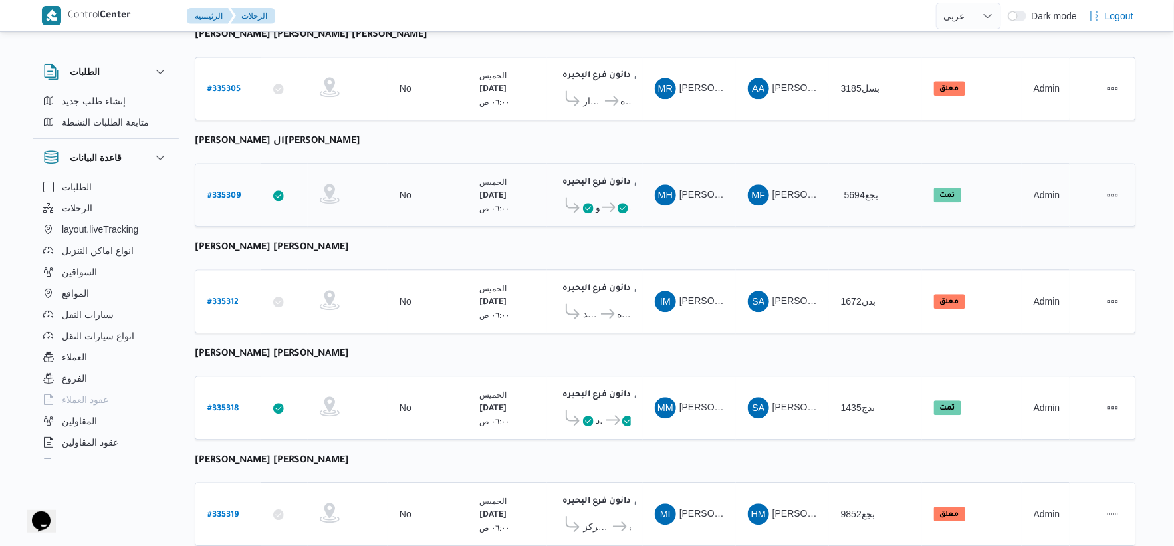
click at [226, 191] on b "# 335309" at bounding box center [223, 195] width 33 height 9
select select "ar"
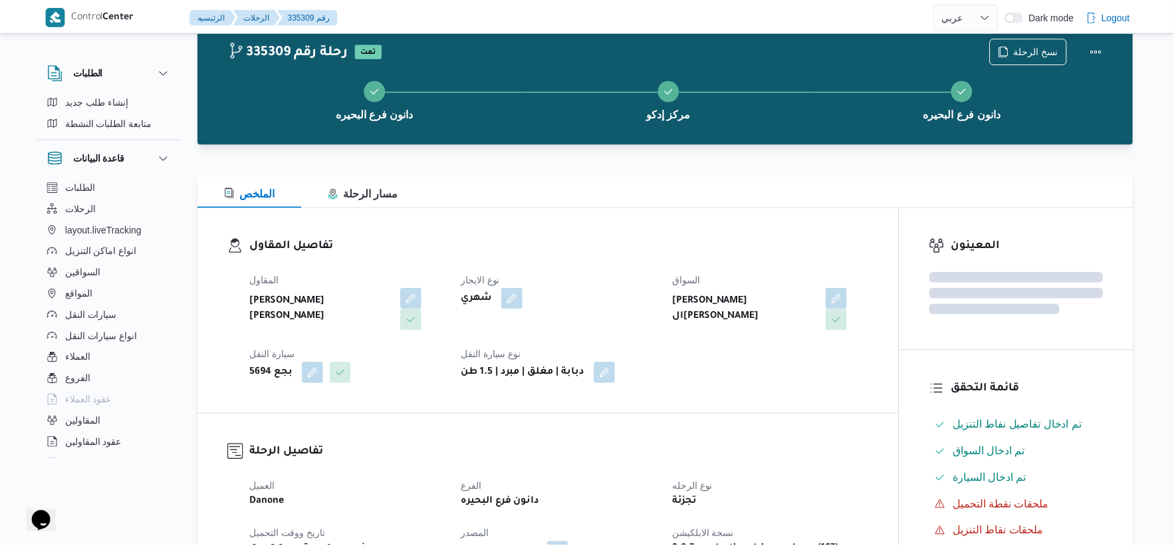
scroll to position [1033, 0]
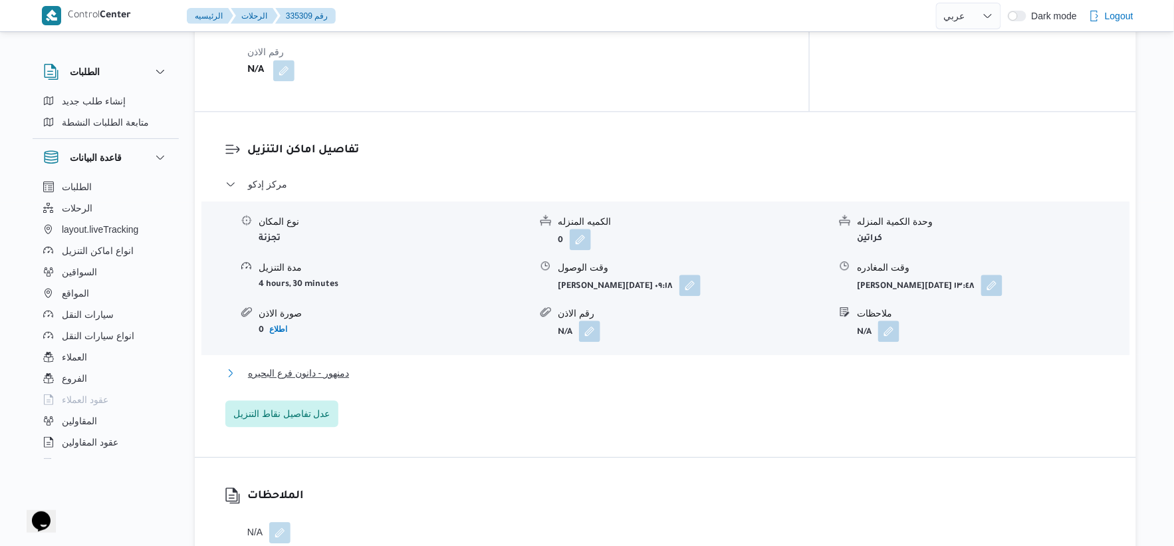
click at [393, 365] on button "دمنهور - دانون فرع البحيره" at bounding box center [665, 373] width 881 height 16
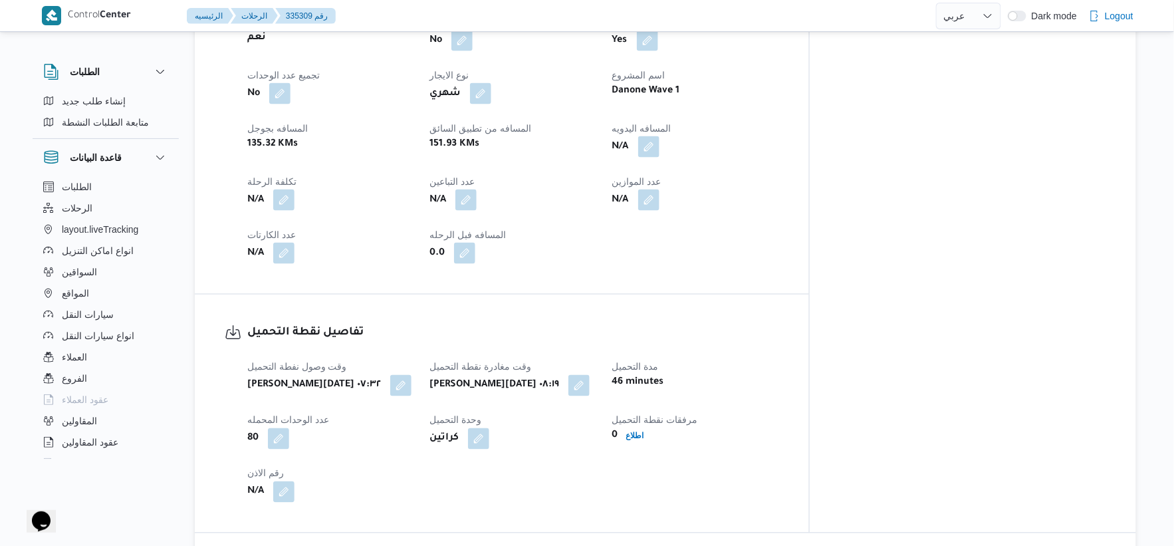
scroll to position [516, 0]
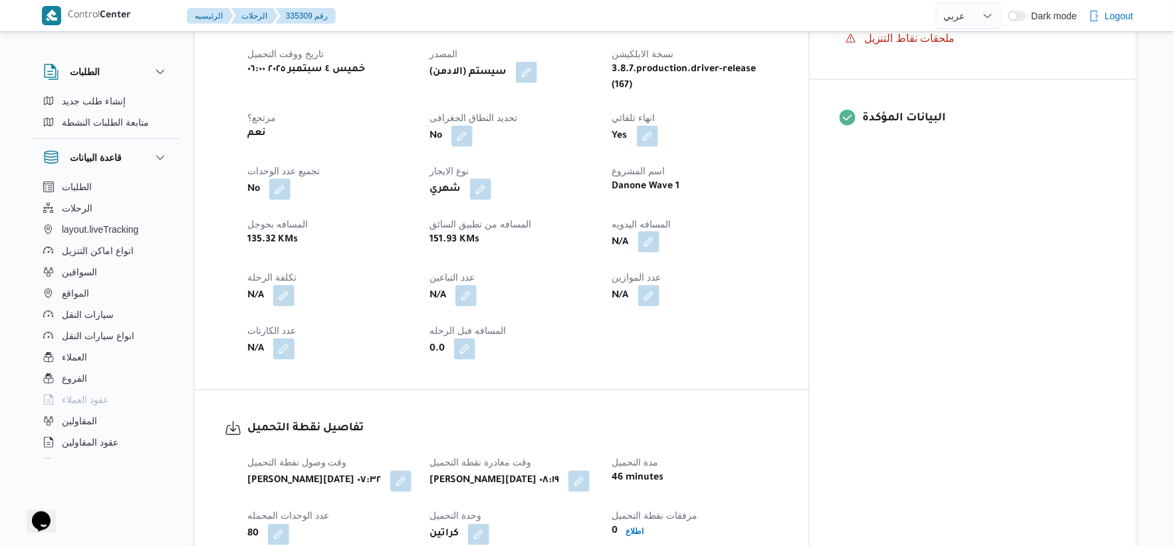
click at [659, 231] on button "button" at bounding box center [648, 241] width 21 height 21
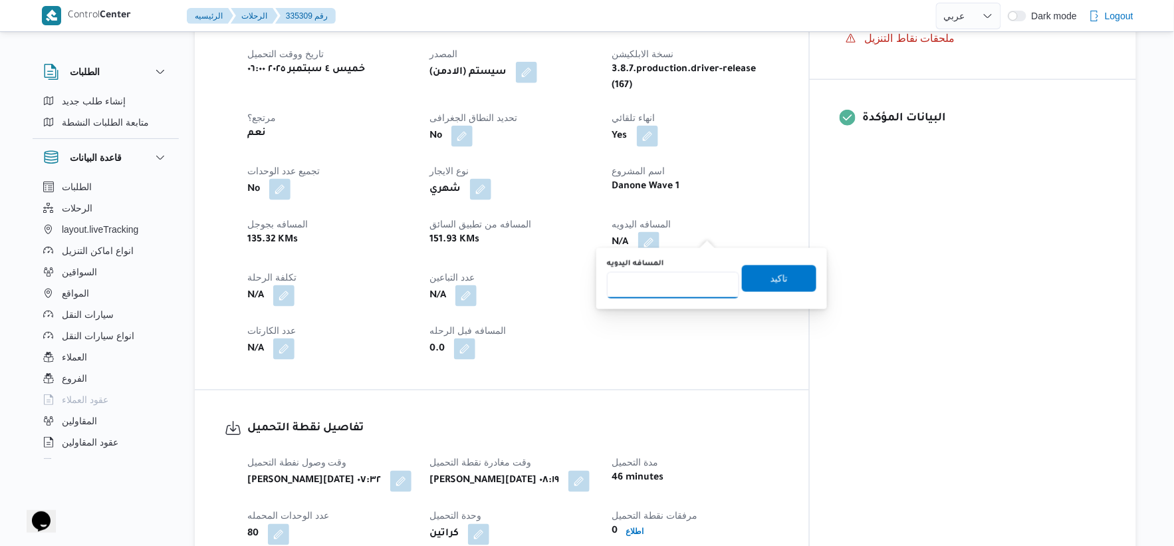
click at [676, 284] on input "المسافه اليدويه" at bounding box center [673, 285] width 132 height 27
type input "156"
click at [776, 284] on span "تاكيد" at bounding box center [778, 278] width 17 height 16
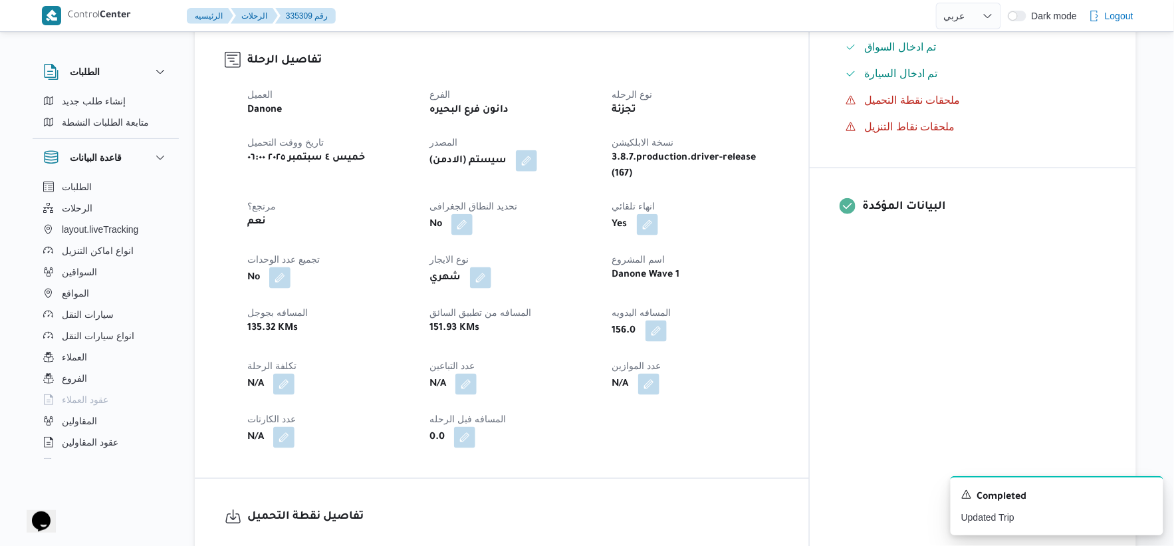
scroll to position [443, 0]
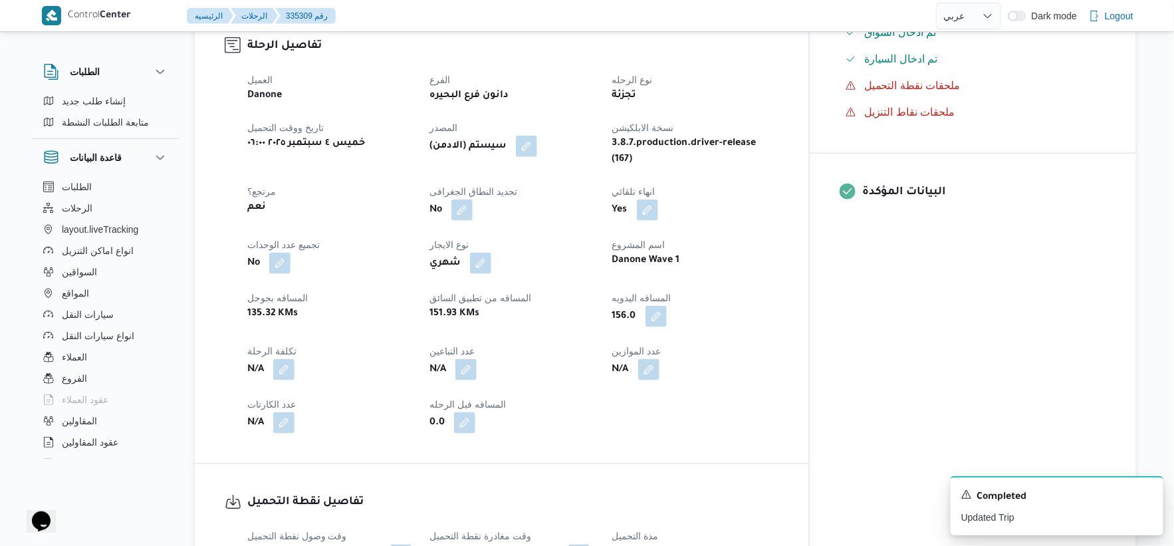
select select "ar"
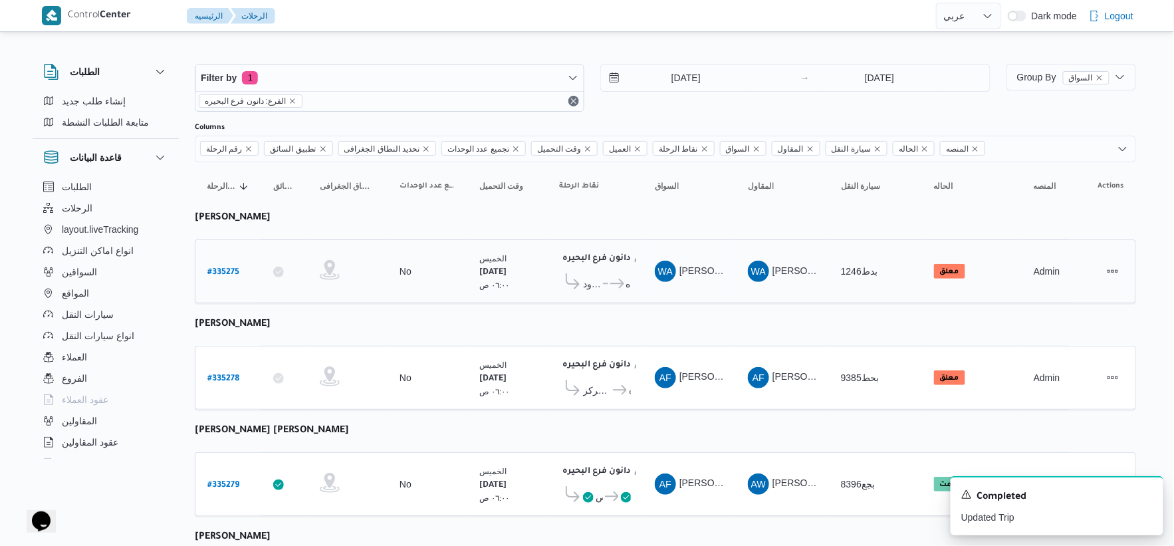
click at [227, 268] on b "# 335275" at bounding box center [223, 272] width 32 height 9
select select "ar"
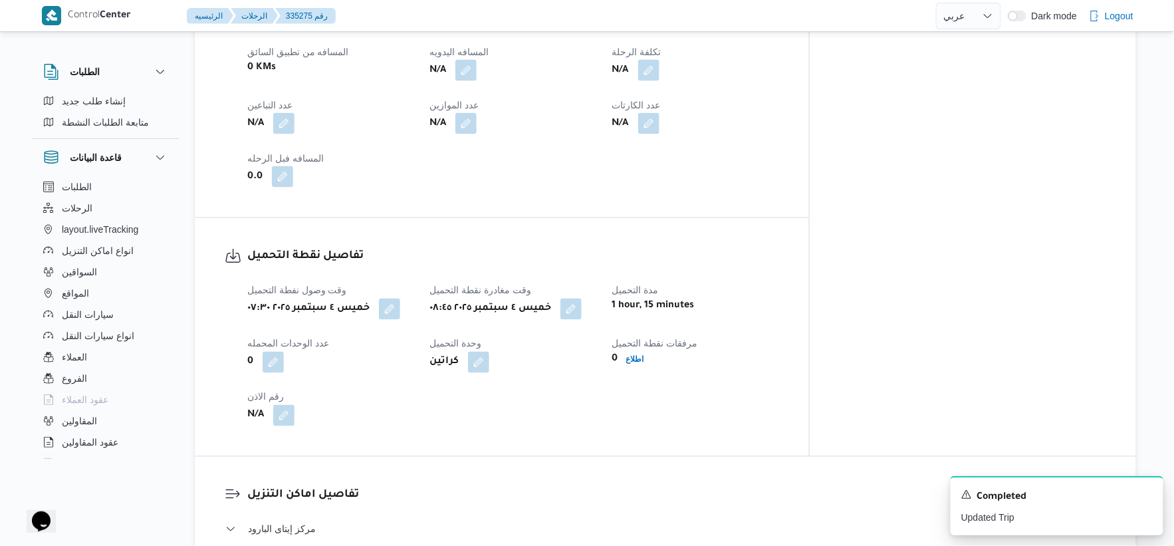
scroll to position [443, 0]
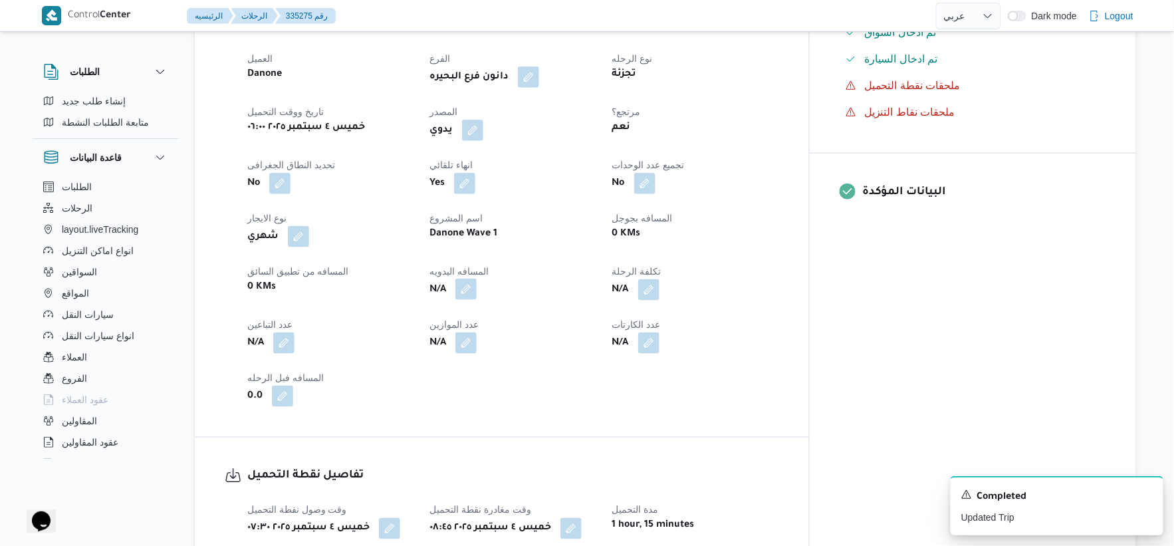
click at [477, 289] on button "button" at bounding box center [465, 288] width 21 height 21
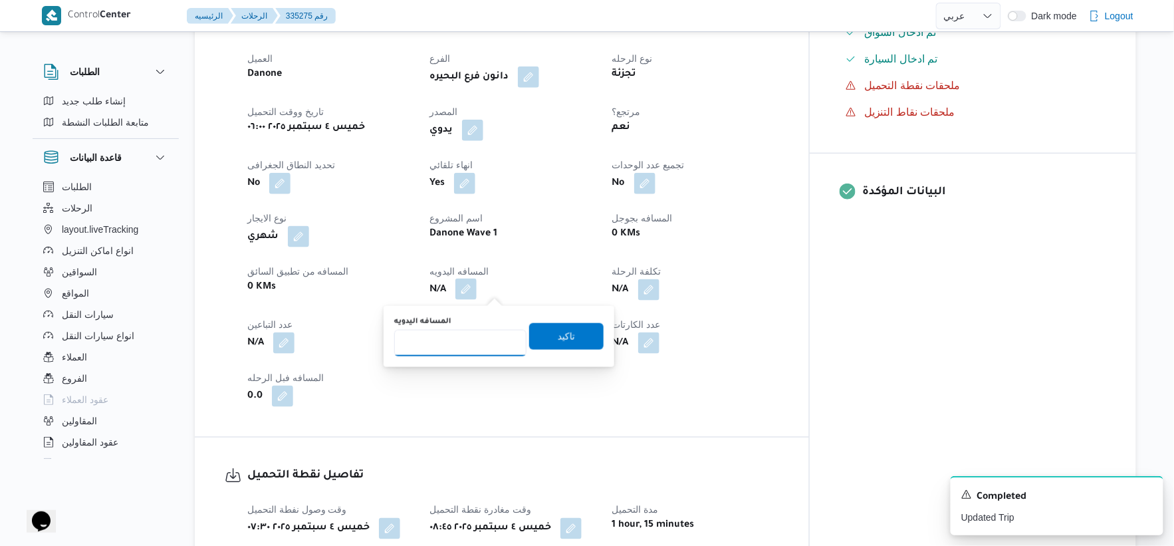
click at [435, 346] on input "المسافه اليدويه" at bounding box center [460, 343] width 132 height 27
type input "110"
click at [588, 342] on span "تاكيد" at bounding box center [566, 335] width 74 height 27
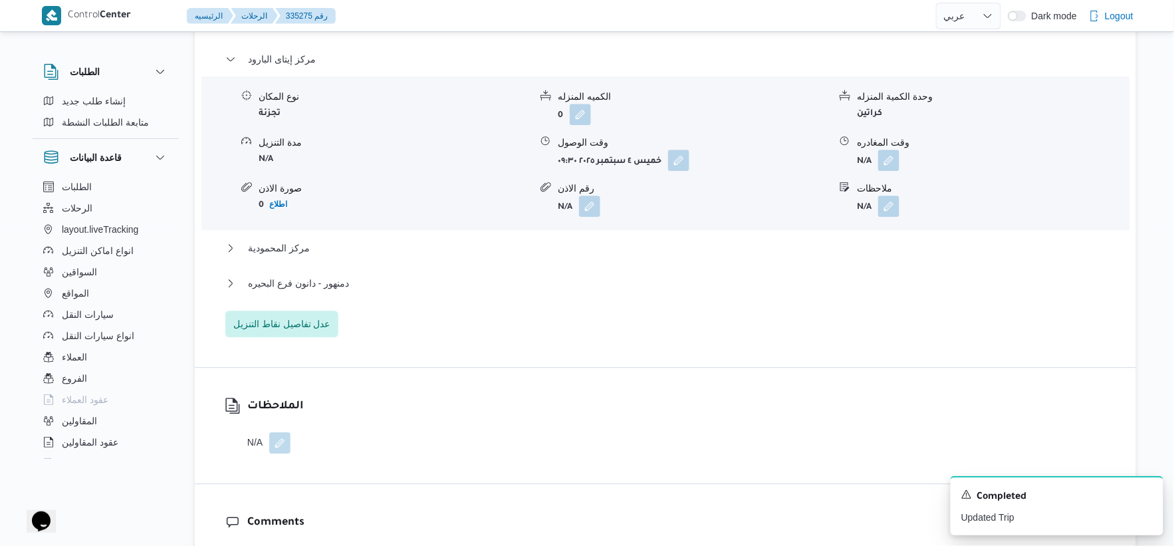
scroll to position [1181, 0]
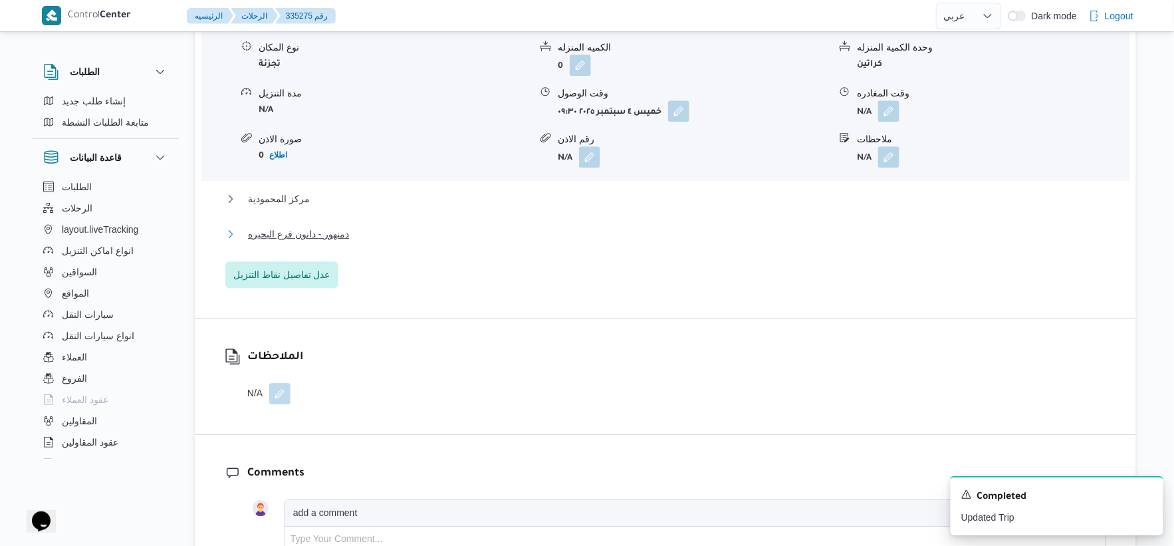
click at [336, 231] on span "دمنهور - دانون فرع البحيره" at bounding box center [298, 234] width 101 height 16
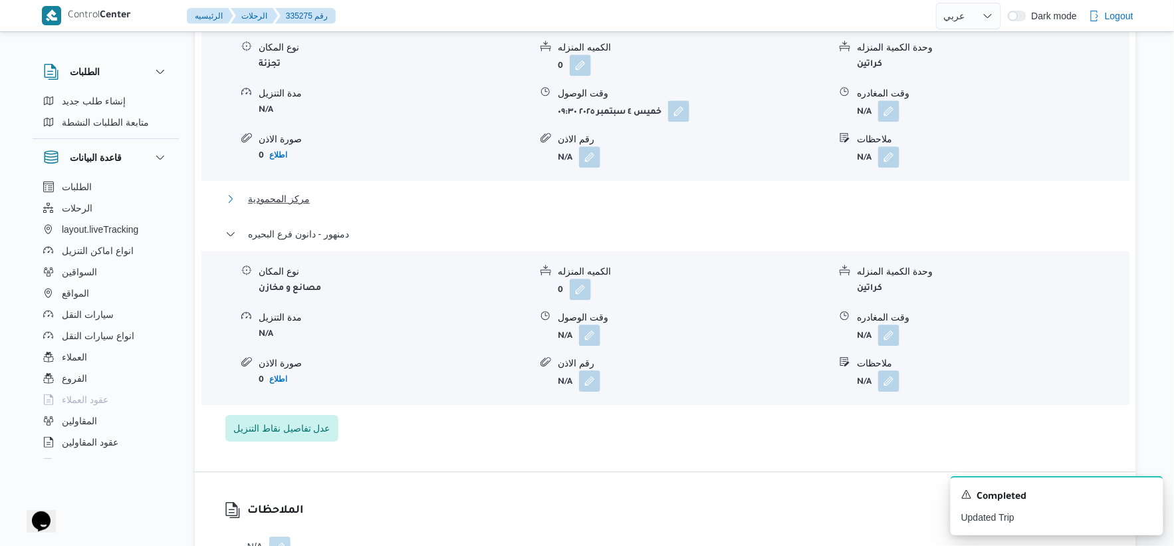
click at [299, 197] on span "مركز المحمودية" at bounding box center [279, 199] width 62 height 16
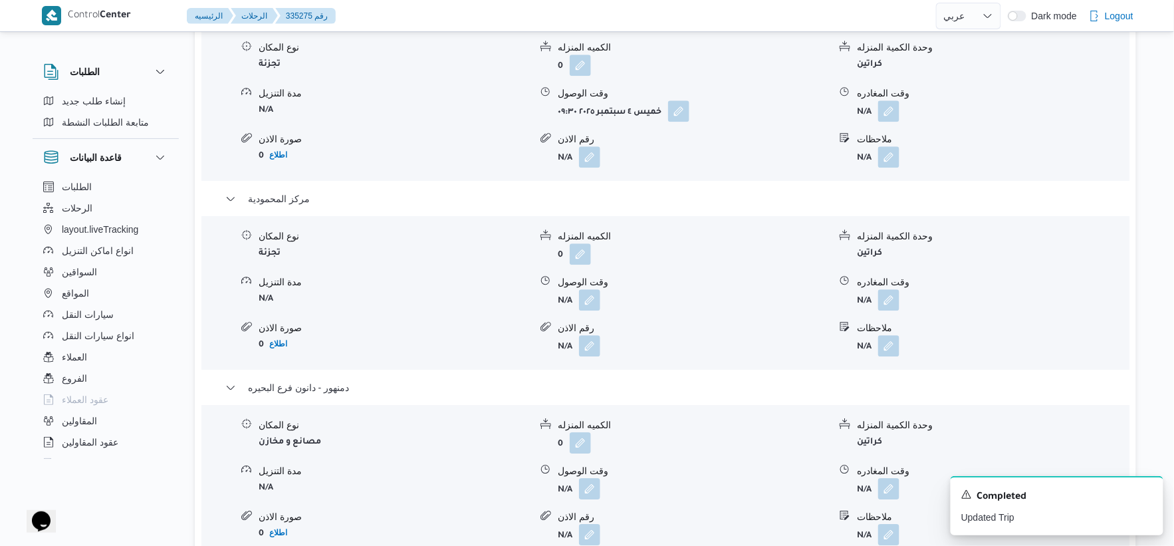
scroll to position [1255, 0]
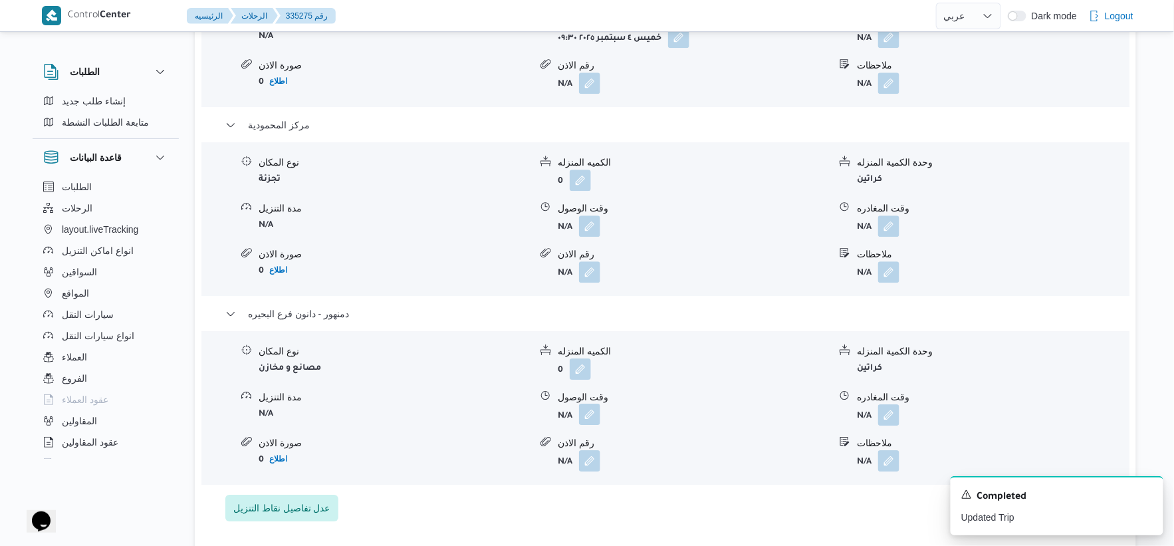
click at [593, 411] on button "button" at bounding box center [589, 413] width 21 height 21
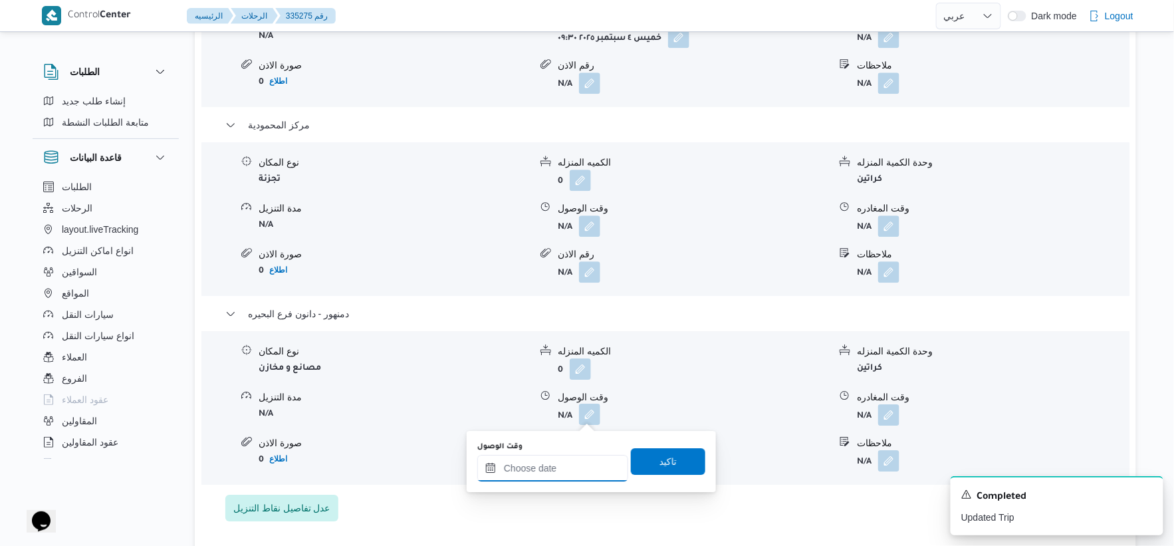
click at [568, 465] on input "وقت الوصول" at bounding box center [552, 468] width 151 height 27
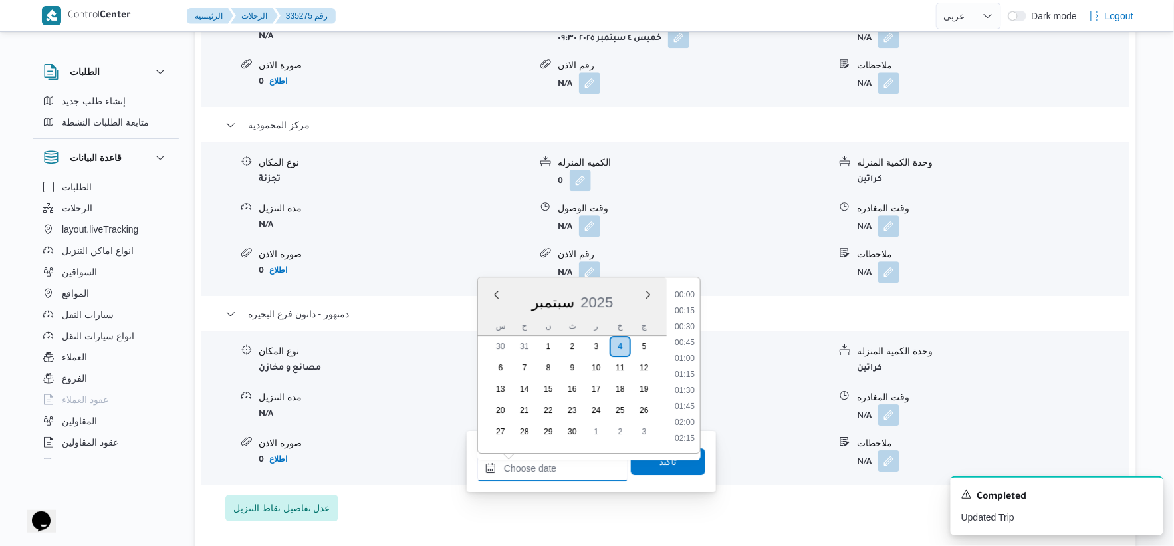
scroll to position [1180, 0]
click at [687, 291] on li "18:30" at bounding box center [684, 294] width 31 height 13
type input "[DATE] ١٨:٣٠"
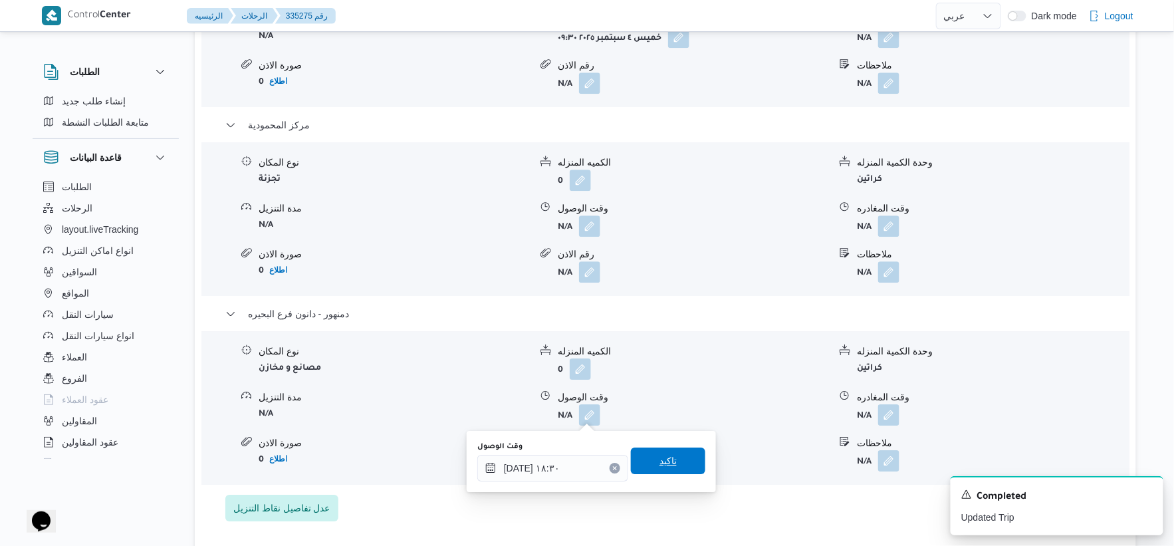
click at [681, 449] on span "تاكيد" at bounding box center [668, 460] width 74 height 27
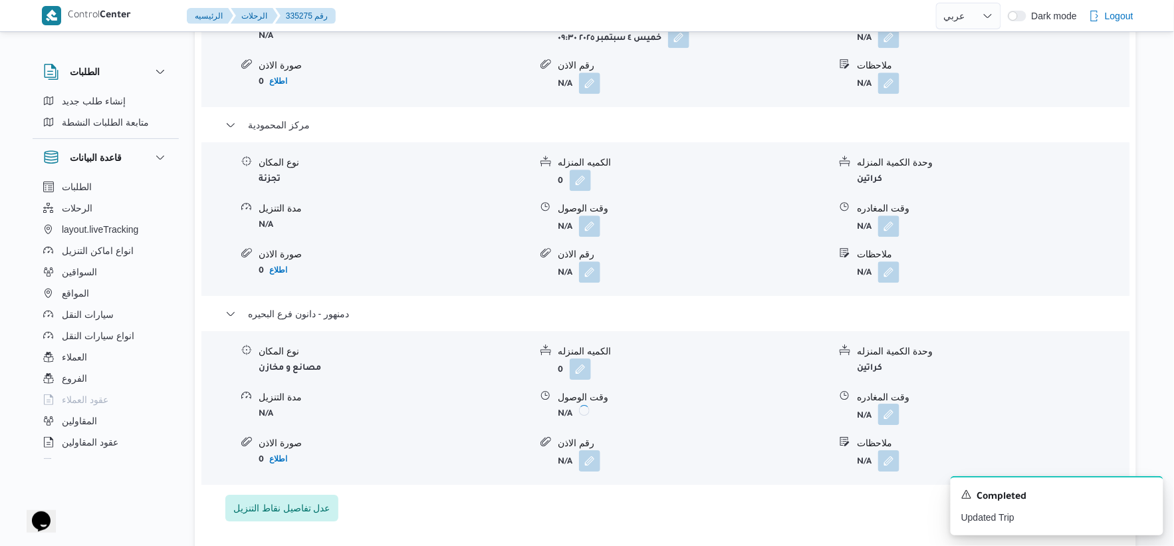
click at [895, 405] on button "button" at bounding box center [888, 413] width 21 height 21
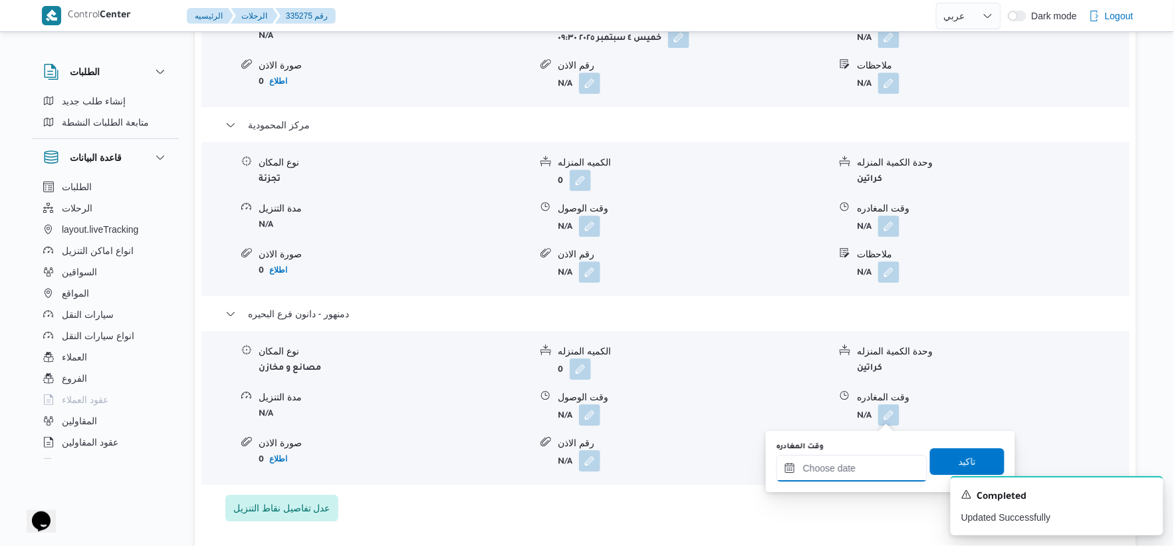
click at [865, 467] on input "وقت المغادره" at bounding box center [851, 468] width 151 height 27
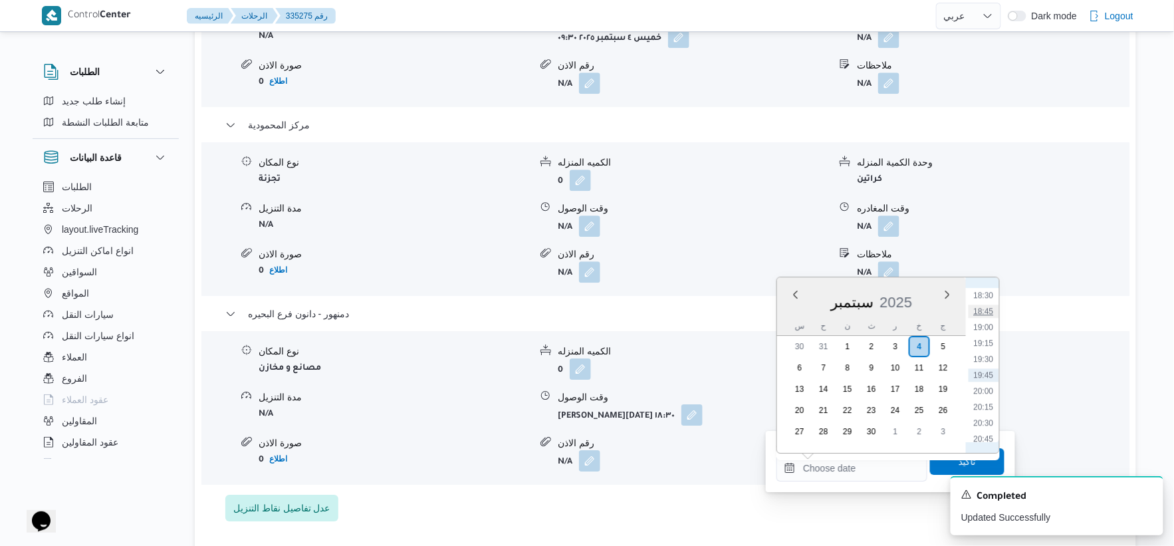
click at [980, 304] on li "18:45" at bounding box center [983, 310] width 31 height 13
type input "[DATE] ١٨:٤٥"
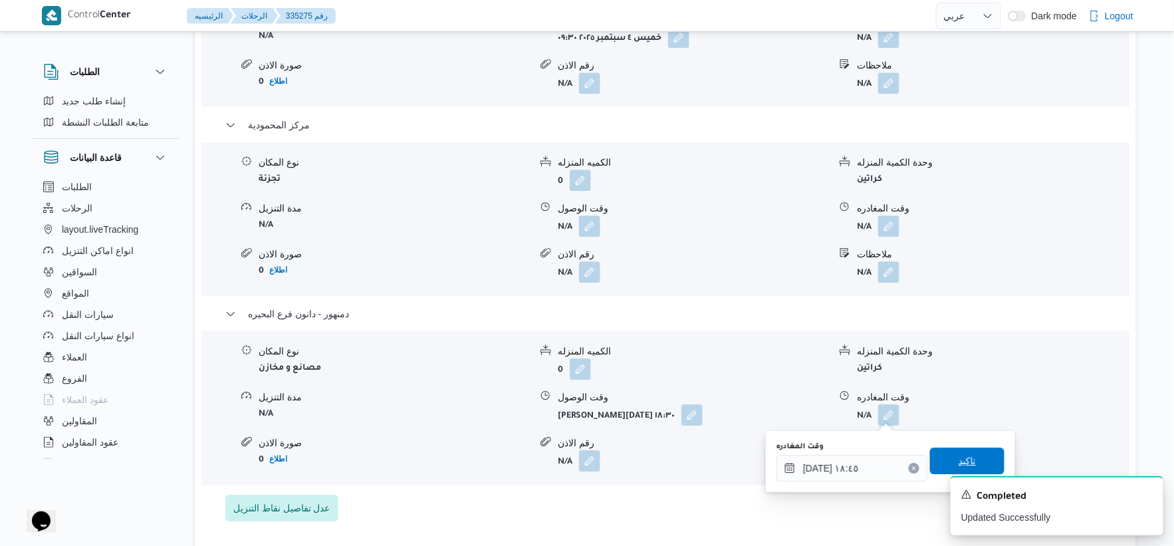
click at [971, 450] on span "تاكيد" at bounding box center [967, 460] width 74 height 27
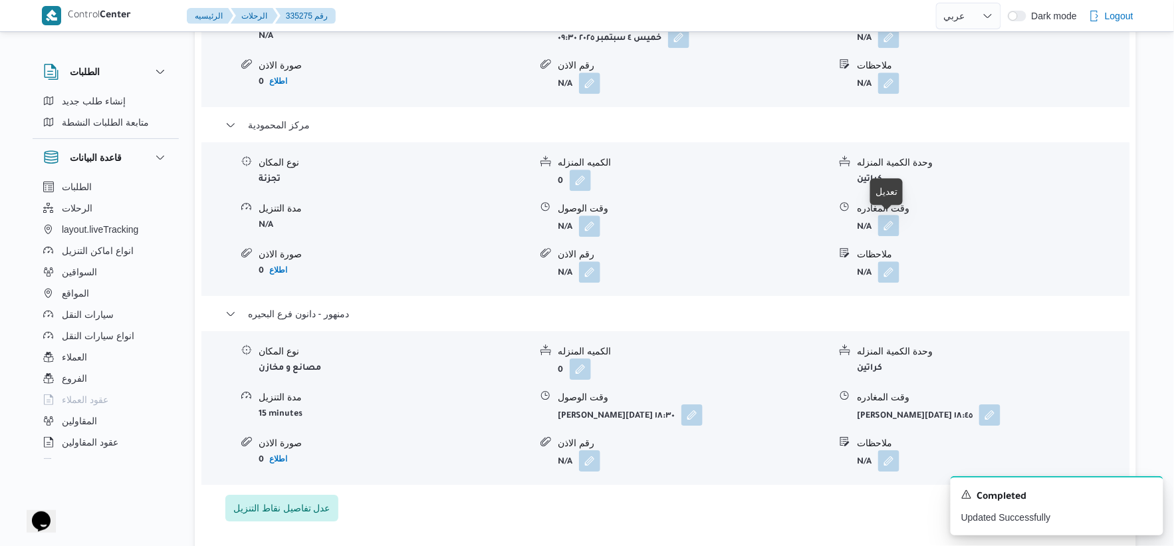
click at [880, 219] on button "button" at bounding box center [888, 225] width 21 height 21
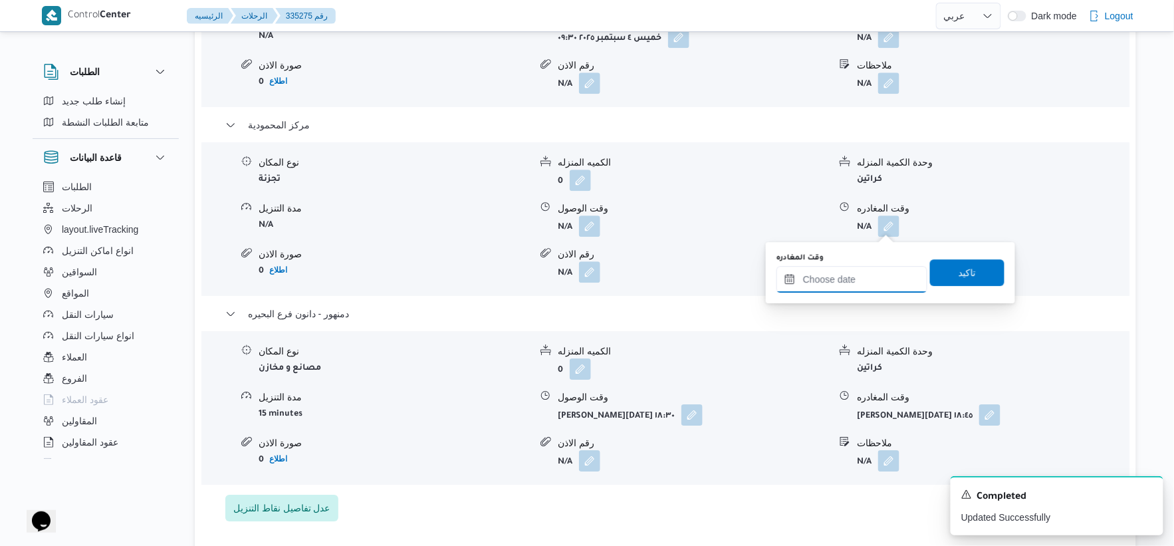
click at [875, 266] on input "وقت المغادره" at bounding box center [851, 279] width 151 height 27
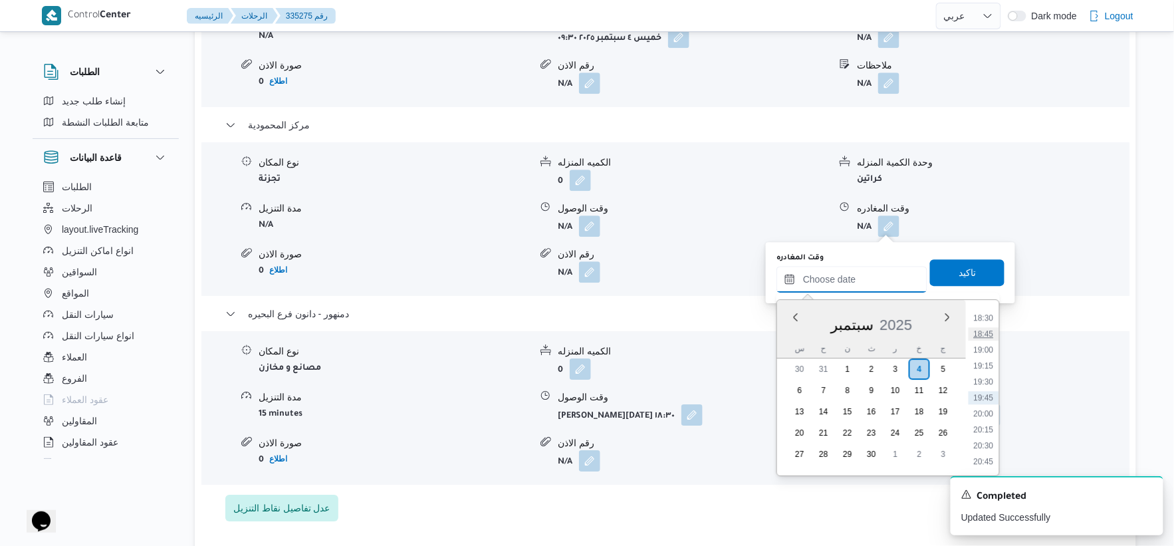
scroll to position [1106, 0]
click at [989, 358] on li "18:00" at bounding box center [983, 359] width 31 height 13
type input "[DATE] ١٨:٠٠"
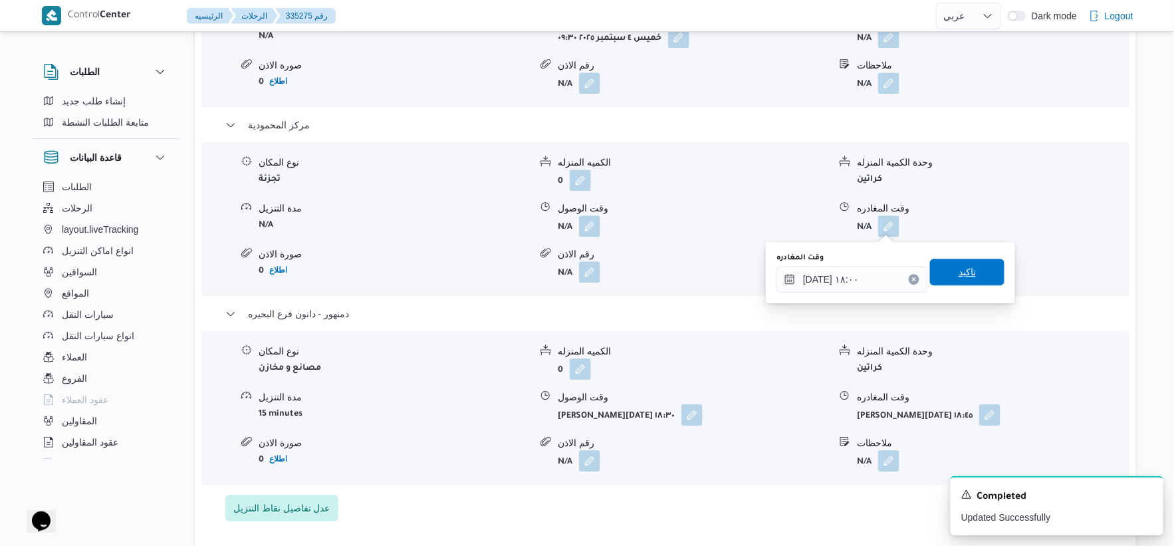
click at [974, 269] on span "تاكيد" at bounding box center [967, 272] width 74 height 27
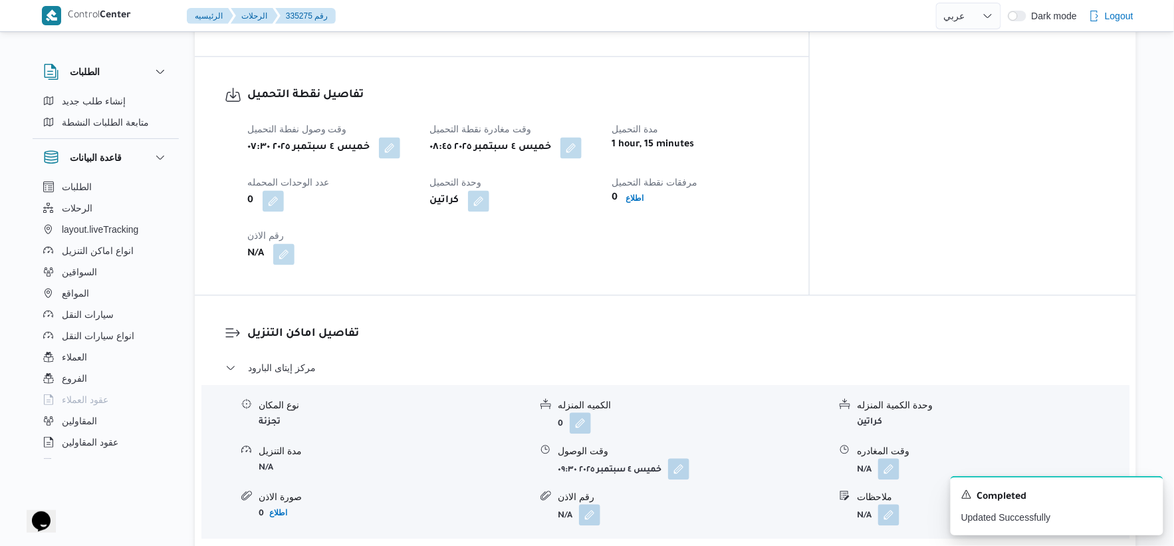
scroll to position [812, 0]
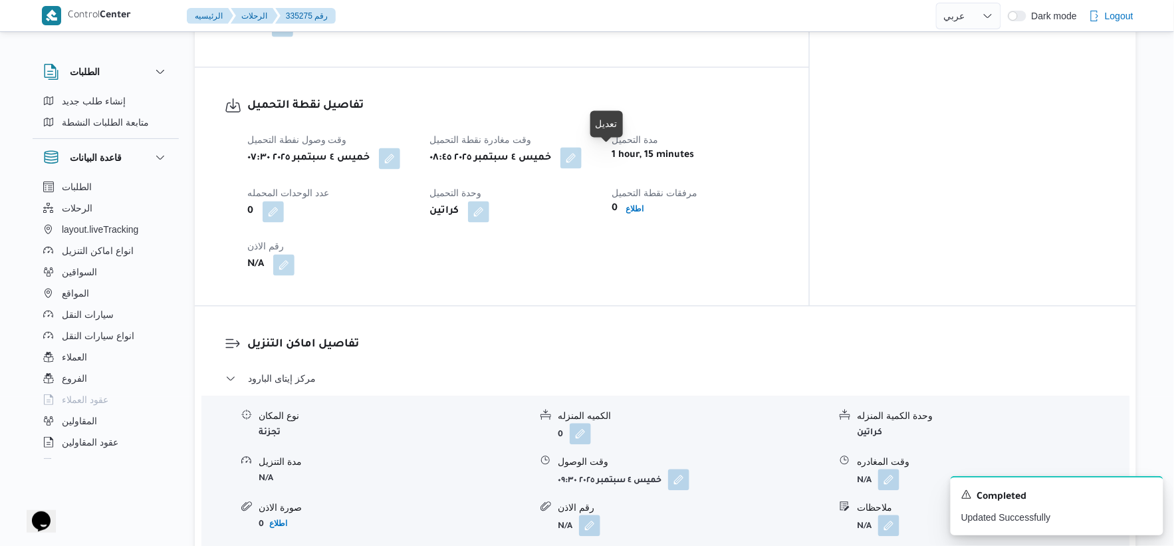
click at [582, 163] on button "button" at bounding box center [570, 158] width 21 height 21
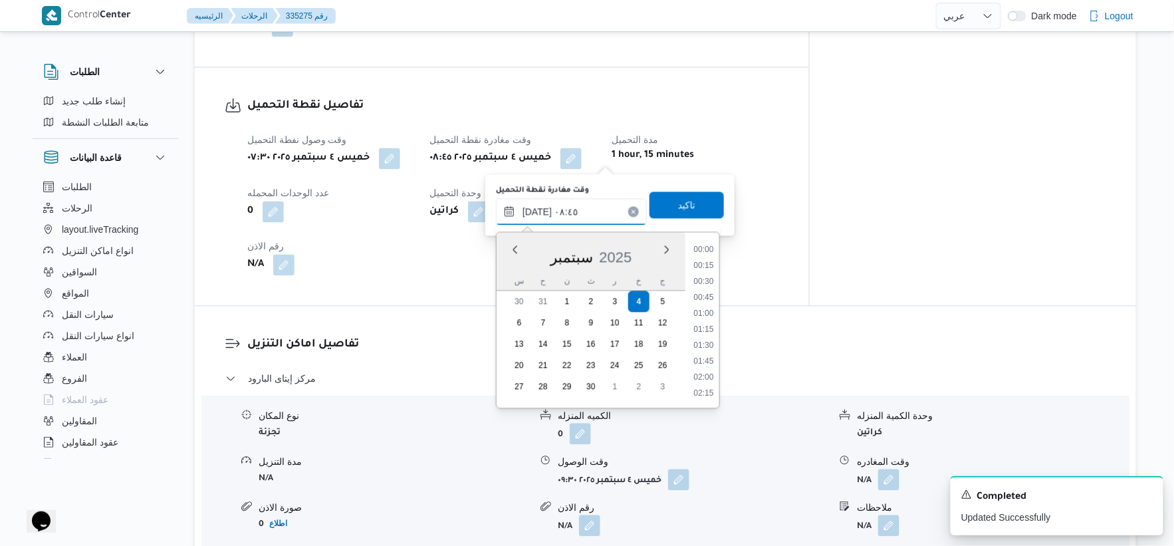
click at [581, 211] on input "[DATE] ٠٨:٤٥" at bounding box center [571, 212] width 151 height 27
click at [705, 310] on li "08:30" at bounding box center [704, 313] width 31 height 13
type input "[DATE] ٠٨:٣٠"
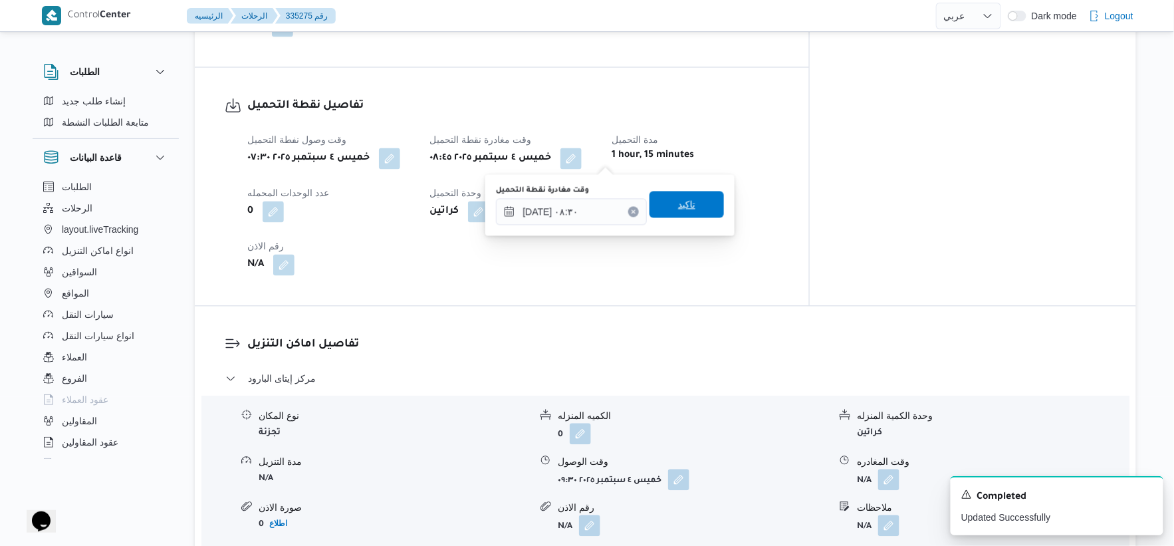
click at [682, 196] on span "تاكيد" at bounding box center [686, 204] width 74 height 27
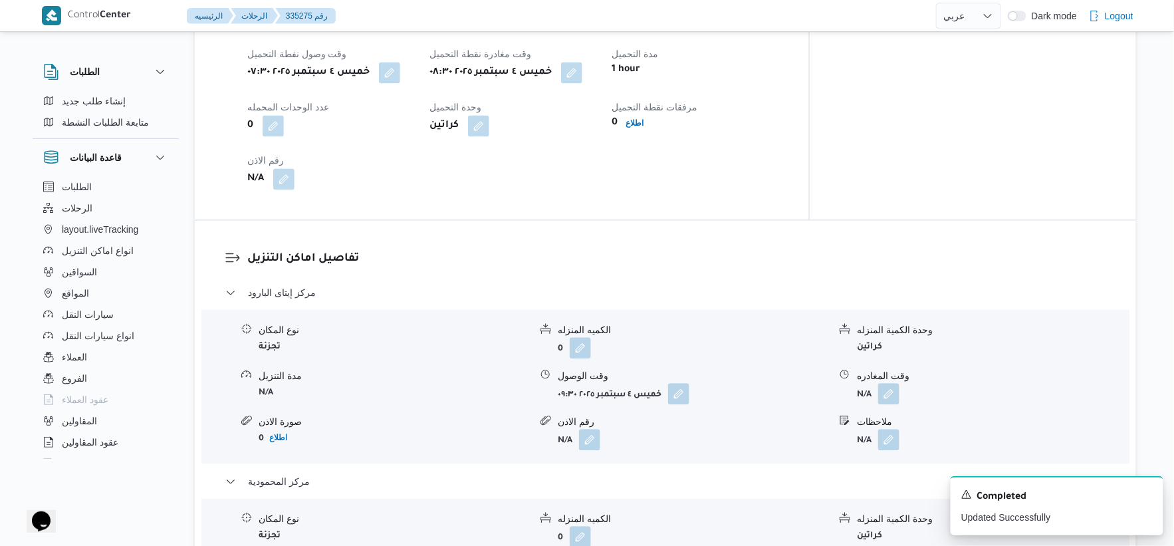
scroll to position [886, 0]
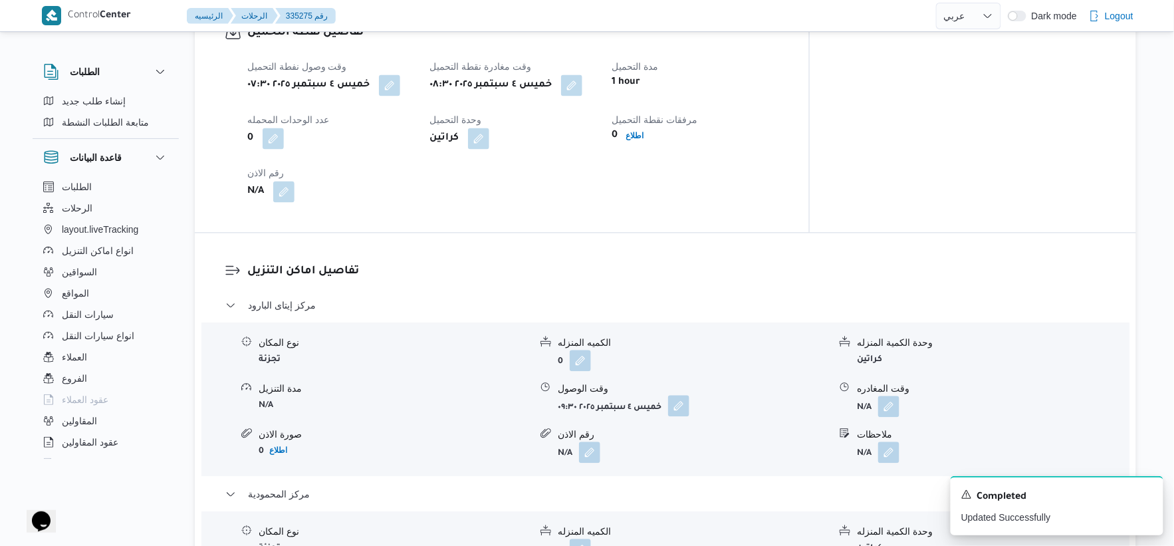
click at [681, 408] on button "button" at bounding box center [678, 405] width 21 height 21
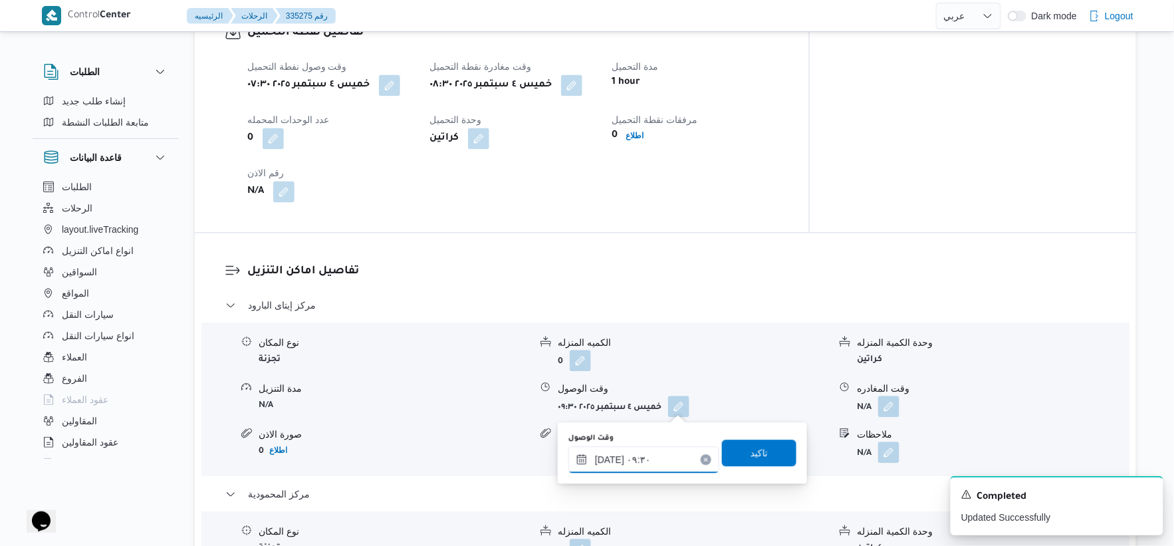
click at [649, 462] on input "٠٤/٠٩/٢٠٢٥ ٠٩:٣٠" at bounding box center [643, 459] width 151 height 27
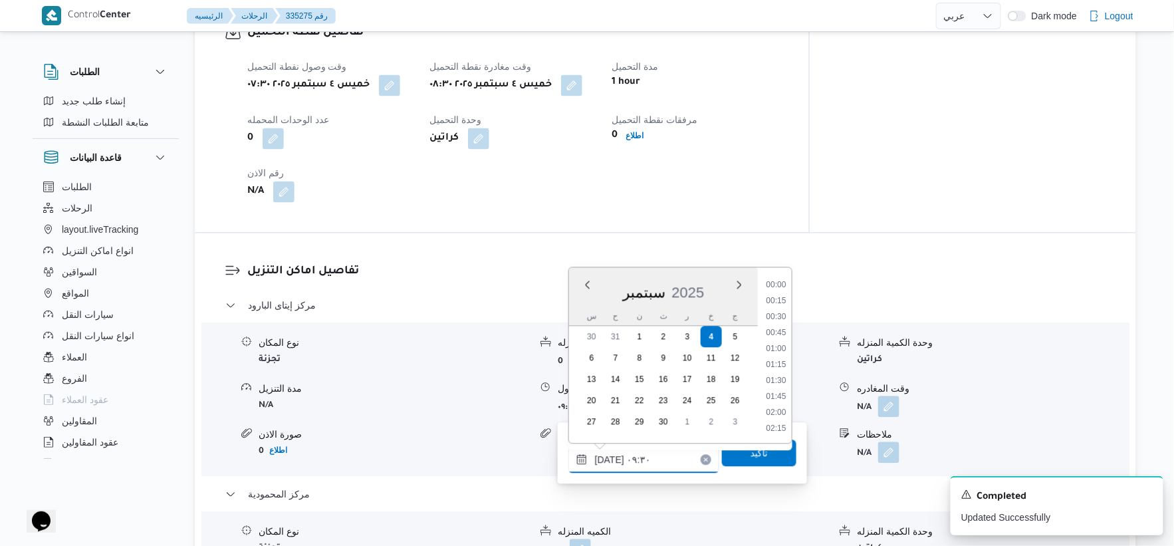
scroll to position [526, 0]
click at [778, 327] on li "09:00" at bounding box center [775, 332] width 31 height 13
type input "[DATE] ٠٩:٠٠"
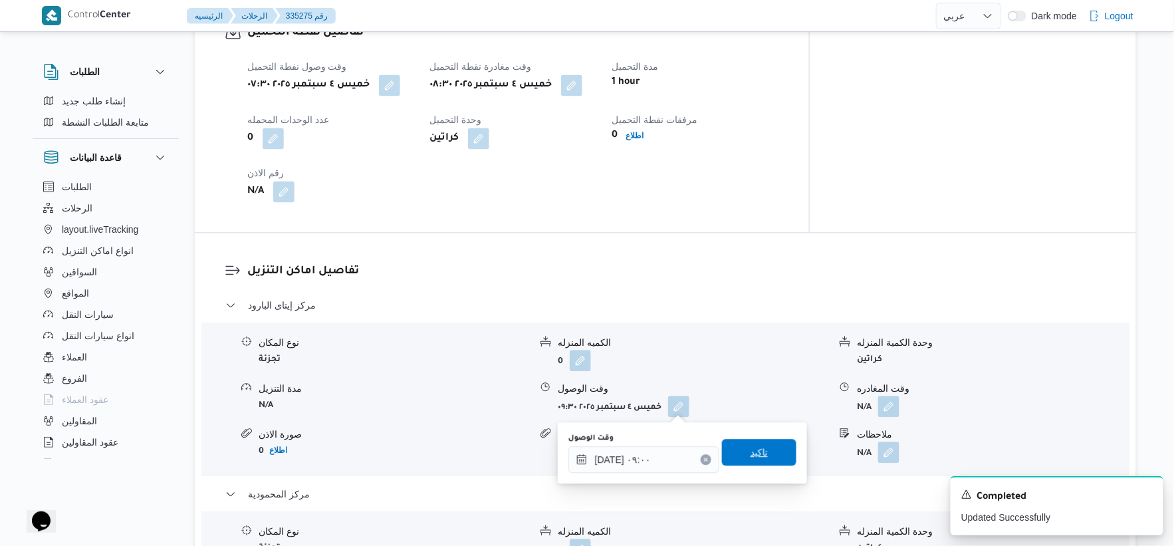
click at [759, 457] on span "تاكيد" at bounding box center [758, 452] width 17 height 16
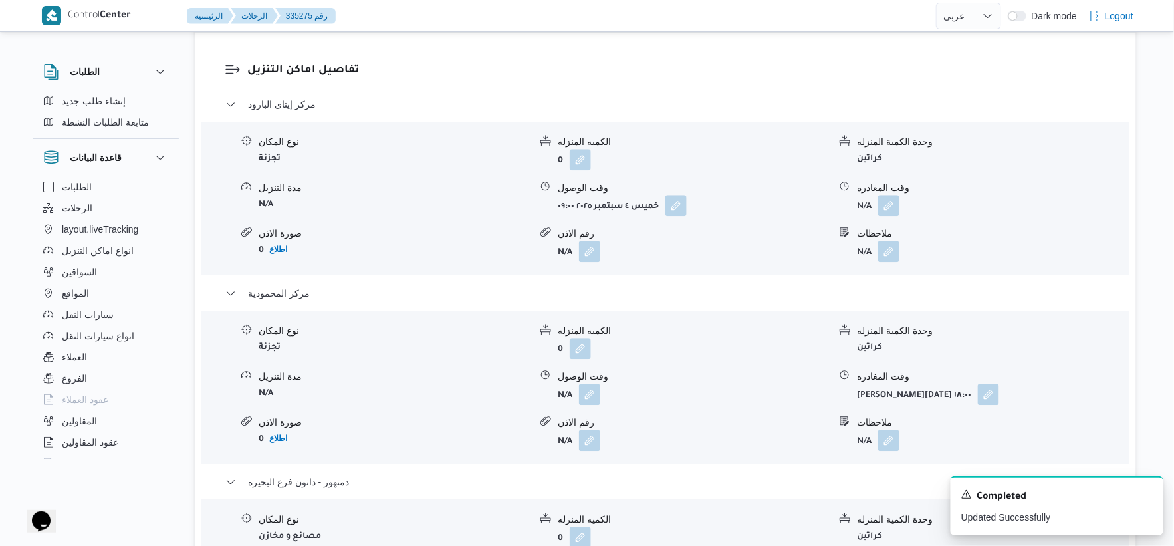
scroll to position [1107, 0]
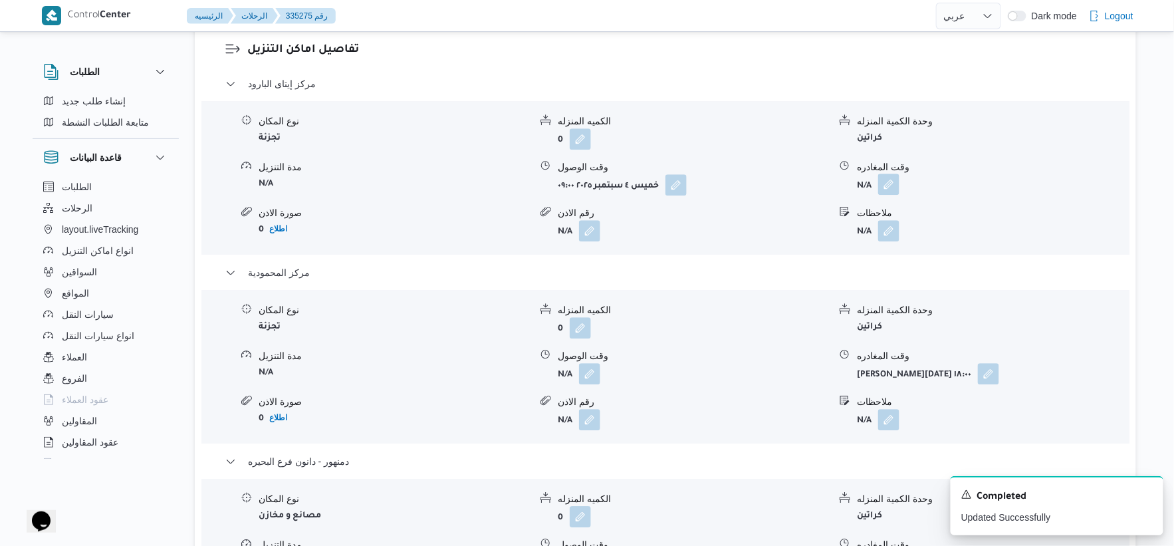
click at [886, 189] on button "button" at bounding box center [888, 183] width 21 height 21
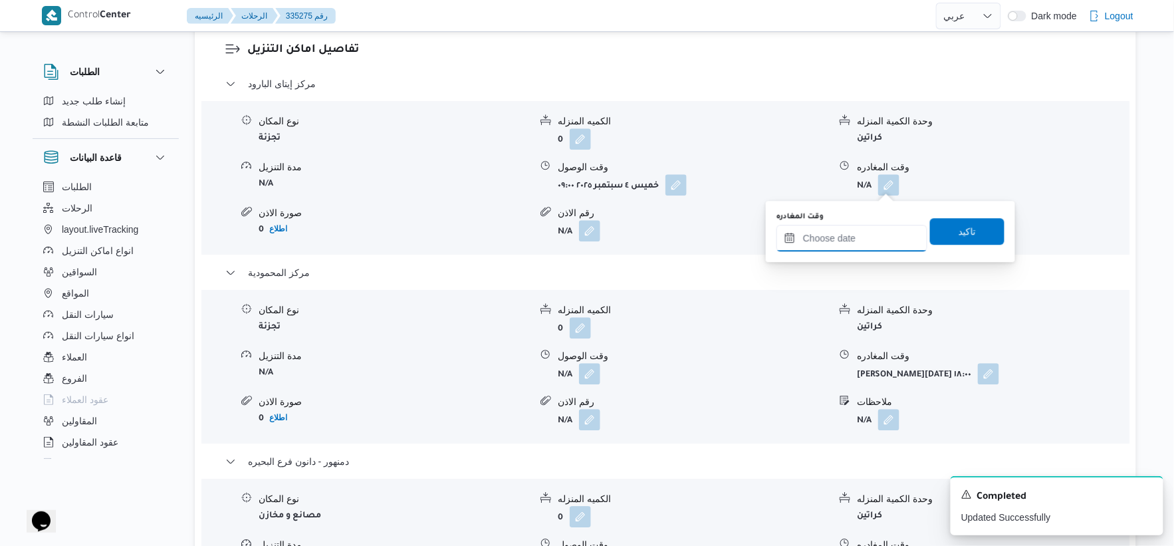
click at [873, 243] on input "وقت المغادره" at bounding box center [851, 238] width 151 height 27
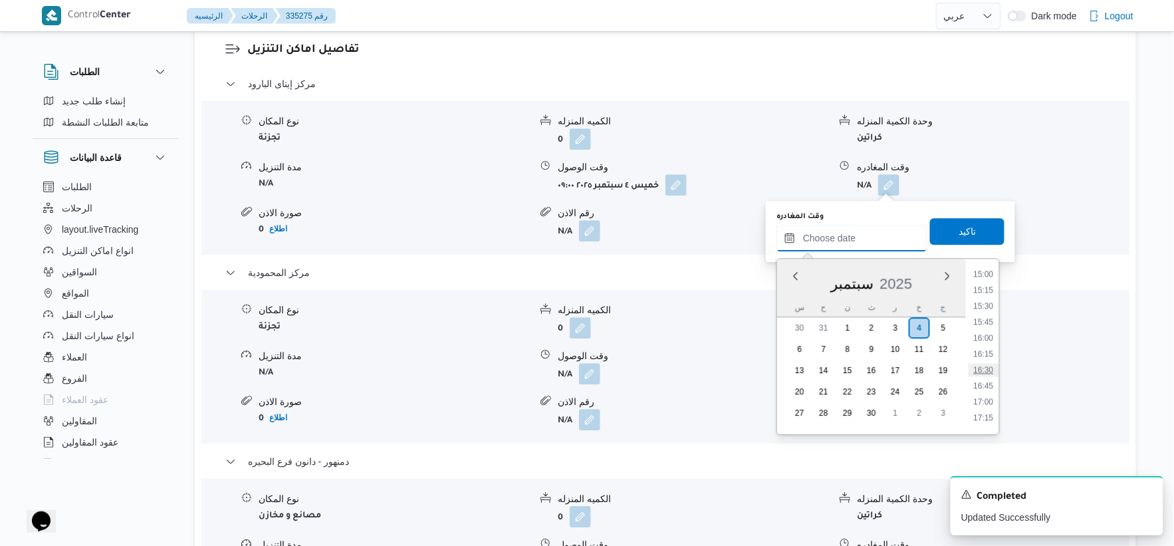
scroll to position [958, 0]
click at [985, 267] on div "Time 00:00 00:15 00:30 00:45 01:00 01:15 01:30 01:45 02:00 02:15 02:30 02:45 03…" at bounding box center [982, 346] width 33 height 175
click at [989, 273] on li "15:00" at bounding box center [983, 274] width 31 height 13
type input "٠٤/٠٩/٢٠٢٥ ١٥:٠٠"
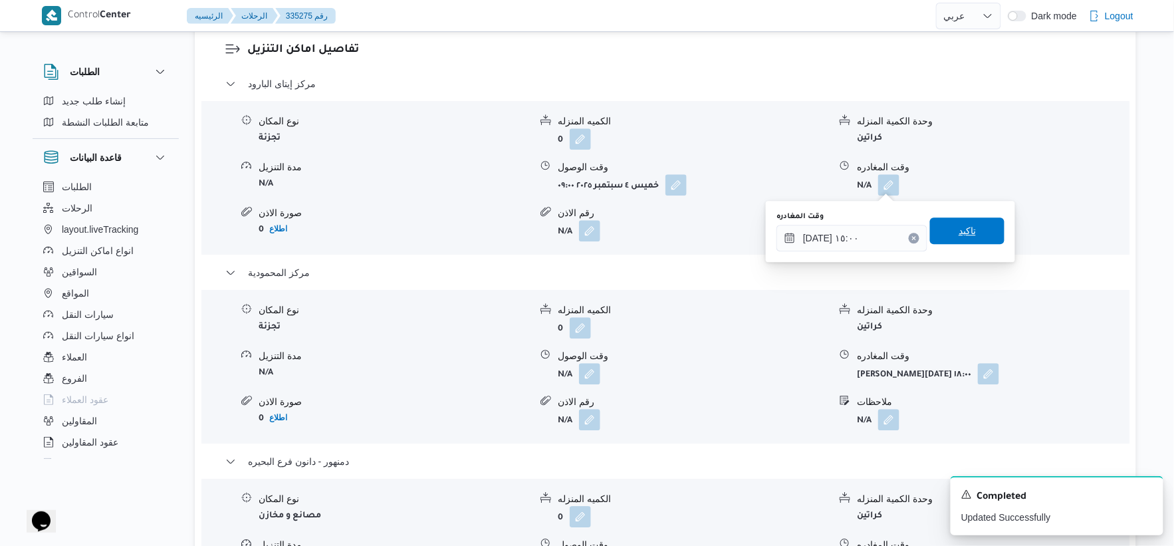
click at [968, 236] on span "تاكيد" at bounding box center [967, 230] width 74 height 27
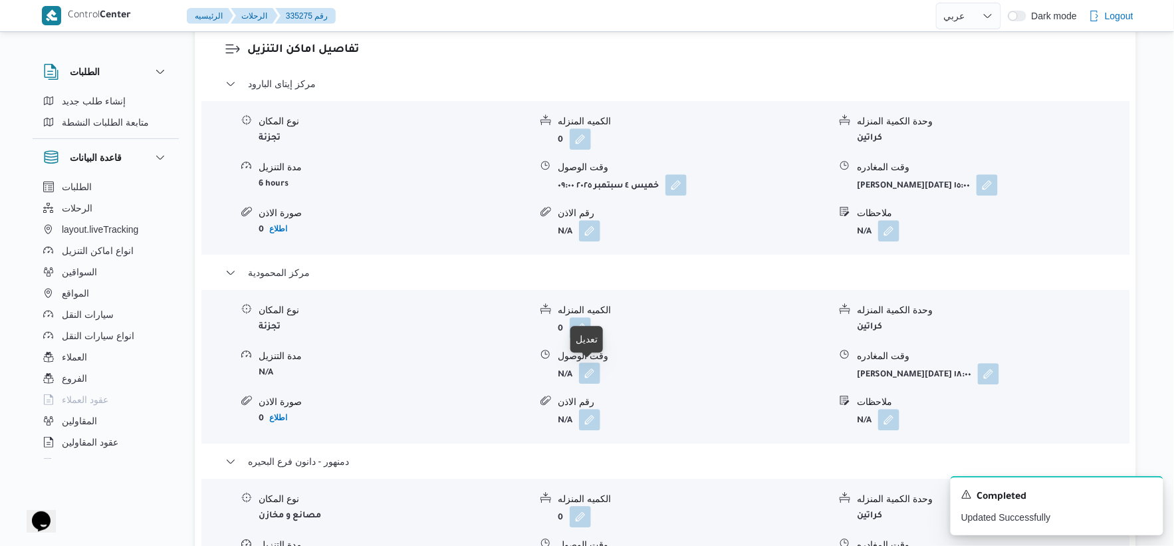
click at [588, 376] on button "button" at bounding box center [589, 372] width 21 height 21
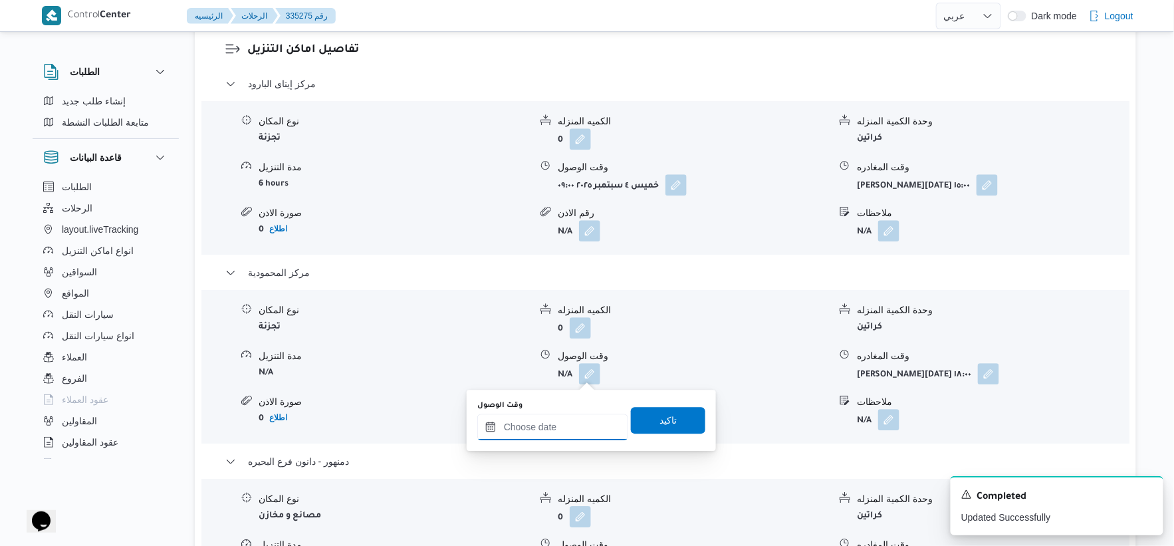
click at [575, 419] on input "وقت الوصول" at bounding box center [552, 426] width 151 height 27
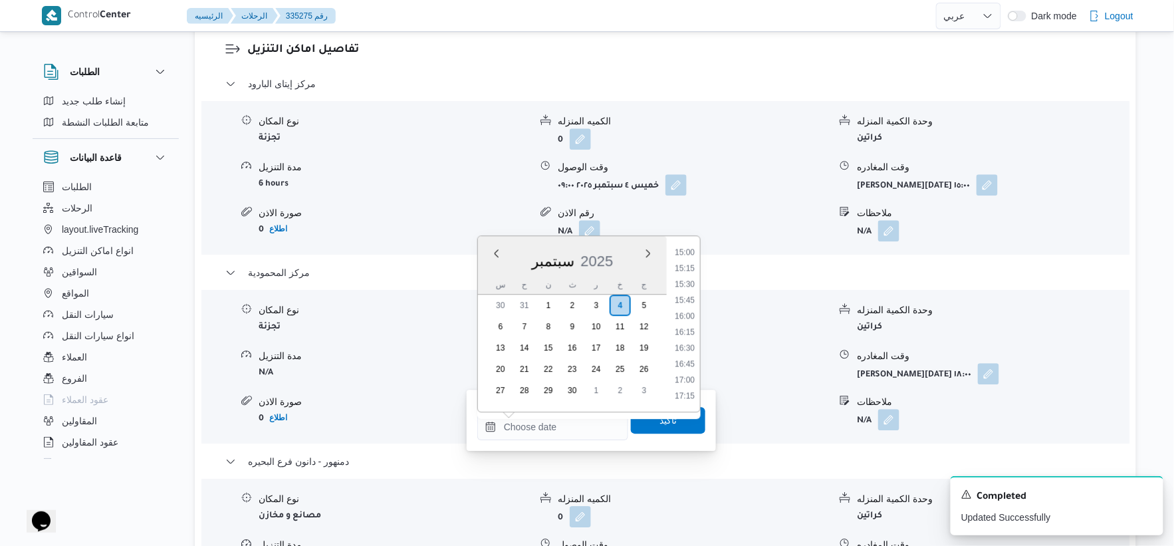
click at [689, 281] on li "15:30" at bounding box center [684, 283] width 31 height 13
type input "٠٤/٠٩/٢٠٢٥ ١٥:٣٠"
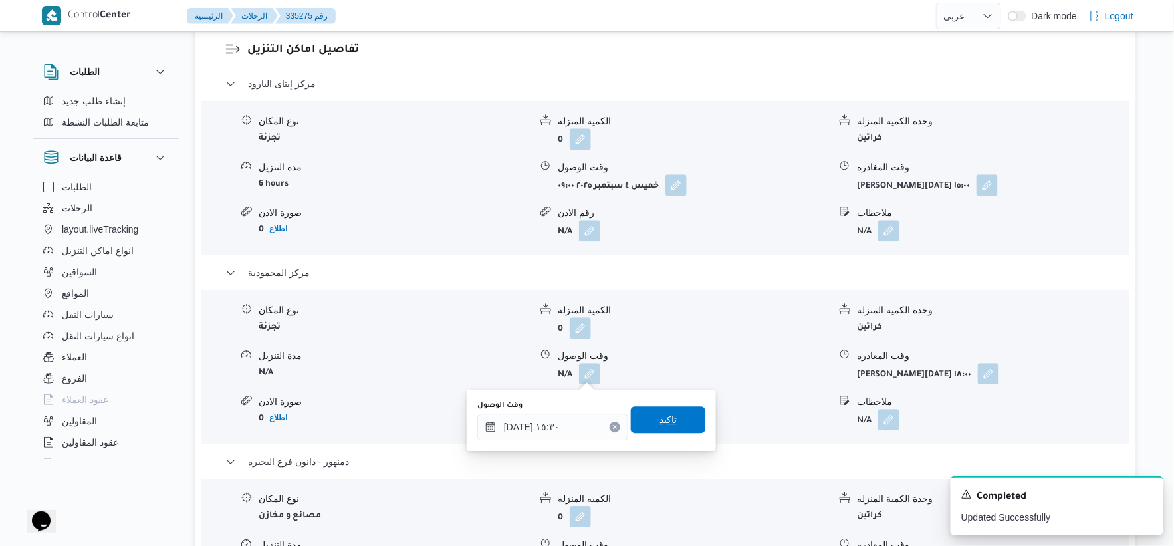
click at [674, 421] on span "تاكيد" at bounding box center [668, 419] width 74 height 27
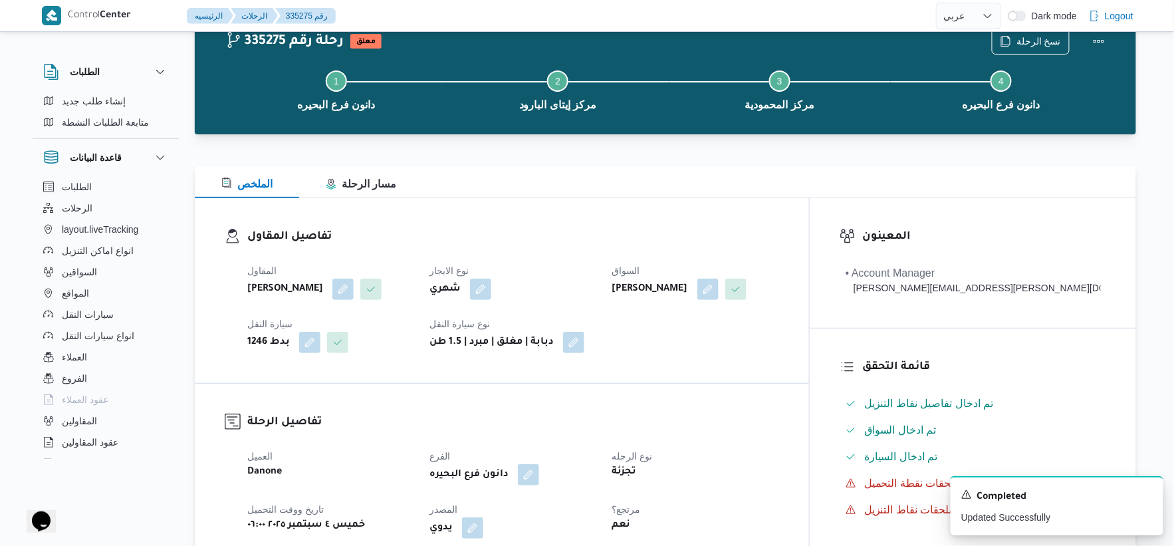
scroll to position [0, 0]
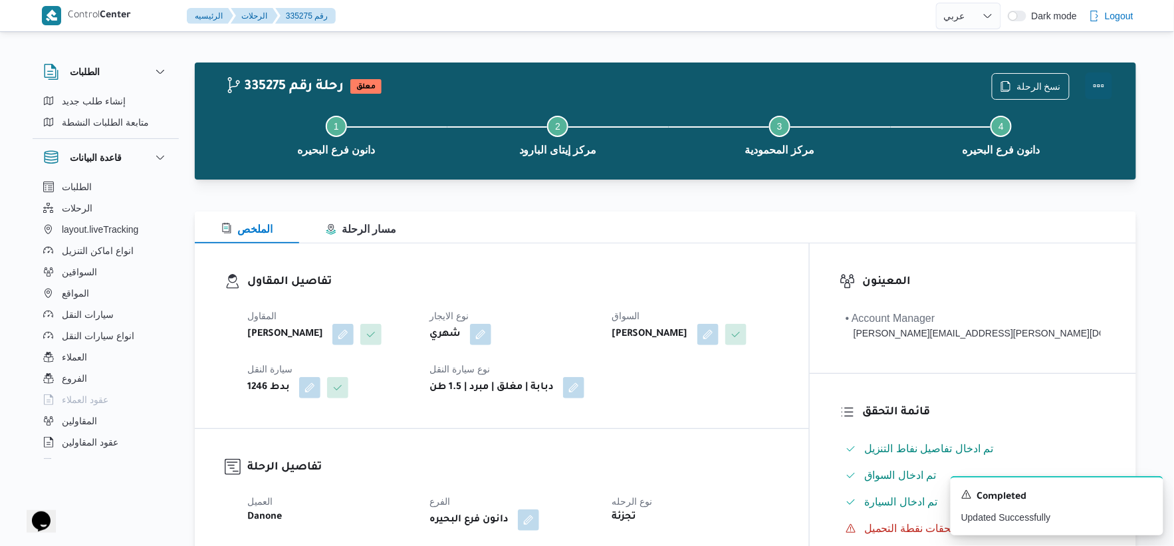
click at [1102, 84] on button "Actions" at bounding box center [1098, 85] width 27 height 27
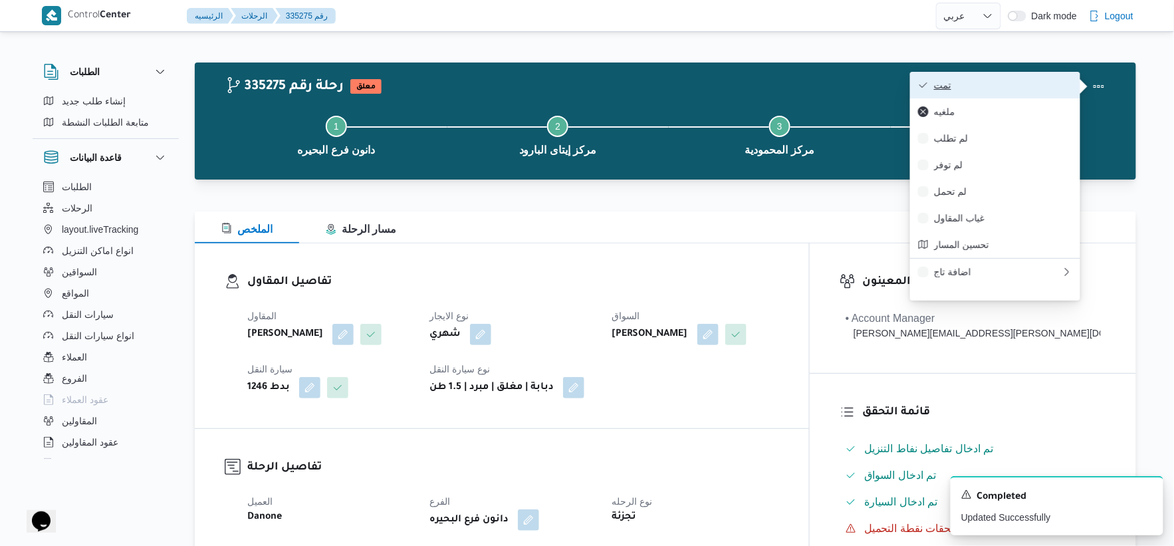
click at [1020, 85] on span "تمت" at bounding box center [1003, 85] width 138 height 11
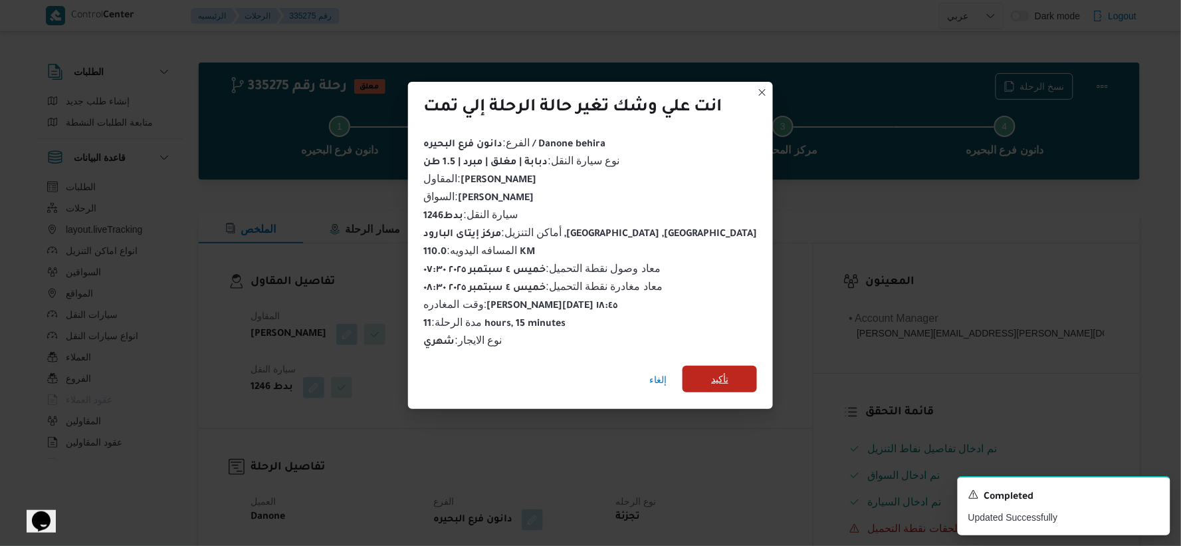
click at [683, 367] on span "تأكيد" at bounding box center [720, 379] width 74 height 27
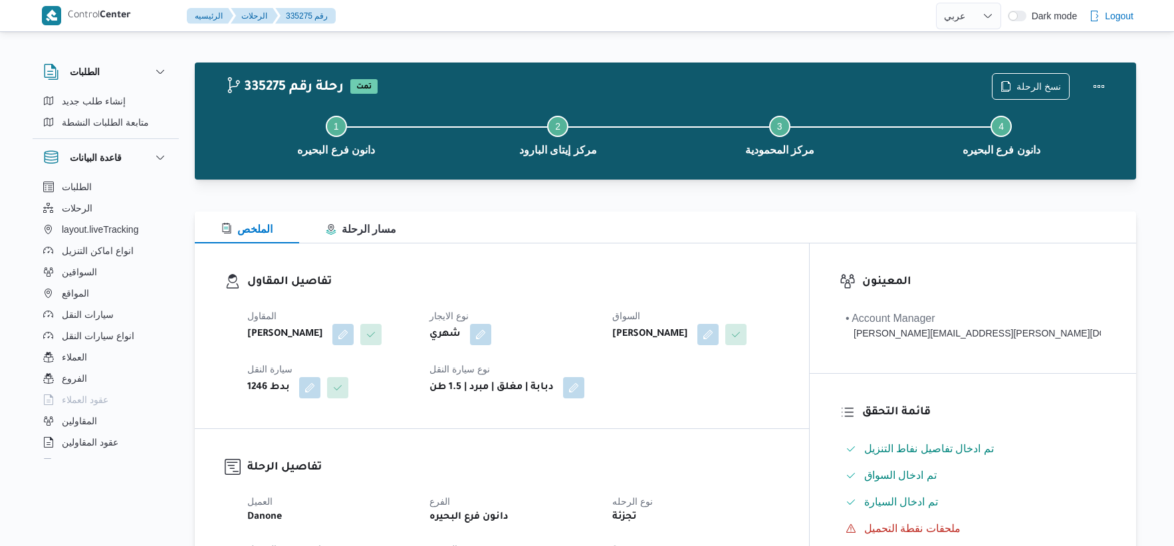
select select "ar"
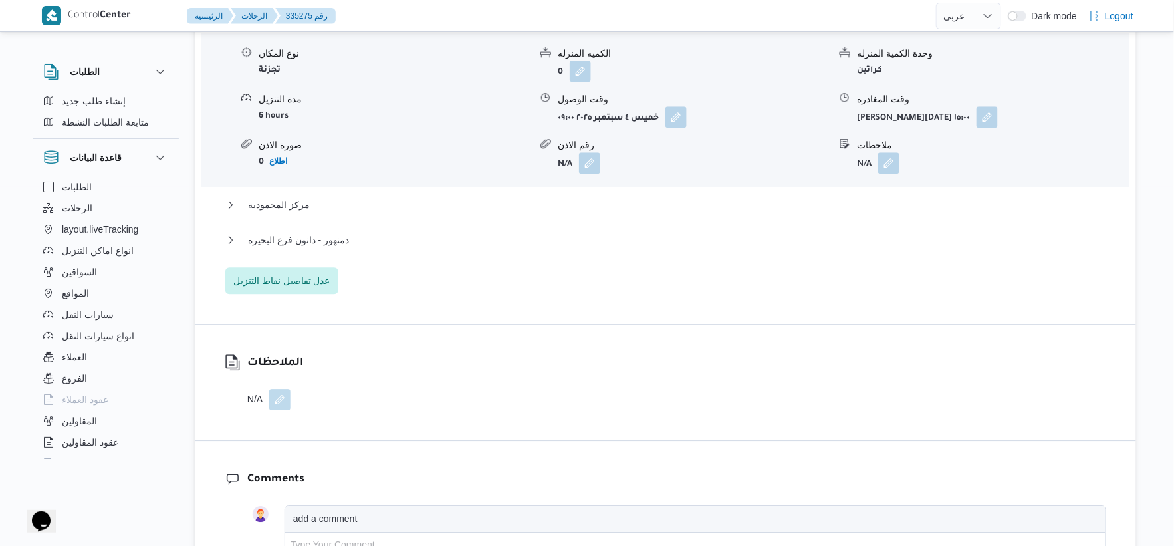
scroll to position [1181, 0]
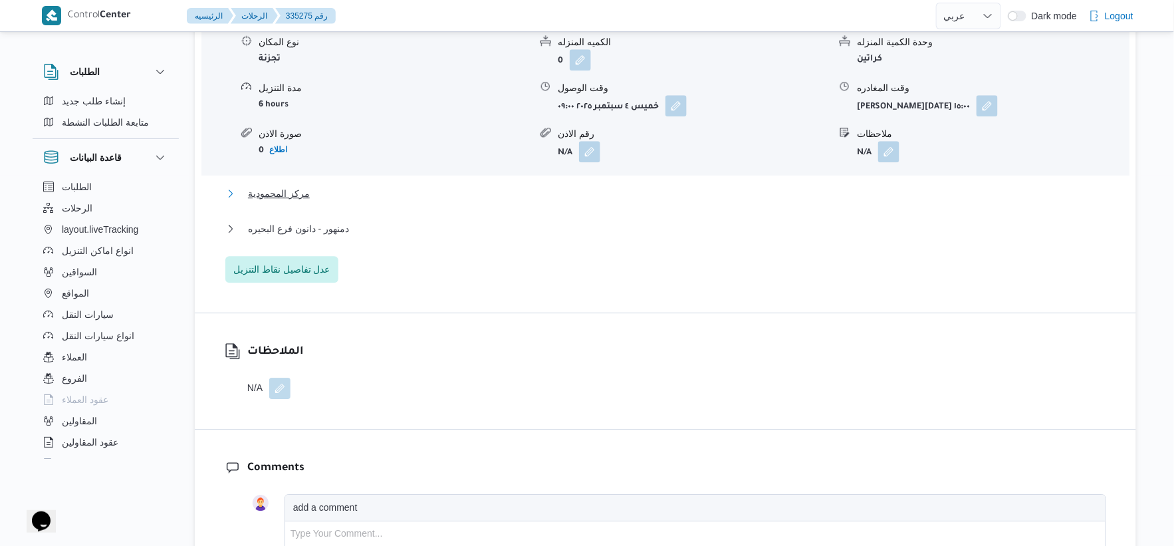
click at [348, 187] on button "مركز المحمودية" at bounding box center [665, 193] width 881 height 16
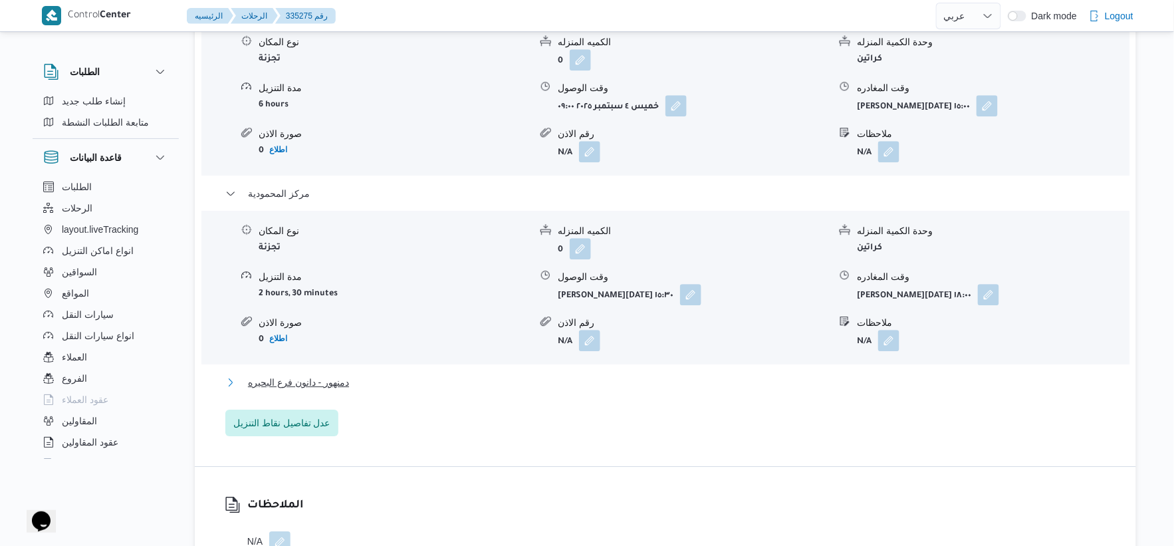
click at [355, 380] on button "دمنهور - دانون فرع البحيره" at bounding box center [665, 382] width 881 height 16
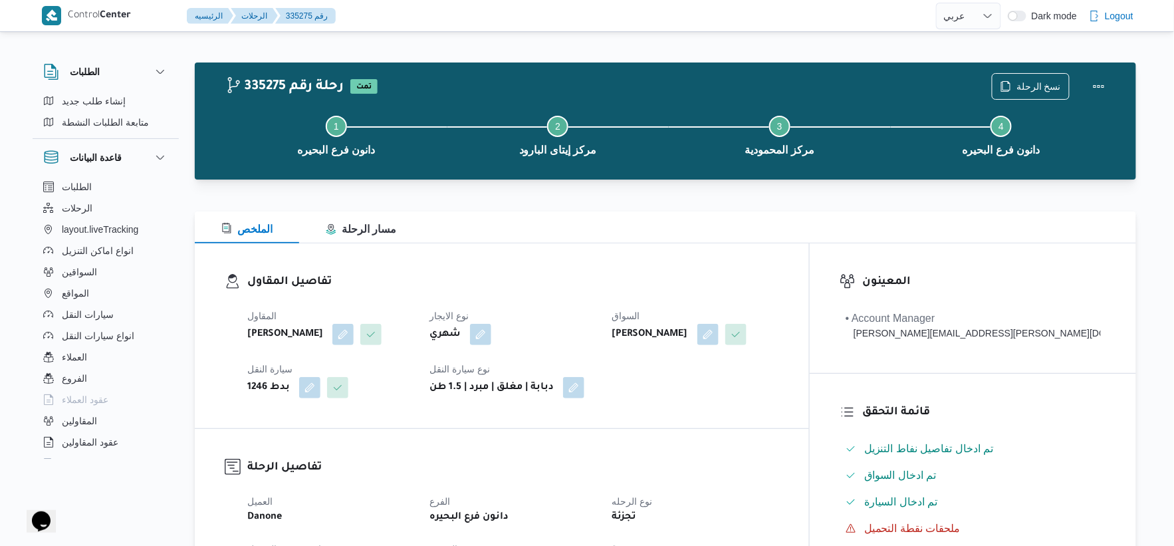
scroll to position [443, 0]
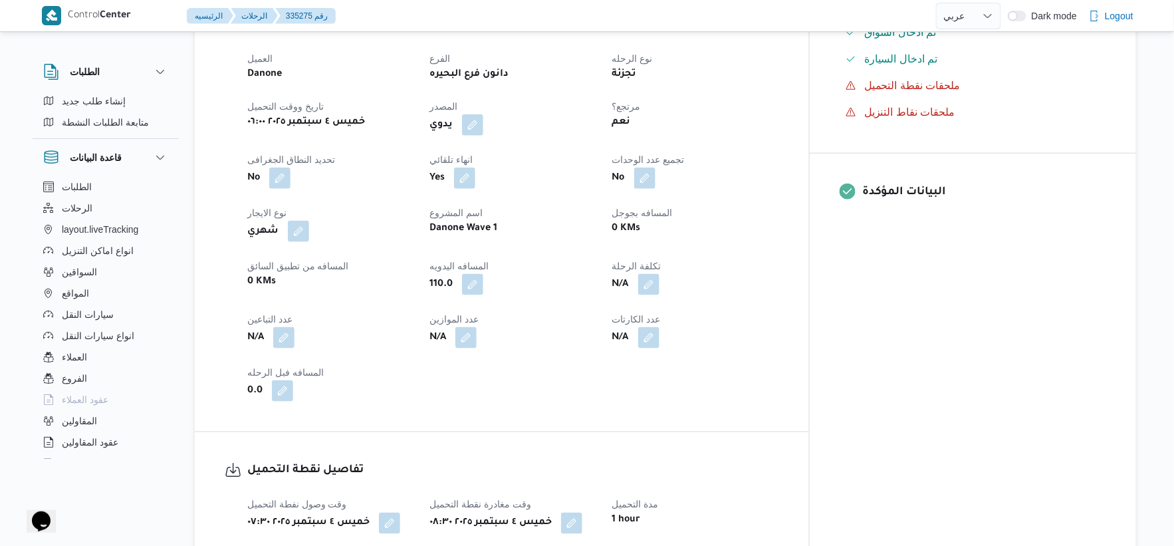
select select "ar"
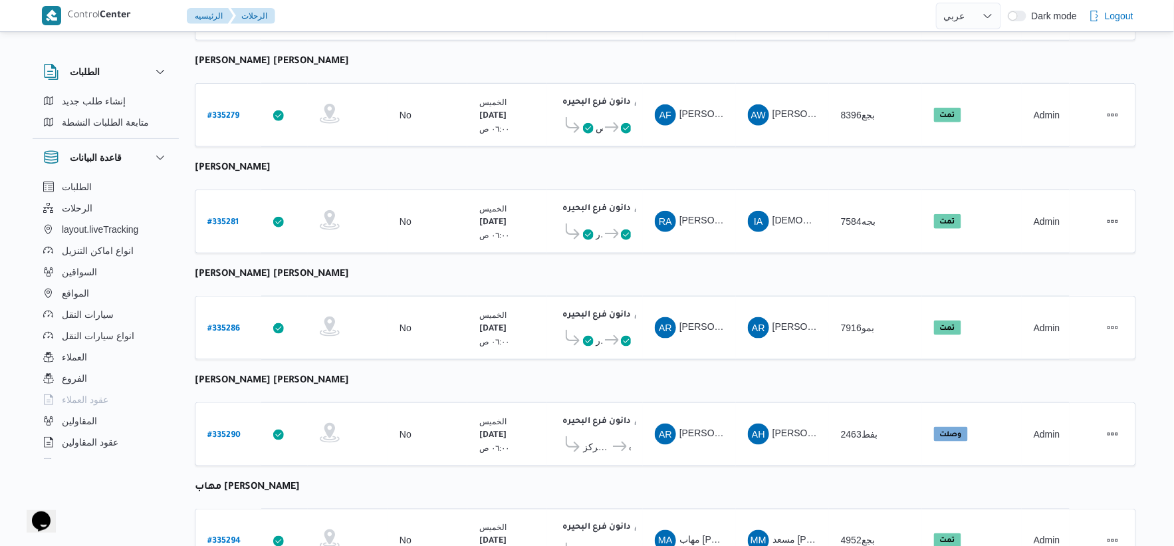
scroll to position [443, 0]
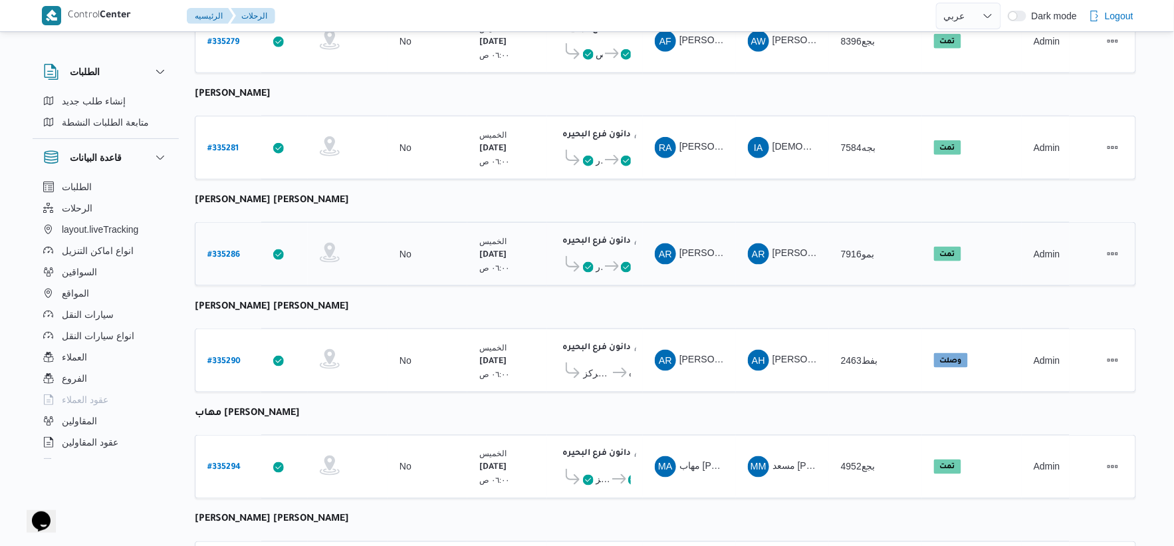
click at [223, 251] on b "# 335286" at bounding box center [223, 255] width 33 height 9
select select "ar"
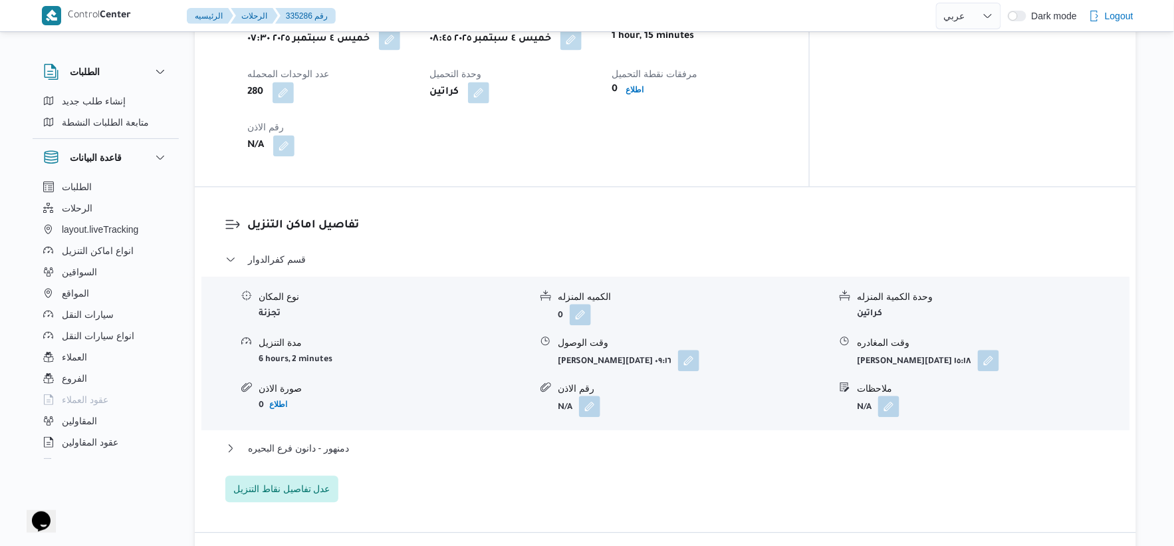
scroll to position [960, 0]
click at [356, 439] on button "دمنهور - دانون فرع البحيره" at bounding box center [665, 447] width 881 height 16
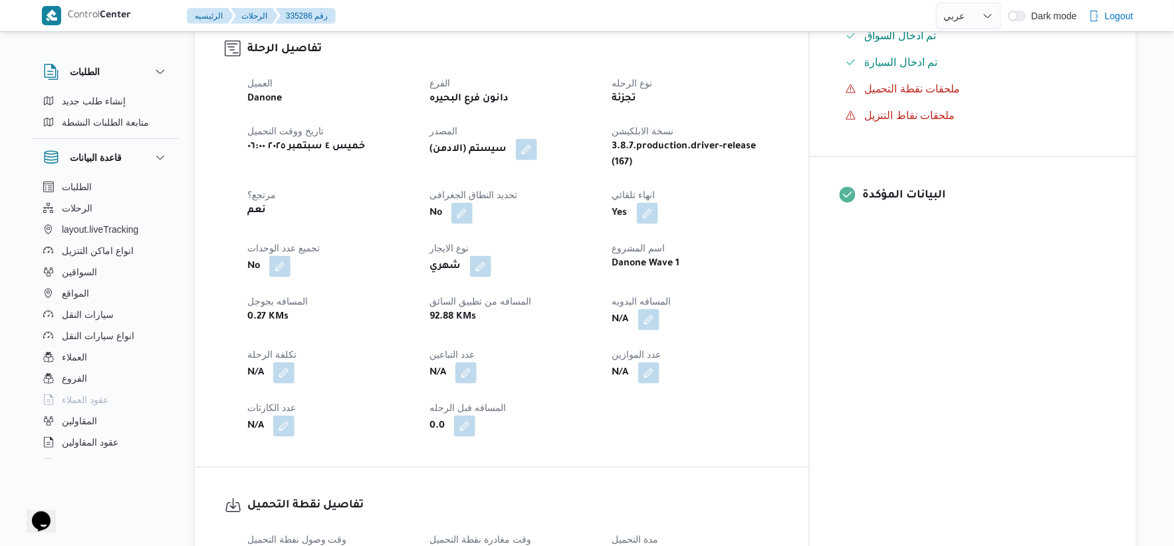
scroll to position [443, 0]
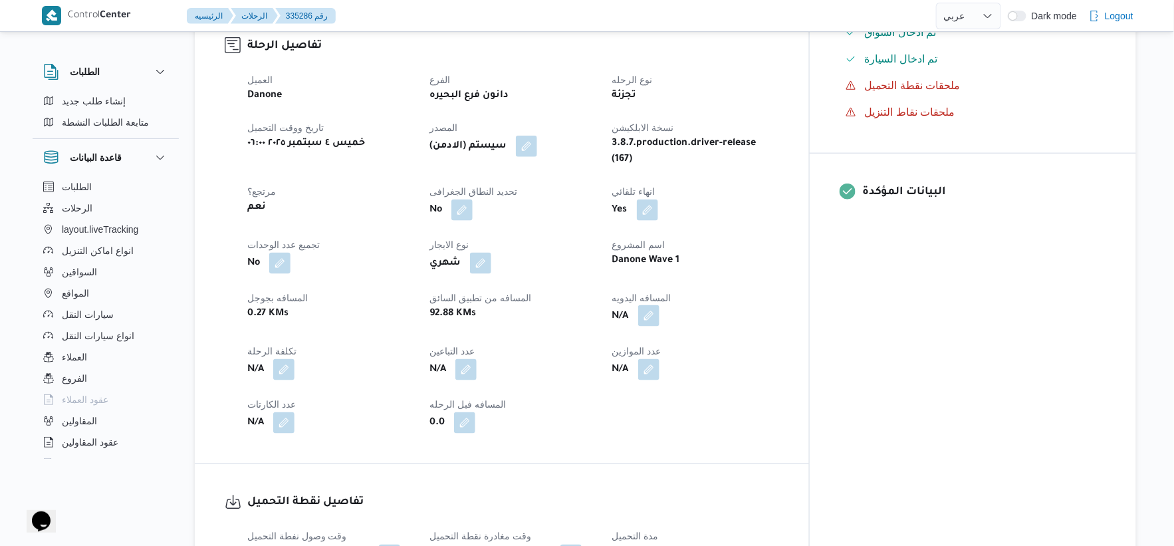
click at [659, 305] on button "button" at bounding box center [648, 315] width 21 height 21
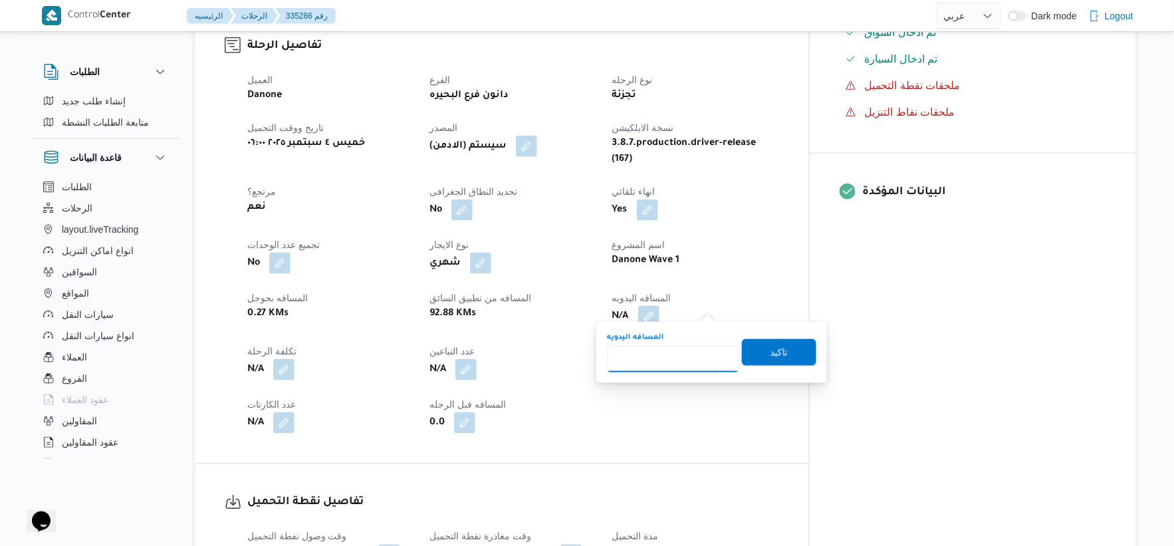
click at [671, 356] on input "المسافه اليدويه" at bounding box center [673, 359] width 132 height 27
type input "104"
click at [783, 362] on span "تاكيد" at bounding box center [779, 351] width 74 height 27
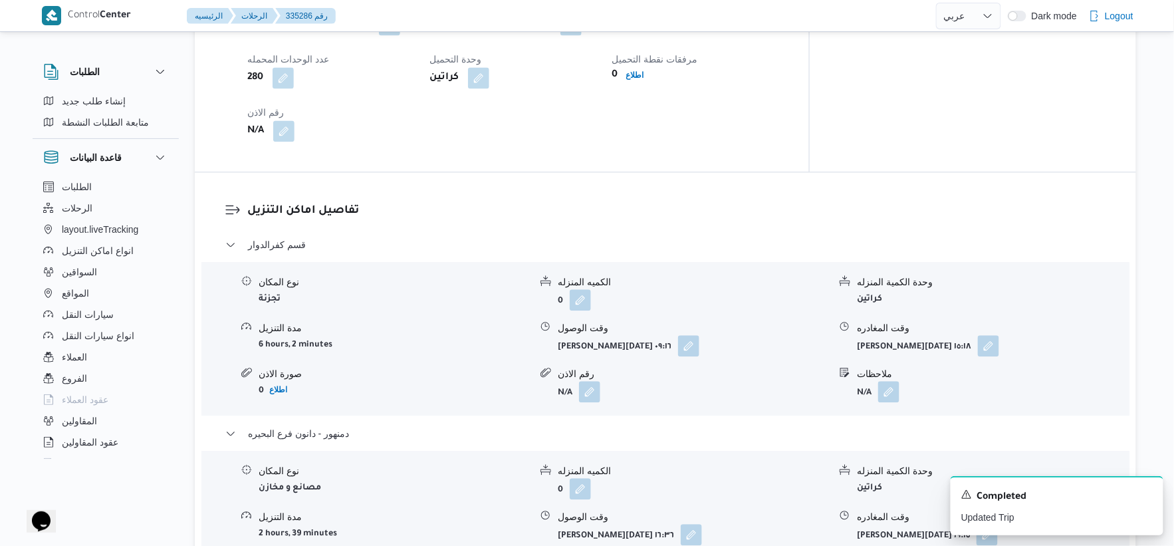
scroll to position [1107, 0]
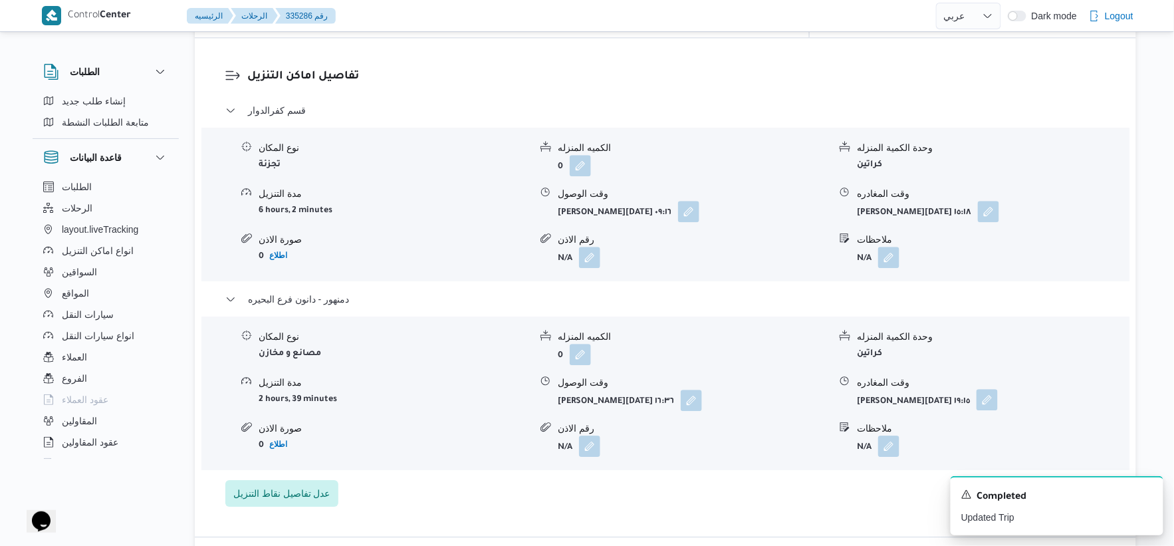
click at [976, 389] on button "button" at bounding box center [986, 399] width 21 height 21
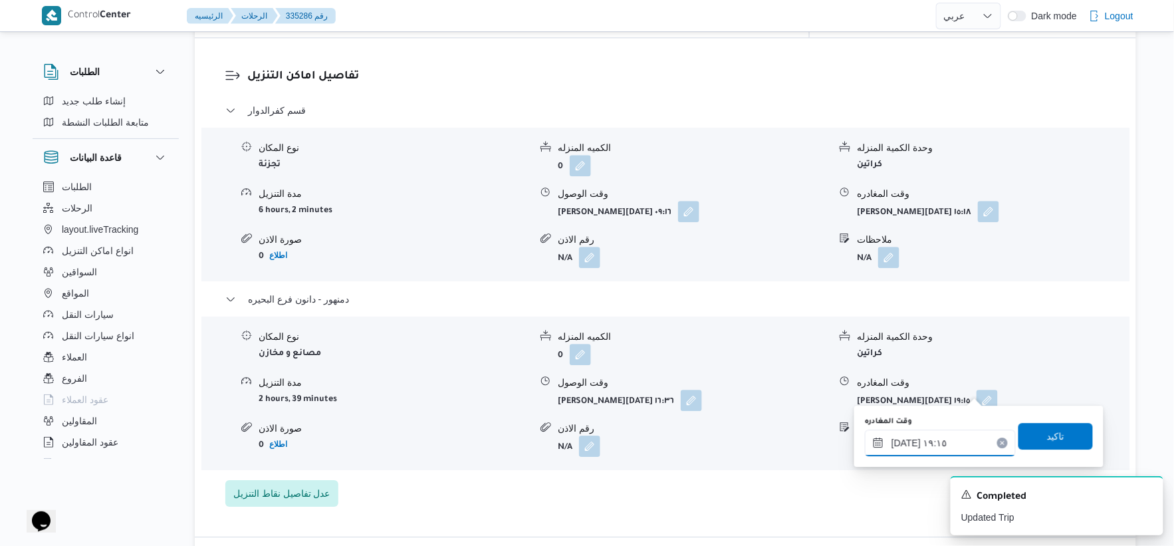
click at [956, 436] on input "٠٤/٠٩/٢٠٢٥ ١٩:١٥" at bounding box center [940, 442] width 151 height 27
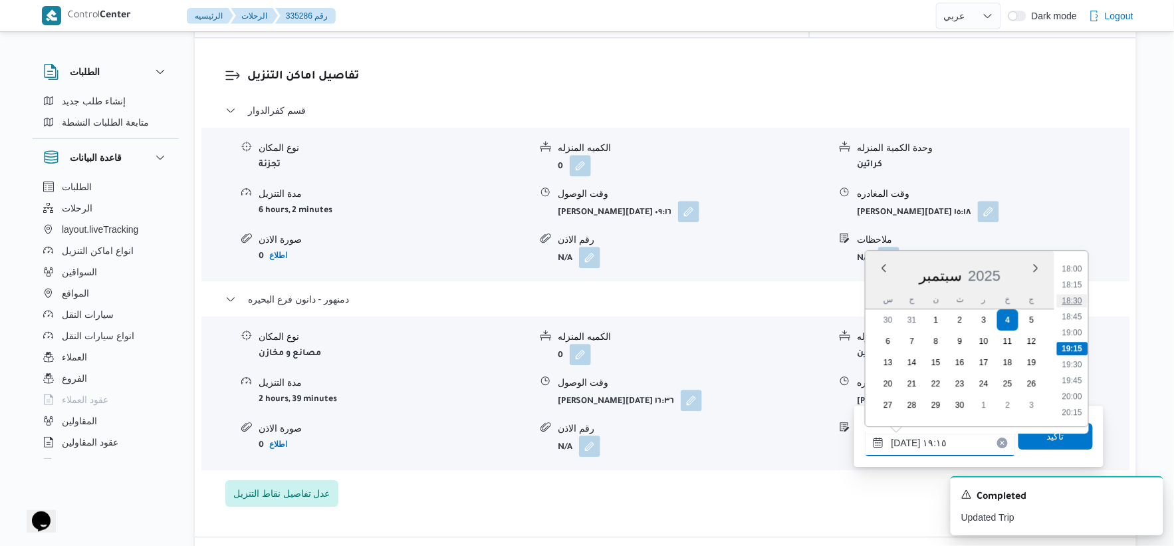
scroll to position [1074, 0]
click at [1075, 309] on li "17:30" at bounding box center [1072, 310] width 31 height 13
type input "٠٤/٠٩/٢٠٢٥ ١٧:٣٠"
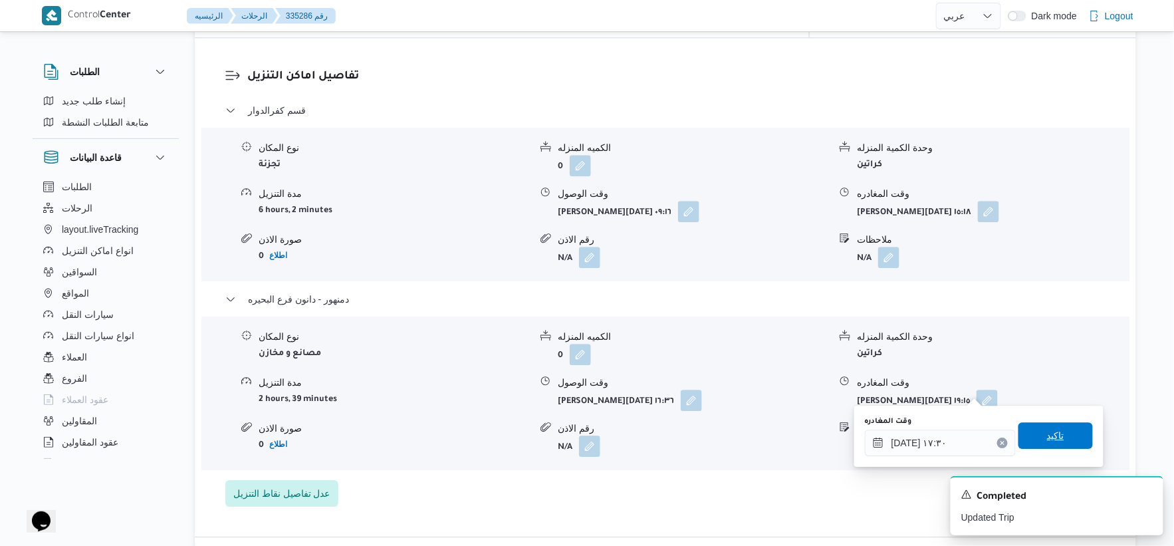
click at [1057, 439] on span "تاكيد" at bounding box center [1055, 435] width 74 height 27
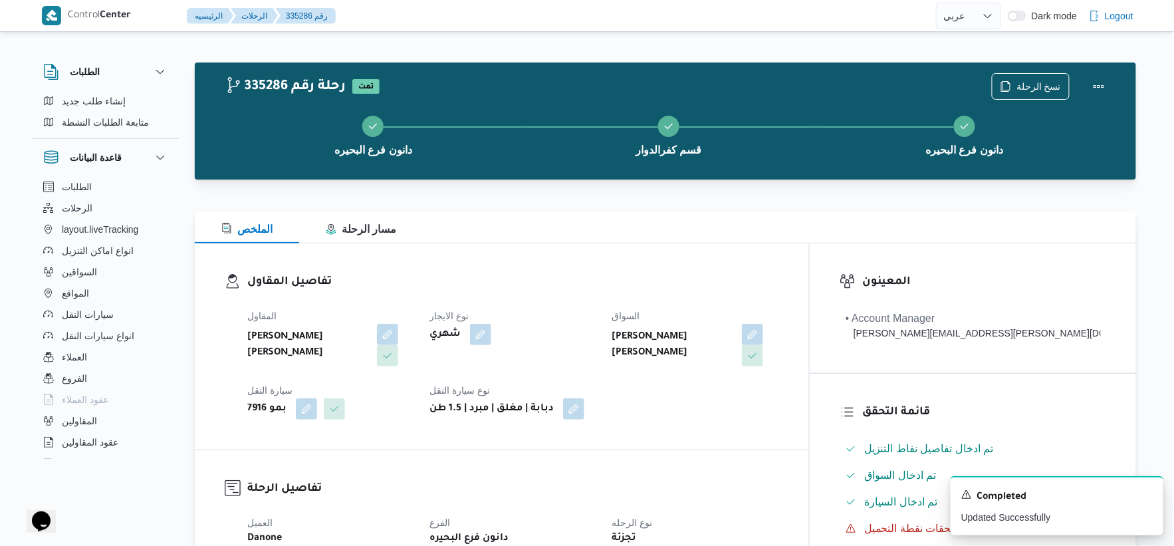
scroll to position [516, 0]
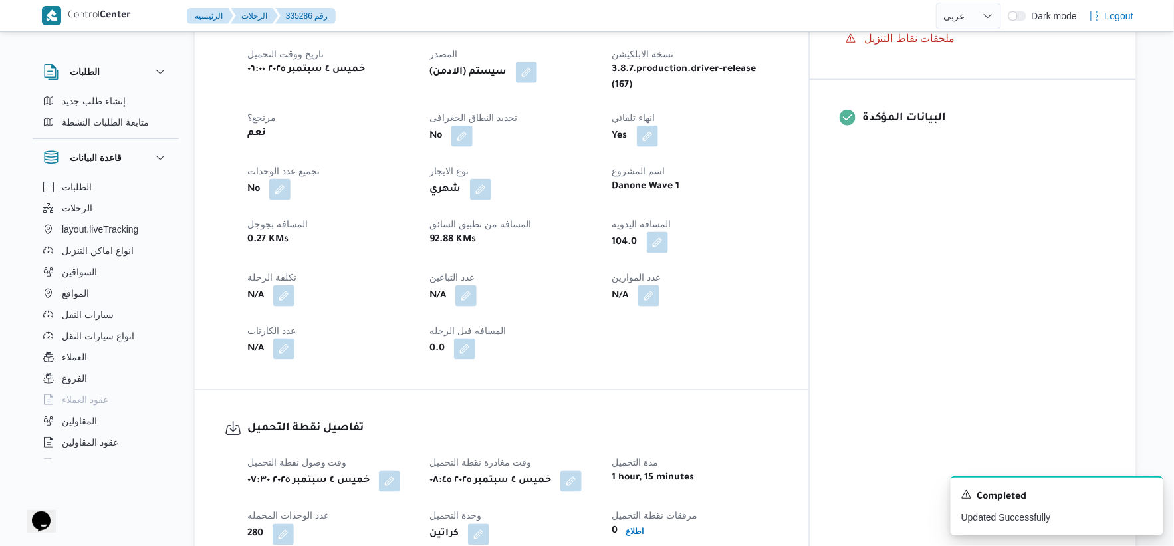
select select "ar"
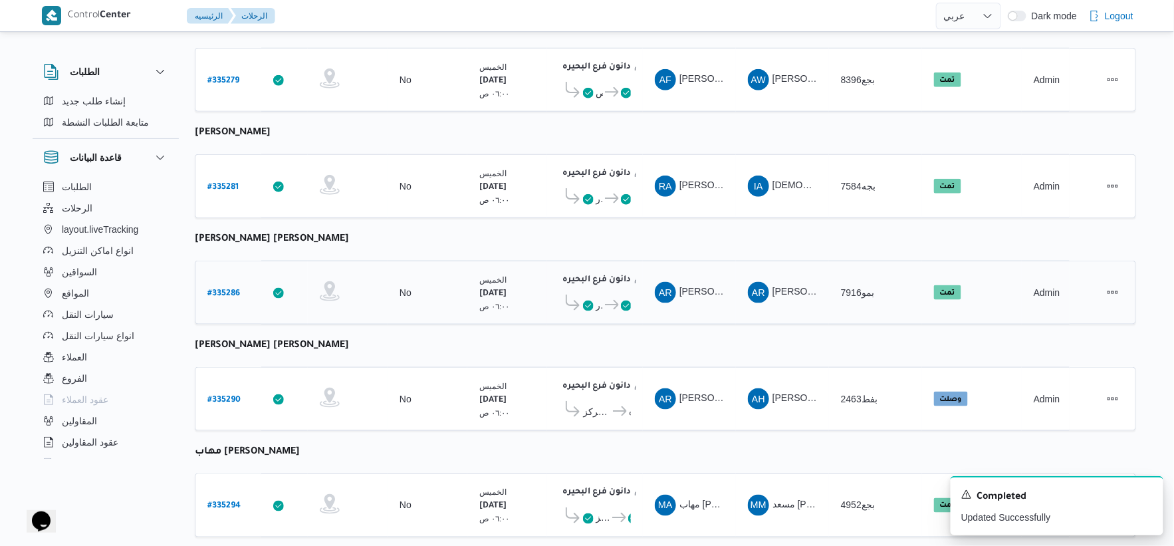
scroll to position [403, 0]
click at [226, 290] on b "# 335286" at bounding box center [223, 294] width 33 height 9
select select "ar"
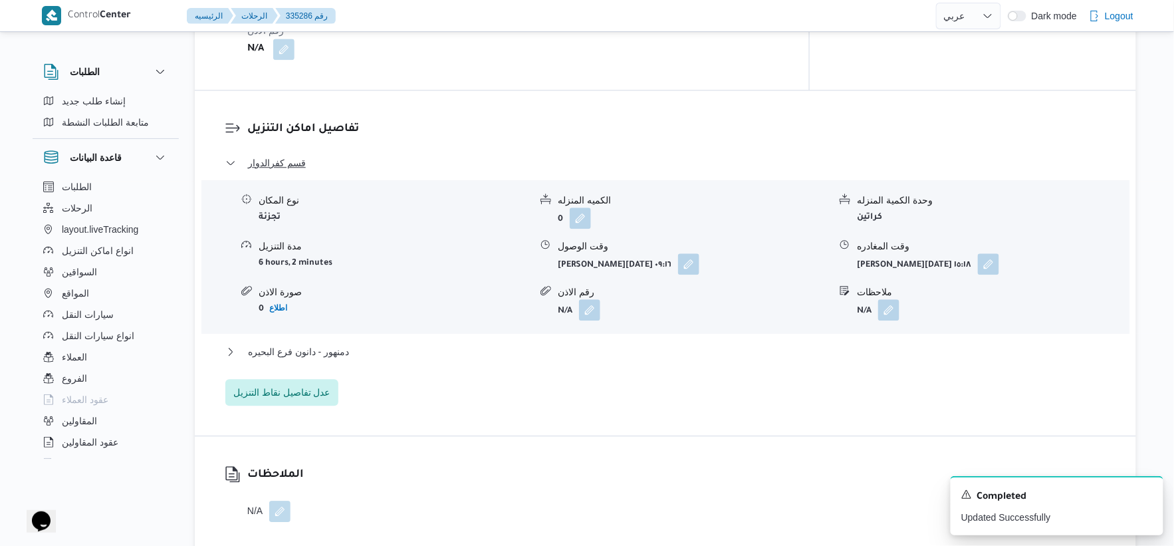
scroll to position [1107, 0]
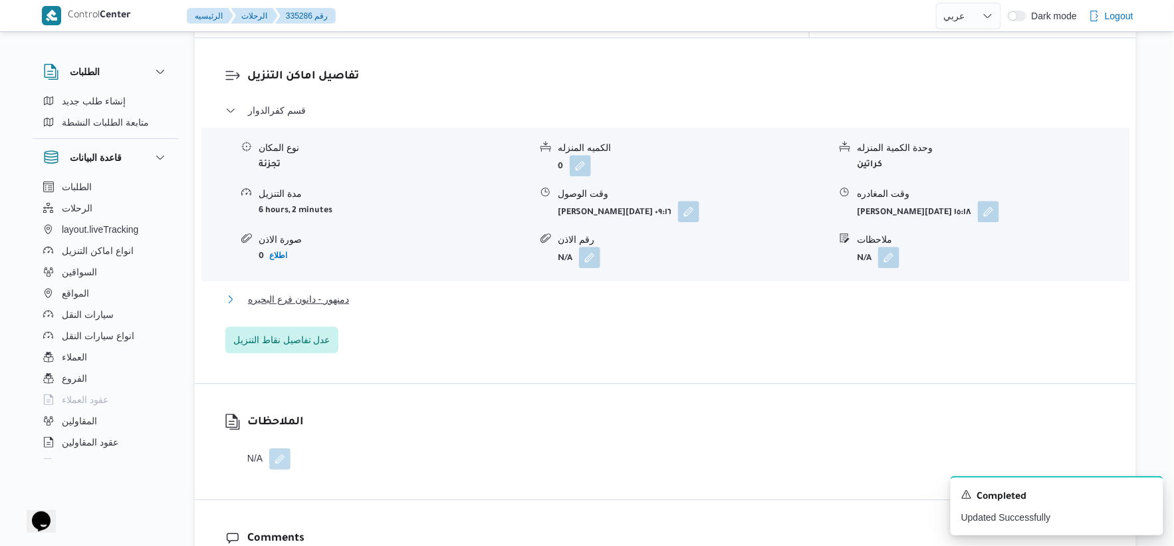
click at [404, 291] on button "دمنهور - دانون فرع البحيره" at bounding box center [665, 299] width 881 height 16
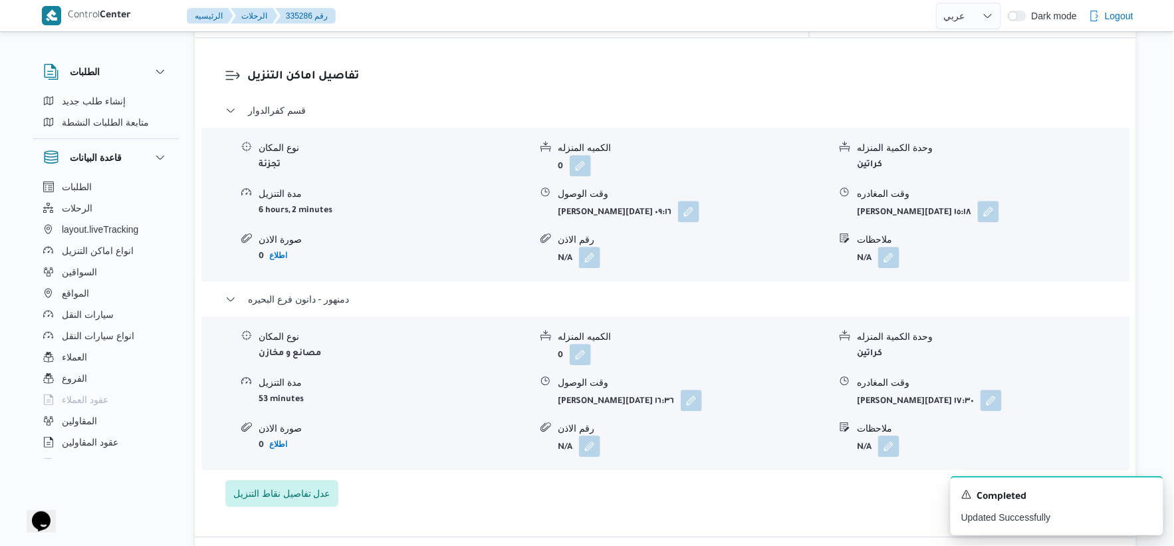
select select "ar"
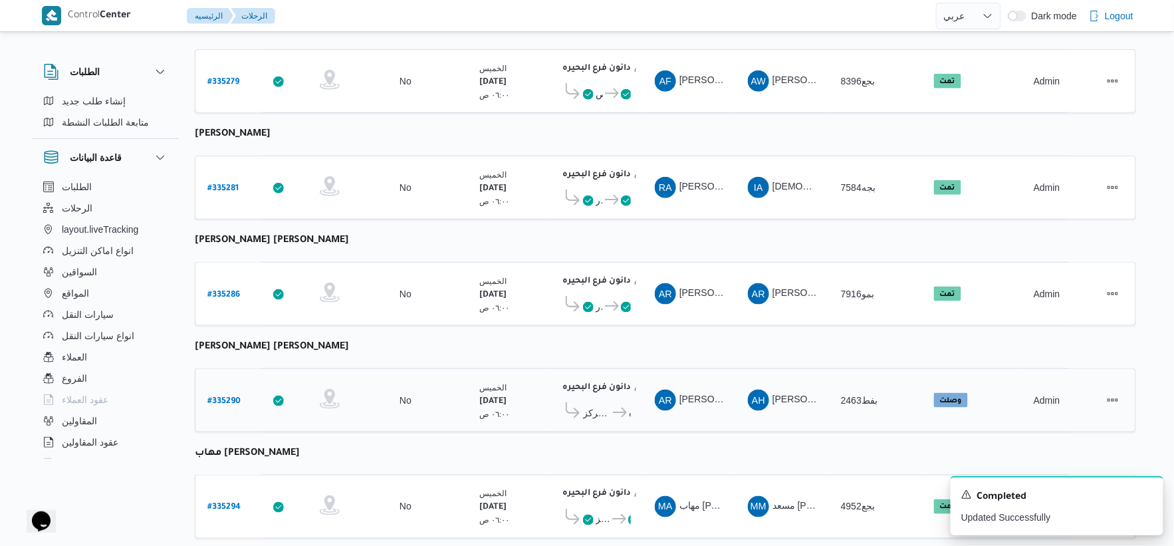
scroll to position [495, 0]
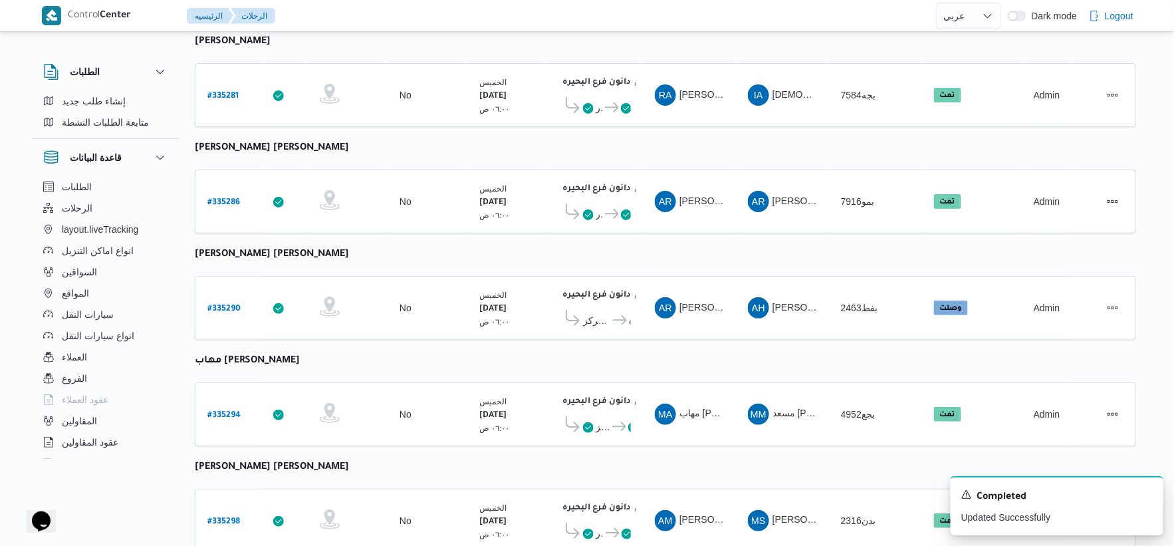
select select "ar"
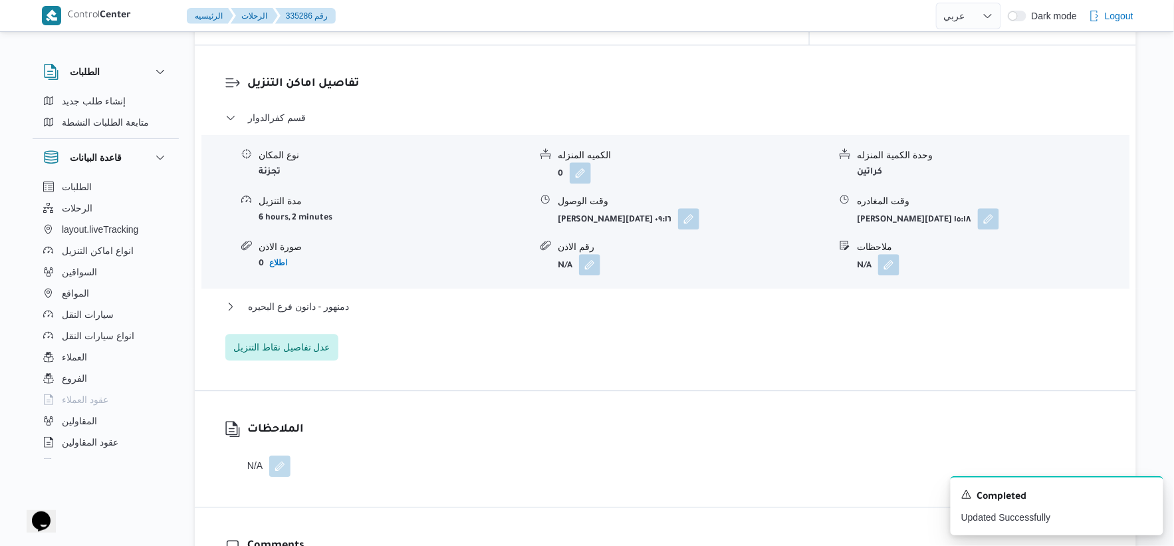
scroll to position [1160, 0]
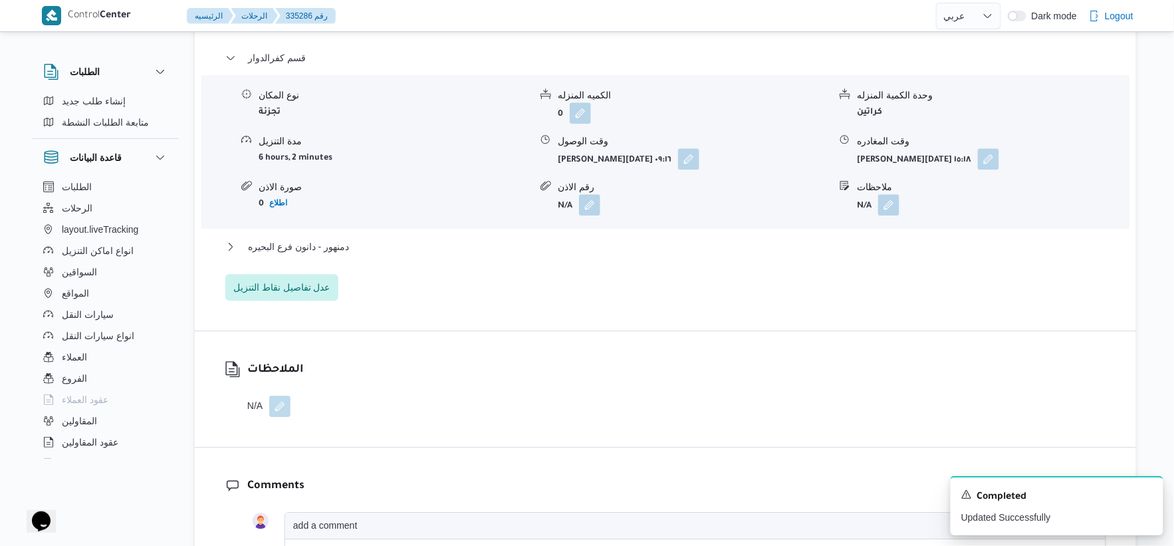
click at [363, 246] on div "دمنهور - دانون فرع البحيره" at bounding box center [665, 251] width 881 height 25
click at [363, 239] on button "دمنهور - دانون فرع البحيره" at bounding box center [665, 247] width 881 height 16
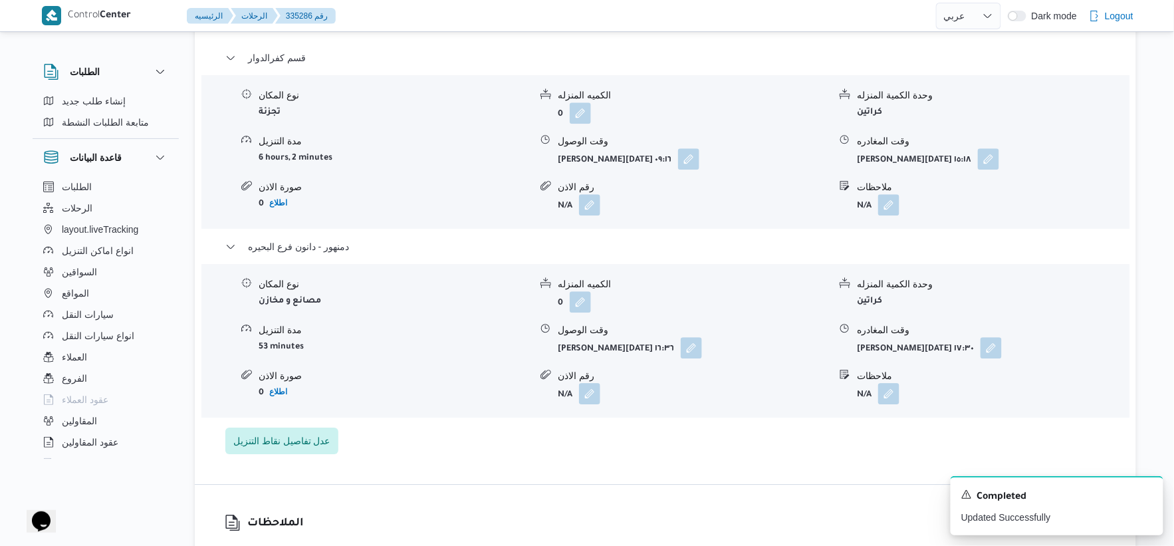
select select "ar"
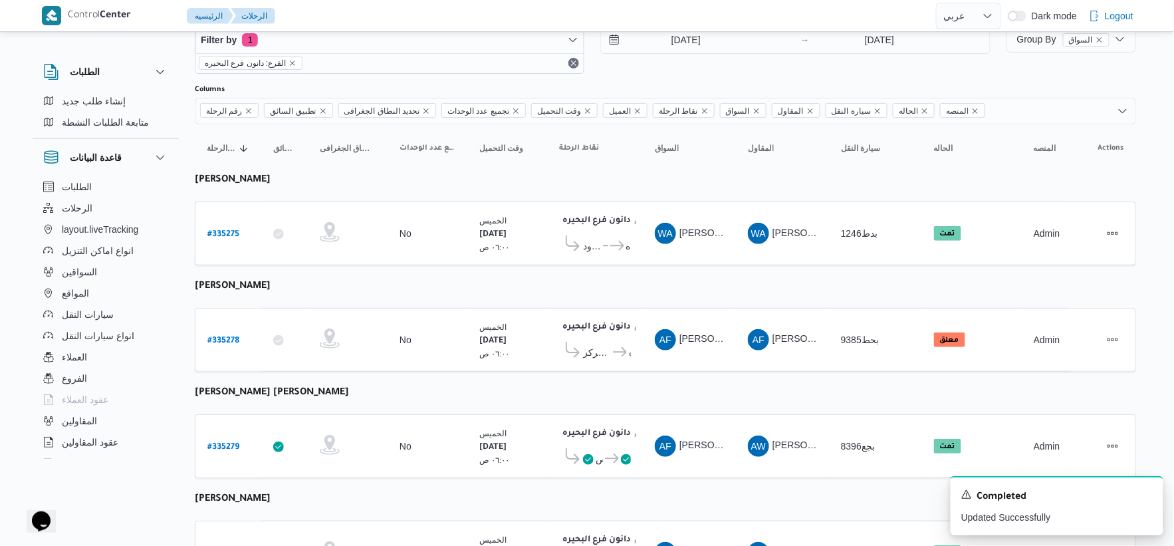
scroll to position [74, 0]
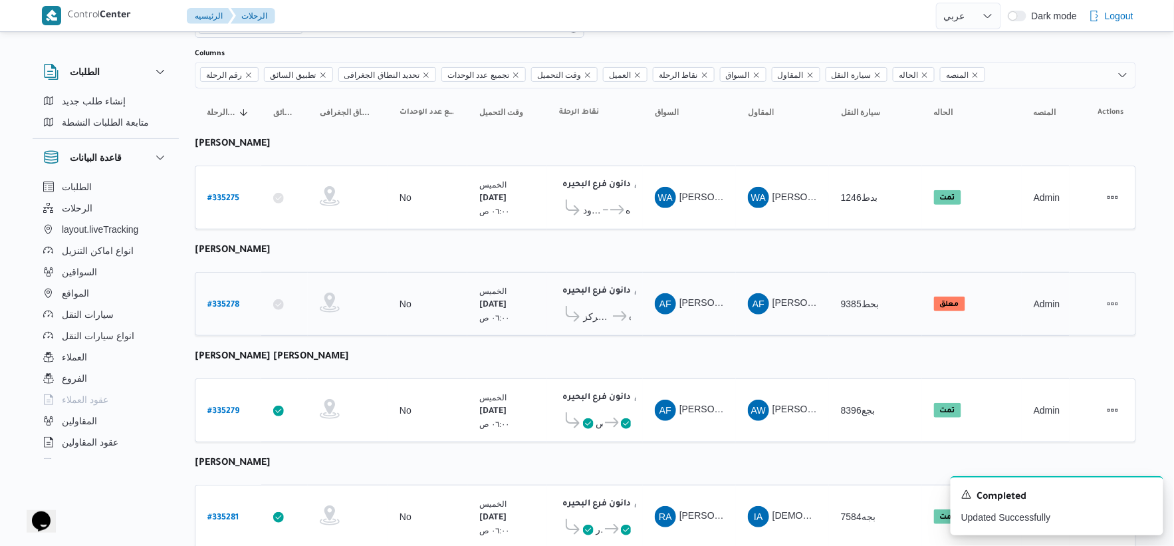
click at [224, 300] on b "# 335278" at bounding box center [223, 304] width 32 height 9
select select "ar"
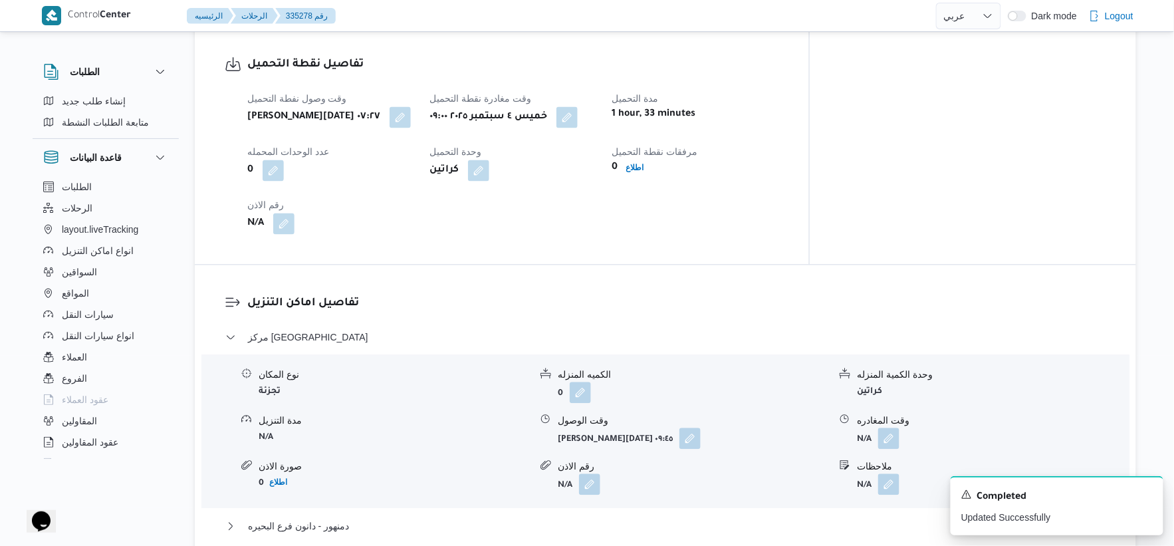
scroll to position [886, 0]
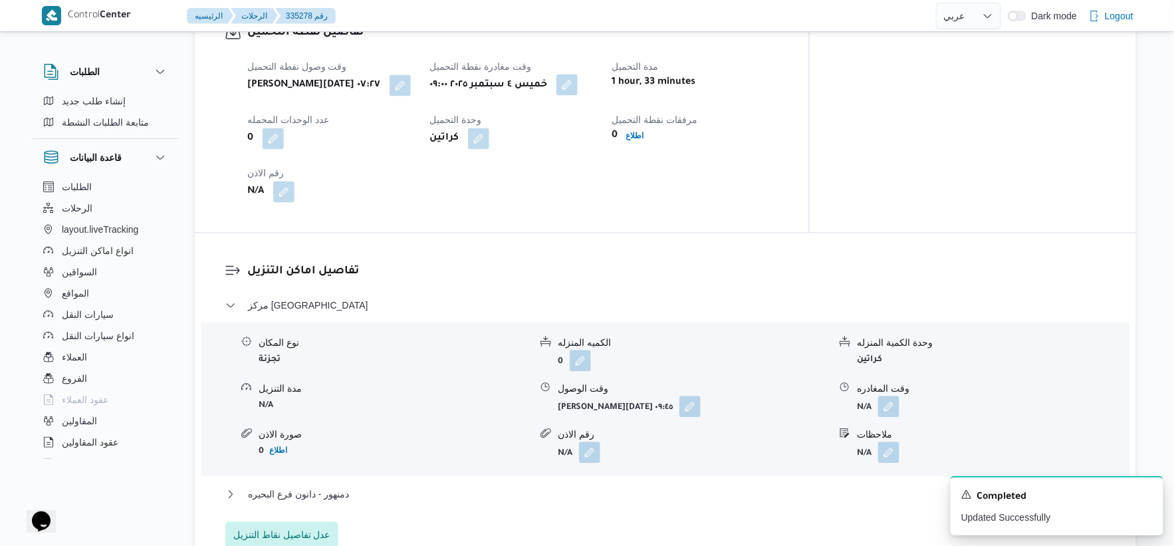
click at [578, 90] on button "button" at bounding box center [566, 84] width 21 height 21
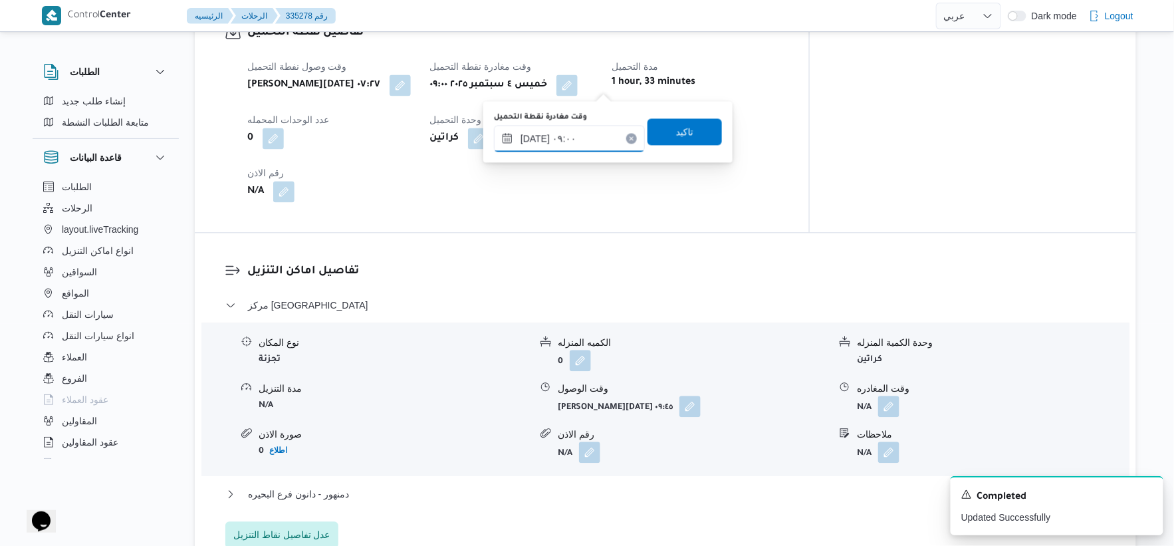
click at [579, 128] on input "٠٤/٠٩/٢٠٢٥ ٠٩:٠٠" at bounding box center [569, 138] width 151 height 27
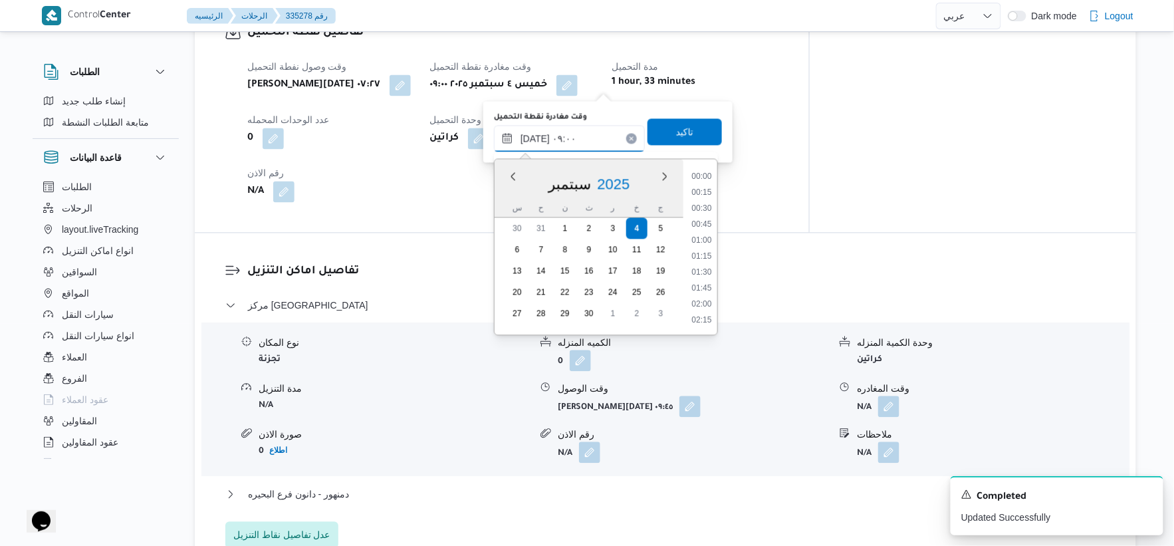
scroll to position [494, 0]
click at [700, 221] on li "08:30" at bounding box center [701, 223] width 31 height 13
type input "[DATE] ٠٨:٣٠"
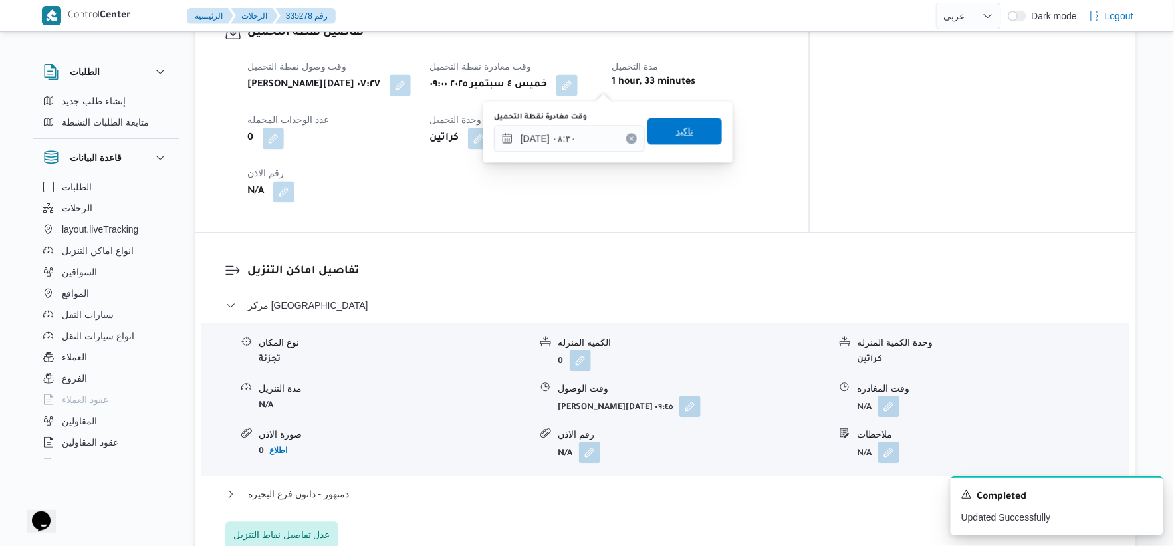
click at [687, 126] on span "تاكيد" at bounding box center [684, 131] width 74 height 27
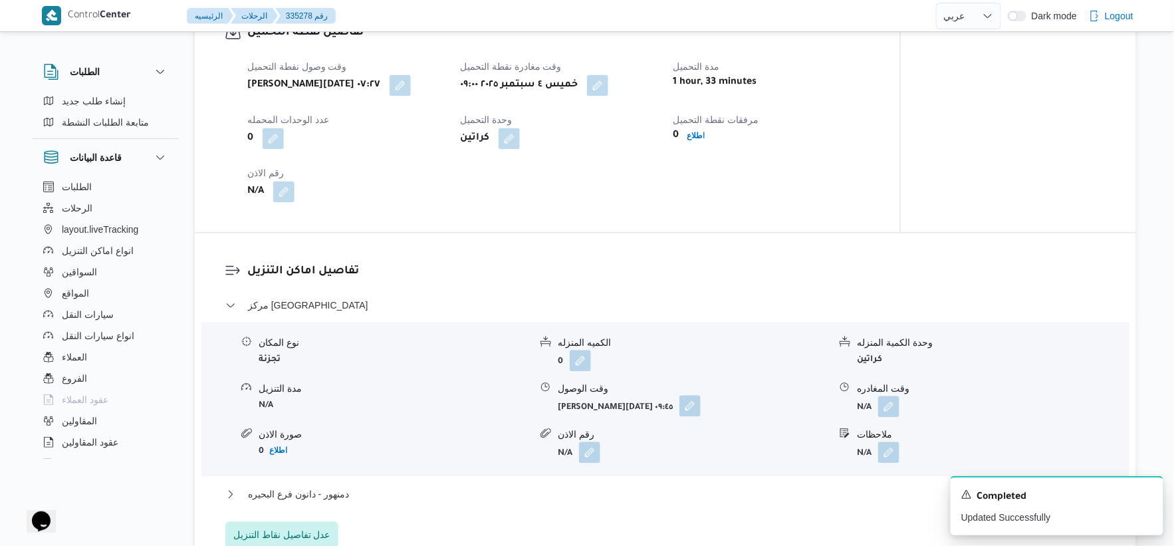
click at [679, 397] on button "button" at bounding box center [689, 405] width 21 height 21
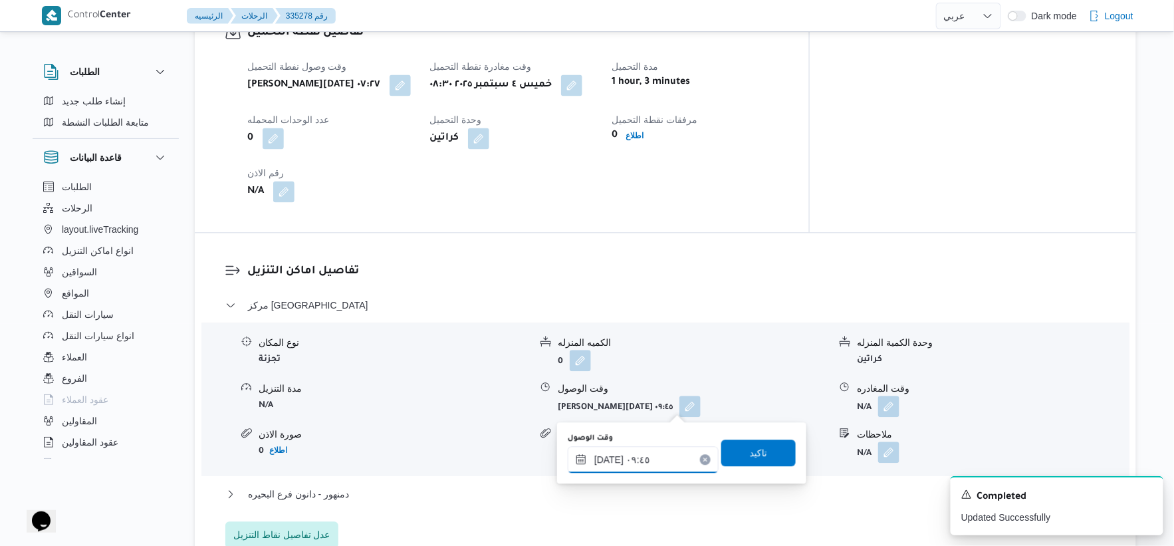
click at [658, 455] on input "[DATE] ٠٩:٤٥" at bounding box center [643, 459] width 151 height 27
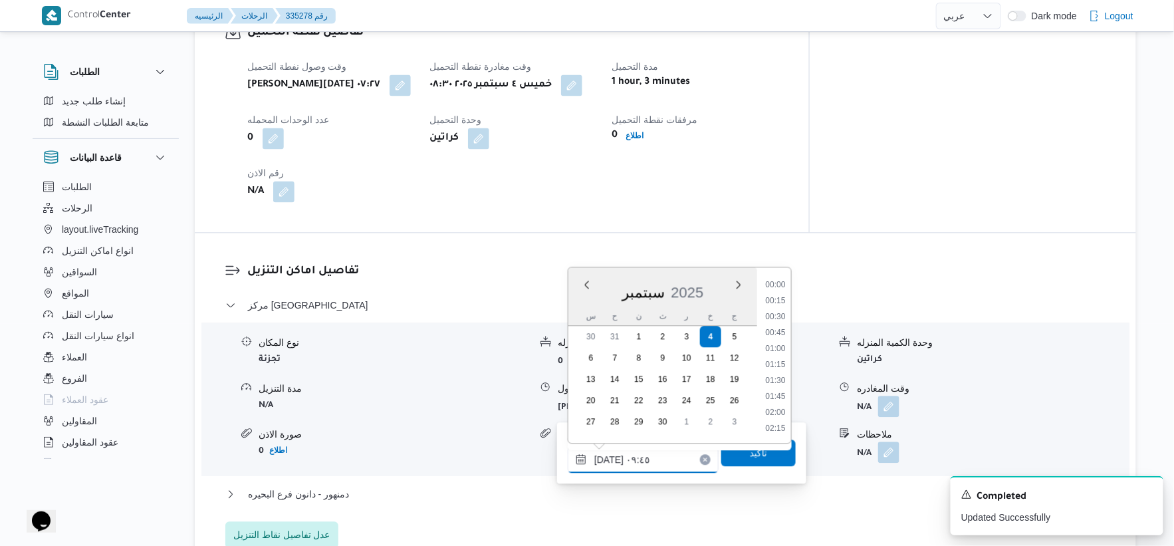
scroll to position [542, 0]
click at [774, 311] on li "09:00" at bounding box center [775, 316] width 31 height 13
type input "[DATE] ٠٩:٠٠"
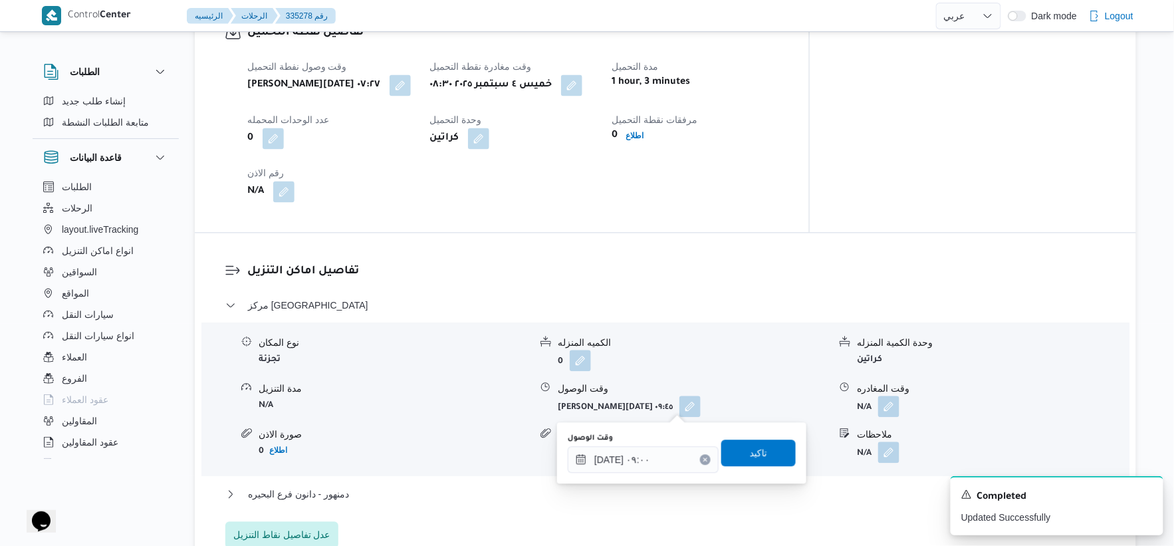
drag, startPoint x: 774, startPoint y: 434, endPoint x: 773, endPoint y: 441, distance: 7.3
click at [773, 436] on div "وقت الوصول ٠٤/٠٩/٢٠٢٥ ٠٩:٠٠ تاكيد" at bounding box center [681, 452] width 231 height 43
click at [773, 441] on span "تاكيد" at bounding box center [758, 452] width 74 height 27
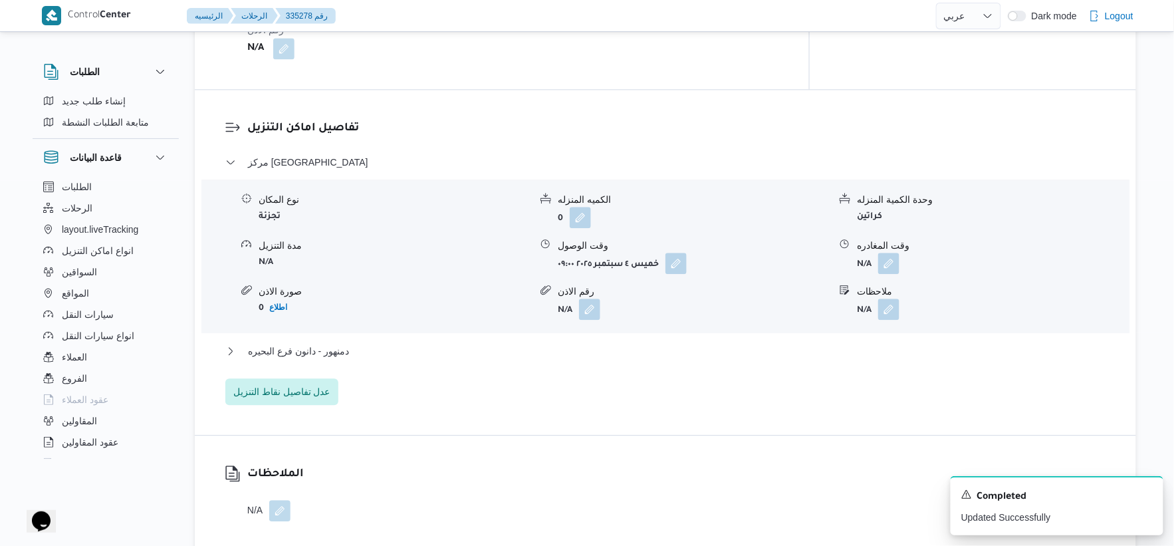
scroll to position [1033, 0]
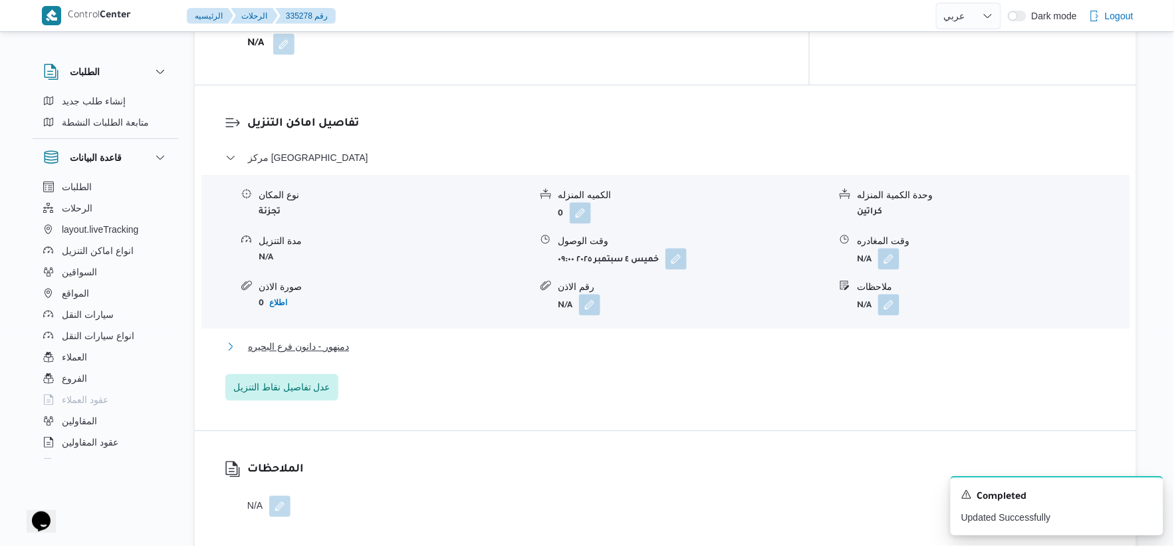
click at [374, 341] on button "دمنهور - دانون فرع البحيره" at bounding box center [665, 346] width 881 height 16
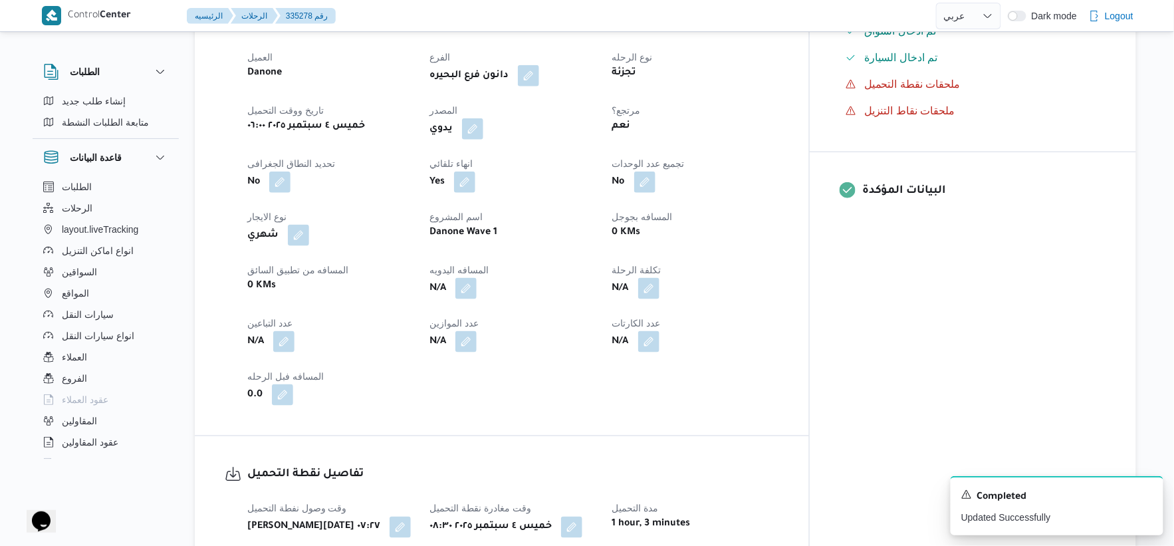
scroll to position [443, 0]
click at [477, 288] on button "button" at bounding box center [465, 288] width 21 height 21
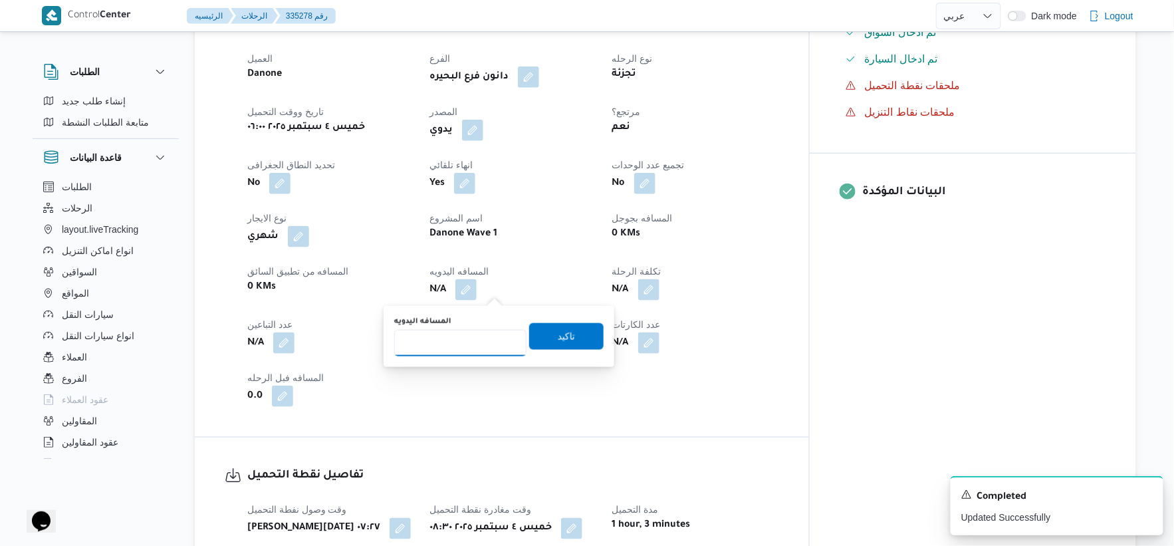
click at [482, 336] on input "المسافه اليدويه" at bounding box center [460, 343] width 132 height 27
type input "39"
click at [566, 326] on span "تاكيد" at bounding box center [566, 335] width 74 height 27
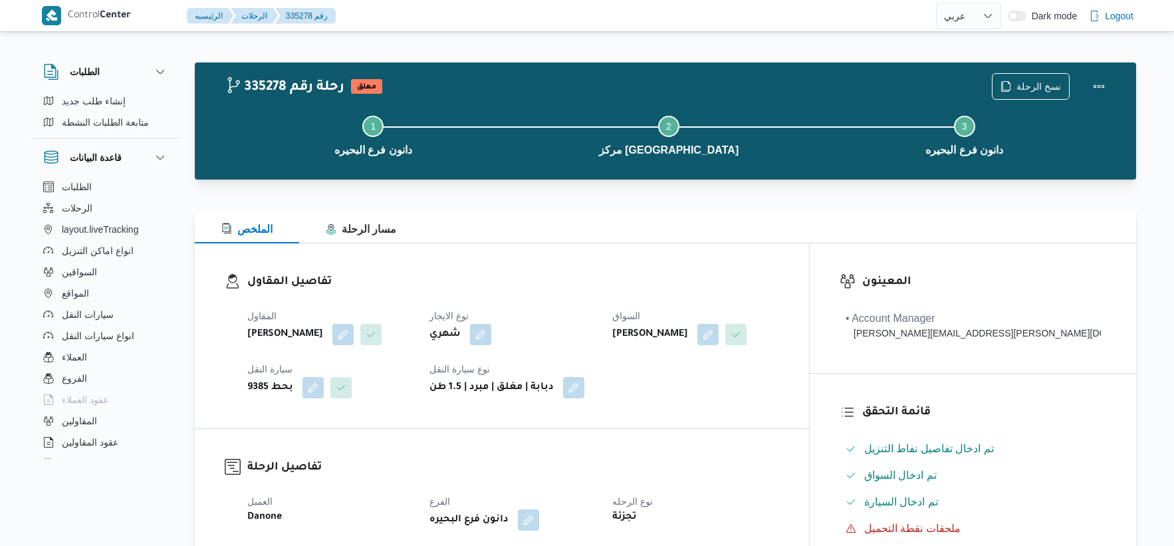
select select "ar"
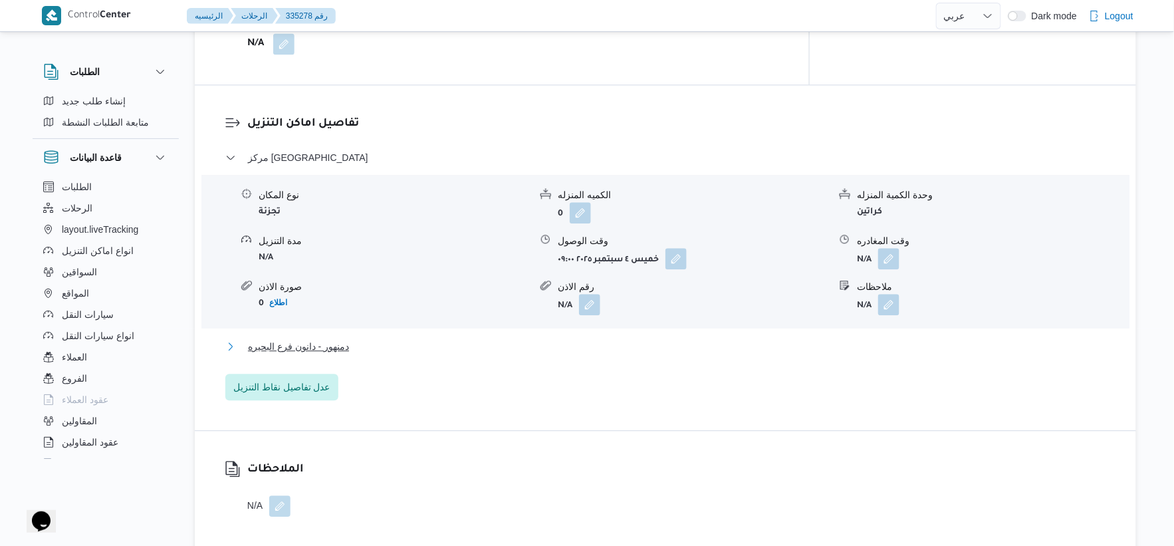
click at [400, 341] on button "دمنهور - دانون فرع البحيره" at bounding box center [665, 346] width 881 height 16
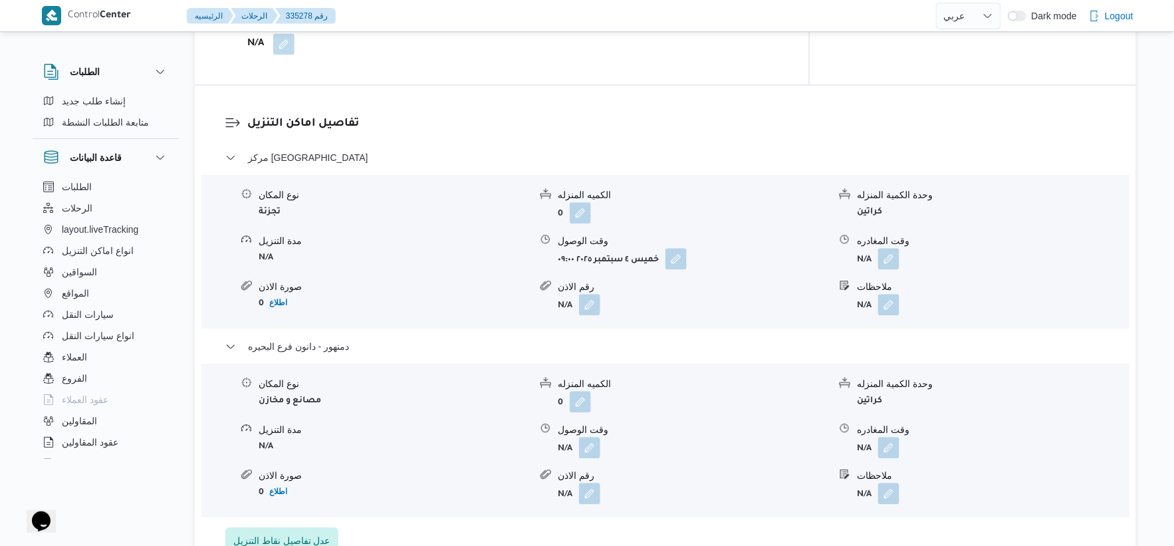
scroll to position [1107, 0]
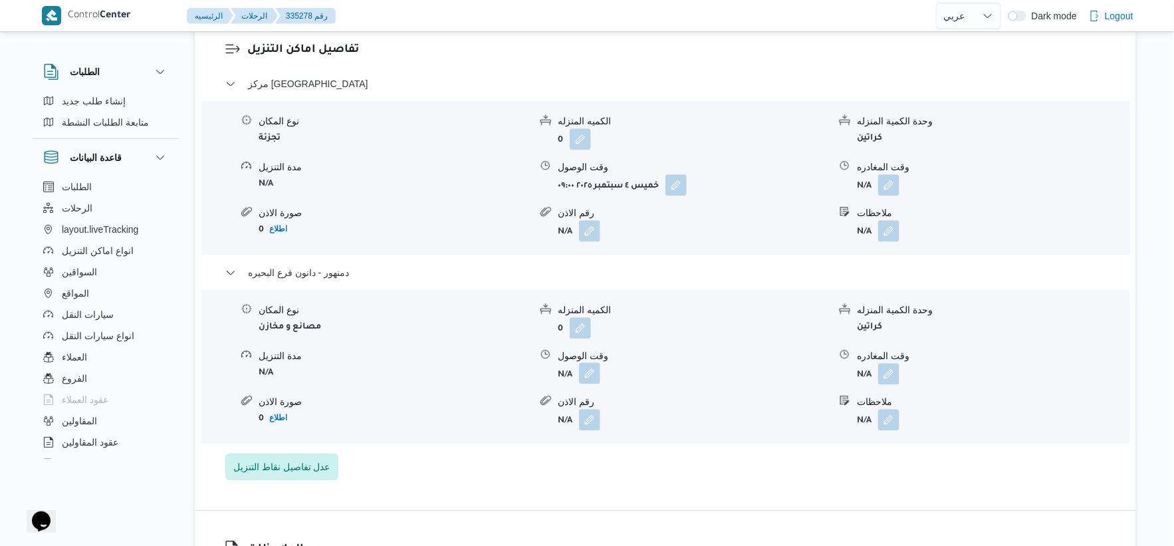
click at [595, 379] on button "button" at bounding box center [589, 372] width 21 height 21
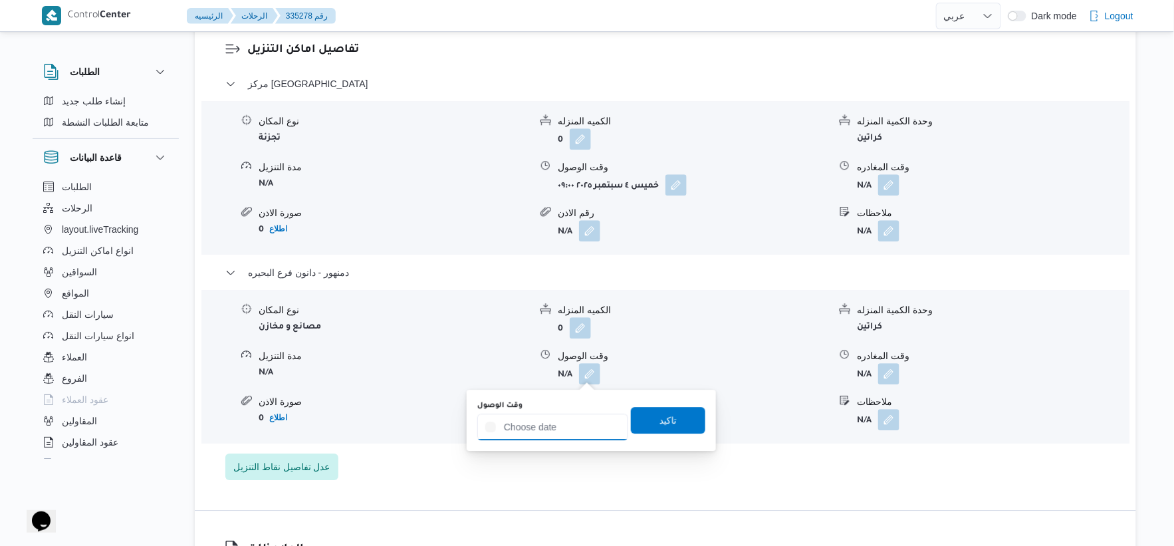
click at [579, 435] on input "وقت الوصول" at bounding box center [552, 426] width 151 height 27
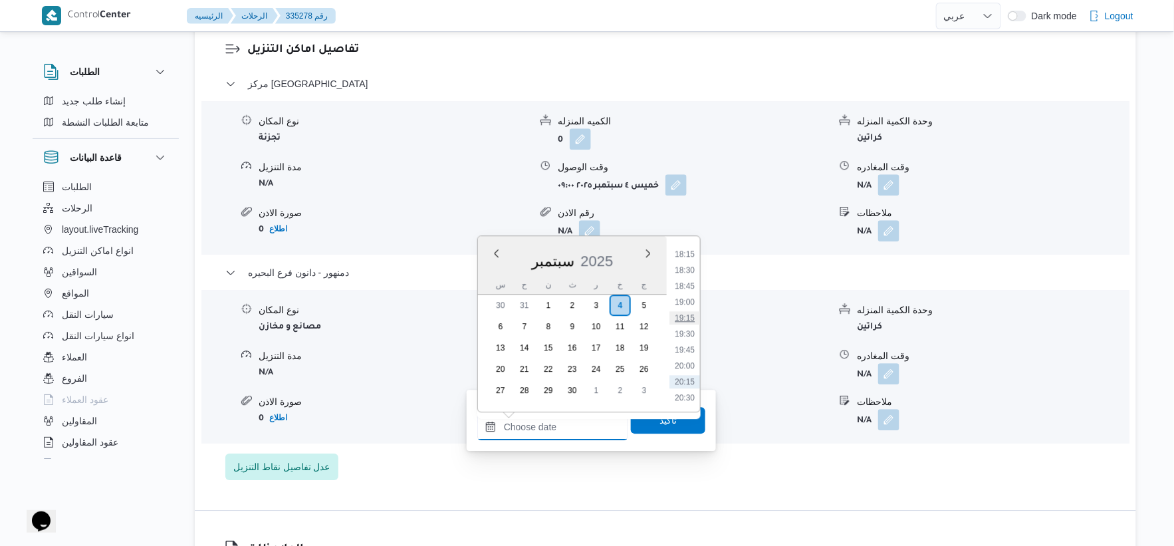
scroll to position [1138, 0]
click at [693, 296] on li "18:30" at bounding box center [684, 294] width 31 height 13
type input "[DATE] ١٨:٣٠"
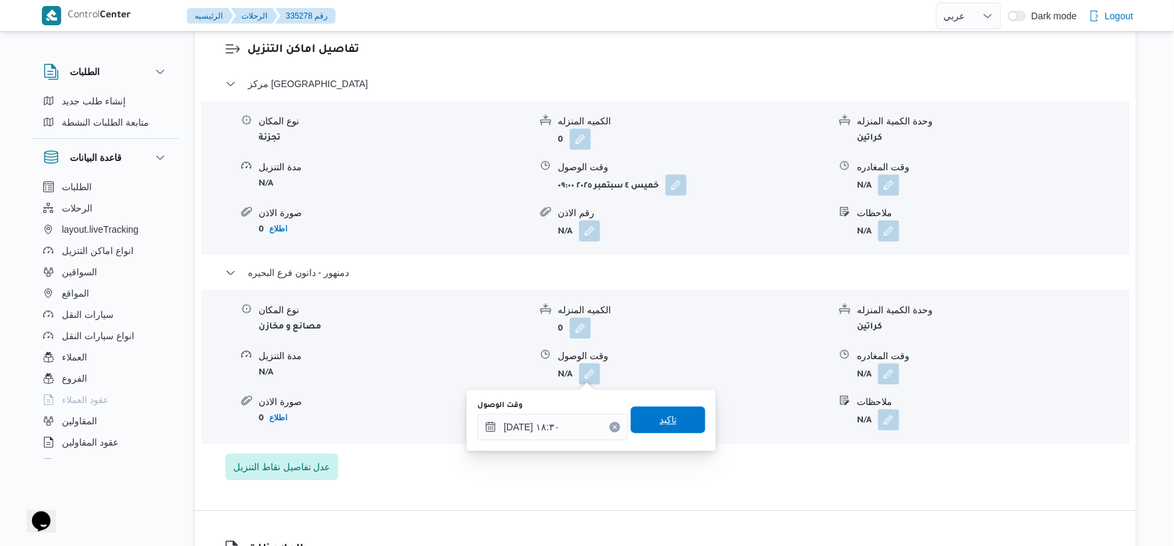
click at [681, 415] on span "تاكيد" at bounding box center [668, 419] width 74 height 27
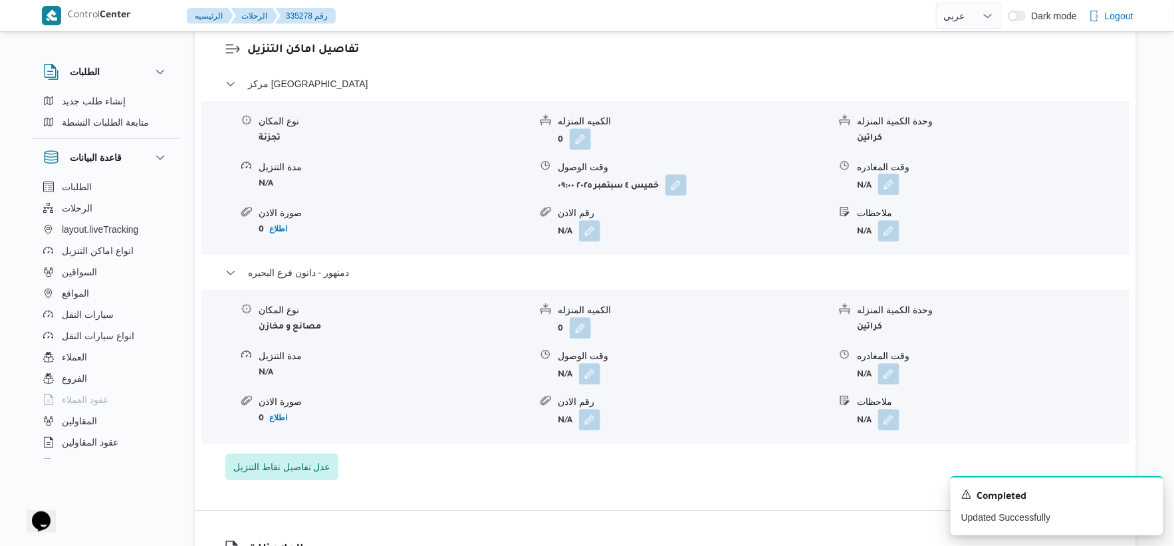
click at [897, 180] on button "button" at bounding box center [888, 183] width 21 height 21
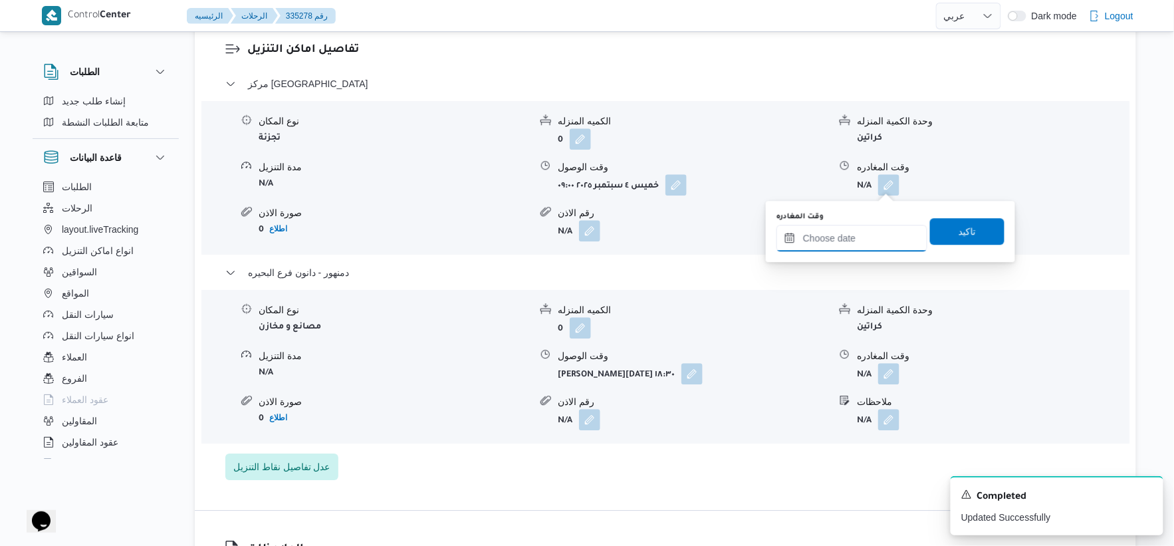
click at [878, 247] on input "وقت المغادره" at bounding box center [851, 238] width 151 height 27
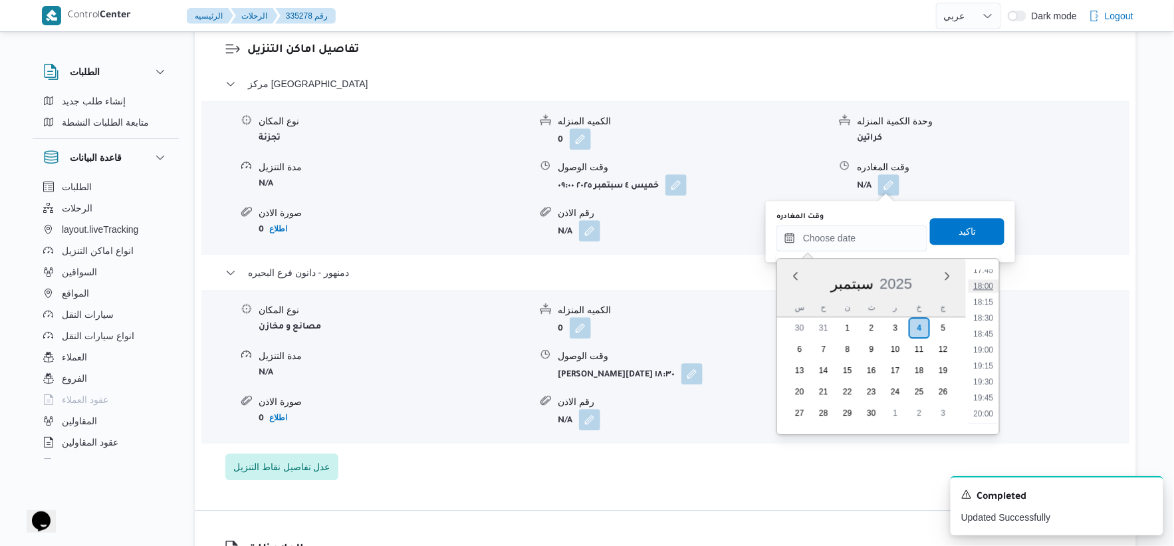
click at [987, 284] on li "18:00" at bounding box center [983, 285] width 31 height 13
type input "[DATE] ١٨:٠٠"
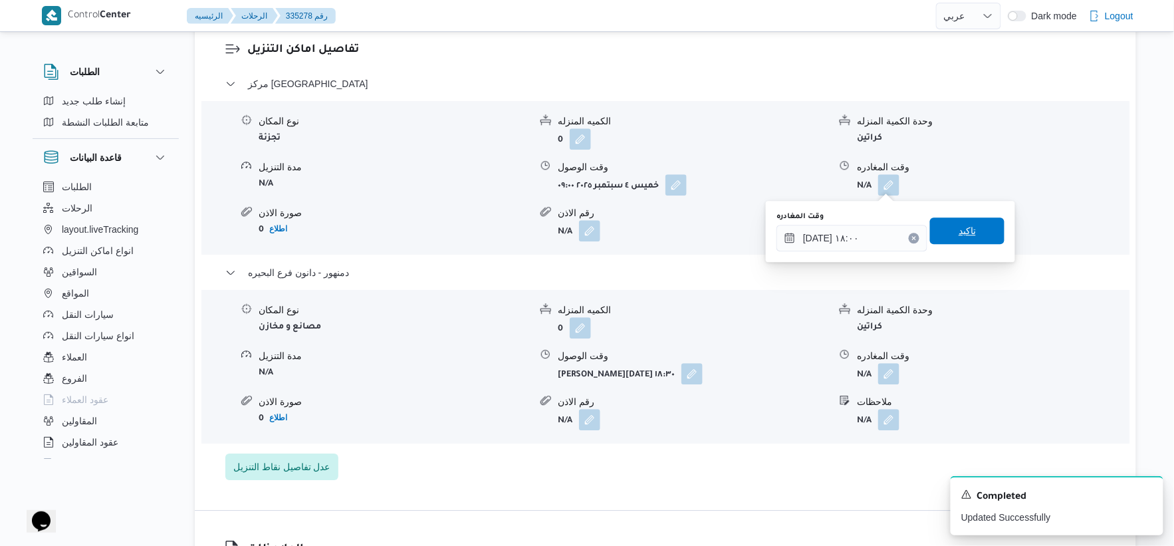
click at [974, 225] on span "تاكيد" at bounding box center [967, 230] width 74 height 27
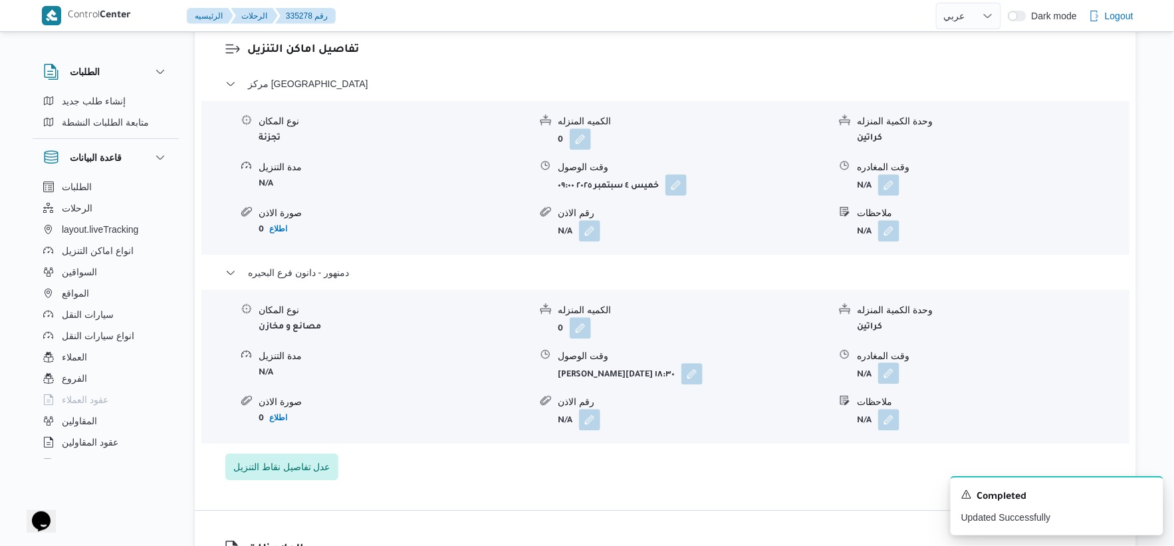
click at [891, 380] on button "button" at bounding box center [888, 372] width 21 height 21
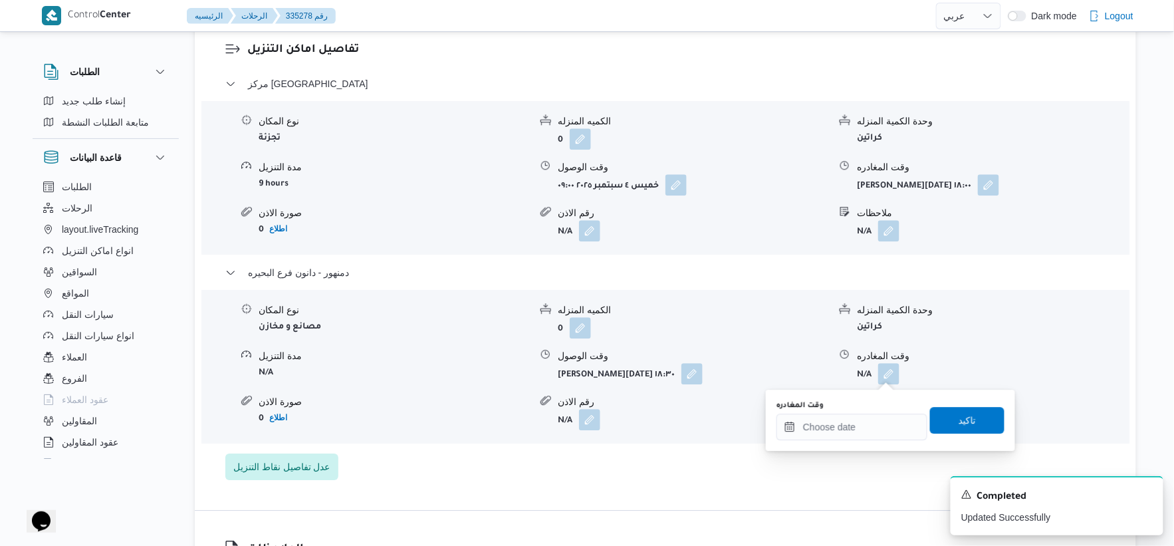
click at [881, 411] on div "وقت المغادره" at bounding box center [851, 420] width 151 height 40
click at [888, 419] on input "وقت المغادره" at bounding box center [851, 426] width 151 height 27
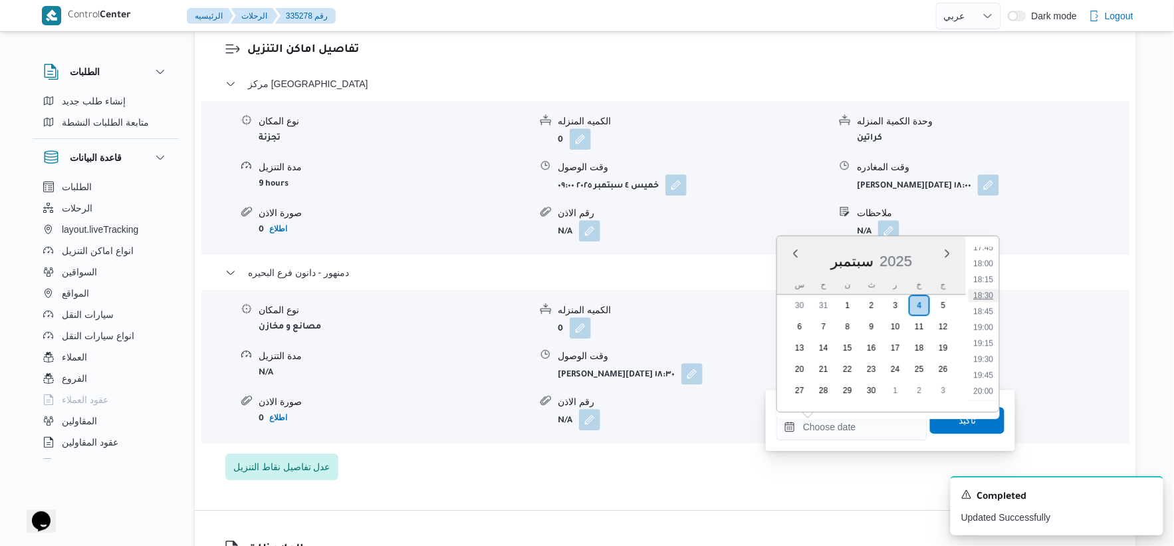
click at [989, 288] on li "18:30" at bounding box center [983, 294] width 31 height 13
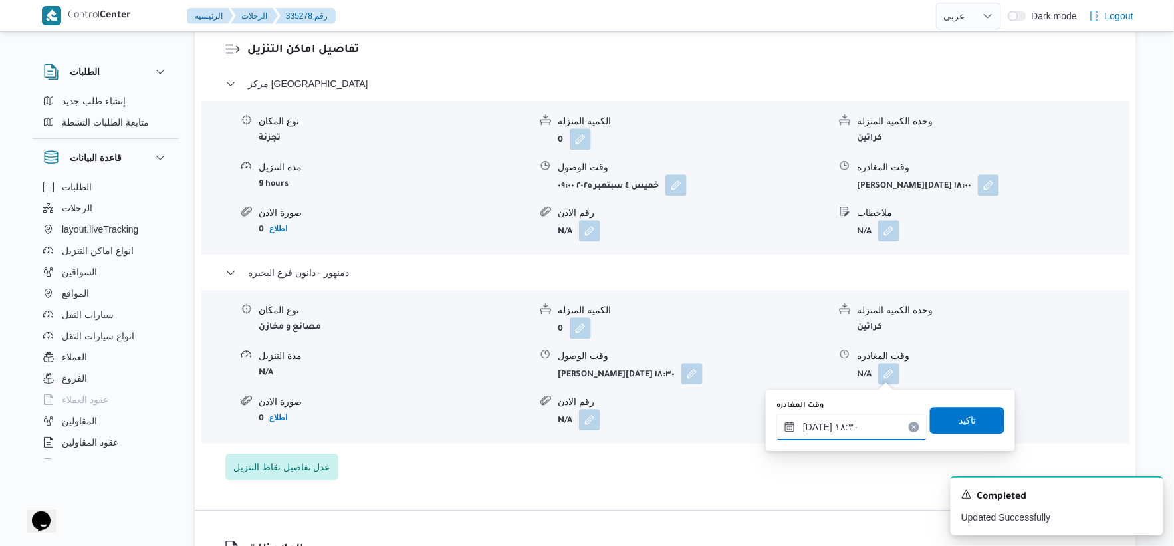
click at [815, 424] on input "[DATE] ١٨:٣٠" at bounding box center [851, 426] width 151 height 27
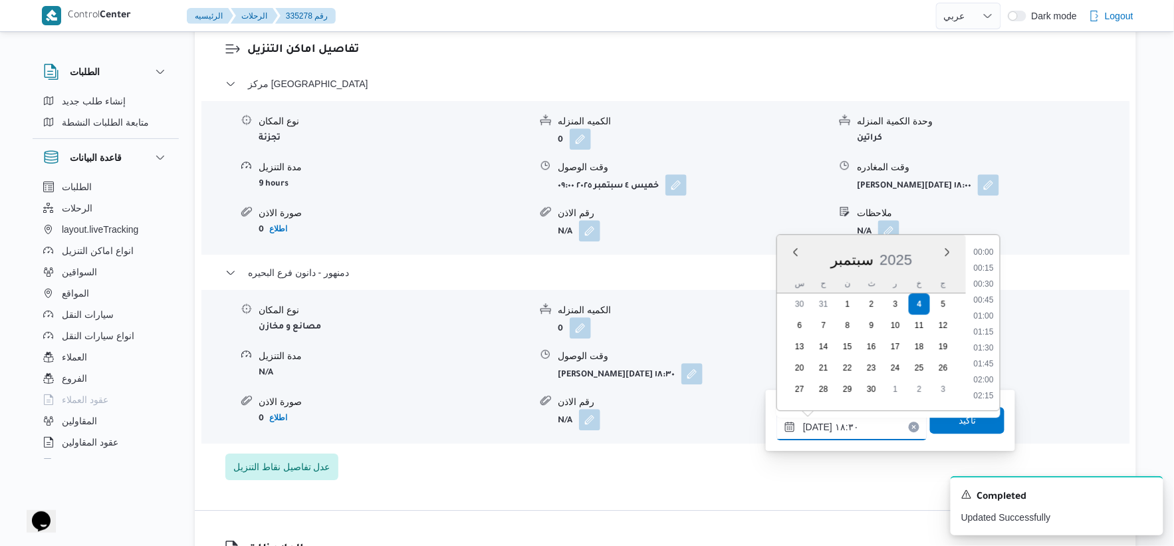
click at [815, 424] on input "[DATE] ١٨:٣٠" at bounding box center [851, 426] width 151 height 27
type input "[DATE] ١٨:٣٥"
click at [960, 416] on span "تاكيد" at bounding box center [966, 419] width 17 height 16
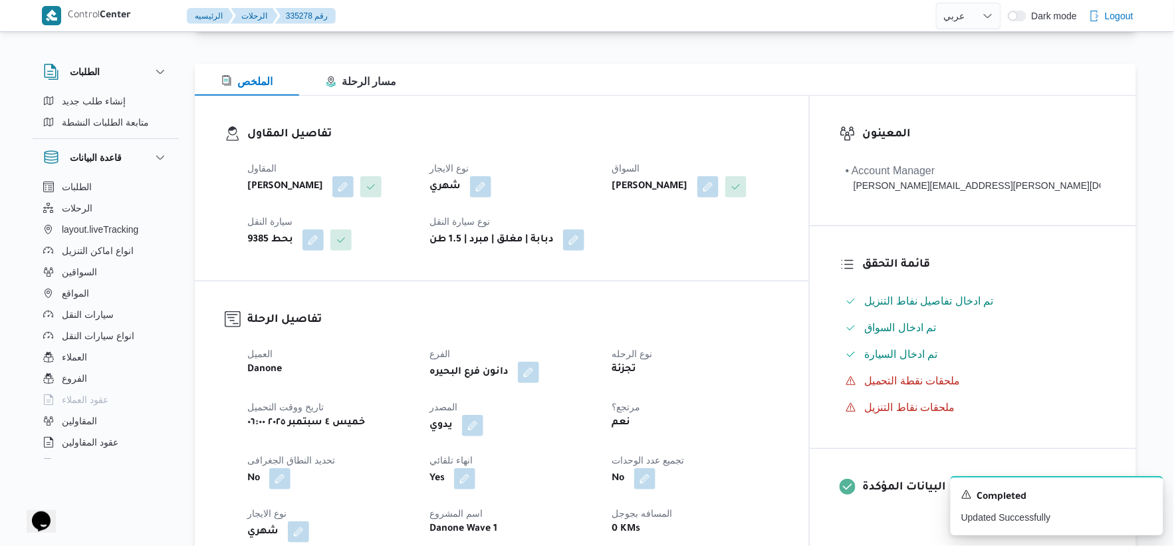
scroll to position [0, 0]
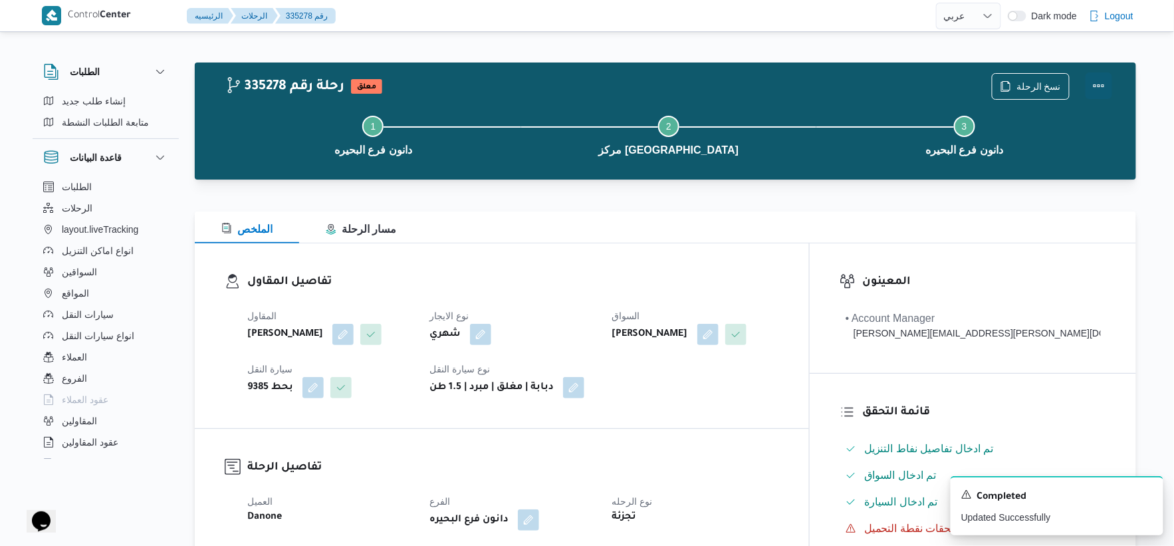
click at [1101, 80] on button "Actions" at bounding box center [1098, 85] width 27 height 27
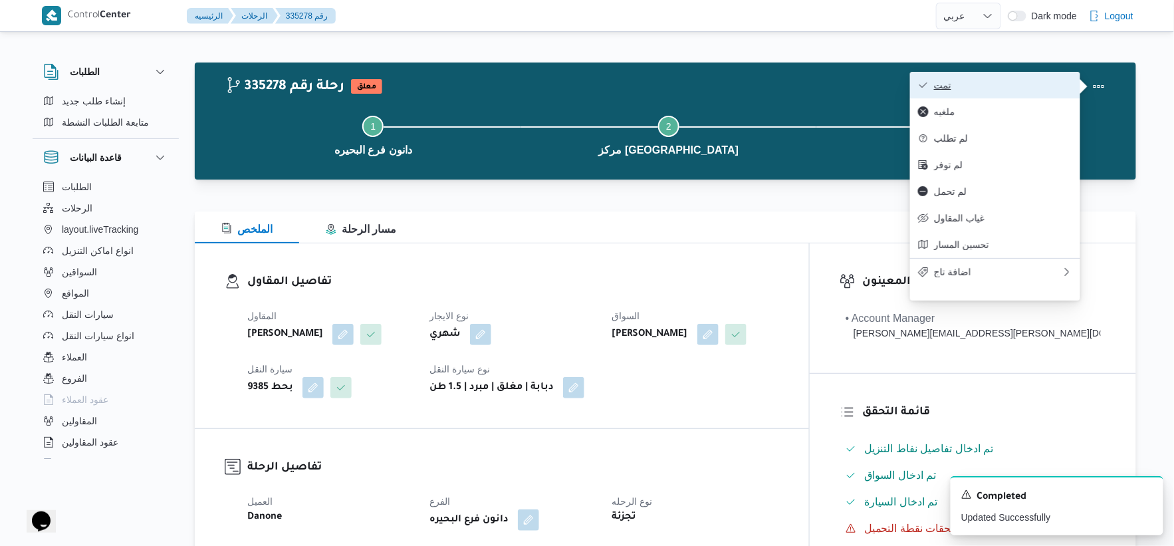
click at [1001, 83] on span "تمت" at bounding box center [1003, 85] width 138 height 11
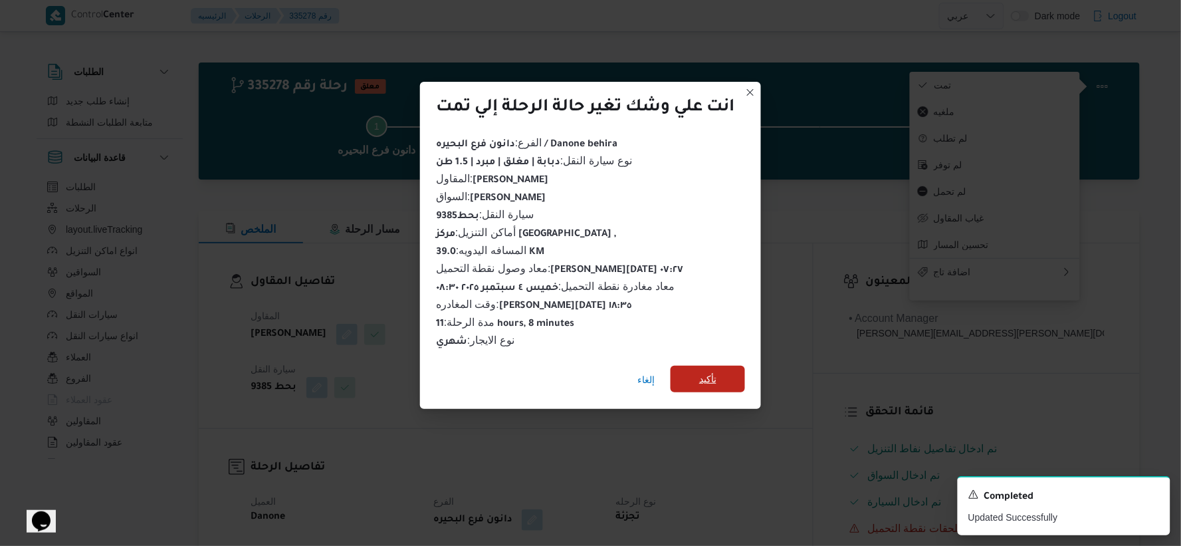
click at [687, 370] on span "تأكيد" at bounding box center [708, 379] width 74 height 27
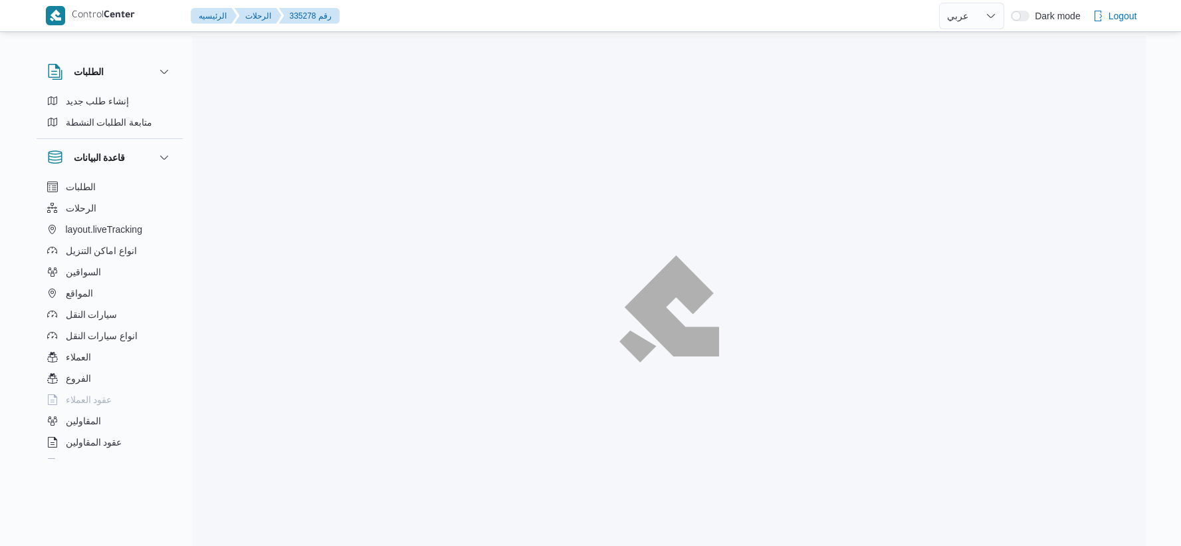
select select "ar"
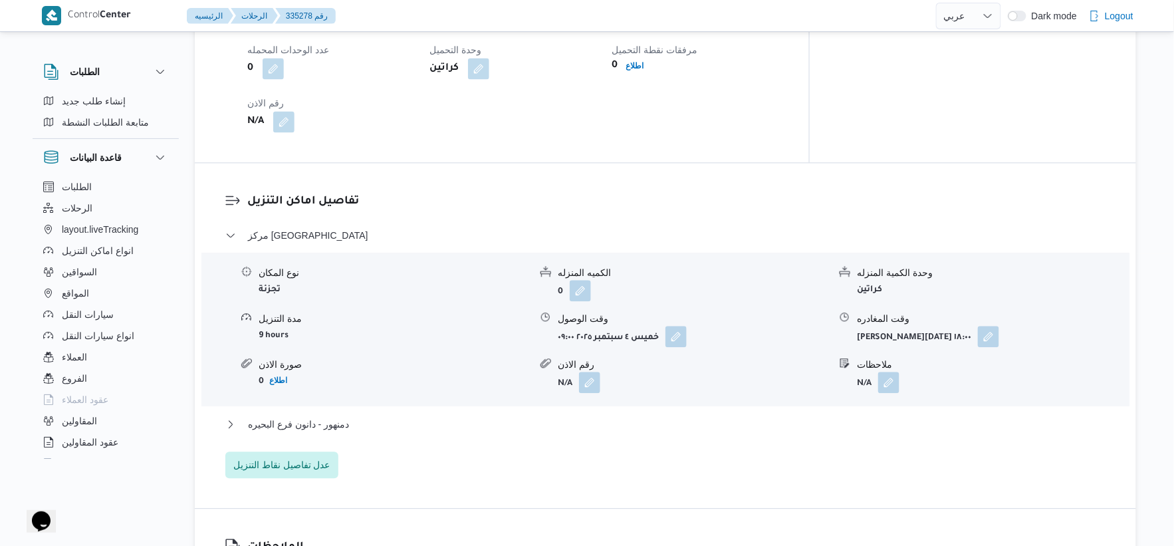
scroll to position [1033, 0]
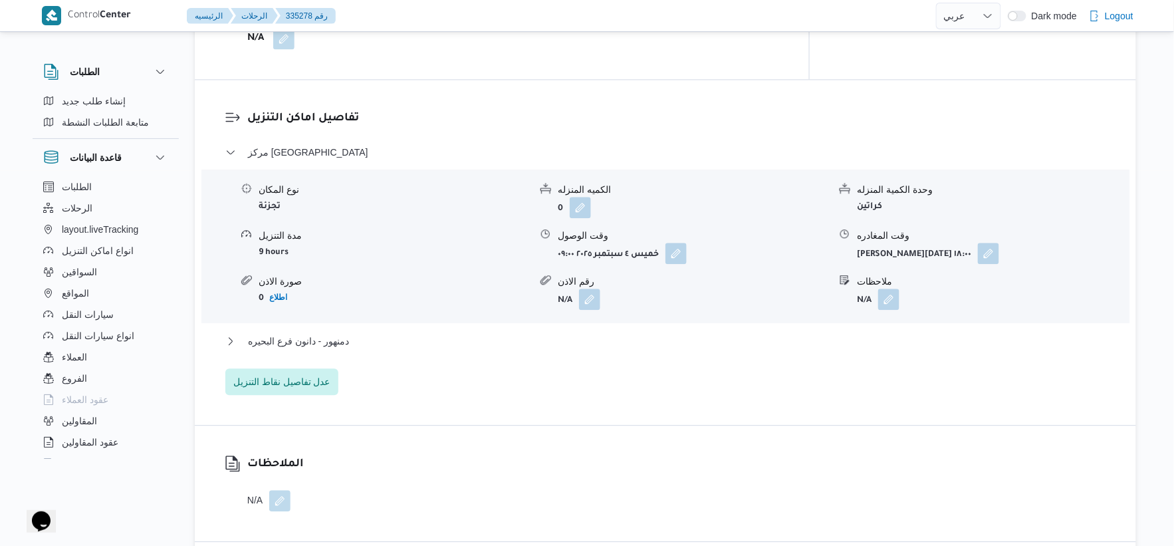
click at [367, 350] on div "دمنهور - دانون فرع البحيره" at bounding box center [665, 345] width 881 height 25
click at [366, 347] on button "دمنهور - دانون فرع البحيره" at bounding box center [665, 341] width 881 height 16
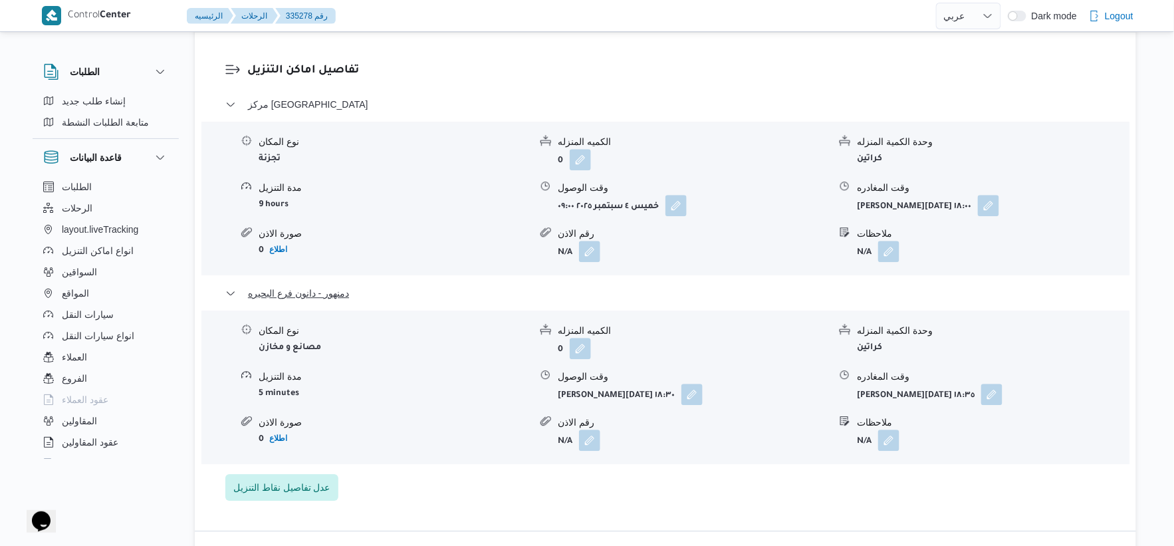
scroll to position [1107, 0]
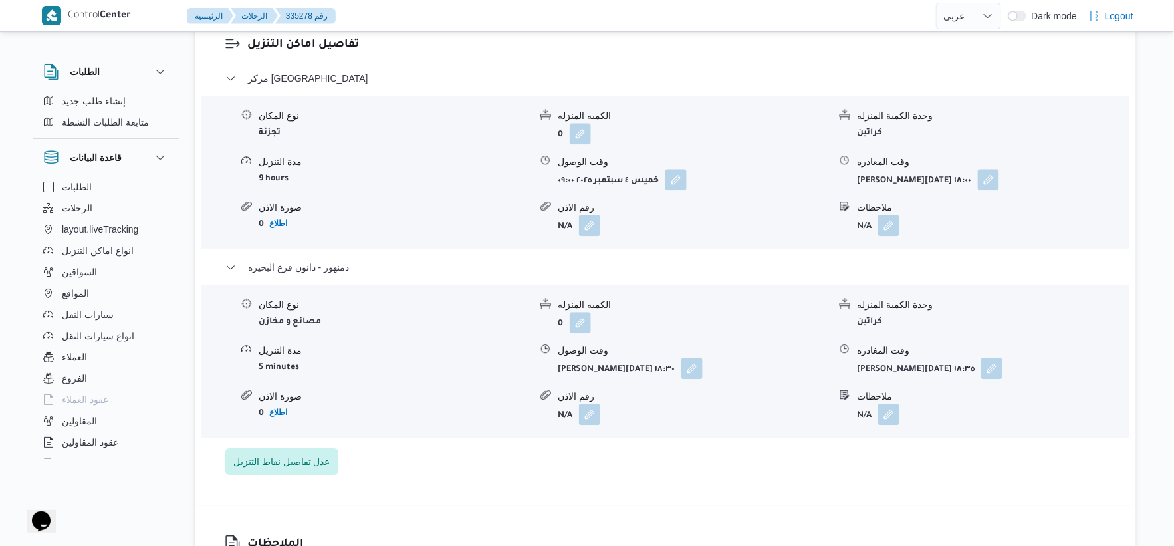
click at [395, 350] on div "مدة التنزيل" at bounding box center [394, 351] width 271 height 14
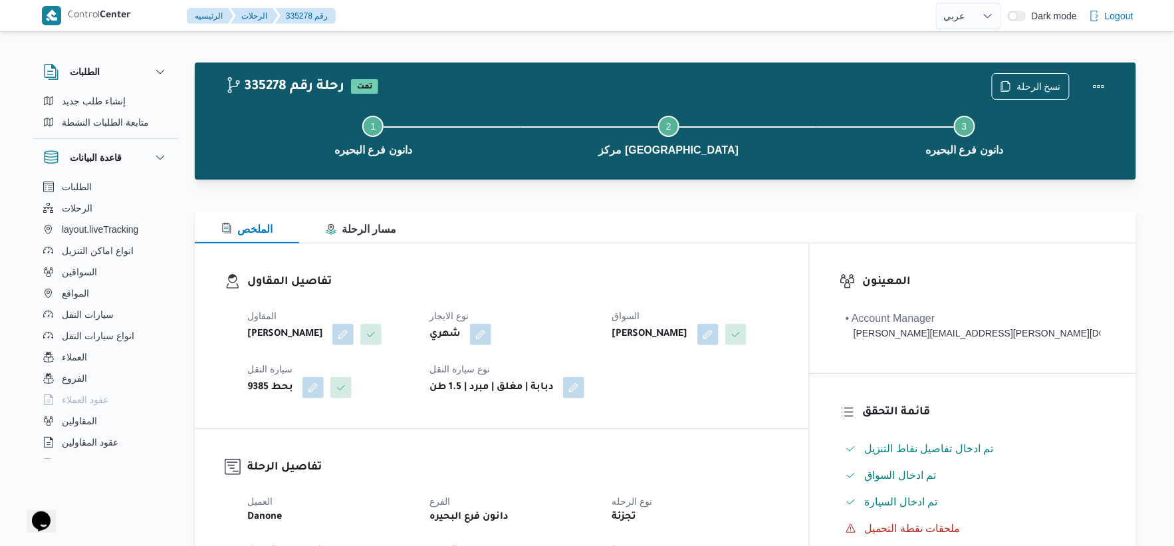
scroll to position [516, 0]
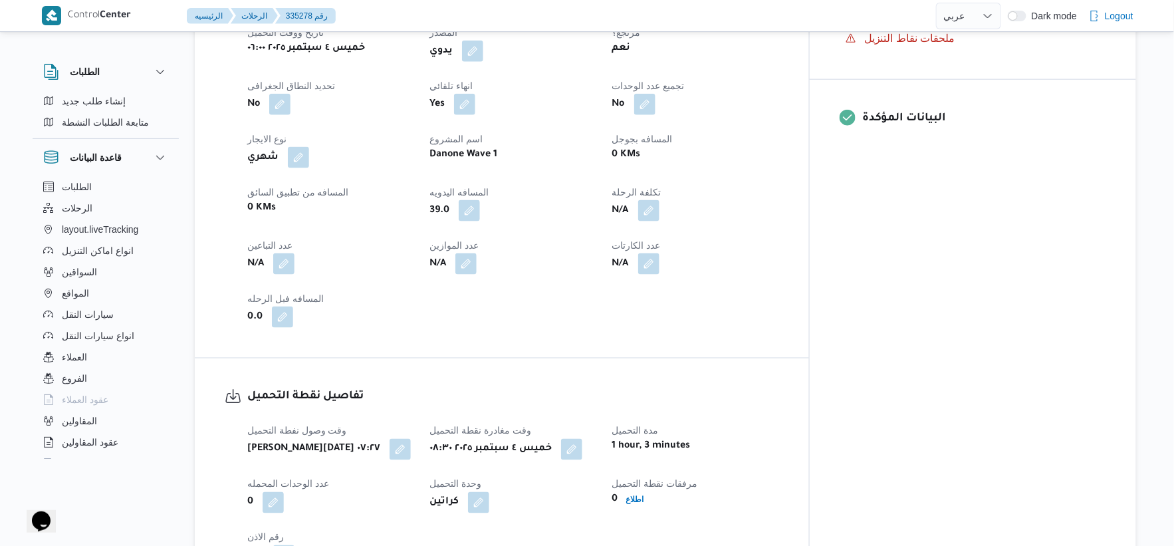
select select "ar"
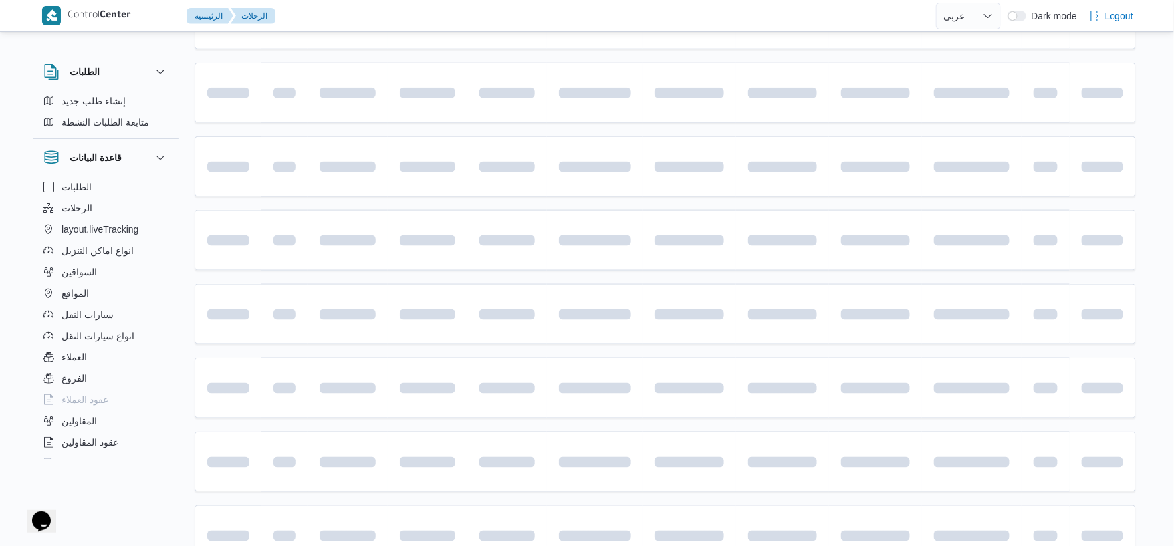
scroll to position [74, 0]
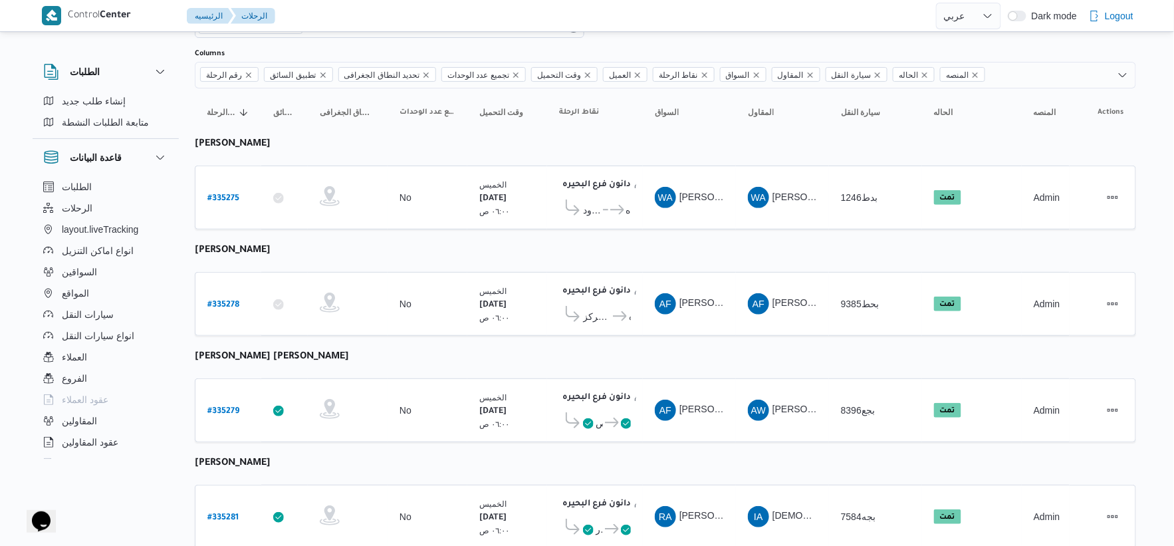
select select "ar"
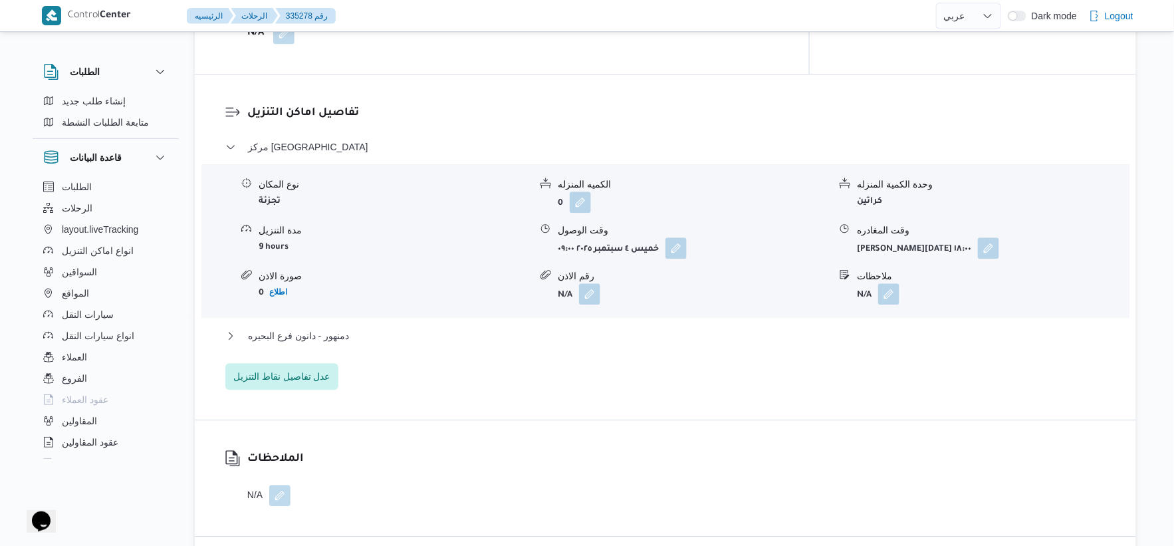
scroll to position [1181, 0]
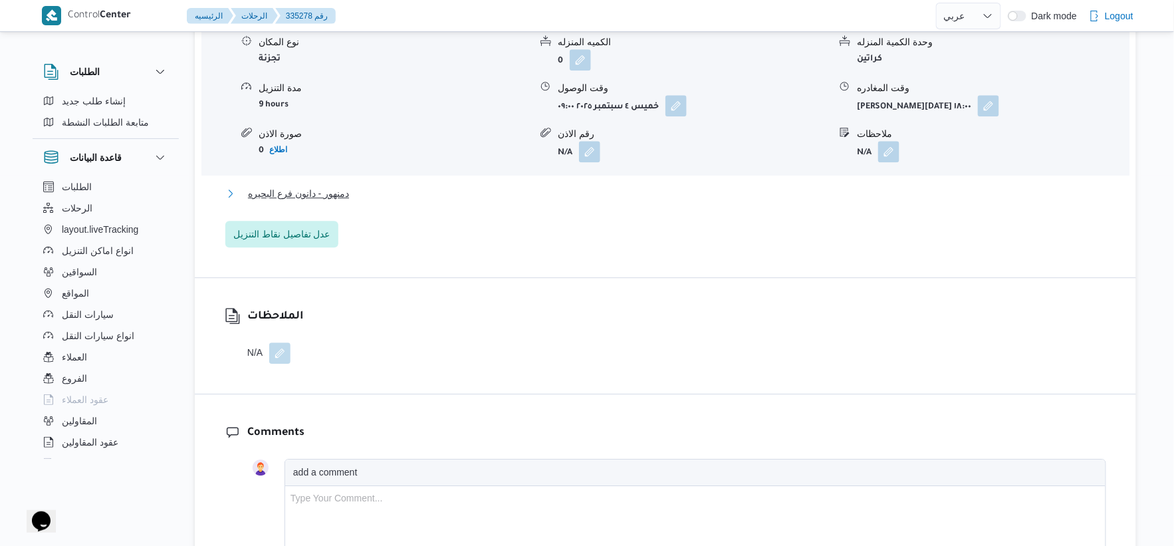
click at [354, 193] on button "دمنهور - دانون فرع البحيره" at bounding box center [665, 193] width 881 height 16
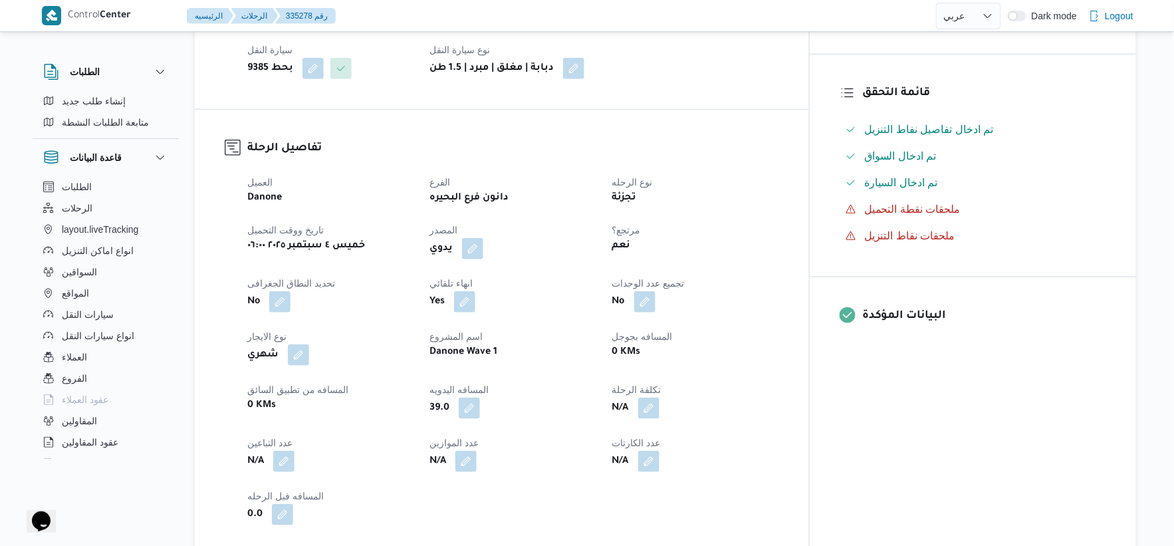
scroll to position [590, 0]
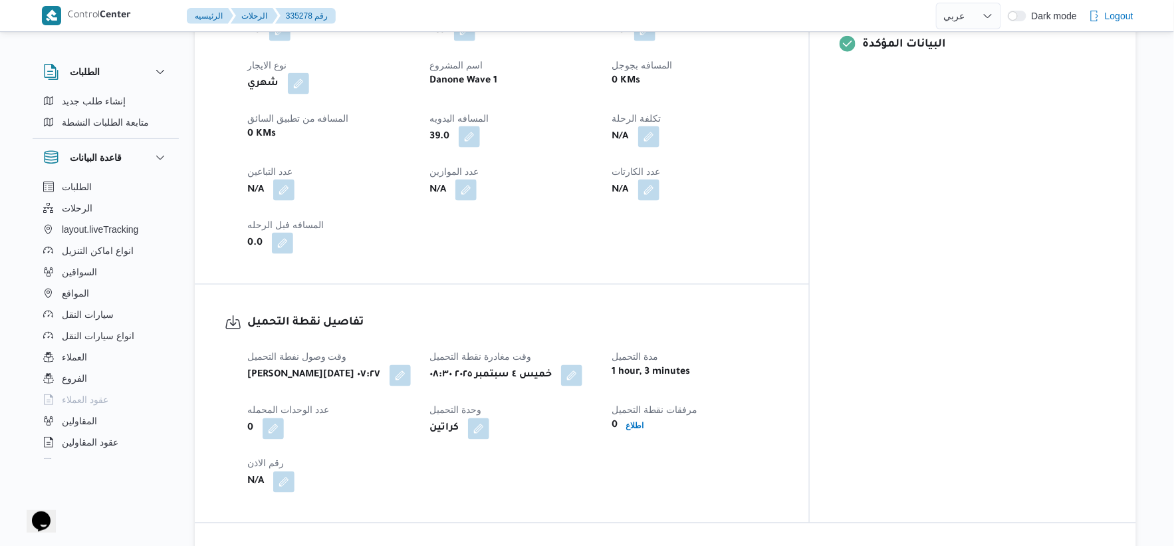
select select "ar"
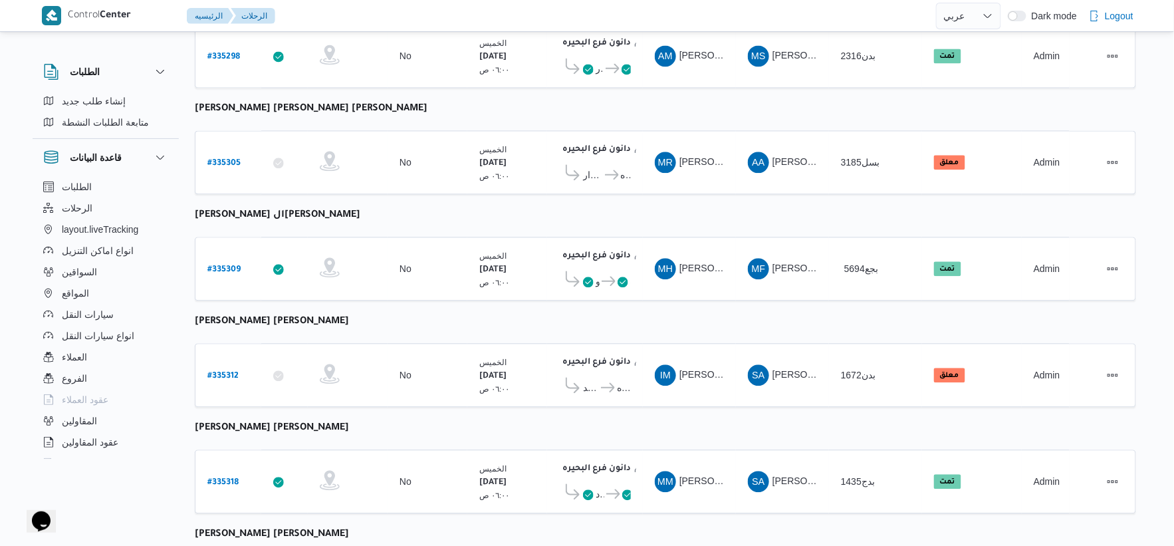
scroll to position [1067, 0]
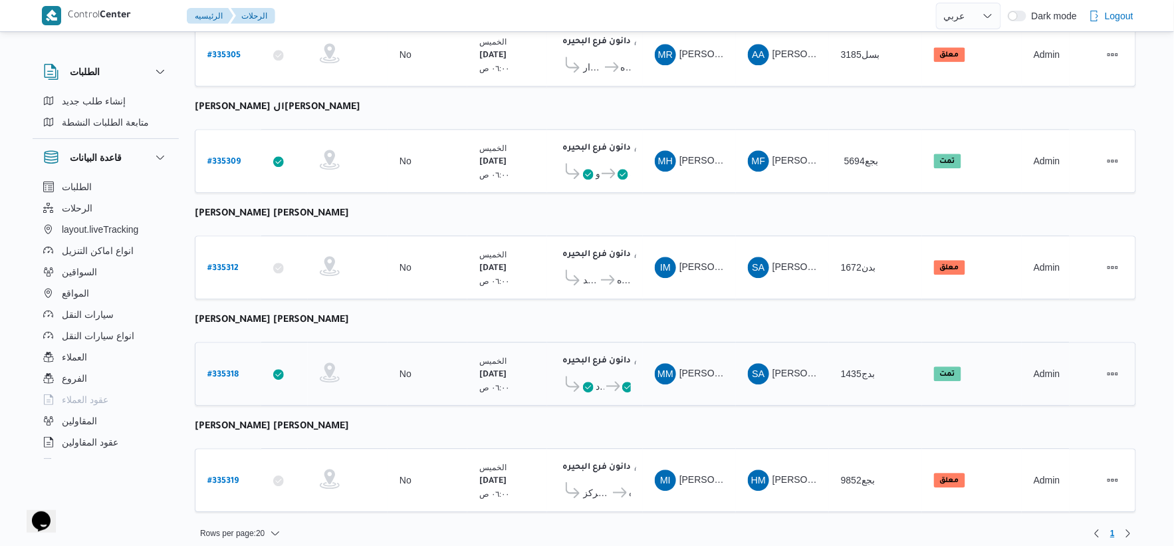
click at [226, 370] on b "# 335318" at bounding box center [222, 374] width 31 height 9
select select "ar"
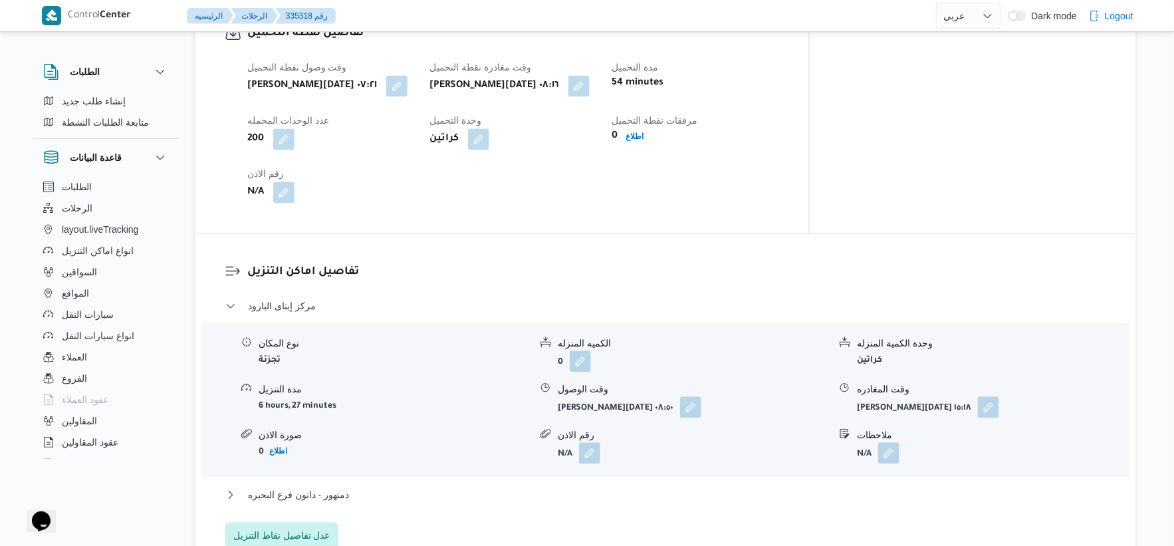
scroll to position [886, 0]
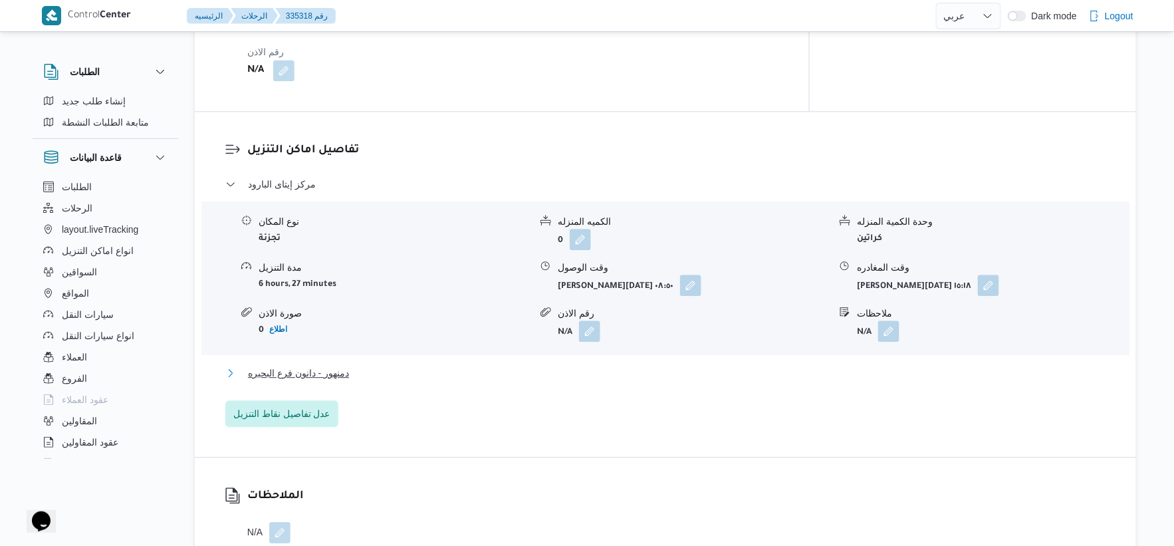
click at [377, 366] on button "دمنهور - دانون فرع البحيره" at bounding box center [665, 373] width 881 height 16
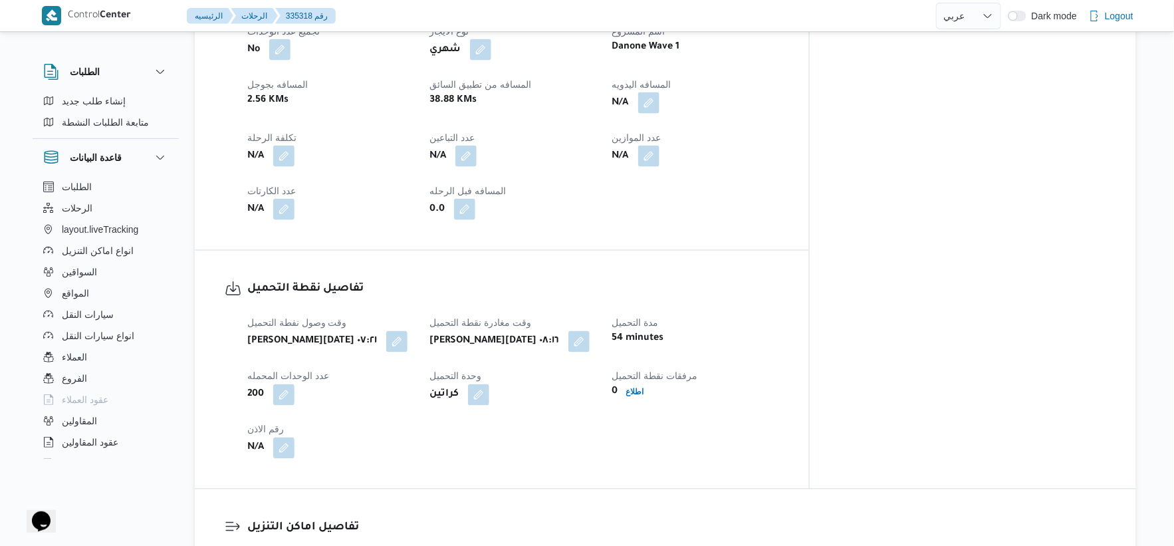
scroll to position [443, 0]
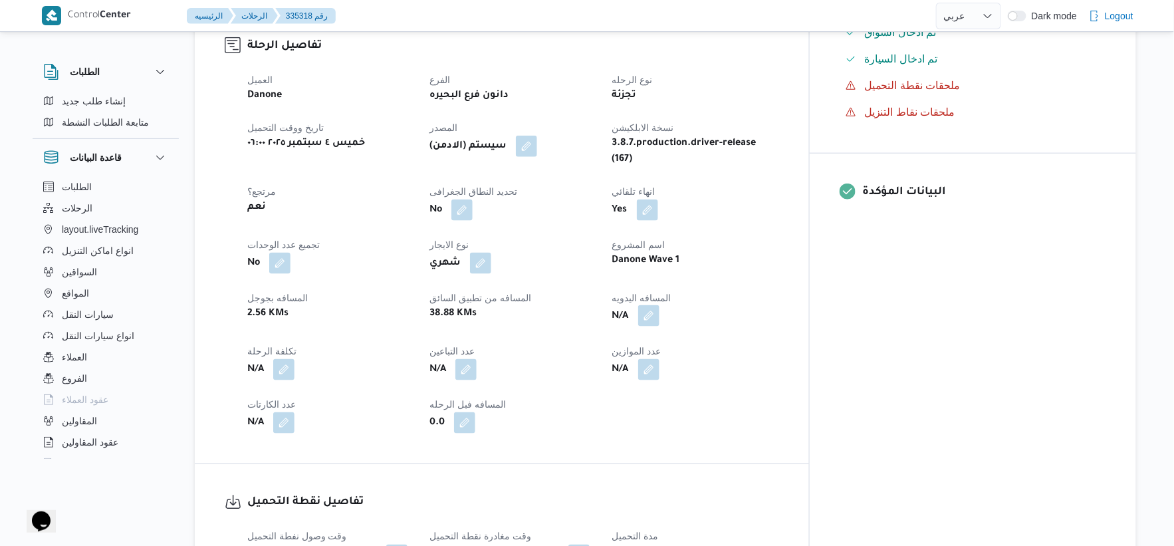
click at [659, 308] on button "button" at bounding box center [648, 315] width 21 height 21
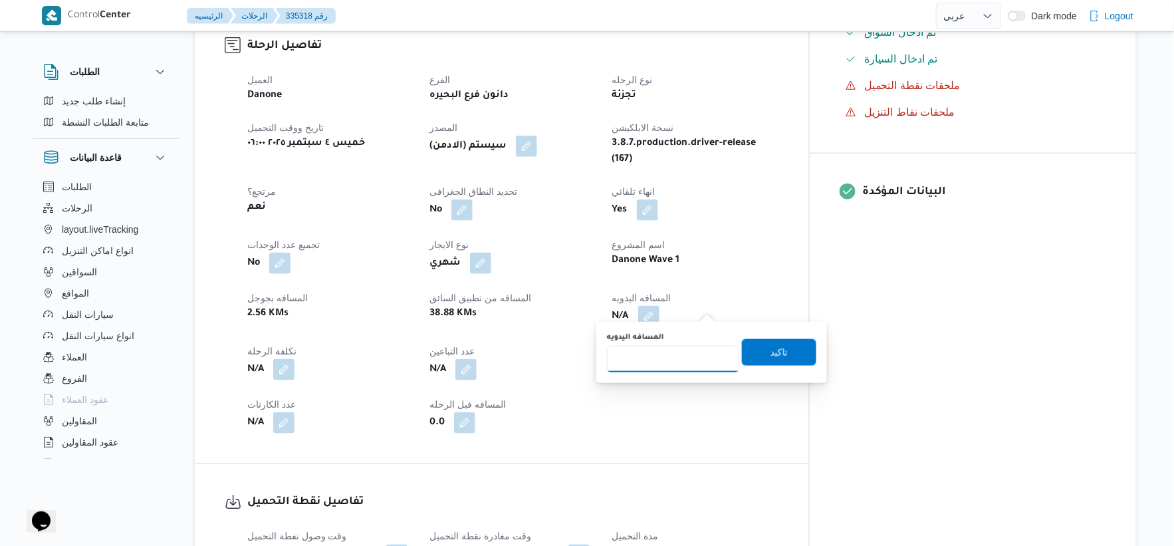
click at [656, 360] on input "المسافه اليدويه" at bounding box center [673, 359] width 132 height 27
type input "59"
click at [776, 350] on span "تاكيد" at bounding box center [778, 352] width 17 height 16
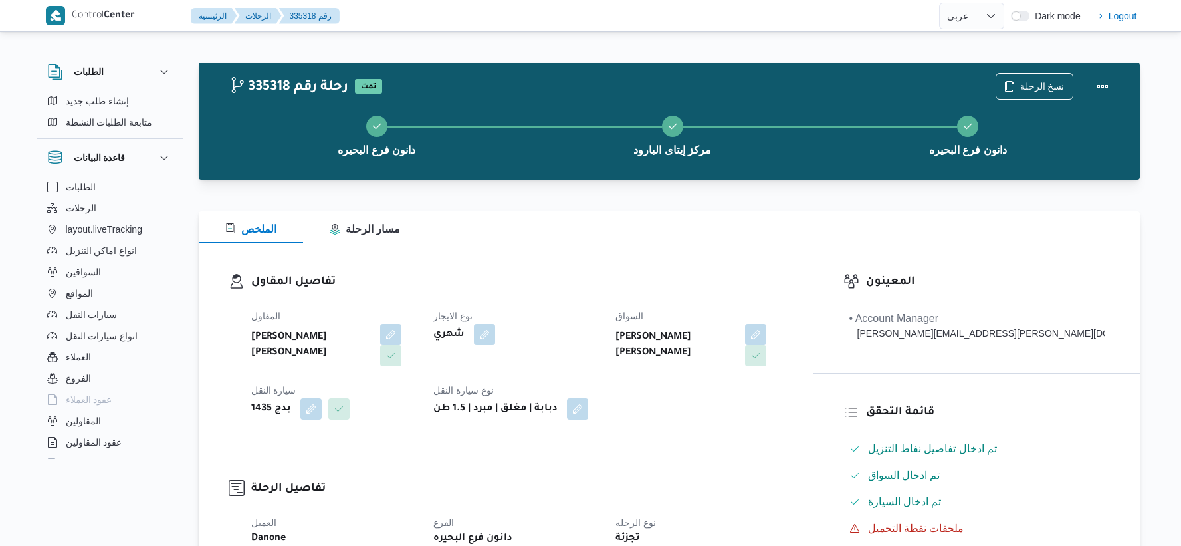
select select "ar"
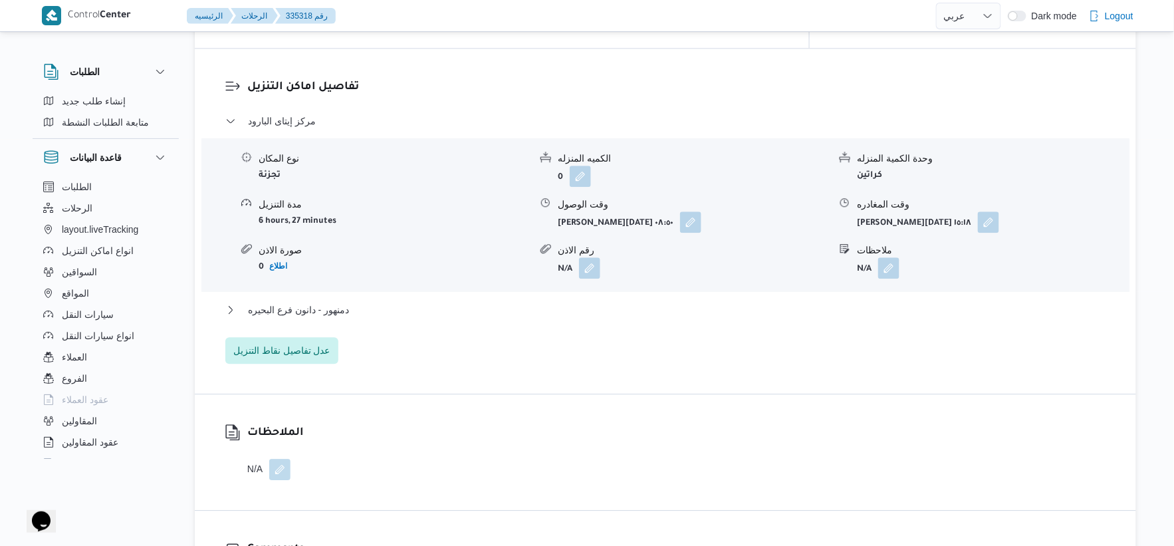
scroll to position [1181, 0]
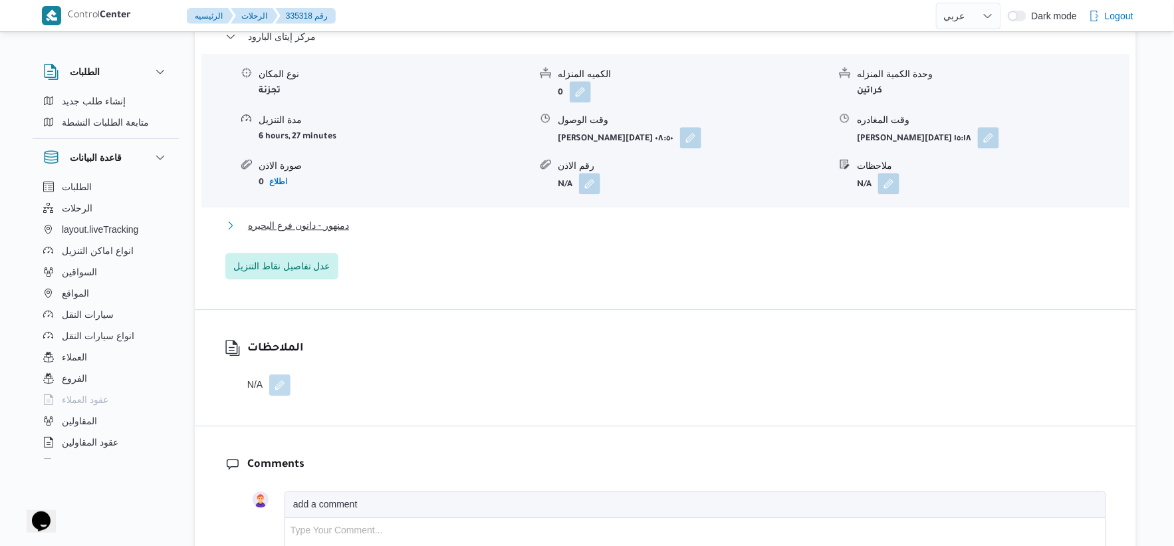
click at [358, 217] on button "دمنهور - دانون فرع البحيره" at bounding box center [665, 225] width 881 height 16
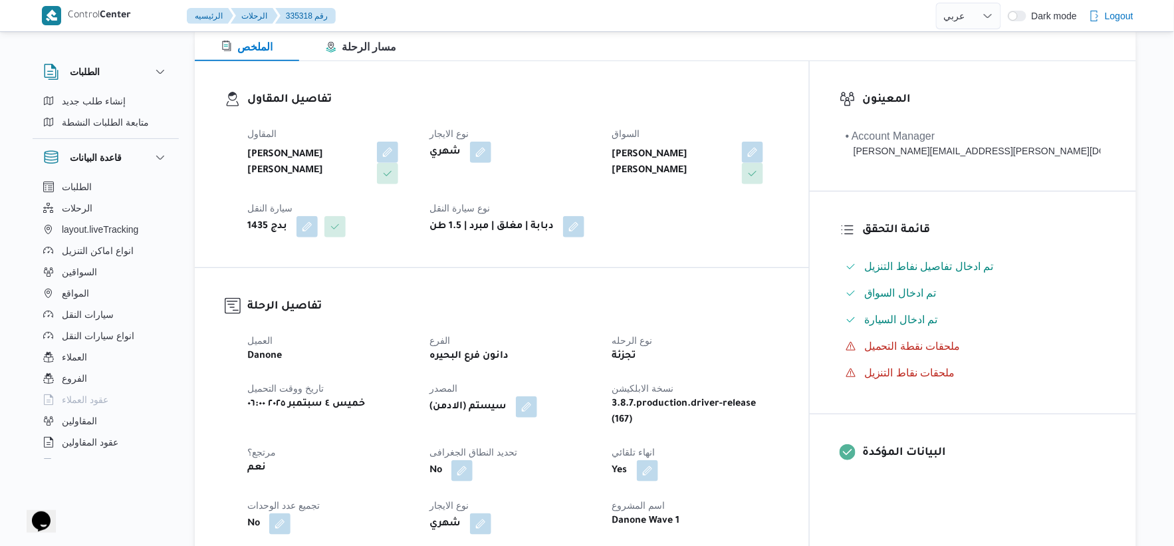
scroll to position [516, 0]
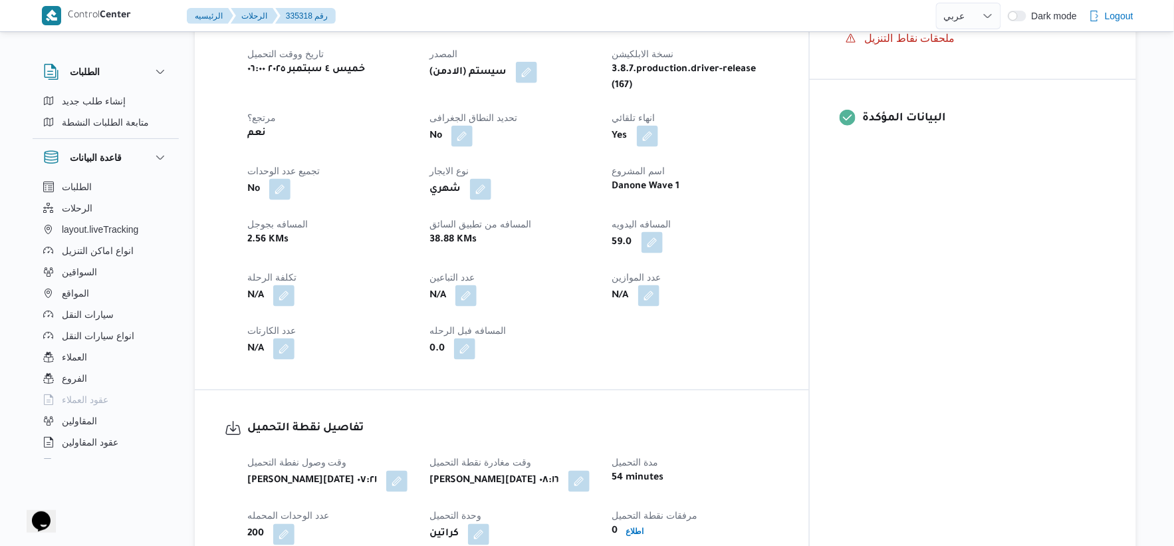
select select "ar"
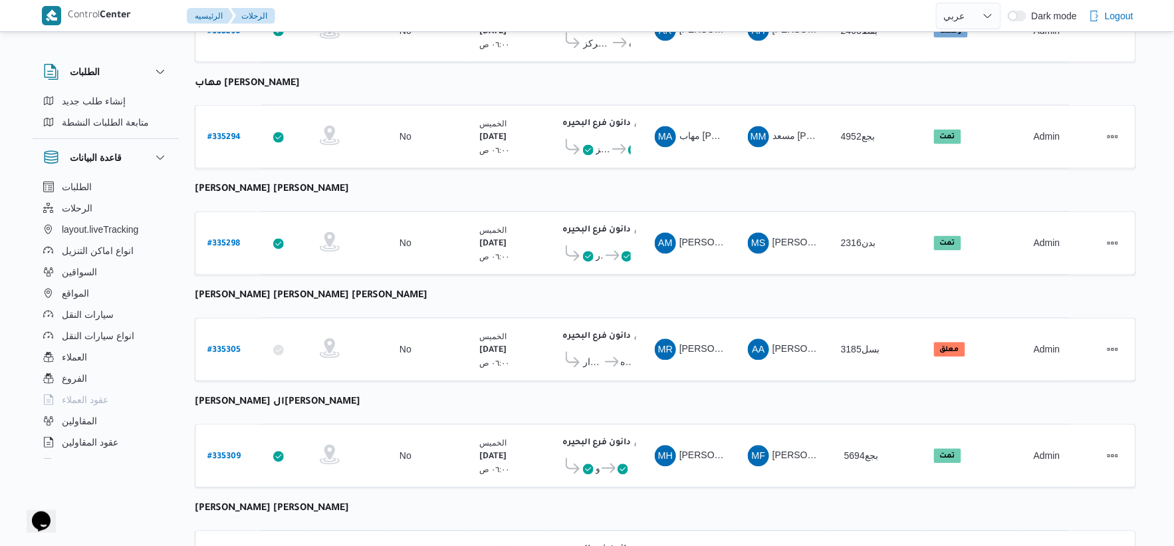
scroll to position [699, 0]
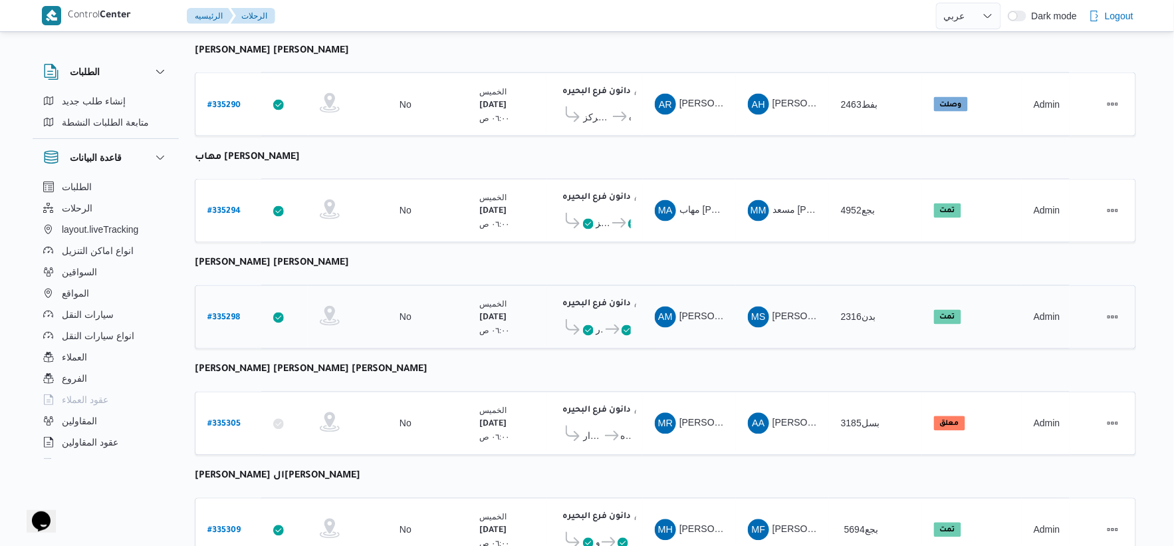
click at [217, 314] on b "# 335298" at bounding box center [223, 318] width 33 height 9
select select "ar"
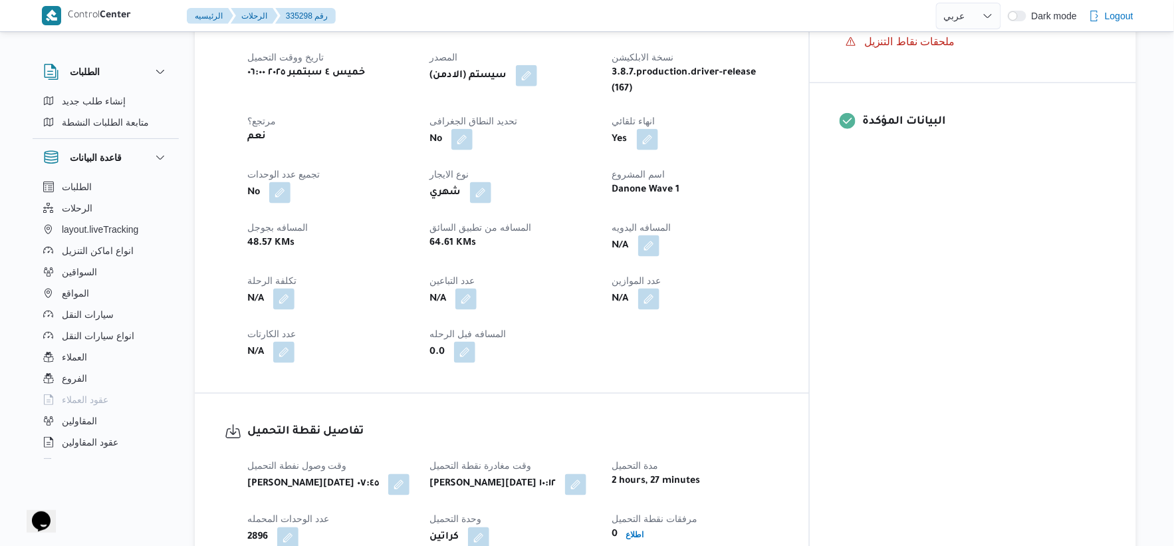
scroll to position [516, 0]
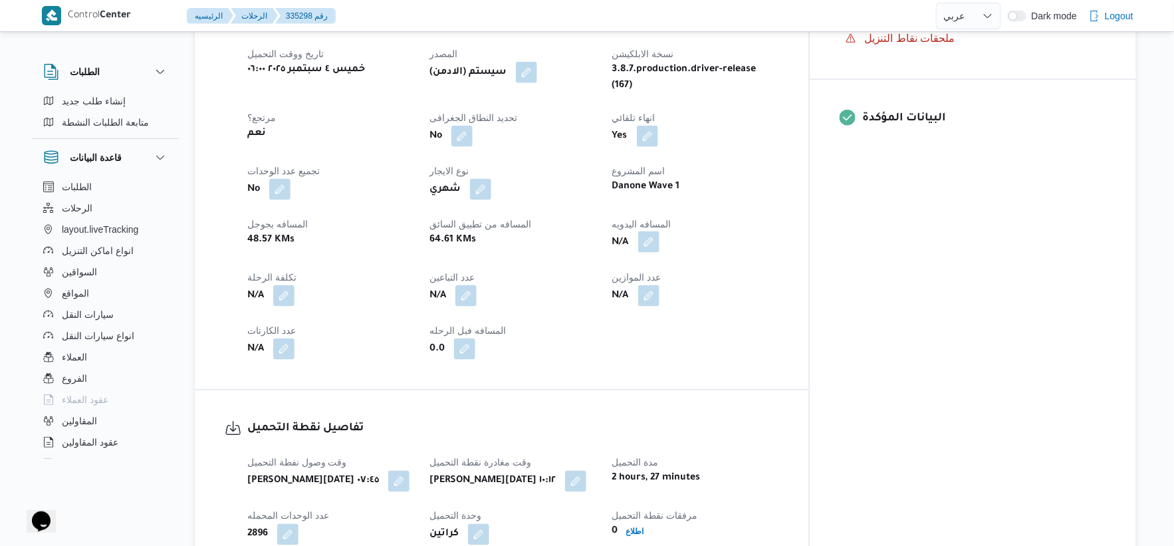
click at [659, 234] on button "button" at bounding box center [648, 241] width 21 height 21
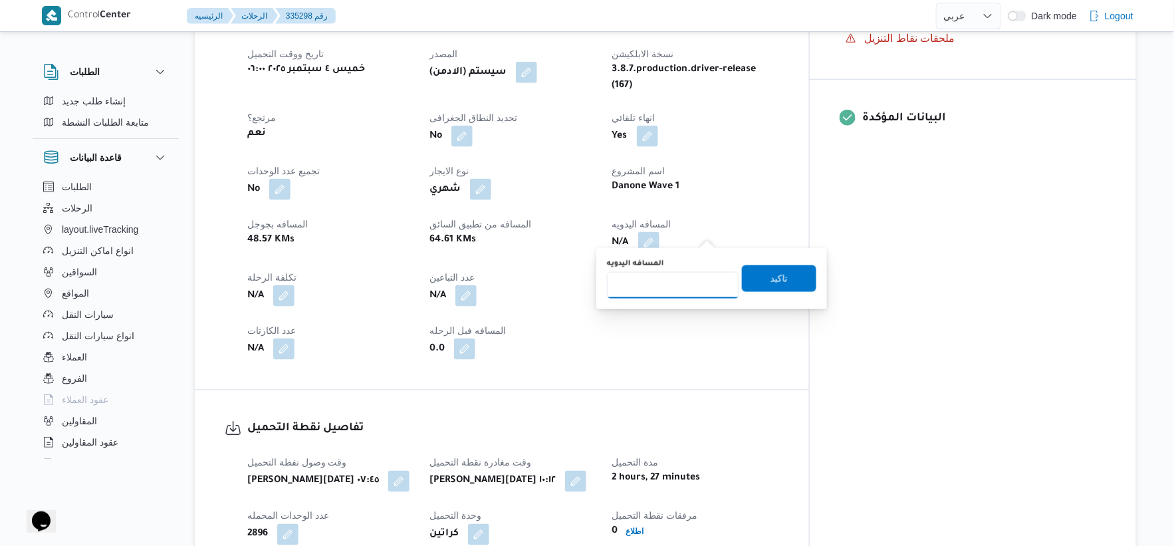
click at [678, 276] on input "المسافه اليدويه" at bounding box center [673, 285] width 132 height 27
type input "104"
click at [770, 276] on span "تاكيد" at bounding box center [778, 278] width 17 height 16
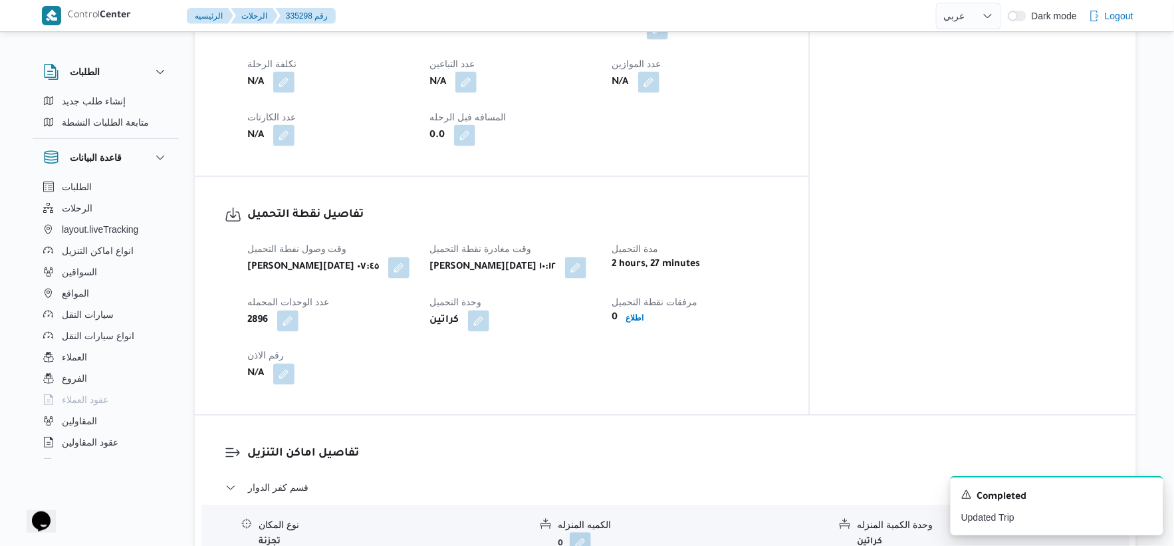
scroll to position [738, 0]
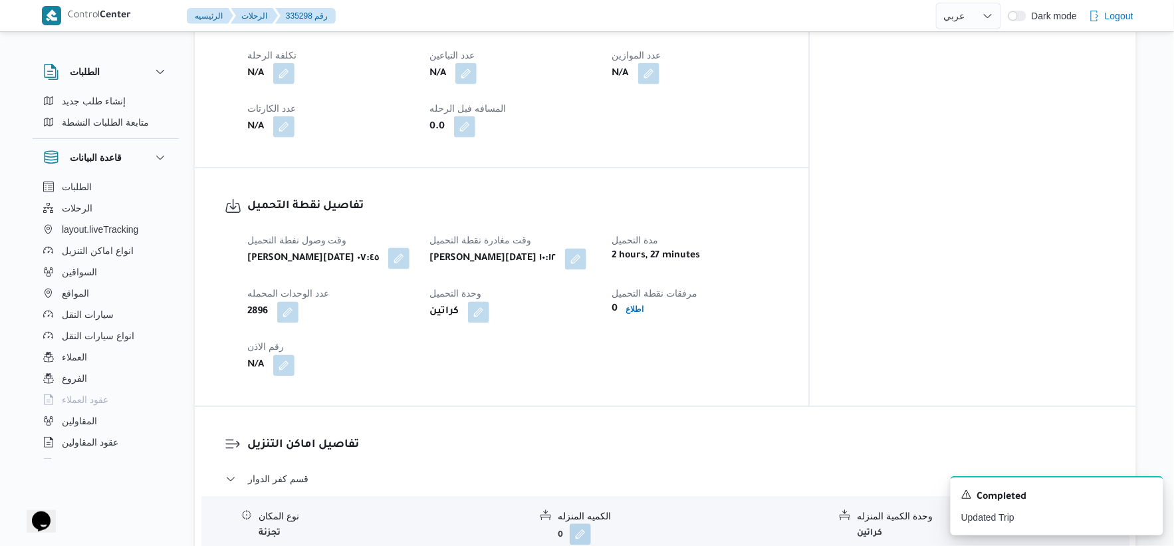
click at [392, 253] on div "وقت وصول نفطة التحميل خميس ٤ سبتمبر ٢٠٢٥ ٠٧:٤٥ وقت مغادرة نقطة التحميل خميس ٤ س…" at bounding box center [513, 305] width 548 height 160
click at [392, 249] on button "button" at bounding box center [398, 258] width 21 height 21
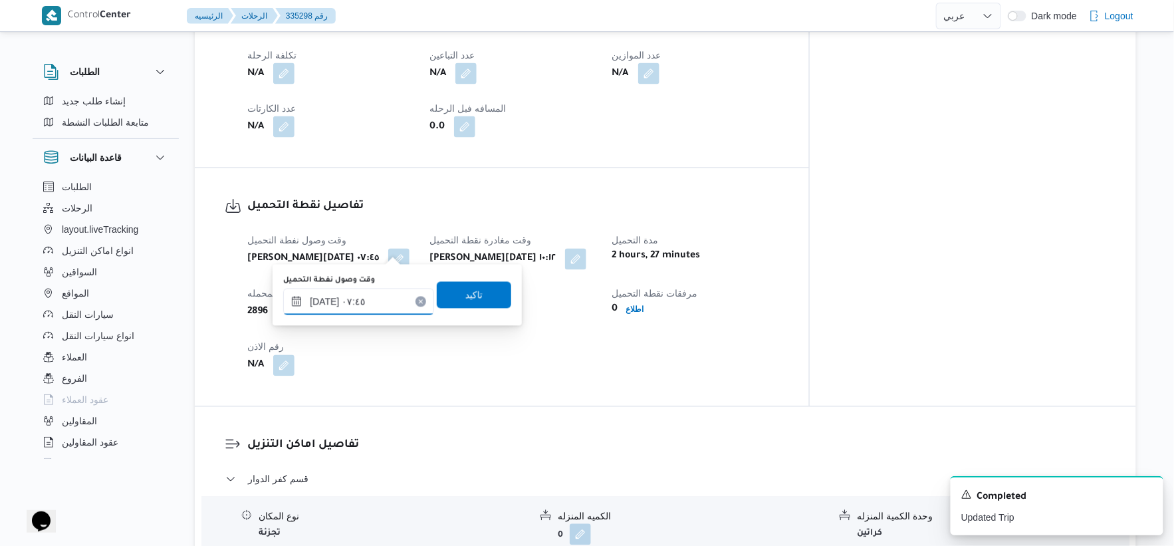
click at [322, 301] on input "٠٤/٠٩/٢٠٢٥ ٠٧:٤٥" at bounding box center [358, 301] width 151 height 27
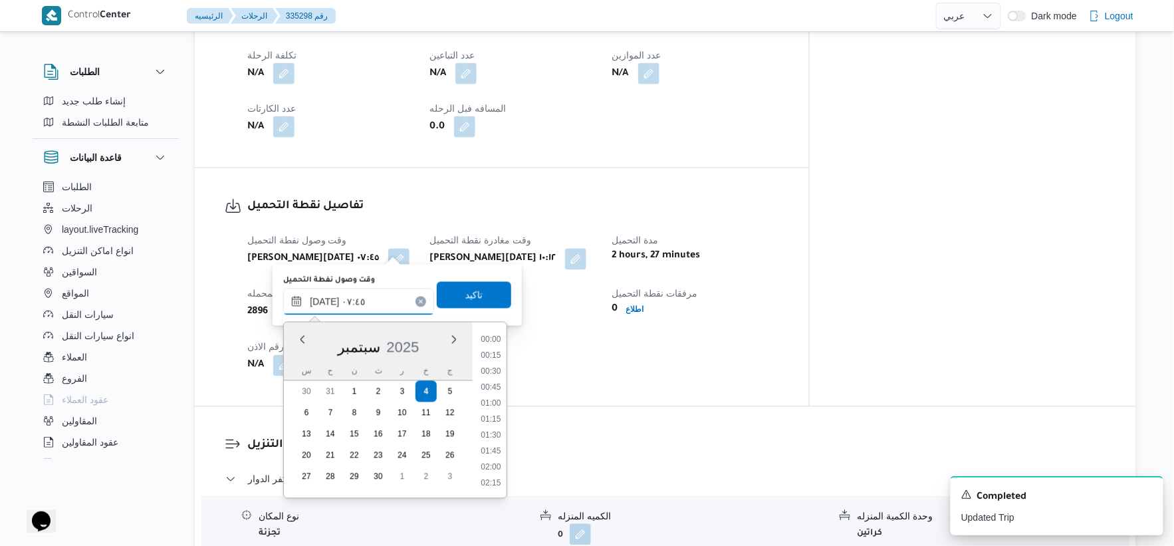
click at [322, 301] on input "٠٤/٠٩/٢٠٢٥ ٠٧:٤٥" at bounding box center [358, 301] width 151 height 27
click at [377, 300] on input "٠٤/٠٩/٢٠٢٥ ٠٧:18" at bounding box center [358, 301] width 151 height 27
type input "٠٤/٠٩/٢٠٢٥ ٠٧:١٨"
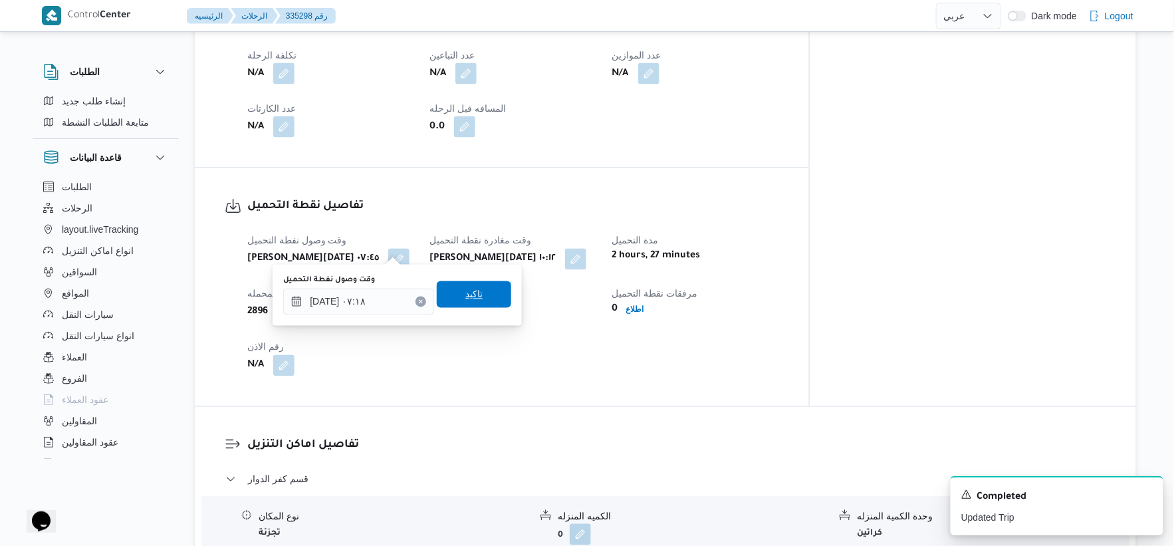
click at [483, 289] on span "تاكيد" at bounding box center [474, 294] width 74 height 27
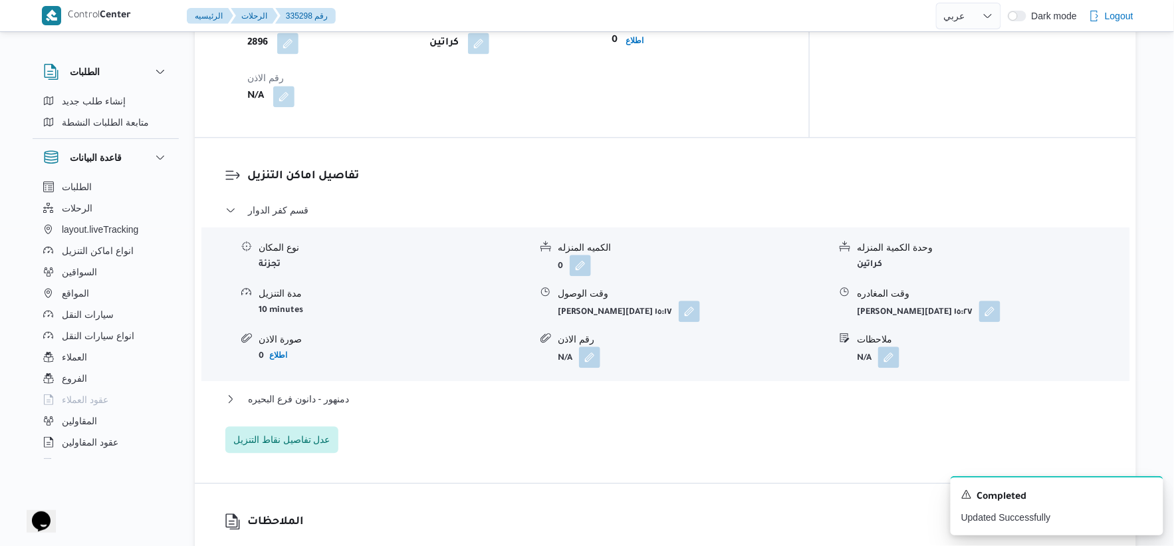
scroll to position [1033, 0]
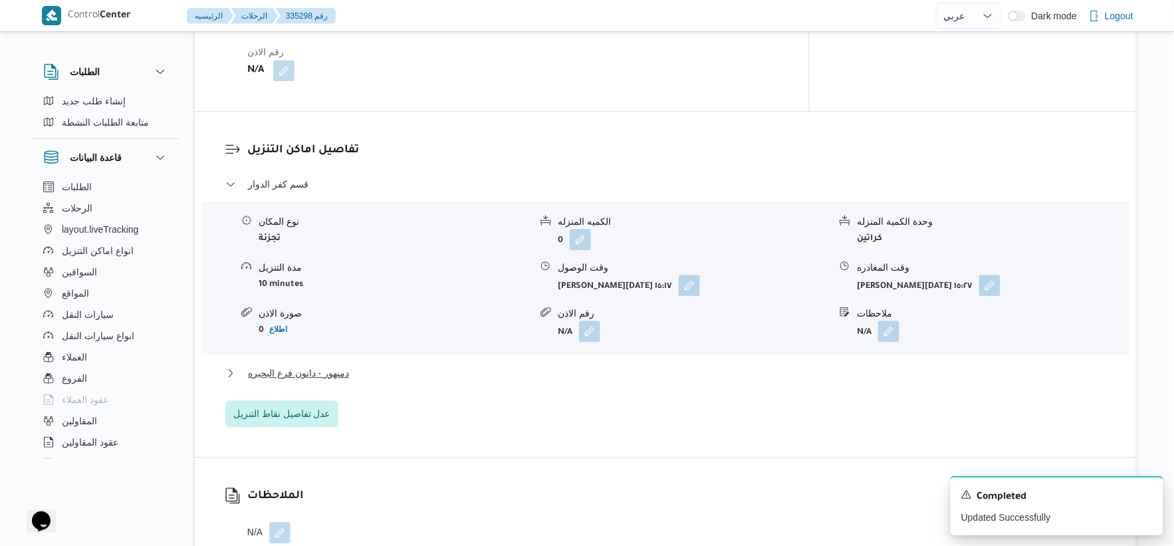
drag, startPoint x: 361, startPoint y: 344, endPoint x: 370, endPoint y: 356, distance: 14.6
click at [364, 348] on div "قسم كفر الدوار نوع المكان تجزئة الكميه المنزله 0 وحدة الكمية المنزله كراتين مدة…" at bounding box center [665, 301] width 881 height 251
click at [370, 365] on button "دمنهور - دانون فرع البحيره" at bounding box center [665, 373] width 881 height 16
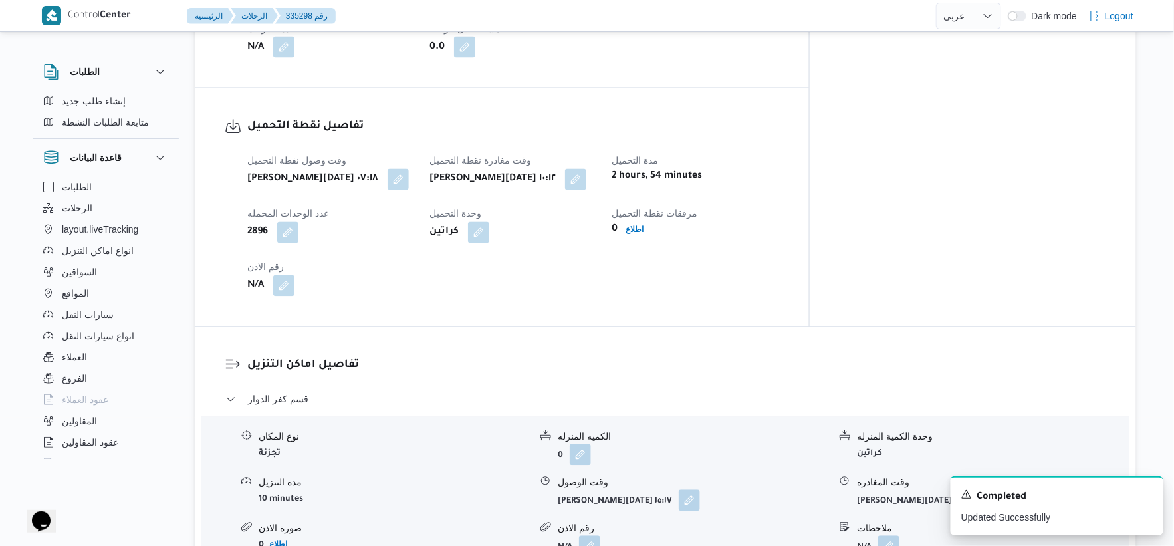
scroll to position [812, 0]
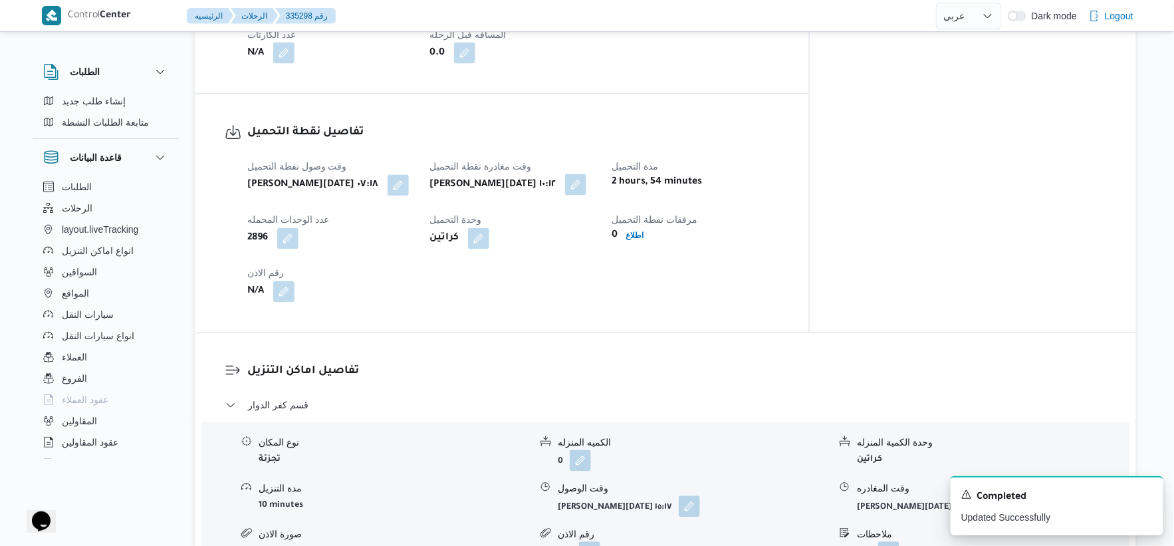
click at [586, 174] on button "button" at bounding box center [575, 184] width 21 height 21
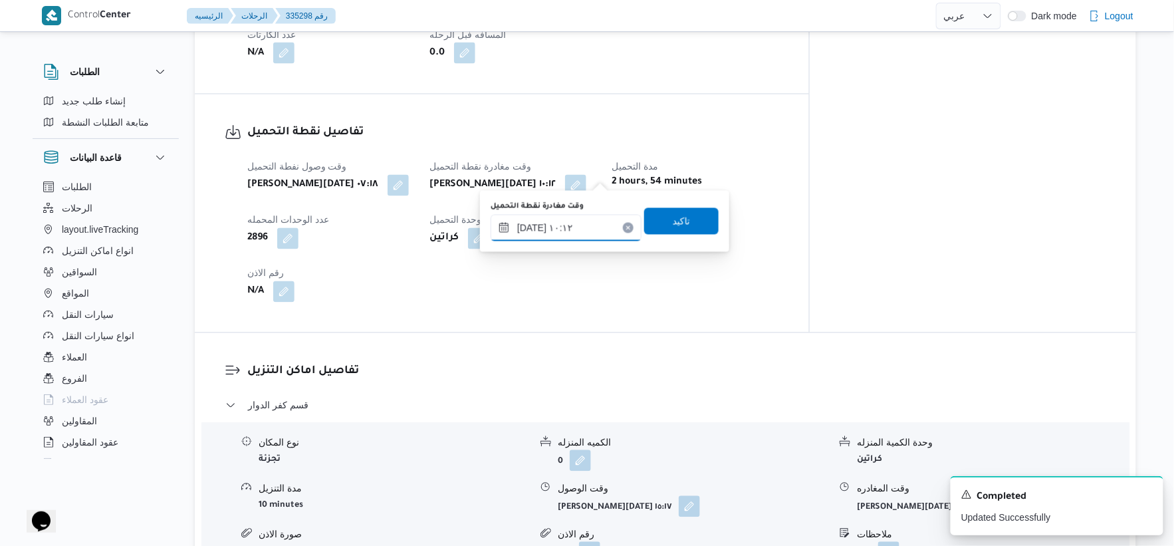
click at [574, 227] on input "٠٤/٠٩/٢٠٢٥ ١٠:١٢" at bounding box center [565, 228] width 151 height 27
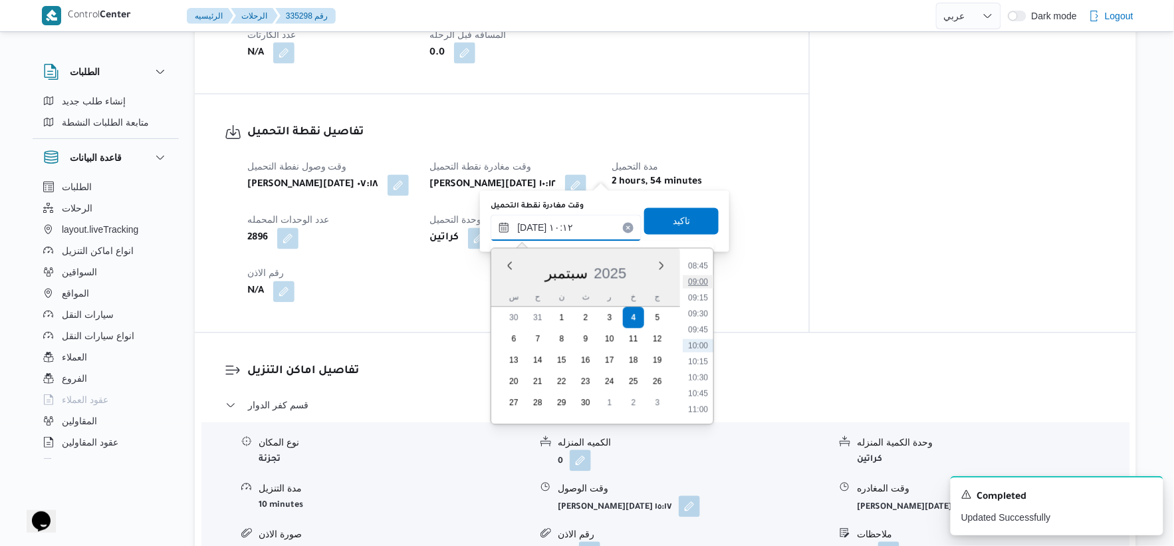
scroll to position [484, 0]
click at [702, 324] on li "08:30" at bounding box center [698, 324] width 31 height 13
type input "٠٤/٠٩/٢٠٢٥ ٠٨:٣٠"
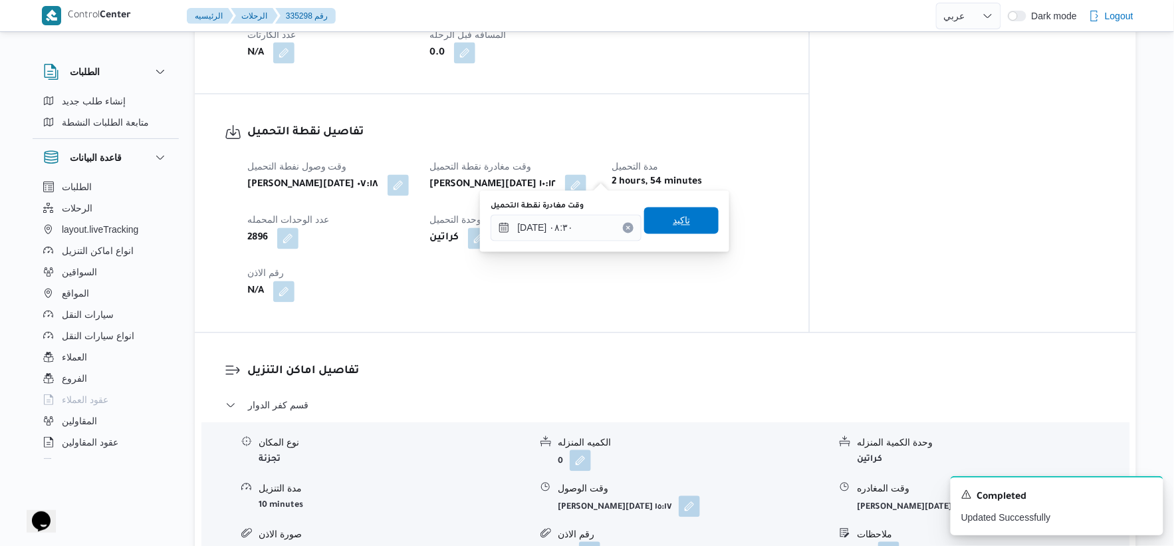
click at [693, 216] on span "تاكيد" at bounding box center [681, 220] width 74 height 27
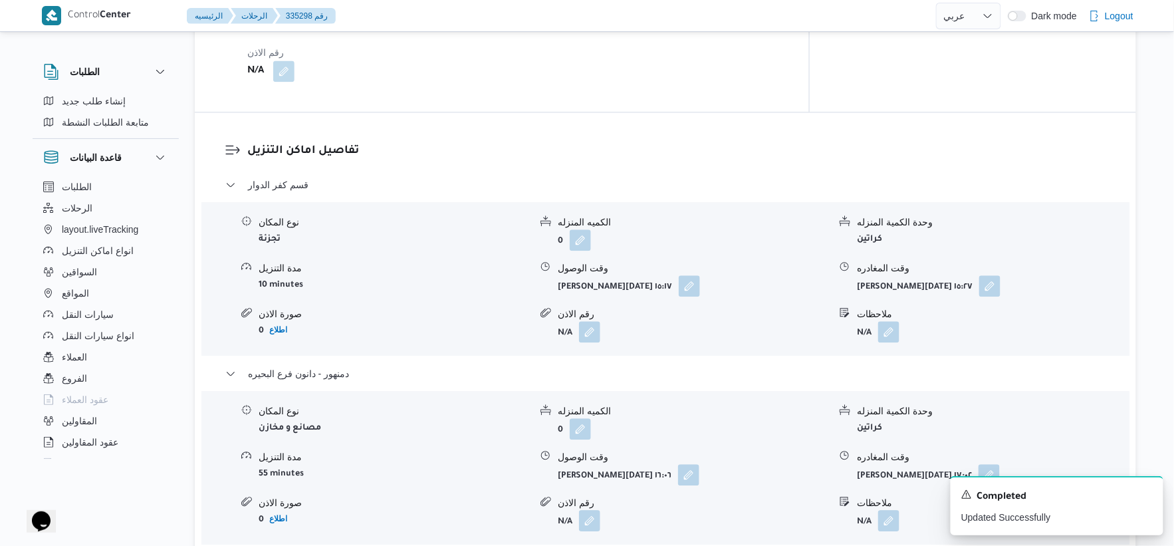
scroll to position [1033, 0]
click at [687, 274] on button "button" at bounding box center [689, 284] width 21 height 21
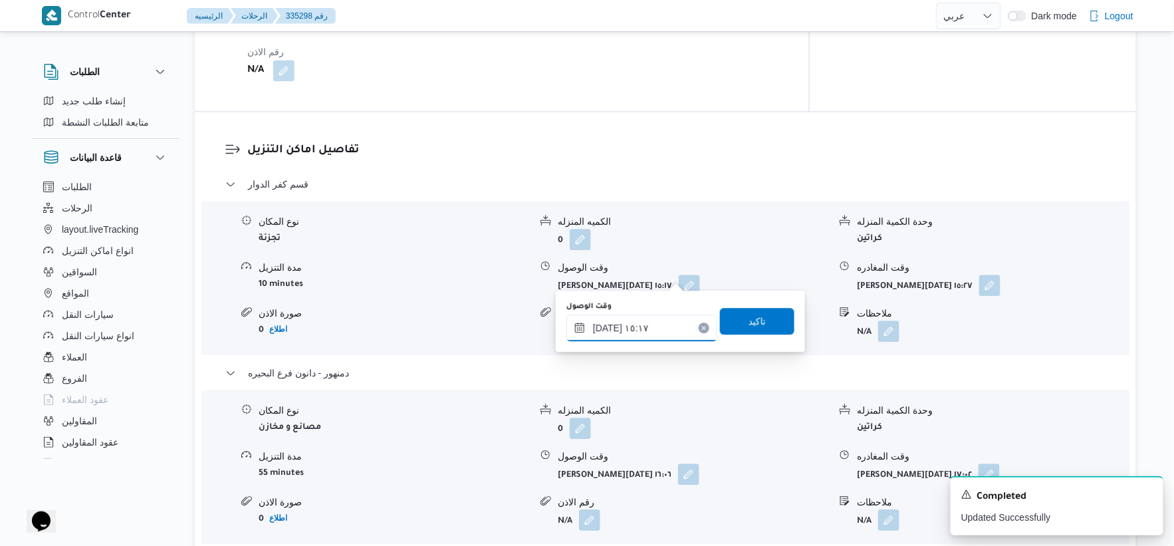
click at [659, 320] on input "٠٤/٠٩/٢٠٢٥ ١٥:١٧" at bounding box center [641, 327] width 151 height 27
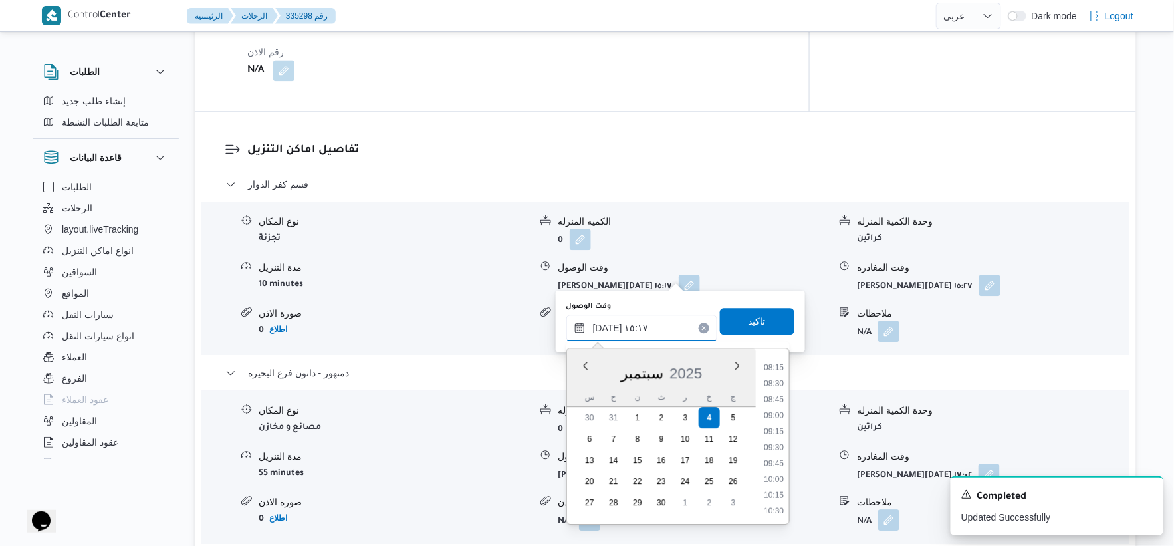
scroll to position [524, 0]
click at [773, 427] on li "09:15" at bounding box center [773, 431] width 31 height 13
type input "٠٤/٠٩/٢٠٢٥ ٠٩:١٥"
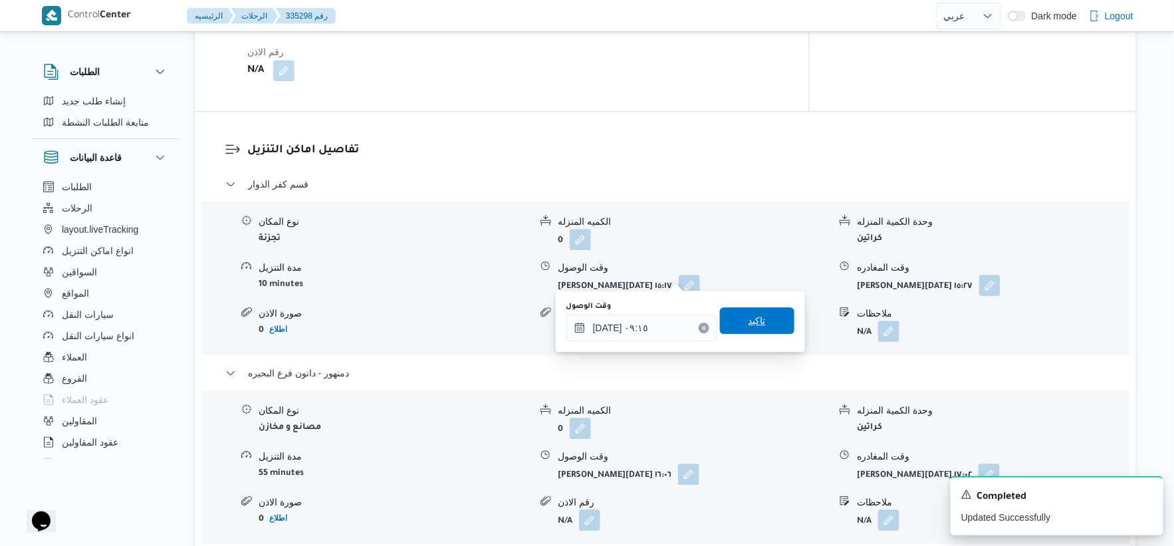
click at [761, 315] on span "تاكيد" at bounding box center [757, 320] width 74 height 27
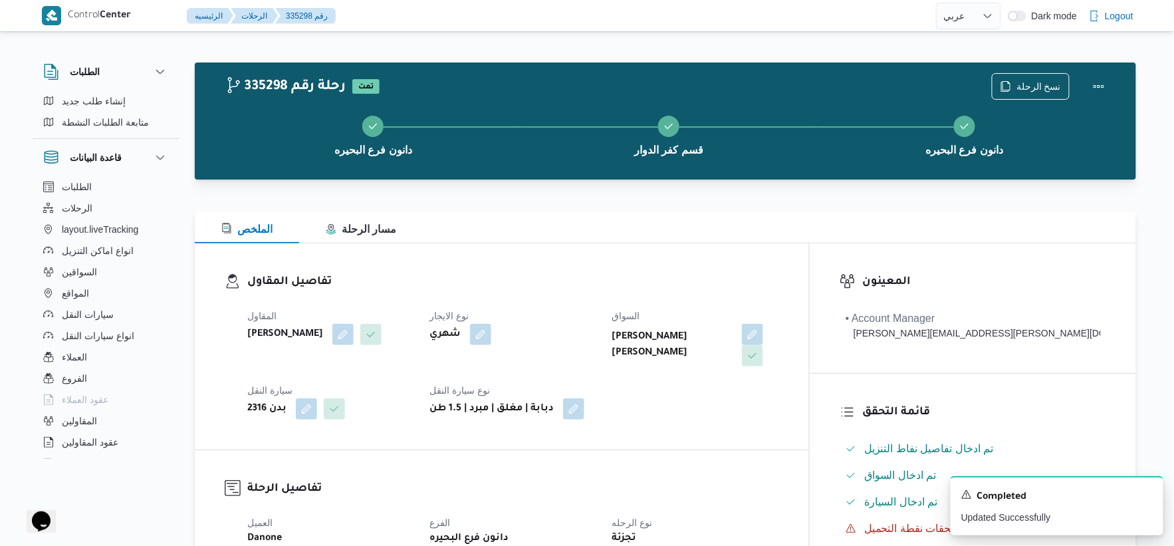
scroll to position [516, 0]
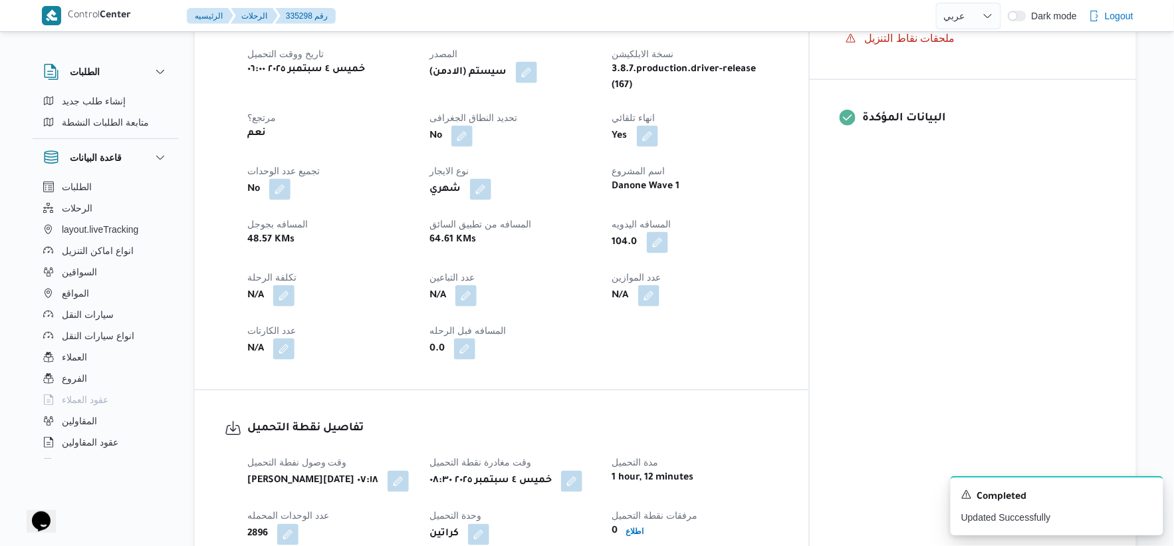
select select "ar"
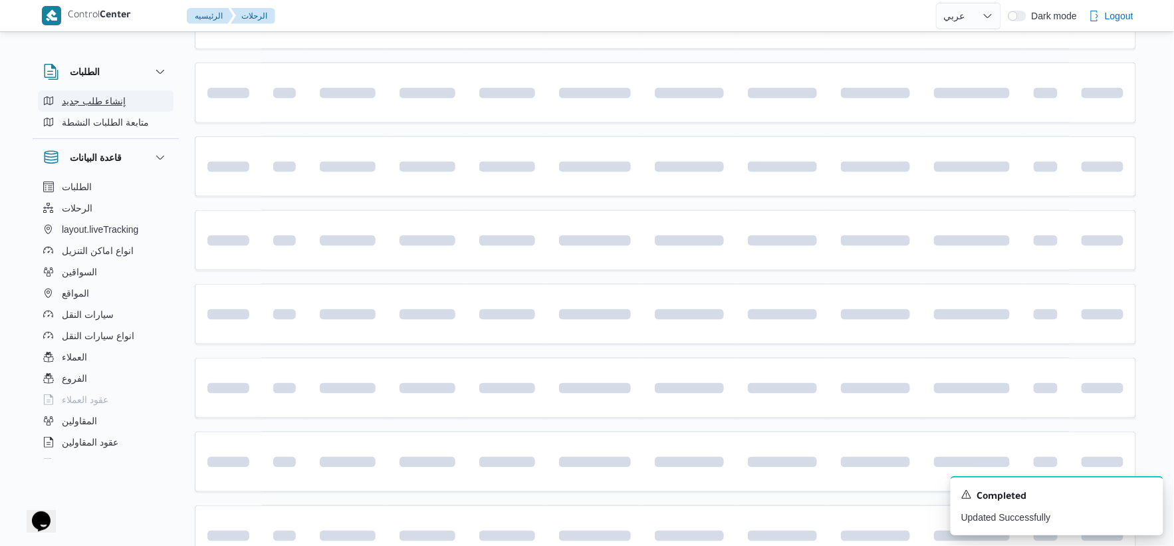
scroll to position [658, 0]
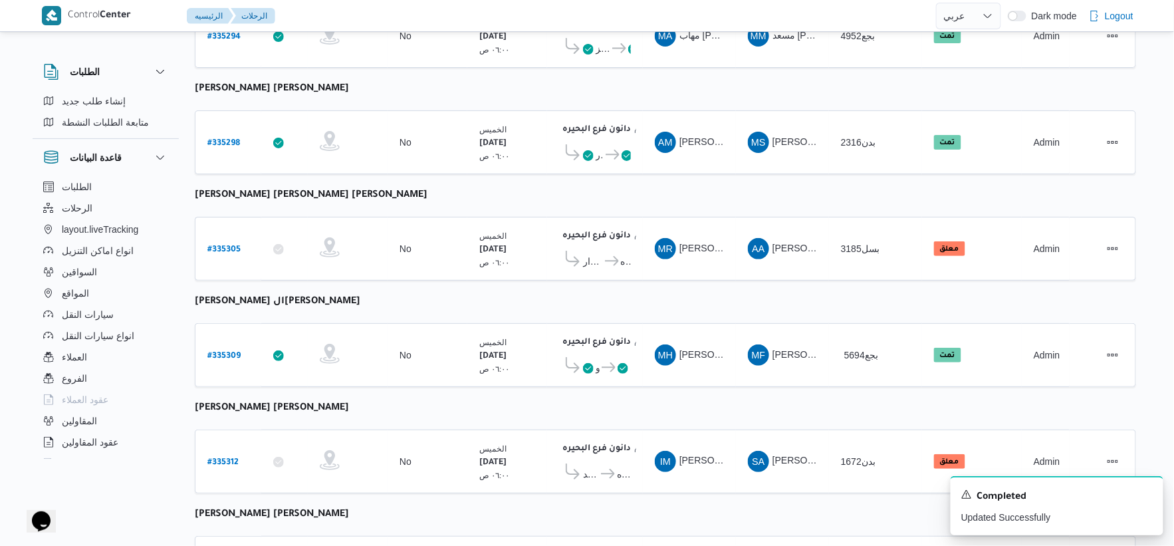
select select "ar"
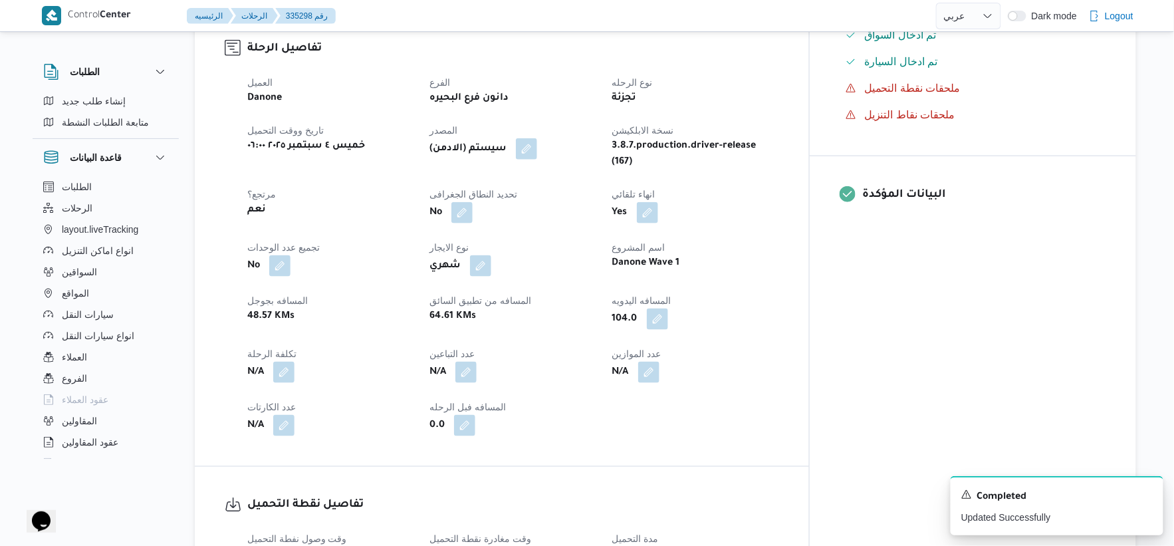
scroll to position [430, 0]
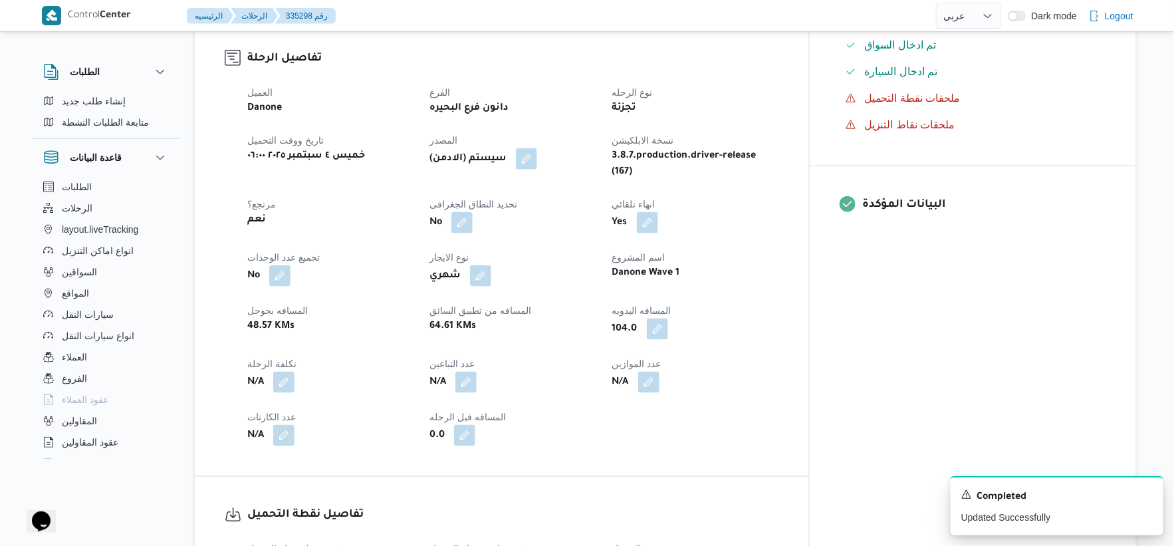
select select "ar"
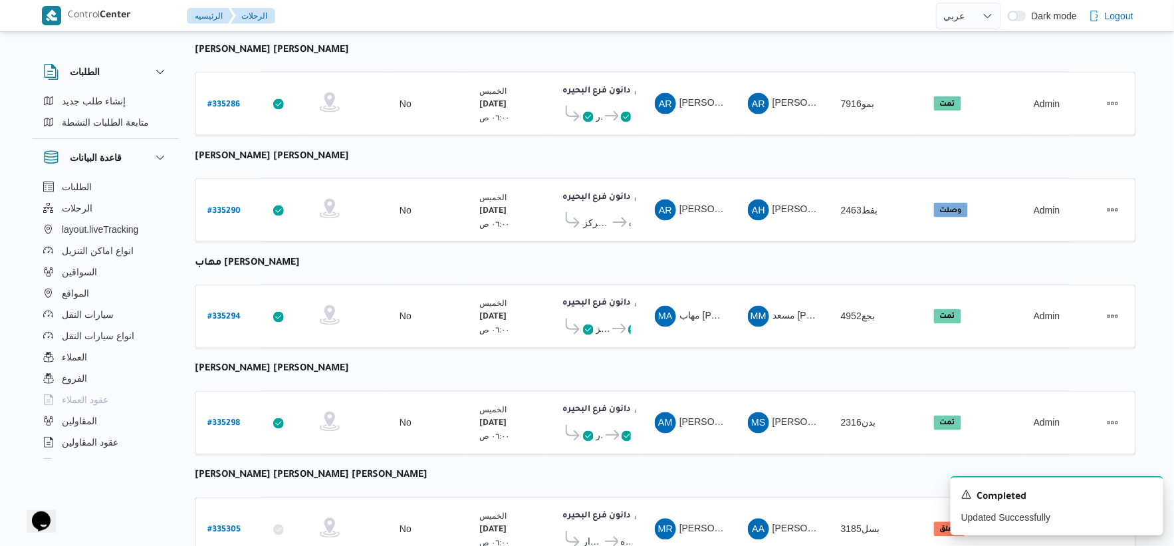
scroll to position [504, 0]
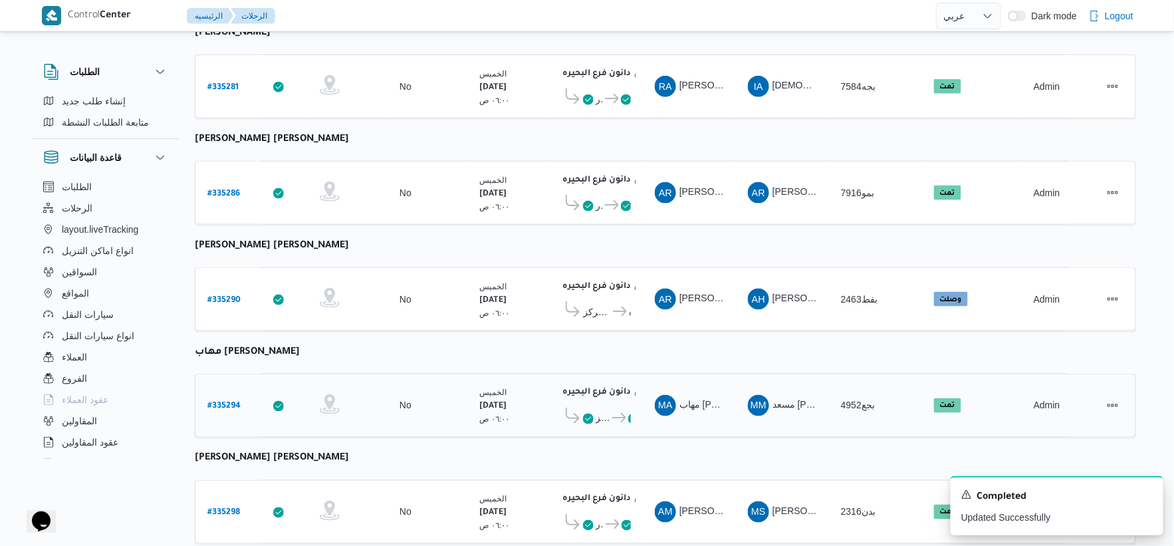
click at [224, 402] on b "# 335294" at bounding box center [223, 406] width 33 height 9
select select "ar"
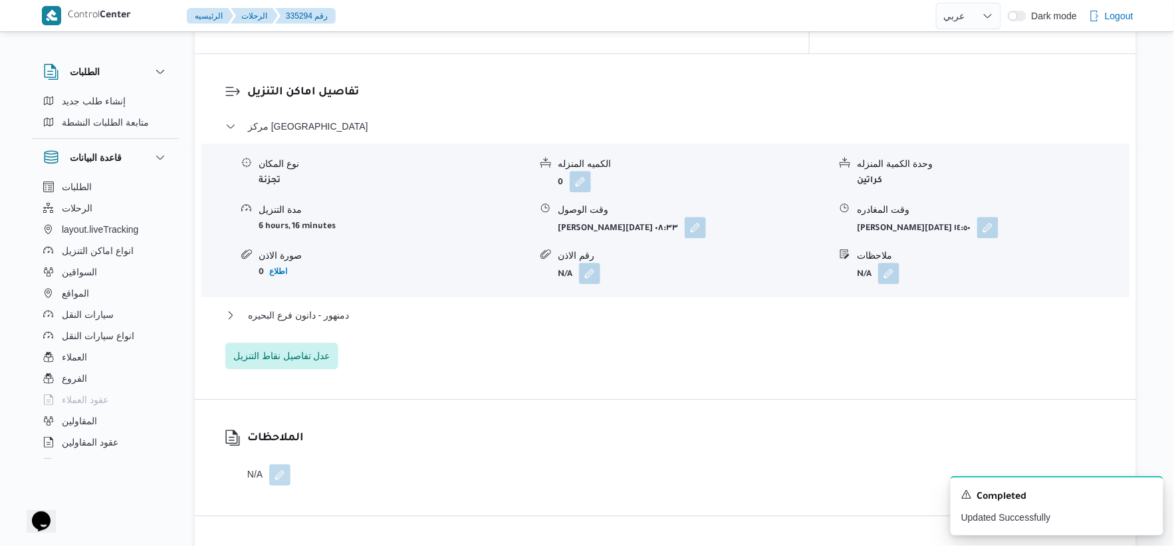
scroll to position [1095, 0]
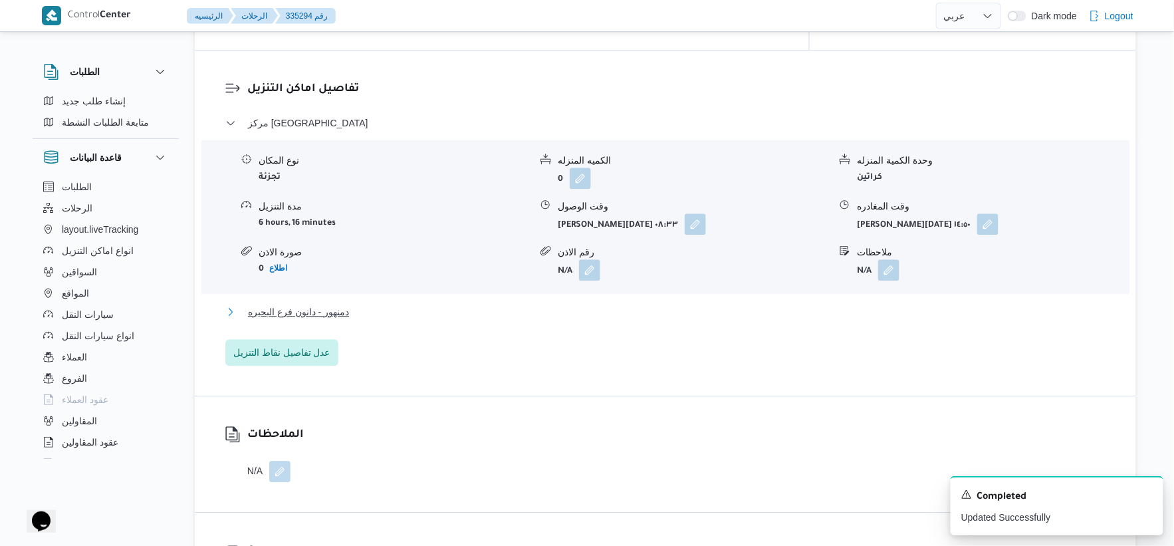
click at [346, 304] on span "دمنهور - دانون فرع البحيره" at bounding box center [298, 312] width 101 height 16
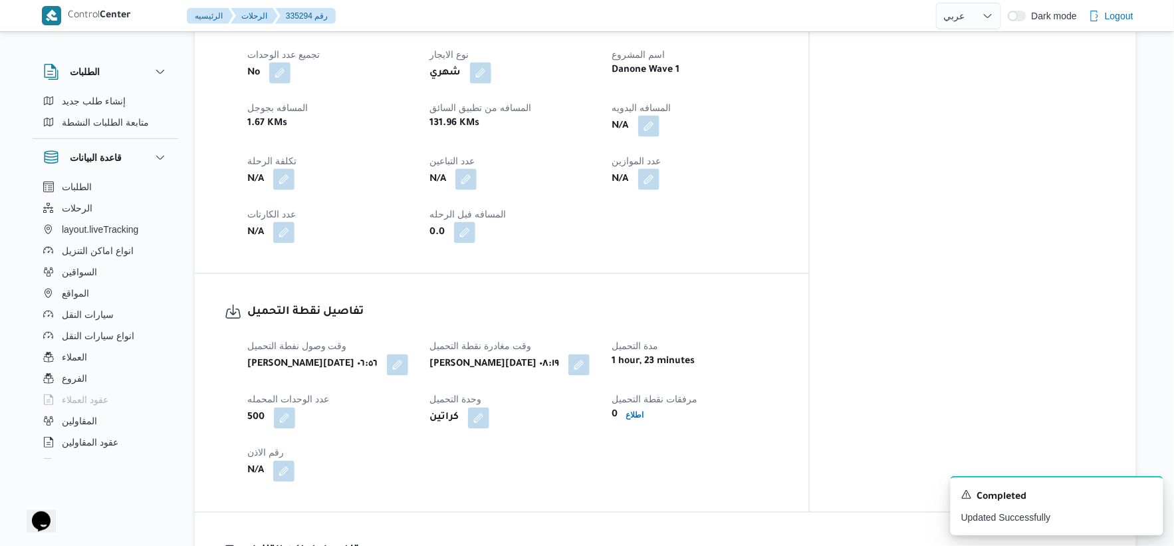
scroll to position [504, 0]
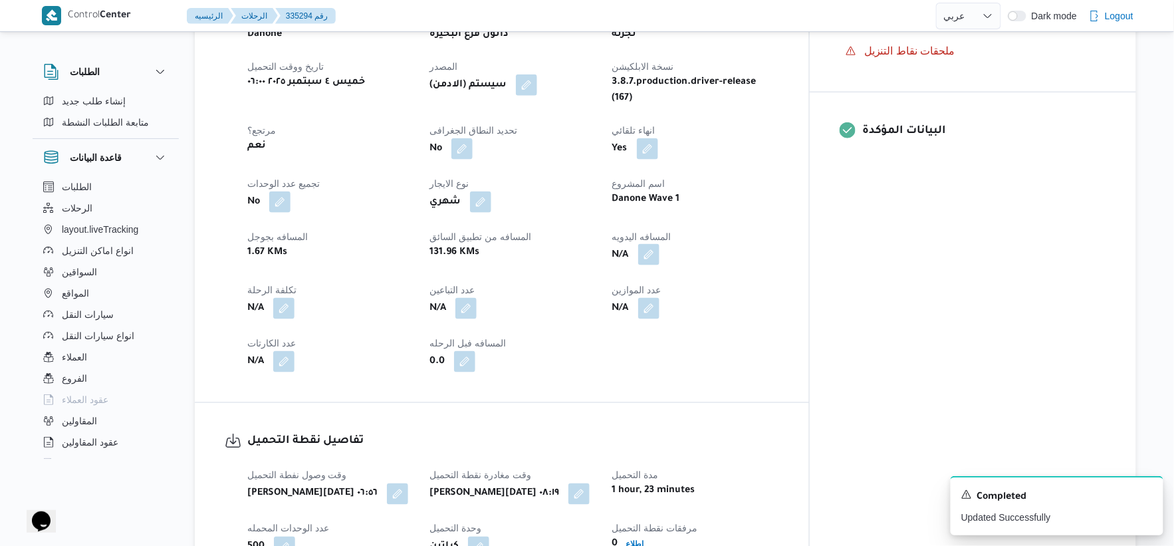
click at [659, 244] on button "button" at bounding box center [648, 254] width 21 height 21
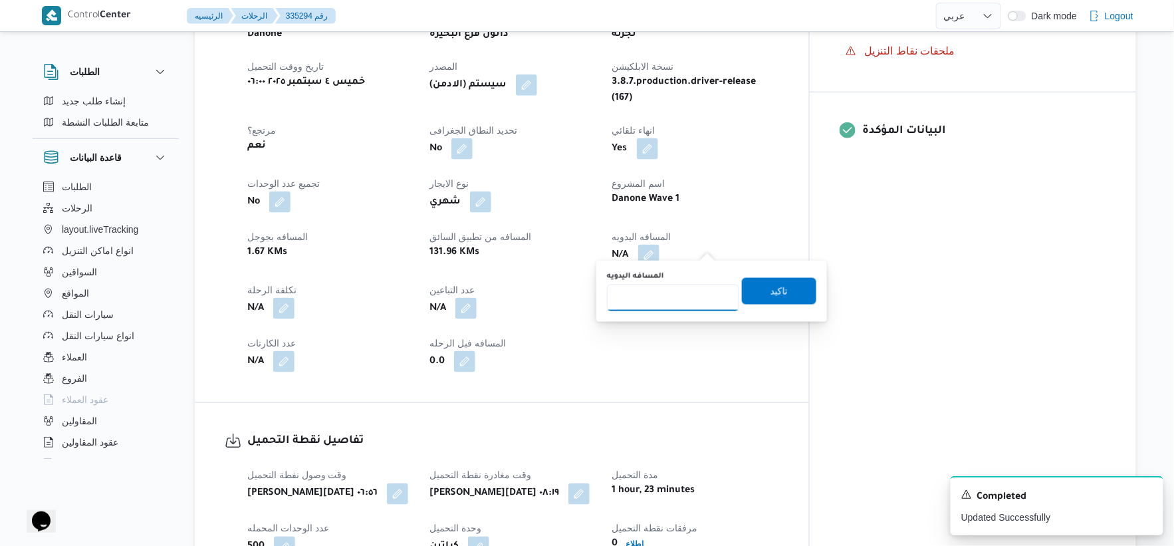
click at [661, 302] on input "المسافه اليدويه" at bounding box center [673, 297] width 132 height 27
type input "64"
click at [774, 289] on span "تاكيد" at bounding box center [778, 291] width 17 height 16
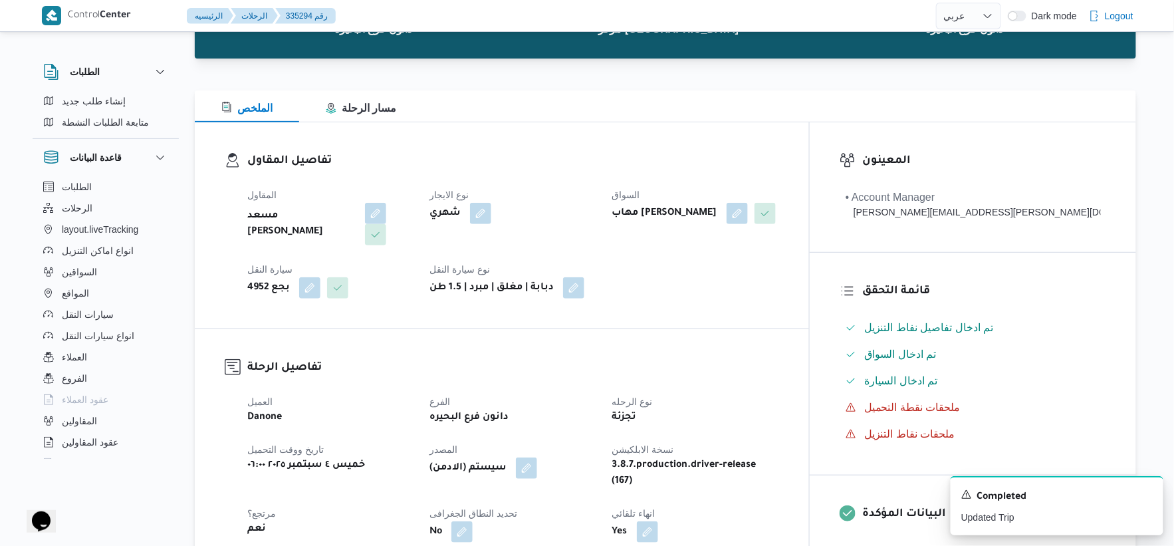
scroll to position [369, 0]
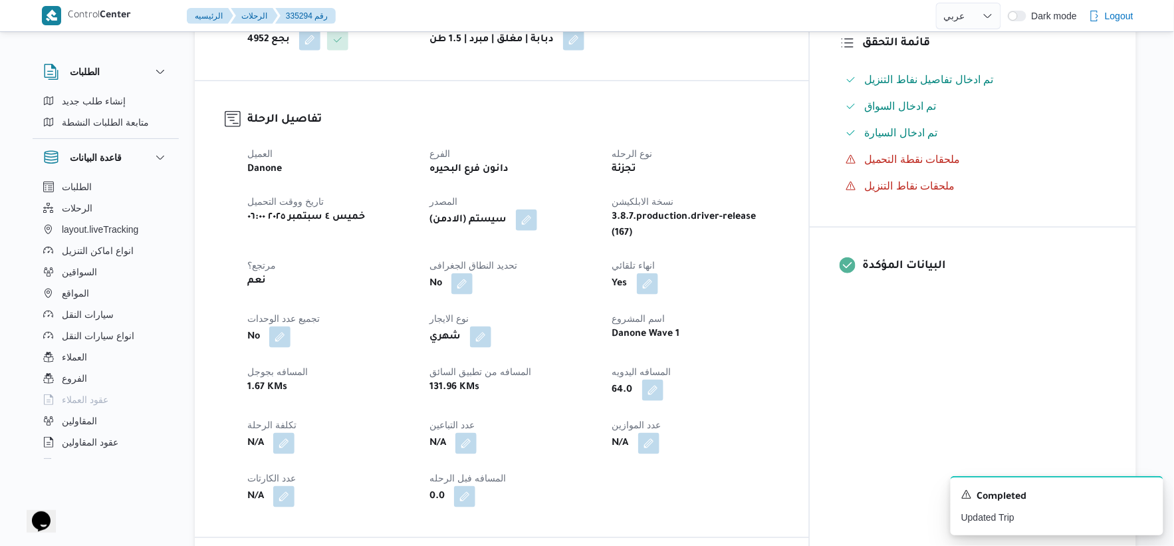
select select "ar"
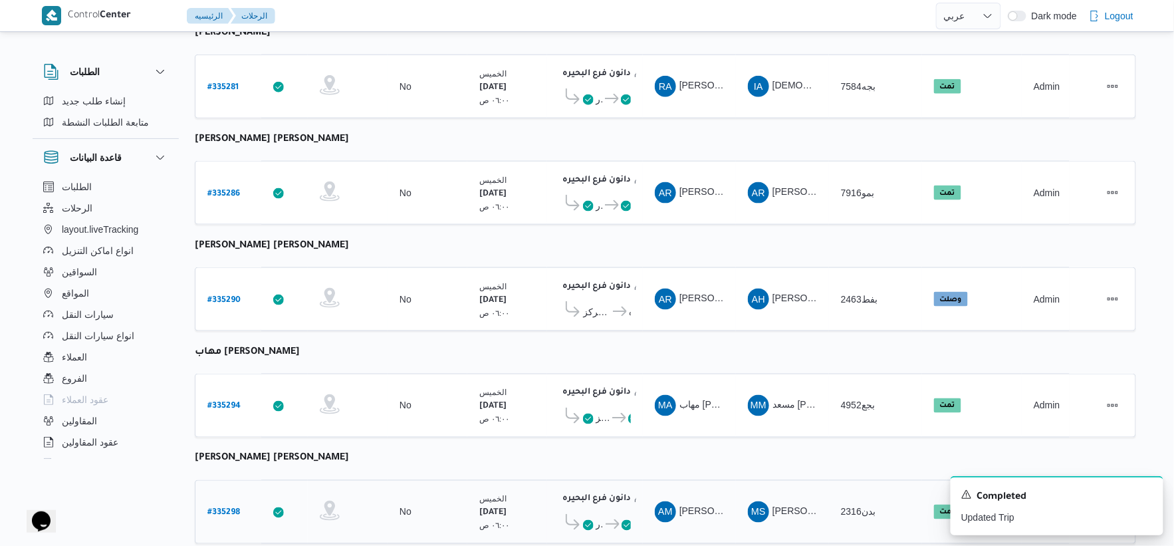
scroll to position [659, 0]
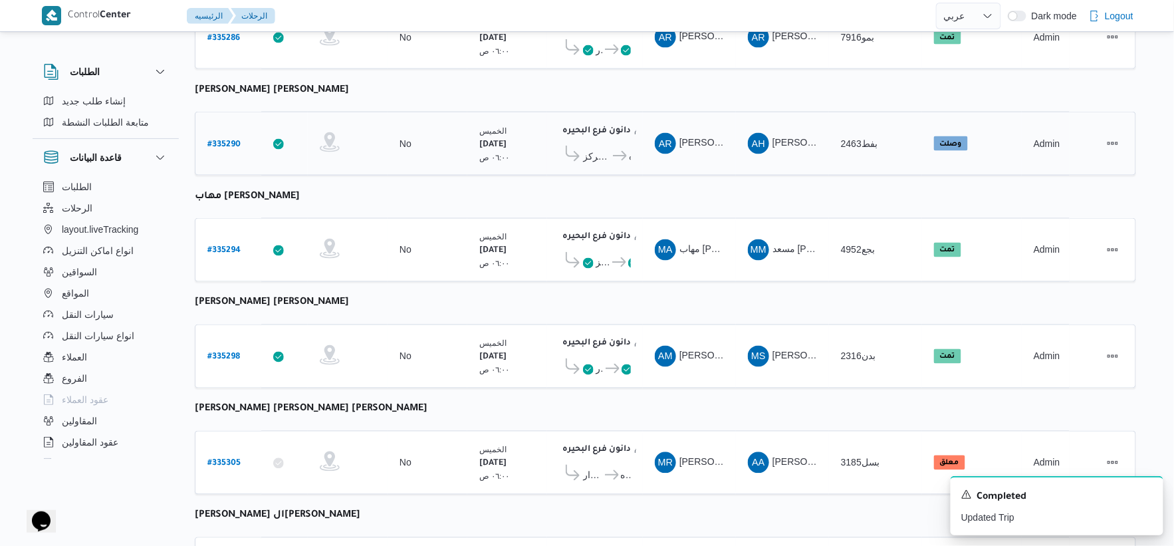
click at [228, 144] on b "# 335290" at bounding box center [223, 144] width 33 height 9
select select "ar"
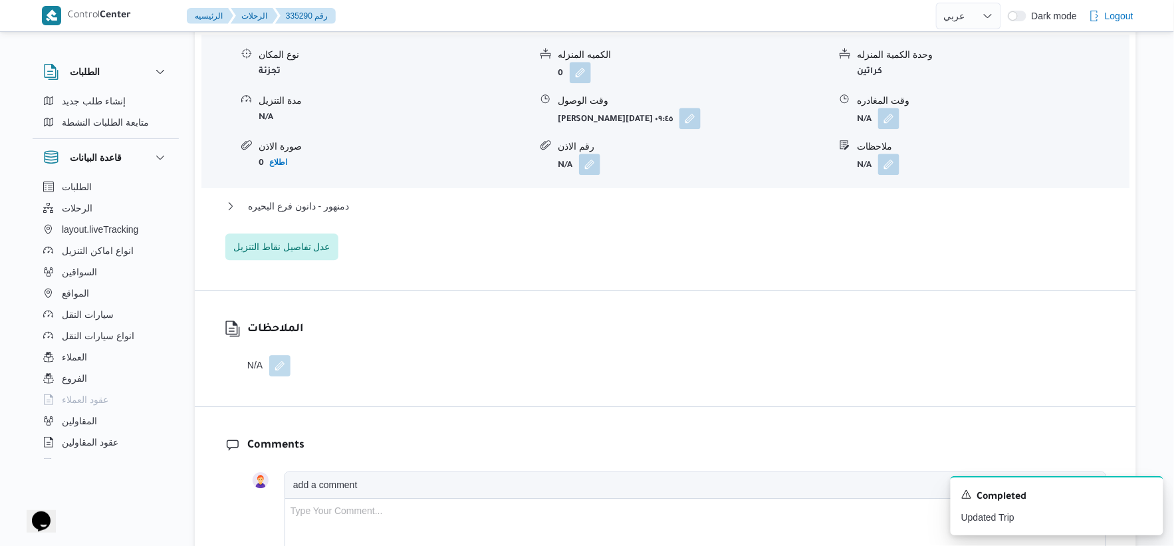
scroll to position [1250, 0]
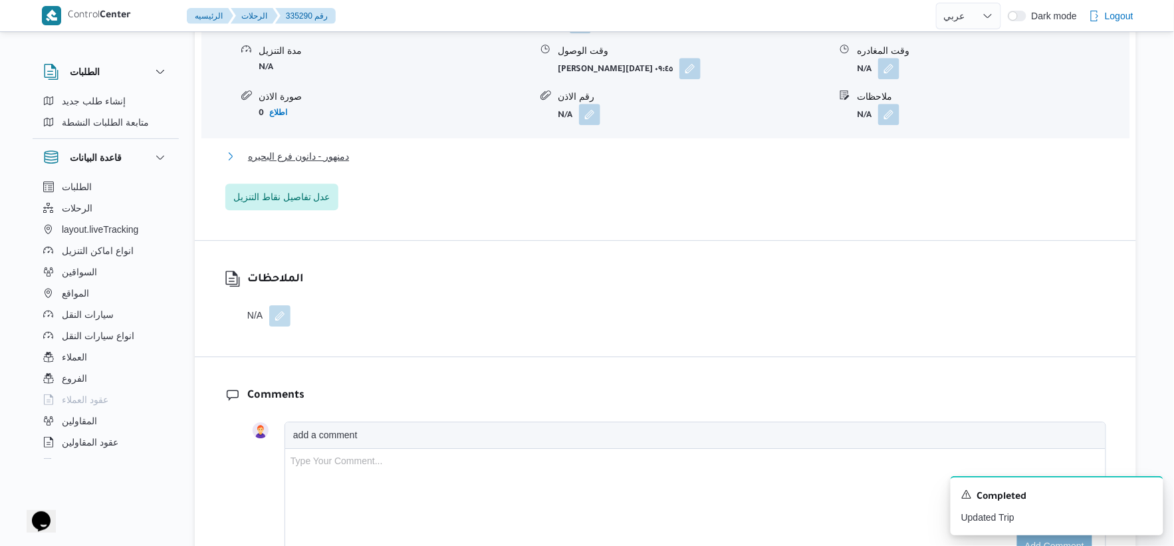
click at [342, 148] on span "دمنهور - دانون فرع البحيره" at bounding box center [298, 156] width 101 height 16
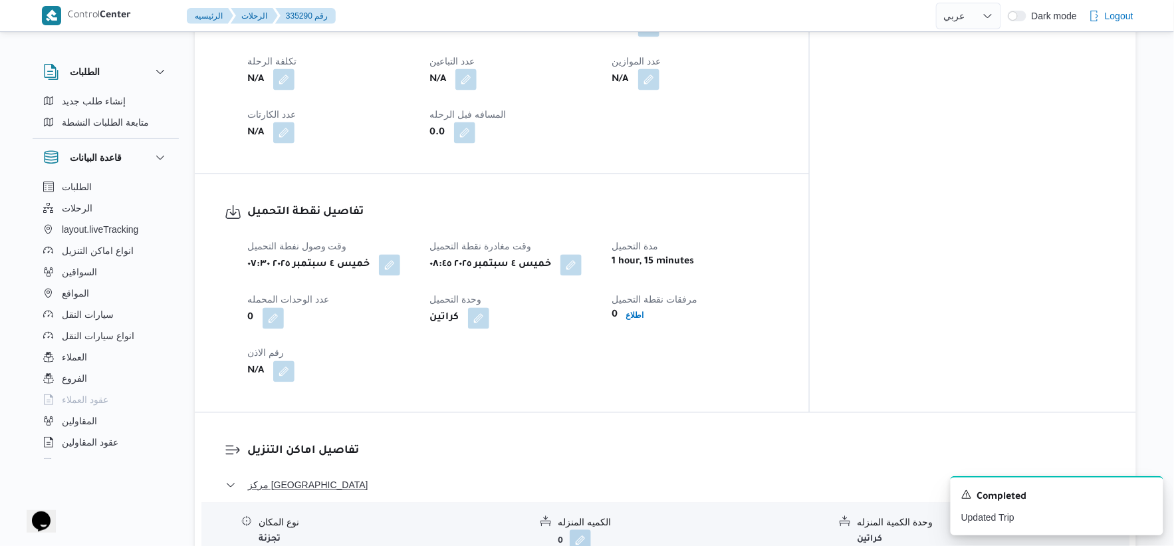
scroll to position [512, 0]
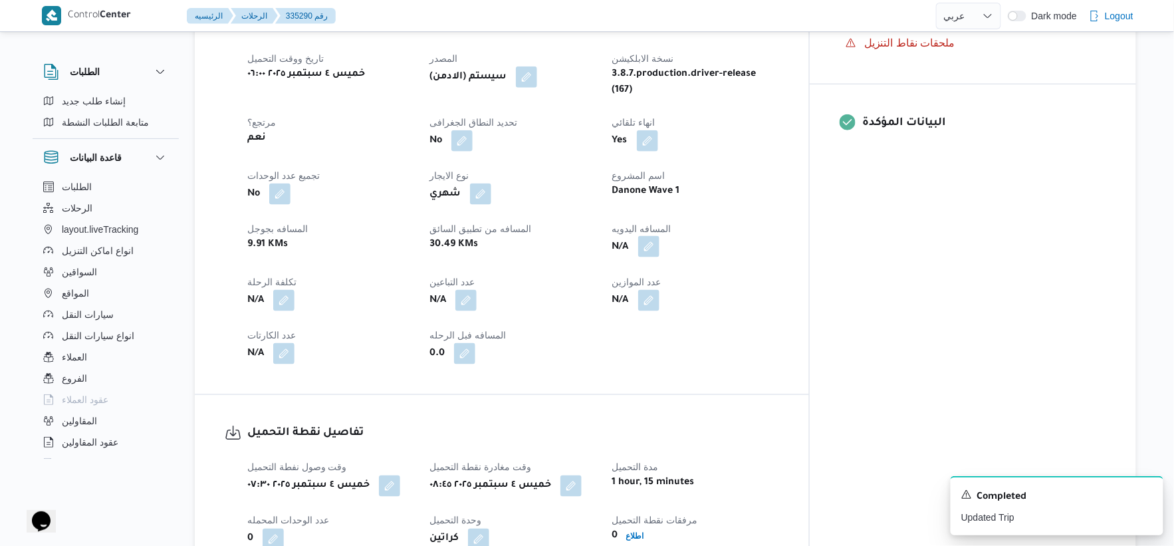
click at [659, 237] on button "button" at bounding box center [648, 246] width 21 height 21
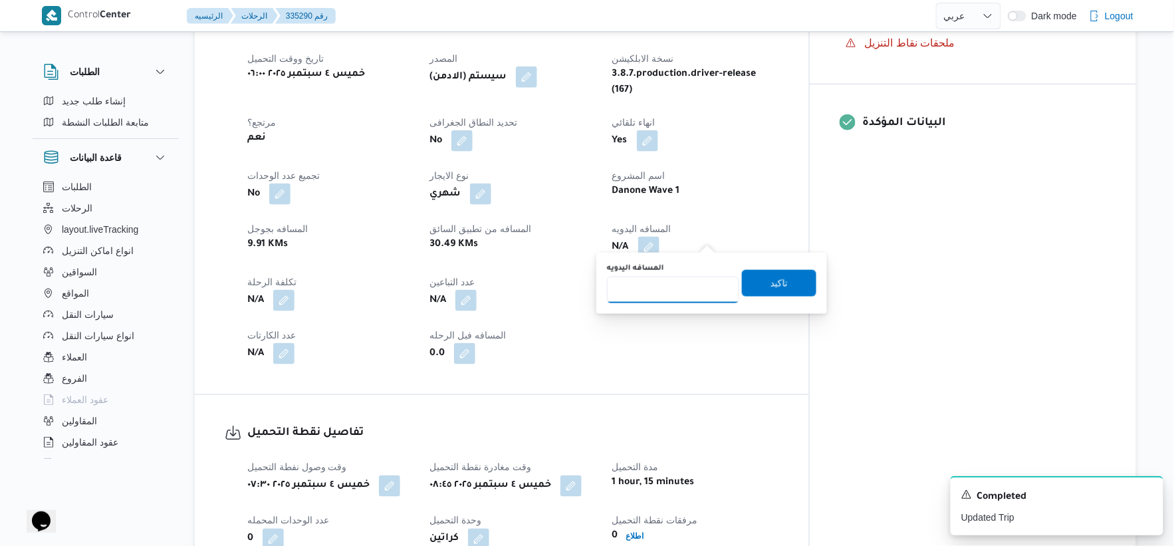
click at [687, 288] on input "المسافه اليدويه" at bounding box center [673, 289] width 132 height 27
type input "31"
click at [758, 284] on span "تاكيد" at bounding box center [779, 282] width 74 height 27
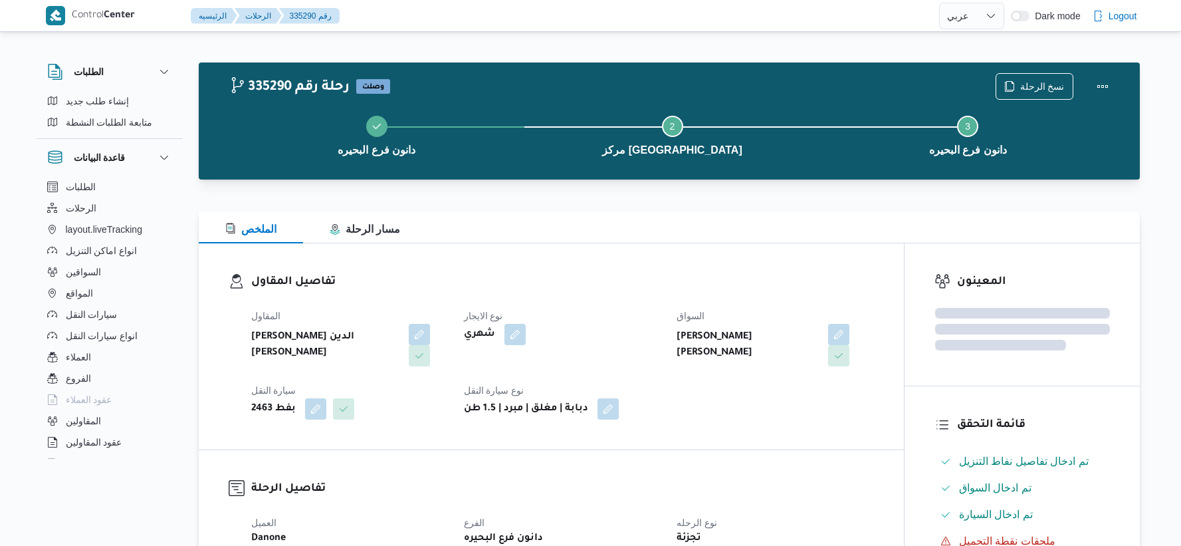
select select "ar"
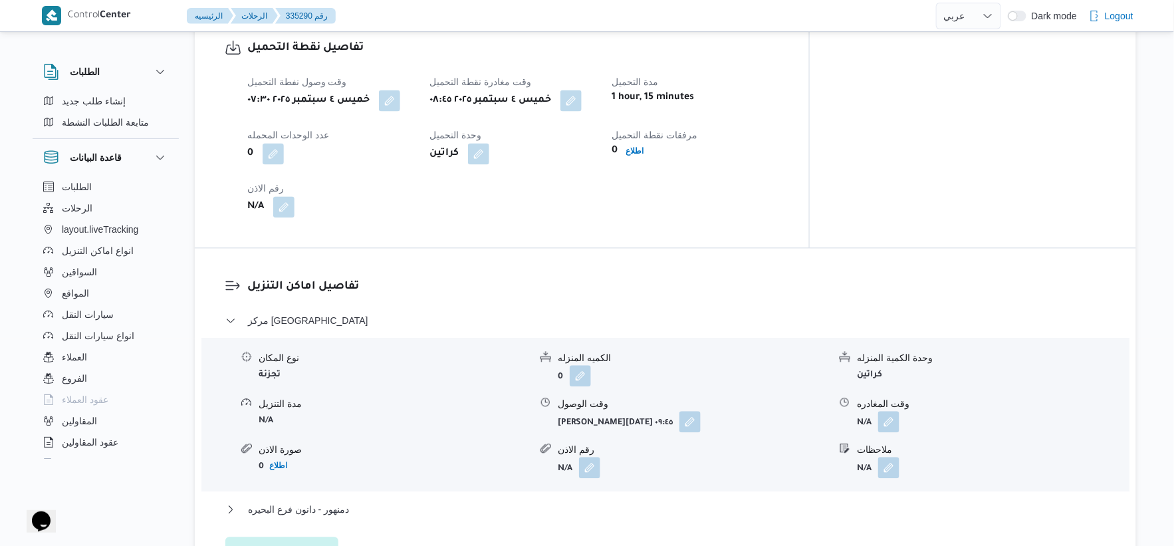
scroll to position [922, 0]
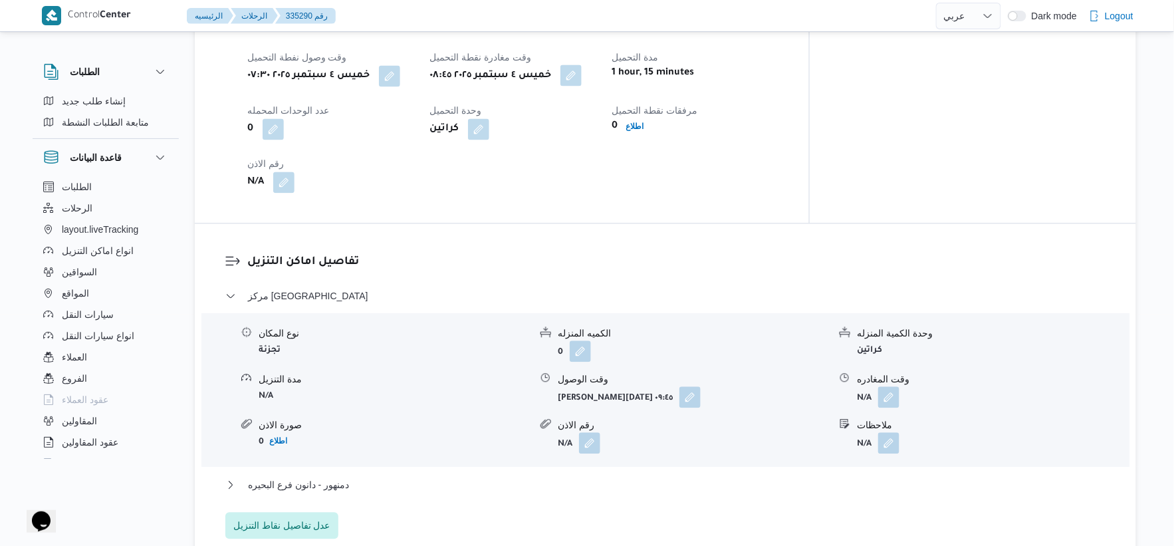
click at [582, 64] on button "button" at bounding box center [570, 74] width 21 height 21
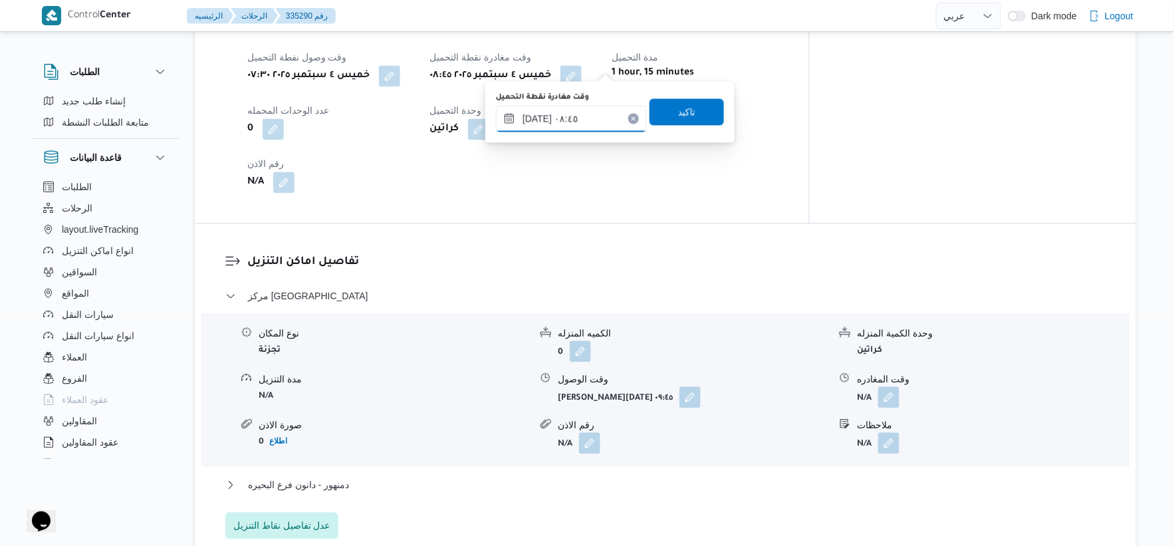
click at [588, 116] on input "[DATE] ٠٨:٤٥" at bounding box center [571, 118] width 151 height 27
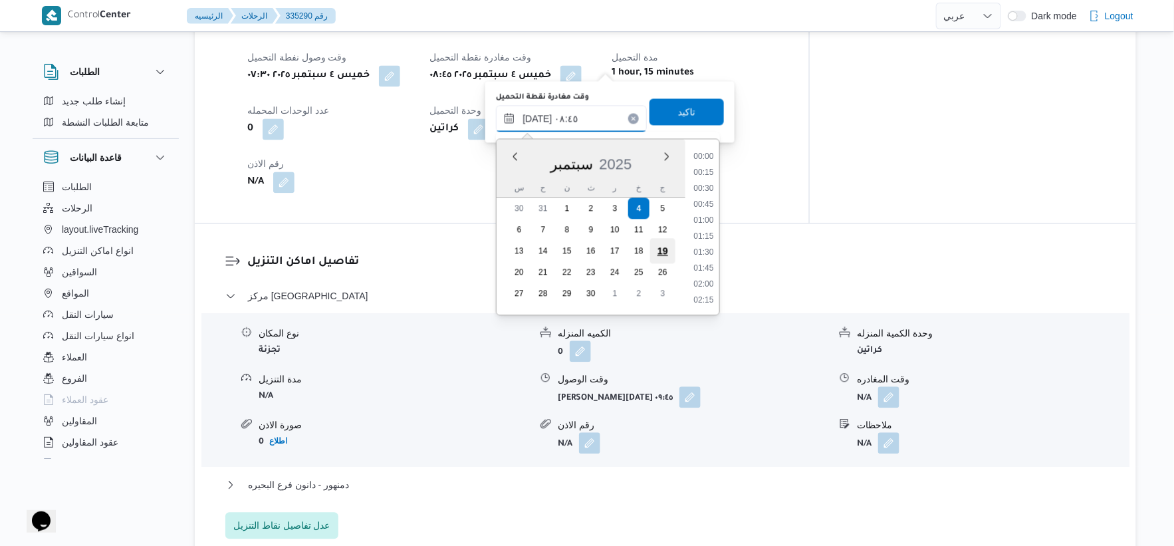
scroll to position [479, 0]
click at [701, 217] on li "08:30" at bounding box center [704, 219] width 31 height 13
type input "[DATE] ٠٨:٣٠"
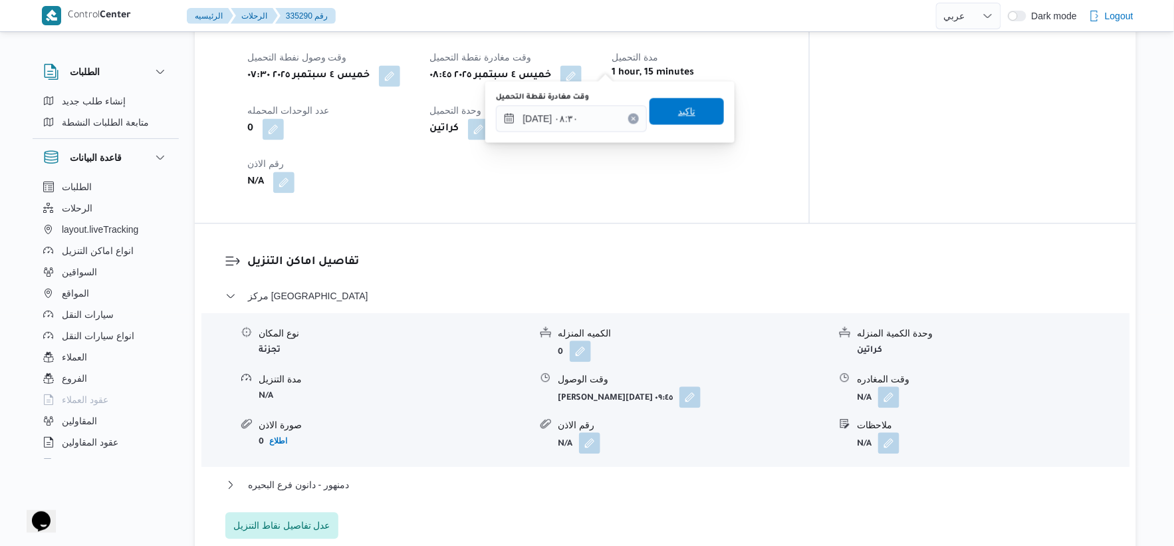
click at [691, 108] on span "تاكيد" at bounding box center [686, 111] width 74 height 27
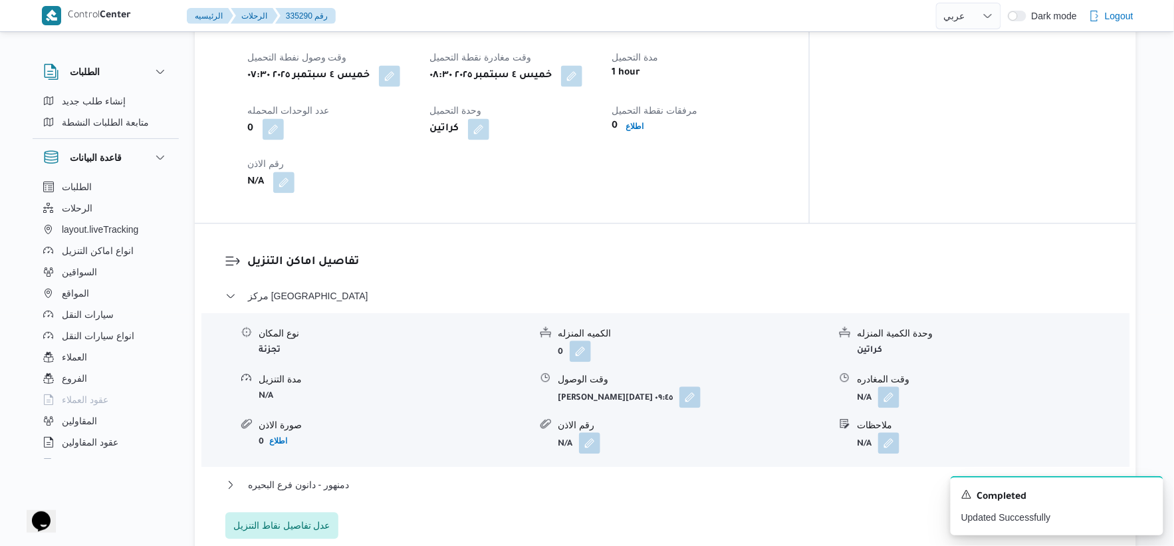
scroll to position [996, 0]
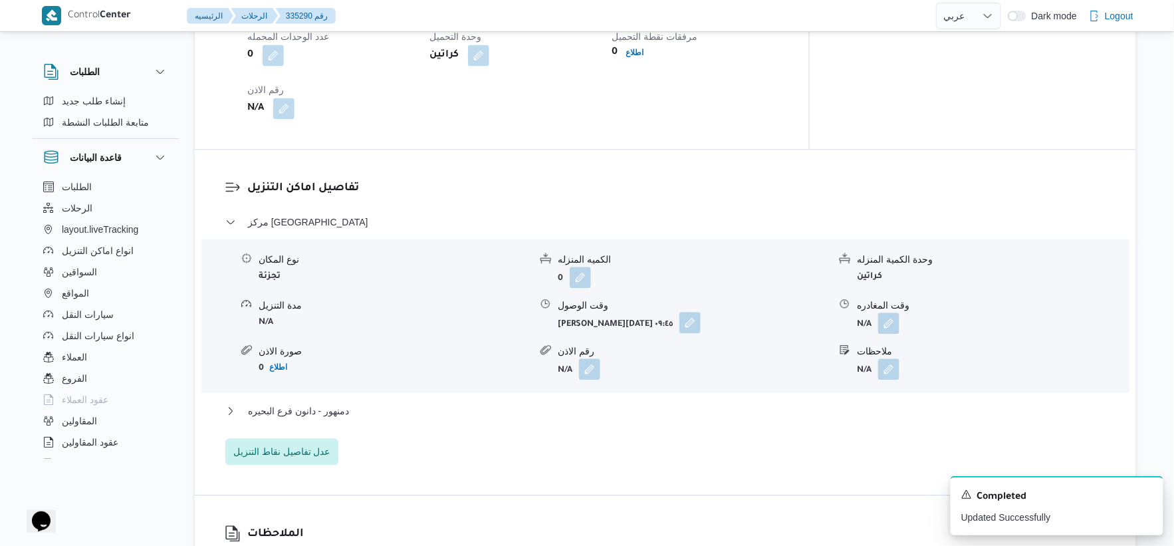
click at [685, 312] on button "button" at bounding box center [689, 322] width 21 height 21
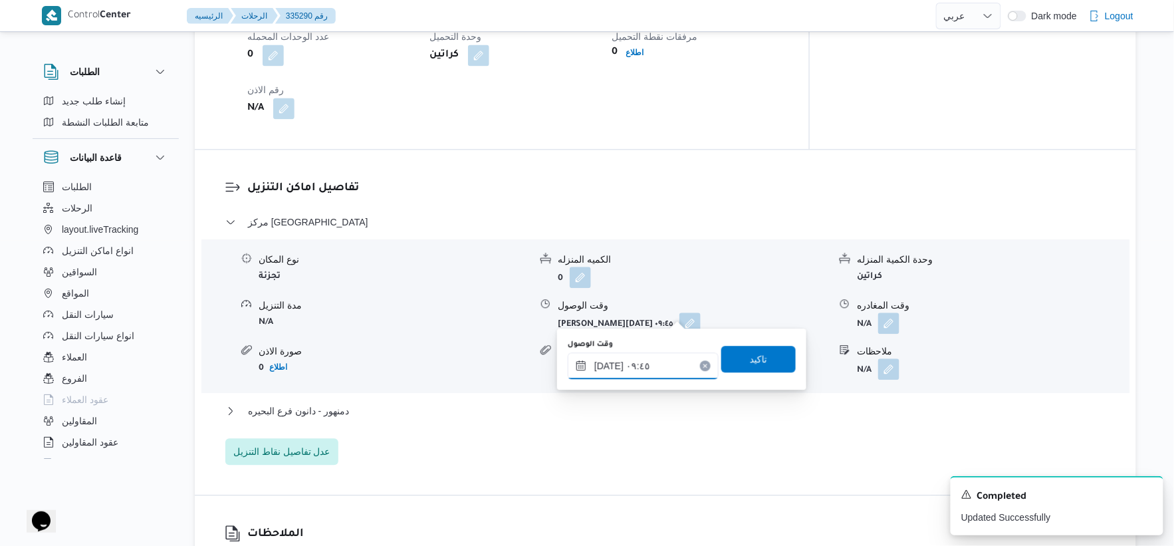
click at [656, 371] on input "[DATE] ٠٩:٤٥" at bounding box center [643, 365] width 151 height 27
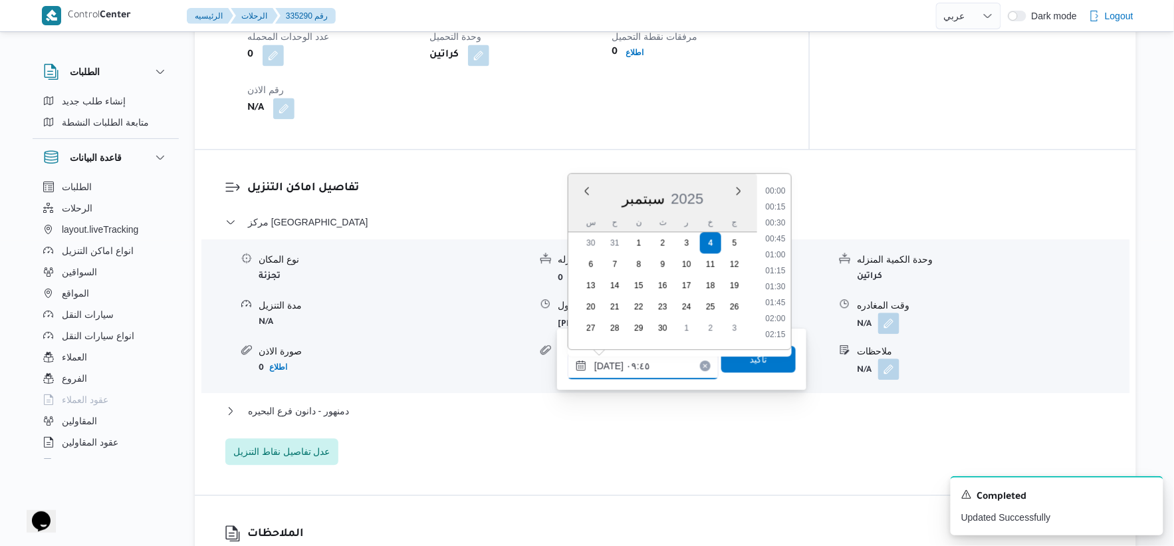
scroll to position [542, 0]
click at [778, 217] on li "09:00" at bounding box center [775, 222] width 31 height 13
type input "[DATE] ٠٩:٠٠"
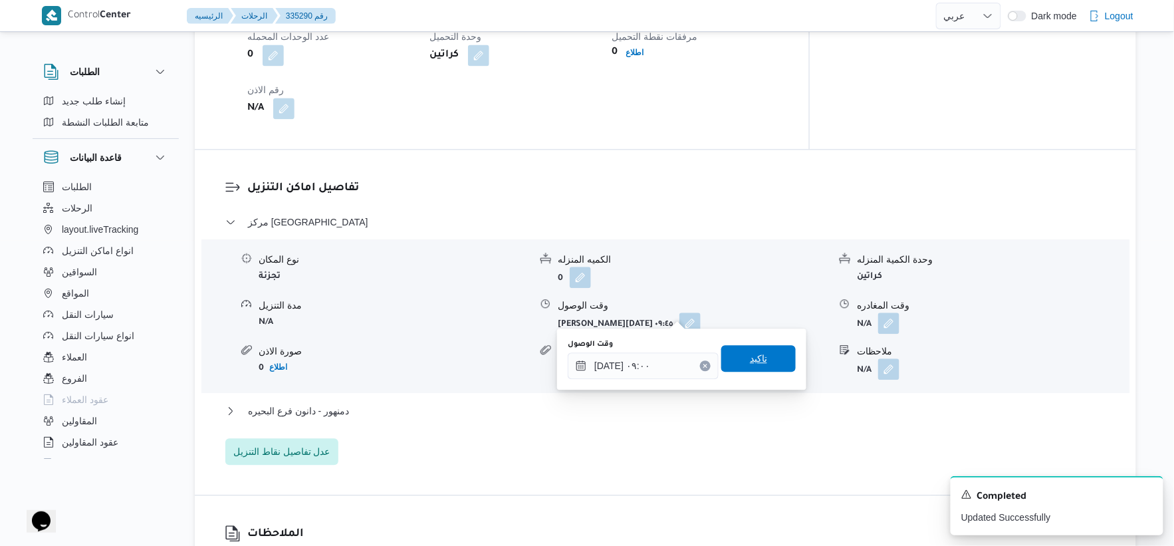
click at [750, 361] on span "تاكيد" at bounding box center [758, 358] width 17 height 16
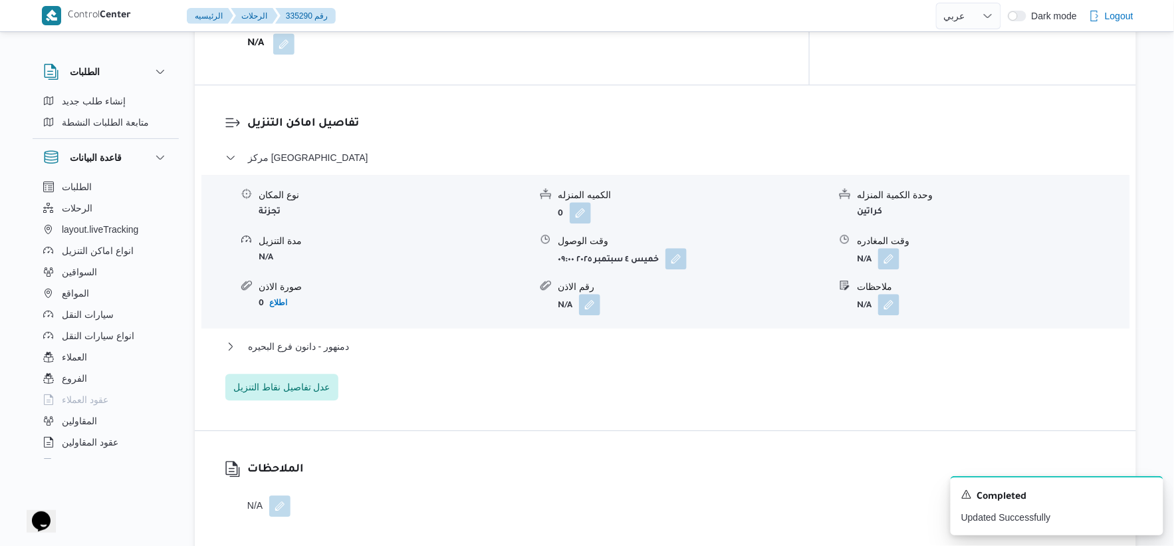
scroll to position [1144, 0]
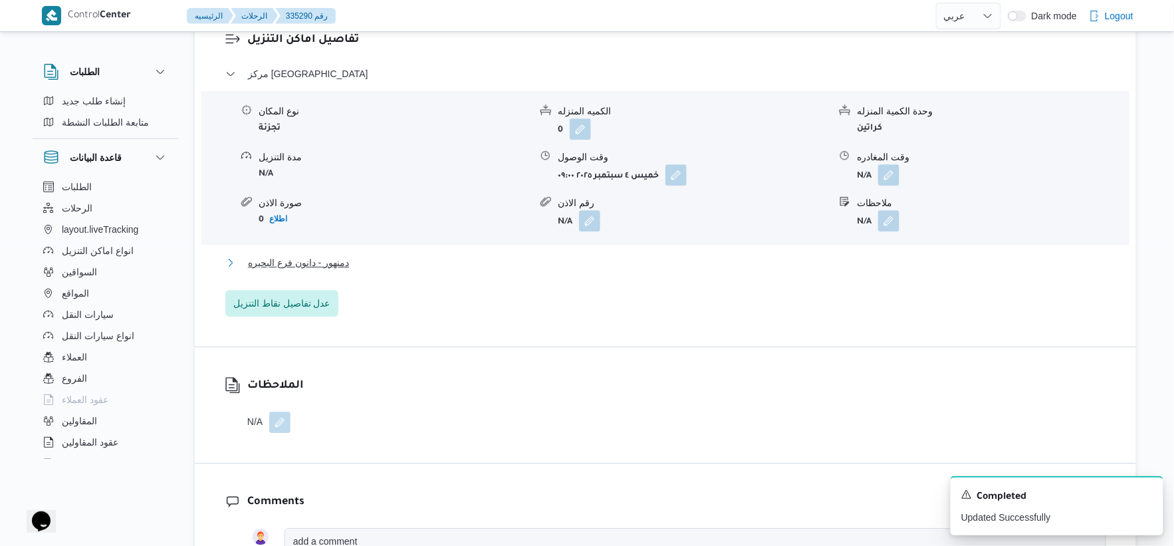
click at [333, 255] on span "دمنهور - دانون فرع البحيره" at bounding box center [298, 263] width 101 height 16
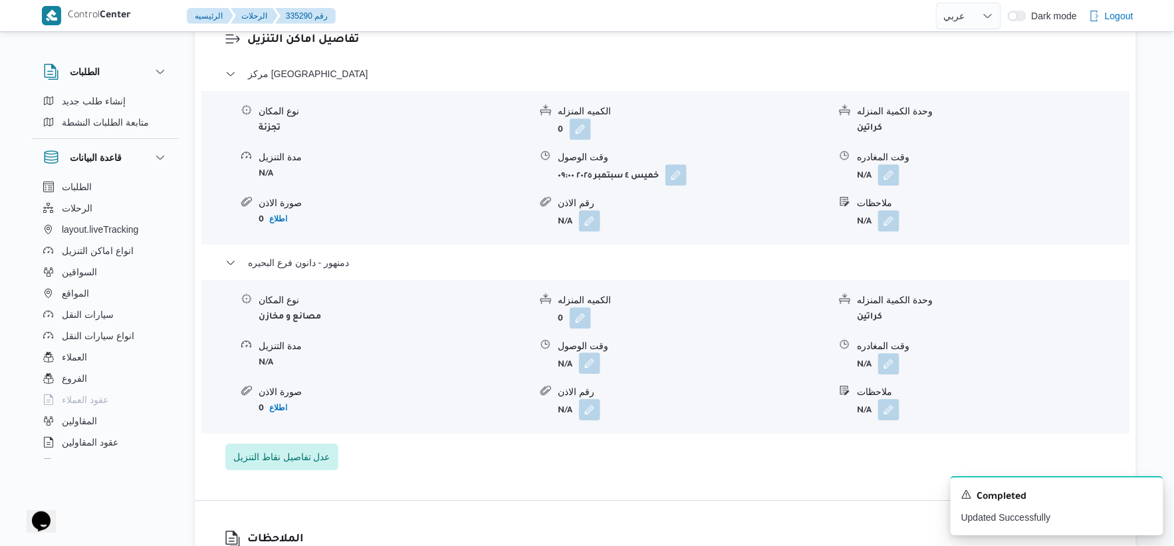
click at [599, 352] on button "button" at bounding box center [589, 362] width 21 height 21
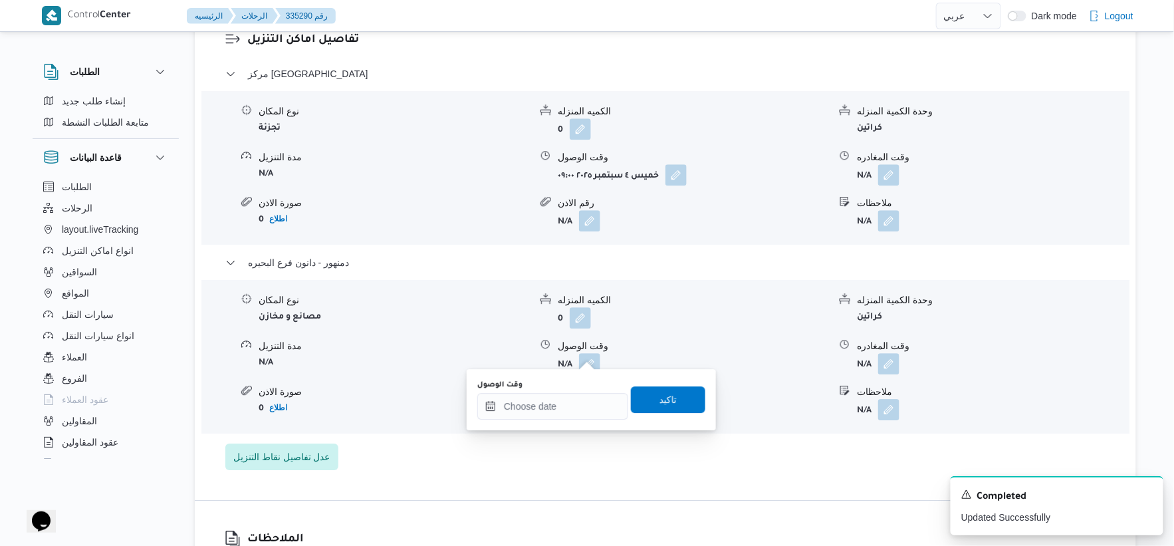
click at [573, 424] on div "You are in a dialog. To close this dialog, hit escape. وقت الوصول تاكيد" at bounding box center [591, 399] width 249 height 61
click at [590, 410] on input "وقت الوصول" at bounding box center [552, 406] width 151 height 27
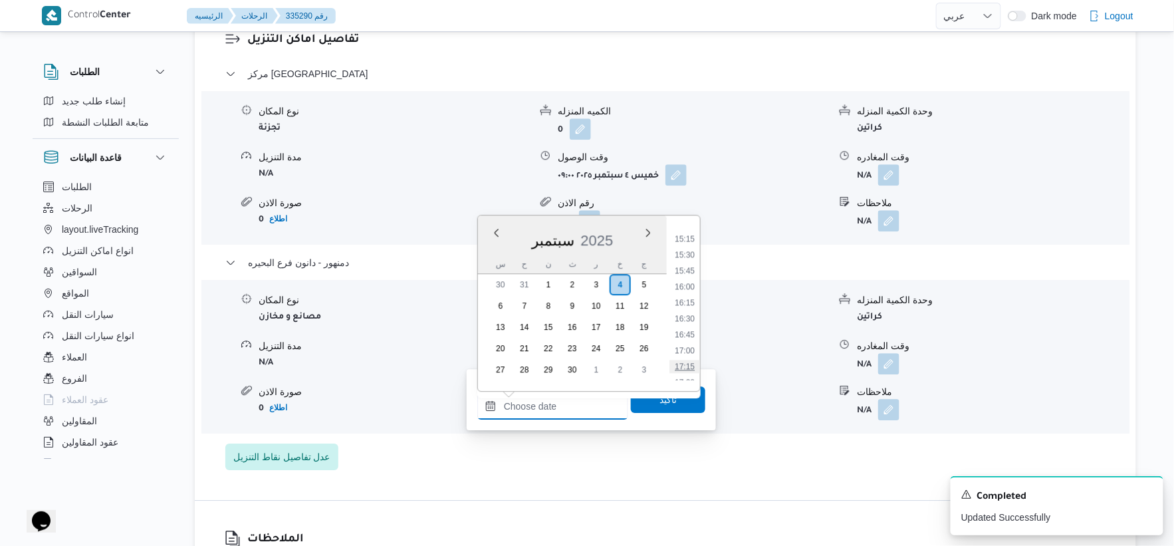
scroll to position [932, 0]
click at [687, 255] on li "15:00" at bounding box center [684, 257] width 31 height 13
type input "[DATE] ١٥:٠٠"
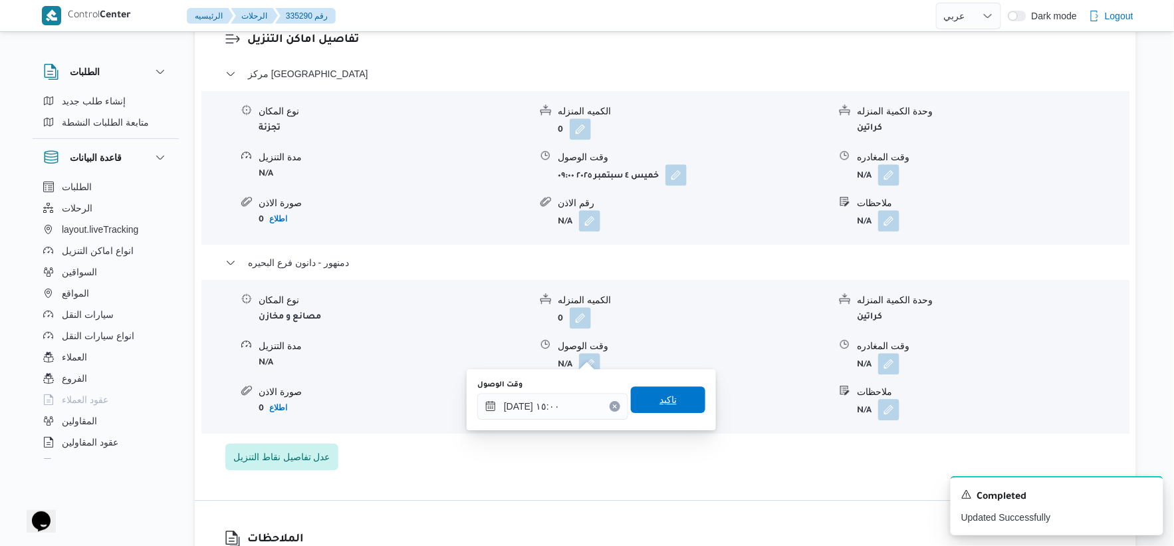
click at [677, 397] on span "تاكيد" at bounding box center [668, 399] width 74 height 27
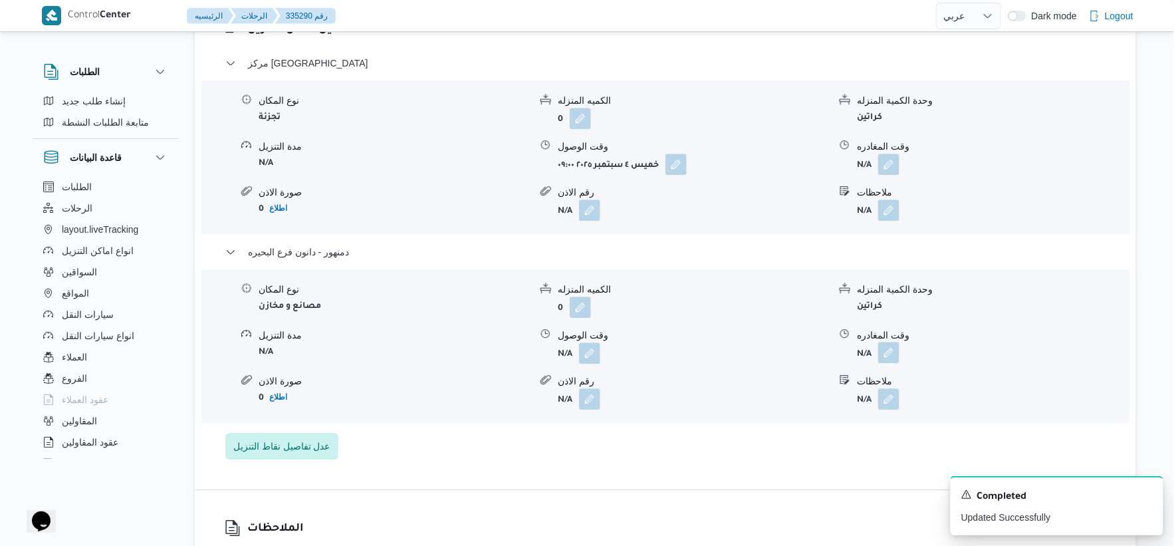
click at [893, 353] on button "button" at bounding box center [888, 352] width 21 height 21
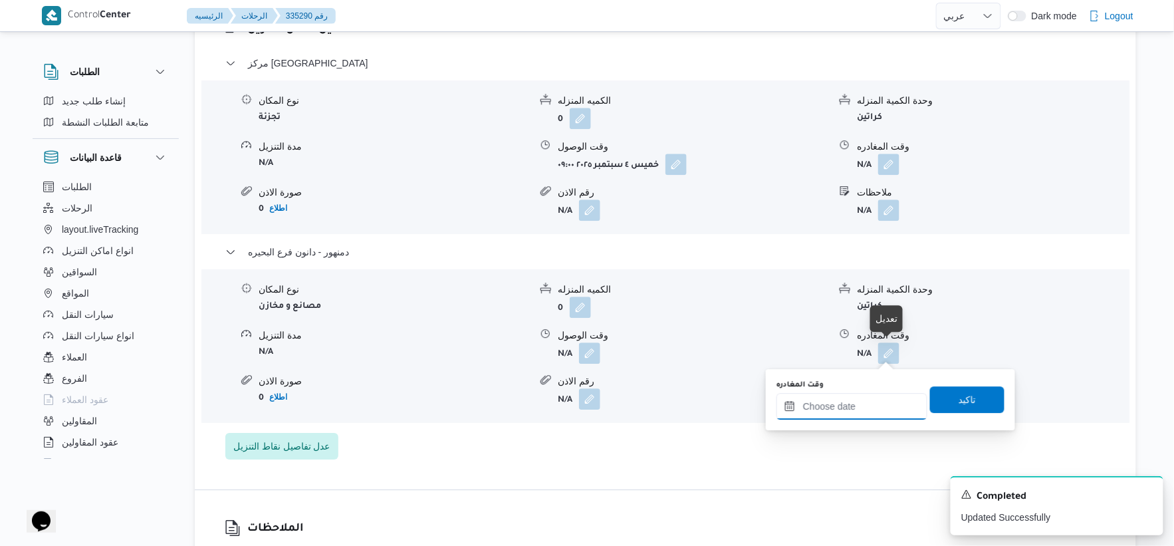
drag, startPoint x: 875, startPoint y: 407, endPoint x: 895, endPoint y: 397, distance: 22.3
click at [875, 407] on input "وقت المغادره" at bounding box center [851, 406] width 151 height 27
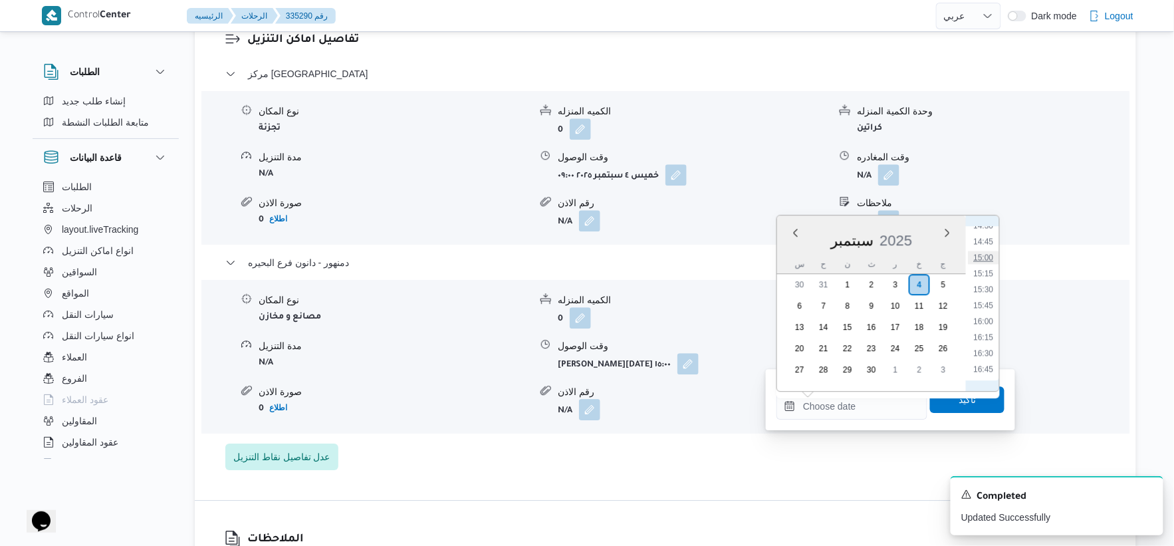
click at [984, 255] on li "15:00" at bounding box center [983, 257] width 31 height 13
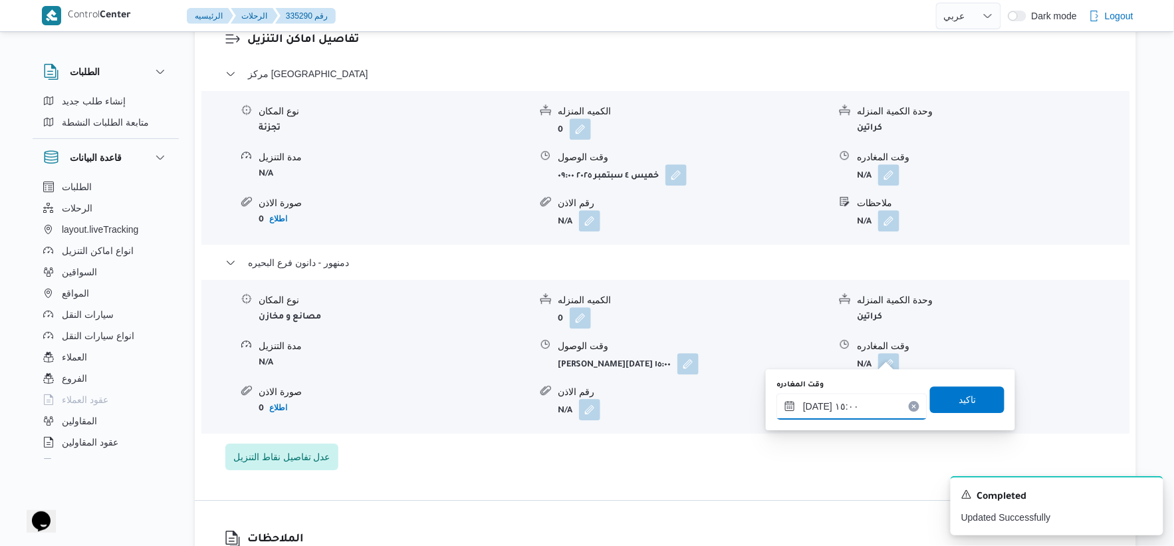
click at [812, 404] on input "[DATE] ١٥:٠٠" at bounding box center [851, 406] width 151 height 27
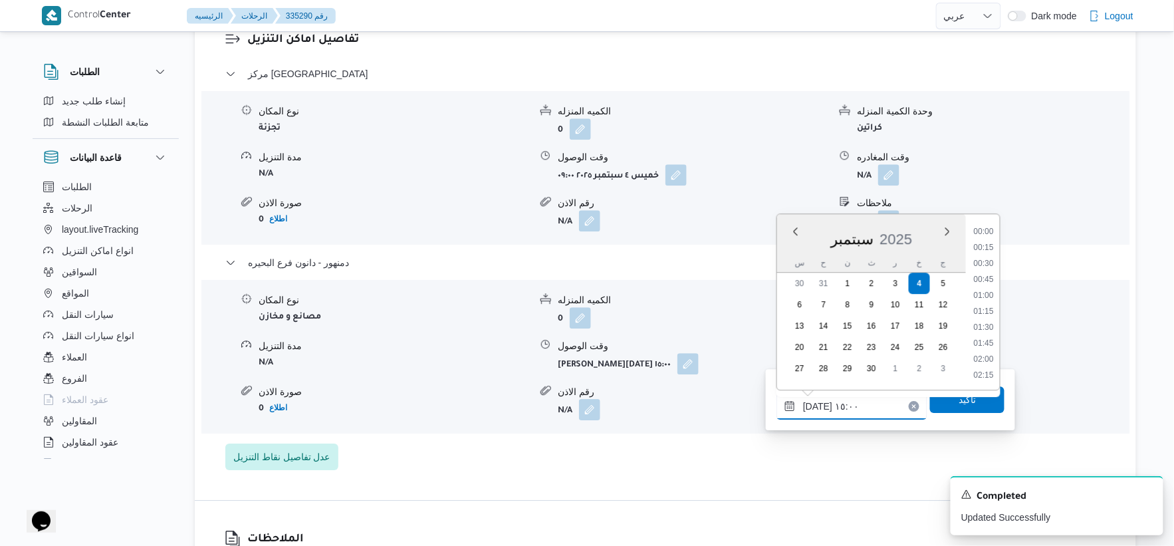
scroll to position [877, 0]
type input "٠٤/٠٩/٢٠٢٥ ١٥:١٠"
click at [958, 401] on span "تاكيد" at bounding box center [966, 399] width 17 height 16
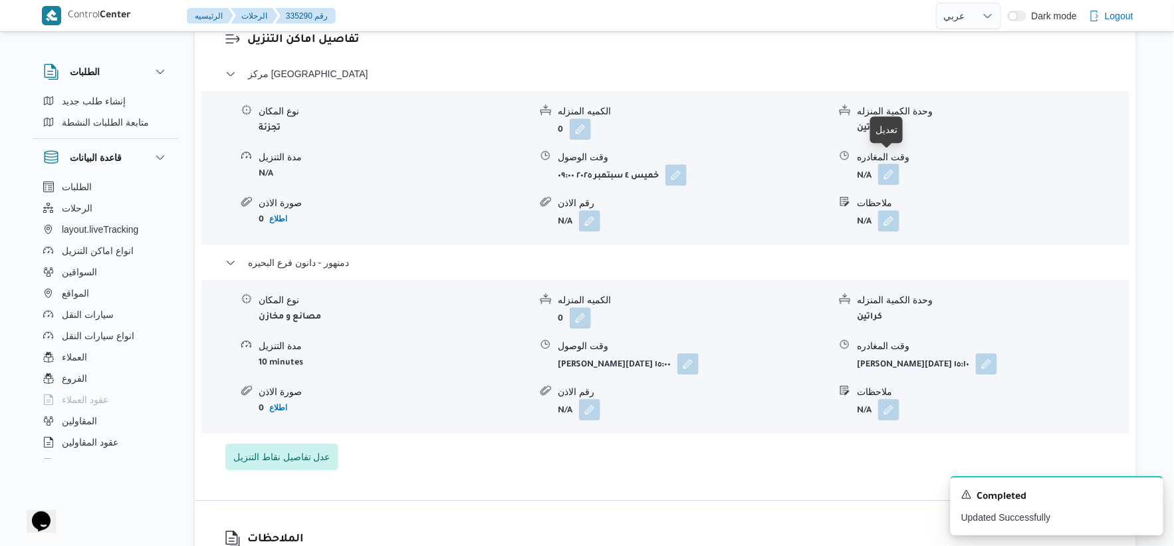
click at [888, 163] on button "button" at bounding box center [888, 173] width 21 height 21
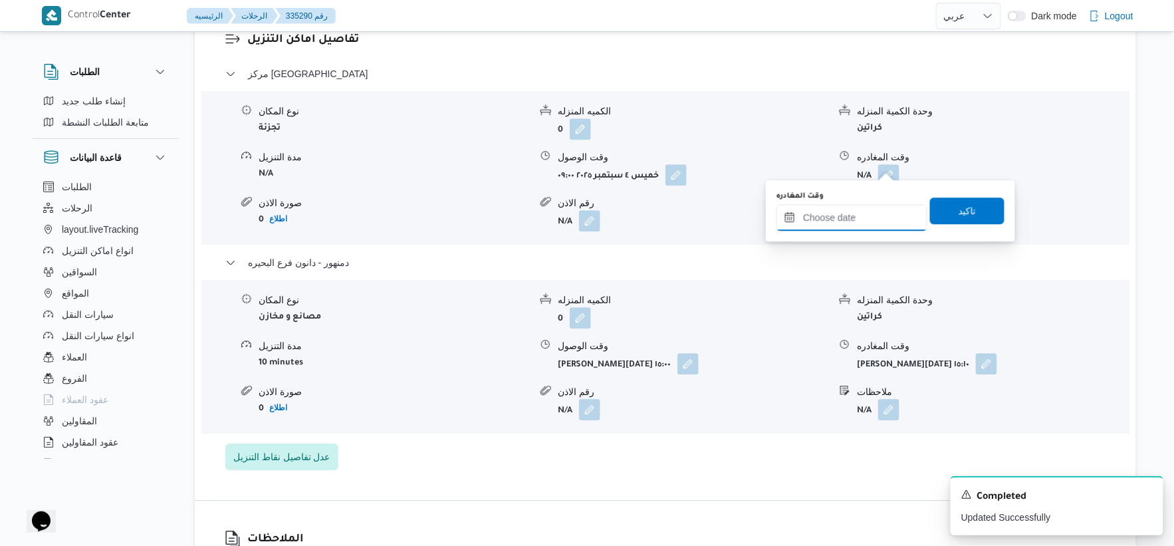
drag, startPoint x: 857, startPoint y: 219, endPoint x: 880, endPoint y: 229, distance: 24.4
click at [857, 219] on input "وقت المغادره" at bounding box center [851, 217] width 151 height 27
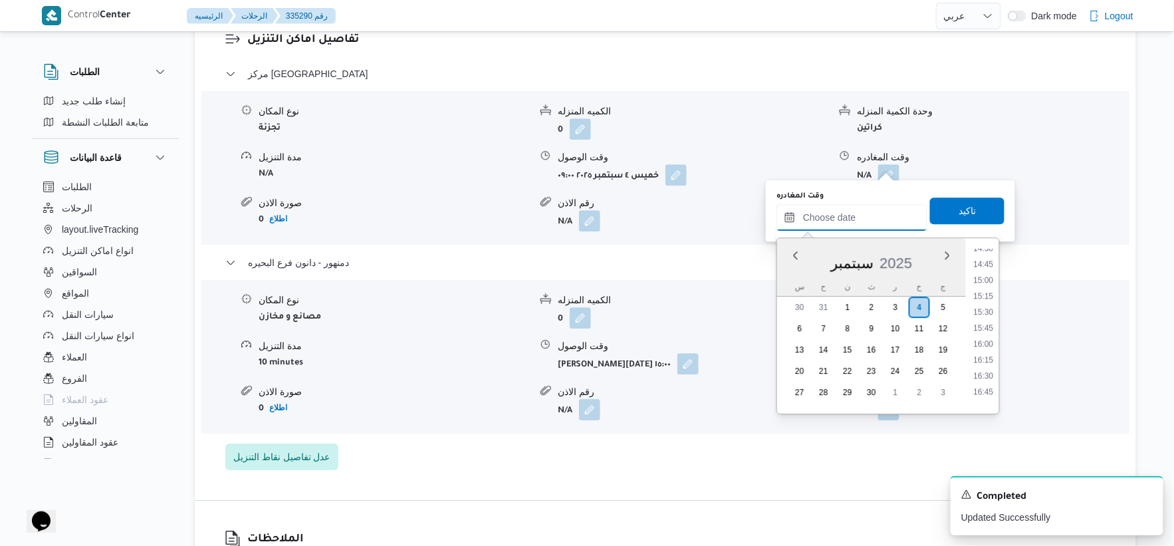
scroll to position [859, 0]
click at [982, 319] on li "14:30" at bounding box center [983, 321] width 31 height 13
type input "٠٤/٠٩/٢٠٢٥ ١٤:٣٠"
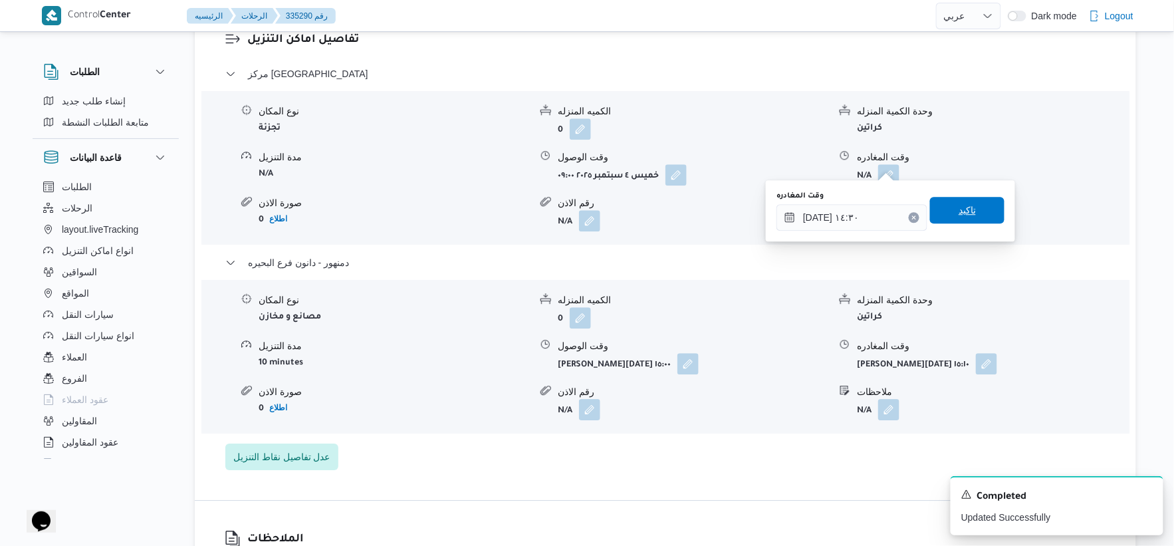
click at [974, 207] on span "تاكيد" at bounding box center [967, 210] width 74 height 27
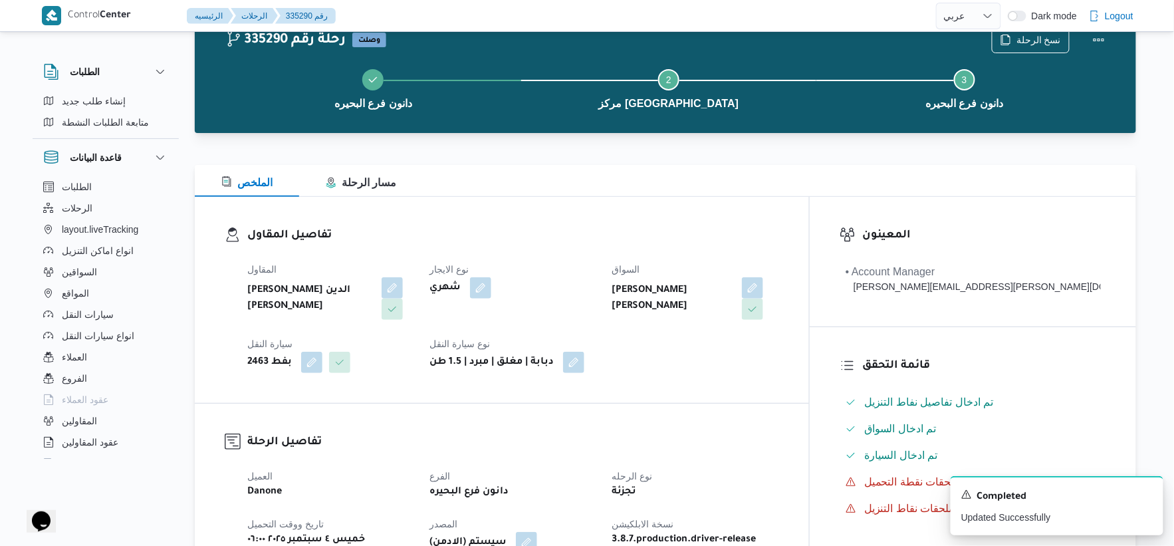
scroll to position [0, 0]
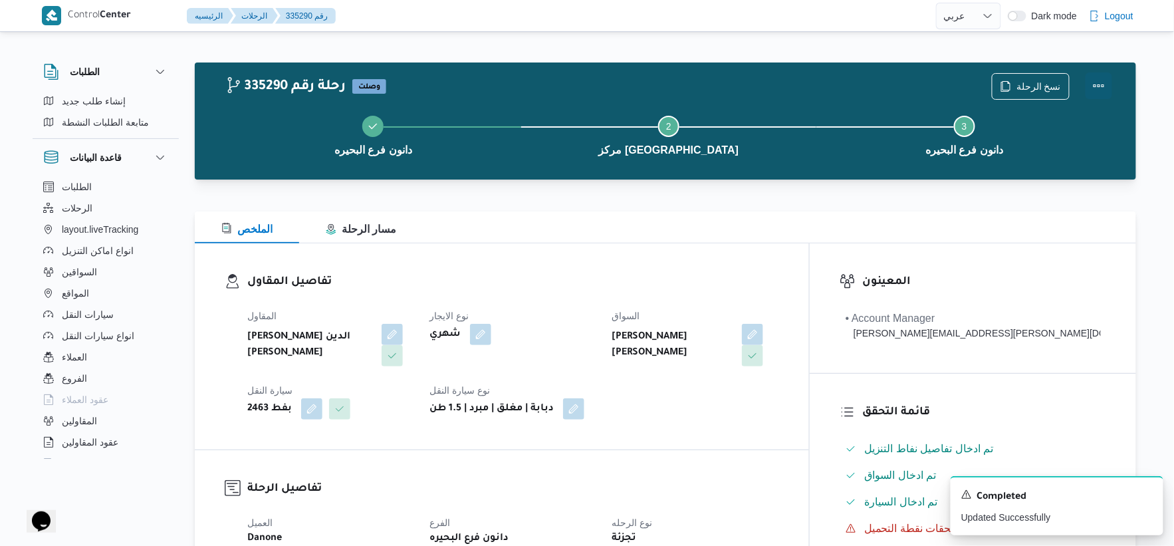
click at [1099, 80] on button "Actions" at bounding box center [1098, 85] width 27 height 27
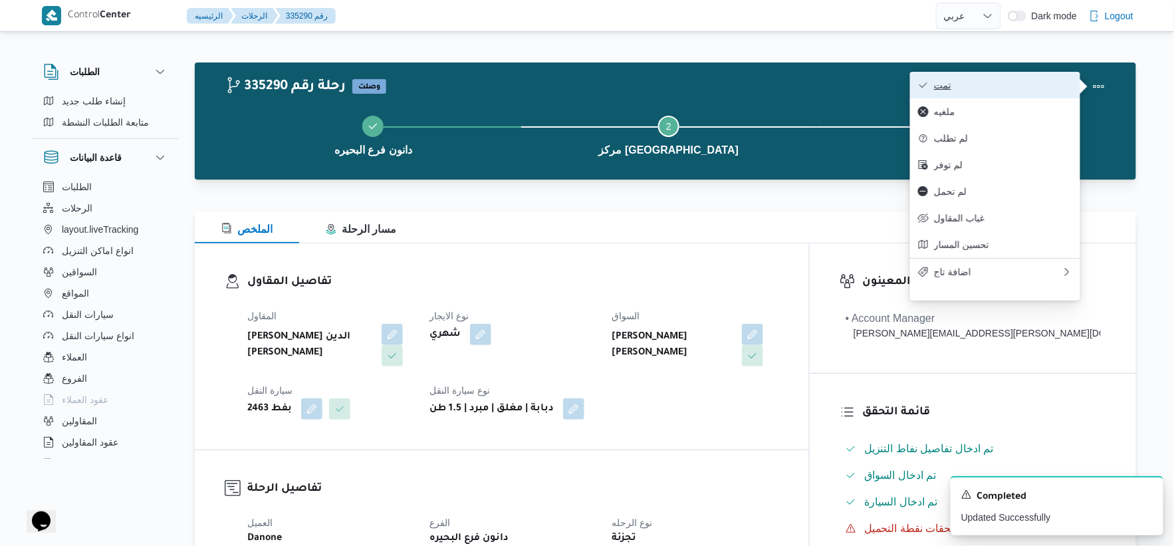
click at [1038, 82] on span "تمت" at bounding box center [1003, 85] width 138 height 11
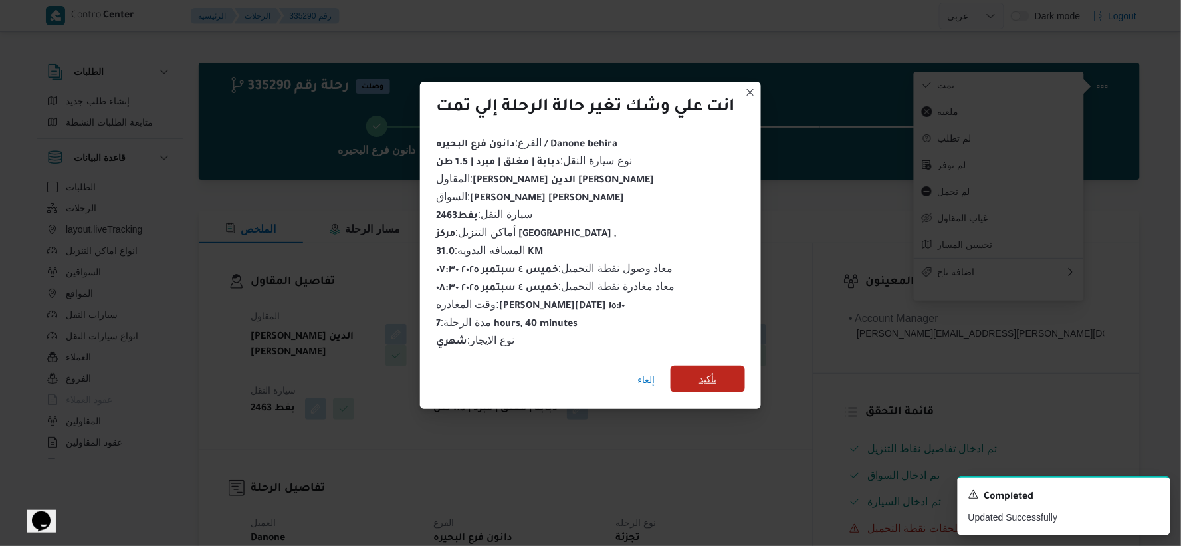
click at [734, 368] on span "تأكيد" at bounding box center [708, 379] width 74 height 27
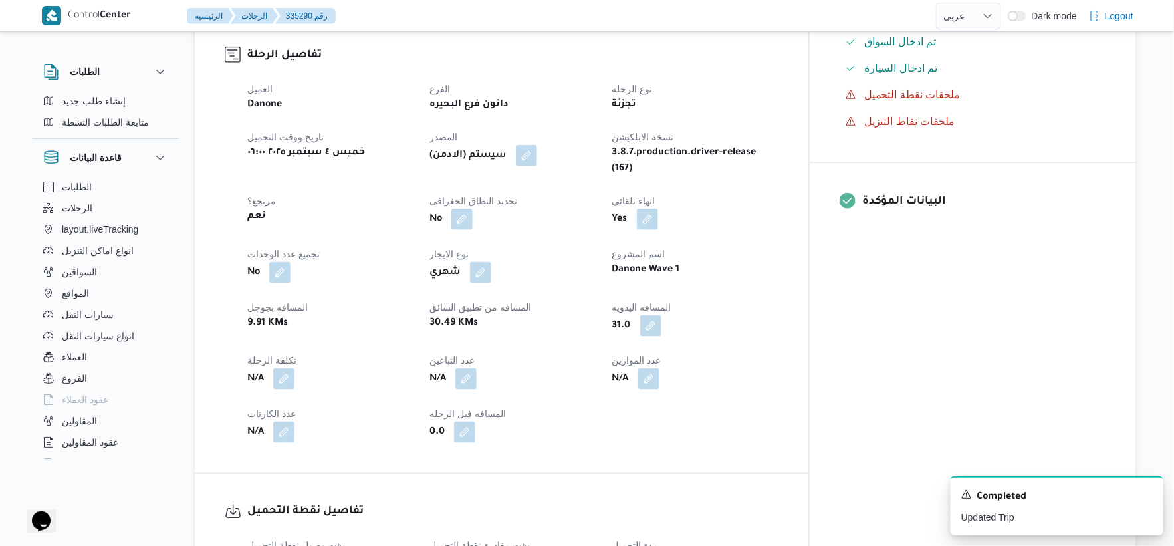
scroll to position [443, 0]
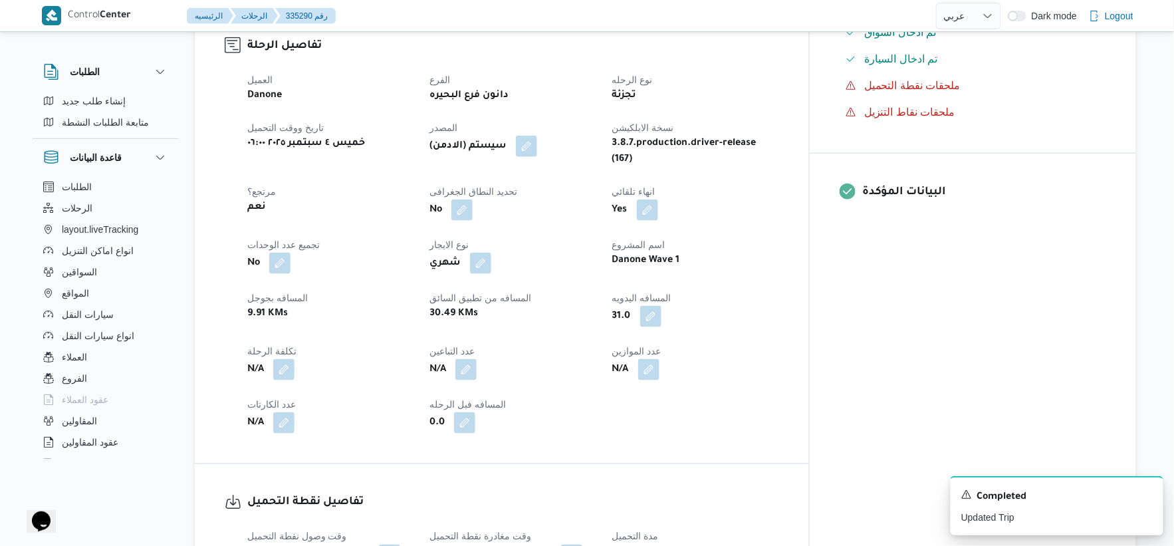
select select "ar"
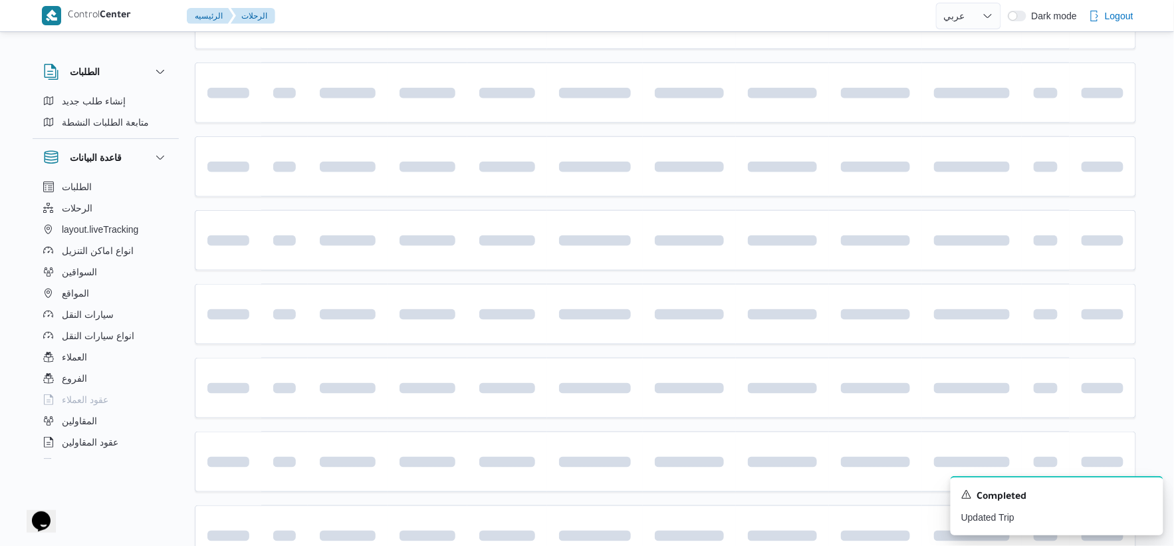
scroll to position [659, 0]
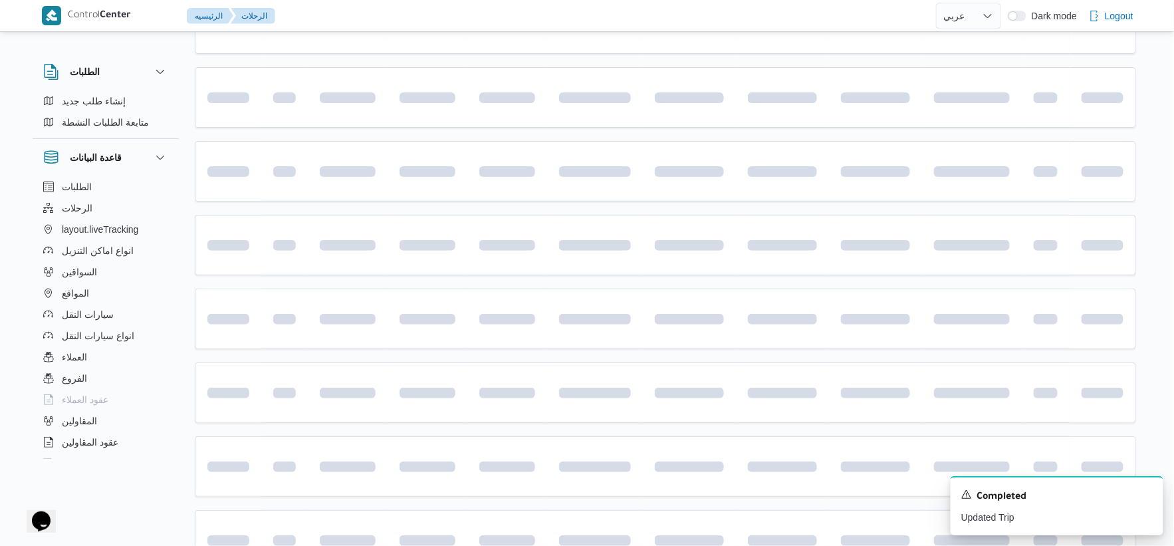
select select "ar"
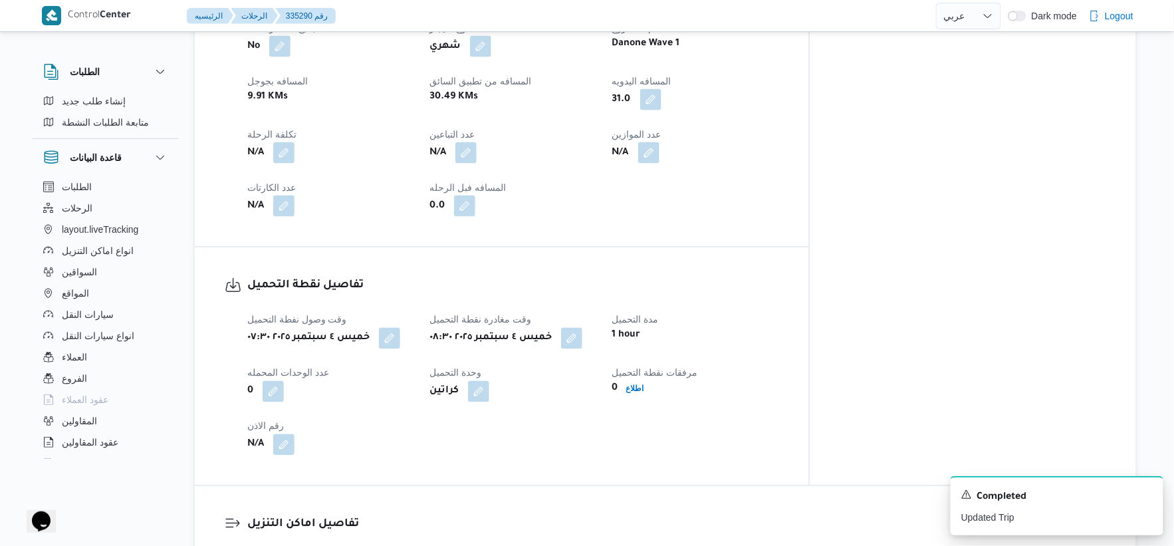
scroll to position [733, 0]
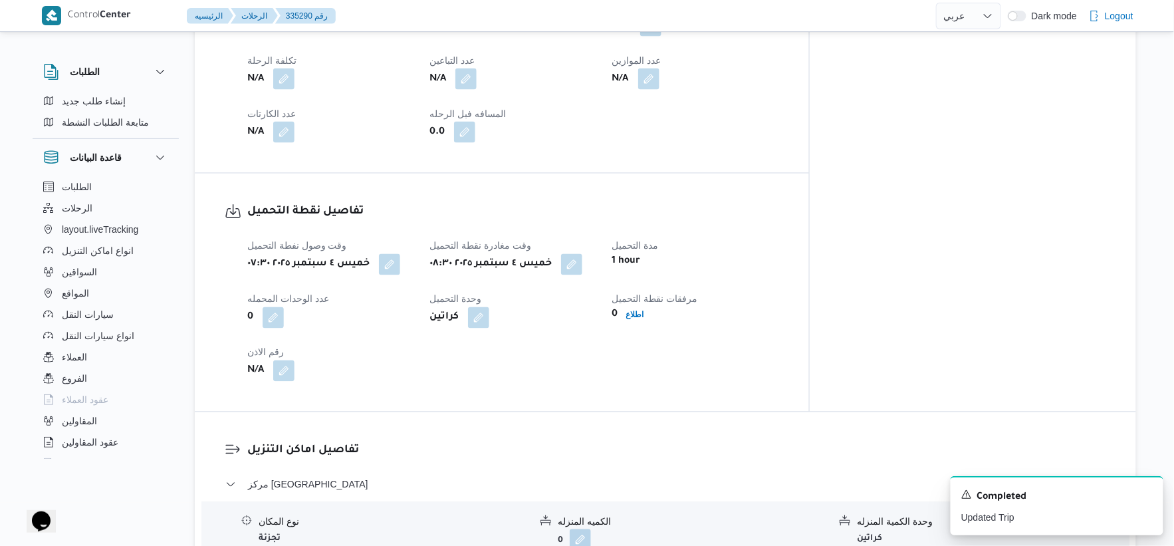
scroll to position [658, 0]
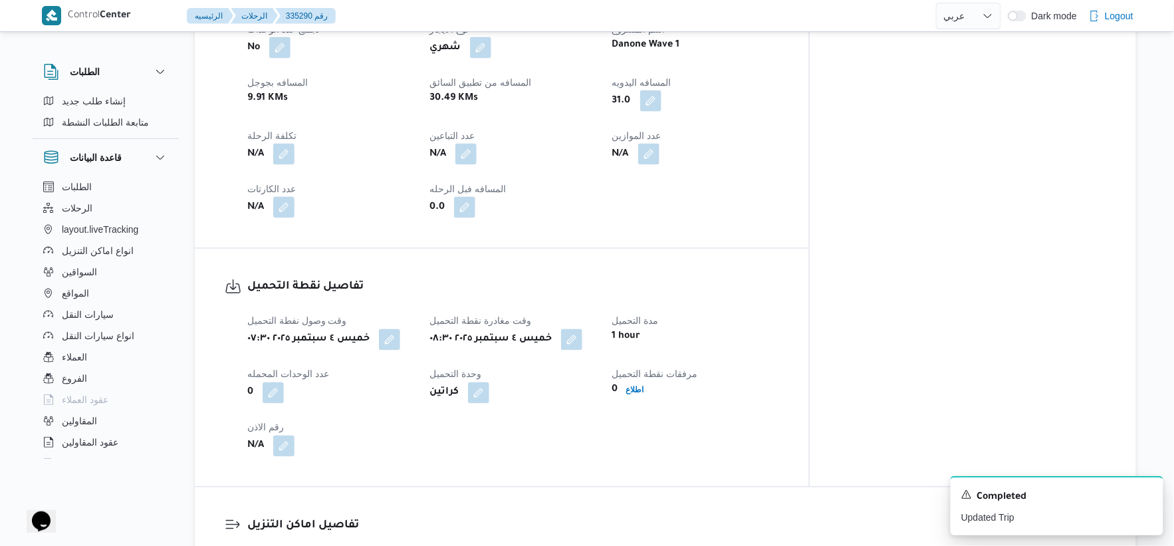
select select "ar"
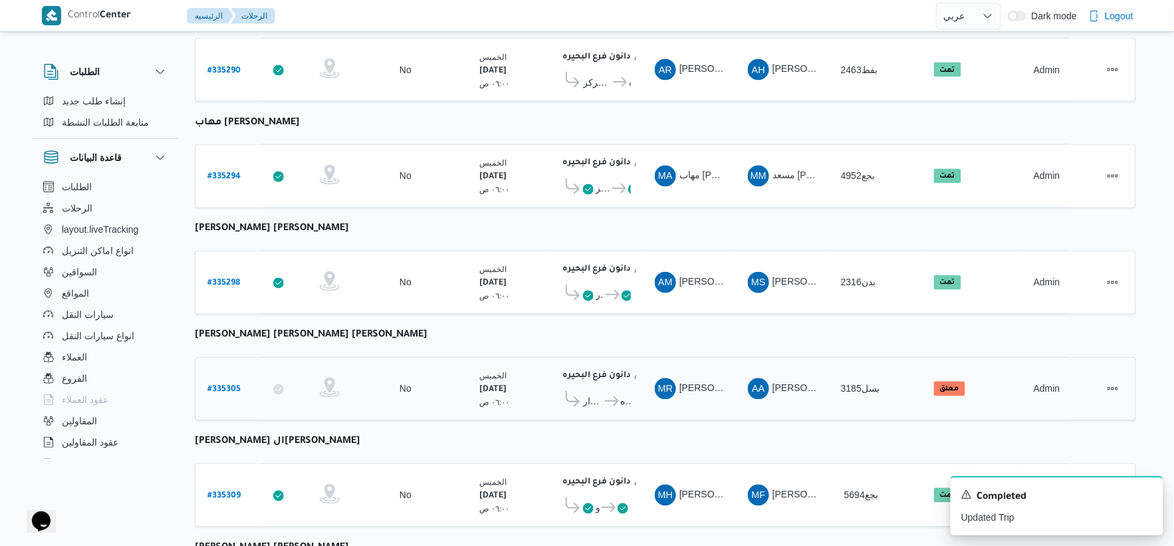
scroll to position [1067, 0]
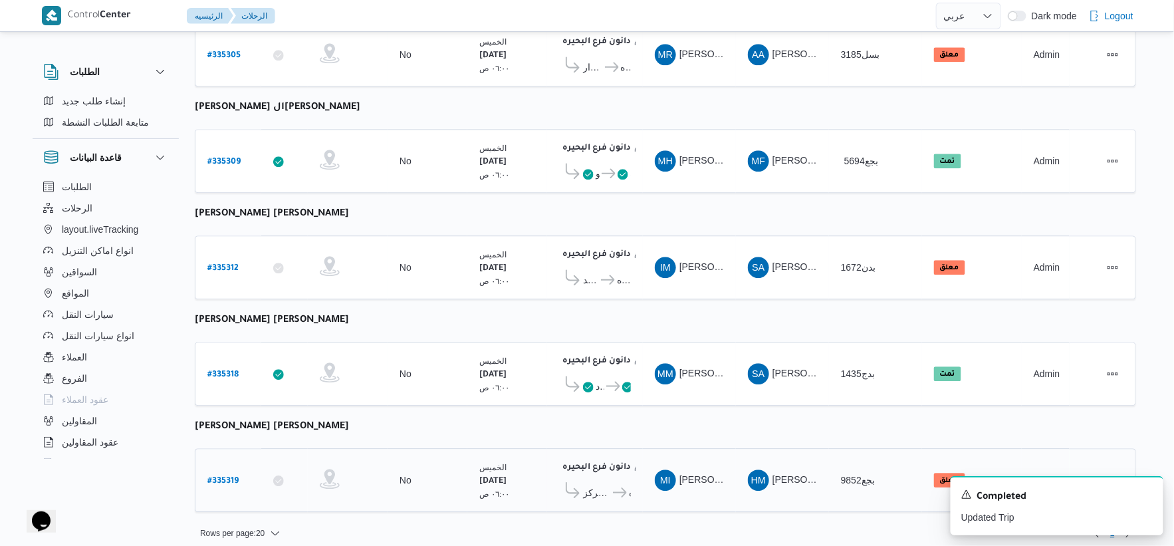
click at [221, 477] on b "# 335319" at bounding box center [222, 481] width 31 height 9
select select "ar"
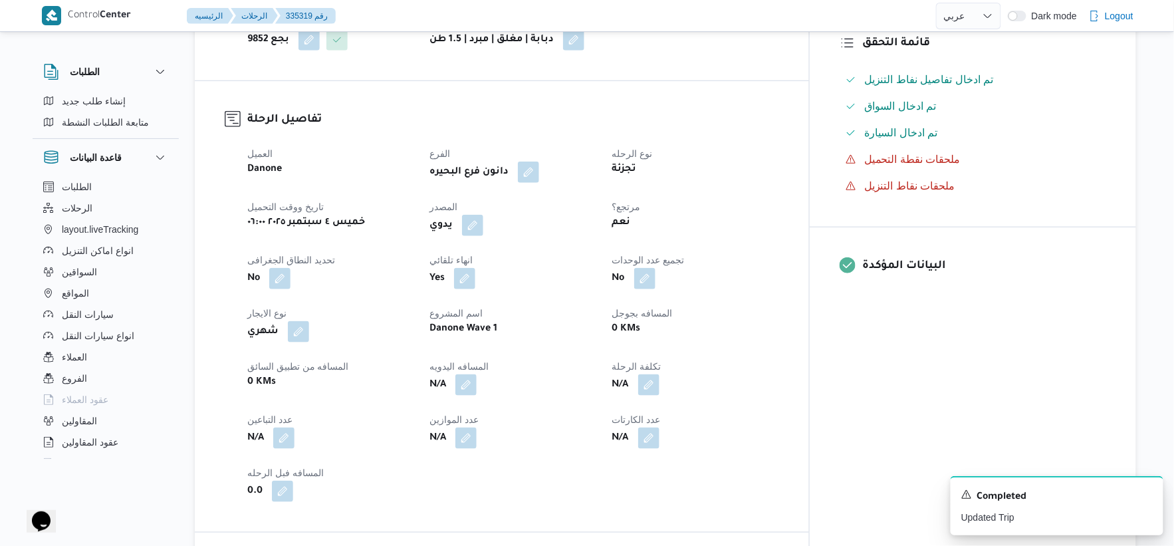
scroll to position [443, 0]
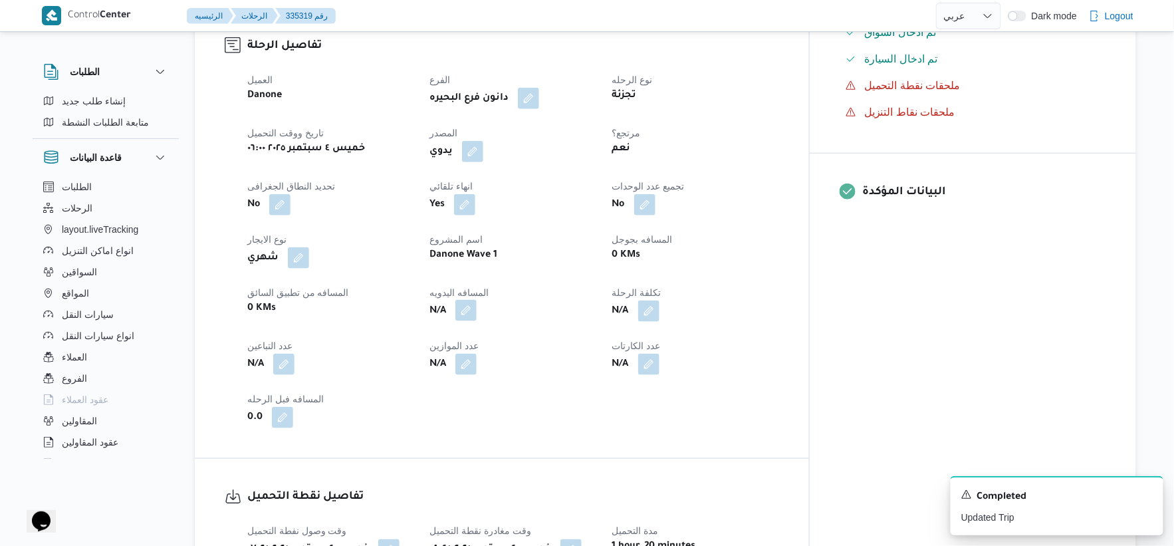
click at [477, 304] on button "button" at bounding box center [465, 310] width 21 height 21
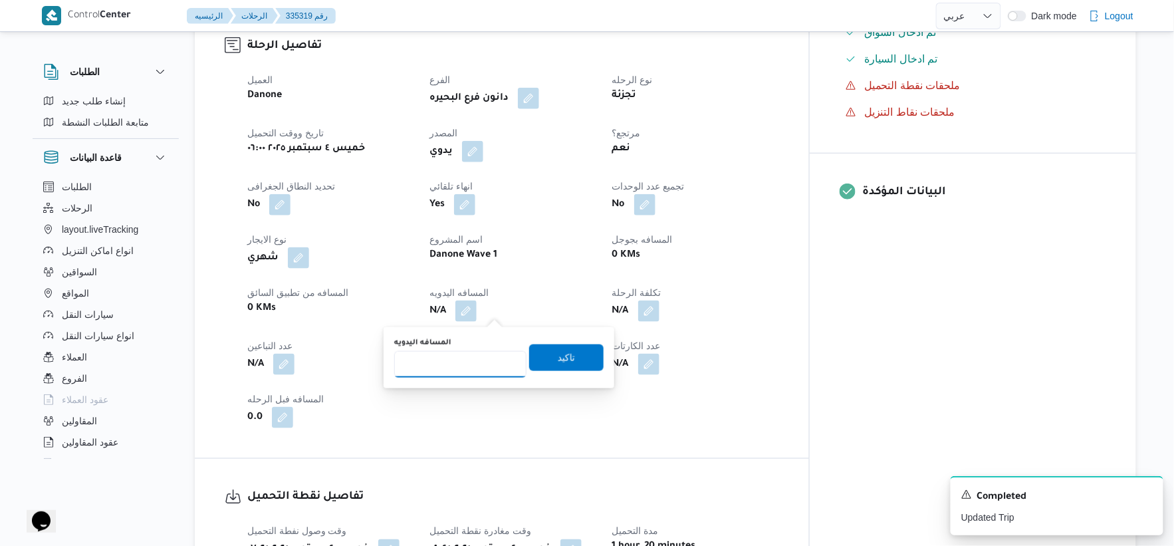
click at [463, 364] on input "المسافه اليدويه" at bounding box center [460, 364] width 132 height 27
type input "27"
click at [582, 362] on span "تاكيد" at bounding box center [566, 357] width 74 height 27
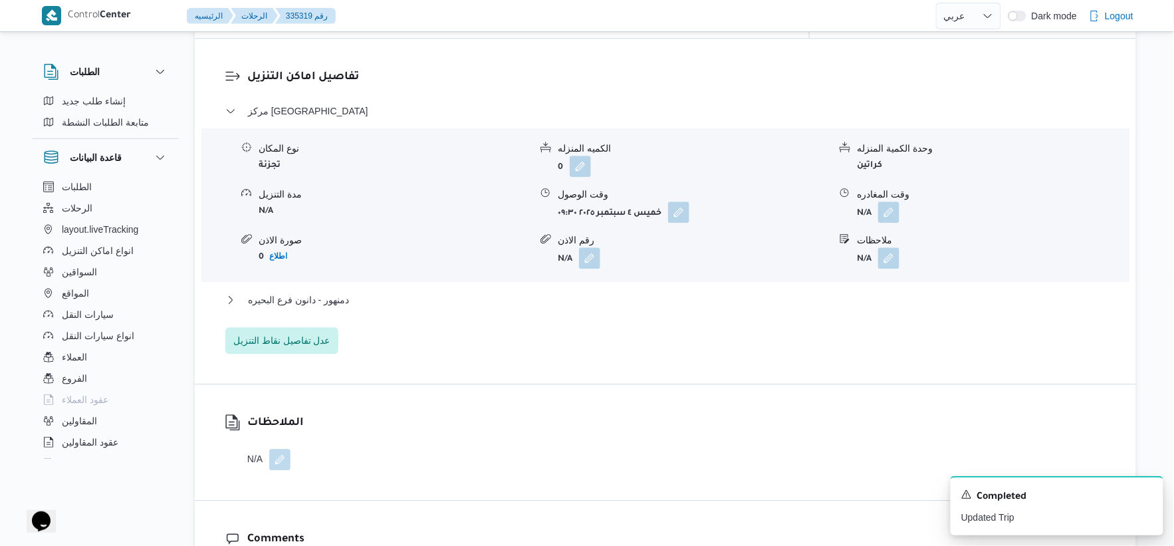
scroll to position [1107, 0]
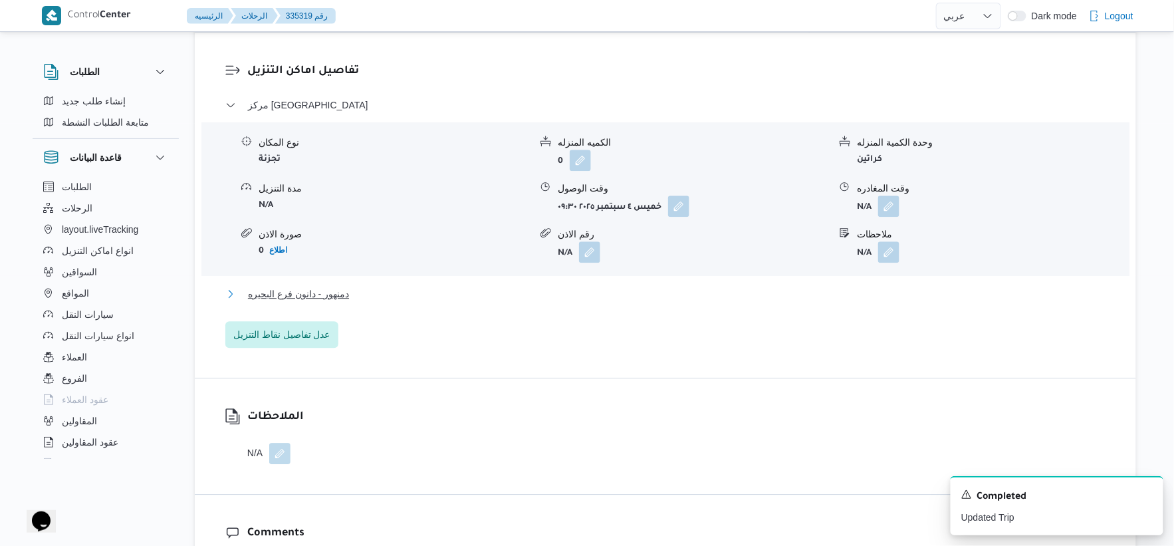
click at [331, 299] on span "دمنهور - دانون فرع البحيره" at bounding box center [298, 294] width 101 height 16
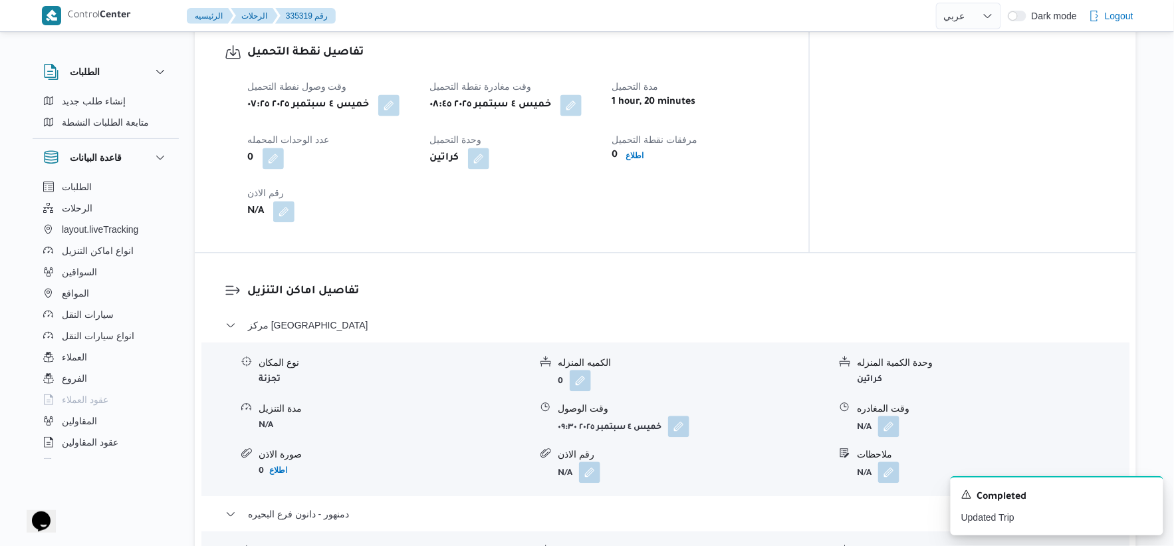
scroll to position [886, 0]
click at [582, 109] on button "button" at bounding box center [570, 105] width 21 height 21
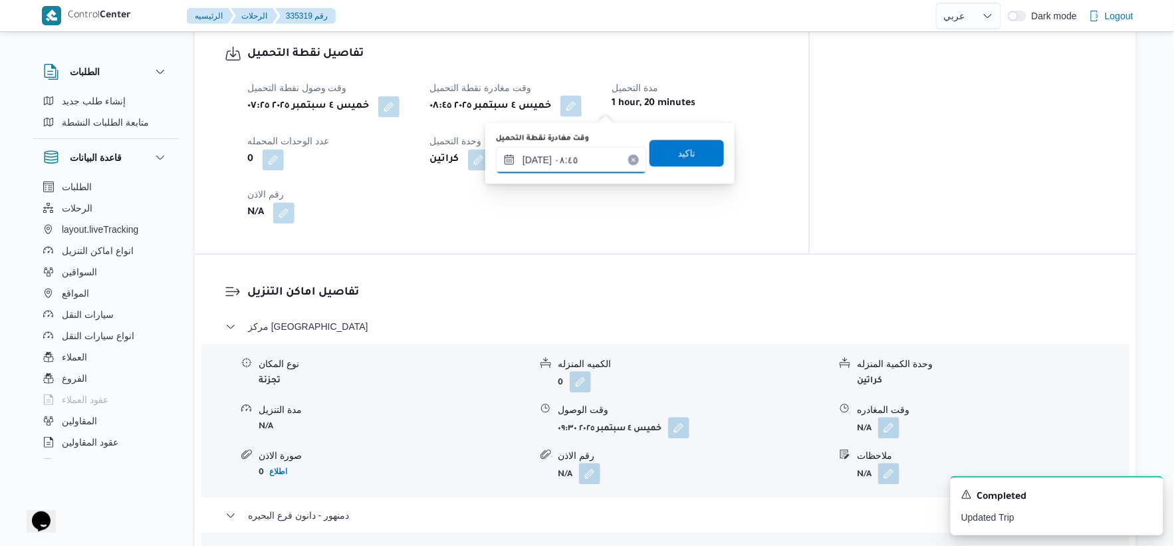
click at [590, 150] on input "٠٤/٠٩/٢٠٢٥ ٠٨:٤٥" at bounding box center [571, 159] width 151 height 27
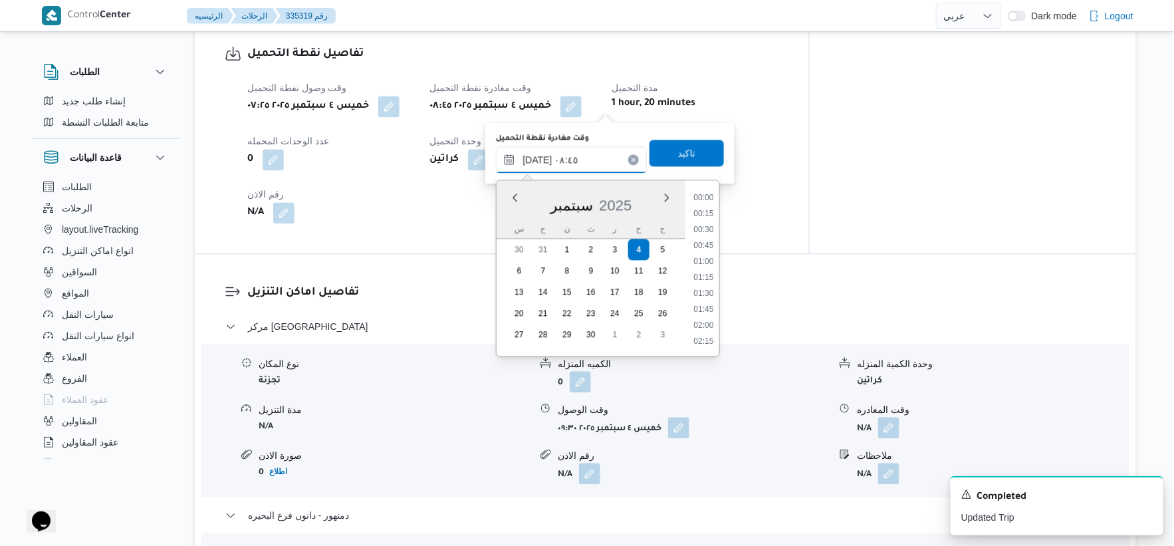
scroll to position [479, 0]
click at [703, 255] on li "08:30" at bounding box center [704, 261] width 31 height 13
type input "٠٤/٠٩/٢٠٢٥ ٠٨:٣٠"
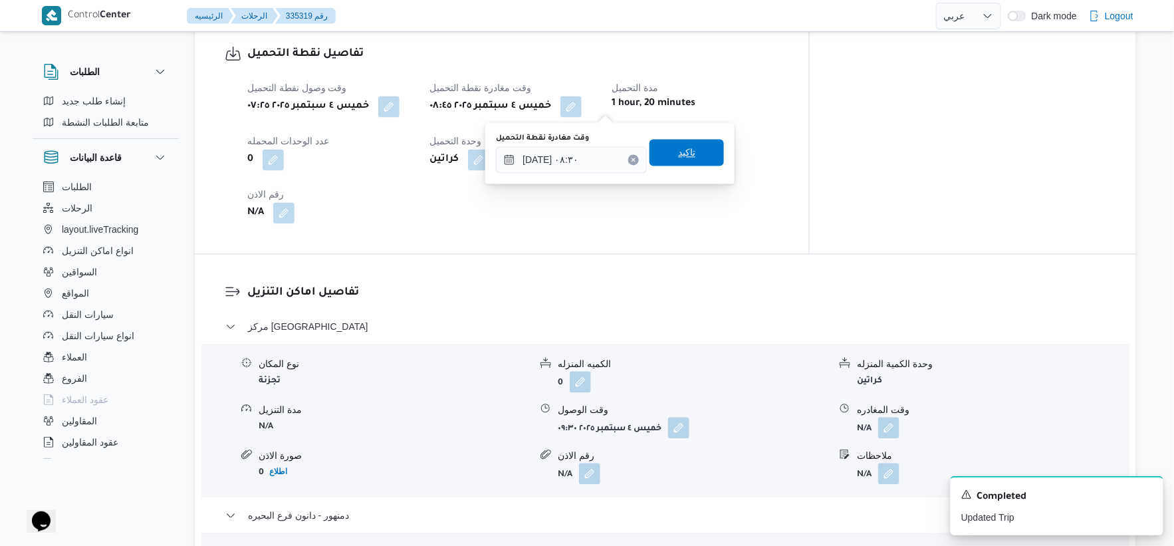
click at [693, 143] on span "تاكيد" at bounding box center [686, 152] width 74 height 27
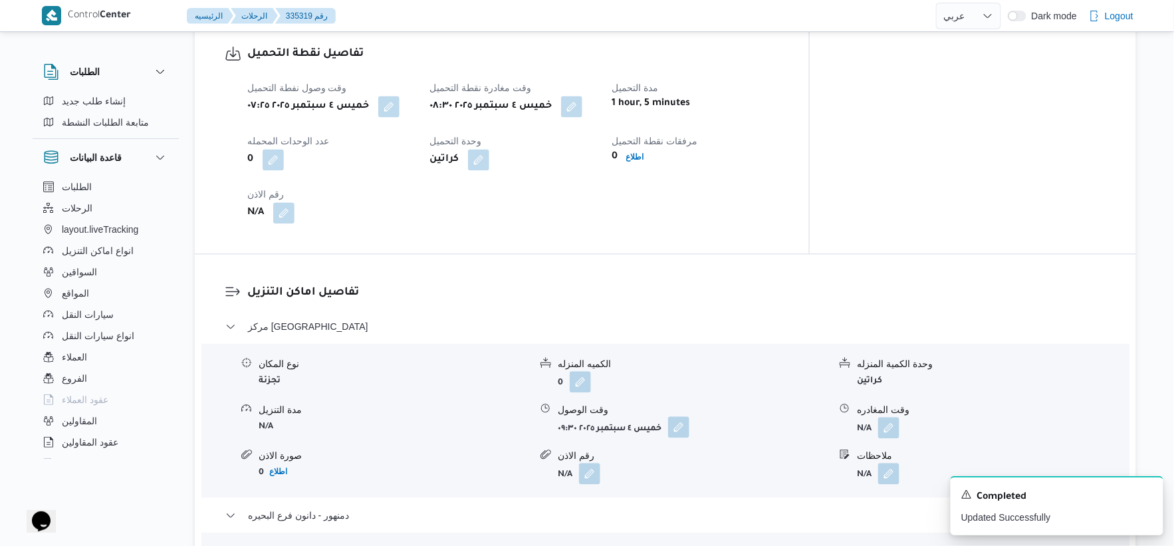
click at [689, 421] on button "button" at bounding box center [678, 426] width 21 height 21
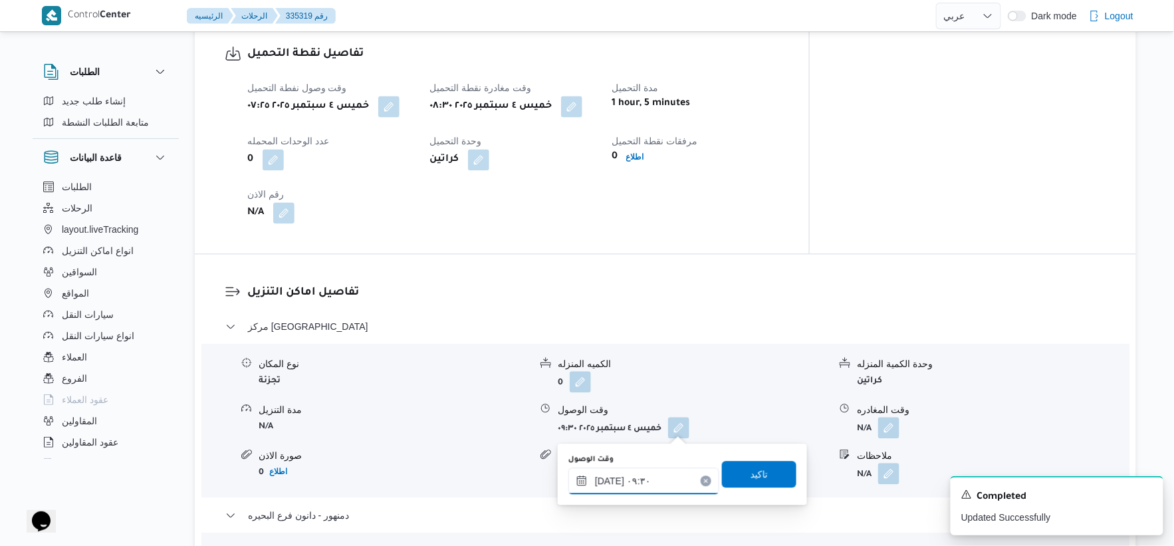
click at [652, 483] on input "٠٤/٠٩/٢٠٢٥ ٠٩:٣٠" at bounding box center [643, 480] width 151 height 27
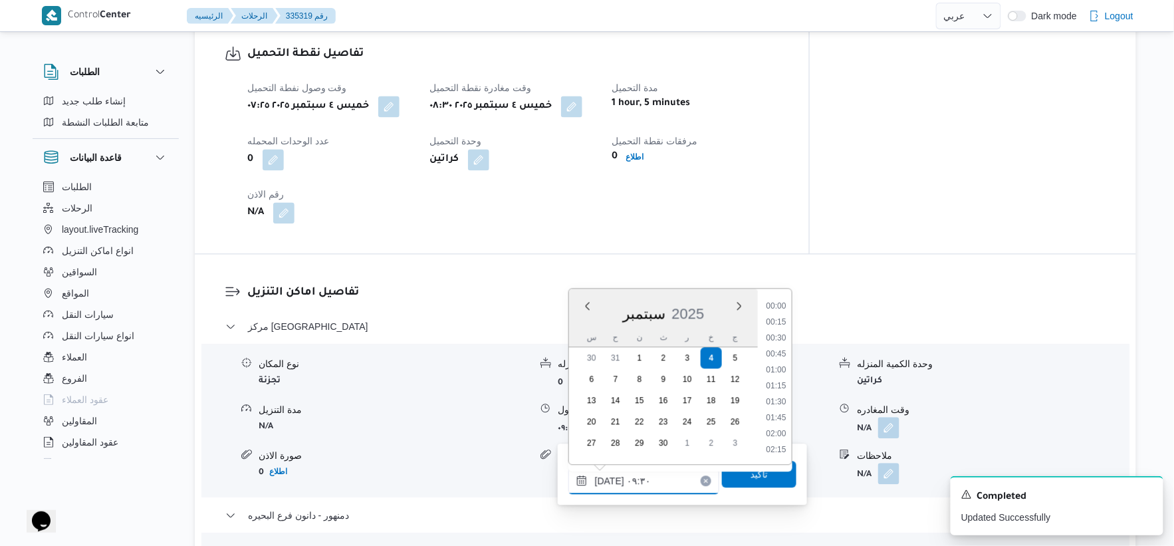
scroll to position [526, 0]
click at [774, 351] on li "09:00" at bounding box center [775, 353] width 31 height 13
type input "٠٤/٠٩/٢٠٢٥ ٠٩:٠٠"
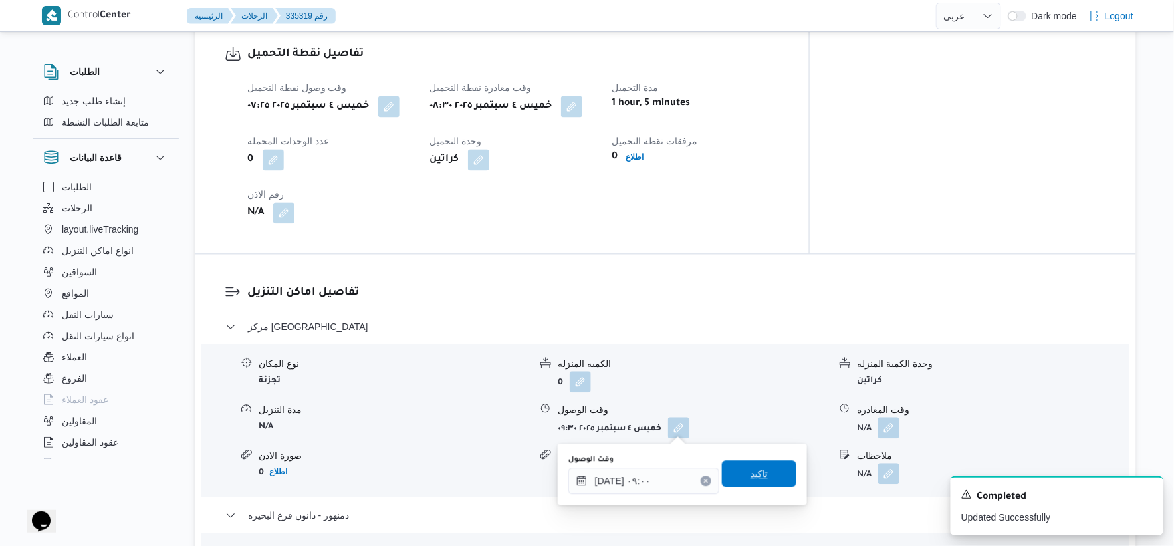
click at [768, 475] on span "تاكيد" at bounding box center [759, 473] width 74 height 27
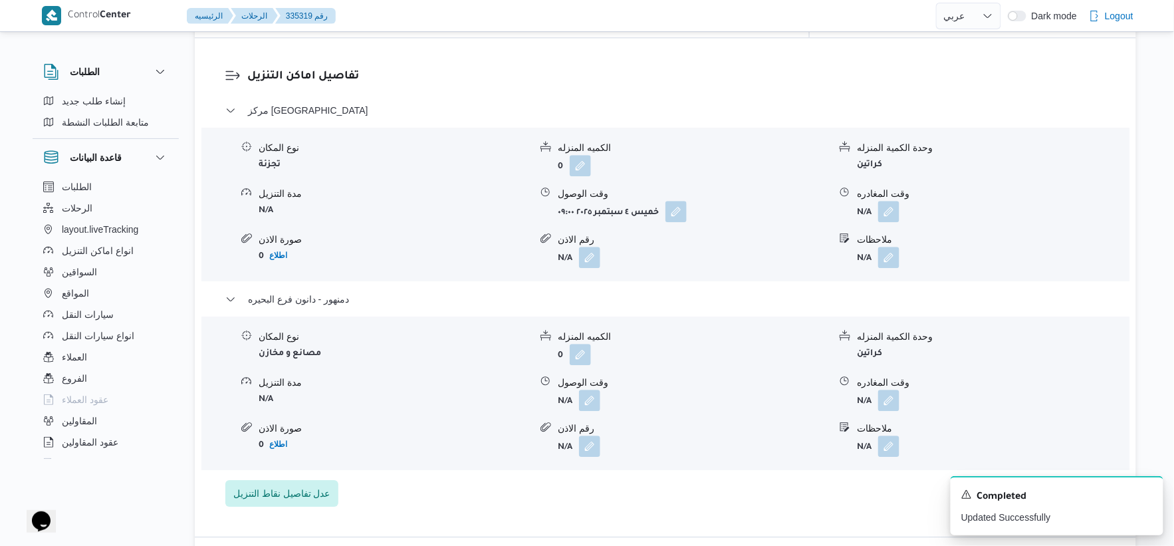
scroll to position [1107, 0]
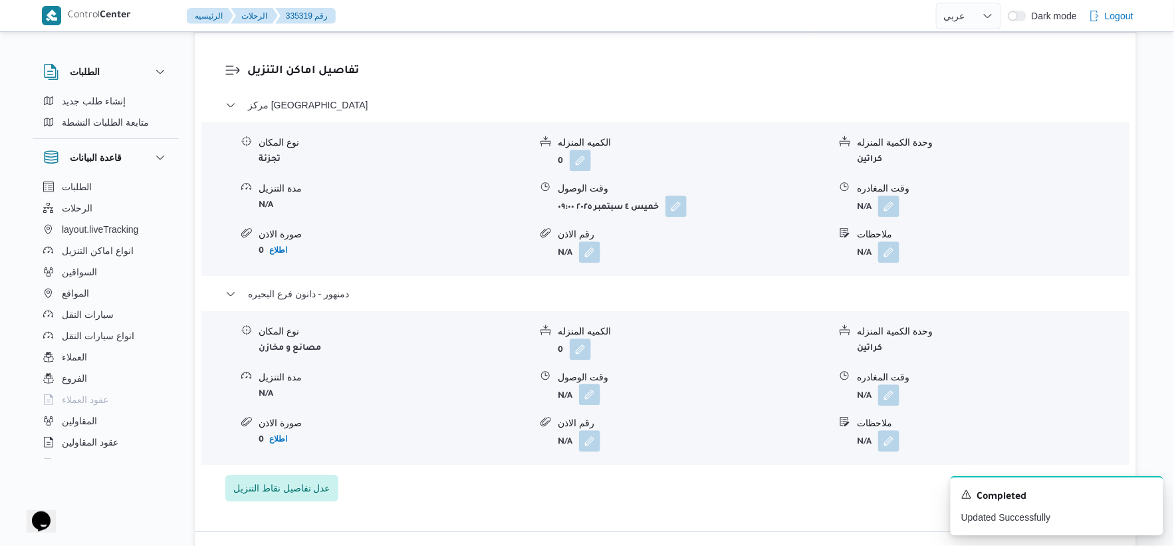
click at [599, 399] on button "button" at bounding box center [589, 393] width 21 height 21
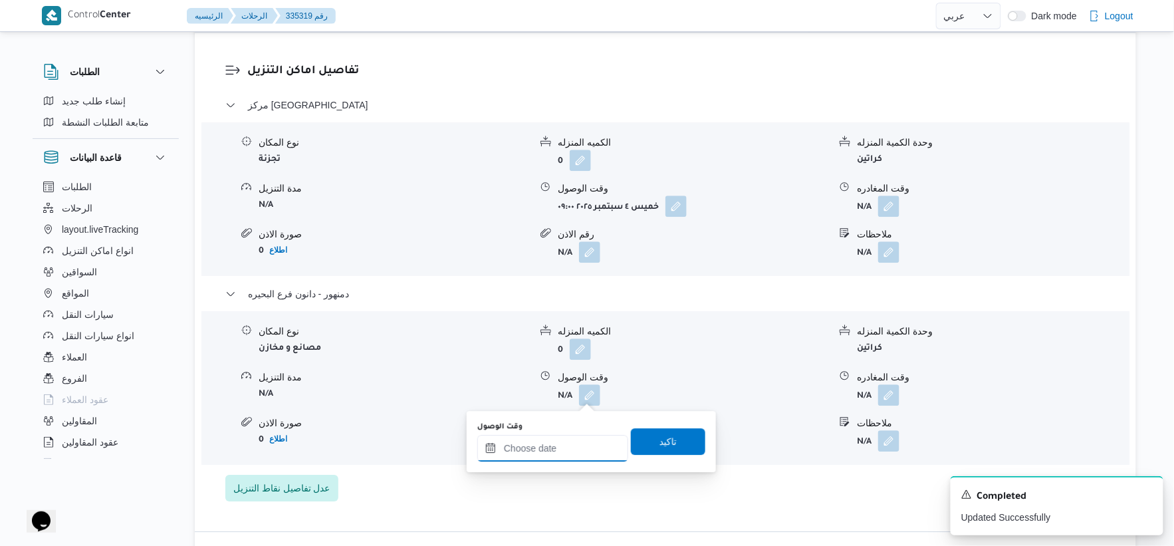
drag, startPoint x: 576, startPoint y: 441, endPoint x: 600, endPoint y: 439, distance: 24.0
click at [576, 441] on input "وقت الوصول" at bounding box center [552, 448] width 151 height 27
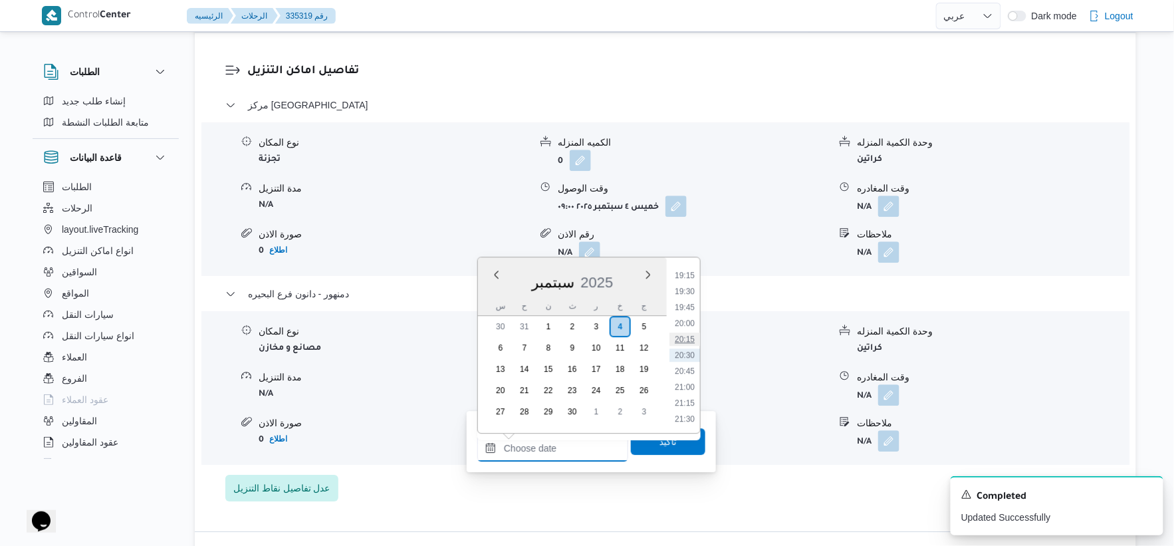
scroll to position [1154, 0]
click at [689, 315] on li "18:45" at bounding box center [684, 316] width 31 height 13
type input "٠٤/٠٩/٢٠٢٥ ١٨:٤٥"
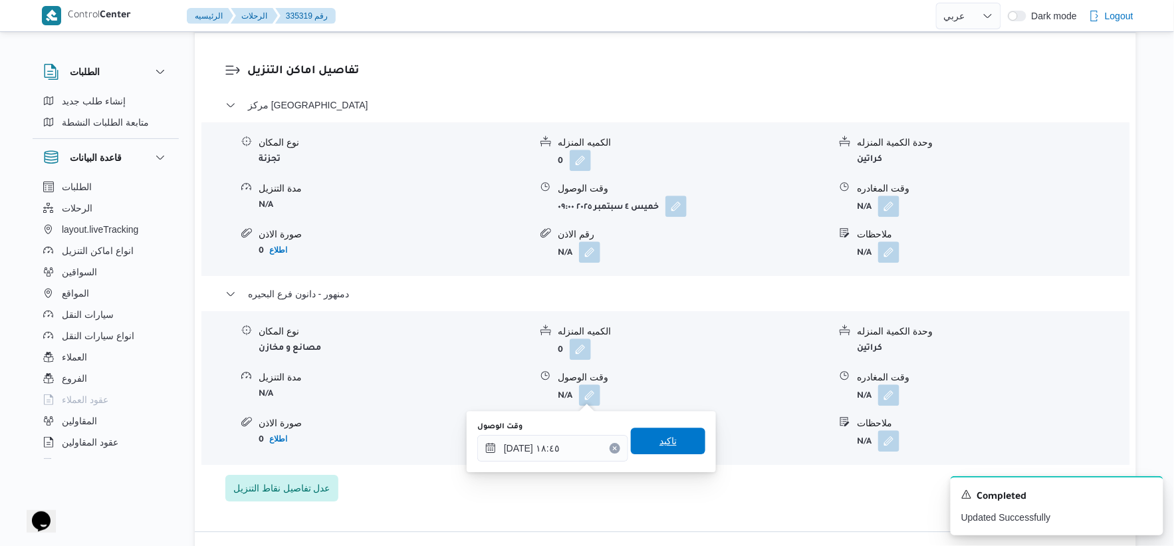
drag, startPoint x: 679, startPoint y: 436, endPoint x: 855, endPoint y: 415, distance: 178.1
click at [679, 436] on span "تاكيد" at bounding box center [668, 441] width 74 height 27
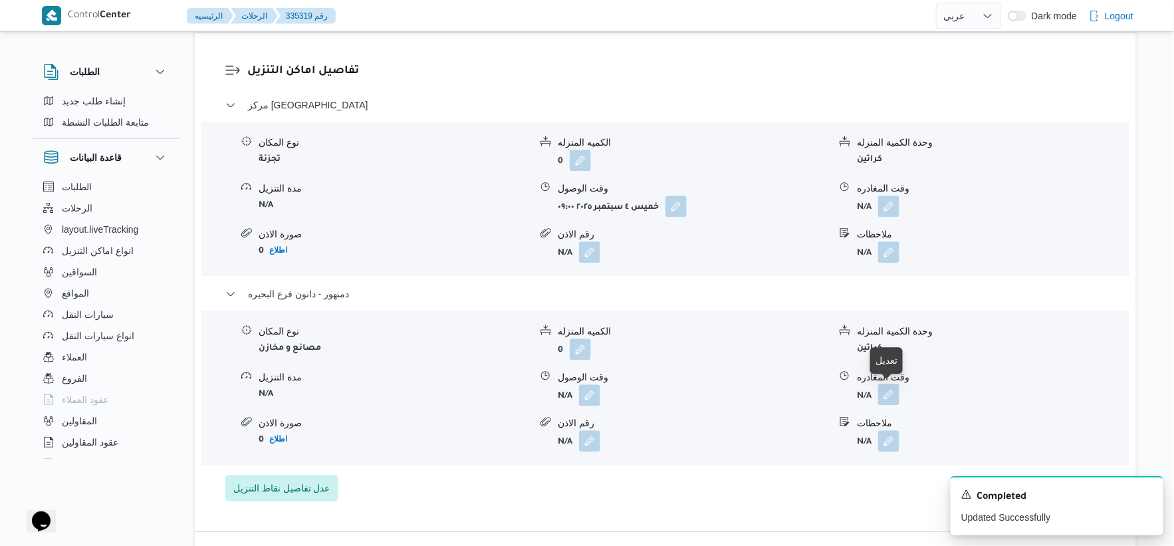
click at [893, 392] on button "button" at bounding box center [888, 393] width 21 height 21
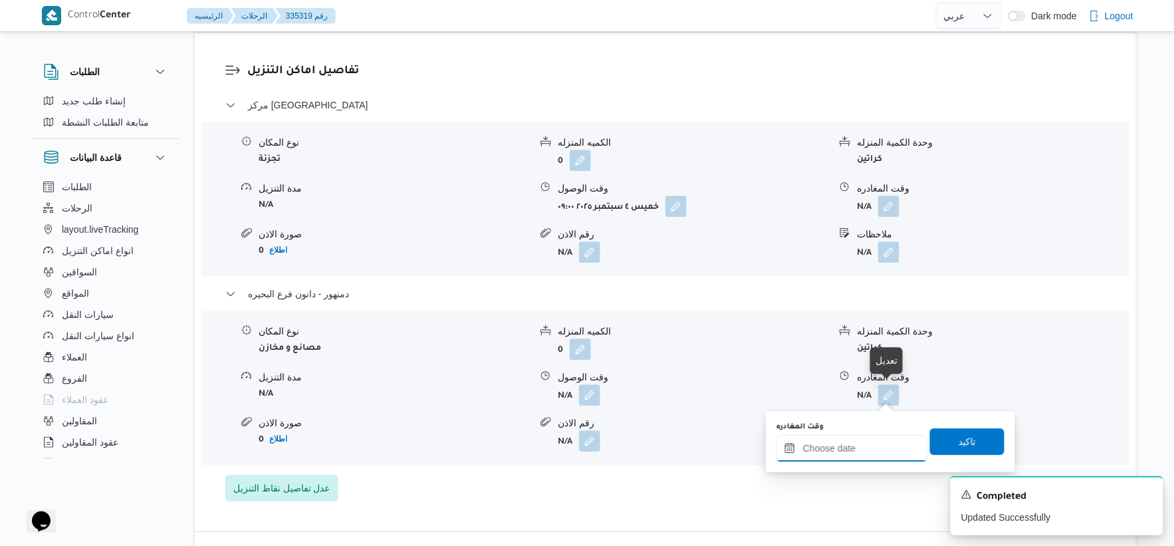
click at [875, 455] on input "وقت المغادره" at bounding box center [851, 448] width 151 height 27
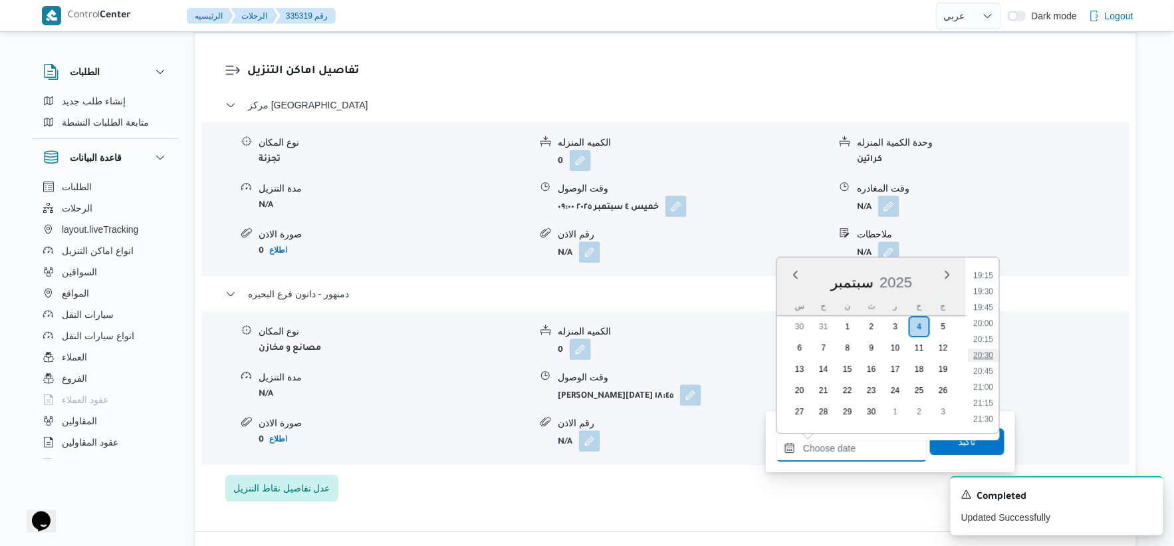
scroll to position [1080, 0]
click at [990, 370] on li "18:30" at bounding box center [983, 374] width 31 height 13
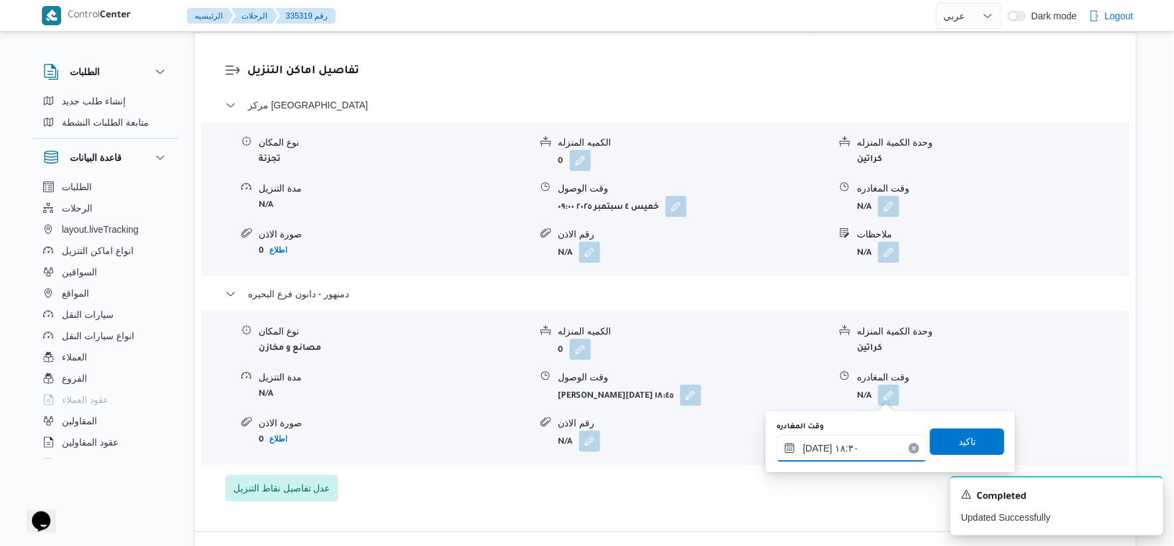
click at [815, 446] on input "٠٤/٠٩/٢٠٢٥ ١٨:٣٠" at bounding box center [851, 448] width 151 height 27
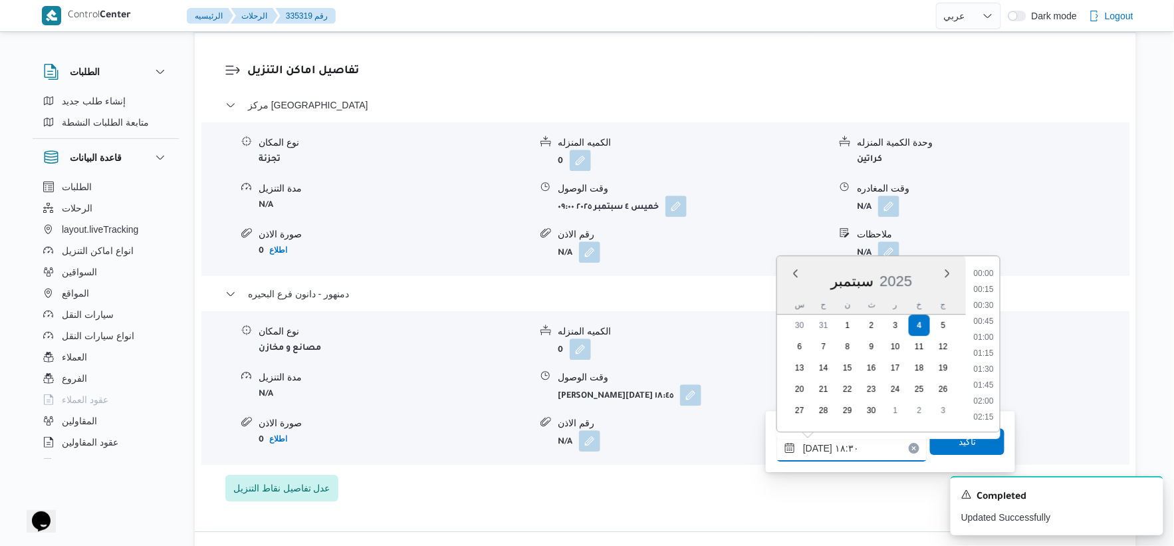
scroll to position [1100, 0]
type input "٠٤/٠٩/٢٠٢٥ ١٨:٥٥"
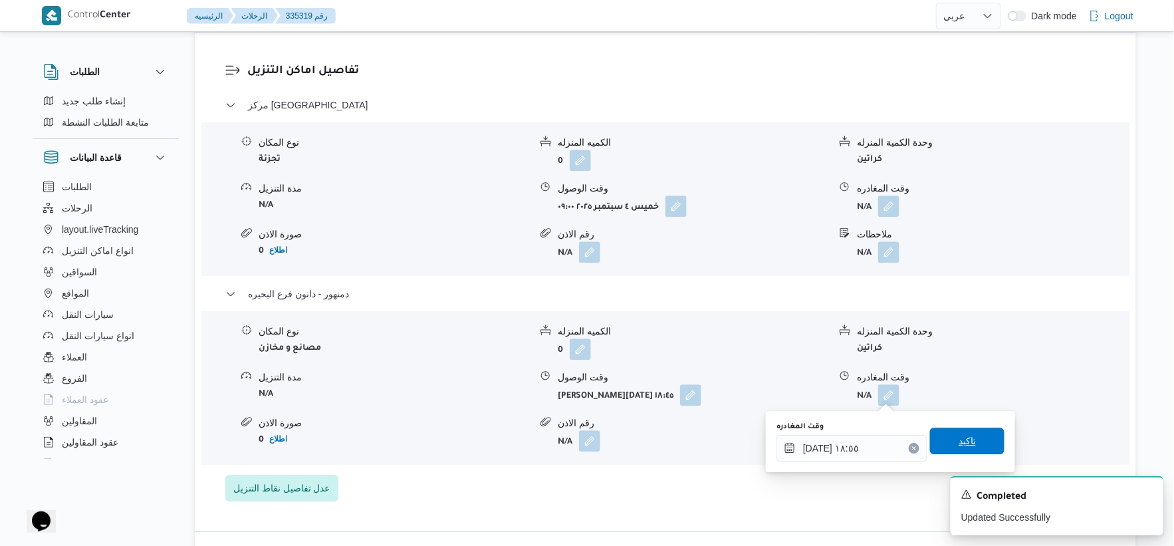
click at [958, 444] on span "تاكيد" at bounding box center [966, 441] width 17 height 16
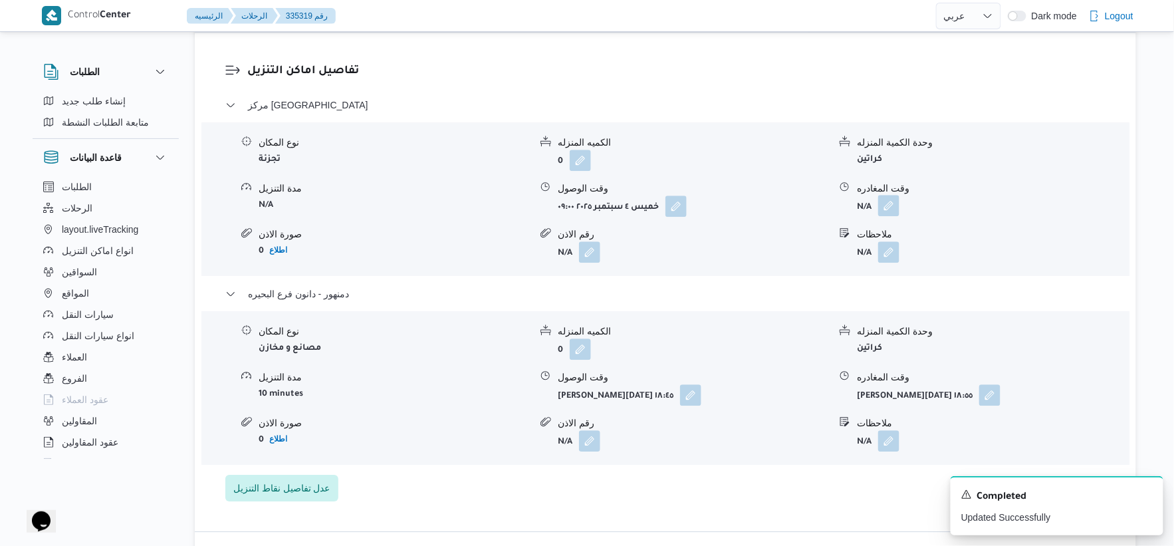
click at [899, 203] on button "button" at bounding box center [888, 205] width 21 height 21
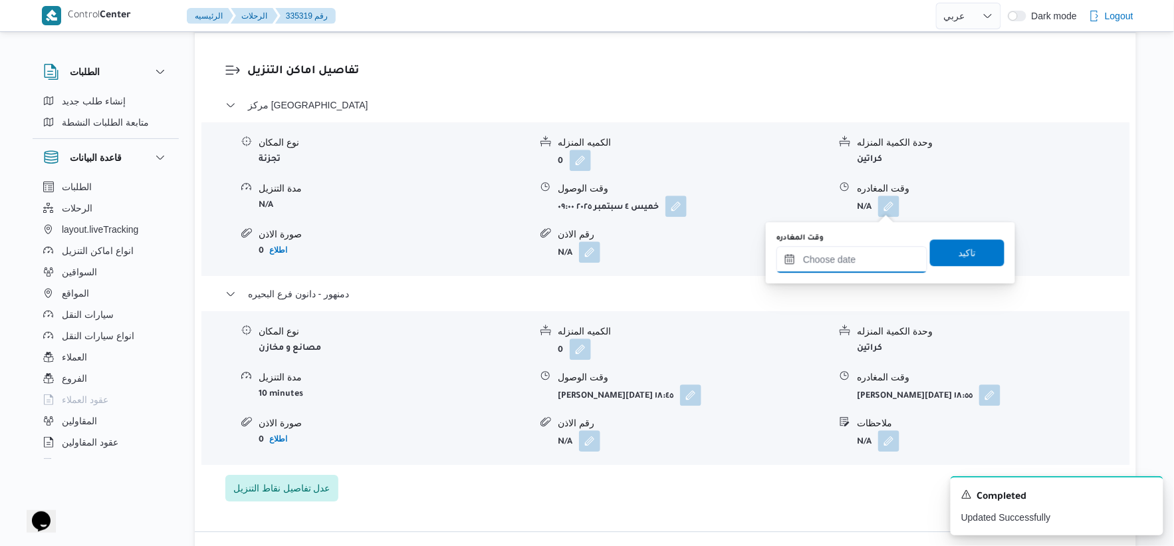
drag, startPoint x: 854, startPoint y: 263, endPoint x: 867, endPoint y: 268, distance: 14.3
click at [854, 263] on input "وقت المغادره" at bounding box center [851, 259] width 151 height 27
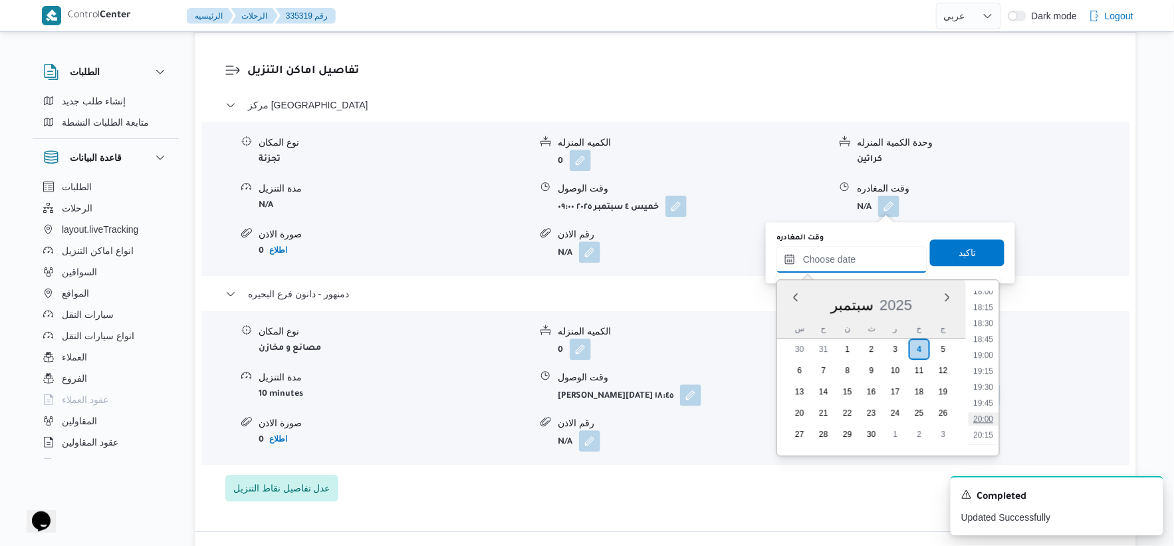
scroll to position [1154, 0]
click at [986, 320] on li "18:30" at bounding box center [983, 323] width 31 height 13
type input "٠٤/٠٩/٢٠٢٥ ١٨:٣٠"
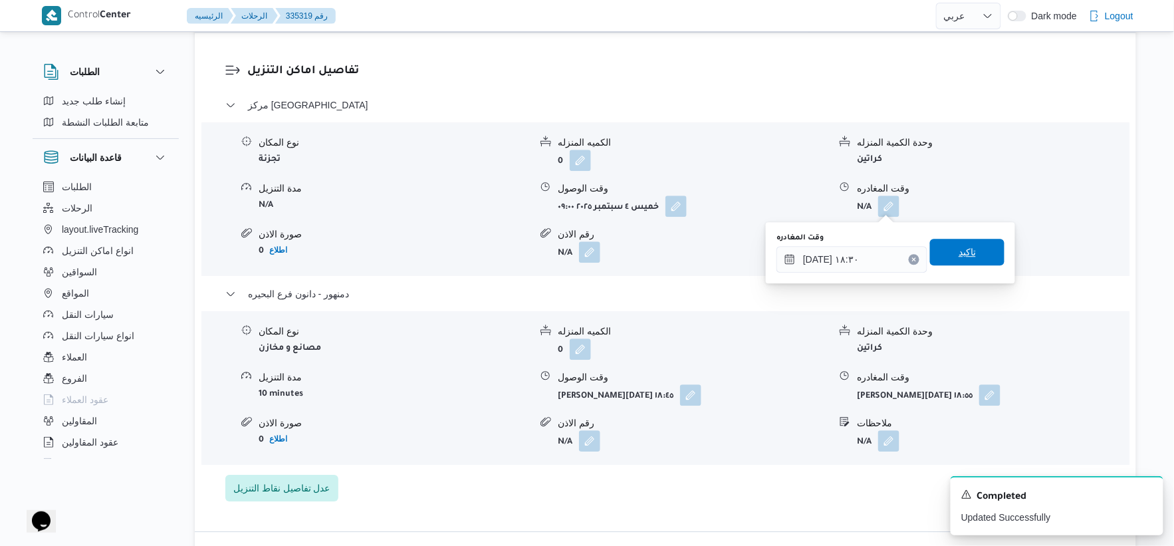
click at [974, 248] on span "تاكيد" at bounding box center [967, 252] width 74 height 27
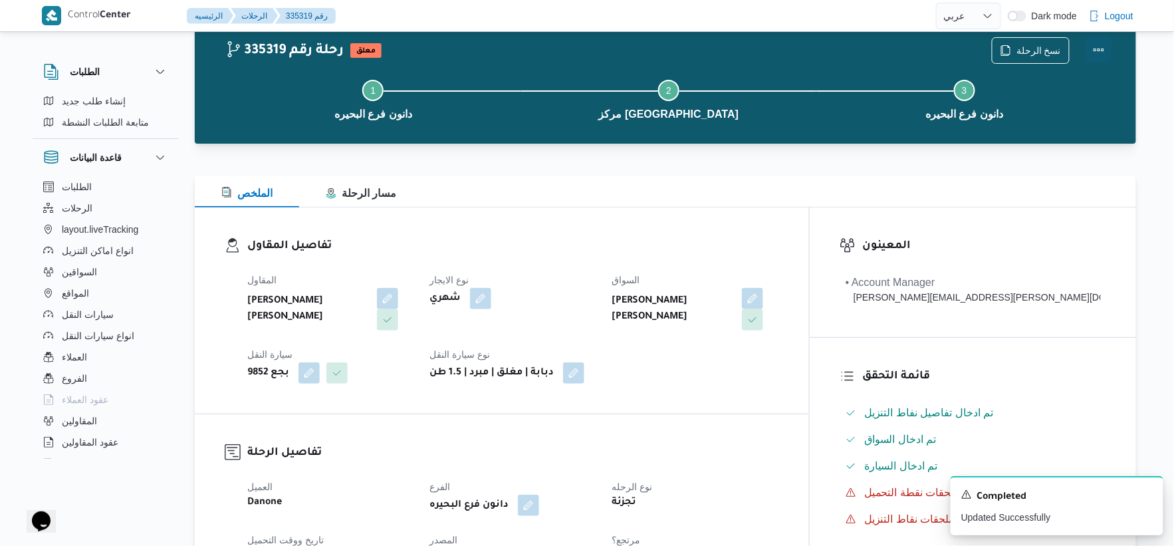
scroll to position [0, 0]
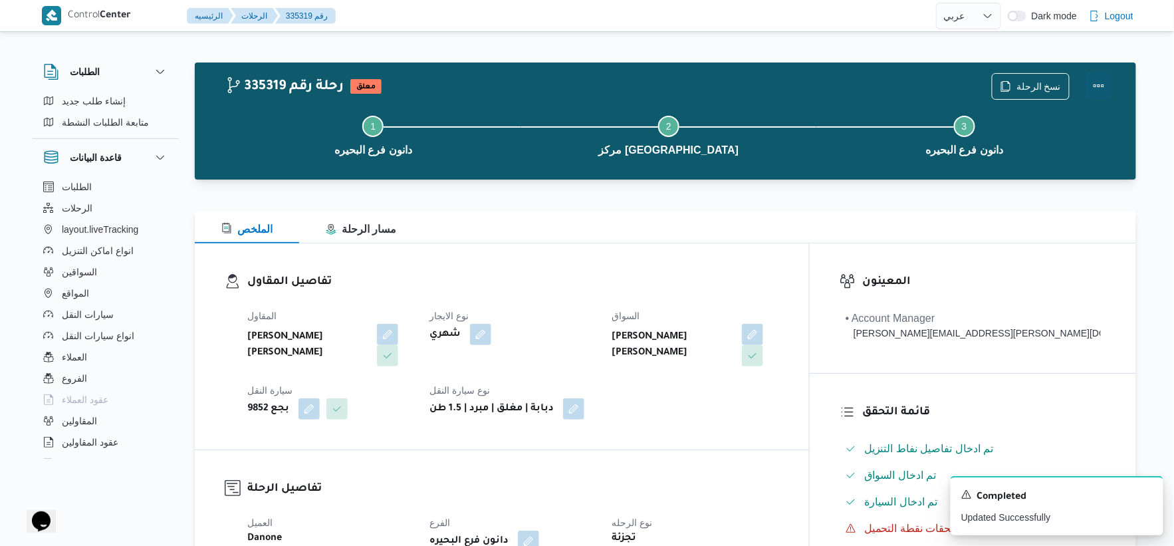
click at [1102, 82] on button "Actions" at bounding box center [1098, 85] width 27 height 27
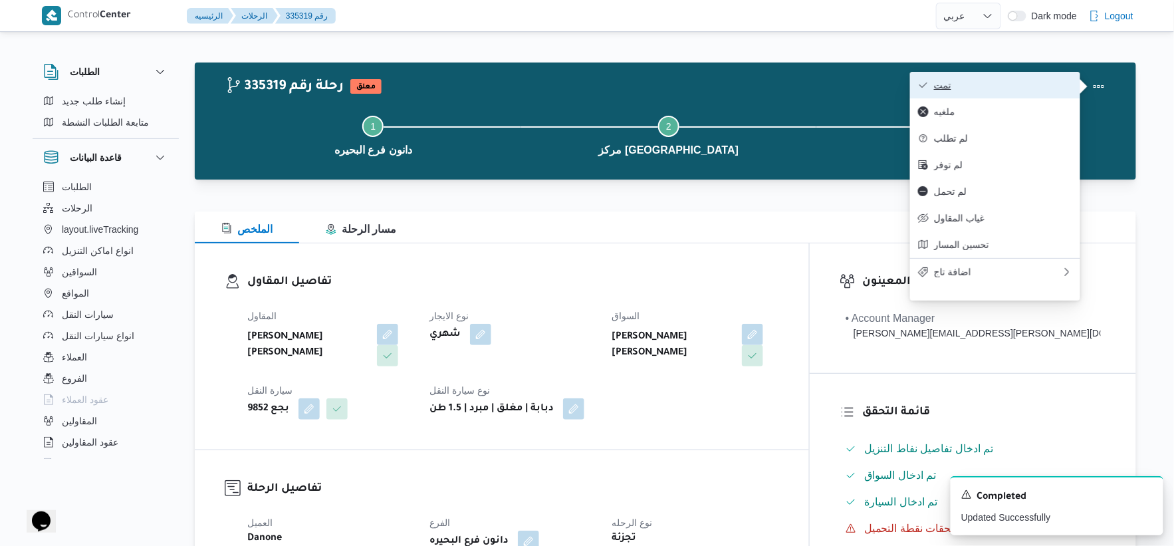
click at [1022, 74] on button "تمت" at bounding box center [995, 85] width 170 height 27
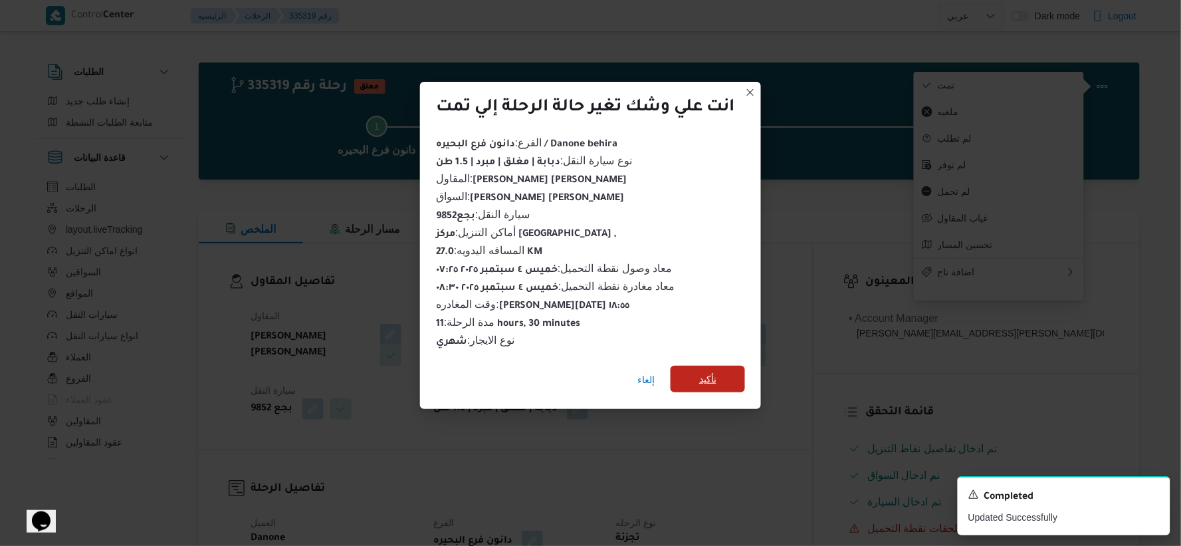
click at [699, 370] on span "تأكيد" at bounding box center [708, 379] width 74 height 27
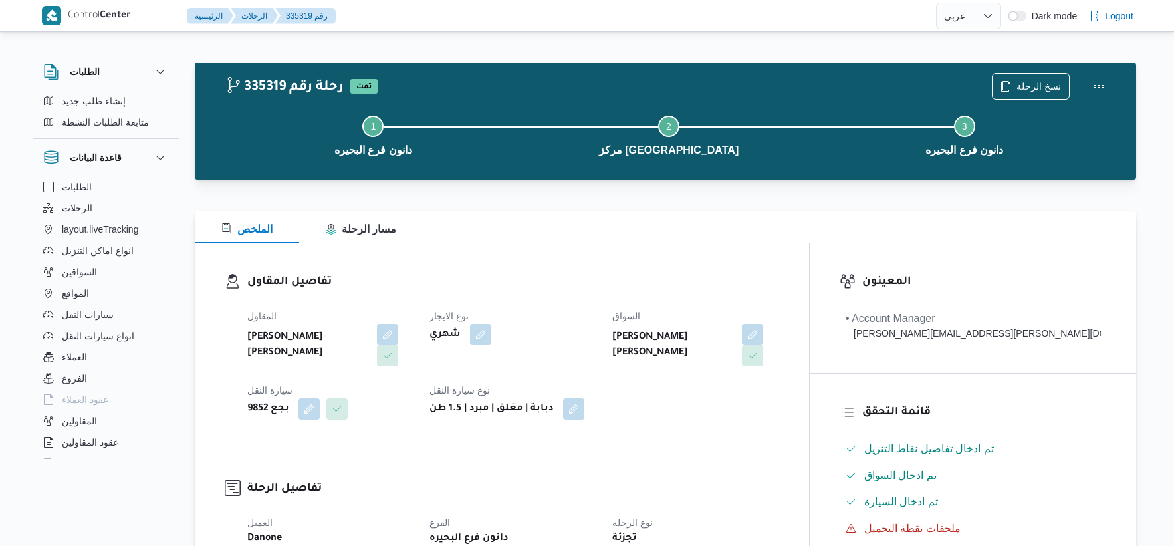
select select "ar"
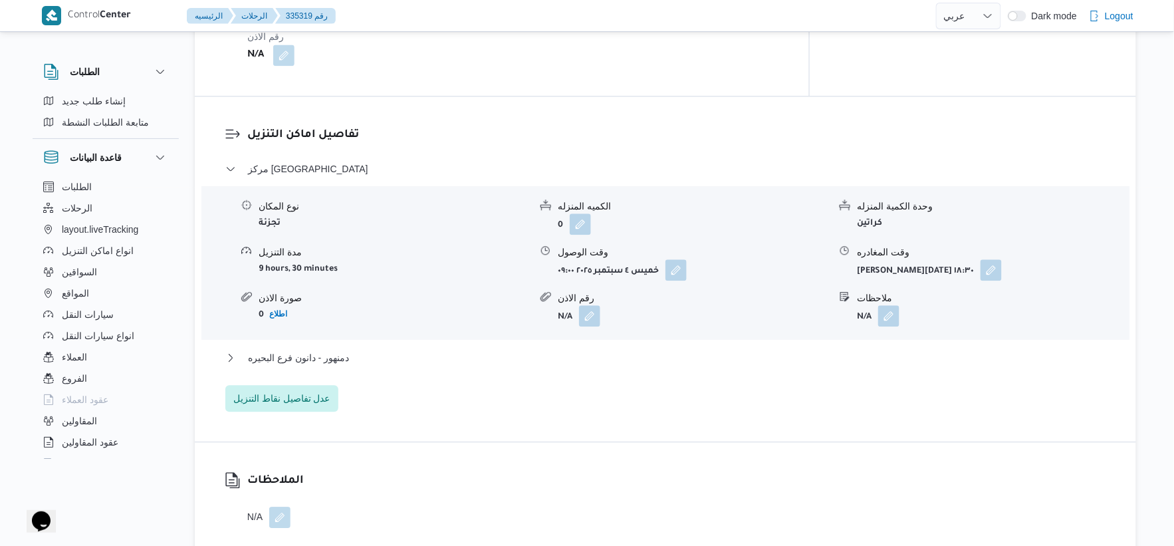
scroll to position [1181, 0]
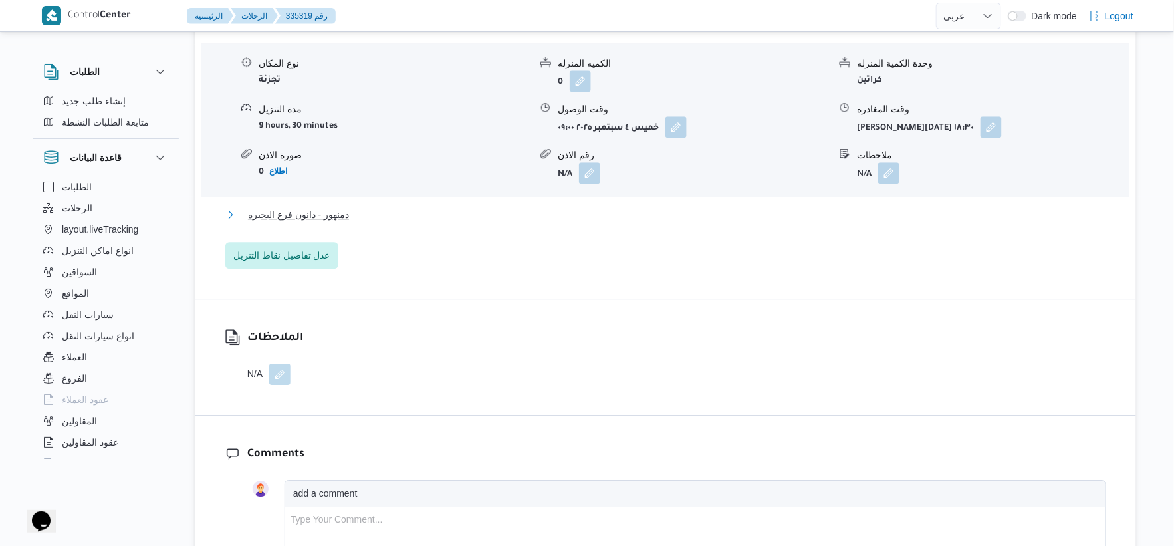
click at [348, 211] on span "دمنهور - دانون فرع البحيره" at bounding box center [298, 215] width 101 height 16
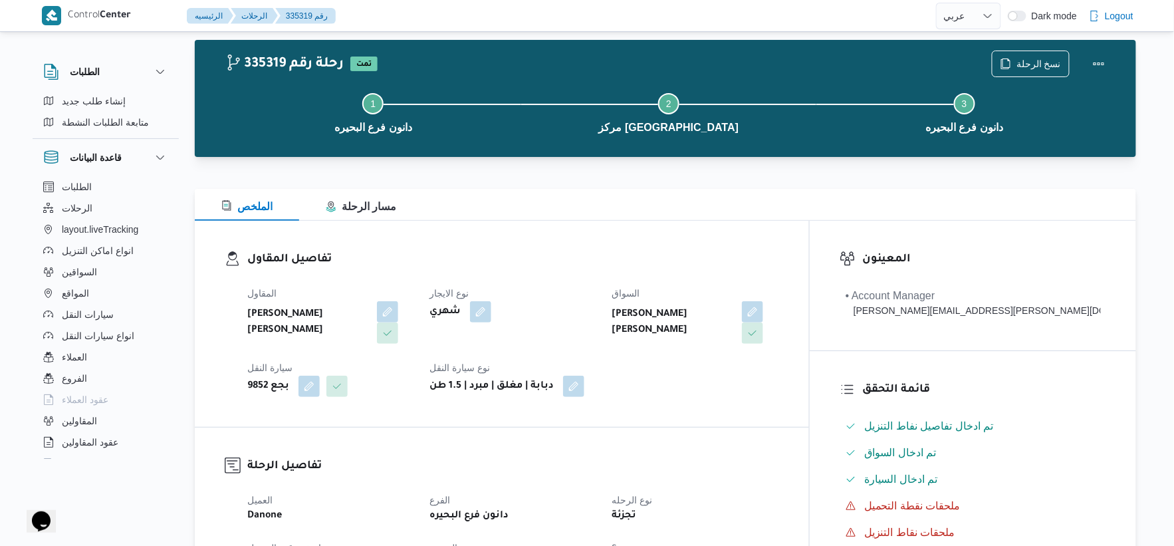
scroll to position [0, 0]
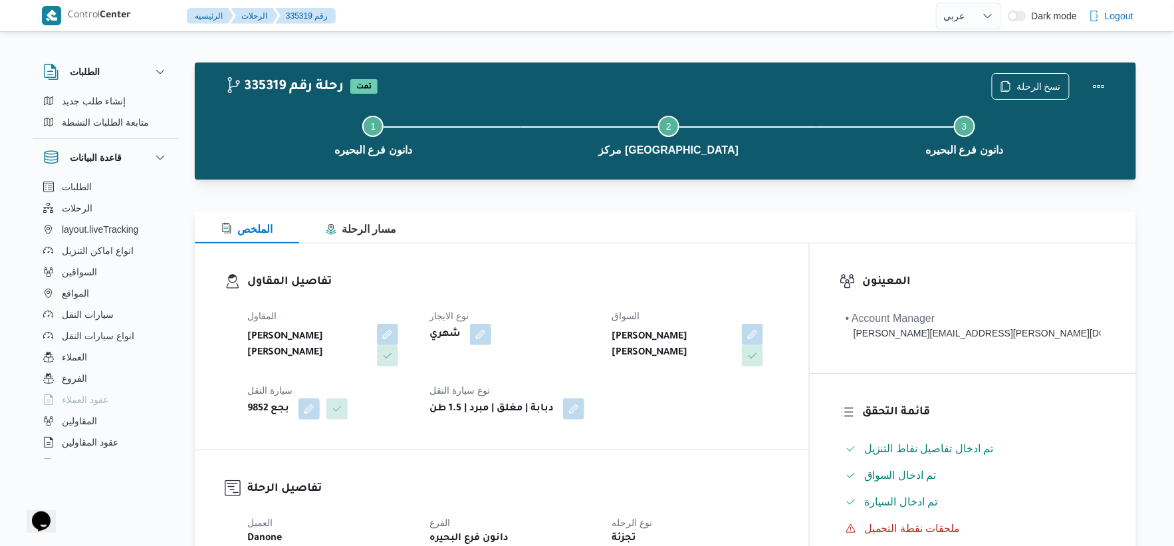
select select "ar"
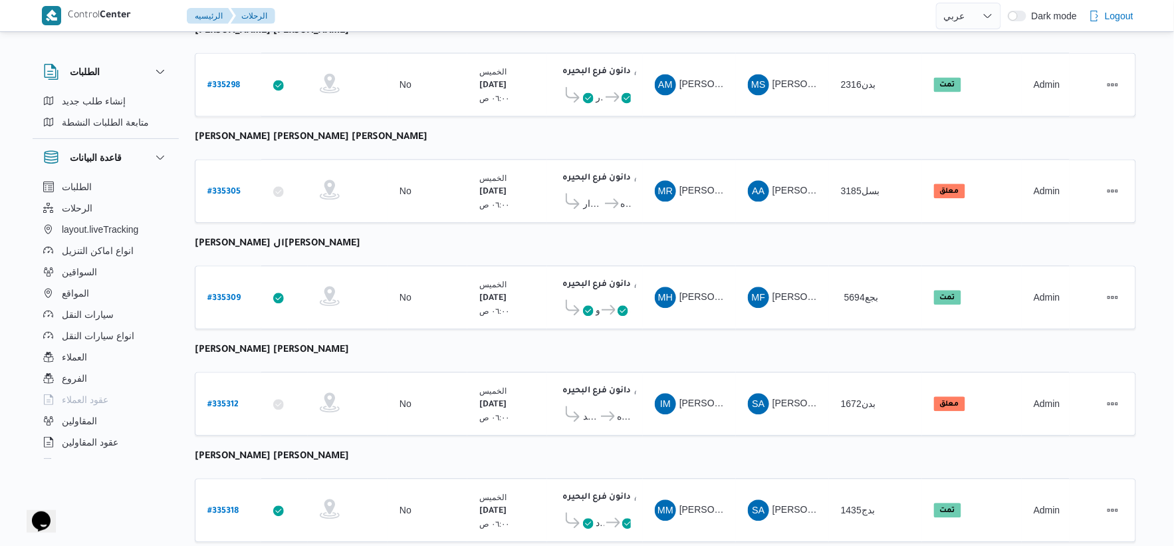
scroll to position [920, 0]
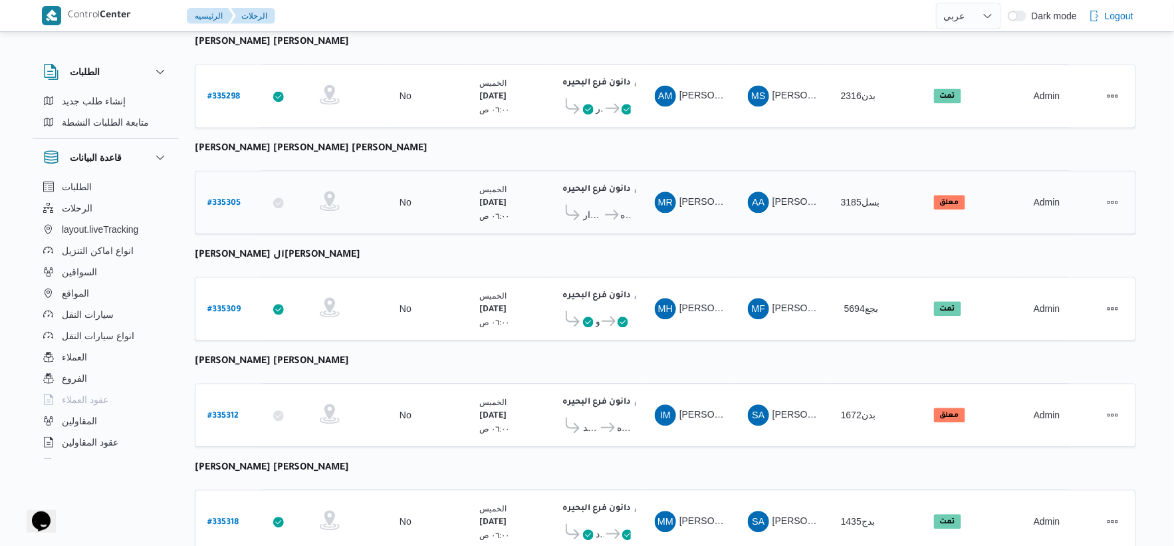
click at [227, 199] on b "# 335305" at bounding box center [223, 203] width 33 height 9
select select "ar"
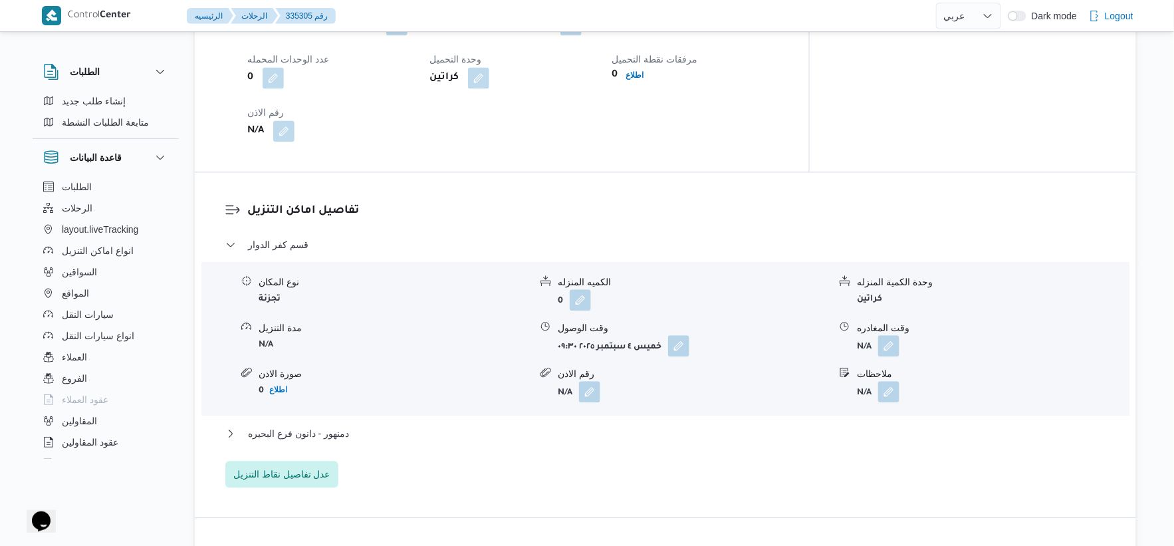
scroll to position [886, 0]
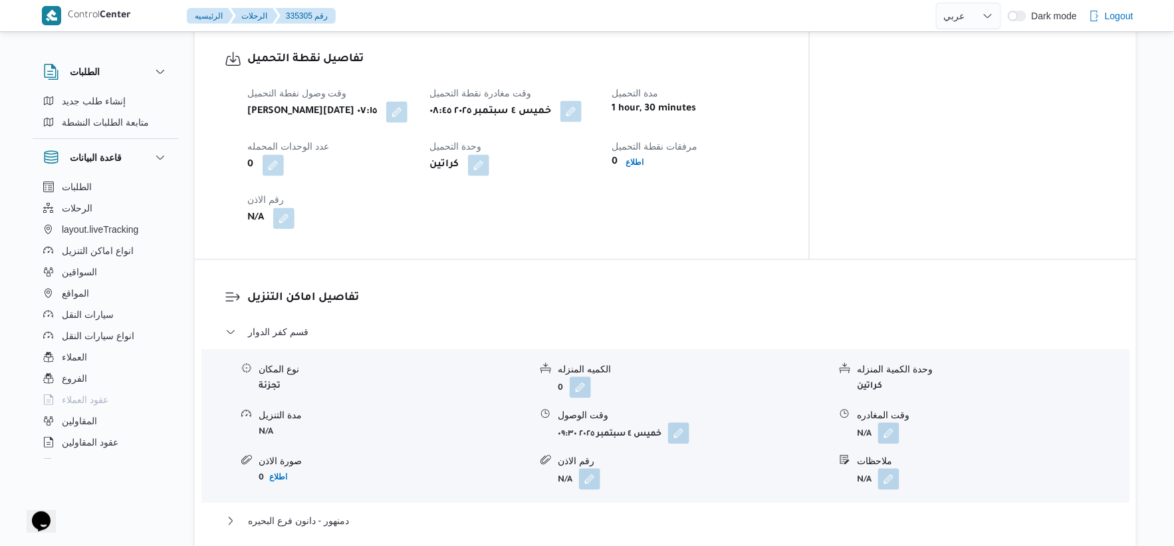
click at [582, 102] on button "button" at bounding box center [570, 110] width 21 height 21
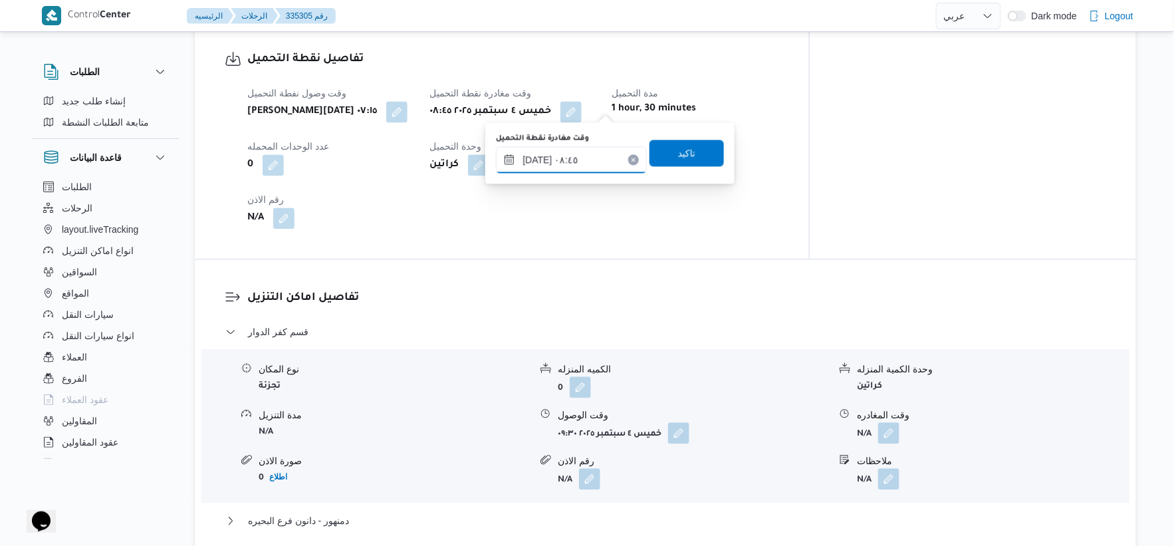
click at [586, 161] on input "[DATE] ٠٨:٤٥" at bounding box center [571, 159] width 151 height 27
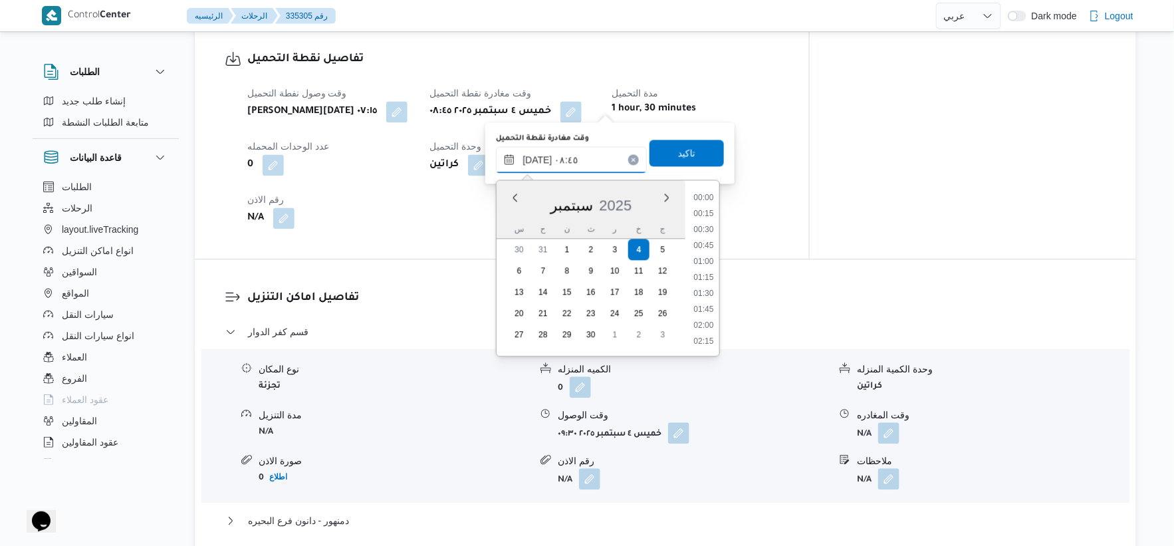
scroll to position [479, 0]
click at [705, 259] on li "08:30" at bounding box center [704, 261] width 31 height 13
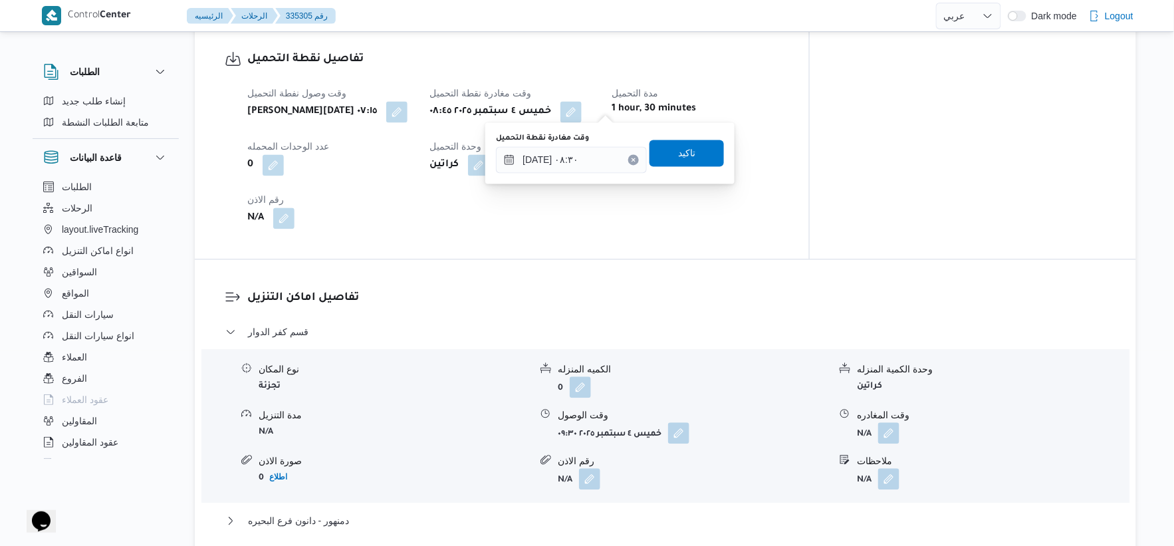
type input "[DATE] ٠٨:٤٥"
click at [710, 241] on div "تفاصيل نقطة التحميل وقت وصول نفطة التحميل [PERSON_NAME][DATE] ٠٧:١٥ وقت مغادرة …" at bounding box center [502, 140] width 614 height 238
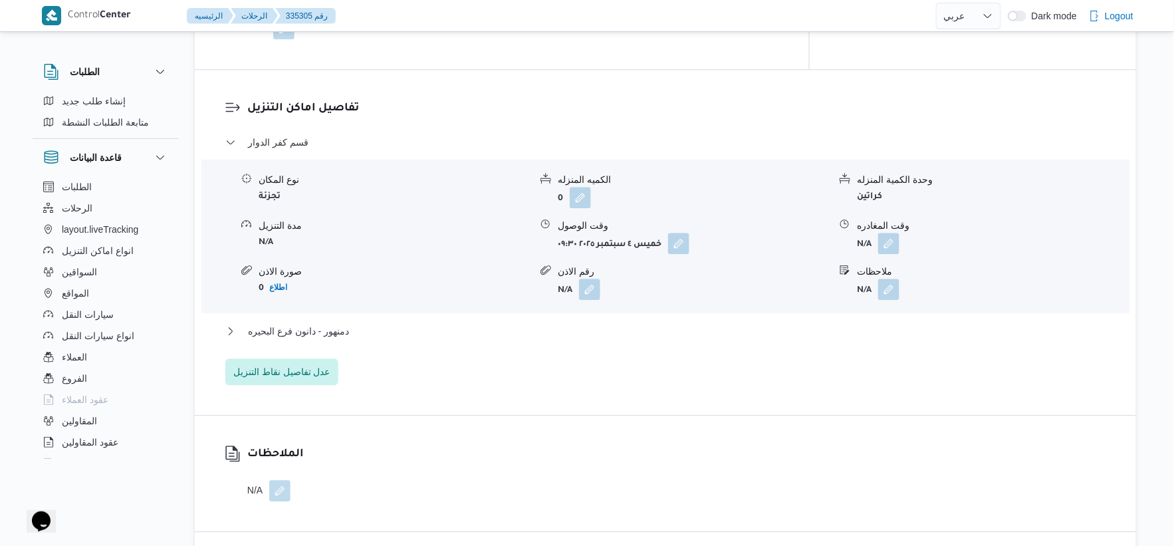
scroll to position [1181, 0]
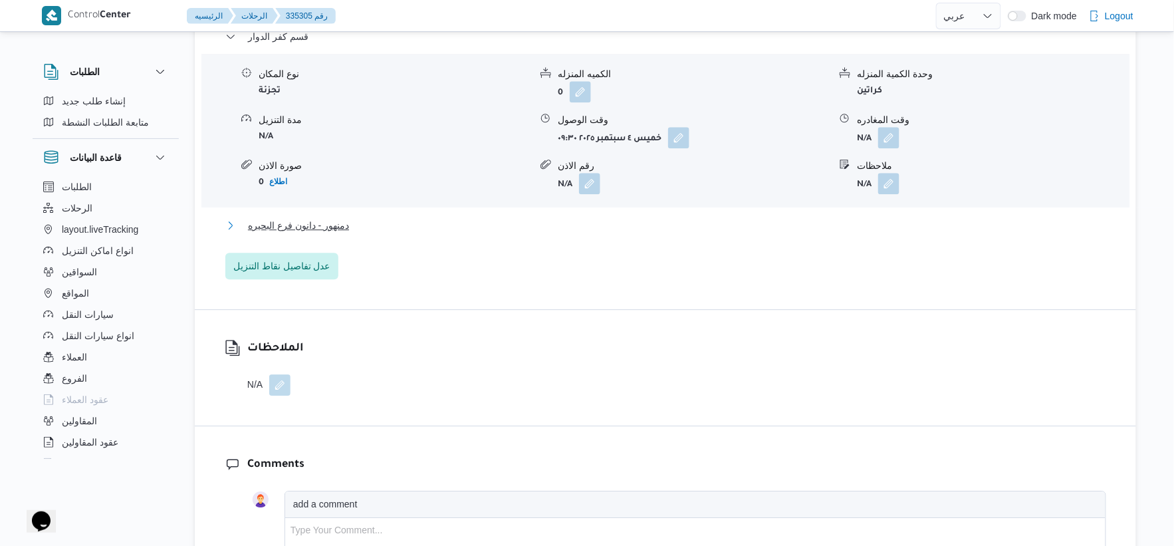
click at [377, 217] on button "دمنهور - دانون فرع البحيره" at bounding box center [665, 225] width 881 height 16
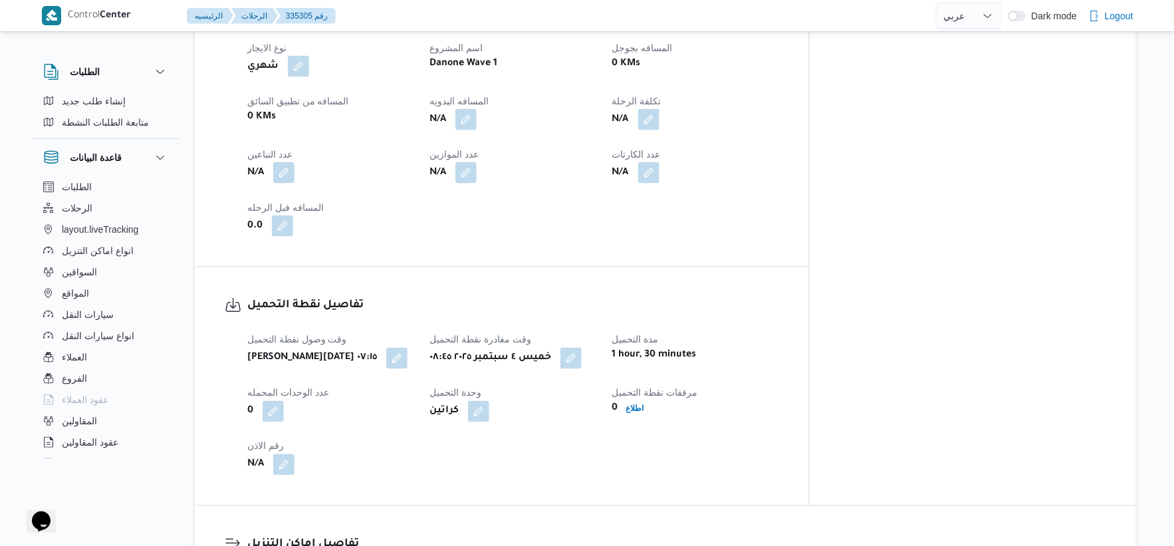
scroll to position [443, 0]
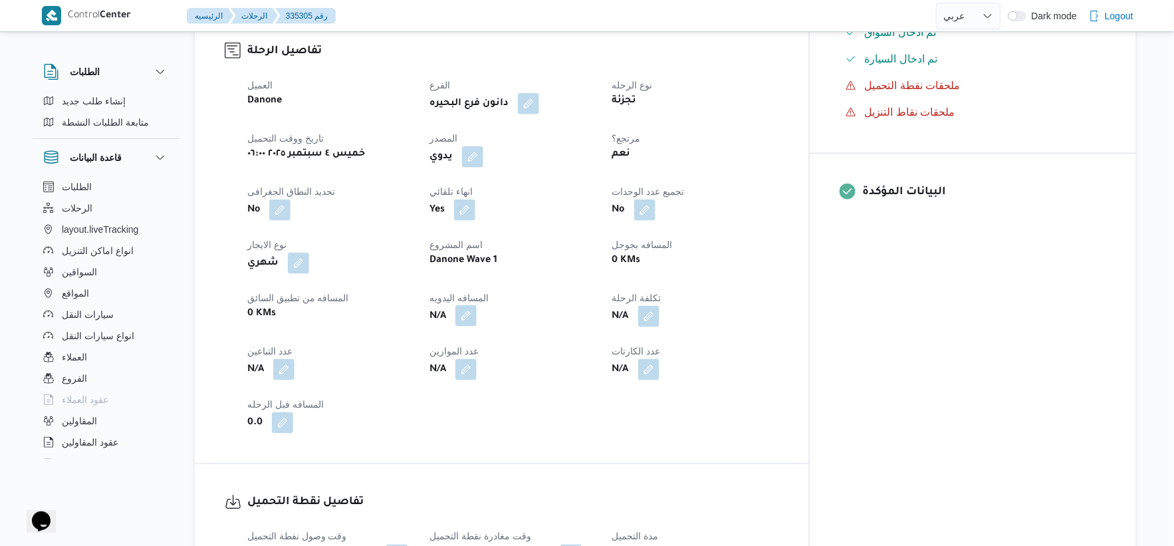
click at [477, 305] on button "button" at bounding box center [465, 315] width 21 height 21
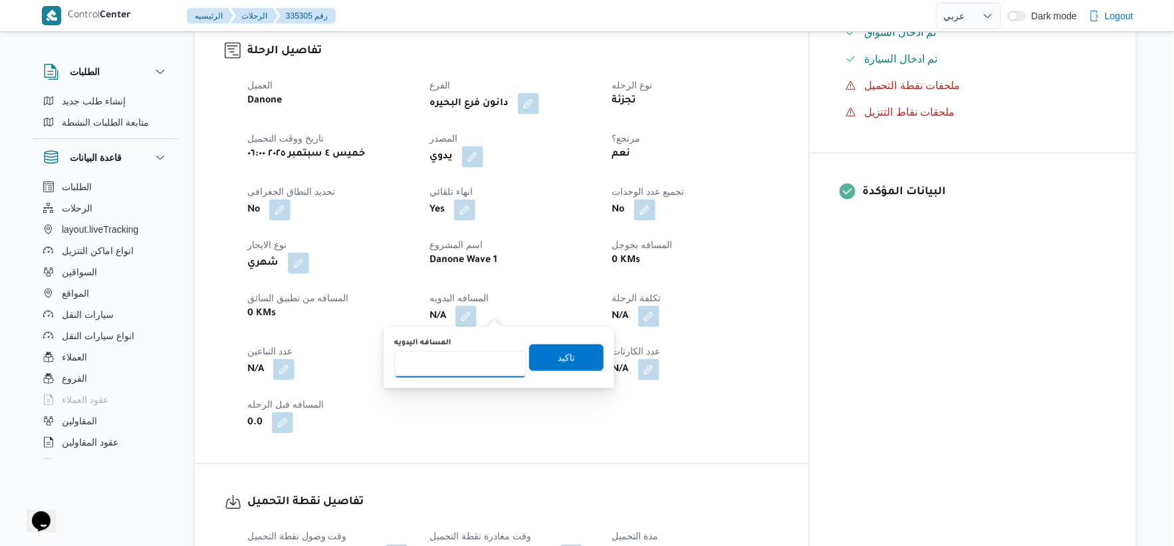
click at [459, 360] on input "المسافه اليدويه" at bounding box center [460, 364] width 132 height 27
type input "96"
click at [558, 360] on span "تاكيد" at bounding box center [566, 357] width 17 height 16
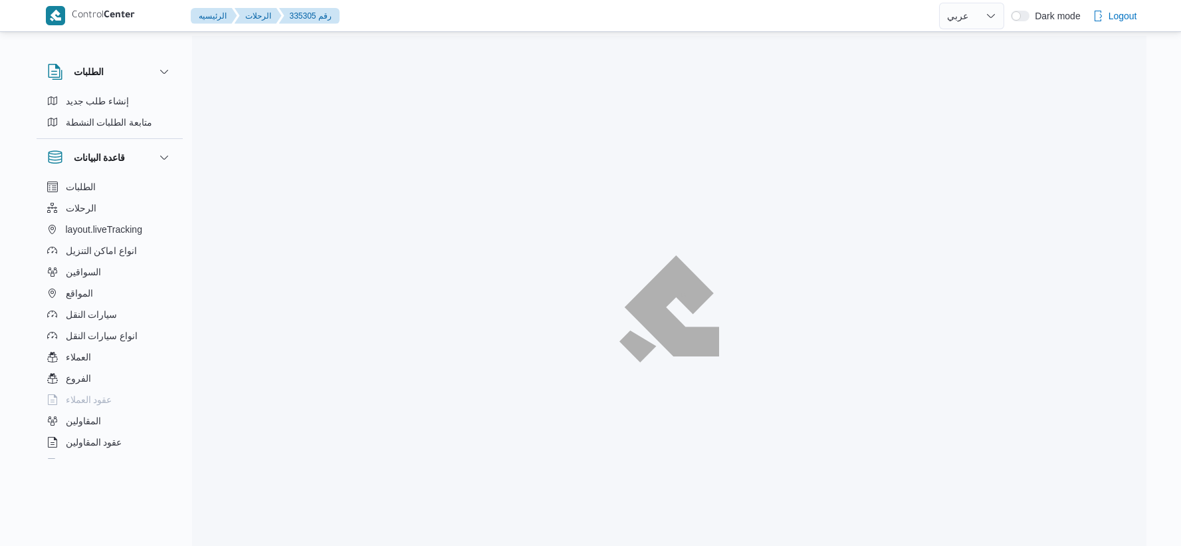
select select "ar"
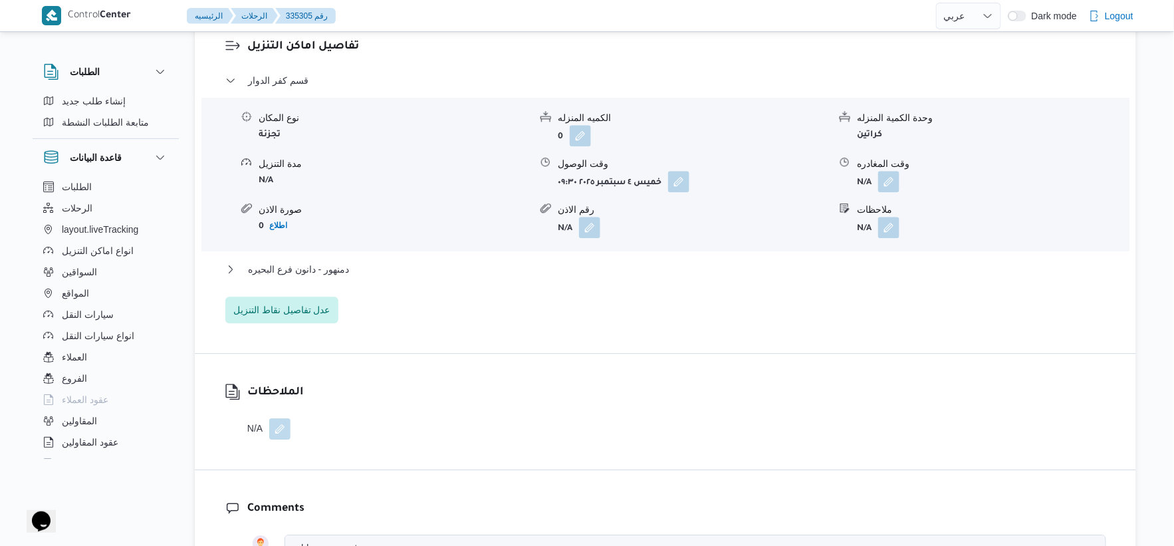
scroll to position [1144, 0]
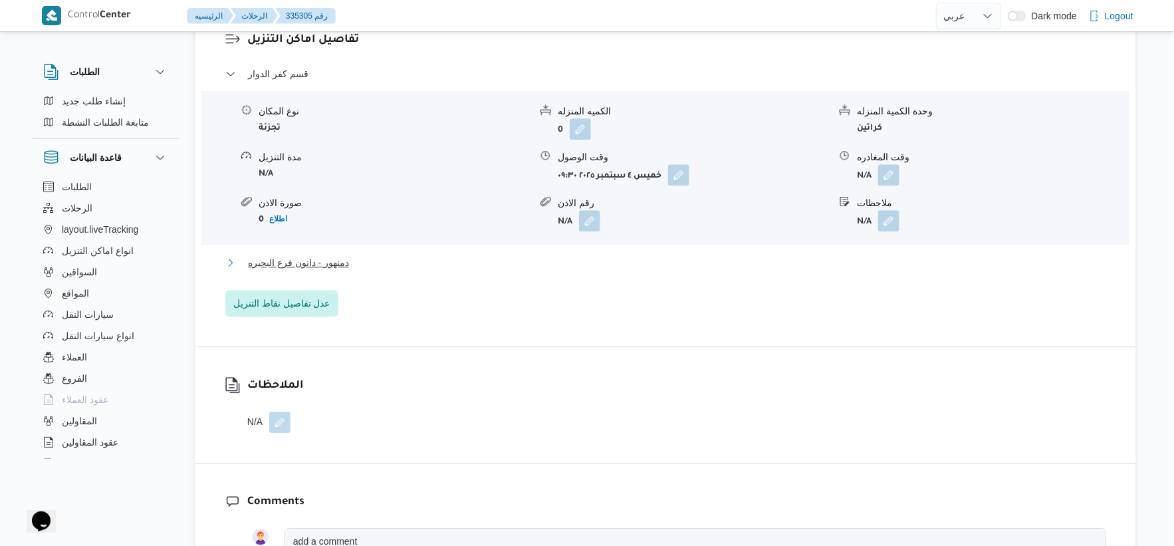
click at [355, 263] on button "دمنهور - دانون فرع البحيره" at bounding box center [665, 263] width 881 height 16
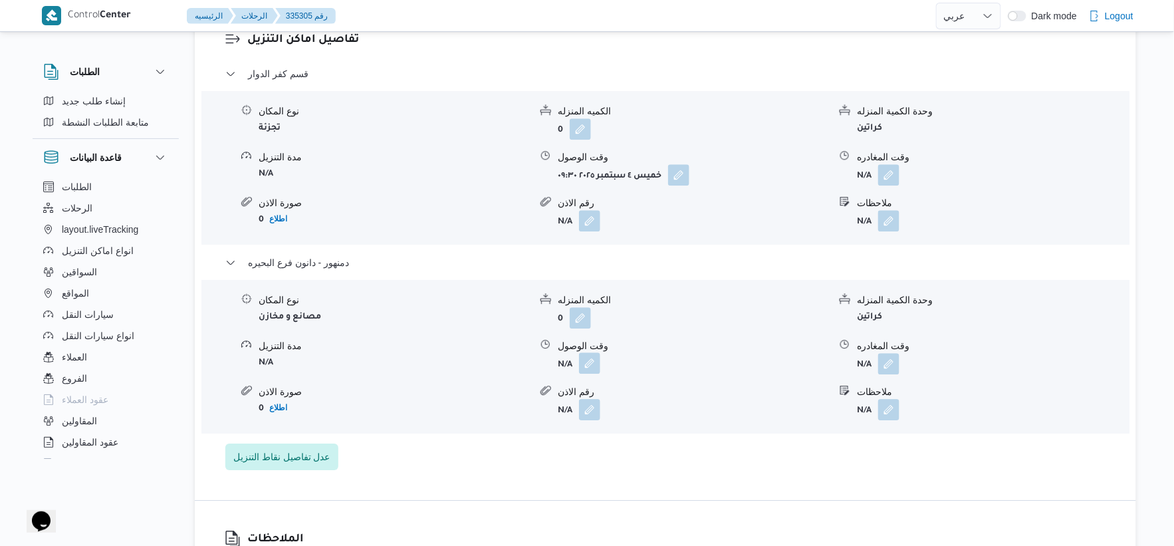
click at [592, 360] on button "button" at bounding box center [589, 362] width 21 height 21
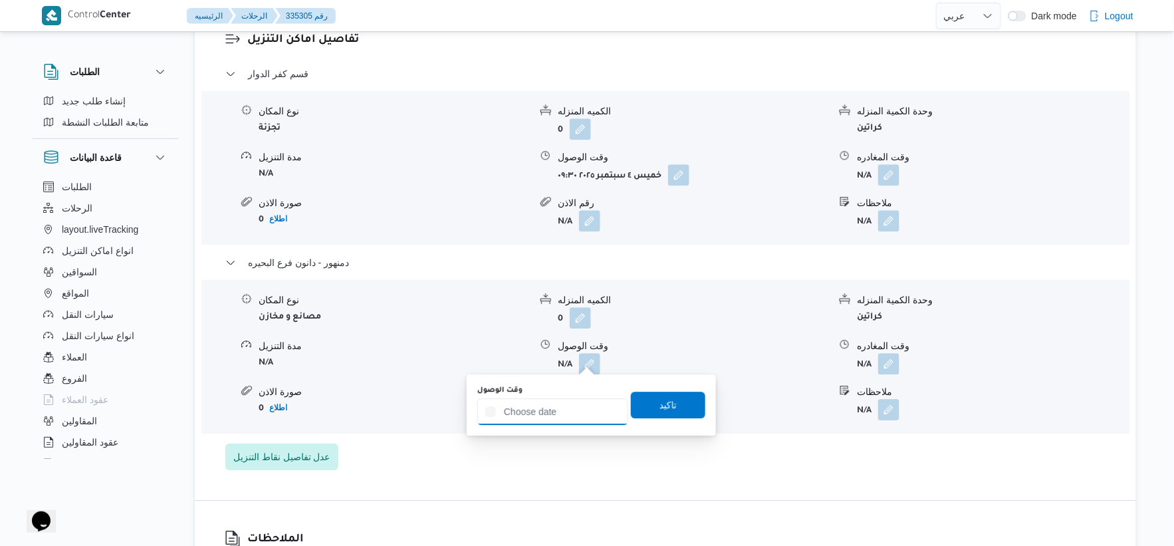
click at [576, 413] on input "وقت الوصول" at bounding box center [552, 411] width 151 height 27
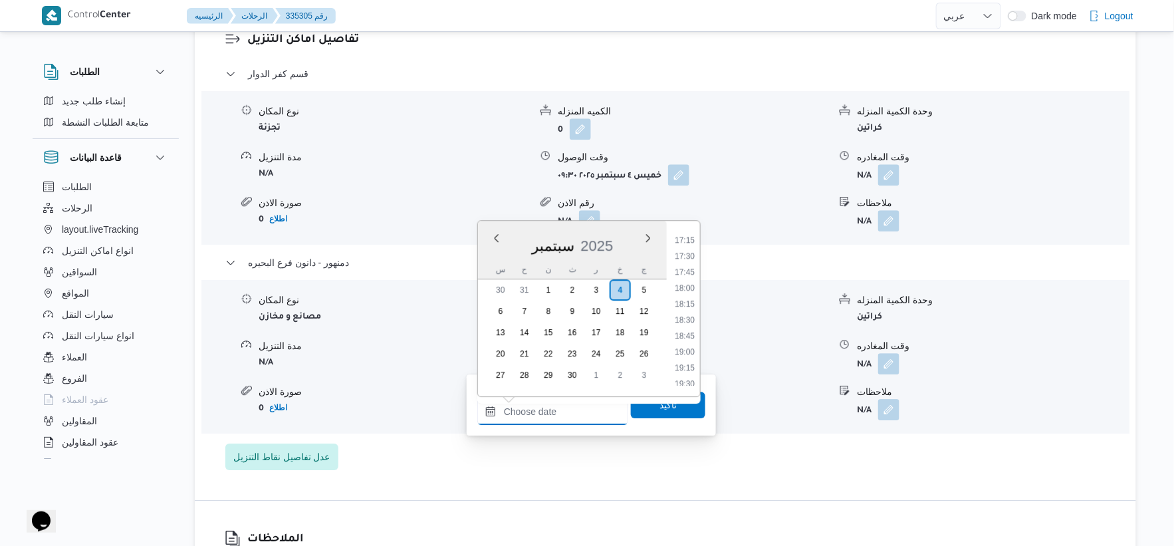
scroll to position [1080, 0]
click at [690, 316] on li "18:15" at bounding box center [684, 322] width 31 height 13
type input "[DATE] ١٨:١٥"
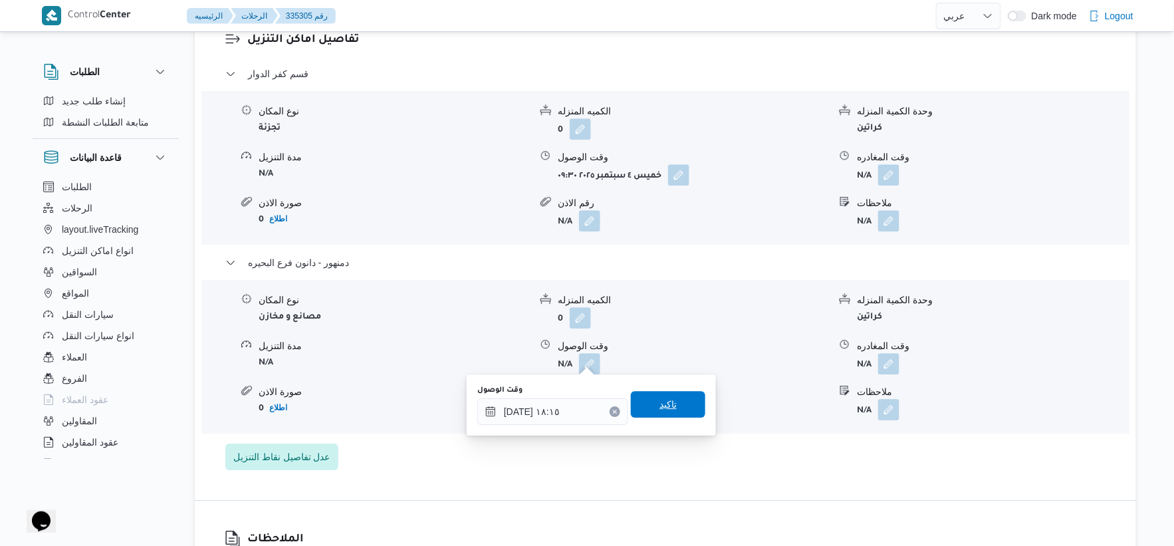
click at [679, 407] on span "تاكيد" at bounding box center [668, 404] width 74 height 27
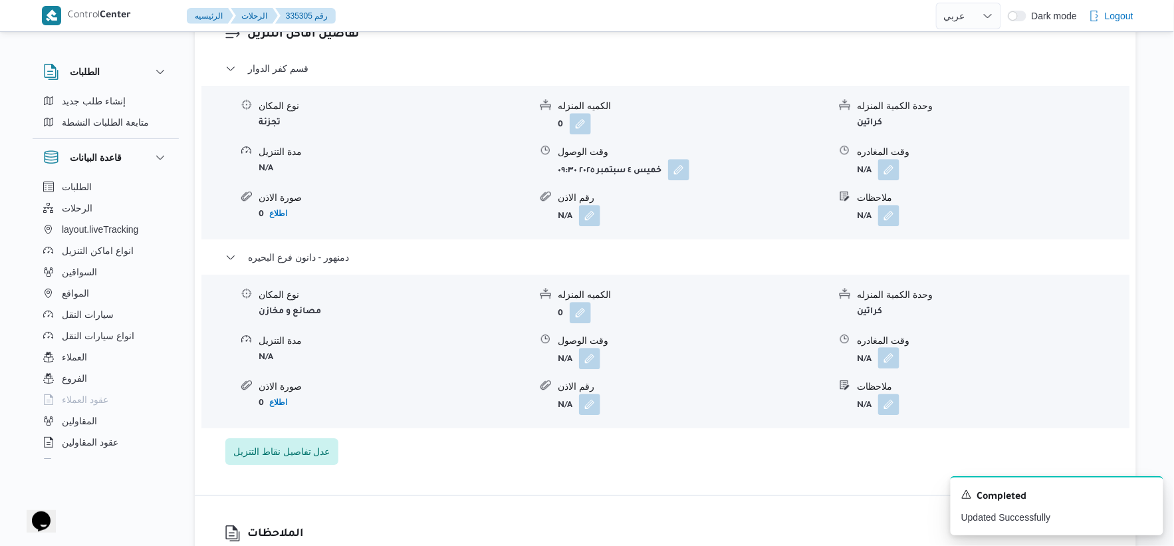
click at [894, 351] on button "button" at bounding box center [888, 357] width 21 height 21
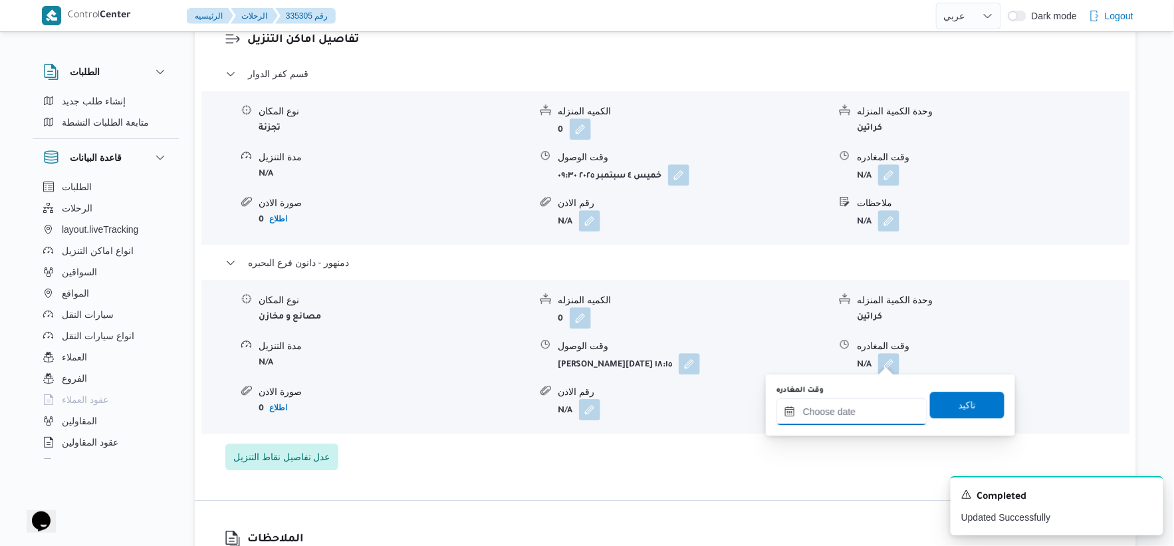
click at [875, 408] on input "وقت المغادره" at bounding box center [851, 411] width 151 height 27
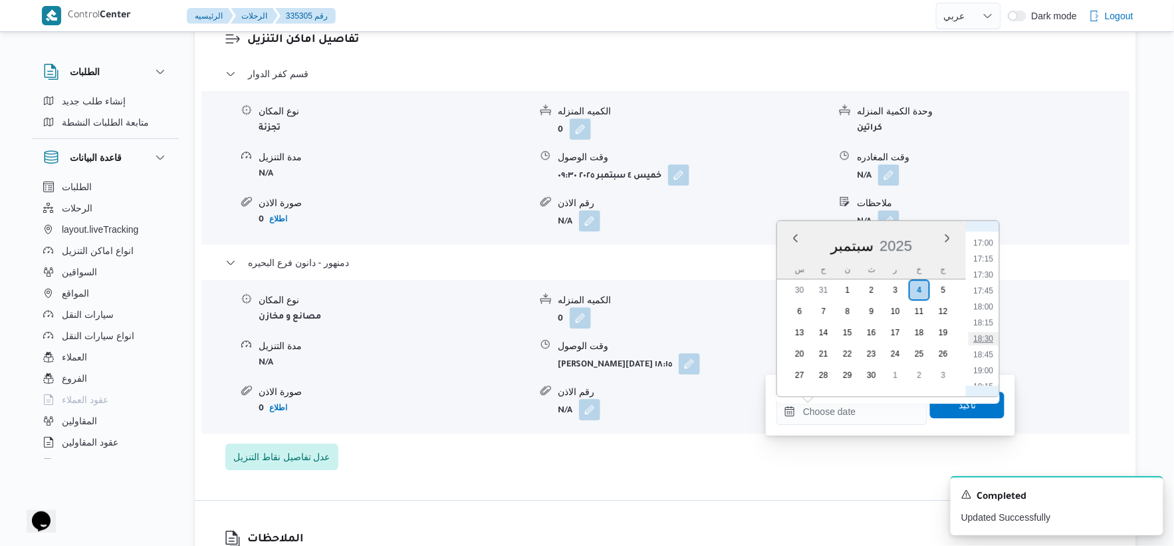
click at [996, 336] on li "18:30" at bounding box center [983, 338] width 31 height 13
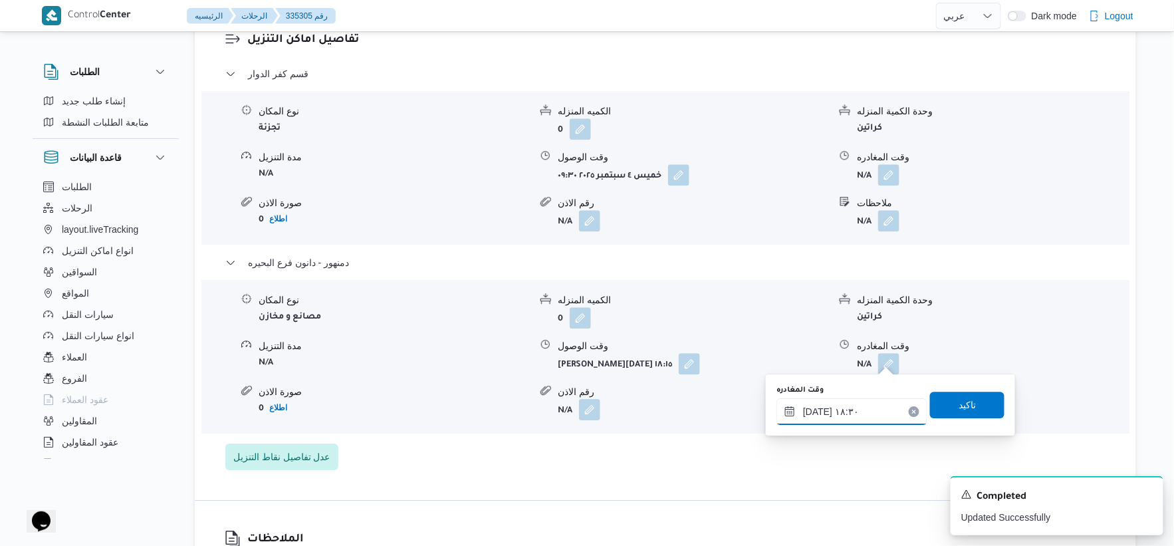
click at [813, 410] on input "[DATE] ١٨:٣٠" at bounding box center [851, 411] width 151 height 27
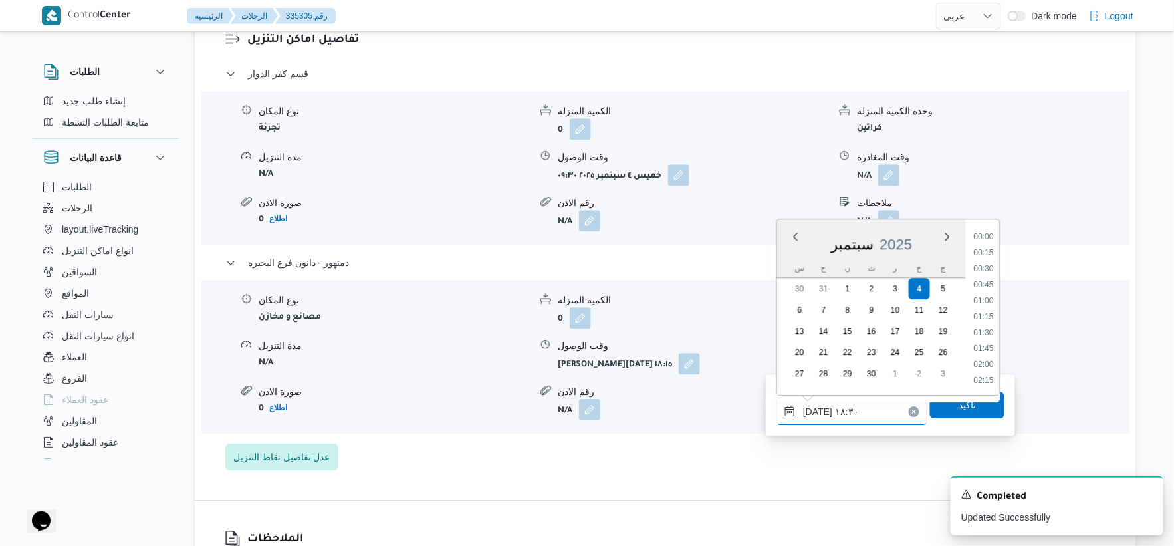
scroll to position [1100, 0]
type input "[DATE] ١٨:٢٠"
click at [966, 414] on span "تاكيد" at bounding box center [967, 404] width 74 height 27
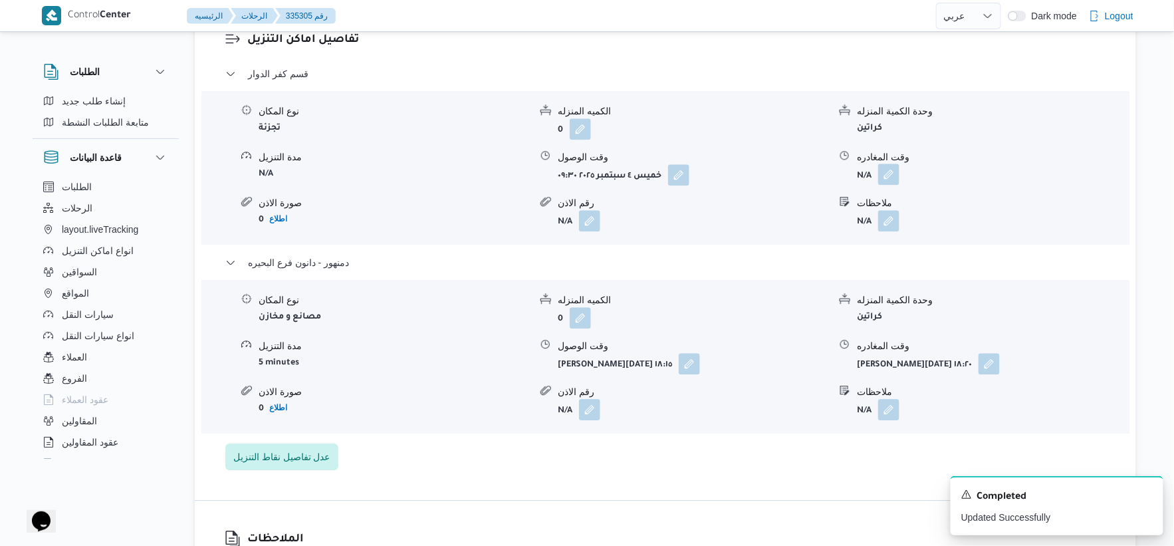
click at [886, 169] on button "button" at bounding box center [888, 173] width 21 height 21
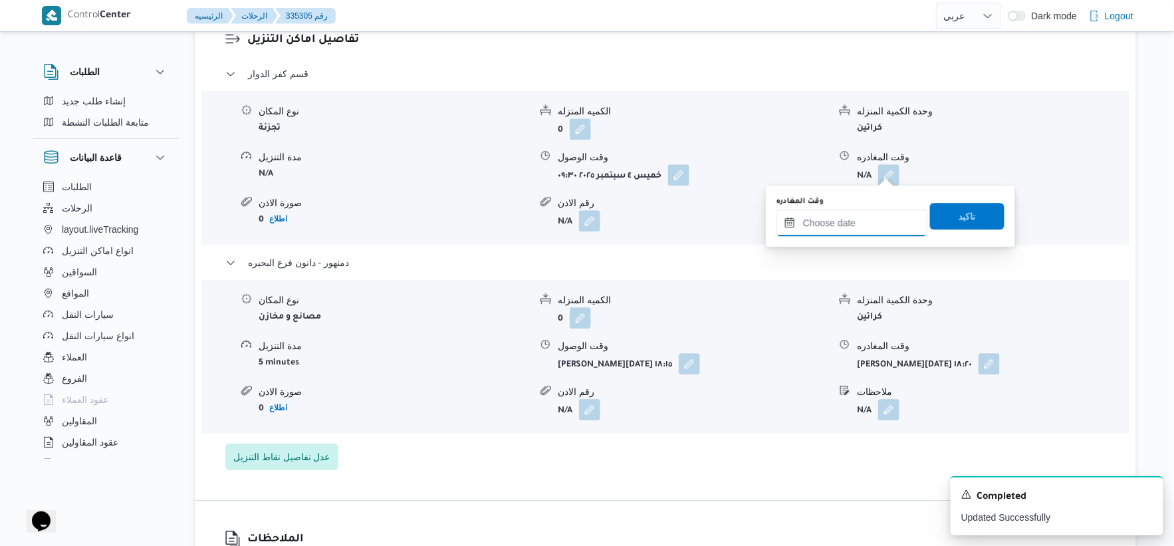
click at [875, 219] on input "وقت المغادره" at bounding box center [851, 222] width 151 height 27
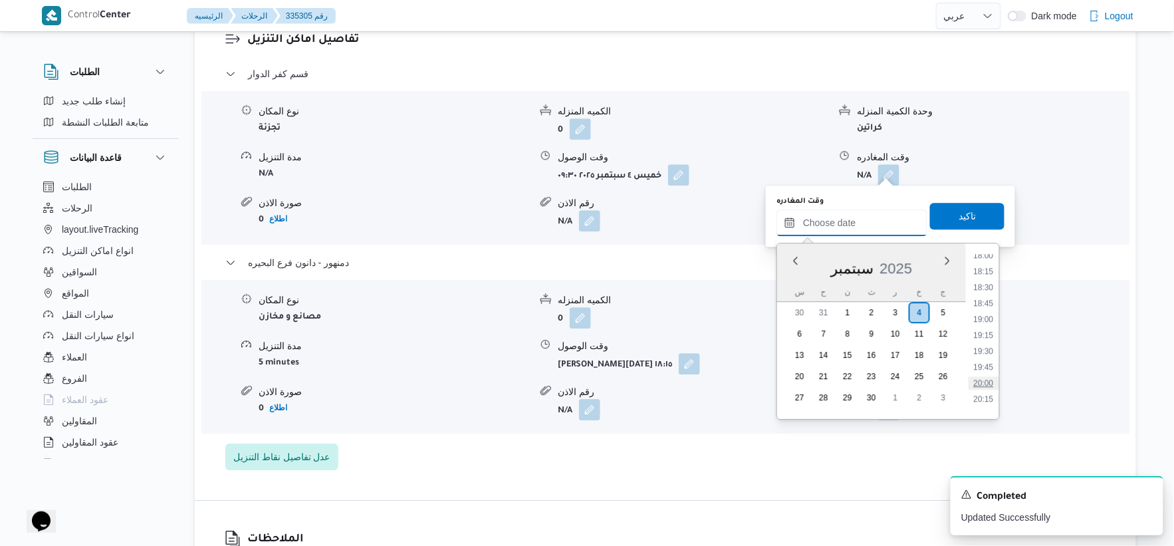
scroll to position [1080, 0]
click at [982, 294] on li "17:30" at bounding box center [983, 296] width 31 height 13
type input "[DATE] ١٧:٣٠"
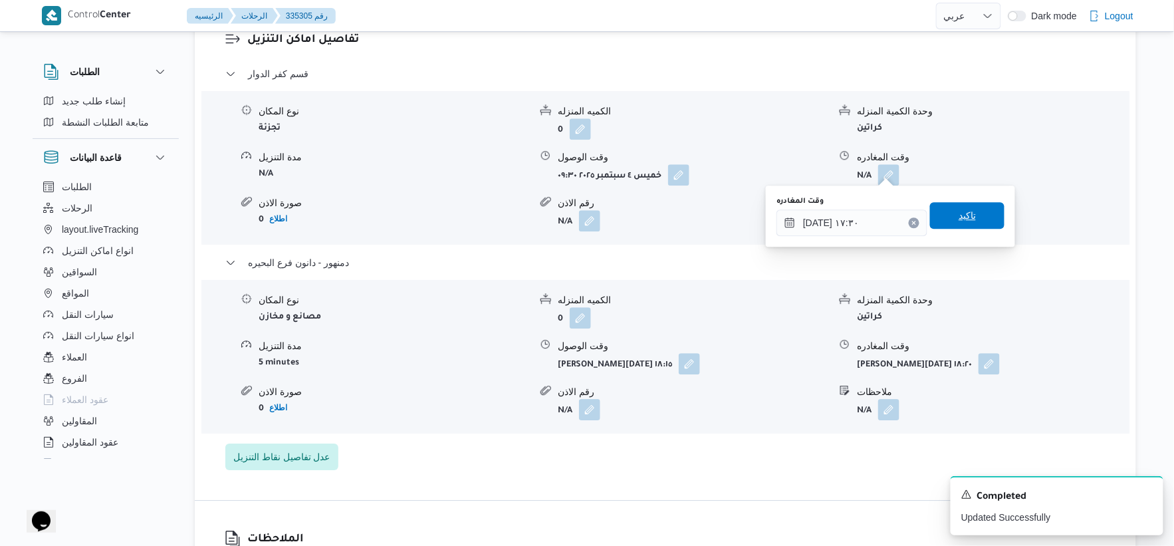
click at [972, 213] on span "تاكيد" at bounding box center [967, 215] width 74 height 27
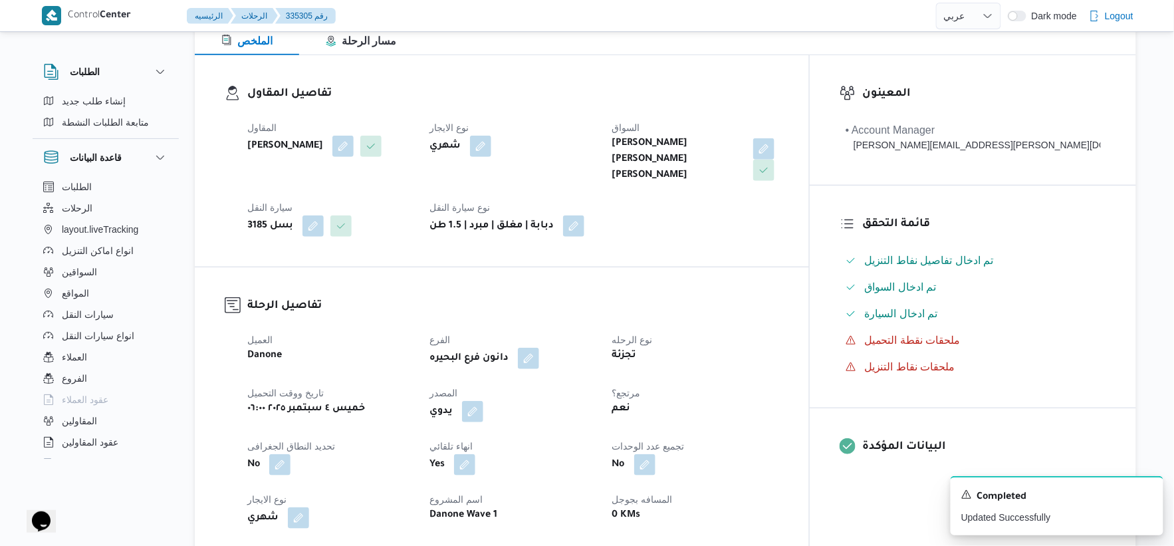
scroll to position [0, 0]
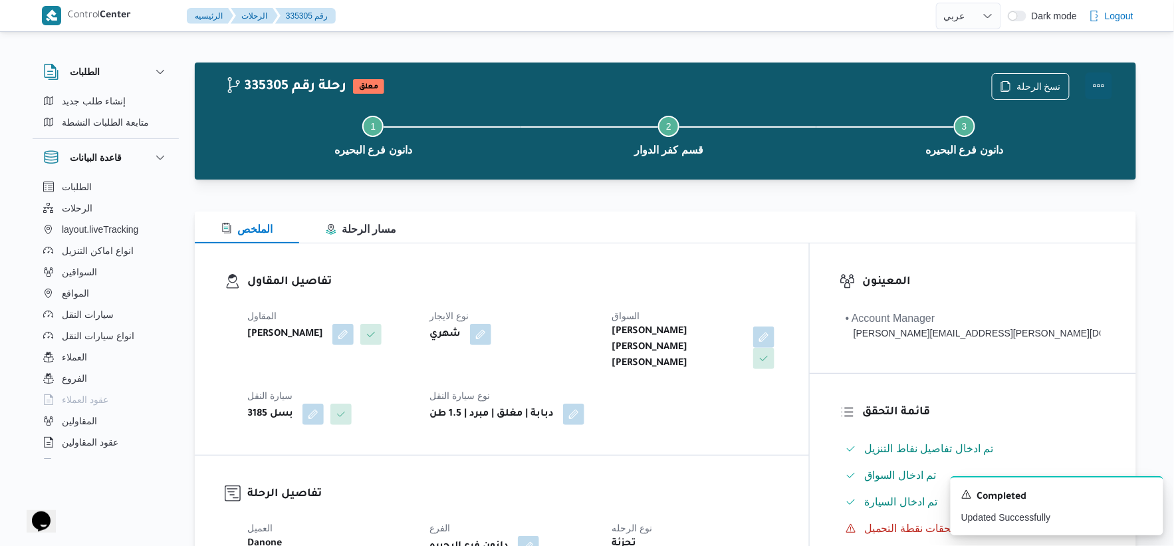
click at [1104, 84] on button "Actions" at bounding box center [1098, 85] width 27 height 27
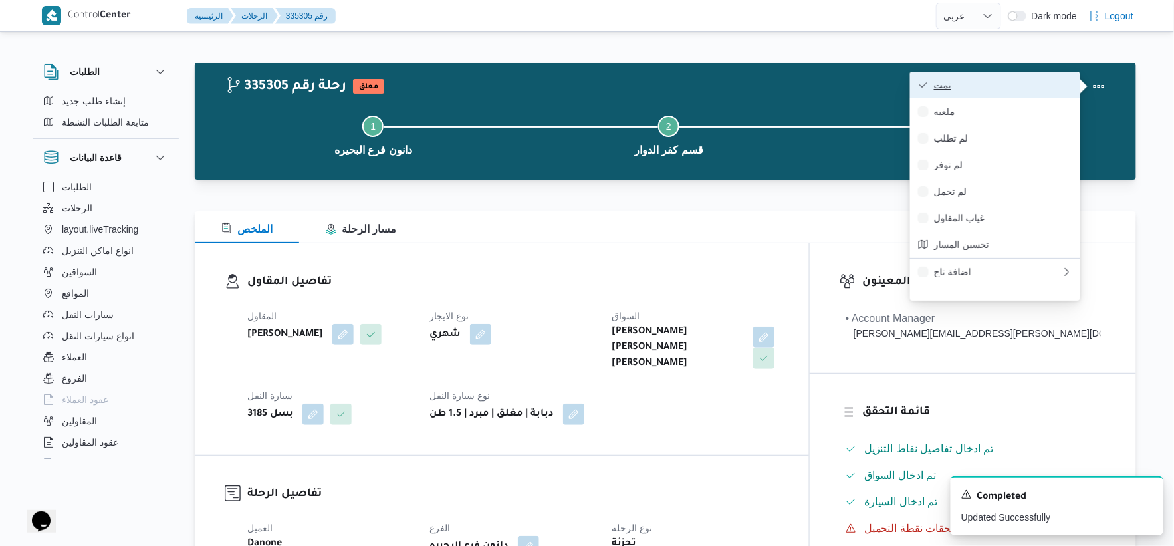
click at [1004, 84] on span "تمت" at bounding box center [1003, 85] width 138 height 11
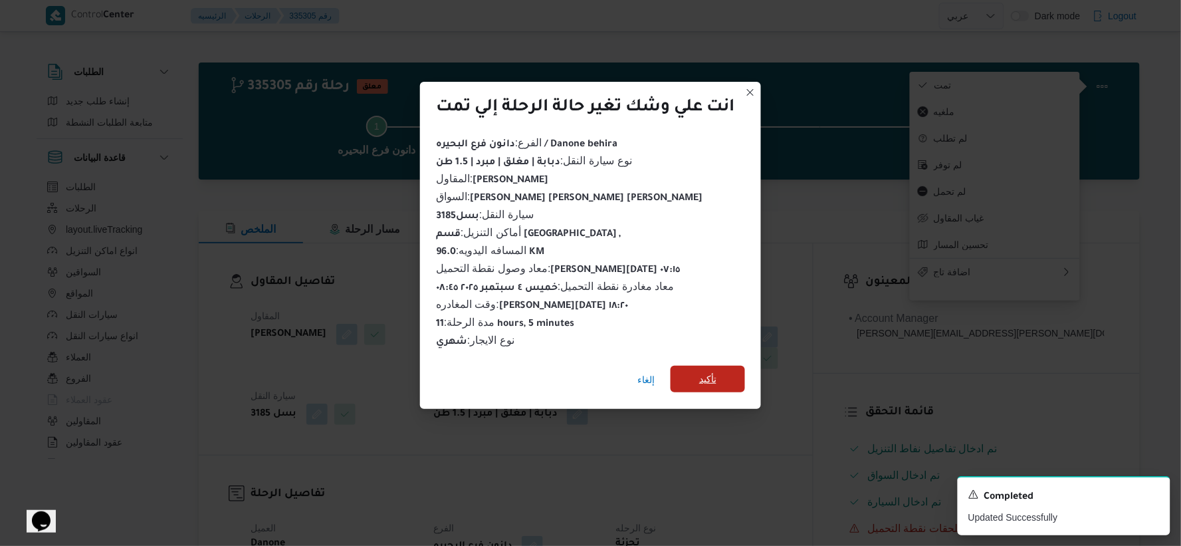
click at [700, 377] on span "تأكيد" at bounding box center [707, 379] width 17 height 16
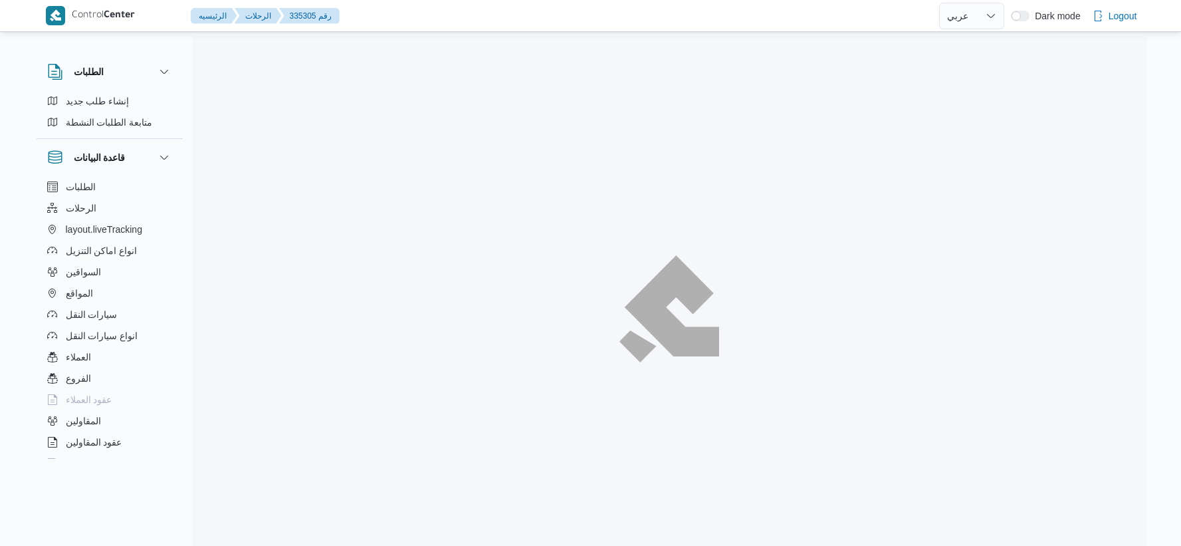
select select "ar"
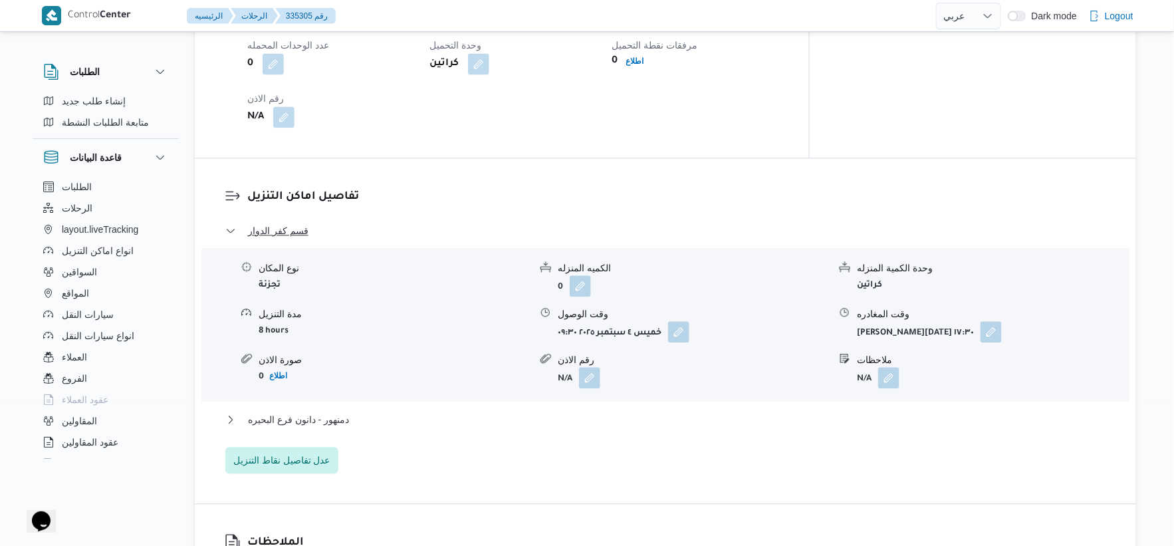
scroll to position [1181, 0]
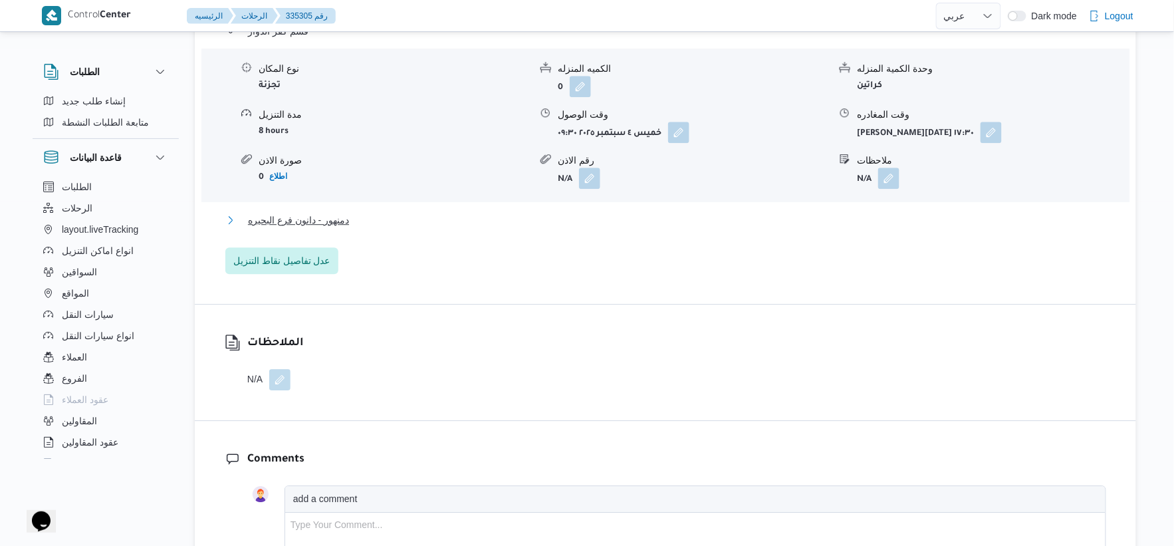
click at [347, 217] on span "دمنهور - دانون فرع البحيره" at bounding box center [298, 220] width 101 height 16
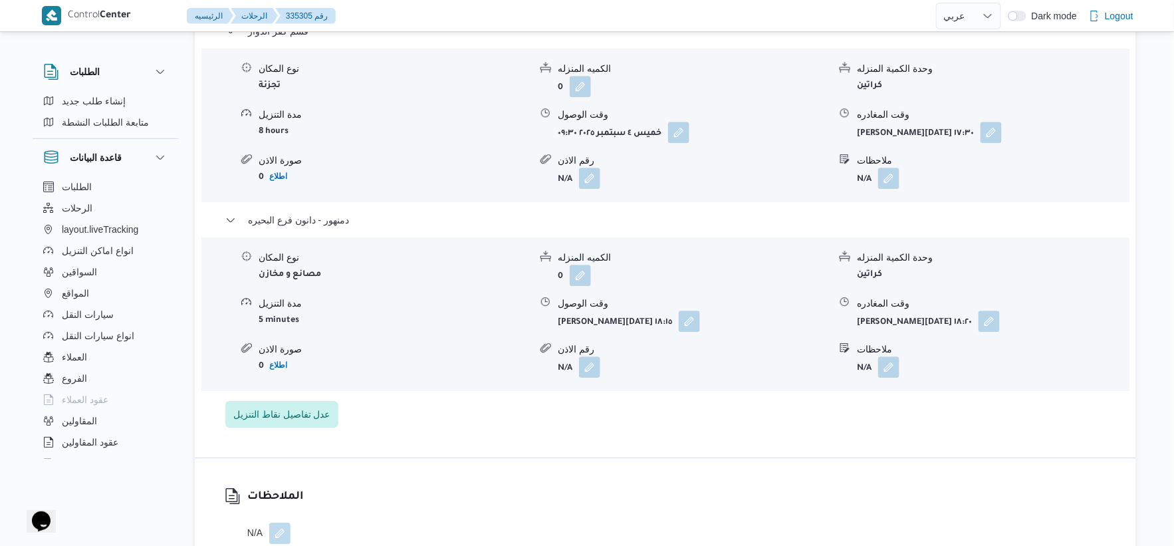
select select "ar"
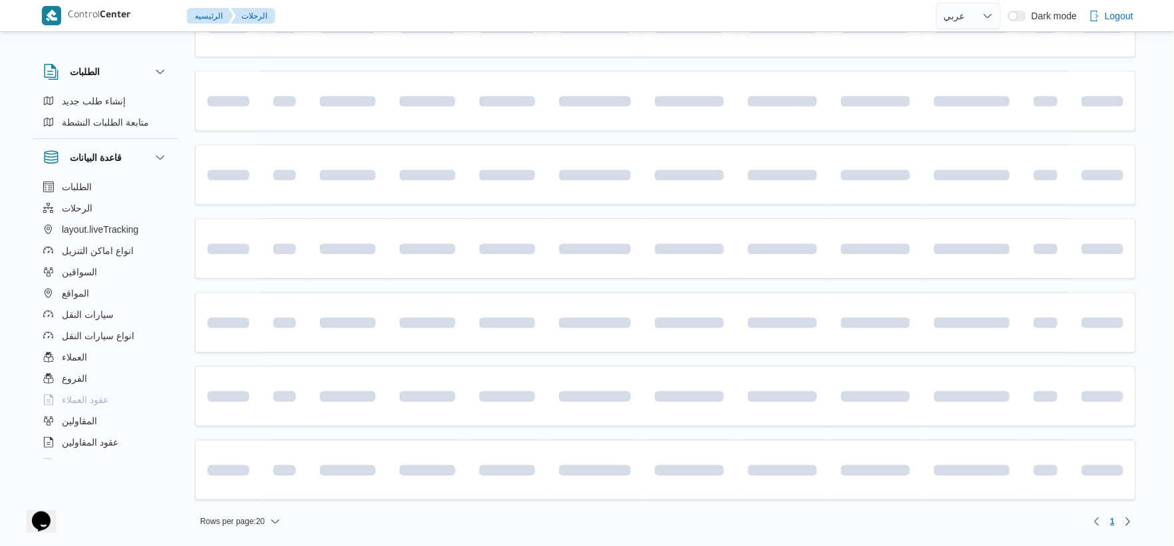
scroll to position [920, 0]
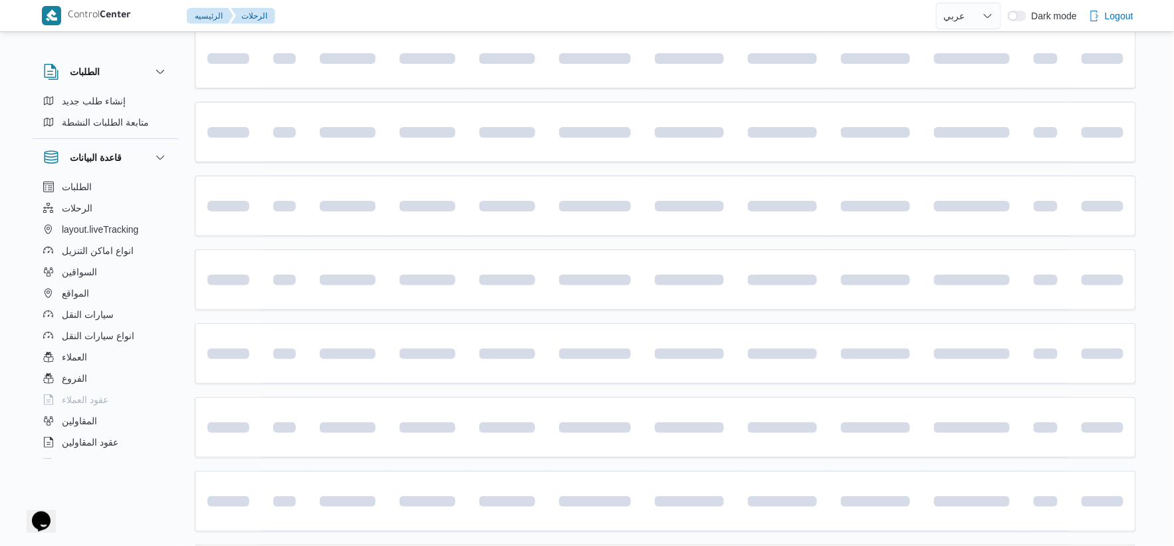
select select "ar"
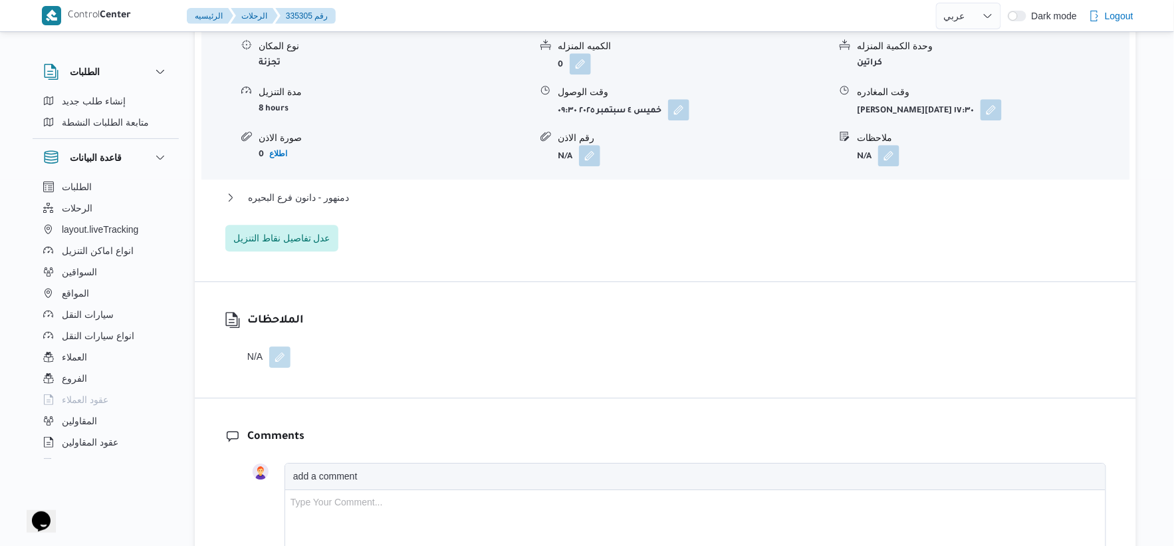
scroll to position [1215, 0]
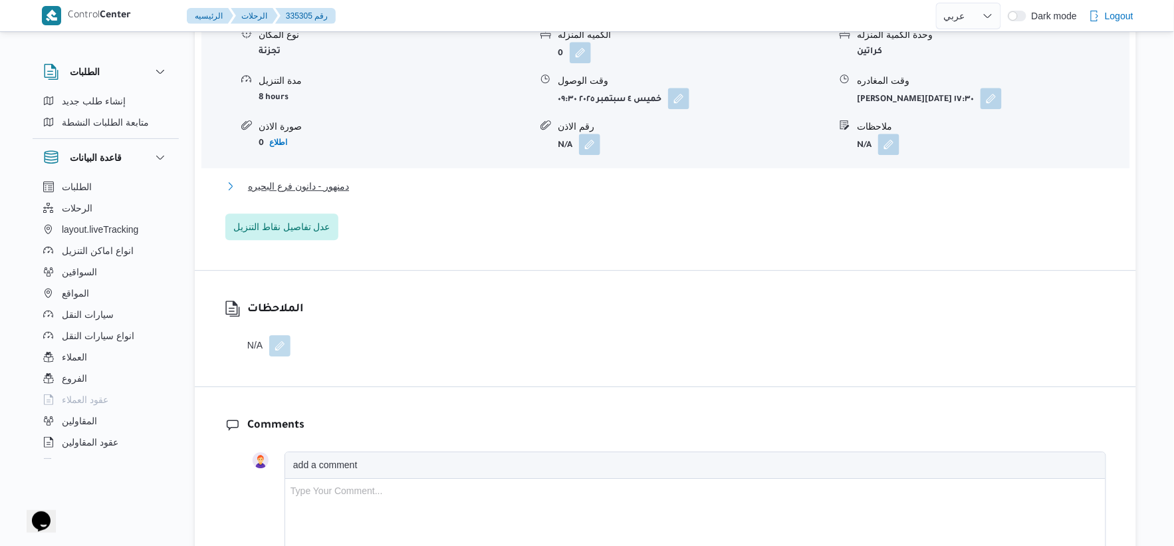
click at [344, 178] on span "دمنهور - دانون فرع البحيره" at bounding box center [298, 186] width 101 height 16
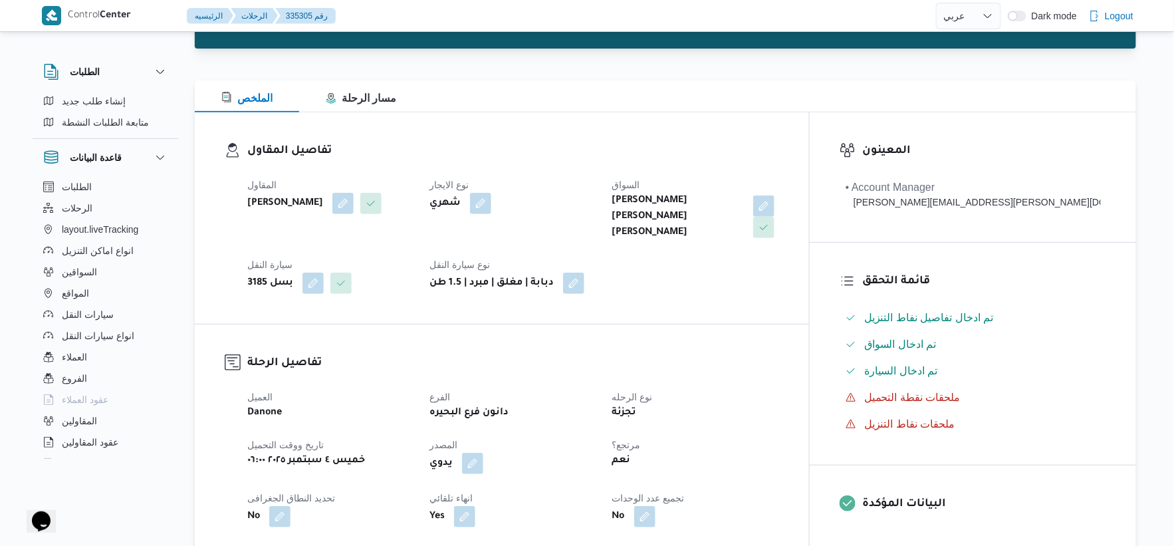
scroll to position [443, 0]
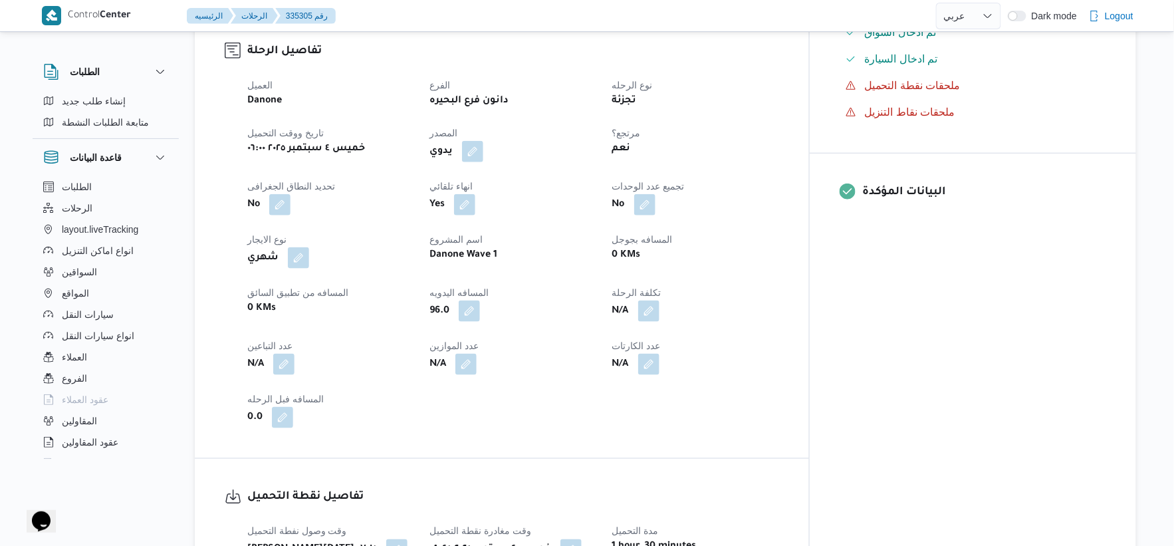
select select "ar"
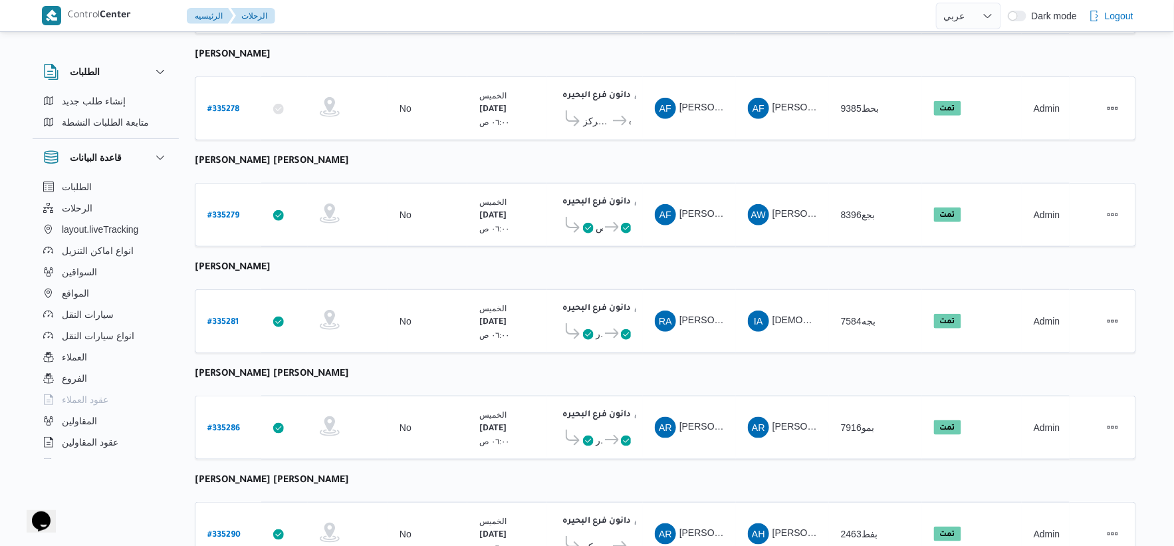
scroll to position [181, 0]
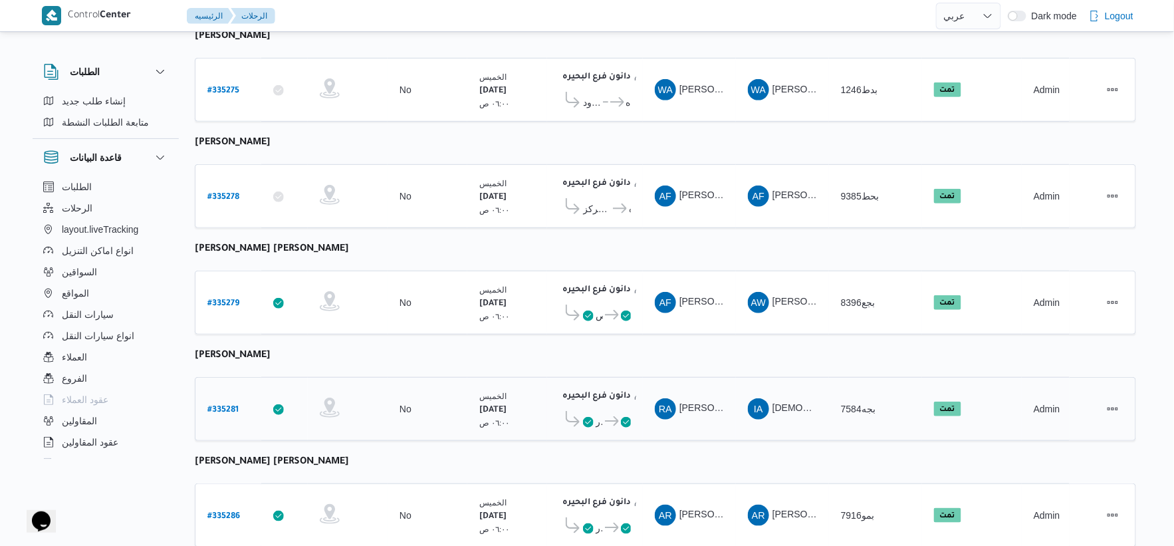
click at [227, 405] on b "# 335281" at bounding box center [222, 409] width 31 height 9
select select "ar"
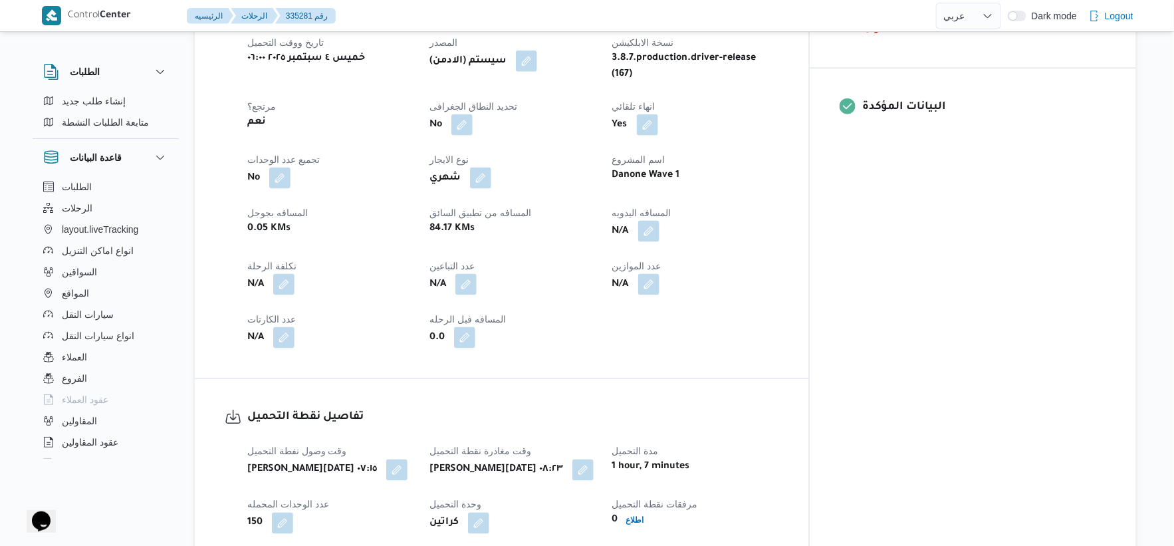
scroll to position [516, 0]
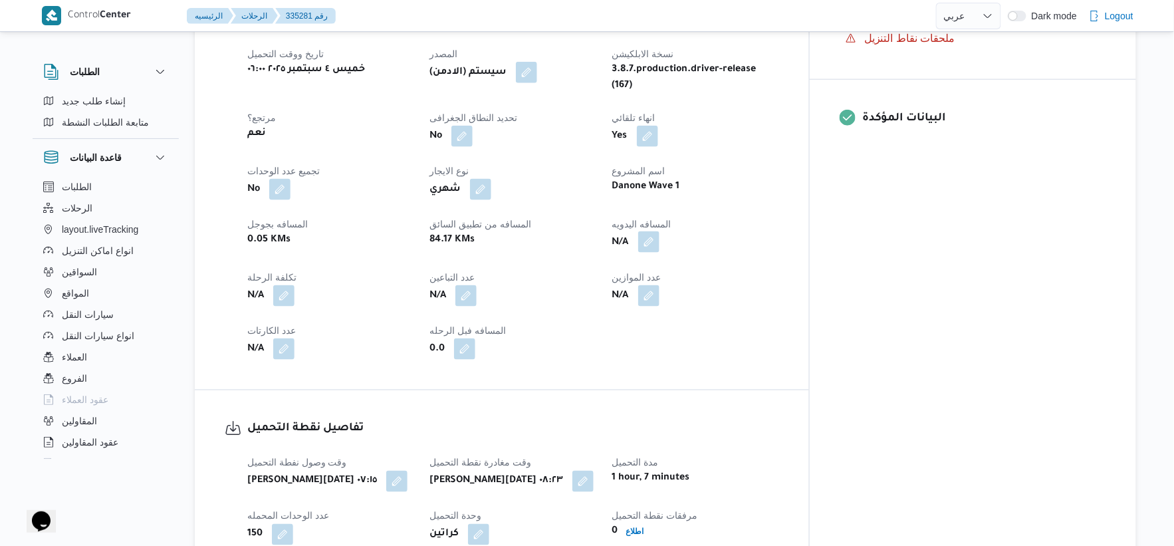
click at [659, 236] on button "button" at bounding box center [648, 241] width 21 height 21
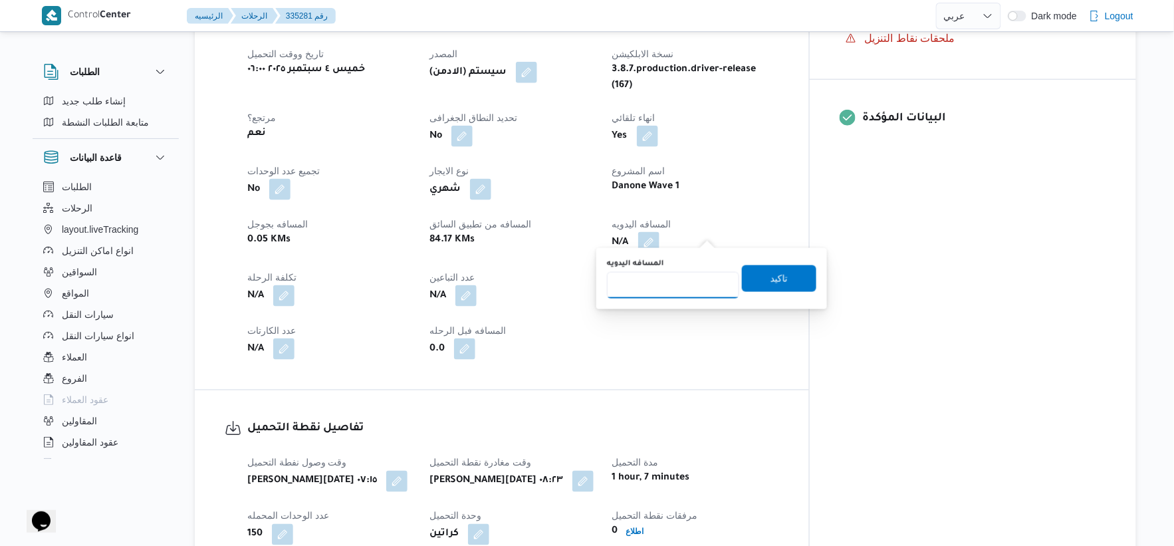
click at [672, 290] on input "المسافه اليدويه" at bounding box center [673, 285] width 132 height 27
type input "108"
click at [774, 263] on div "المسافه اليدويه 108 تاكيد" at bounding box center [711, 278] width 212 height 43
click at [782, 269] on span "تاكيد" at bounding box center [779, 278] width 74 height 27
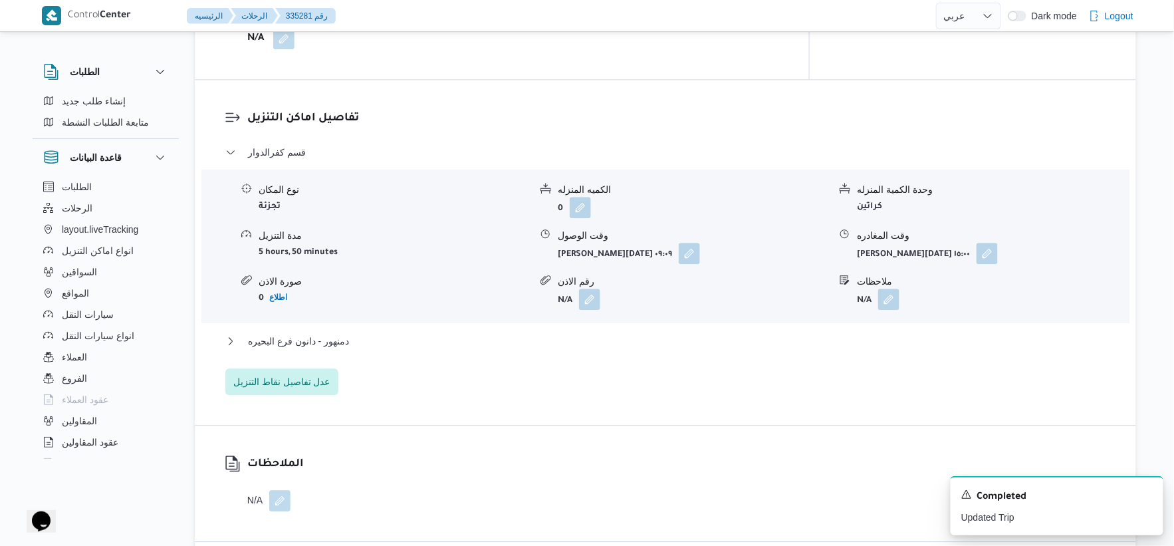
scroll to position [1107, 0]
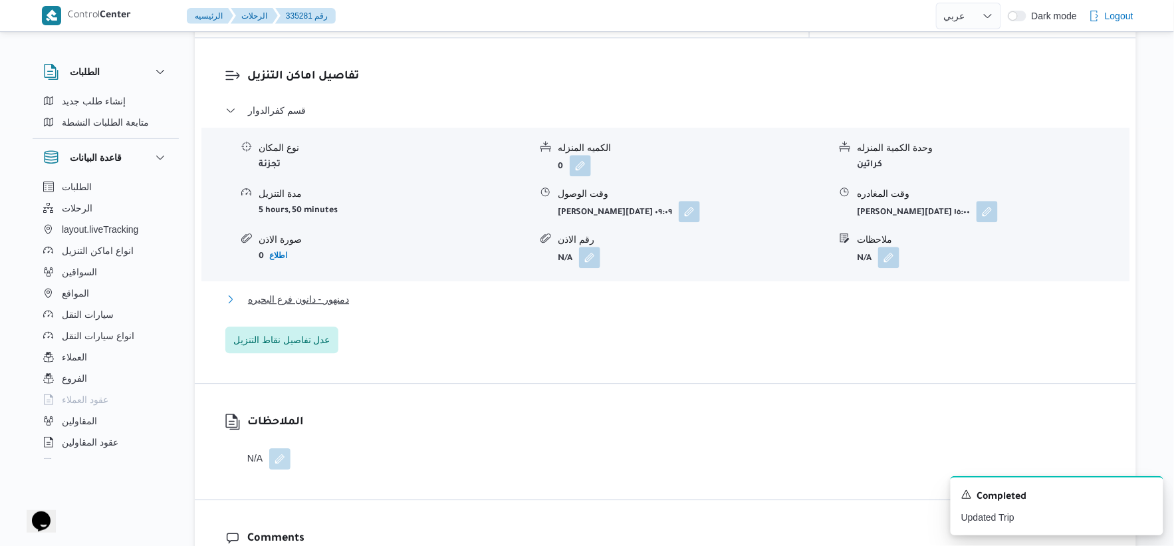
click at [380, 291] on button "دمنهور - دانون فرع البحيره" at bounding box center [665, 299] width 881 height 16
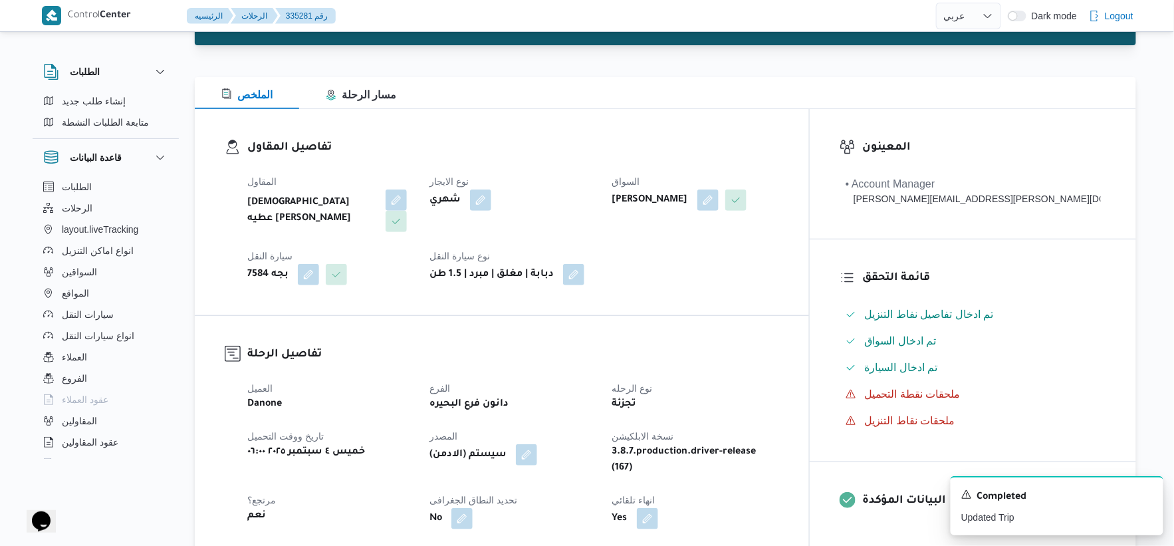
scroll to position [369, 0]
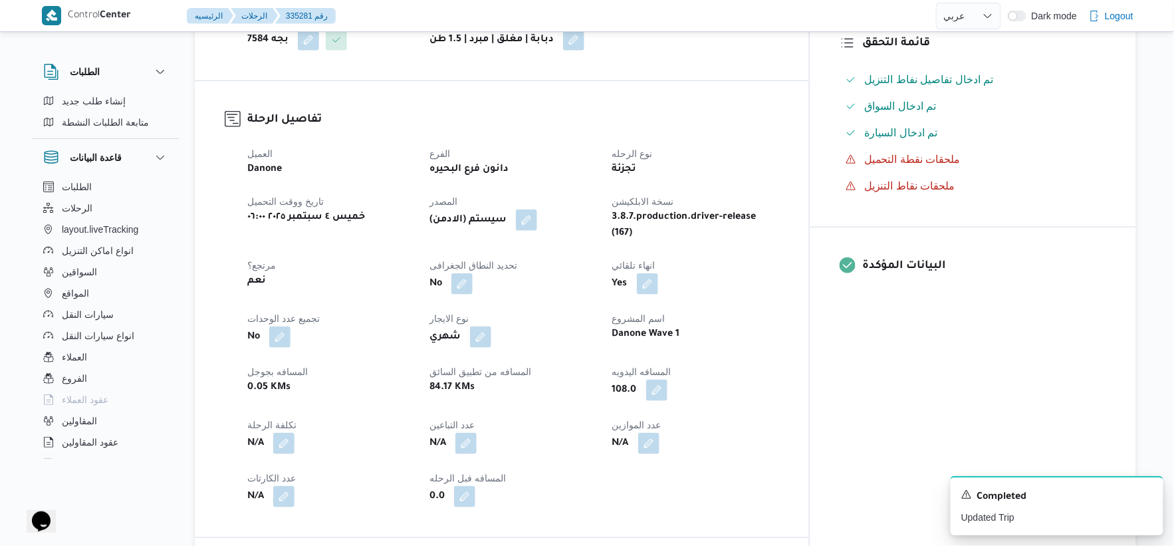
select select "ar"
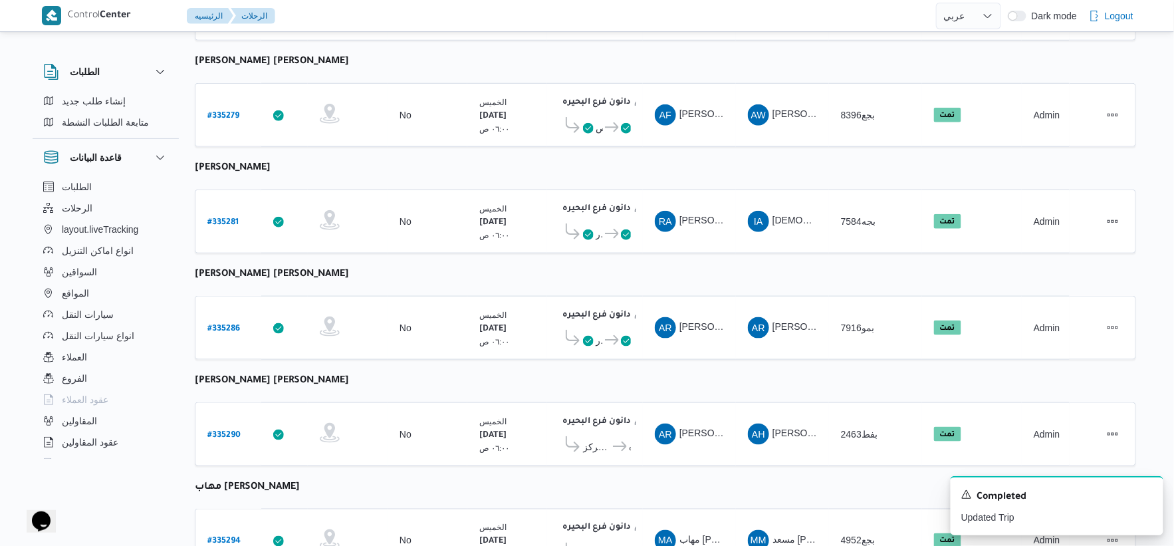
scroll to position [181, 0]
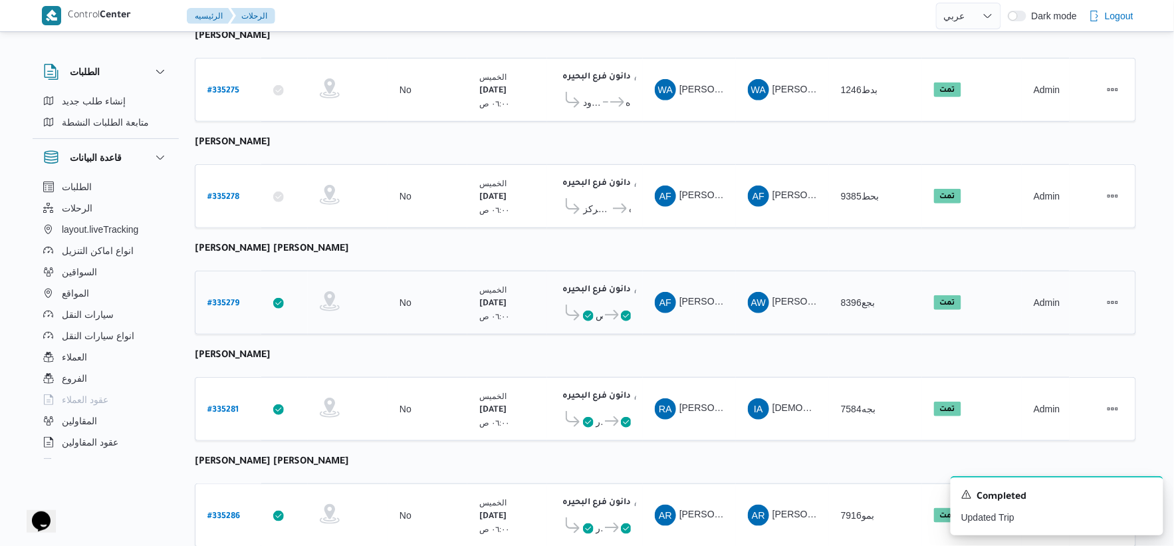
click at [233, 299] on b "# 335279" at bounding box center [223, 303] width 32 height 9
select select "ar"
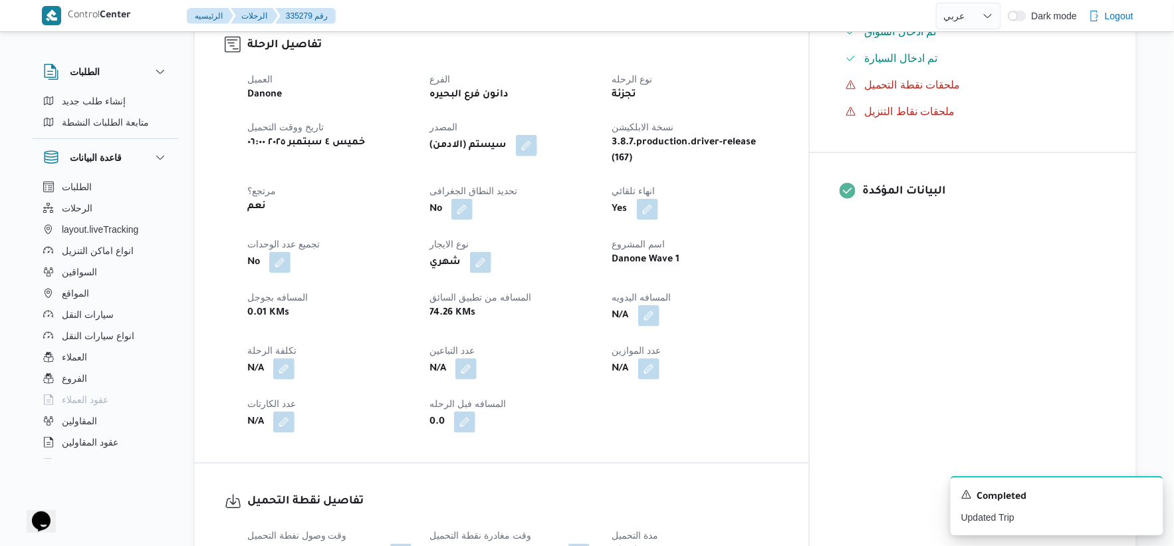
scroll to position [443, 0]
click at [659, 305] on button "button" at bounding box center [648, 315] width 21 height 21
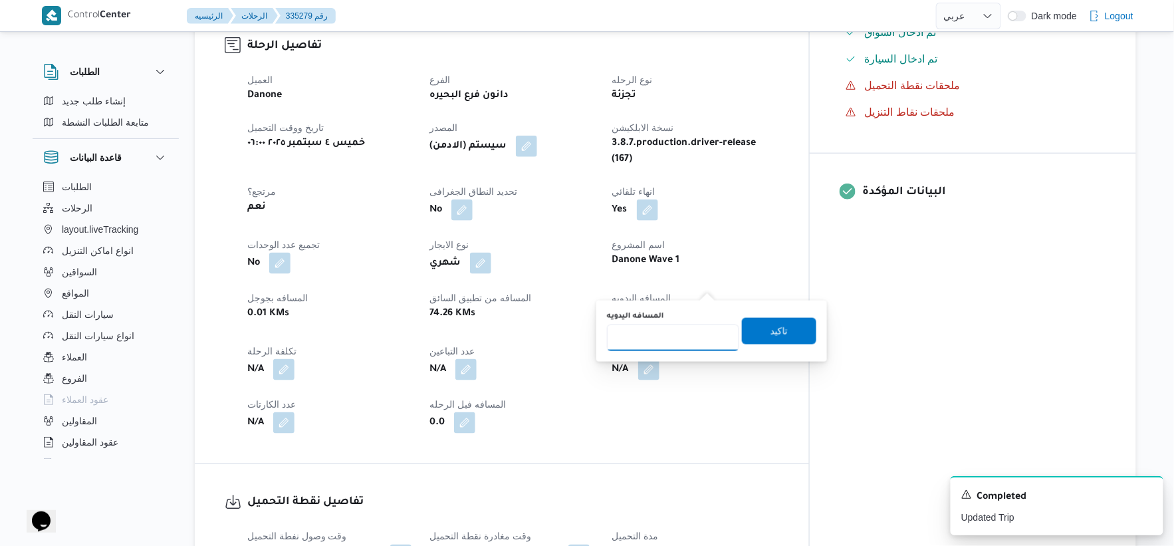
click at [648, 330] on input "المسافه اليدويه" at bounding box center [673, 337] width 132 height 27
type input "64"
click at [770, 326] on span "تاكيد" at bounding box center [778, 330] width 17 height 16
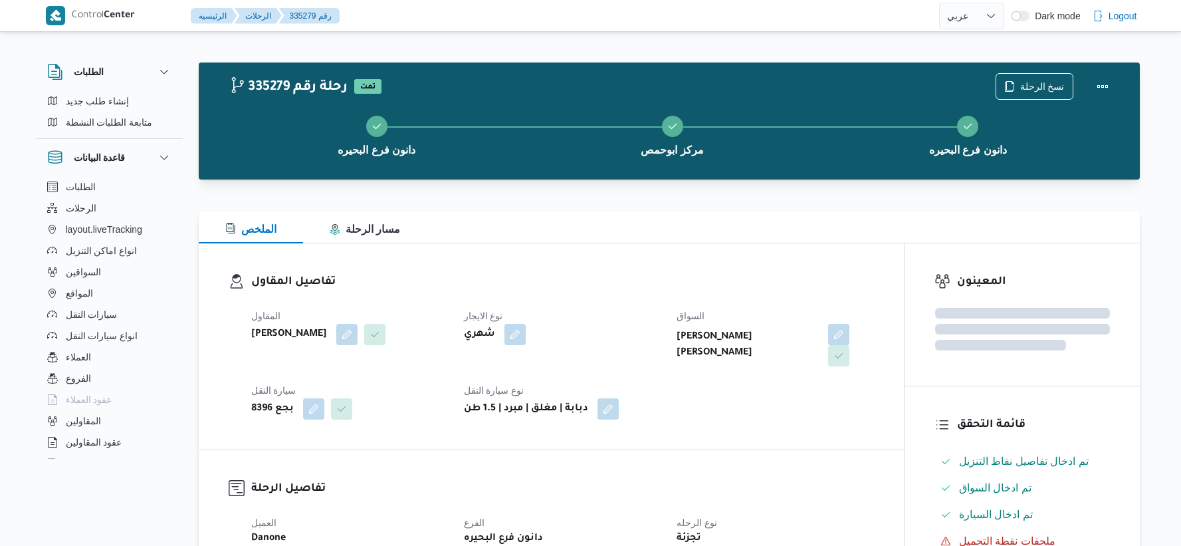
select select "ar"
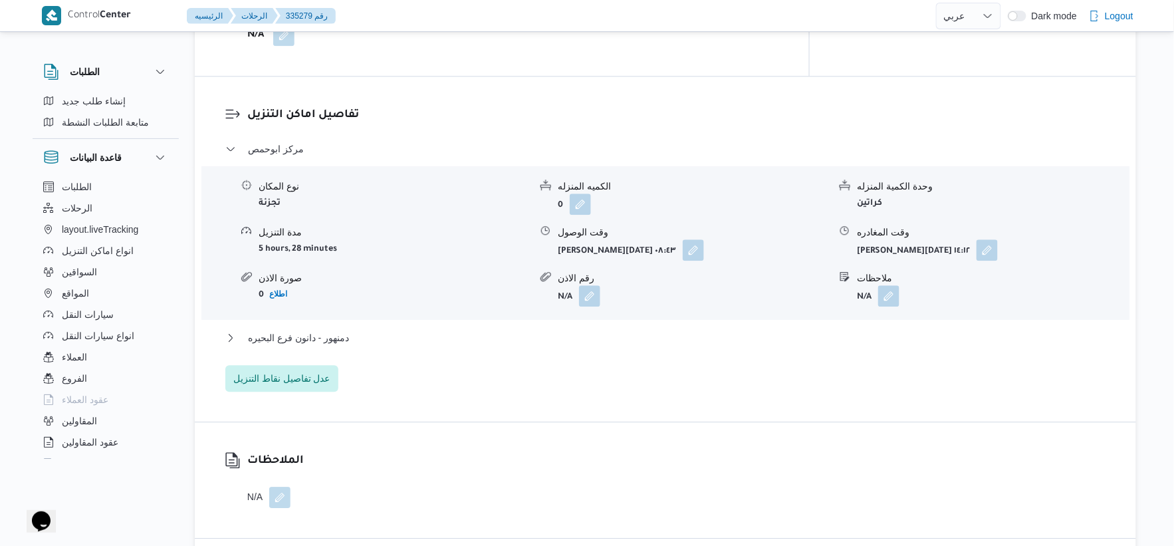
scroll to position [1070, 0]
click at [361, 328] on button "دمنهور - دانون فرع البحيره" at bounding box center [665, 336] width 881 height 16
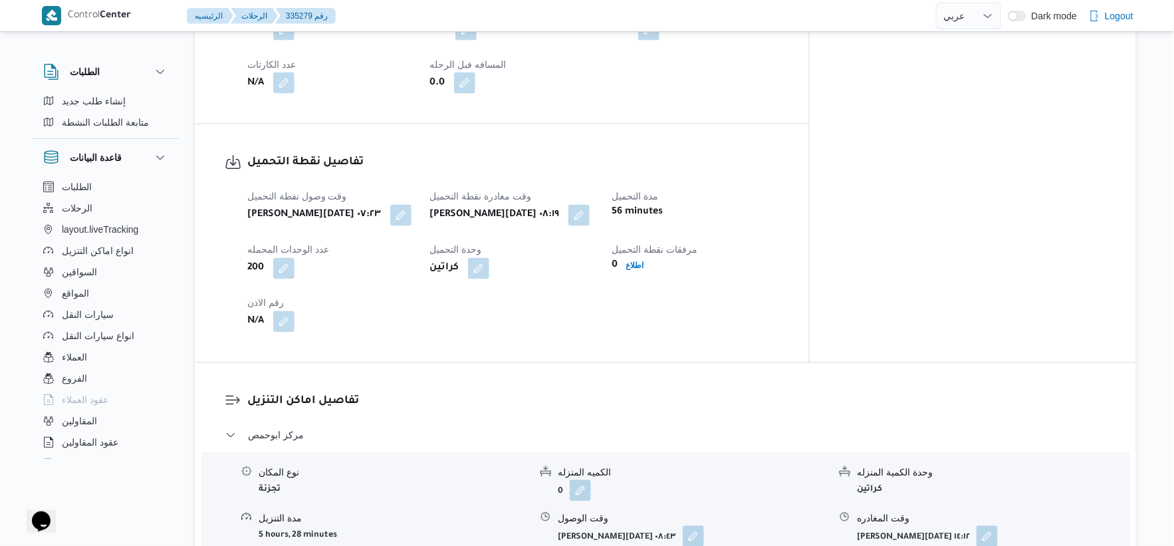
scroll to position [774, 0]
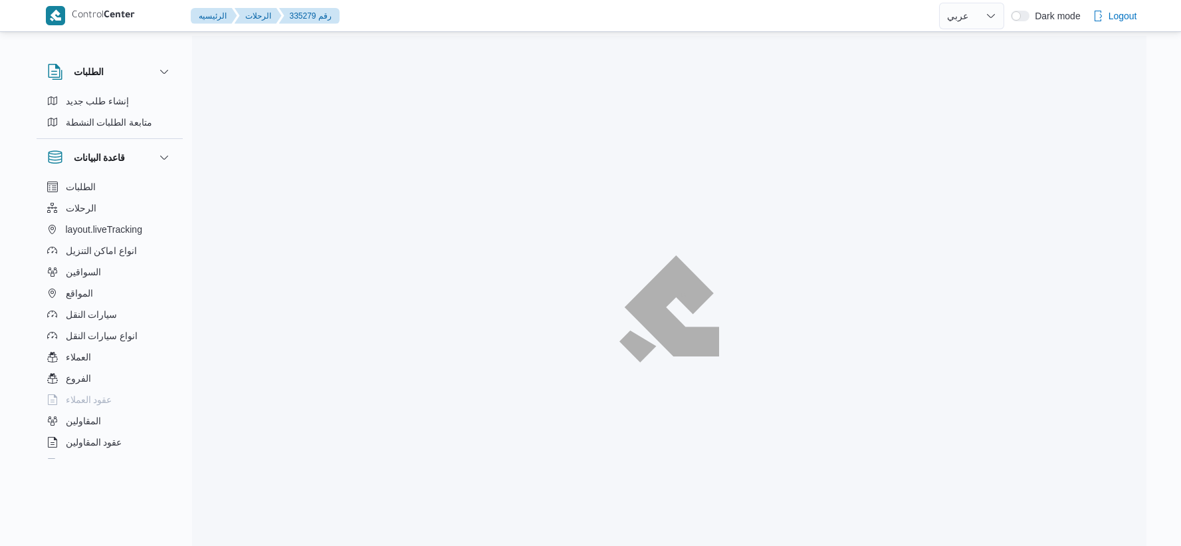
select select "ar"
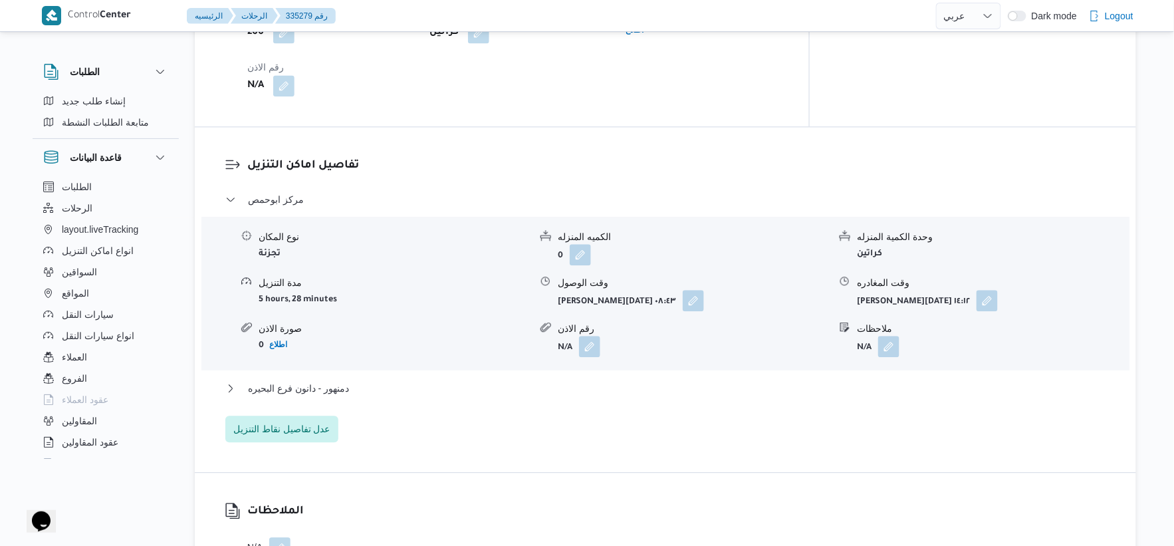
scroll to position [1033, 0]
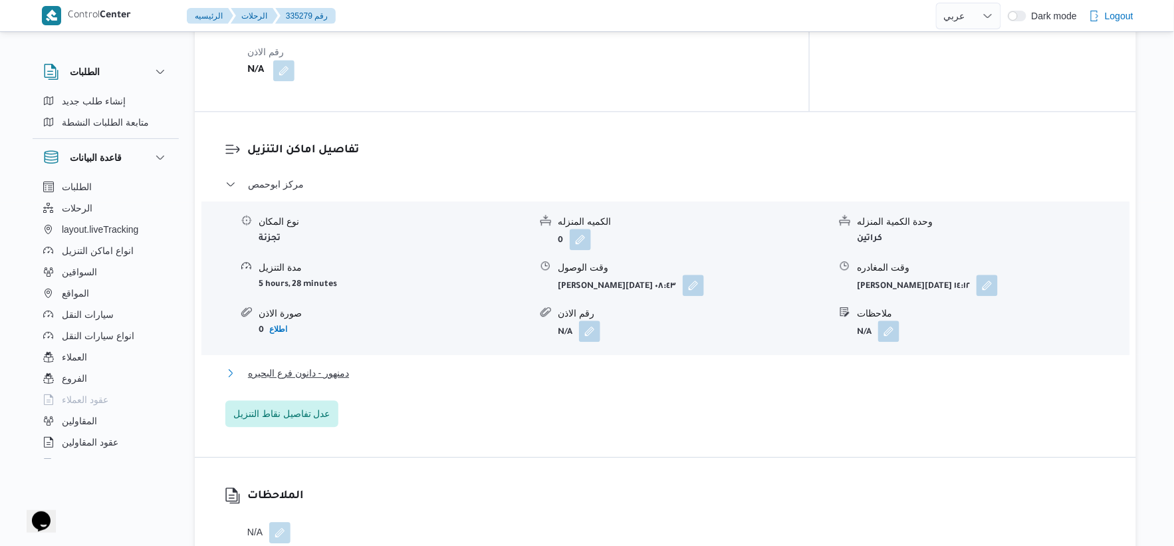
click at [337, 365] on span "دمنهور - دانون فرع البحيره" at bounding box center [298, 373] width 101 height 16
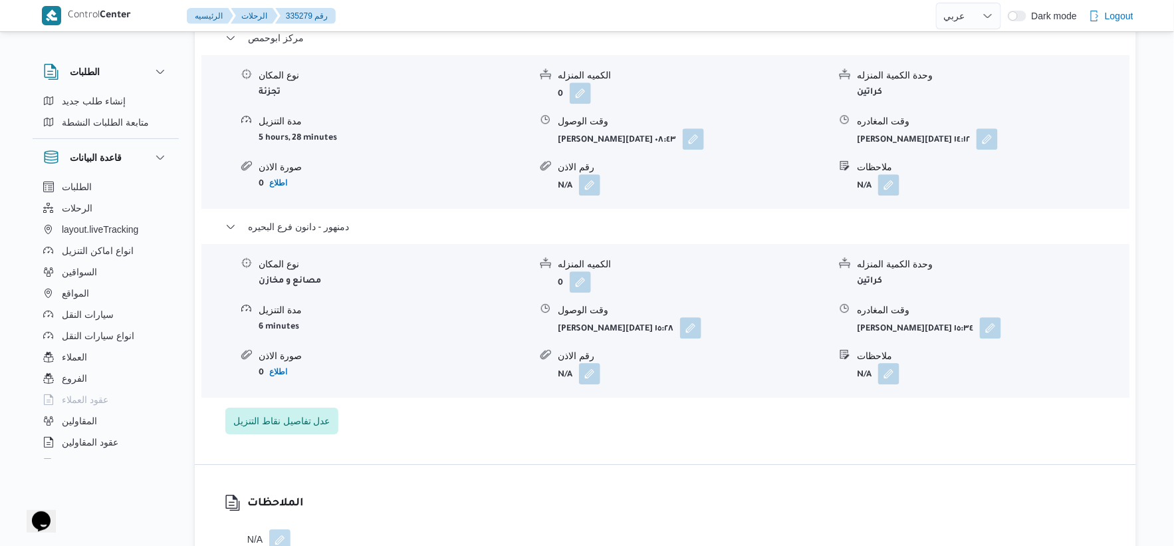
scroll to position [1181, 0]
select select "ar"
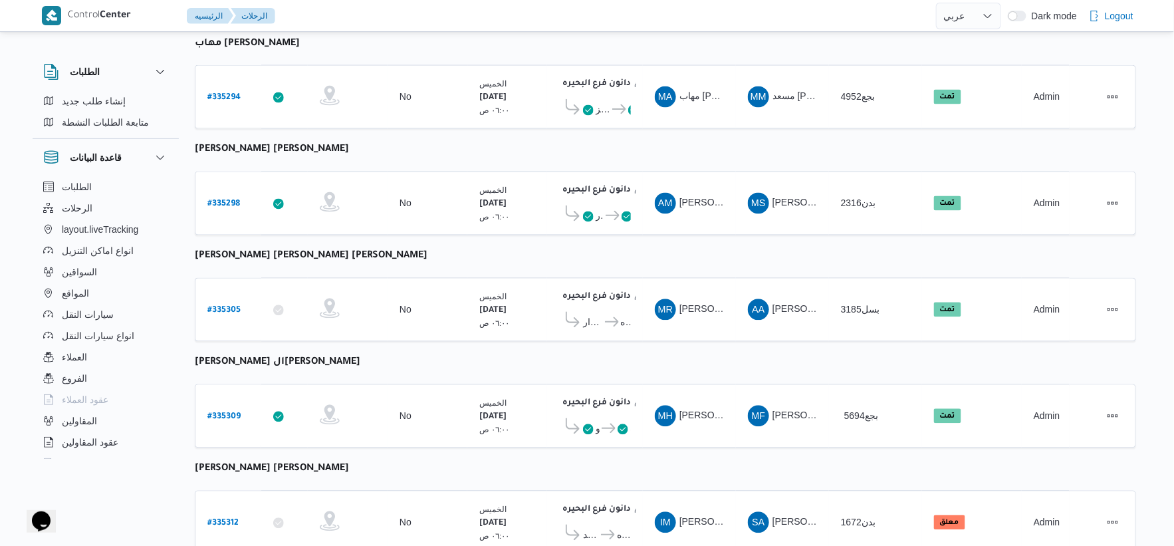
scroll to position [1067, 0]
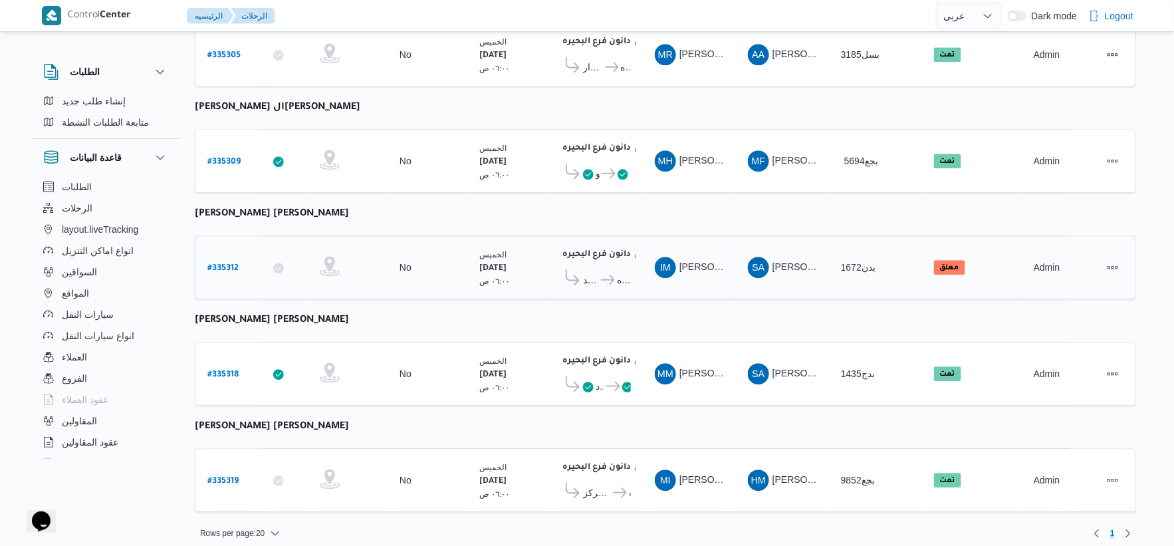
click at [228, 264] on b "# 335312" at bounding box center [222, 268] width 31 height 9
select select "ar"
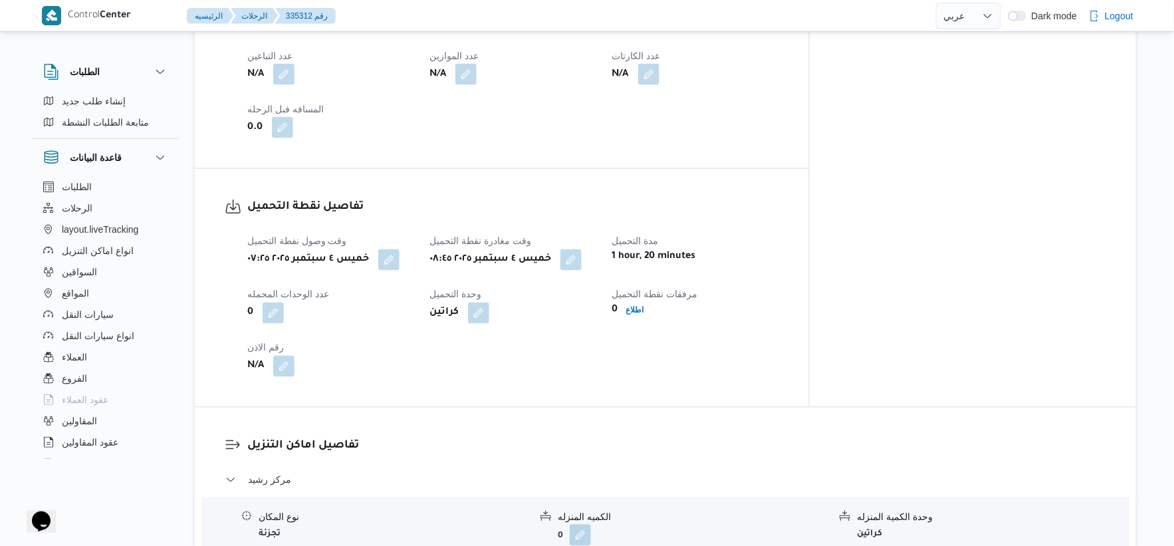
scroll to position [812, 0]
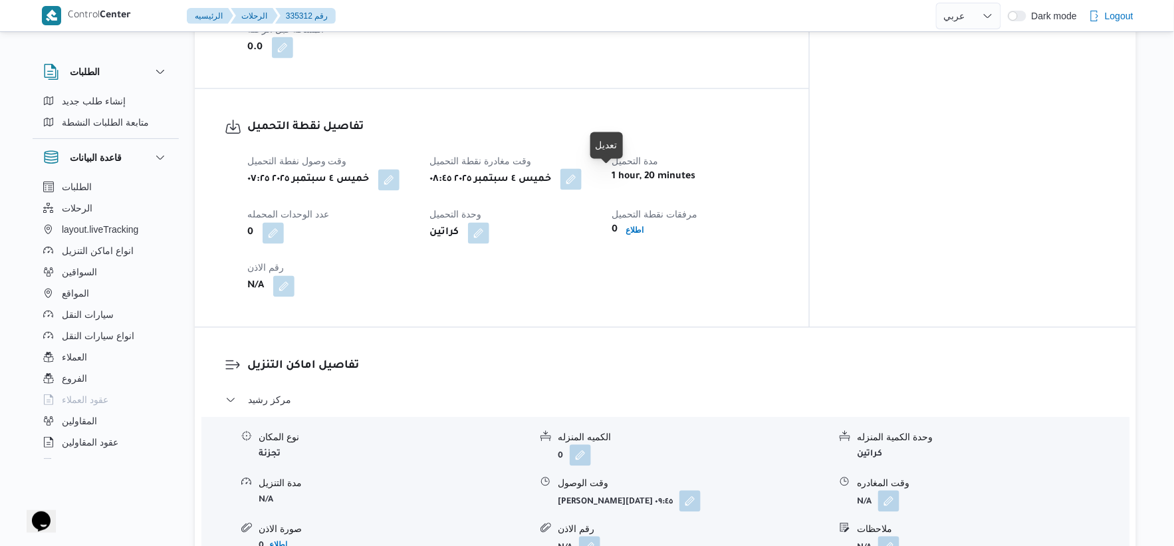
click at [582, 181] on button "button" at bounding box center [570, 179] width 21 height 21
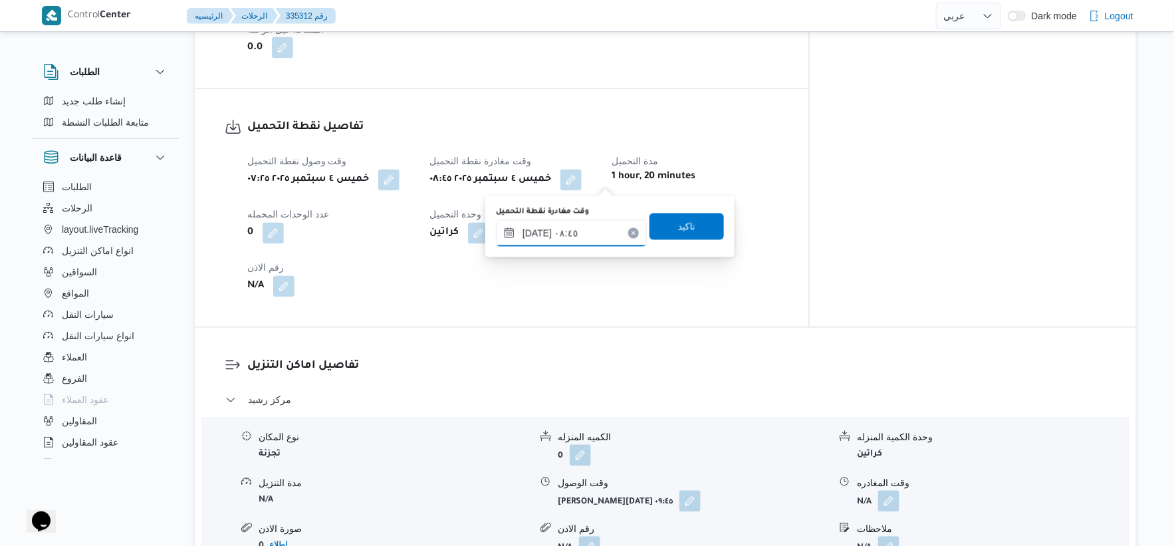
click at [569, 243] on input "٠٤/٠٩/٢٠٢٥ ٠٨:٤٥" at bounding box center [571, 233] width 151 height 27
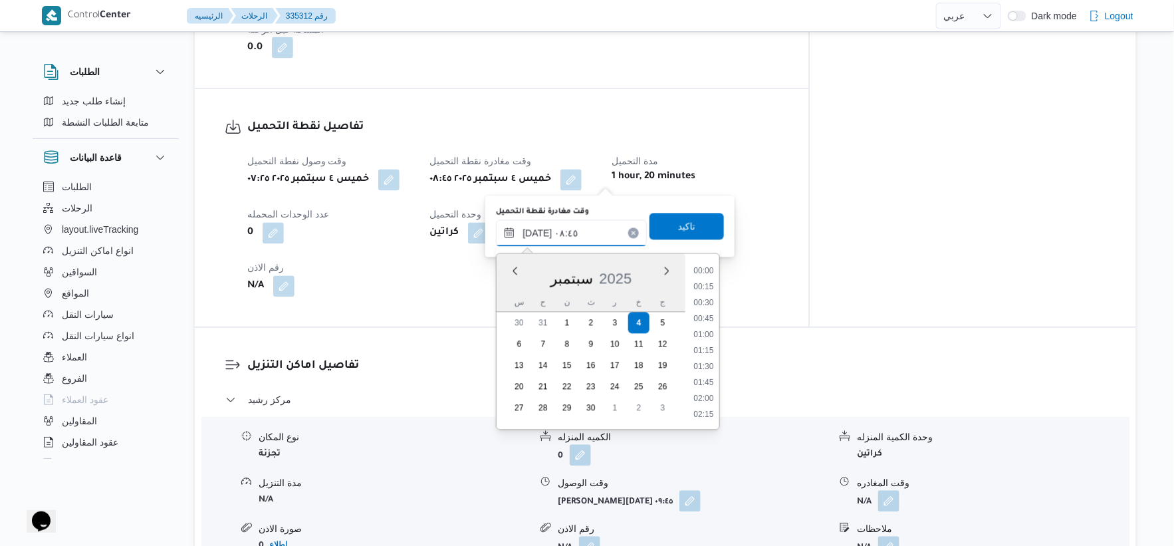
scroll to position [479, 0]
click at [700, 337] on li "08:30" at bounding box center [704, 334] width 31 height 13
type input "٠٤/٠٩/٢٠٢٥ ٠٨:٣٠"
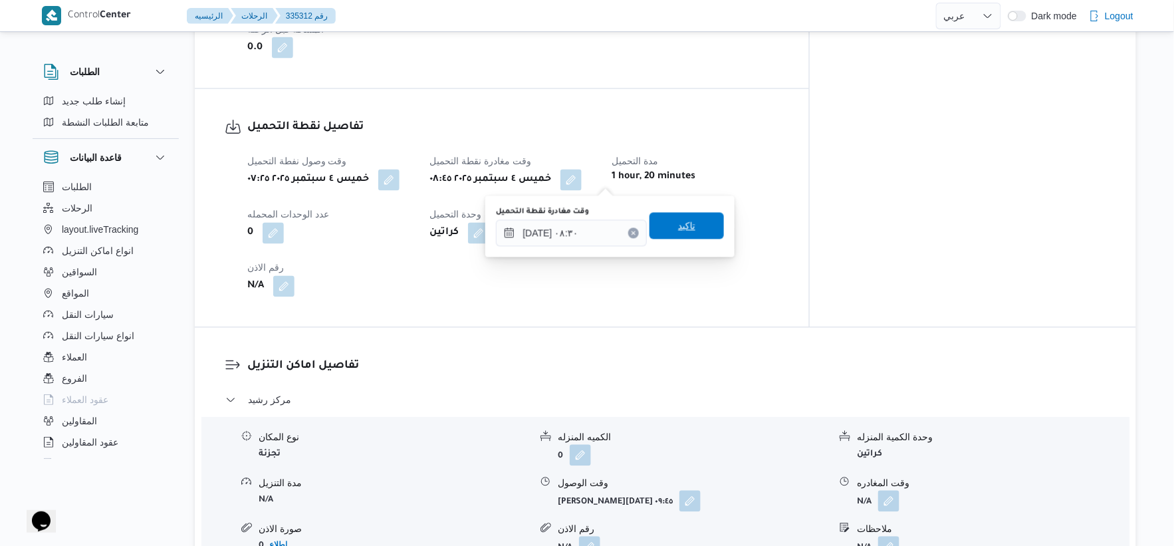
click at [687, 217] on span "تاكيد" at bounding box center [686, 226] width 74 height 27
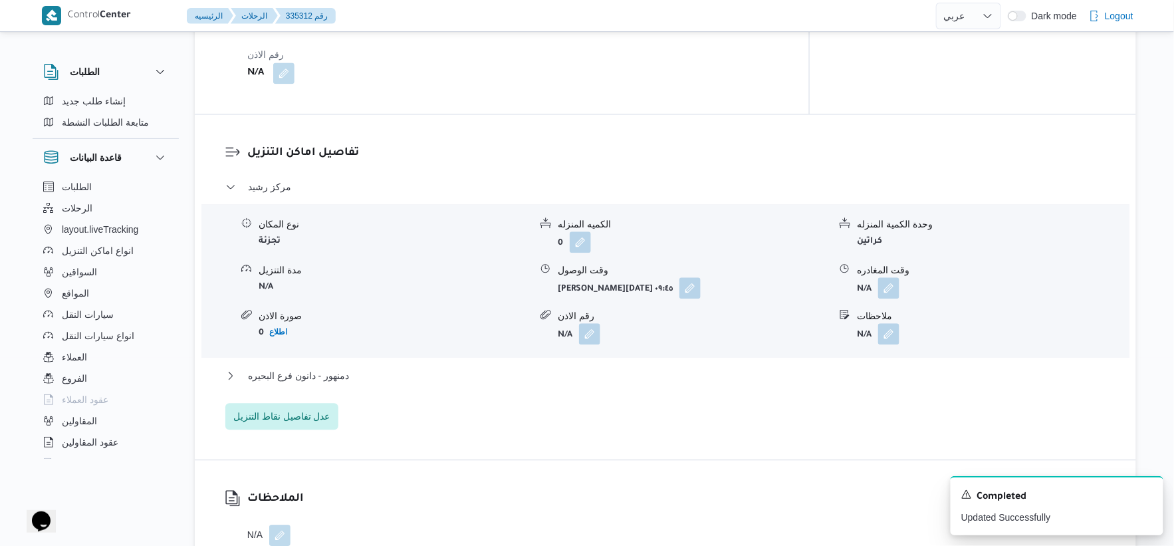
scroll to position [1033, 0]
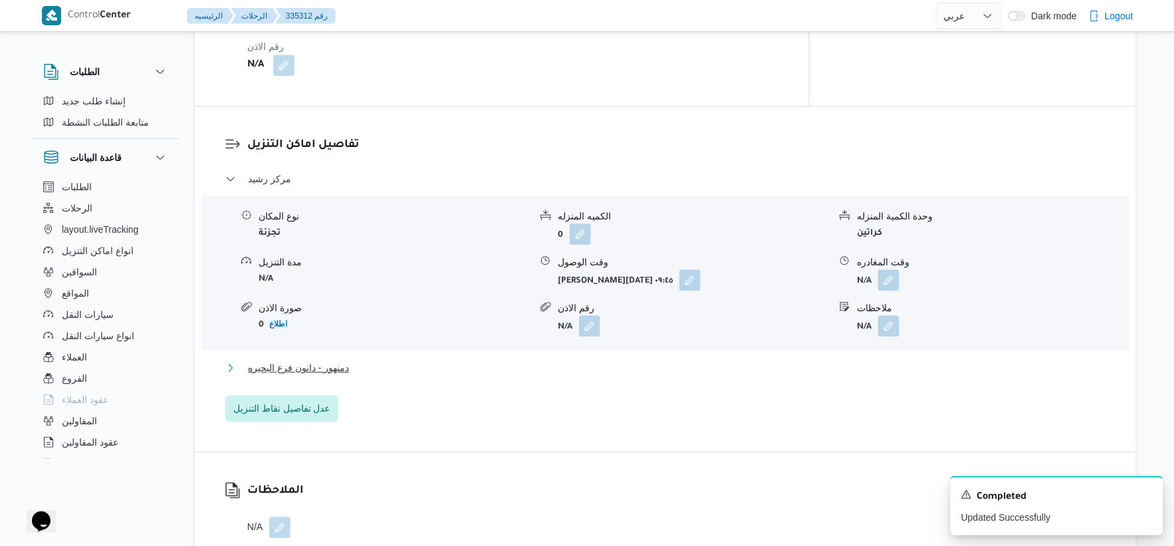
click at [368, 370] on button "دمنهور - دانون فرع البحيره" at bounding box center [665, 368] width 881 height 16
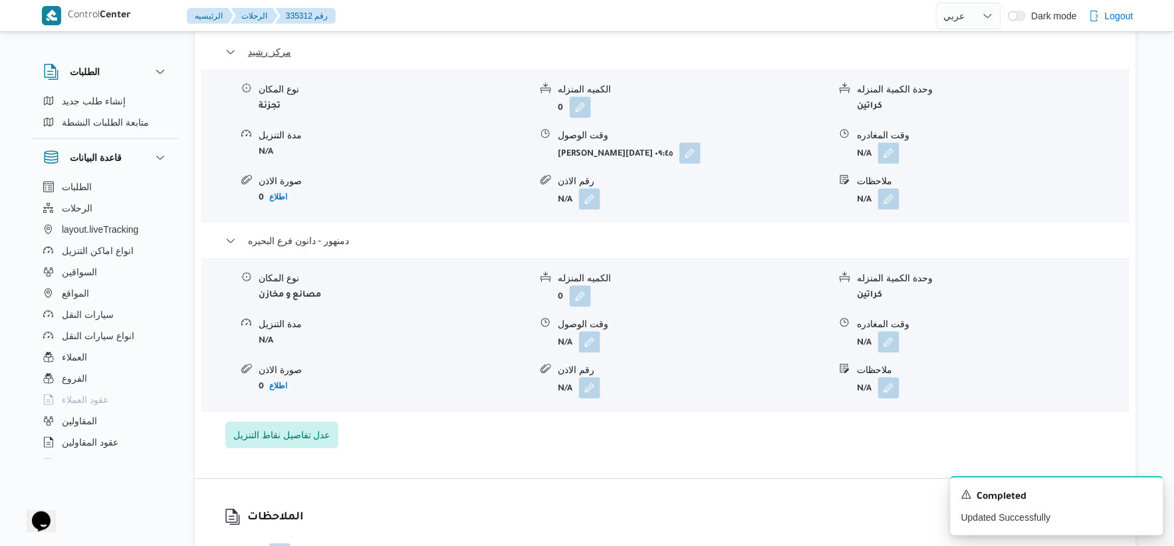
scroll to position [1181, 0]
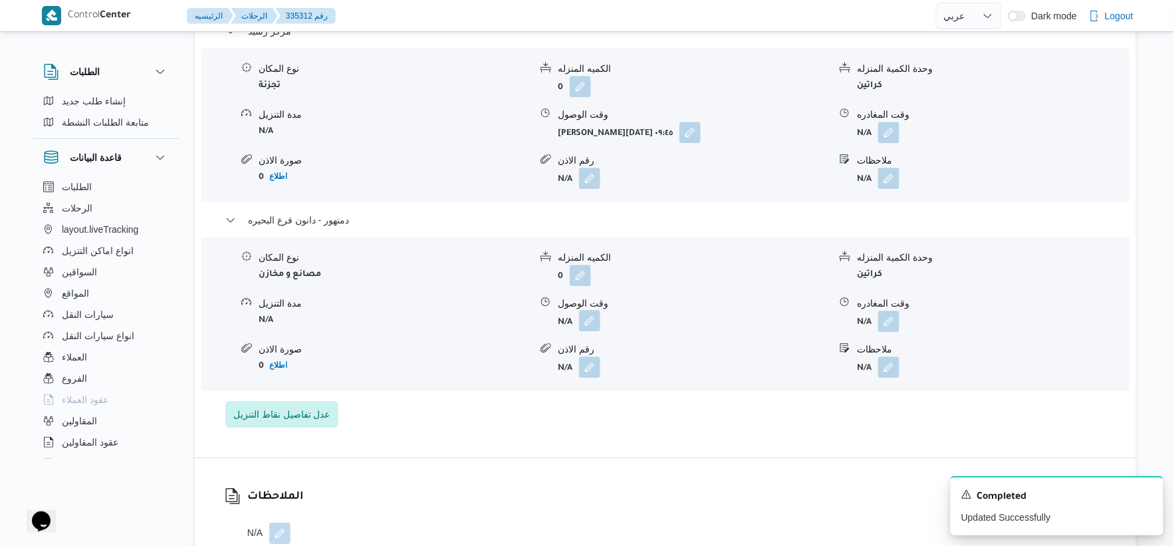
click at [595, 316] on button "button" at bounding box center [589, 320] width 21 height 21
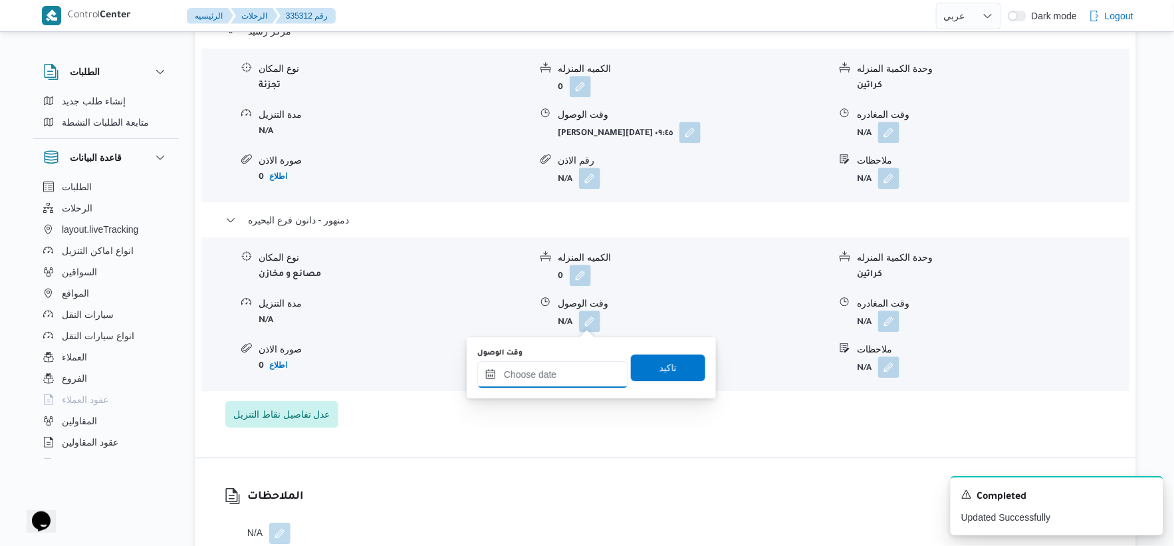
click at [577, 372] on input "وقت الوصول" at bounding box center [552, 374] width 151 height 27
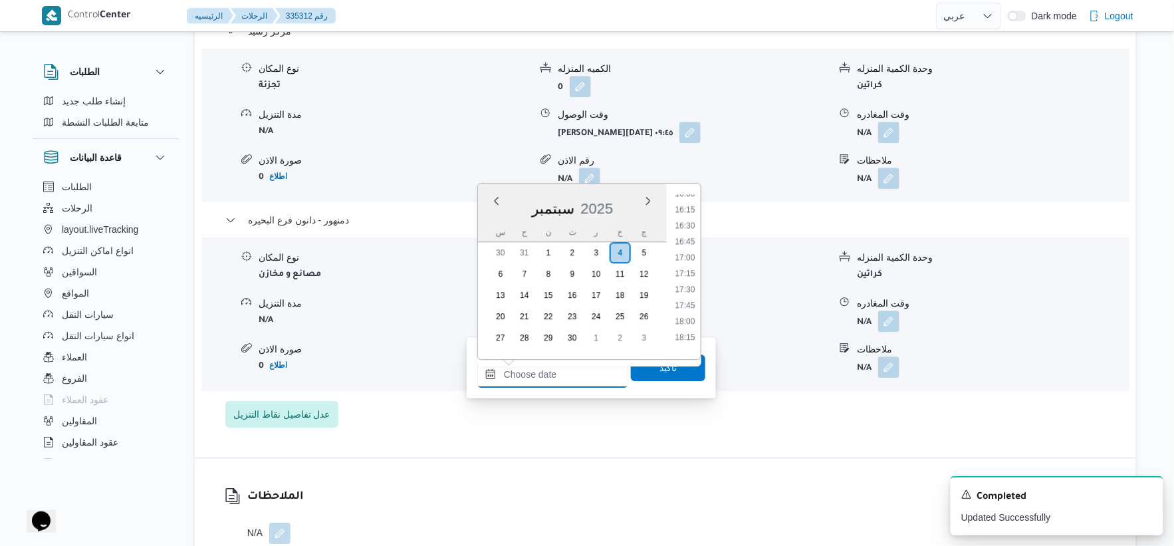
scroll to position [1022, 0]
click at [688, 215] on li "16:15" at bounding box center [684, 215] width 31 height 13
type input "٠٤/٠٩/٢٠٢٥ ١٦:١٥"
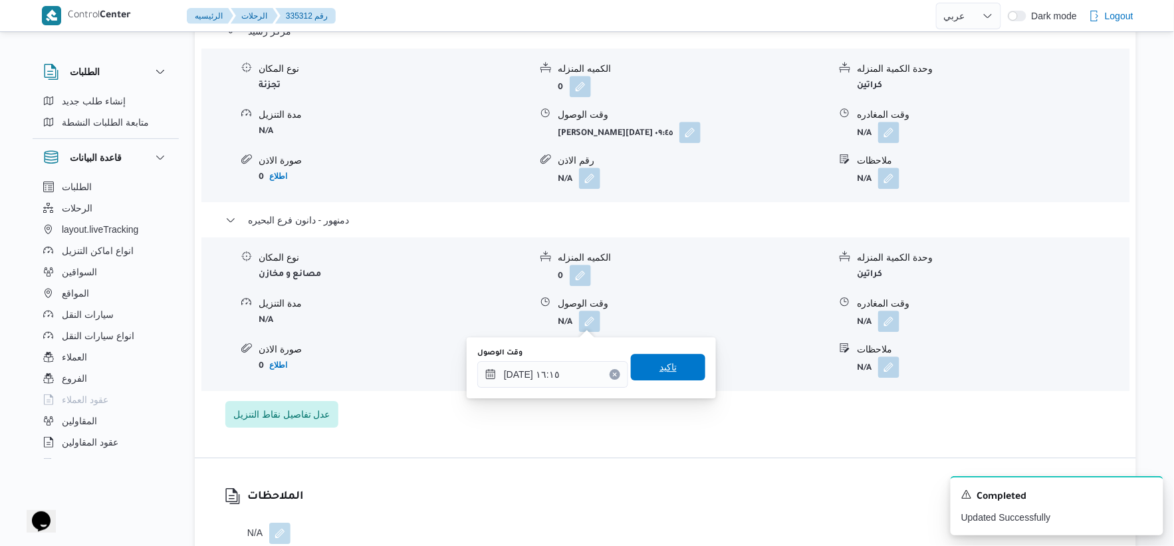
drag, startPoint x: 672, startPoint y: 358, endPoint x: 849, endPoint y: 332, distance: 178.6
click at [680, 358] on span "تاكيد" at bounding box center [668, 367] width 74 height 27
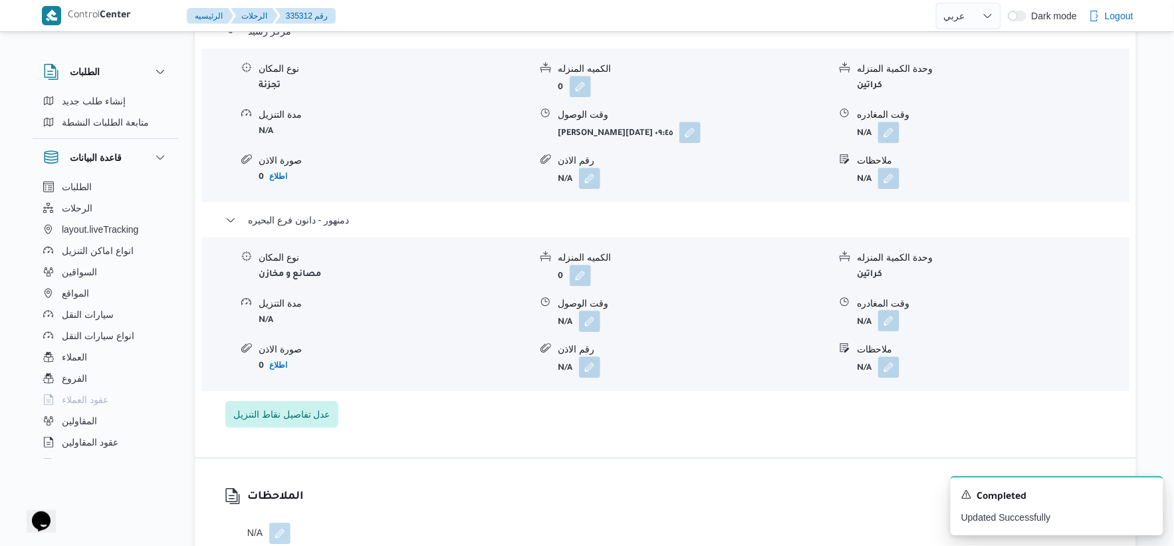
click at [898, 320] on button "button" at bounding box center [888, 320] width 21 height 21
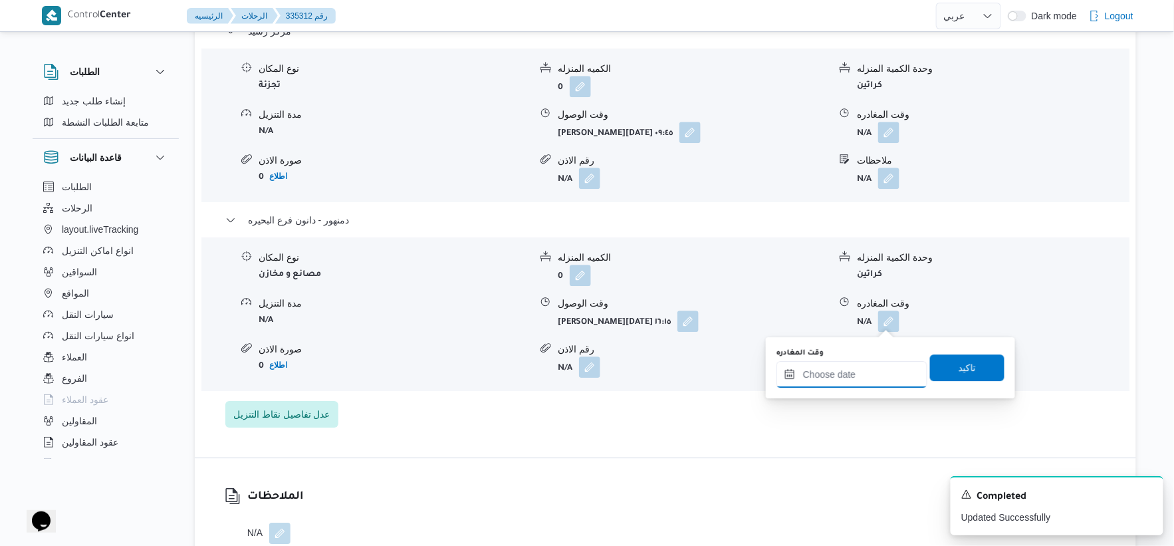
click at [879, 376] on input "وقت المغادره" at bounding box center [851, 374] width 151 height 27
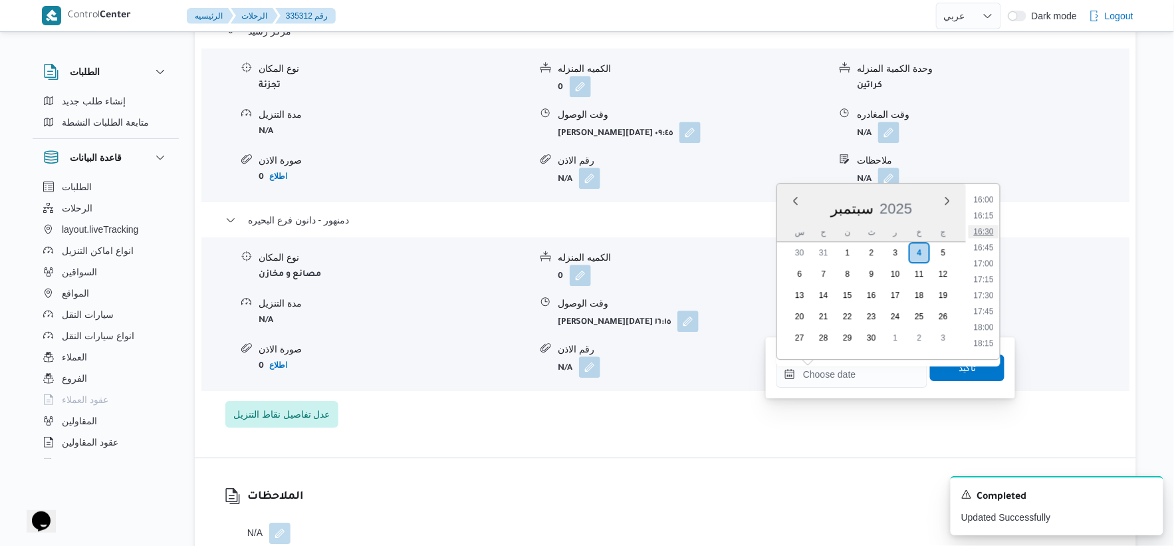
click at [990, 227] on li "16:30" at bounding box center [983, 231] width 31 height 13
type input "٠٤/٠٩/٢٠٢٥ ١٦:٣٠"
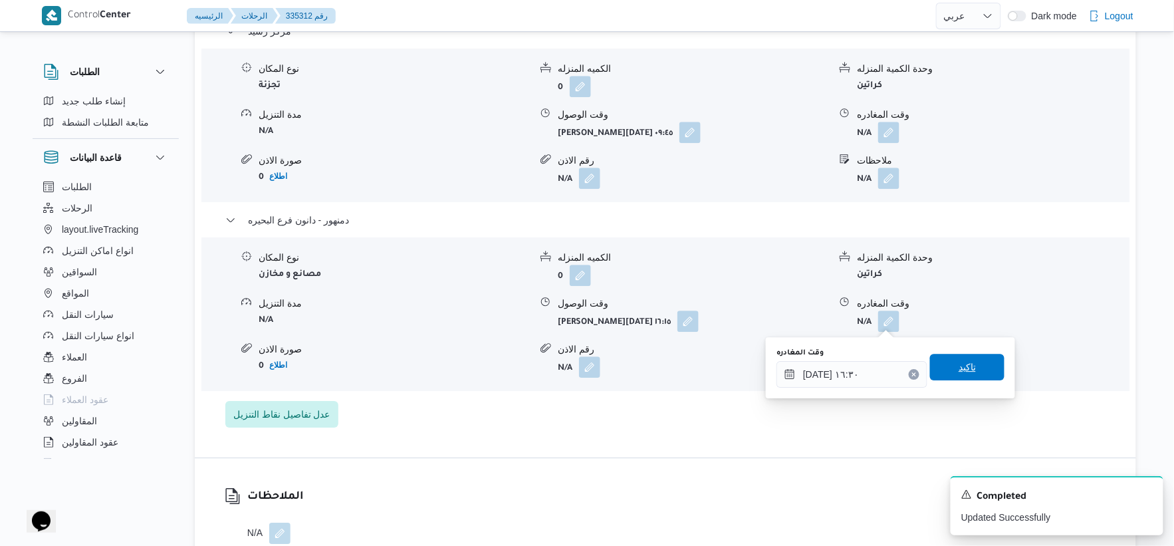
click at [980, 366] on span "تاكيد" at bounding box center [967, 367] width 74 height 27
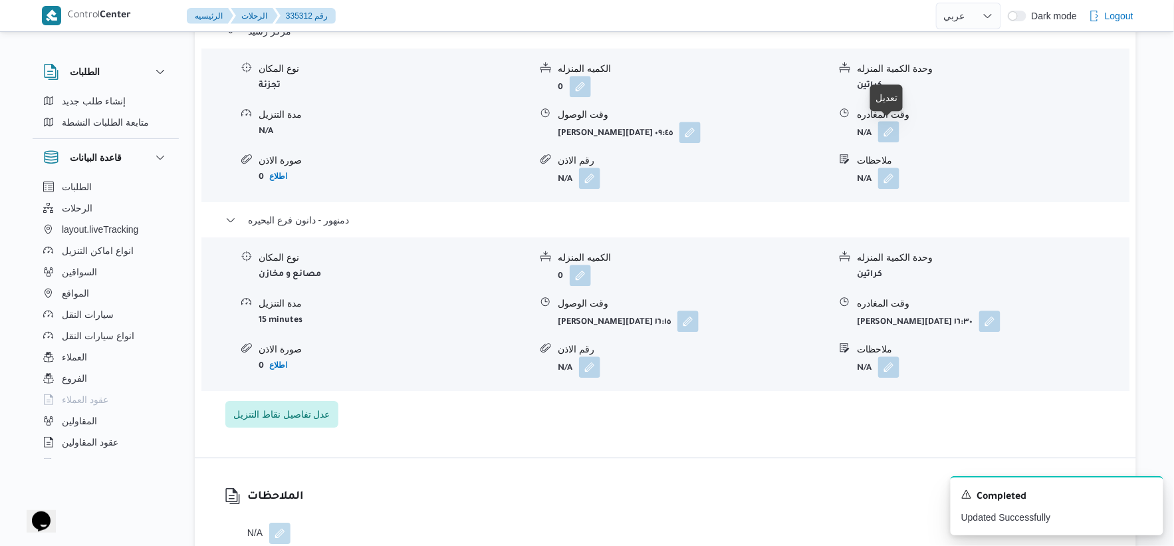
click at [889, 131] on button "button" at bounding box center [888, 131] width 21 height 21
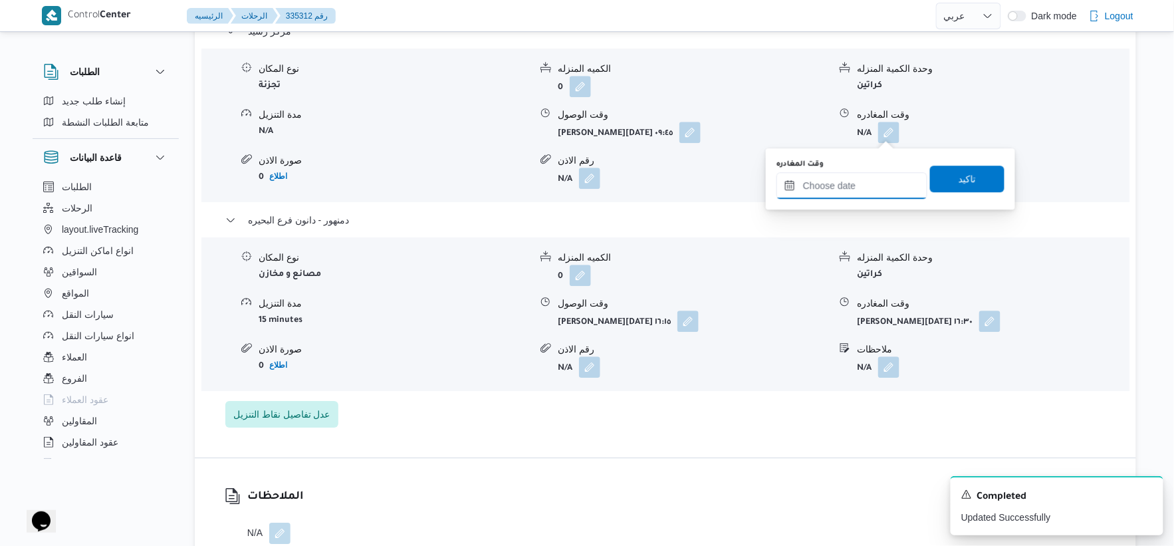
click at [867, 195] on input "وقت المغادره" at bounding box center [851, 185] width 151 height 27
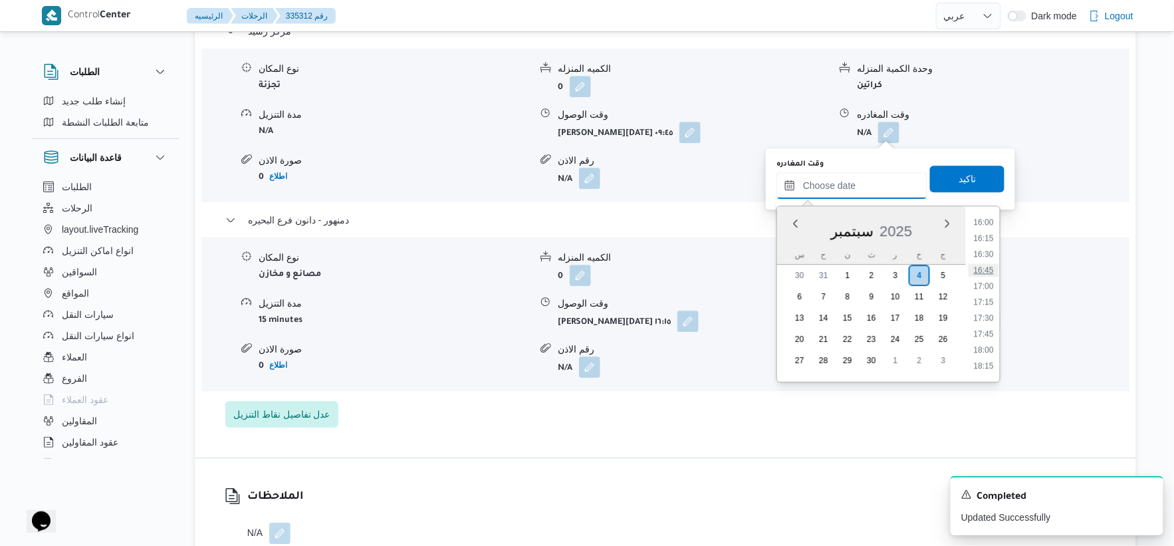
scroll to position [948, 0]
click at [990, 244] on li "15:15" at bounding box center [983, 247] width 31 height 13
type input "٠٤/٠٩/٢٠٢٥ ١٥:١٥"
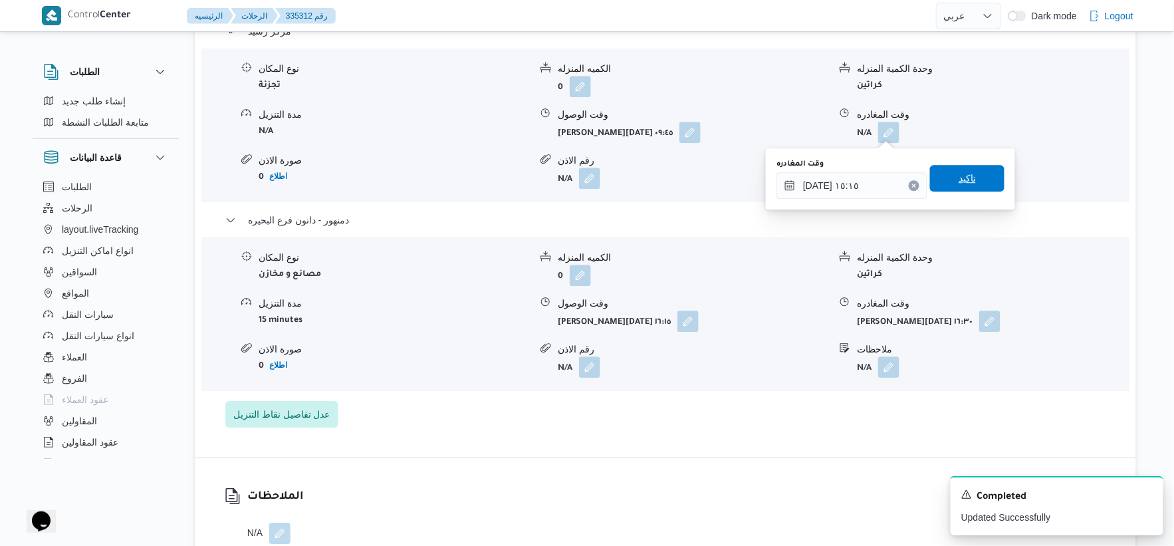
click at [959, 165] on span "تاكيد" at bounding box center [967, 178] width 74 height 27
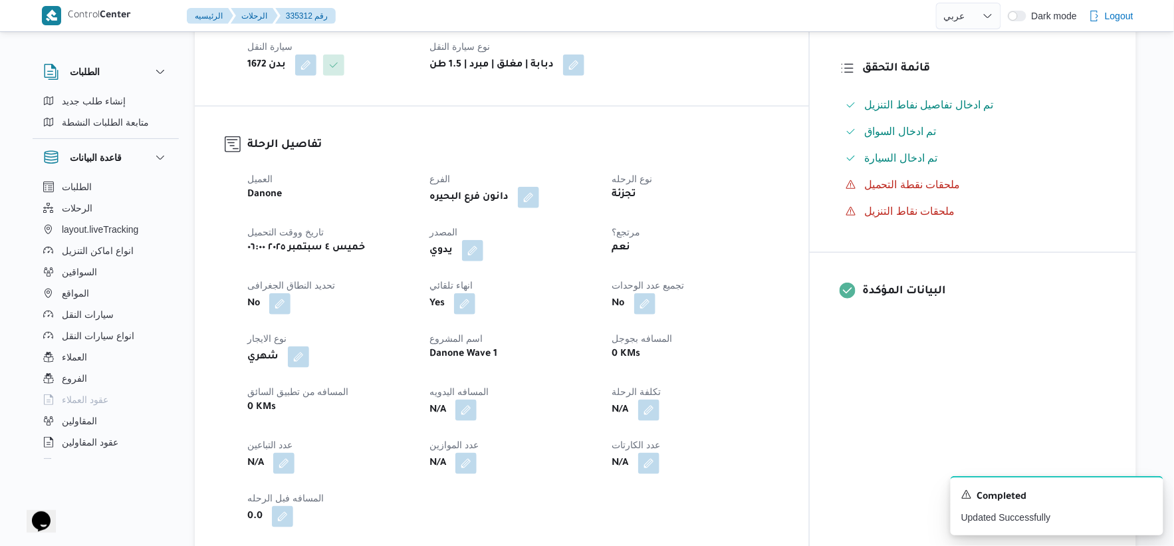
scroll to position [590, 0]
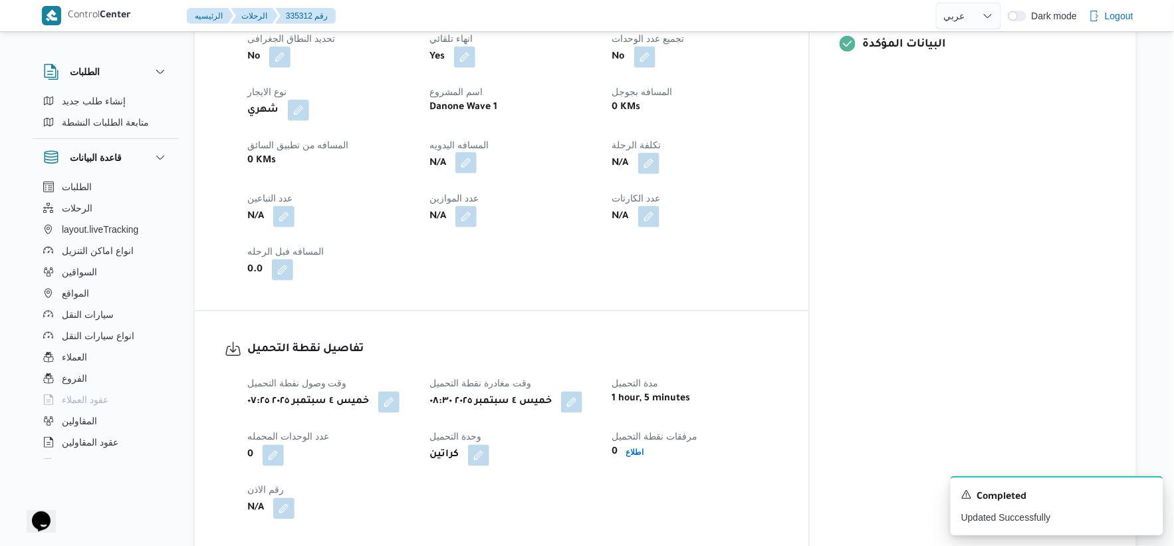
click at [477, 163] on button "button" at bounding box center [465, 162] width 21 height 21
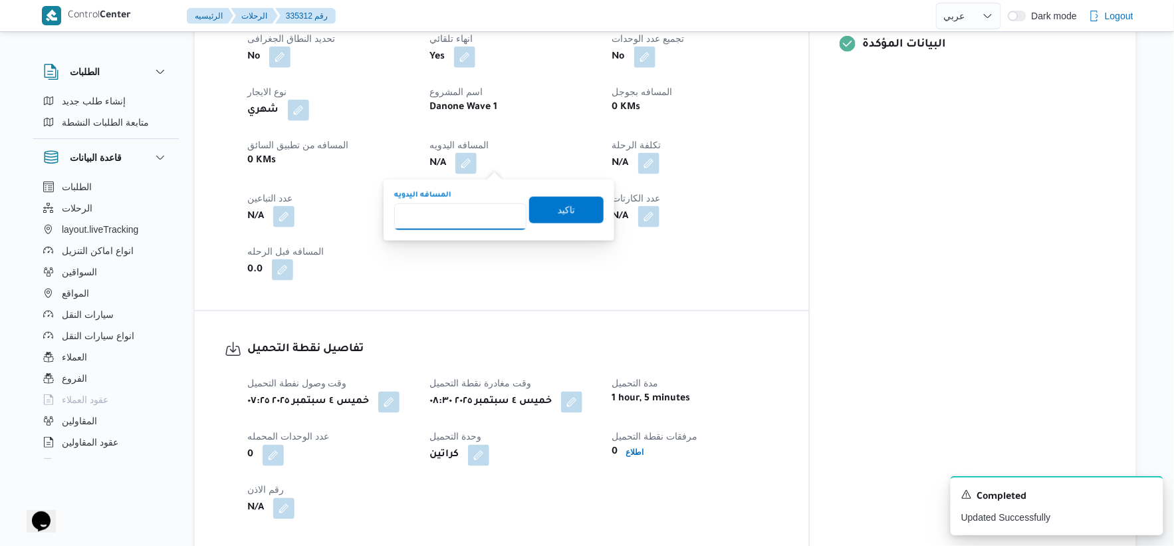
click at [473, 214] on input "المسافه اليدويه" at bounding box center [460, 216] width 132 height 27
type input "179"
click at [582, 201] on span "تاكيد" at bounding box center [566, 209] width 74 height 27
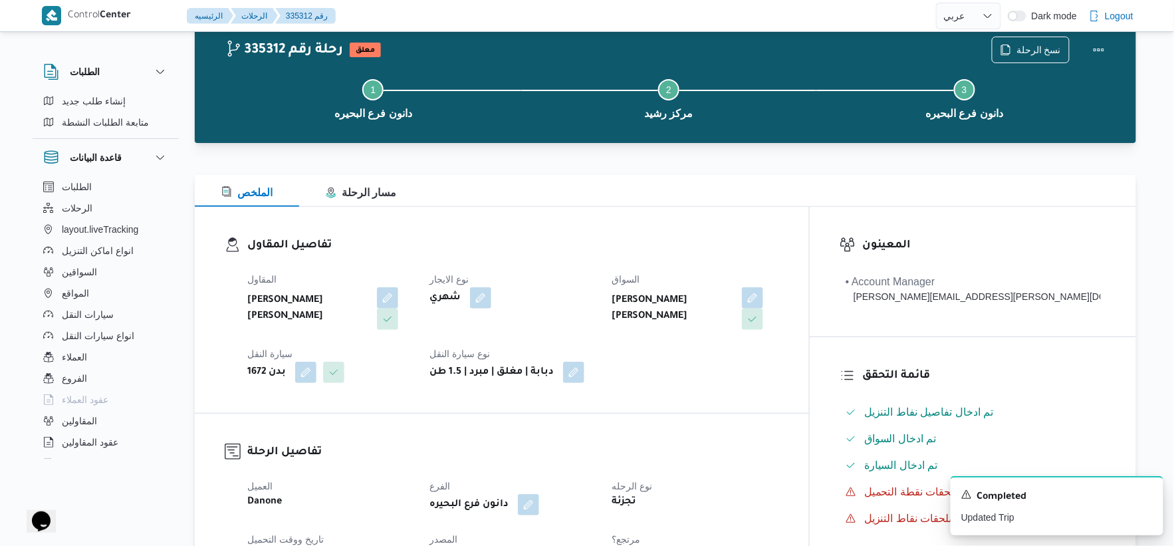
scroll to position [0, 0]
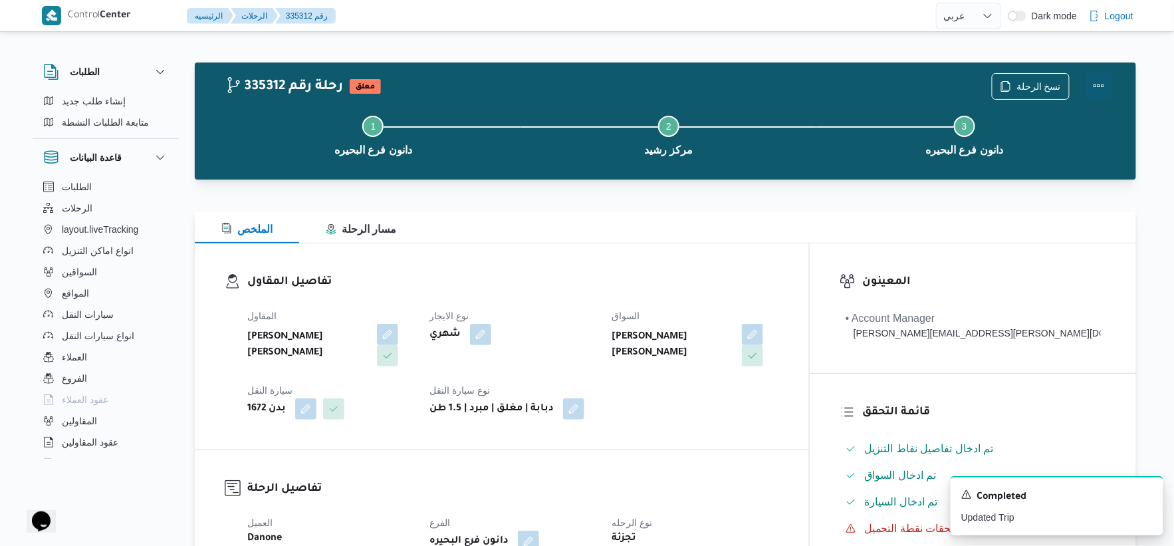
click at [1094, 80] on button "Actions" at bounding box center [1098, 85] width 27 height 27
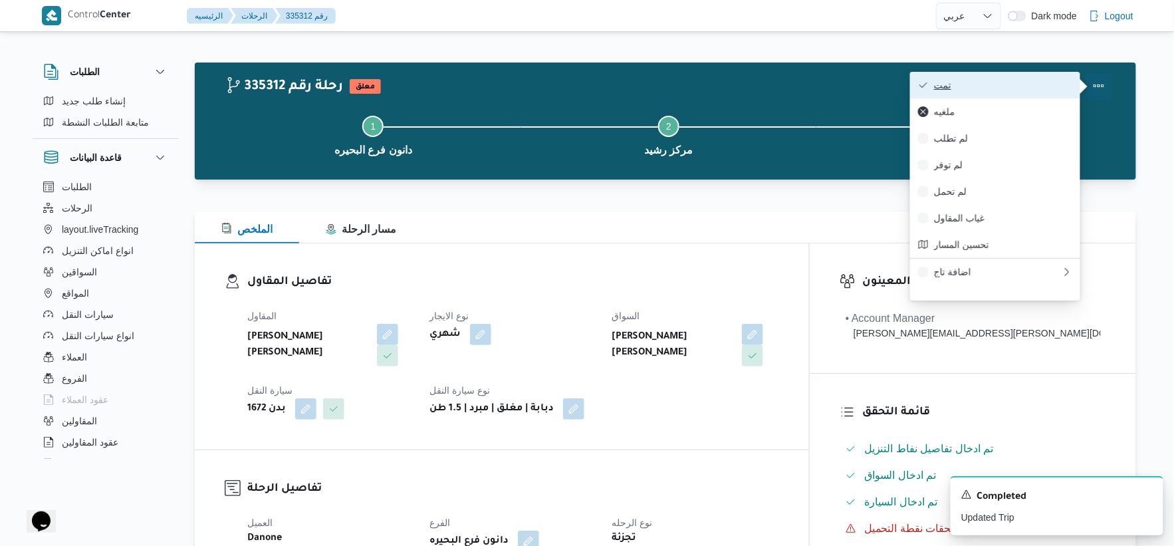
click at [1025, 88] on span "تمت" at bounding box center [1003, 85] width 138 height 11
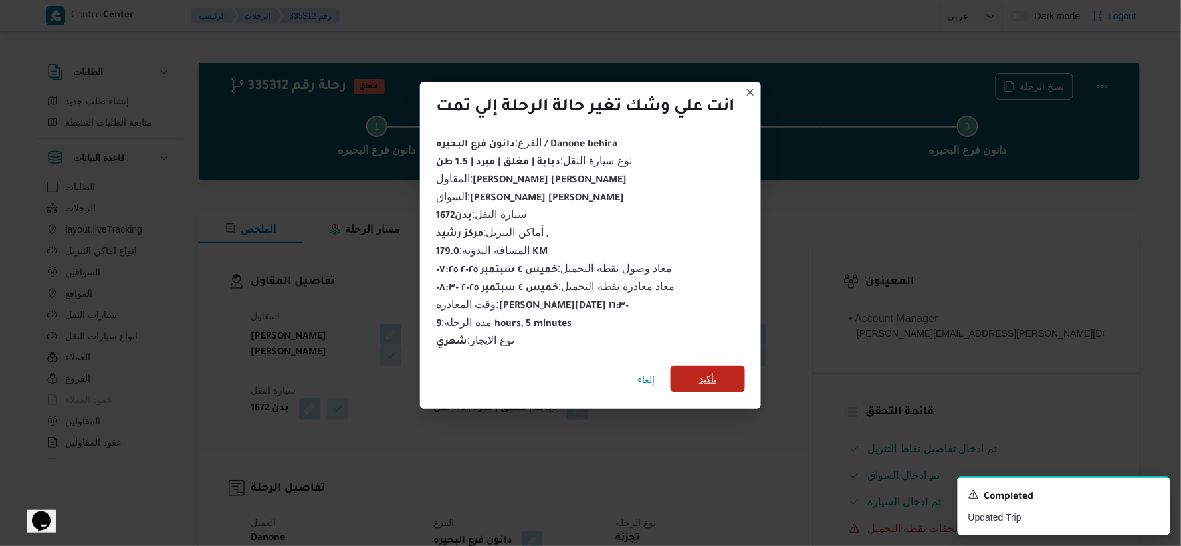
click at [729, 367] on span "تأكيد" at bounding box center [708, 379] width 74 height 27
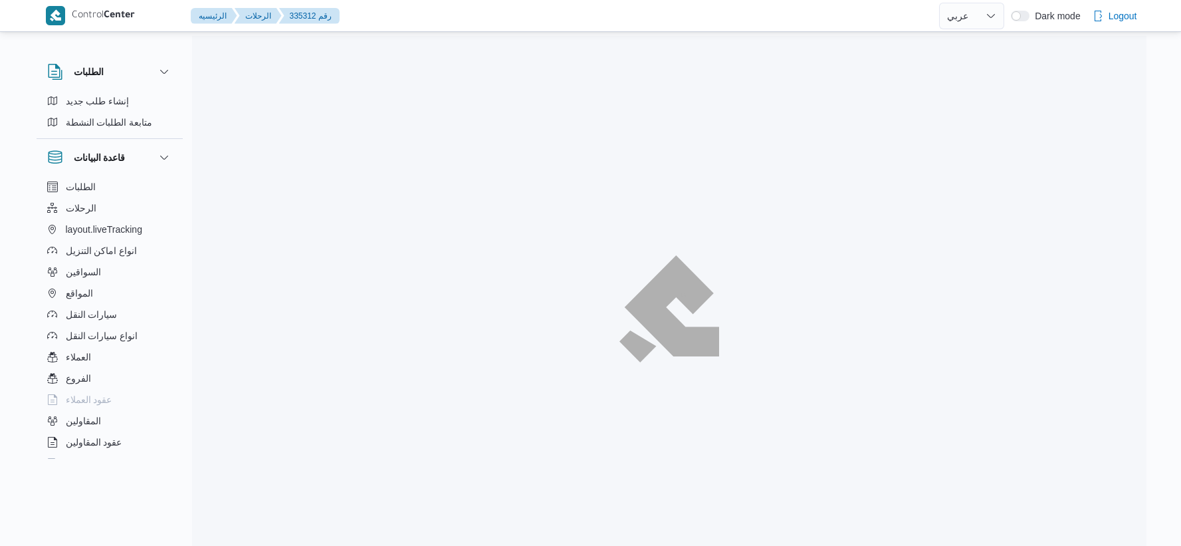
select select "ar"
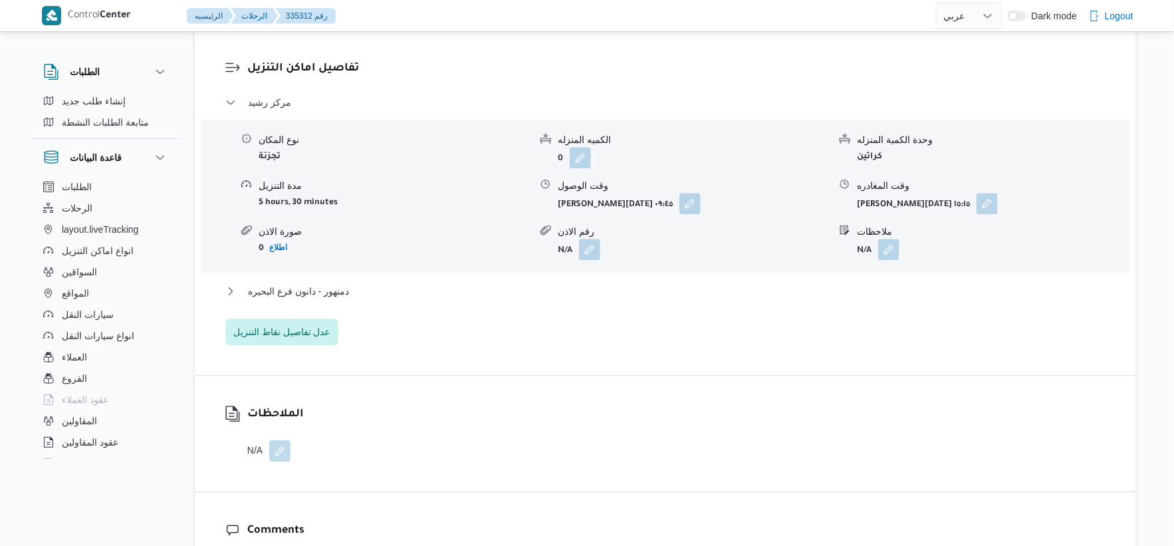
scroll to position [1107, 0]
click at [346, 290] on span "دمنهور - دانون فرع البحيره" at bounding box center [298, 288] width 101 height 16
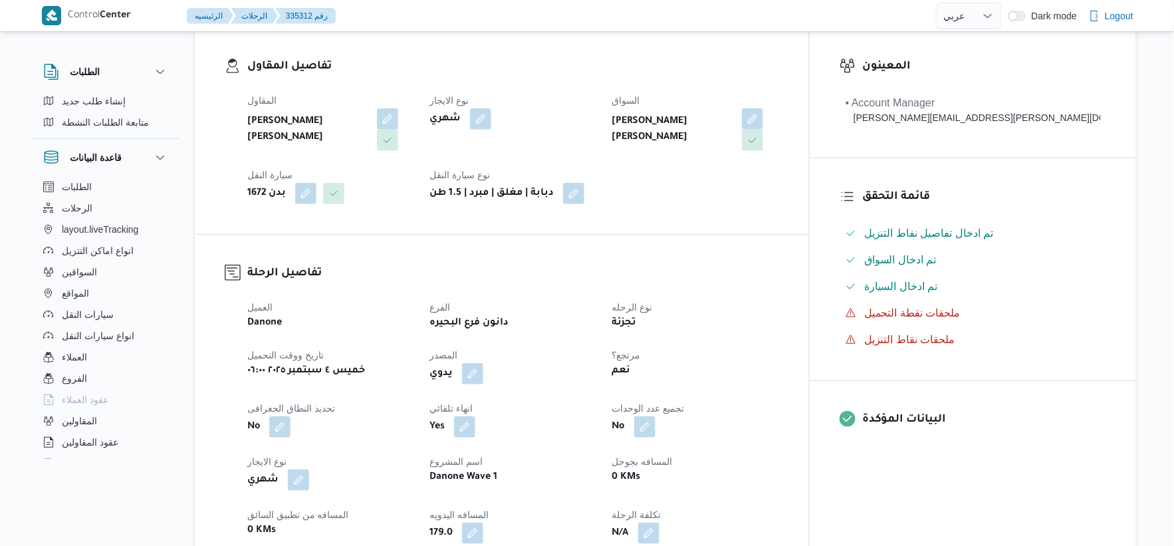
scroll to position [590, 0]
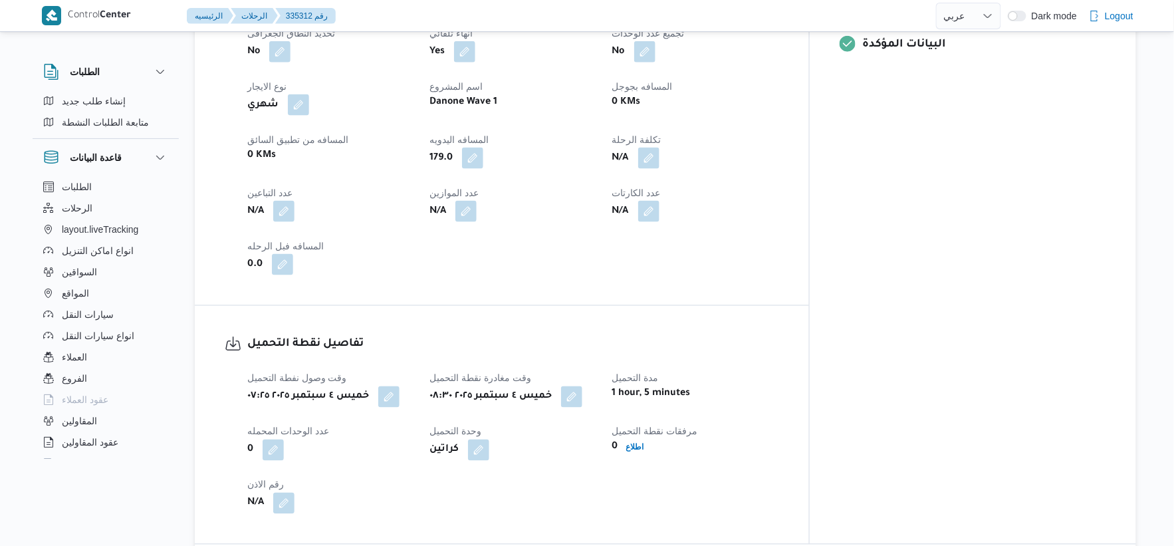
select select "ar"
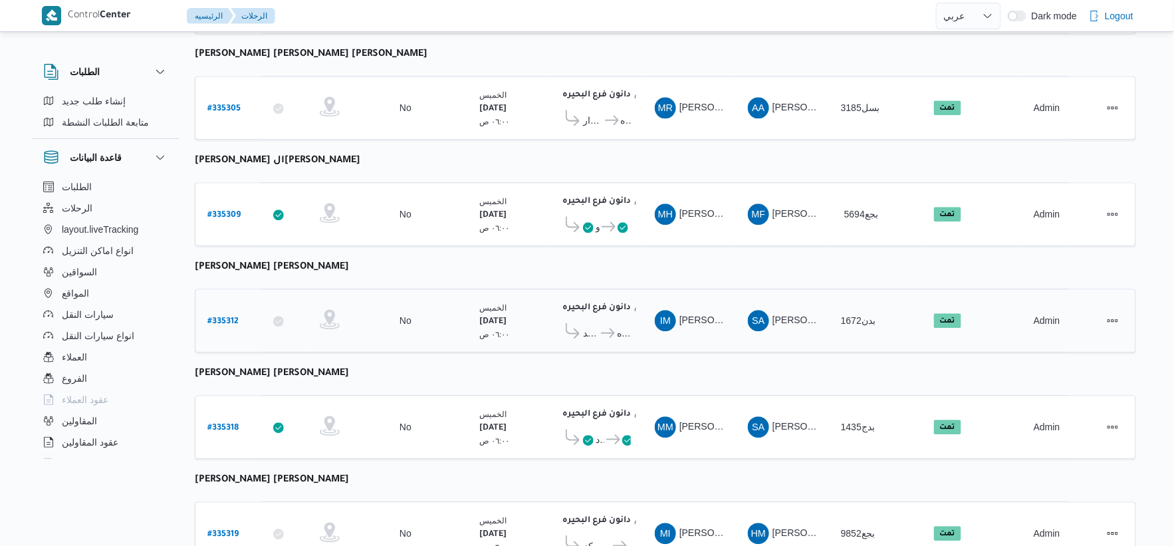
scroll to position [1067, 0]
